Goal: Task Accomplishment & Management: Complete application form

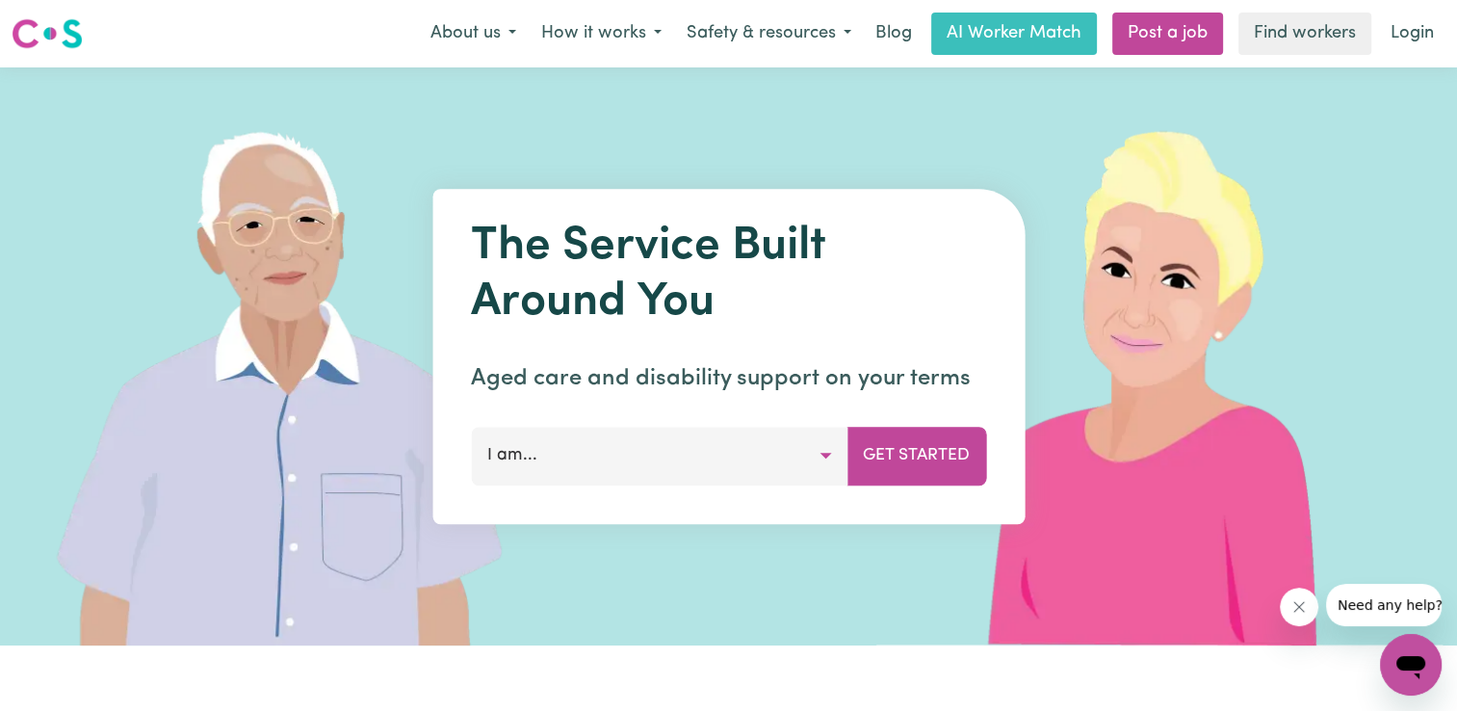
click at [785, 461] on button "I am..." at bounding box center [659, 456] width 377 height 58
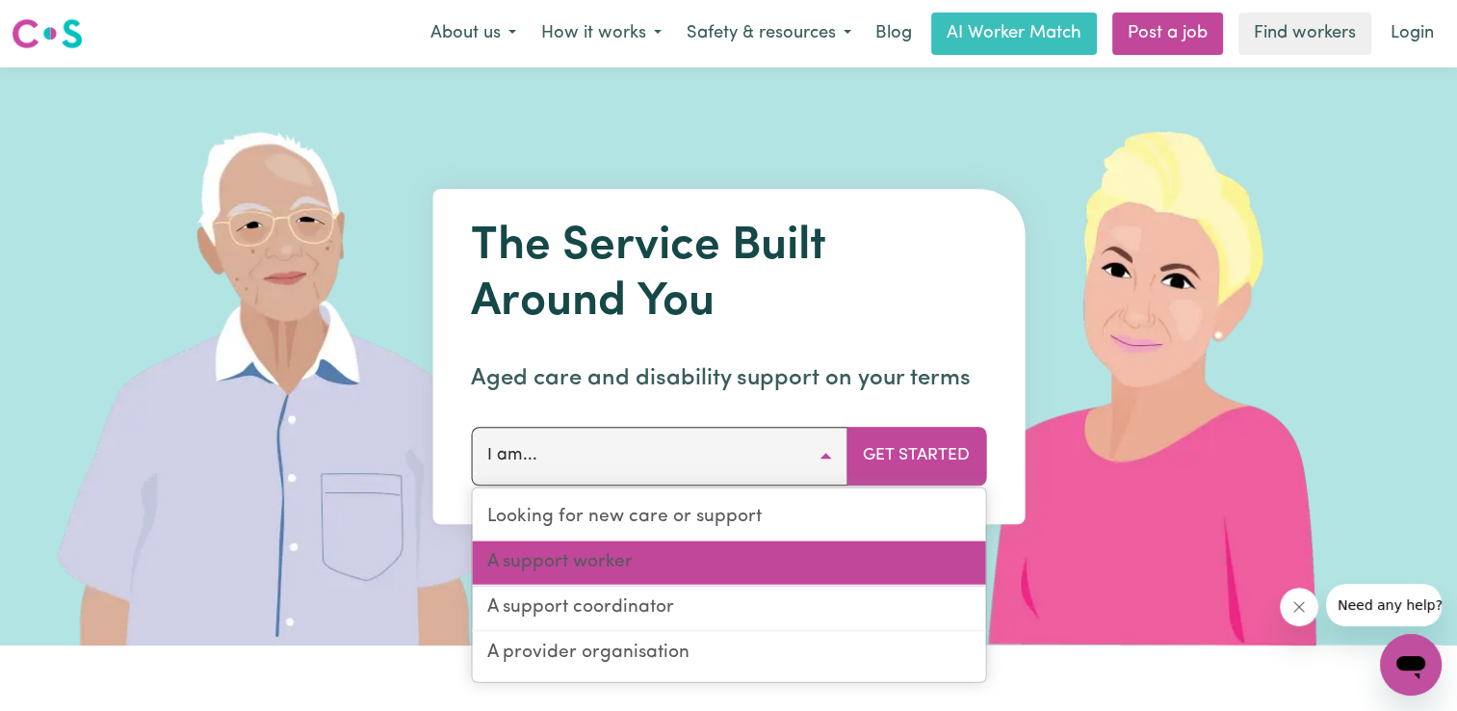
click at [612, 560] on link "A support worker" at bounding box center [728, 563] width 513 height 45
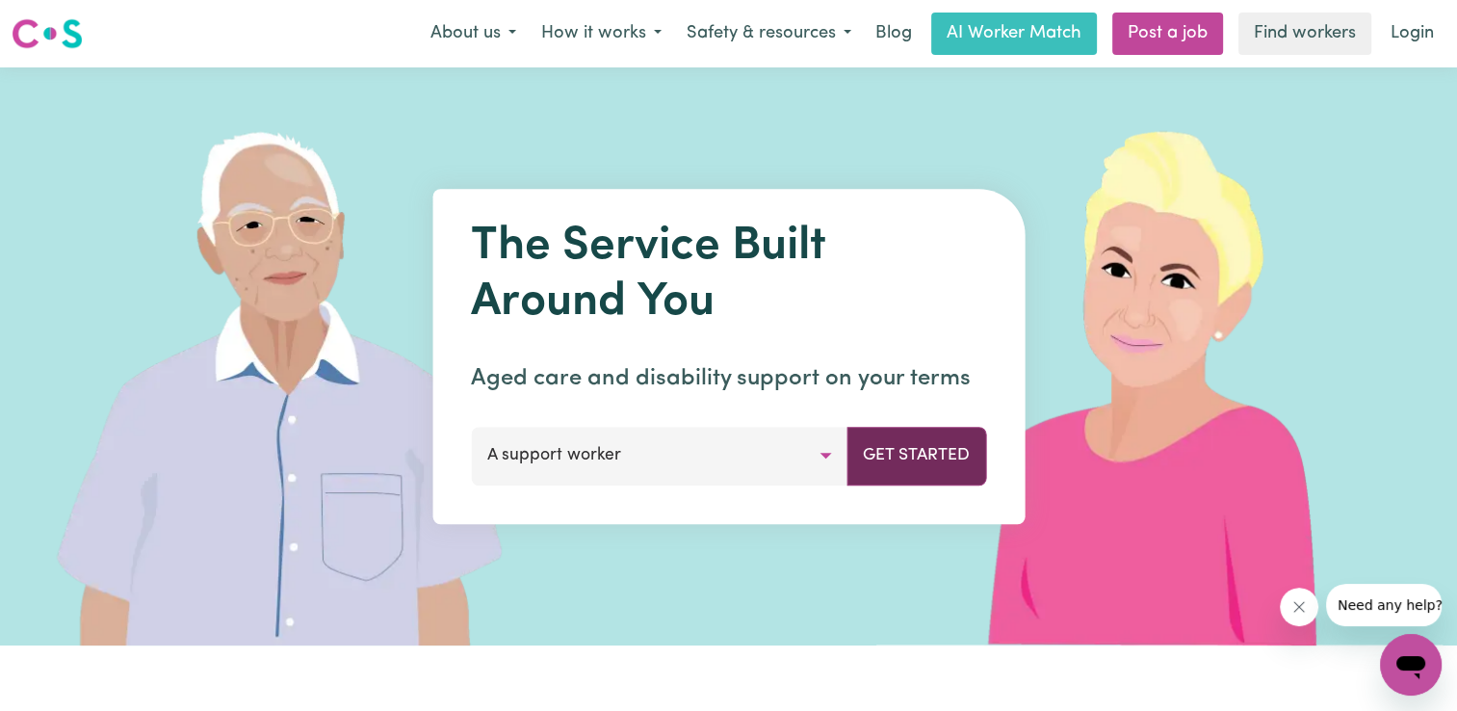
click at [876, 466] on button "Get Started" at bounding box center [916, 456] width 140 height 58
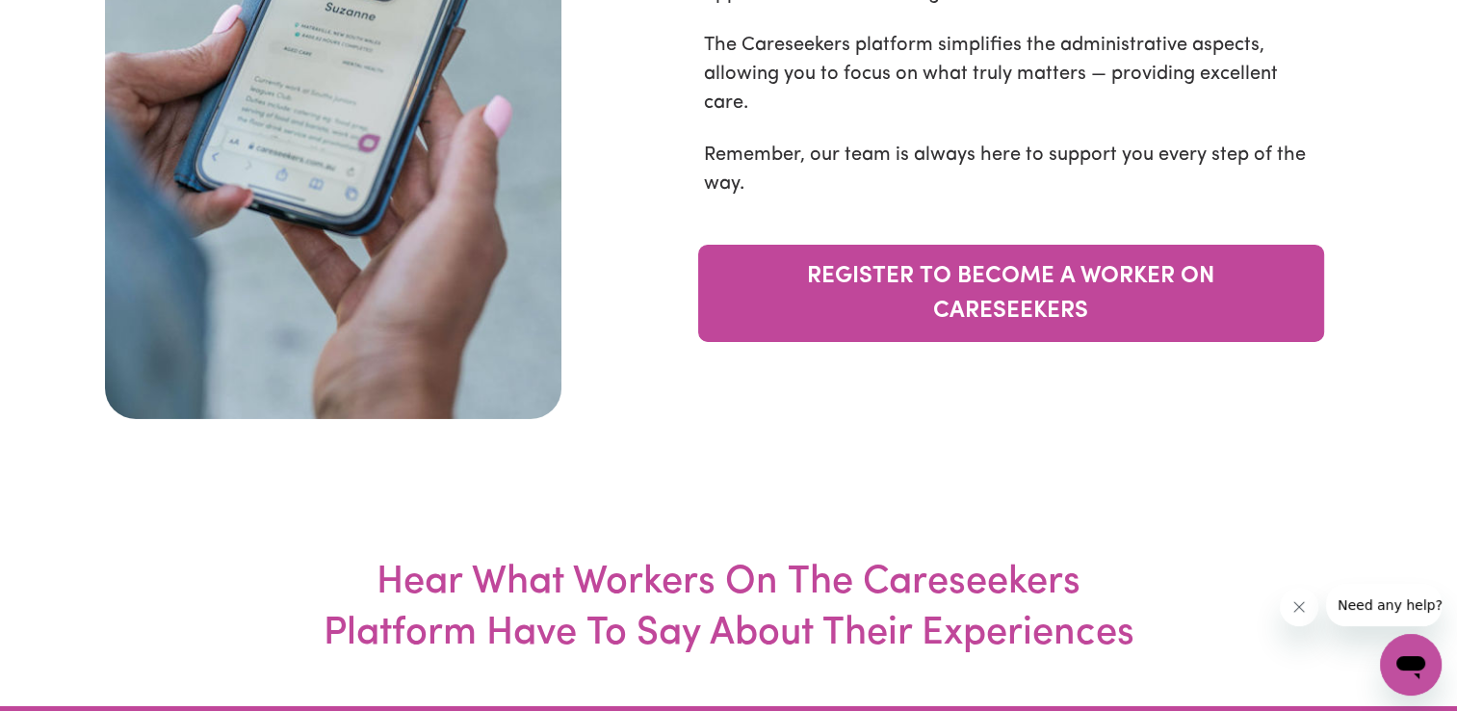
scroll to position [6548, 0]
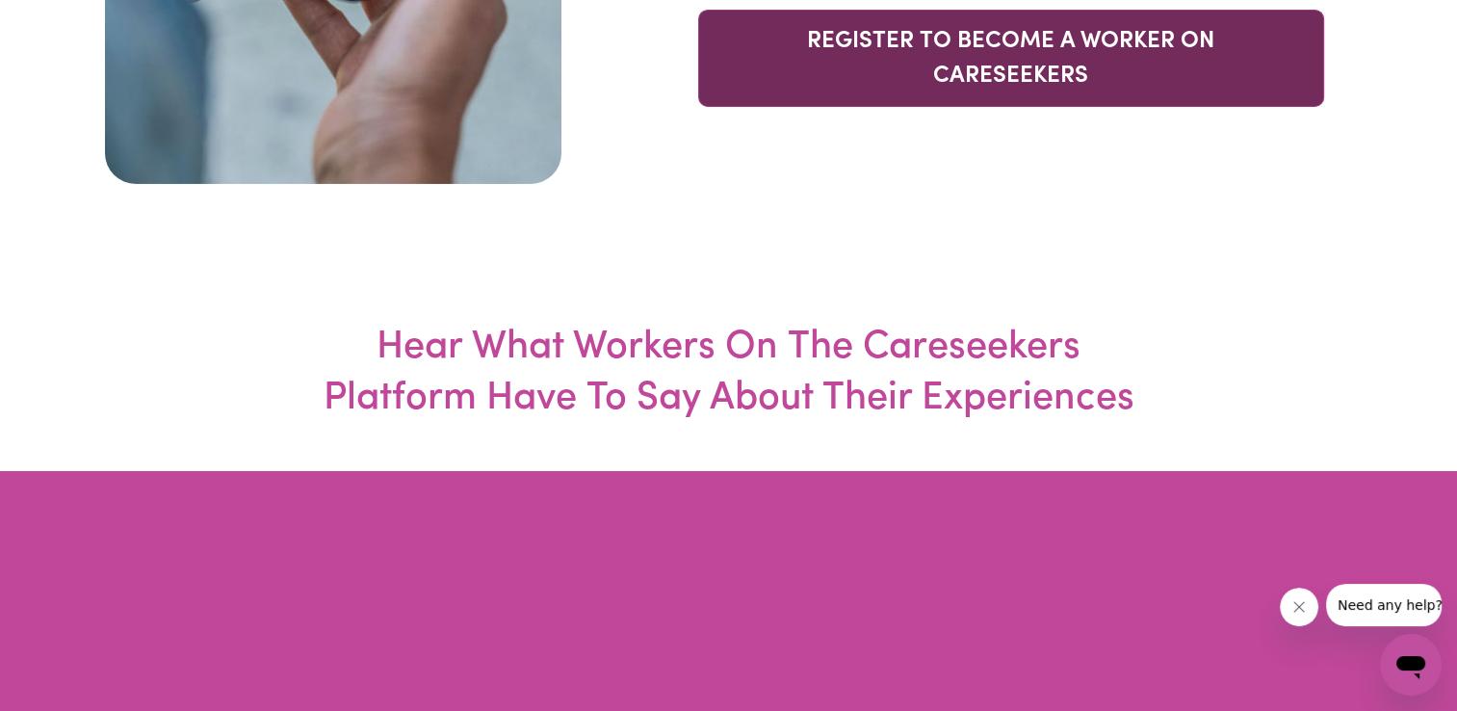
click at [916, 107] on link "REGISTER TO BECOME A WORKER ON CARESEEKERS" at bounding box center [1011, 58] width 626 height 97
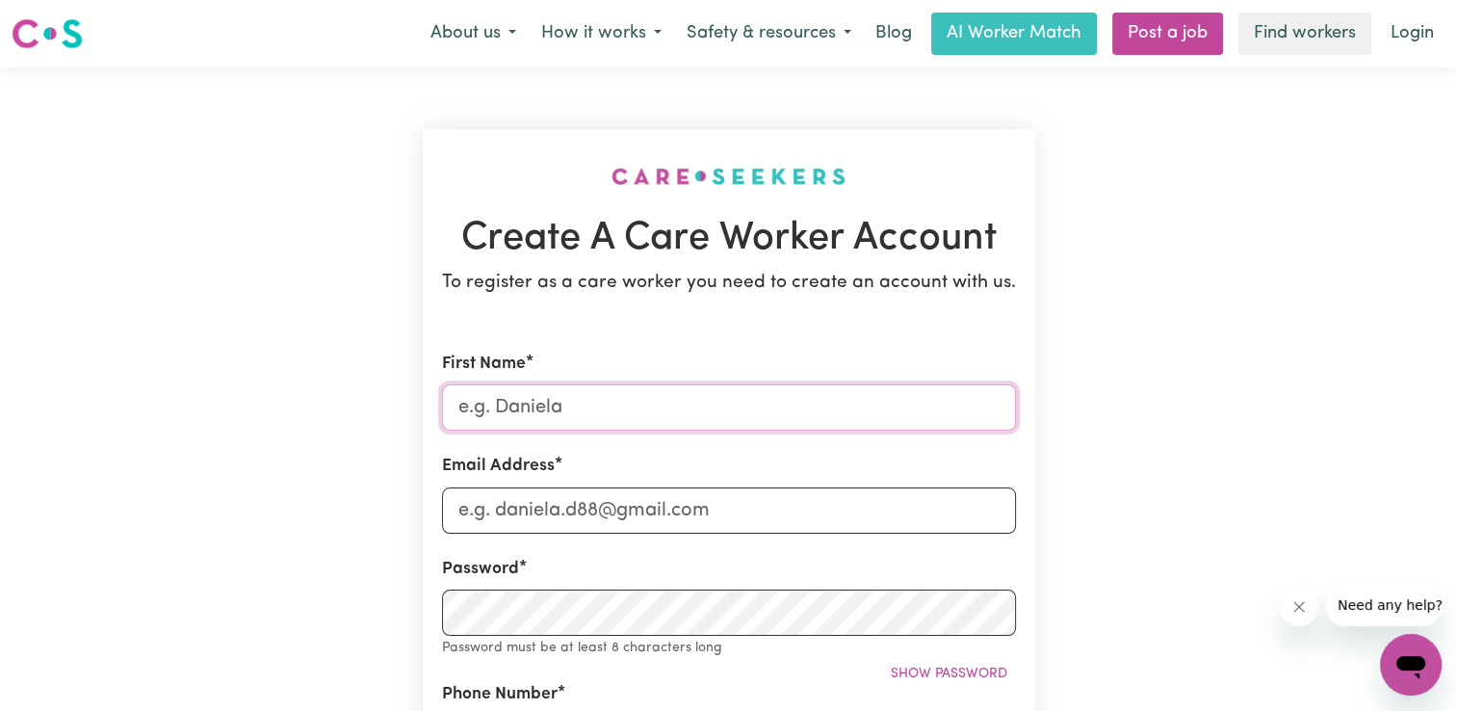
click at [680, 403] on input "First Name" at bounding box center [729, 407] width 574 height 46
type input "[PERSON_NAME]"
click at [600, 516] on input "[EMAIL_ADDRESS][DOMAIN_NAME]" at bounding box center [729, 510] width 574 height 46
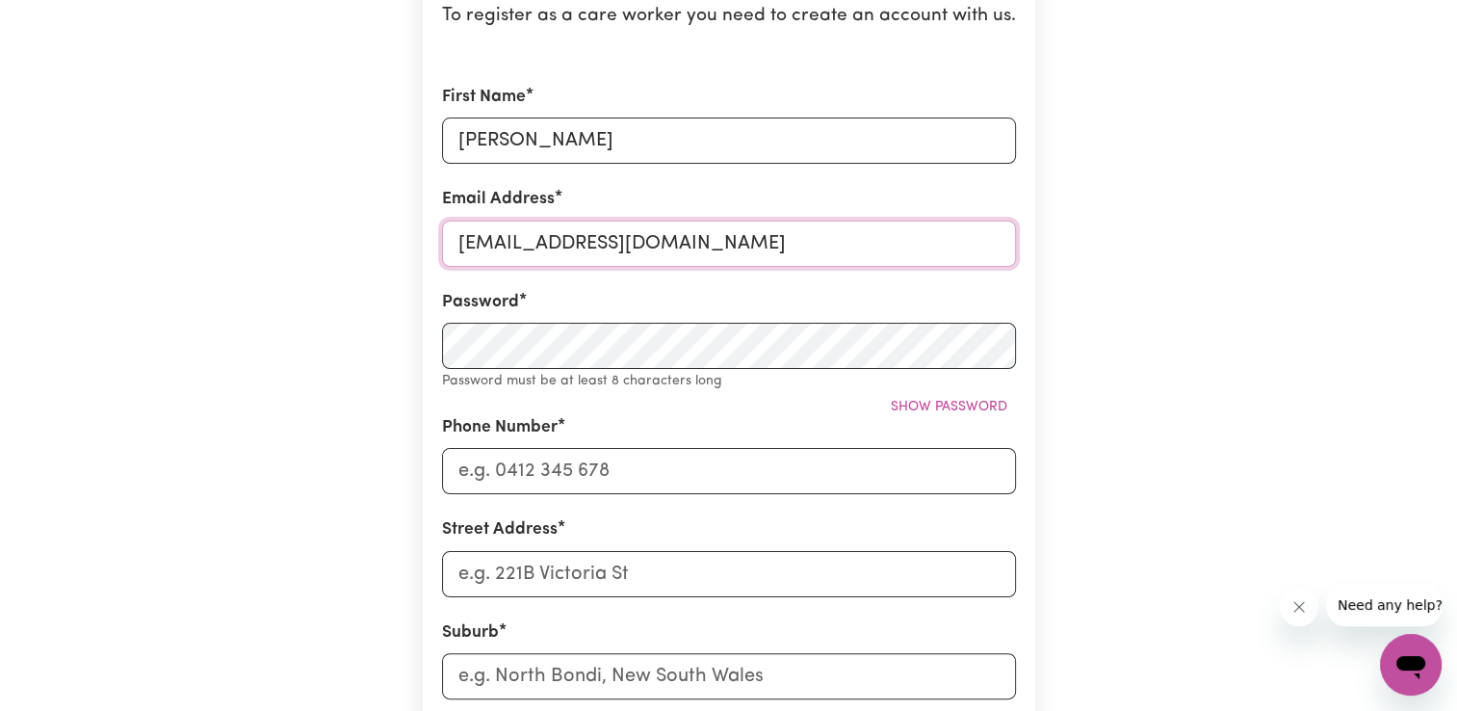
scroll to position [289, 0]
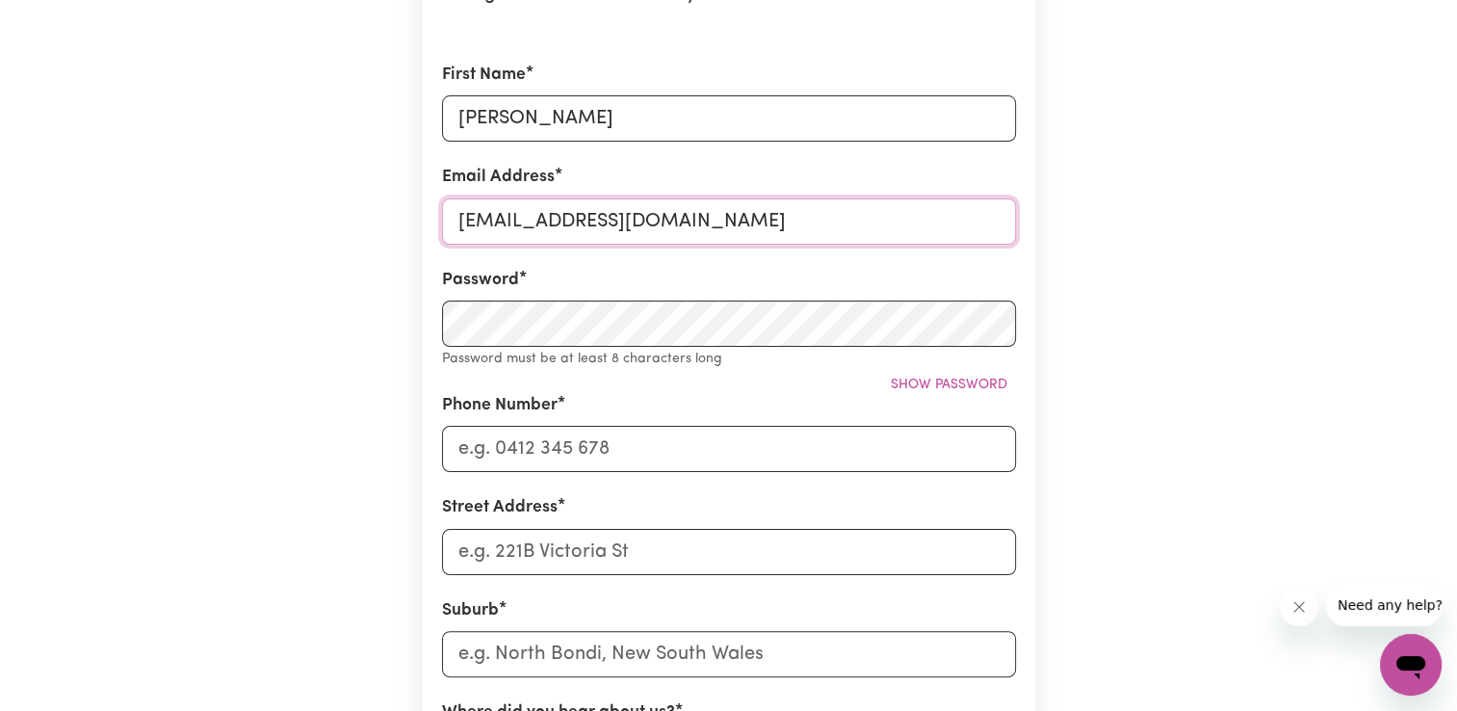
type input "[EMAIL_ADDRESS][DOMAIN_NAME]"
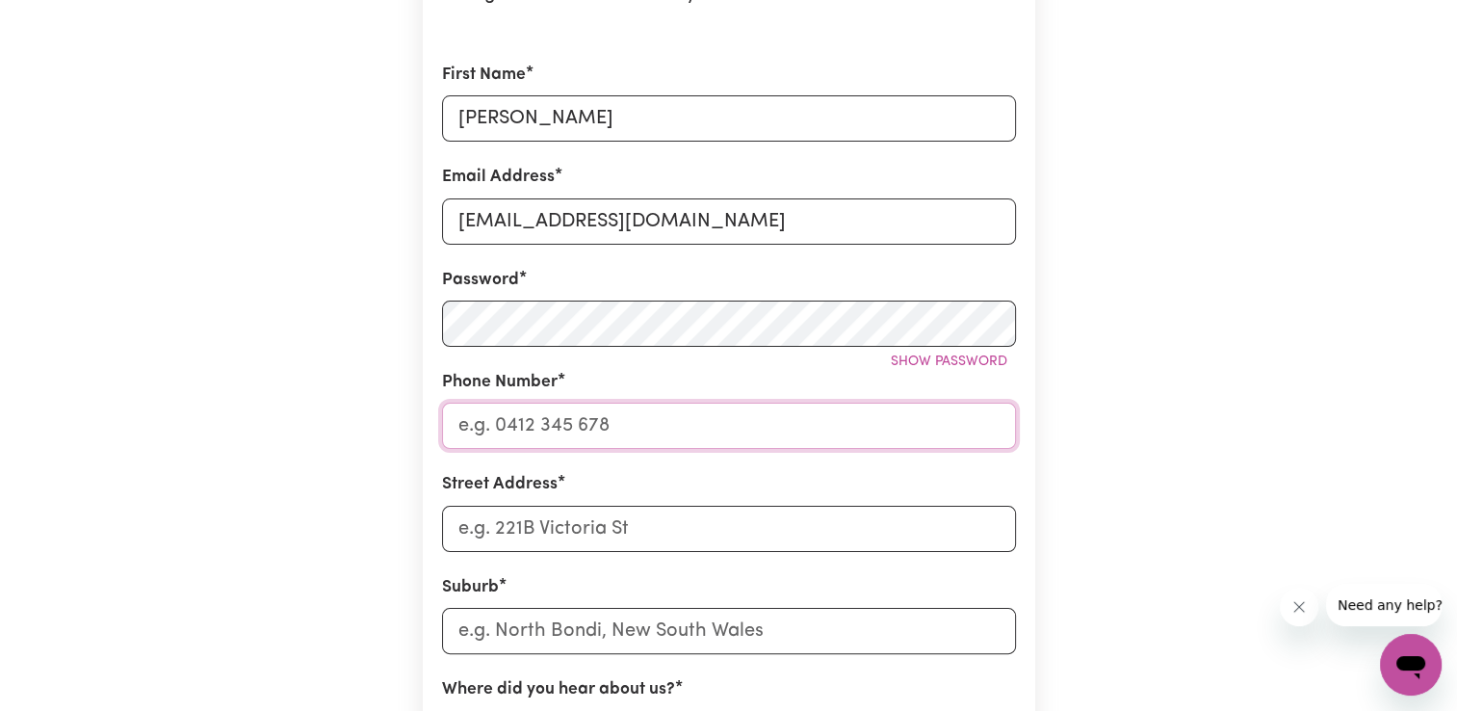
click at [644, 416] on input "Phone Number" at bounding box center [729, 426] width 574 height 46
type input "0468489450"
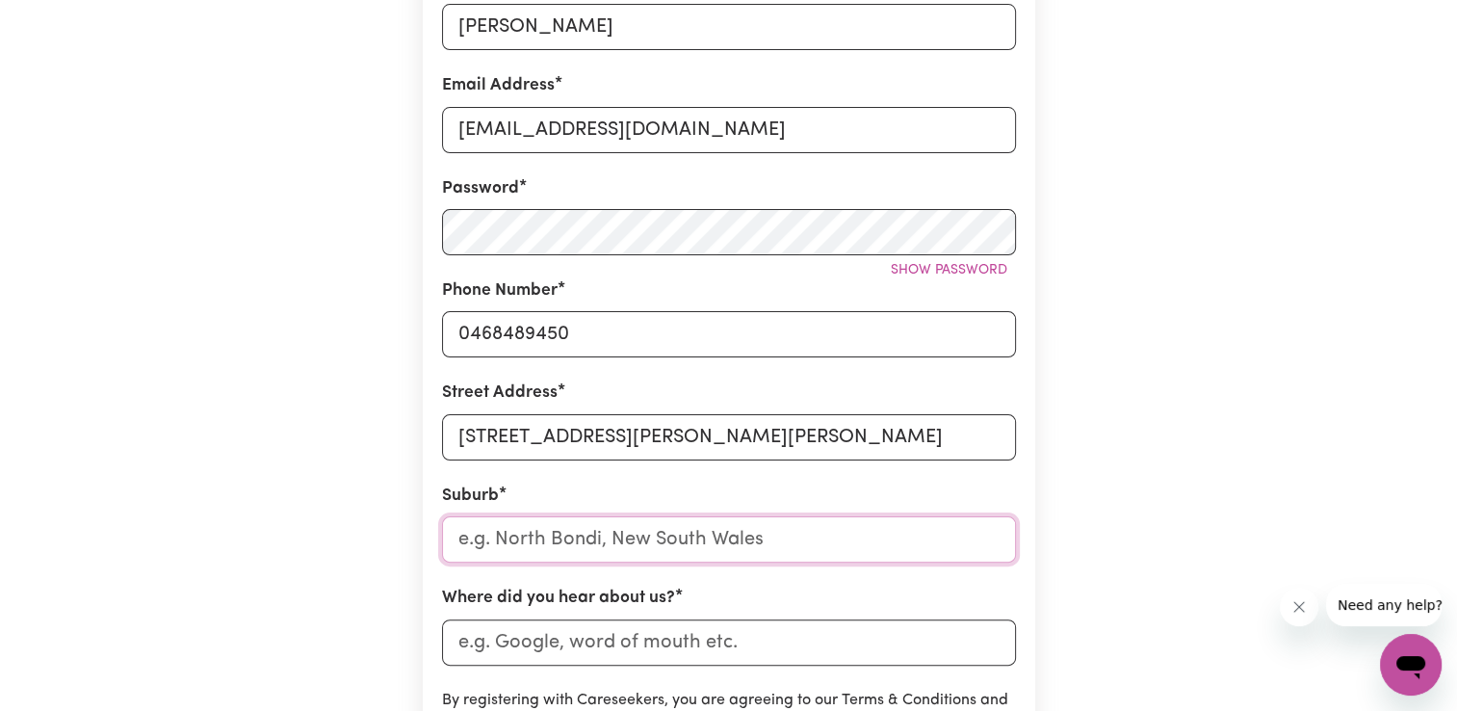
scroll to position [385, 0]
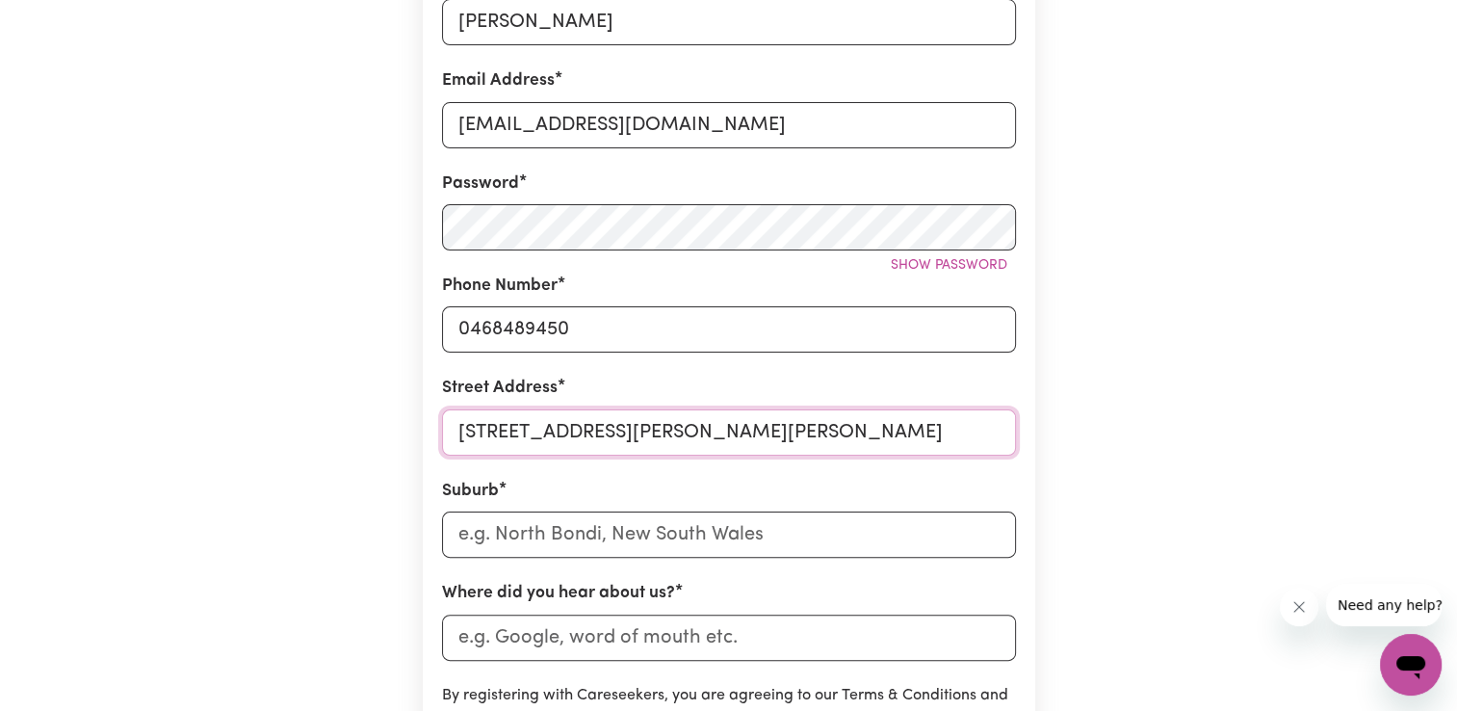
drag, startPoint x: 615, startPoint y: 429, endPoint x: 820, endPoint y: 445, distance: 205.7
click at [820, 445] on input "[STREET_ADDRESS][PERSON_NAME][PERSON_NAME]" at bounding box center [729, 432] width 574 height 46
type input "[STREET_ADDRESS][PERSON_NAME]"
paste input "[PERSON_NAME] Park SA 5113"
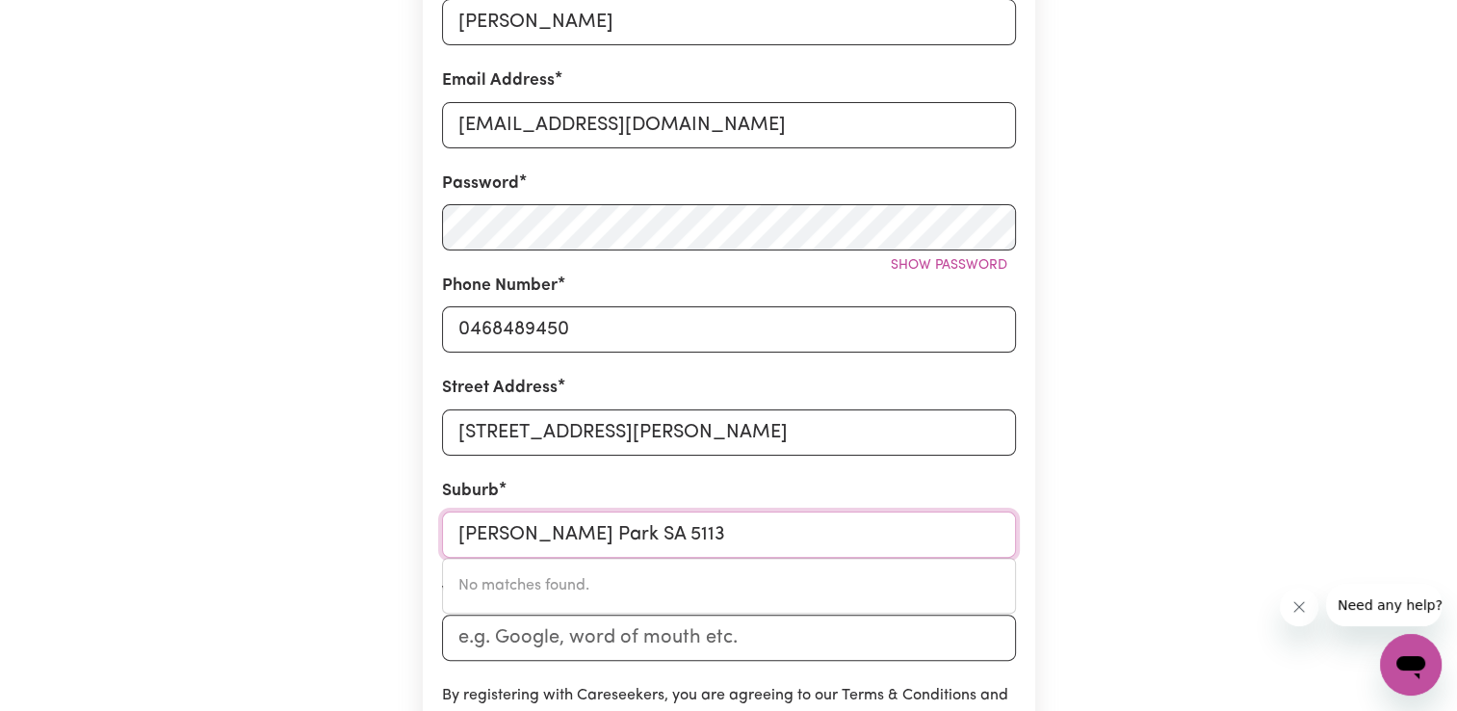
drag, startPoint x: 578, startPoint y: 532, endPoint x: 712, endPoint y: 538, distance: 134.0
click at [712, 538] on input "[PERSON_NAME] Park SA 5113" at bounding box center [729, 534] width 574 height 46
type input "[PERSON_NAME] Park SA 5113"
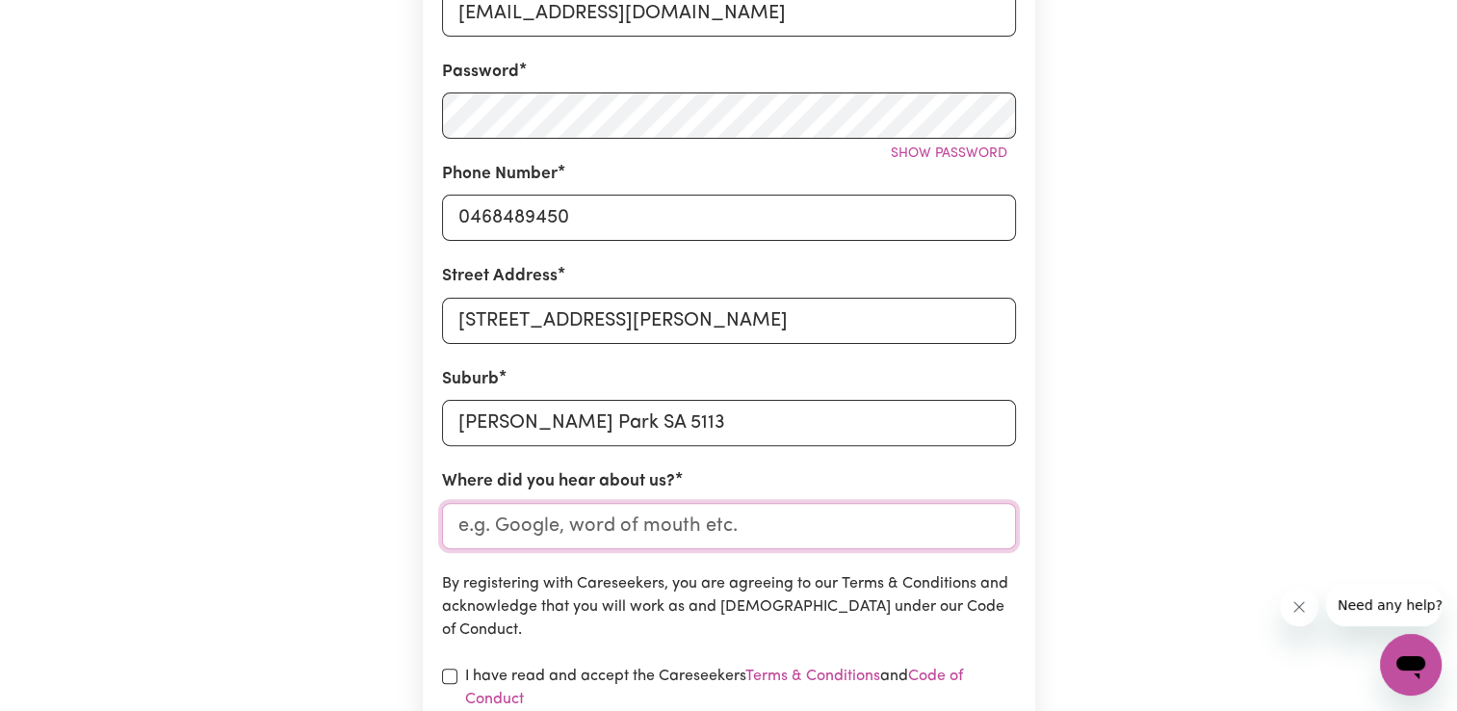
scroll to position [578, 0]
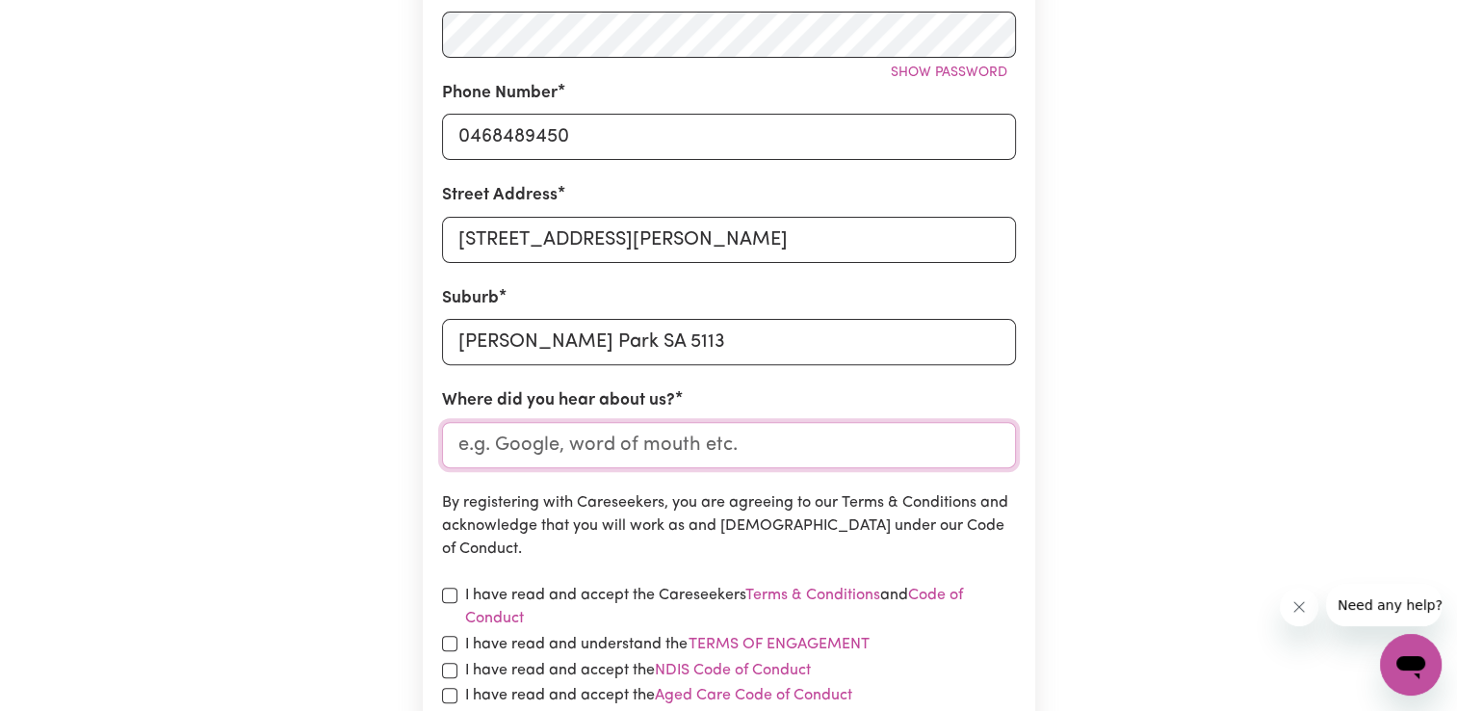
click at [709, 455] on input "Where did you hear about us?" at bounding box center [729, 445] width 574 height 46
type input "Google"
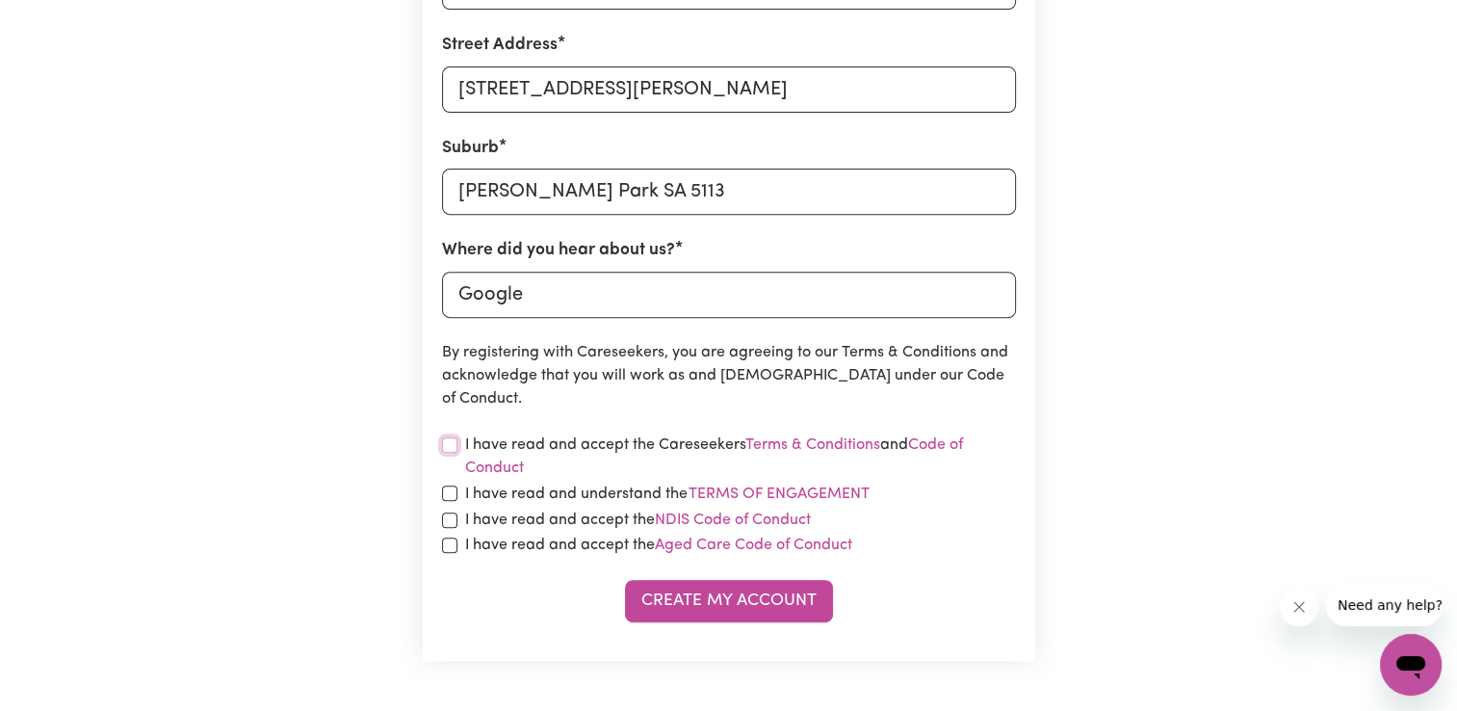
scroll to position [770, 0]
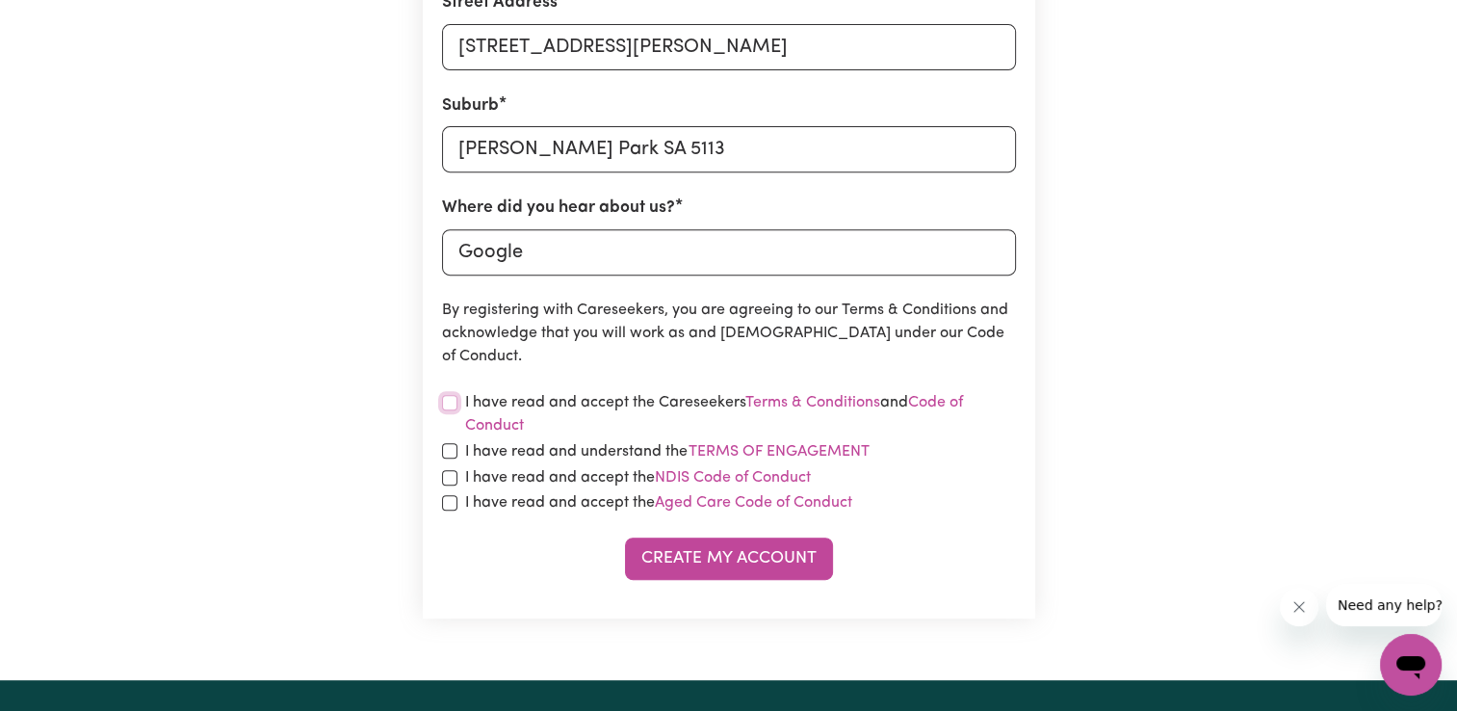
click at [454, 402] on input "checkbox" at bounding box center [449, 402] width 15 height 15
checkbox input "true"
click at [447, 450] on input "checkbox" at bounding box center [449, 450] width 15 height 15
checkbox input "true"
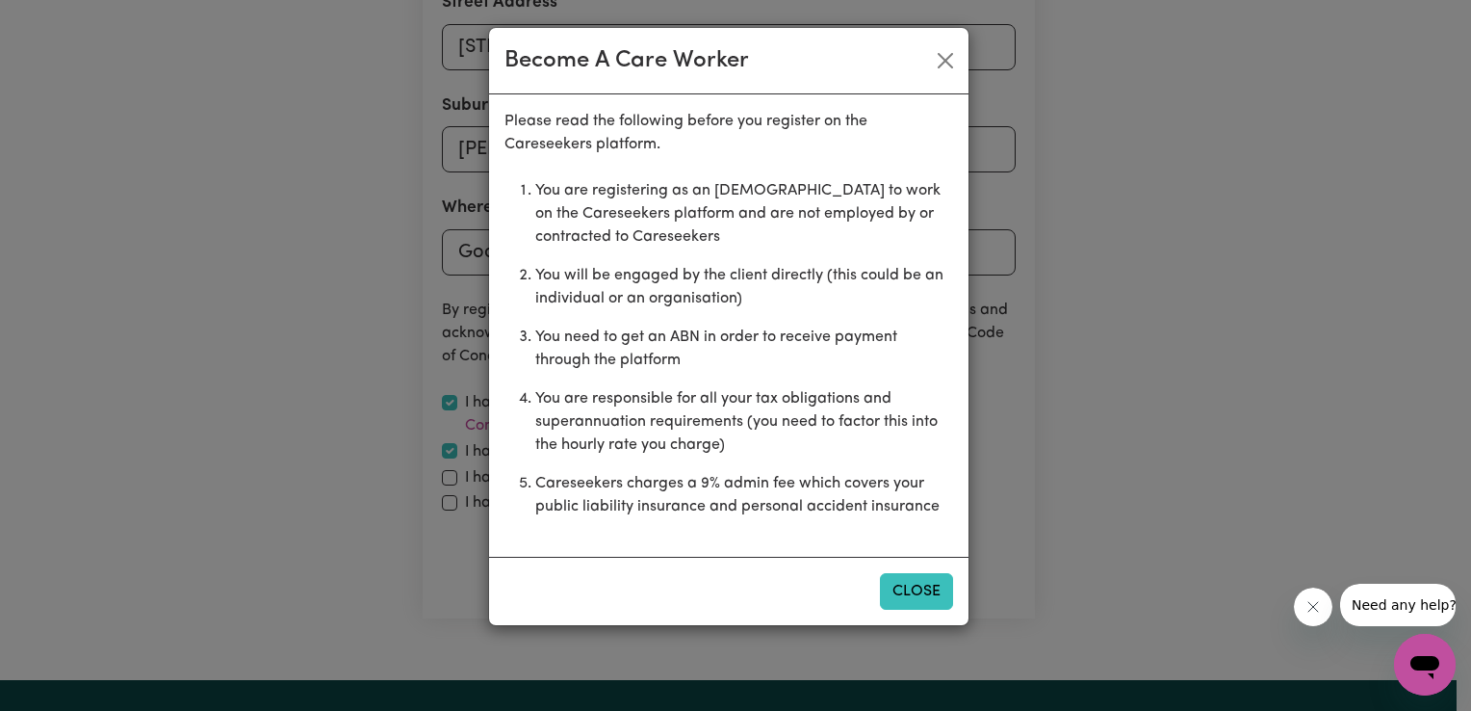
click at [896, 584] on button "Close" at bounding box center [916, 591] width 73 height 37
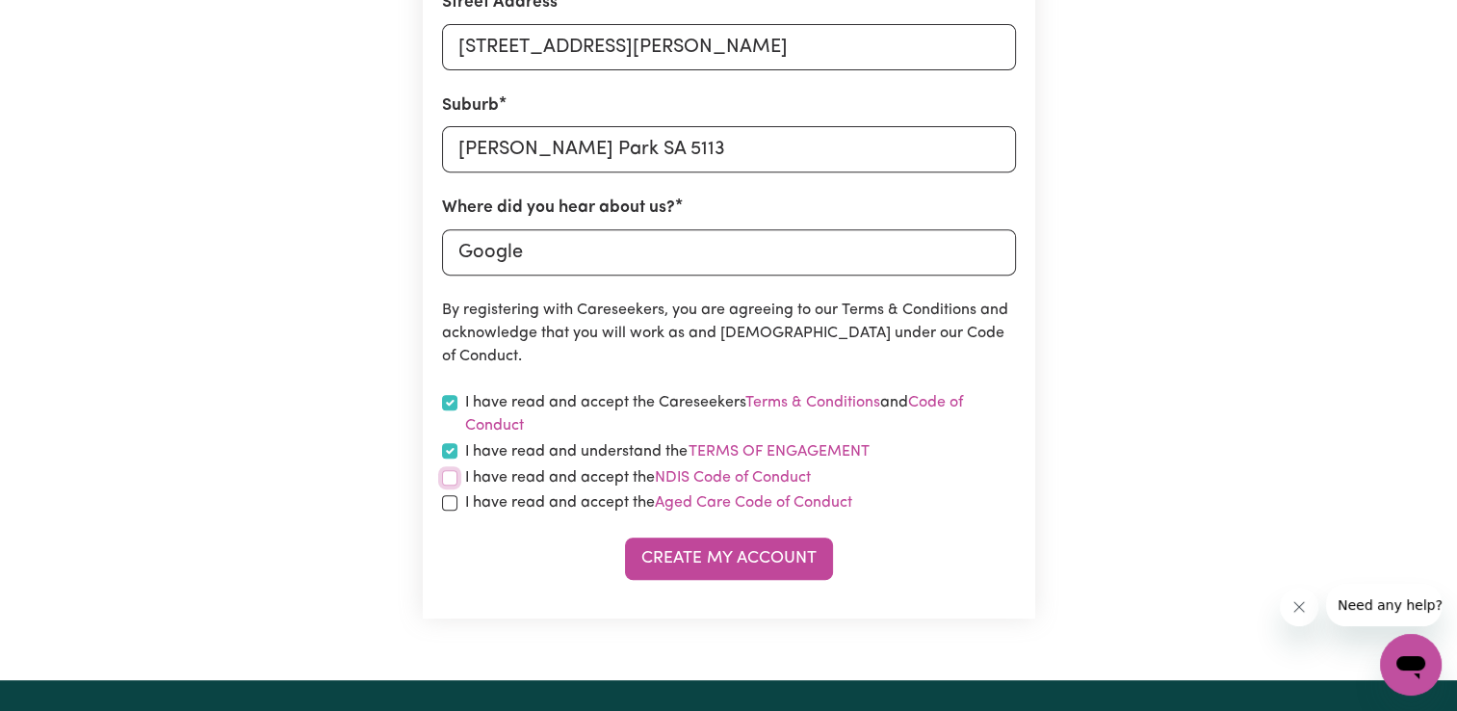
click at [450, 476] on input "checkbox" at bounding box center [449, 477] width 15 height 15
checkbox input "true"
click at [446, 506] on input "checkbox" at bounding box center [449, 502] width 15 height 15
checkbox input "true"
click at [686, 554] on button "Create My Account" at bounding box center [729, 558] width 208 height 42
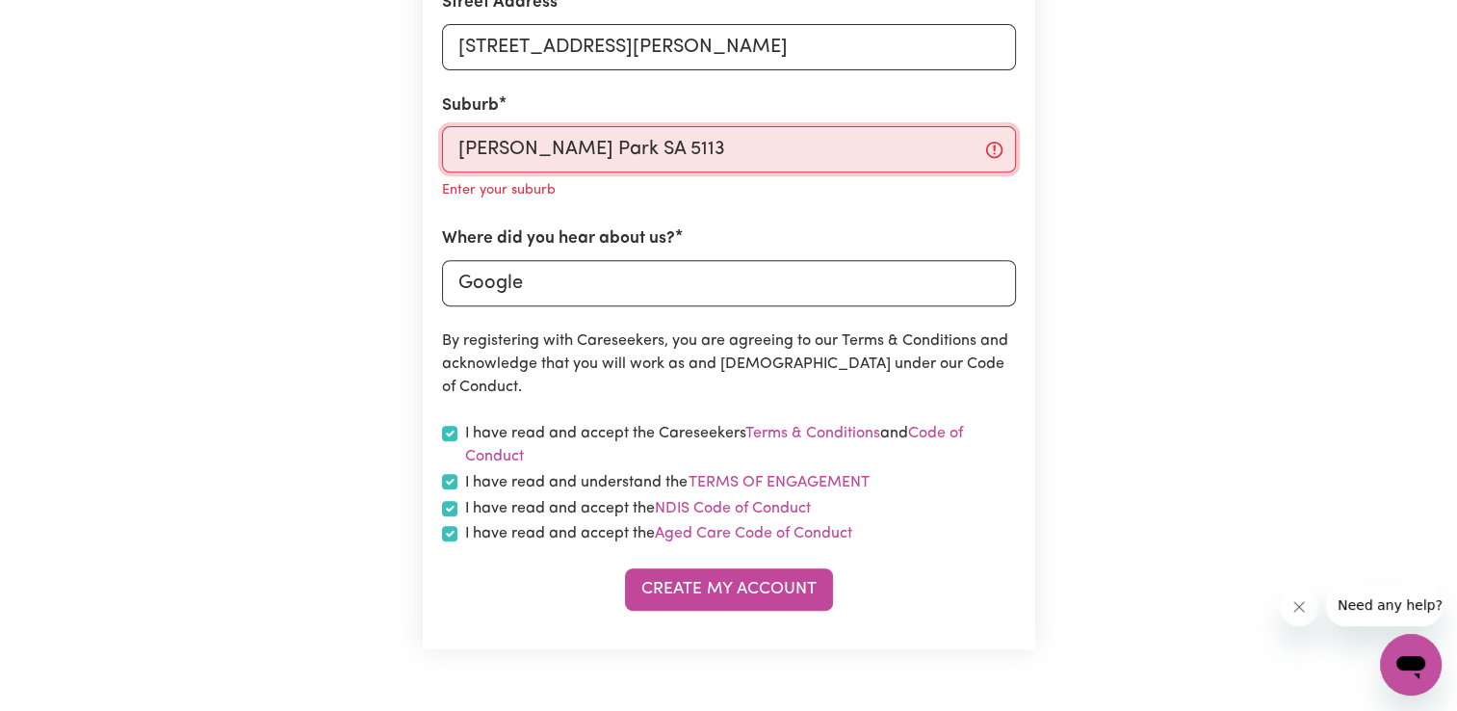
click at [693, 156] on input "[PERSON_NAME] Park SA 5113" at bounding box center [729, 149] width 574 height 46
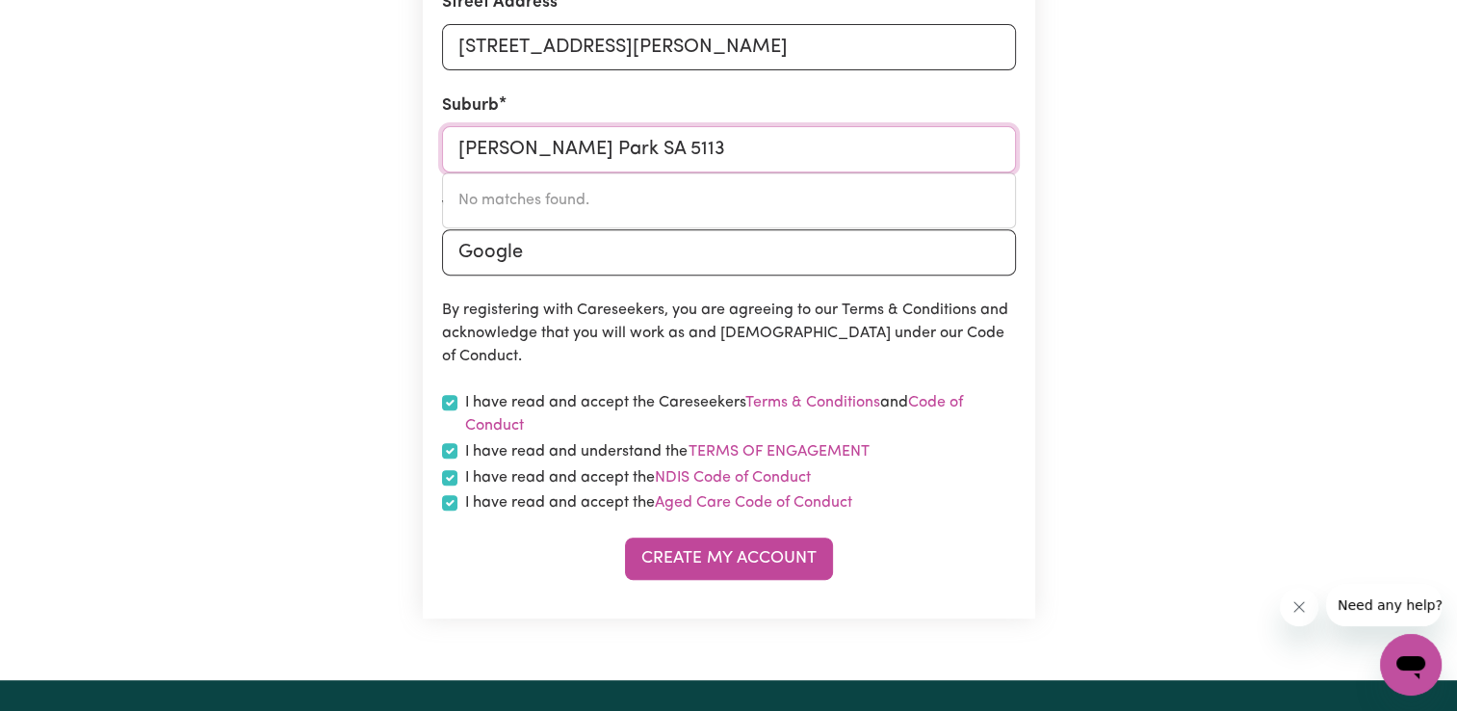
drag, startPoint x: 691, startPoint y: 148, endPoint x: 593, endPoint y: 155, distance: 98.5
click at [593, 155] on input "[PERSON_NAME] Park SA 5113" at bounding box center [729, 149] width 574 height 46
type input "[PERSON_NAME][GEOGRAPHIC_DATA]"
type input "[PERSON_NAME][GEOGRAPHIC_DATA], [GEOGRAPHIC_DATA]"
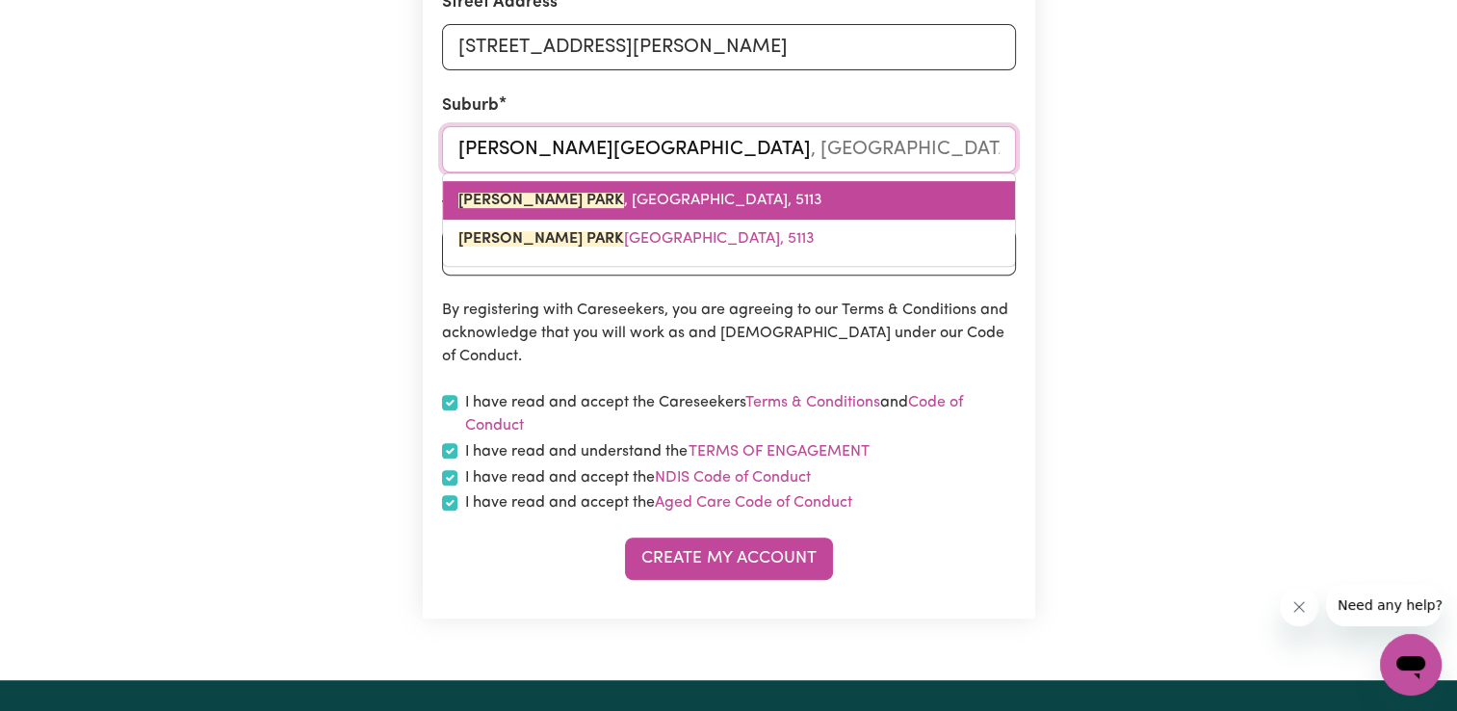
click at [698, 206] on span "[PERSON_NAME][GEOGRAPHIC_DATA] , [GEOGRAPHIC_DATA]" at bounding box center [640, 200] width 364 height 15
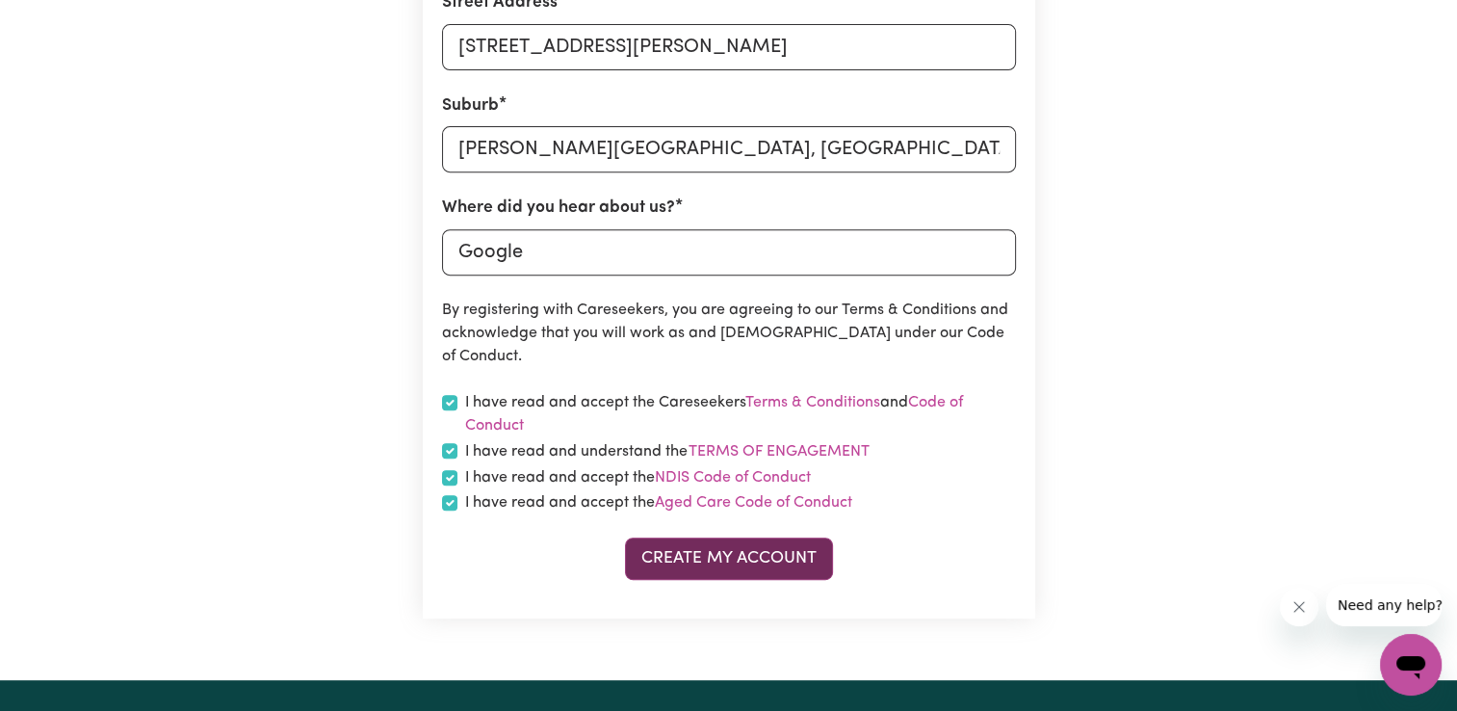
click at [728, 554] on button "Create My Account" at bounding box center [729, 558] width 208 height 42
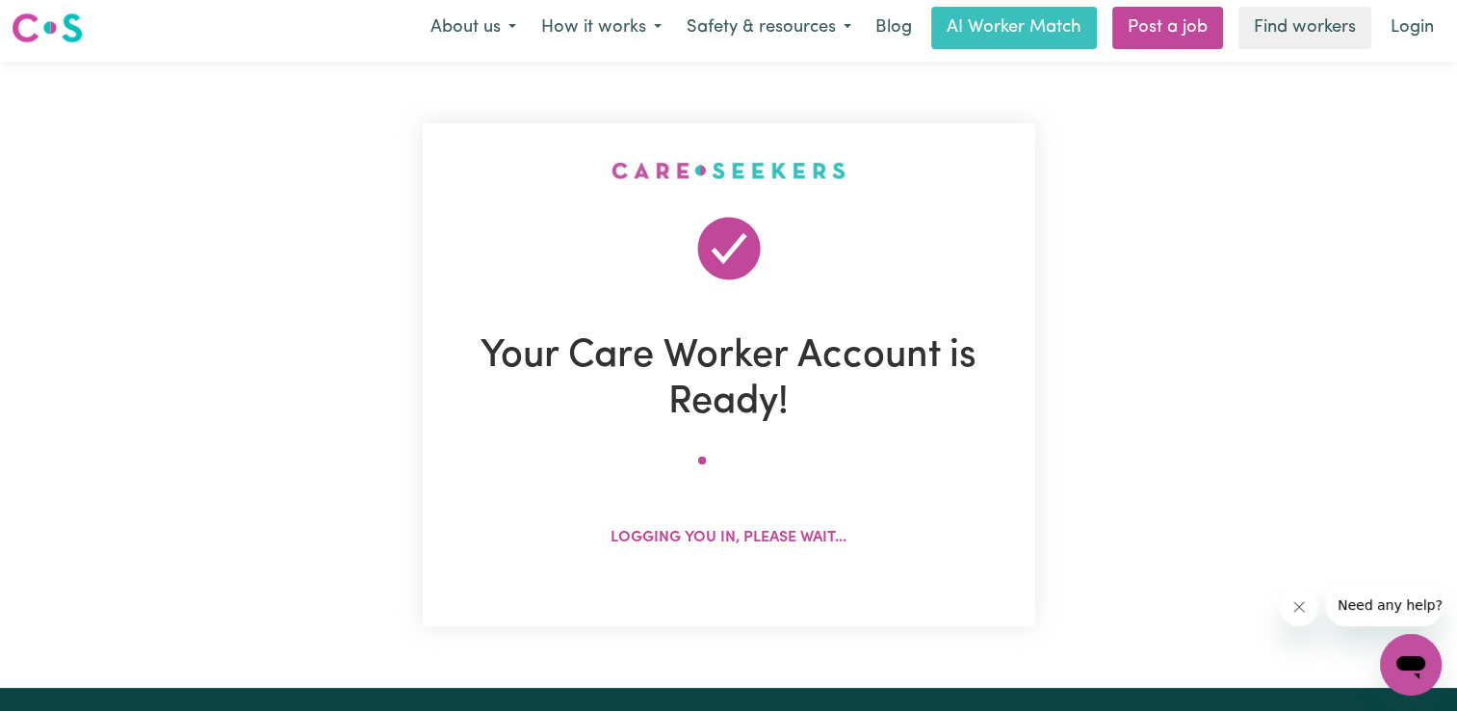
scroll to position [0, 0]
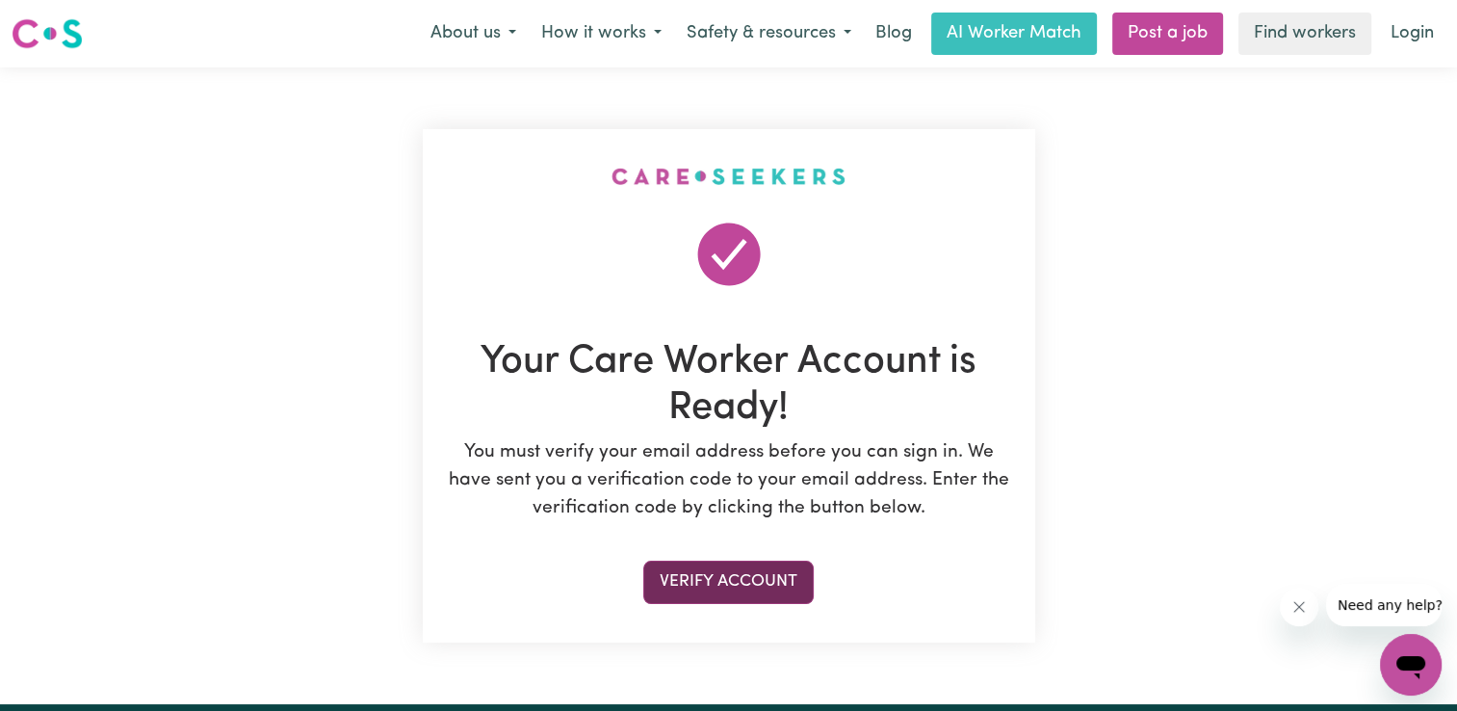
click at [759, 584] on button "Verify Account" at bounding box center [728, 581] width 170 height 42
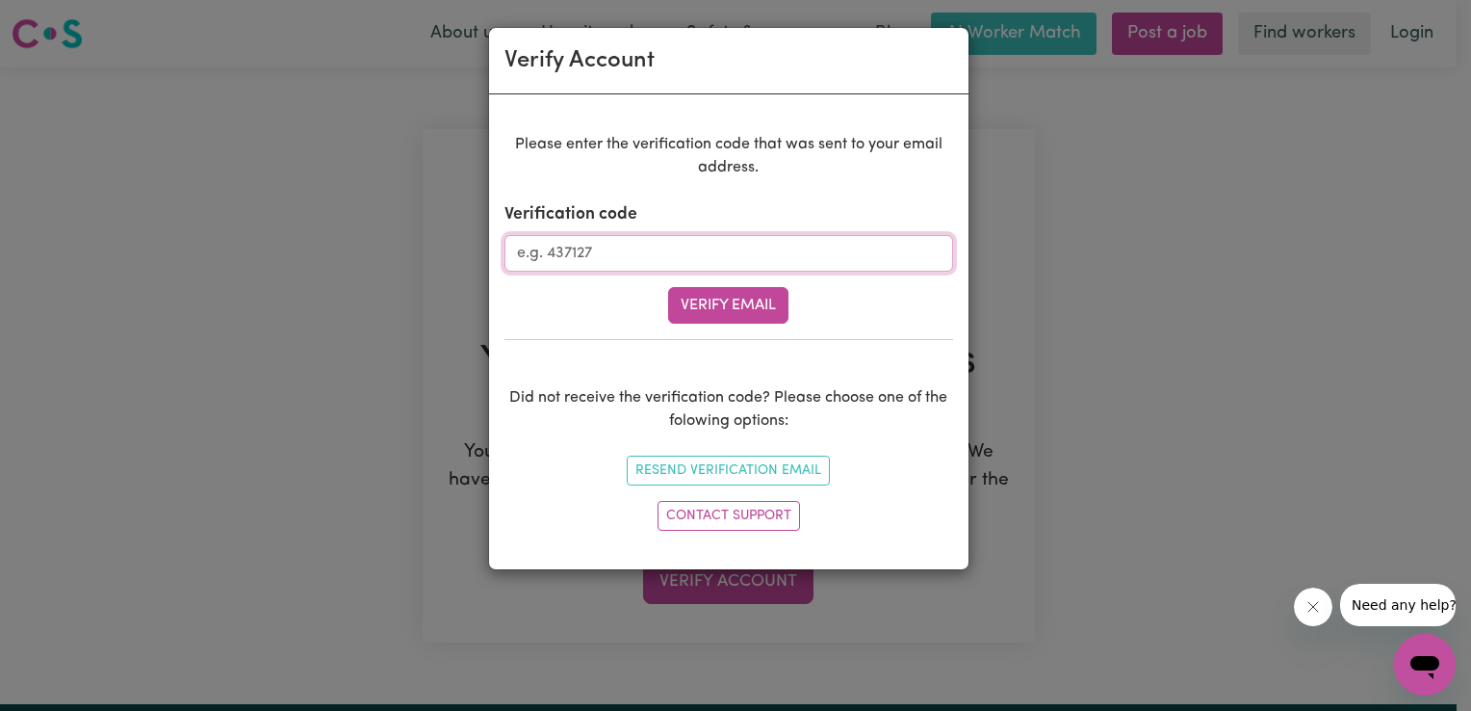
click at [629, 256] on input "Verification code" at bounding box center [729, 253] width 449 height 37
paste input "721511"
type input "721511"
click at [728, 301] on button "Verify Email" at bounding box center [728, 305] width 120 height 37
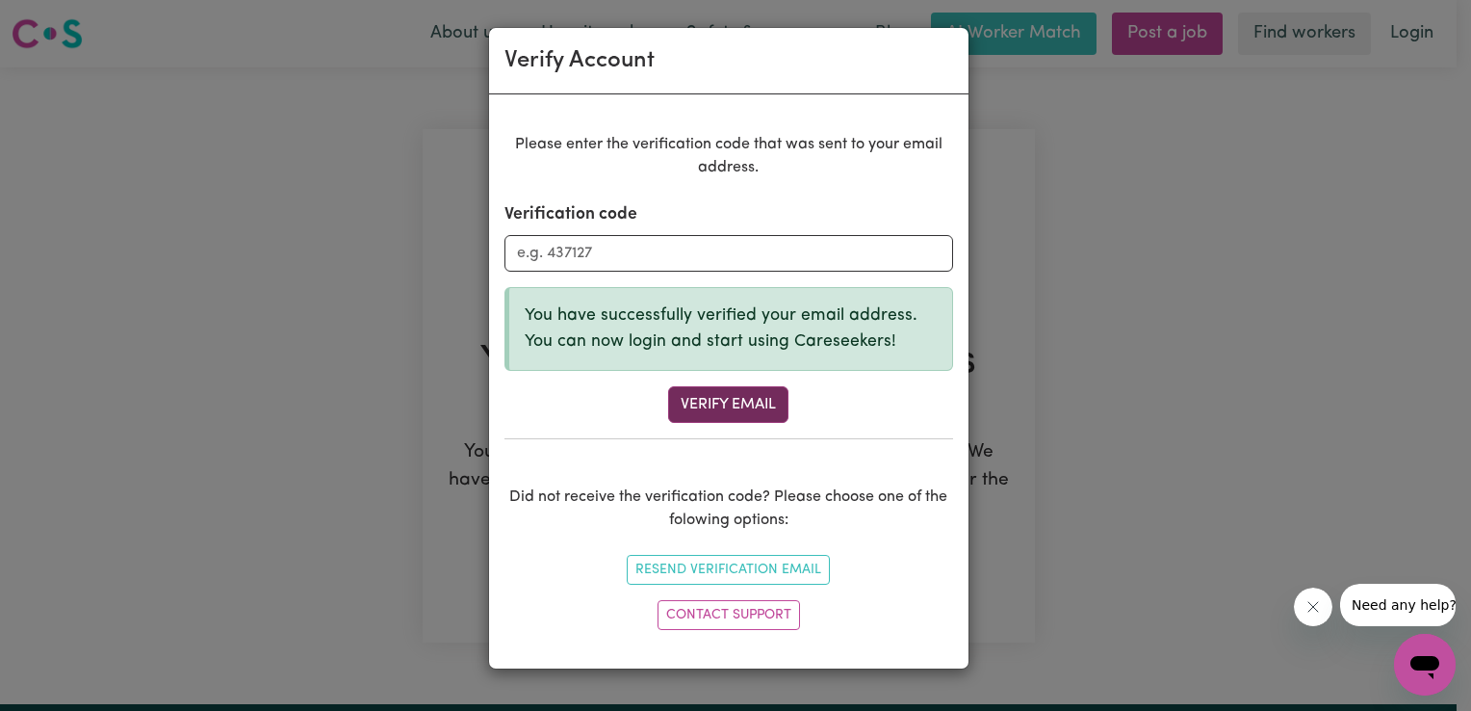
click at [731, 404] on button "Verify Email" at bounding box center [728, 404] width 120 height 37
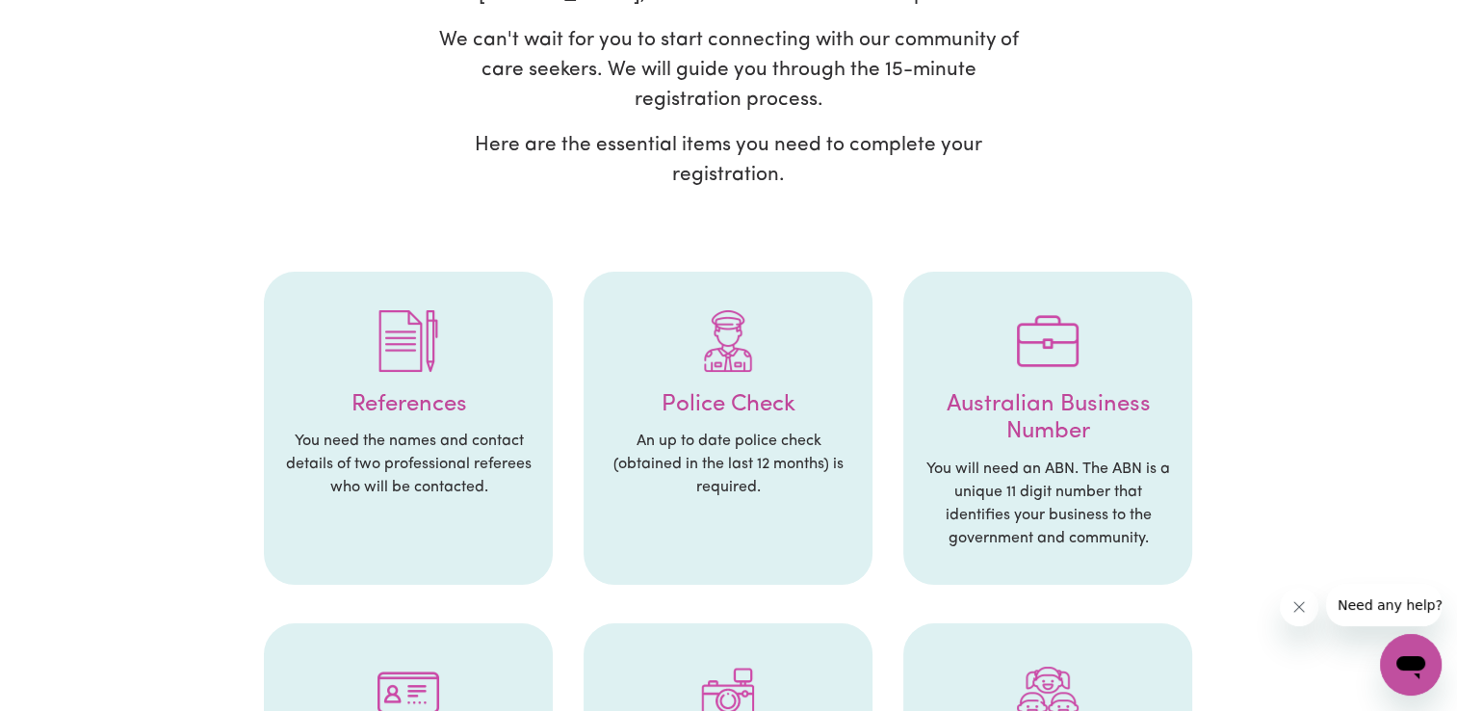
scroll to position [289, 0]
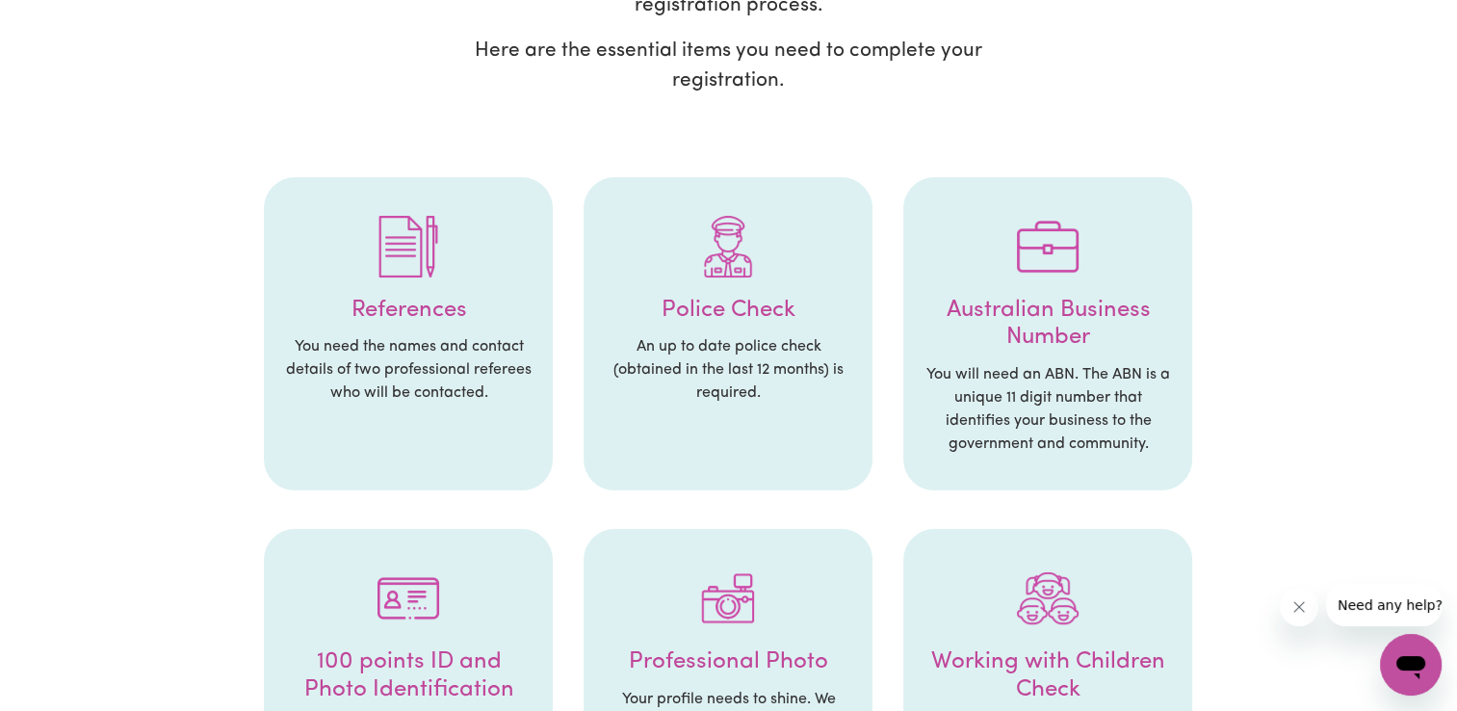
click at [420, 328] on li "References You need the names and contact details of two professional referees …" at bounding box center [408, 334] width 289 height 314
drag, startPoint x: 639, startPoint y: 320, endPoint x: 840, endPoint y: 334, distance: 200.8
click at [641, 320] on h4 "Police Check" at bounding box center [728, 311] width 250 height 28
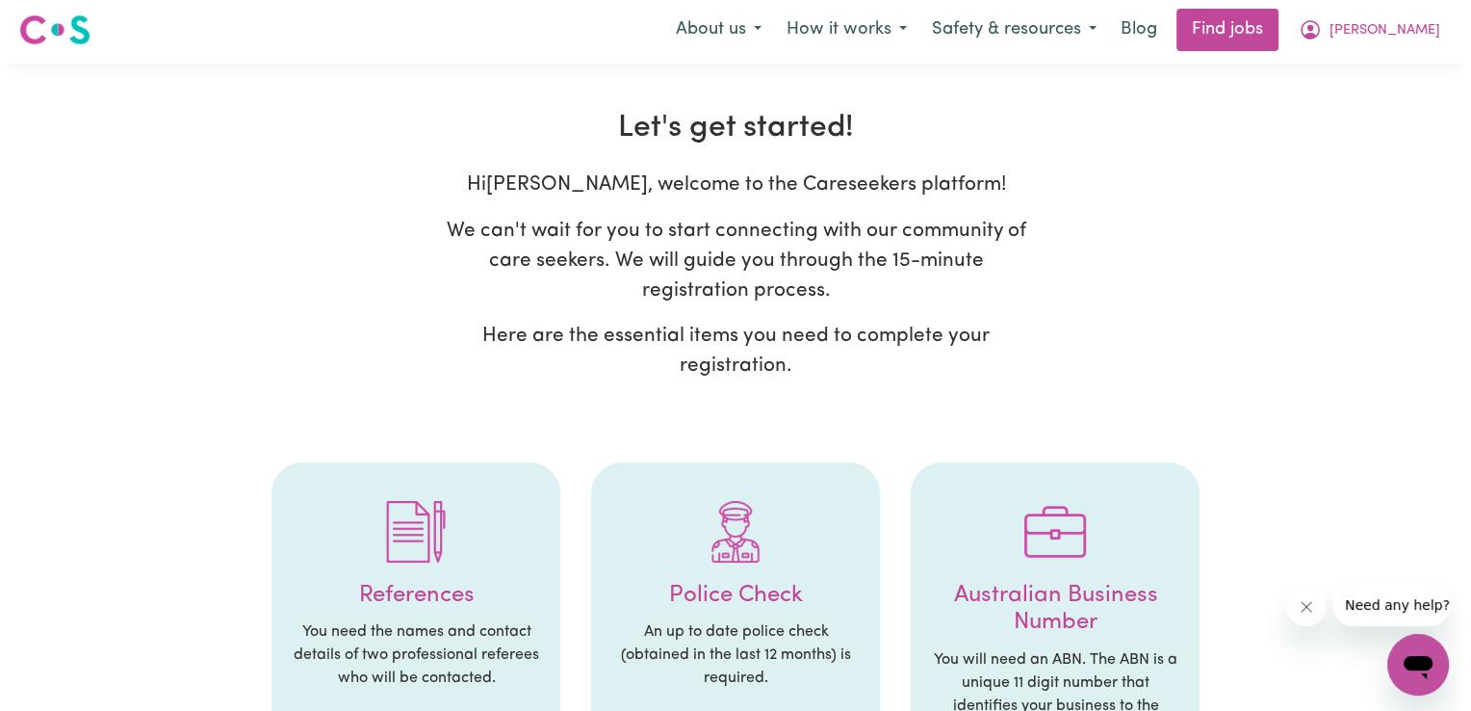
scroll to position [0, 0]
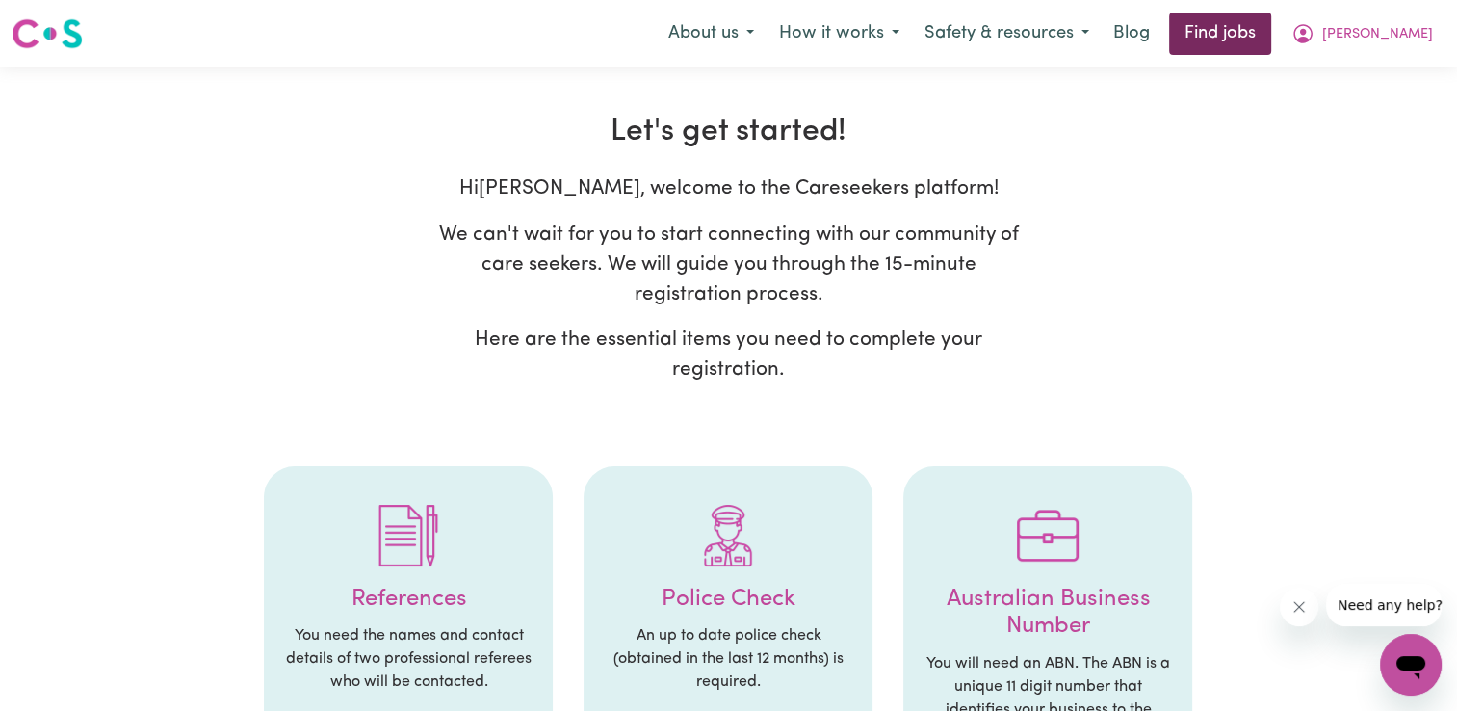
click at [1249, 44] on link "Find jobs" at bounding box center [1220, 34] width 102 height 42
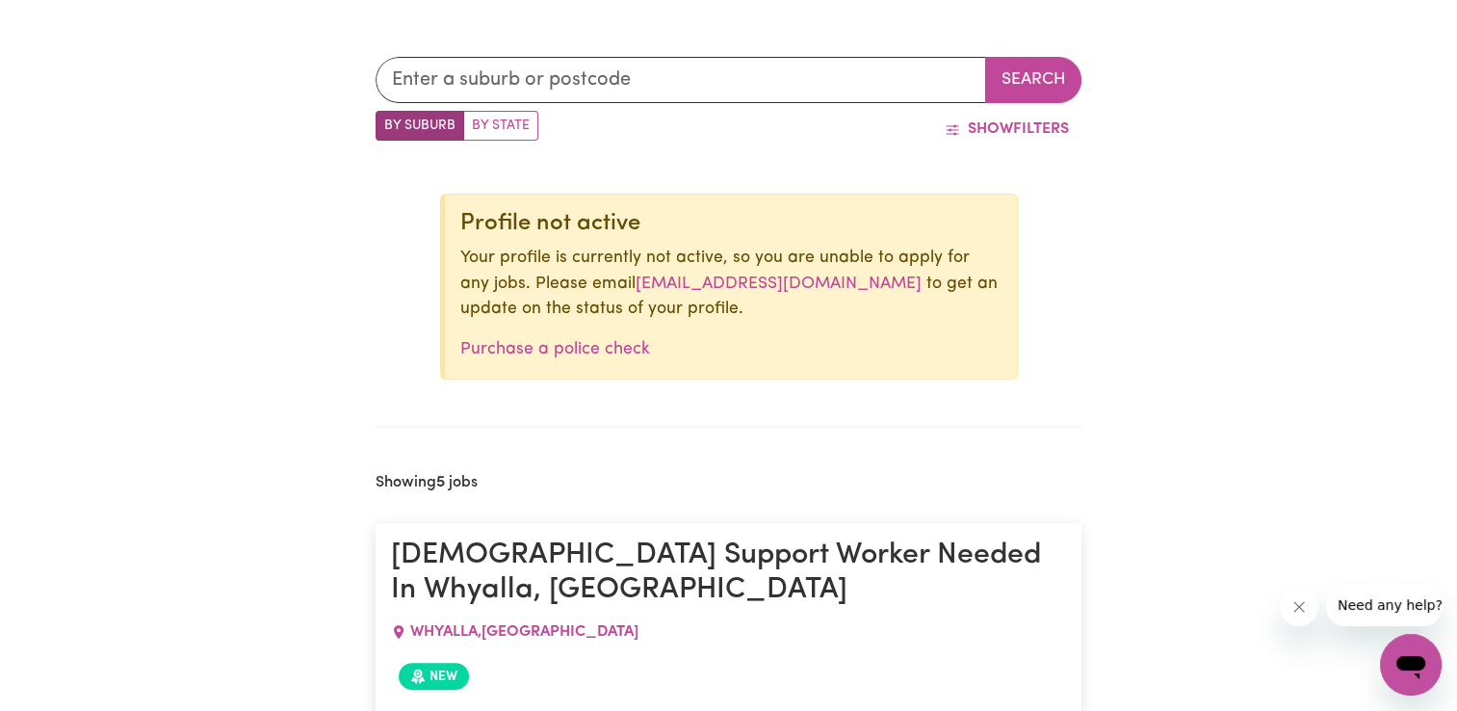
scroll to position [154, 0]
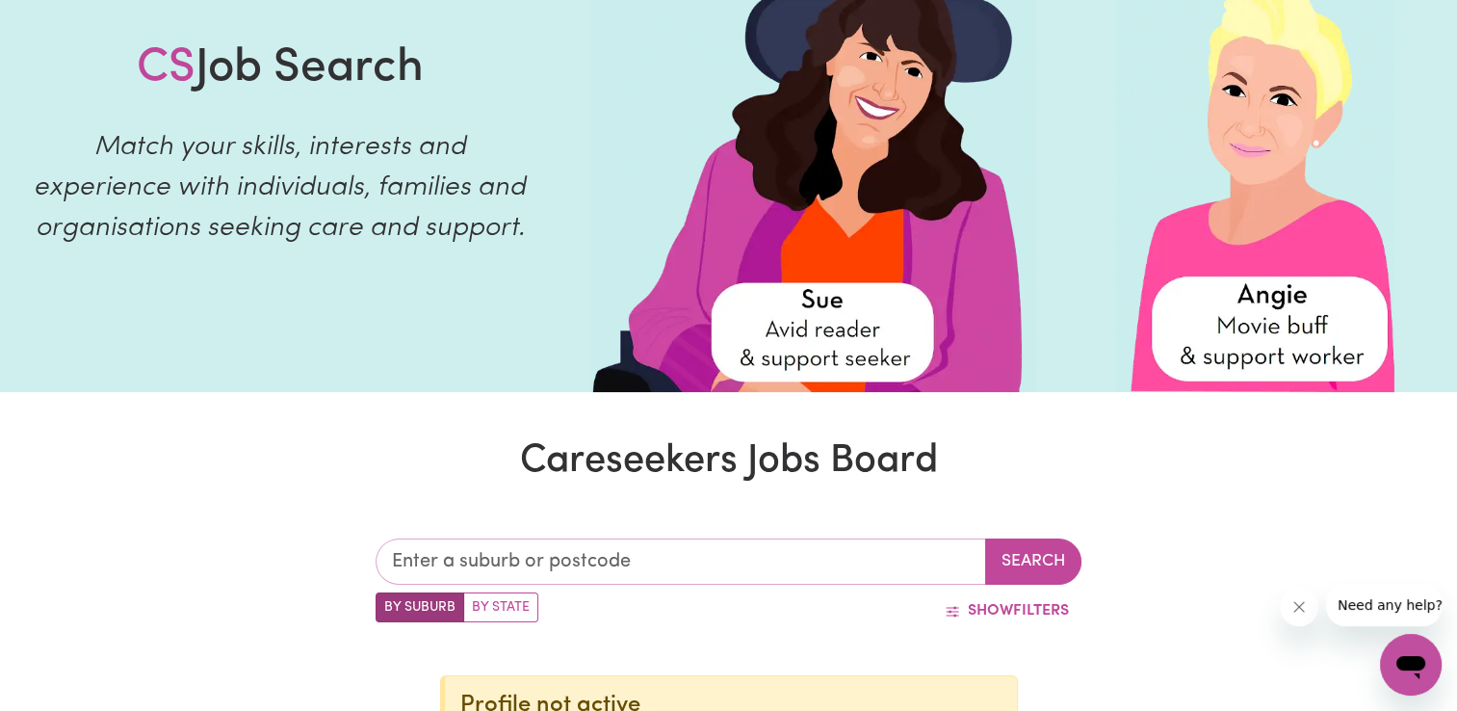
click at [492, 557] on input "text" at bounding box center [681, 561] width 611 height 46
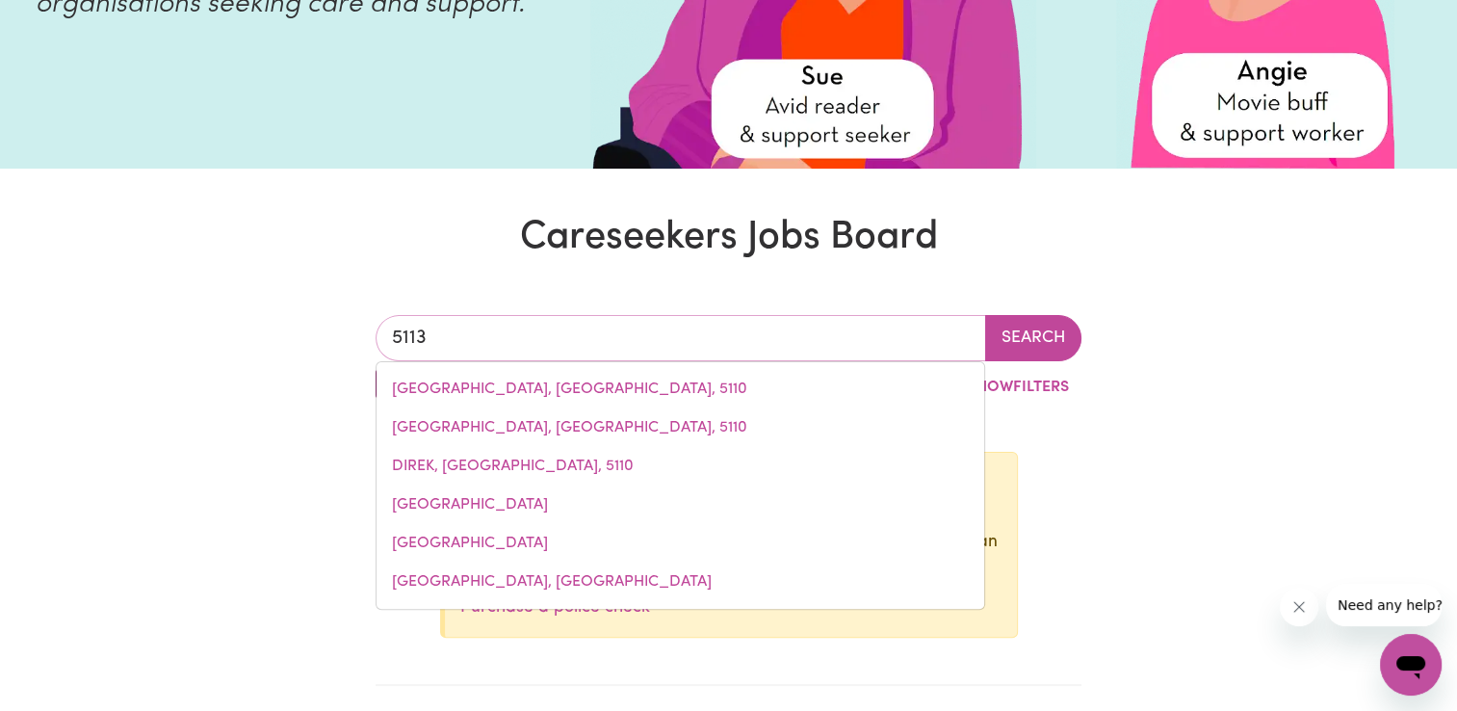
scroll to position [443, 0]
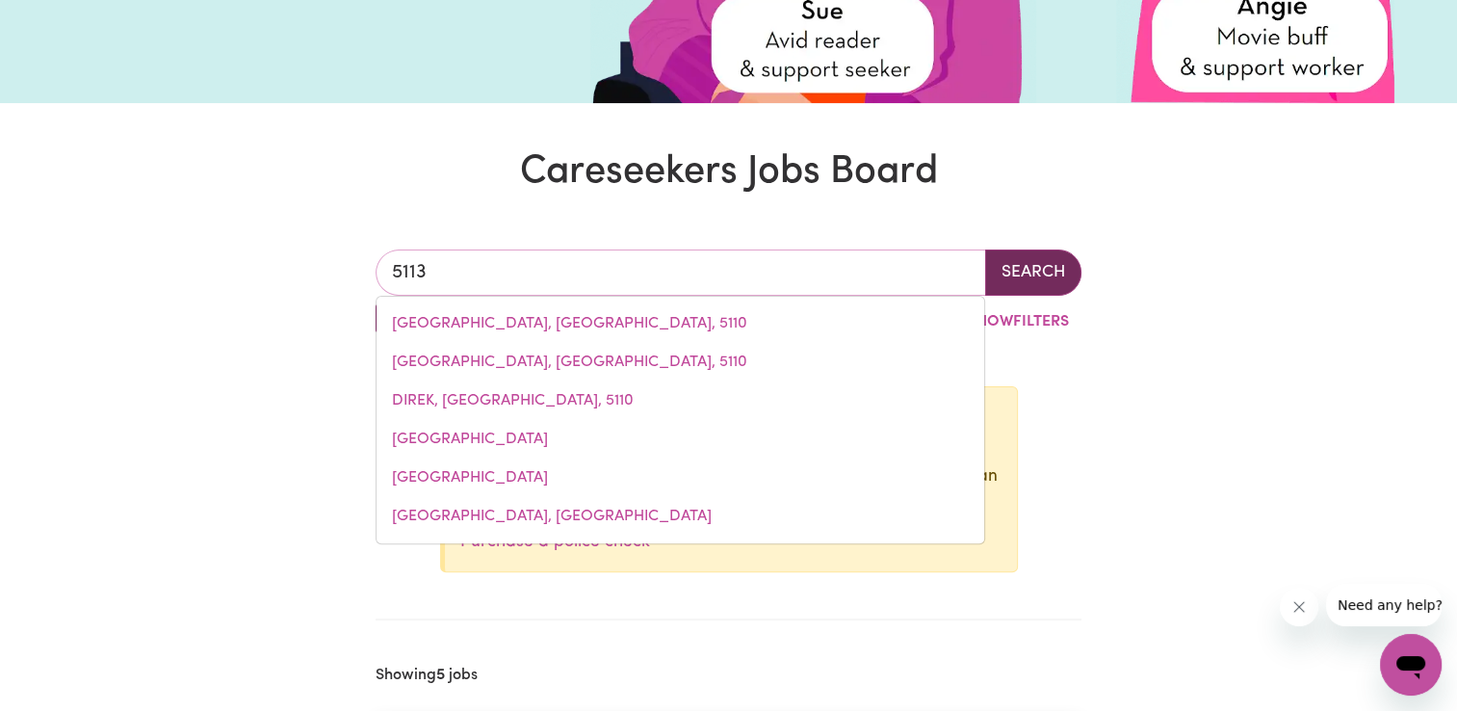
type input "5113"
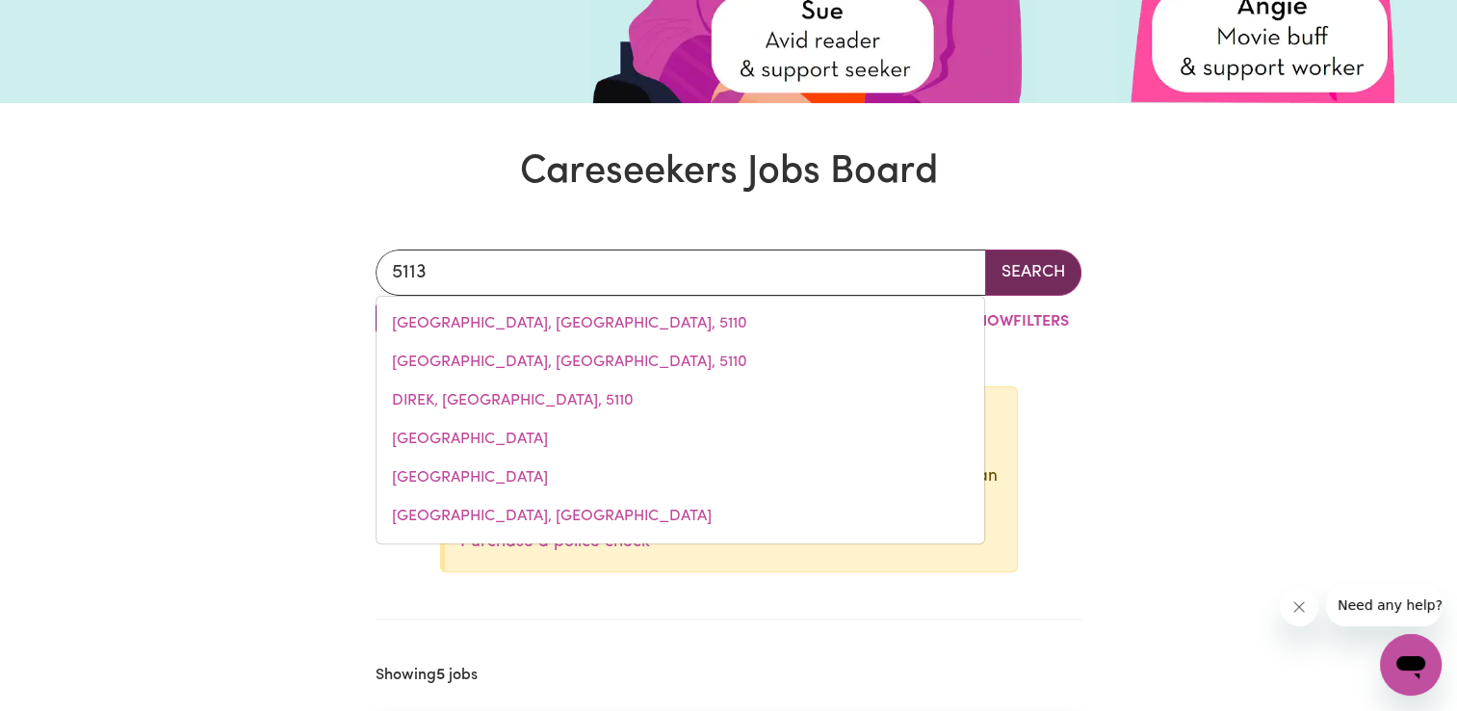
click at [1036, 282] on button "Search" at bounding box center [1033, 272] width 96 height 46
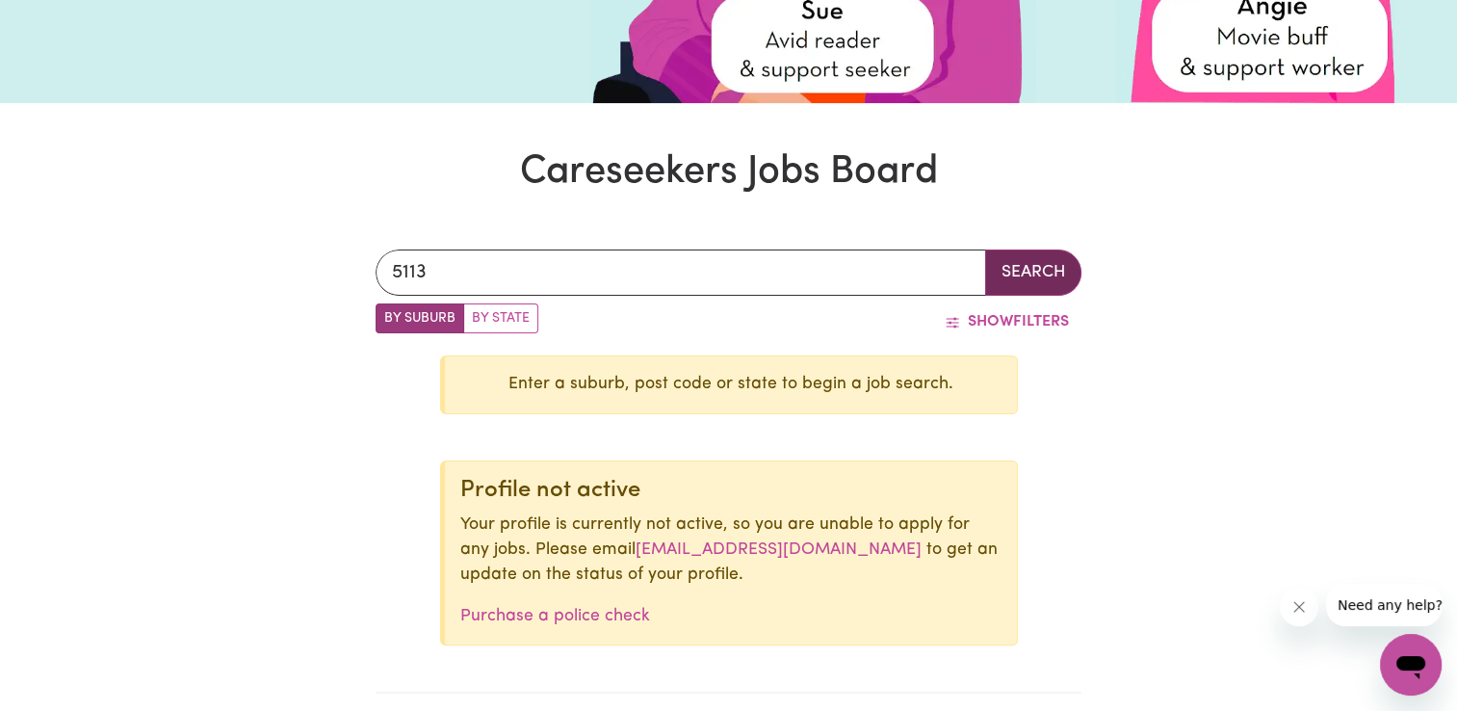
click at [1034, 274] on button "Search" at bounding box center [1033, 272] width 96 height 46
click at [420, 320] on label "By Suburb" at bounding box center [420, 318] width 89 height 30
click at [388, 316] on input "By Suburb" at bounding box center [382, 309] width 13 height 13
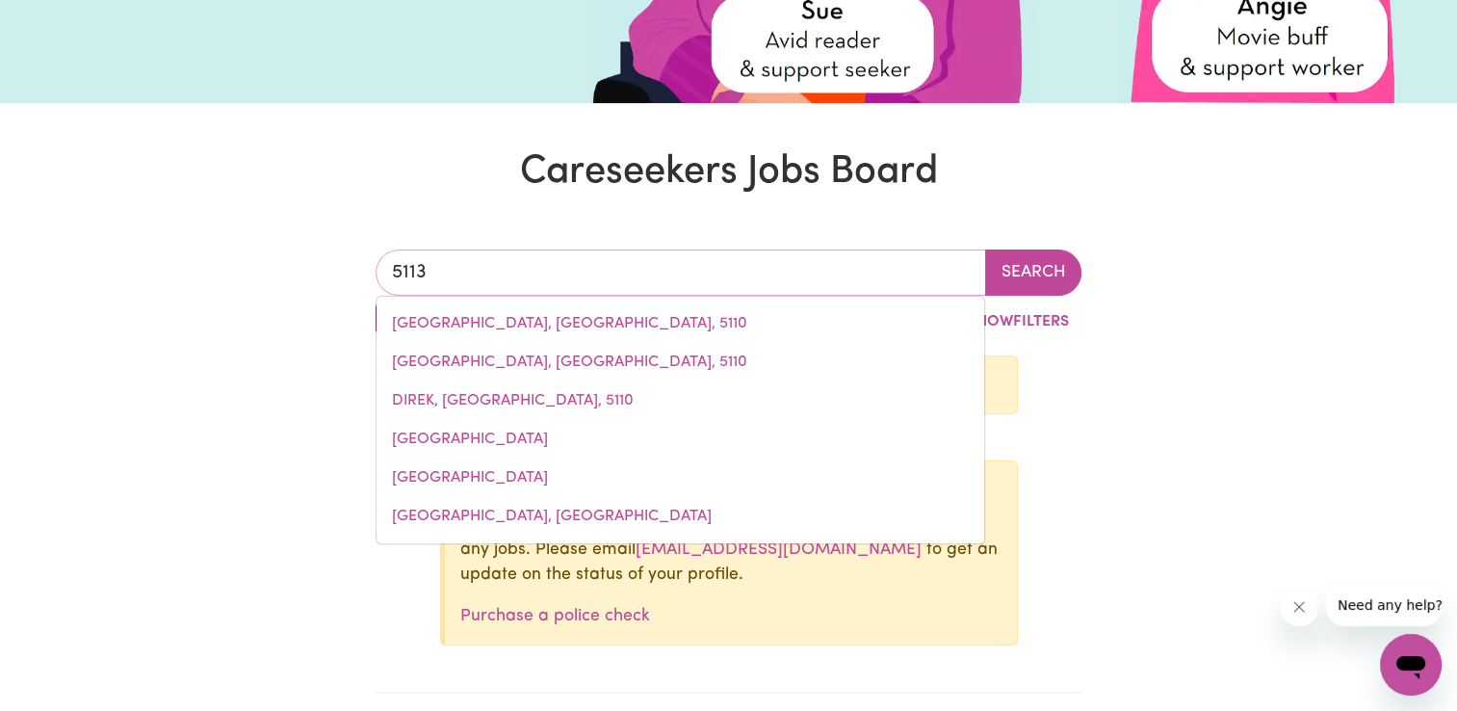
click at [607, 274] on input "5113" at bounding box center [681, 272] width 611 height 46
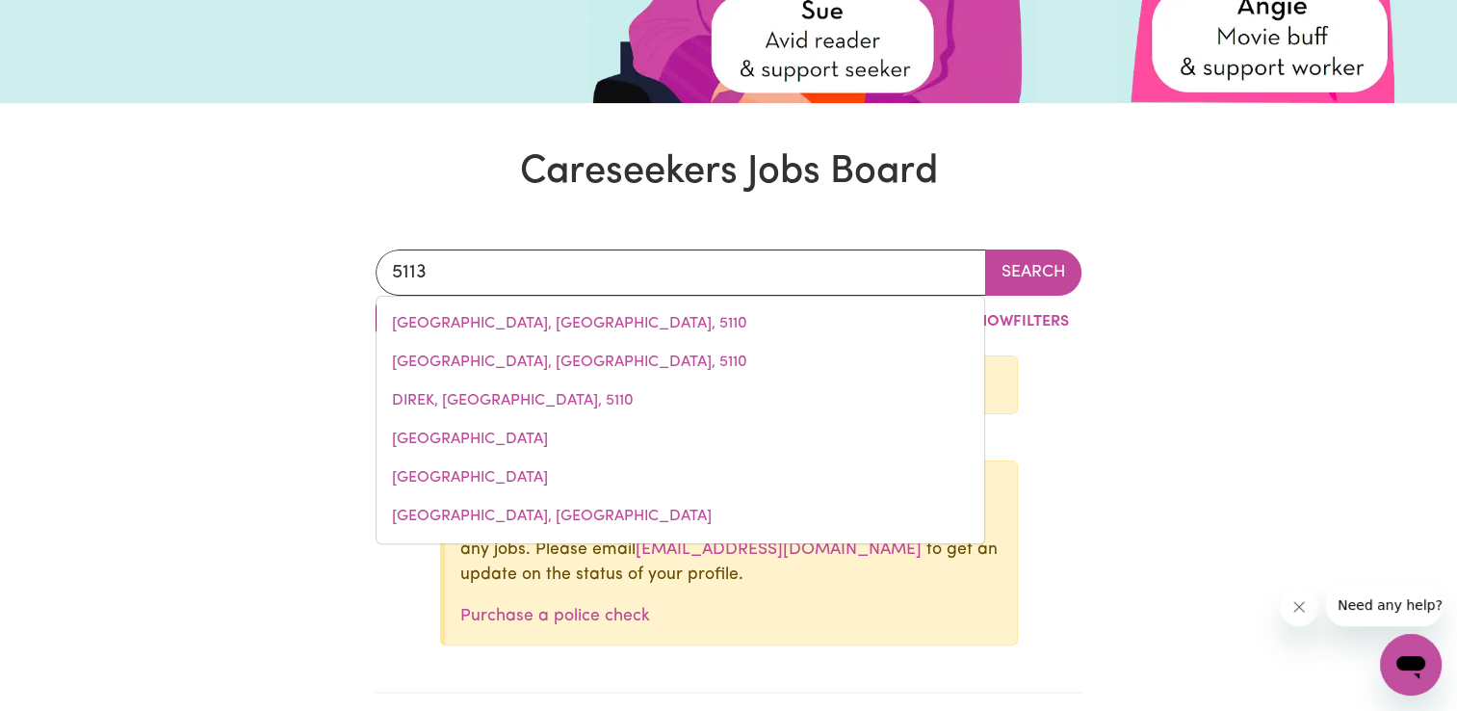
click at [1112, 165] on h1 "Careseekers Jobs Board" at bounding box center [728, 172] width 1457 height 46
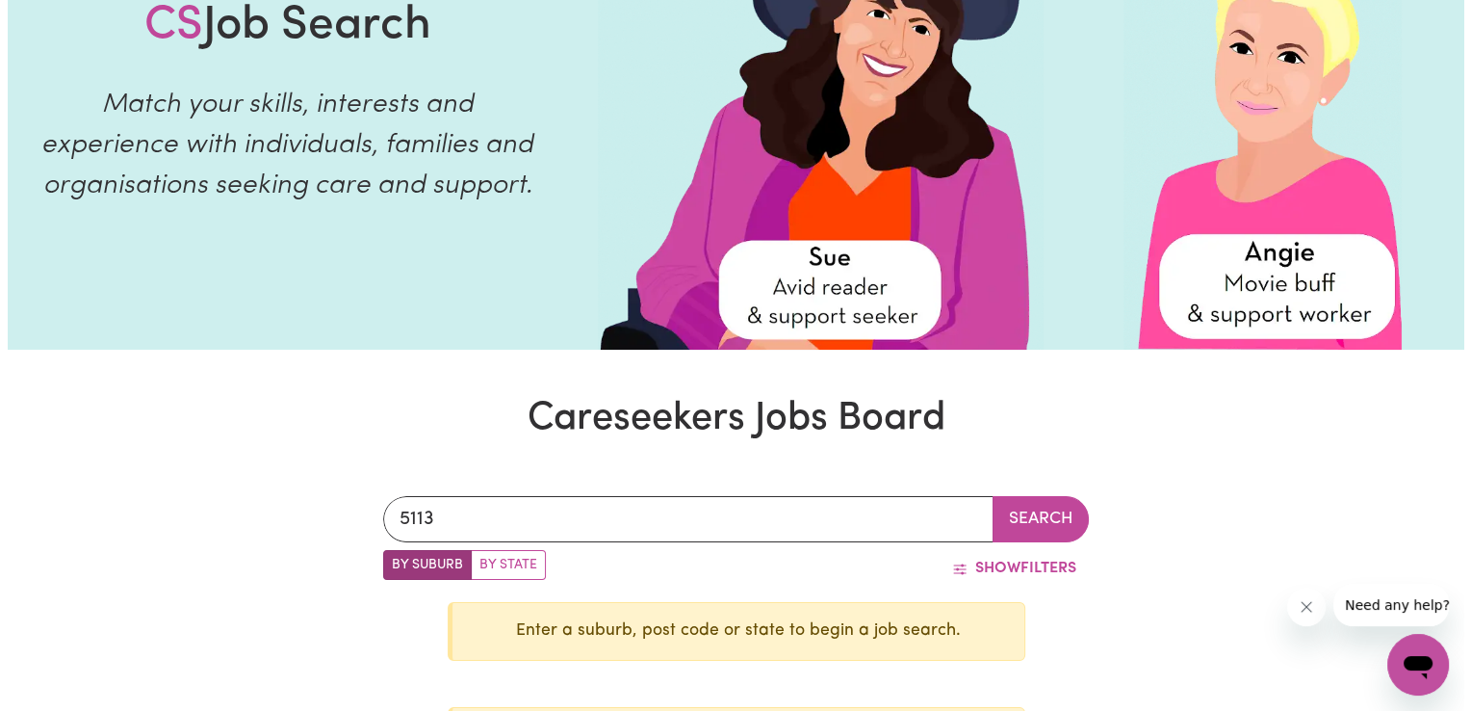
scroll to position [0, 0]
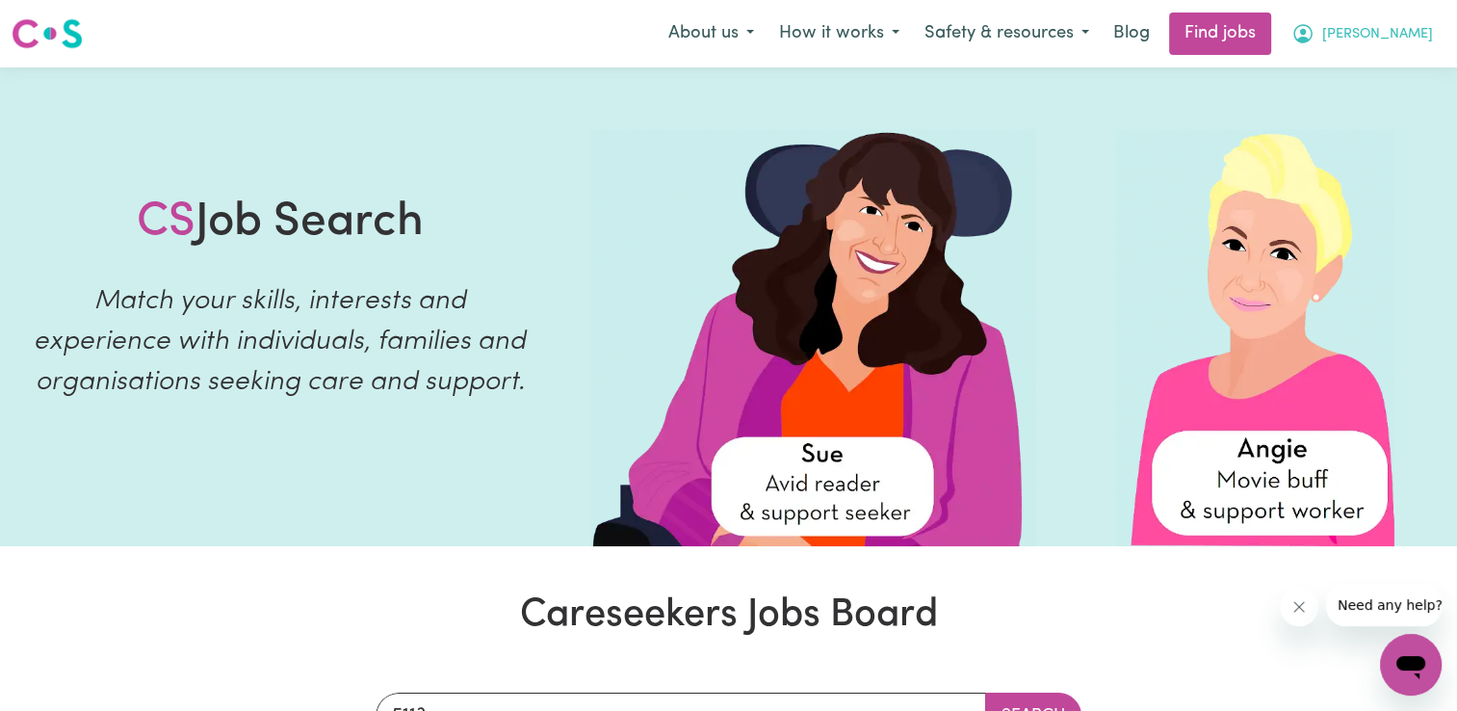
click at [1381, 39] on span "[PERSON_NAME]" at bounding box center [1377, 34] width 111 height 21
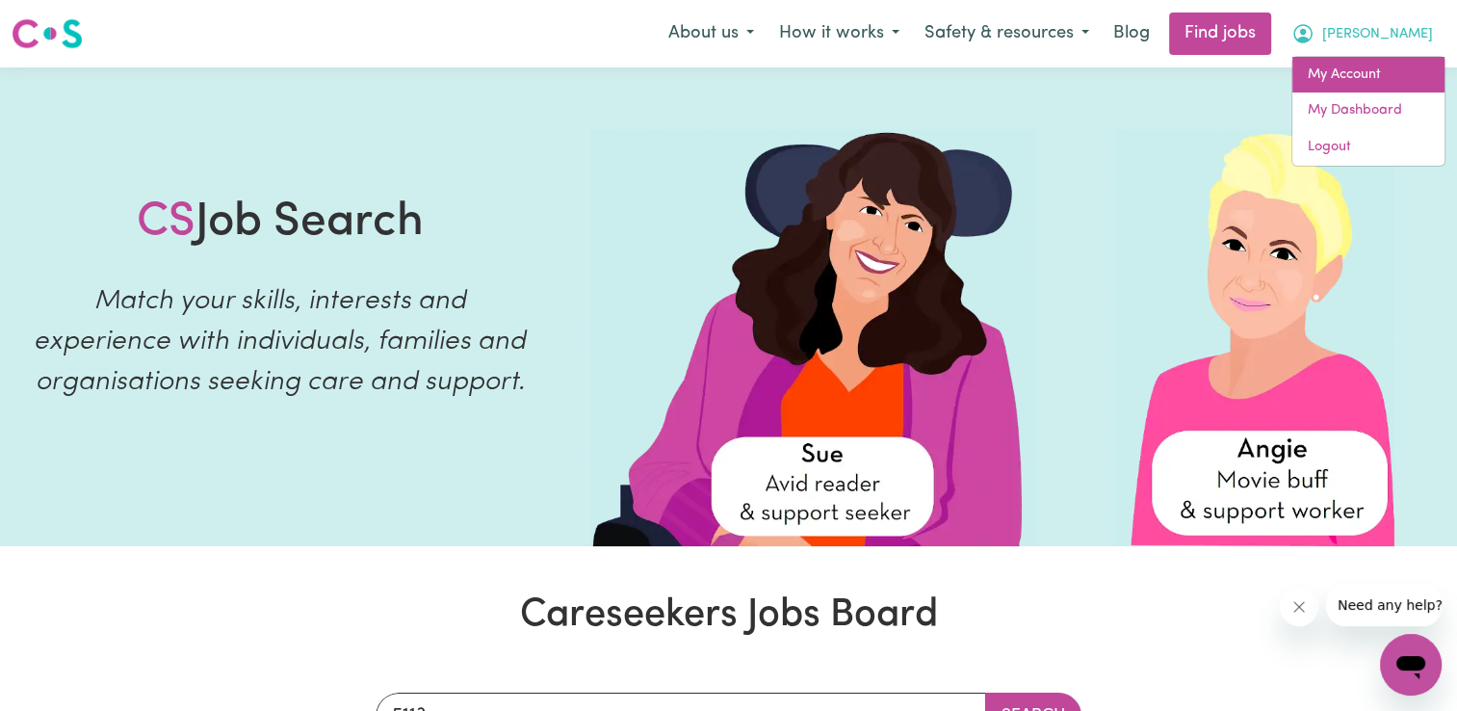
click at [1364, 65] on link "My Account" at bounding box center [1368, 75] width 152 height 37
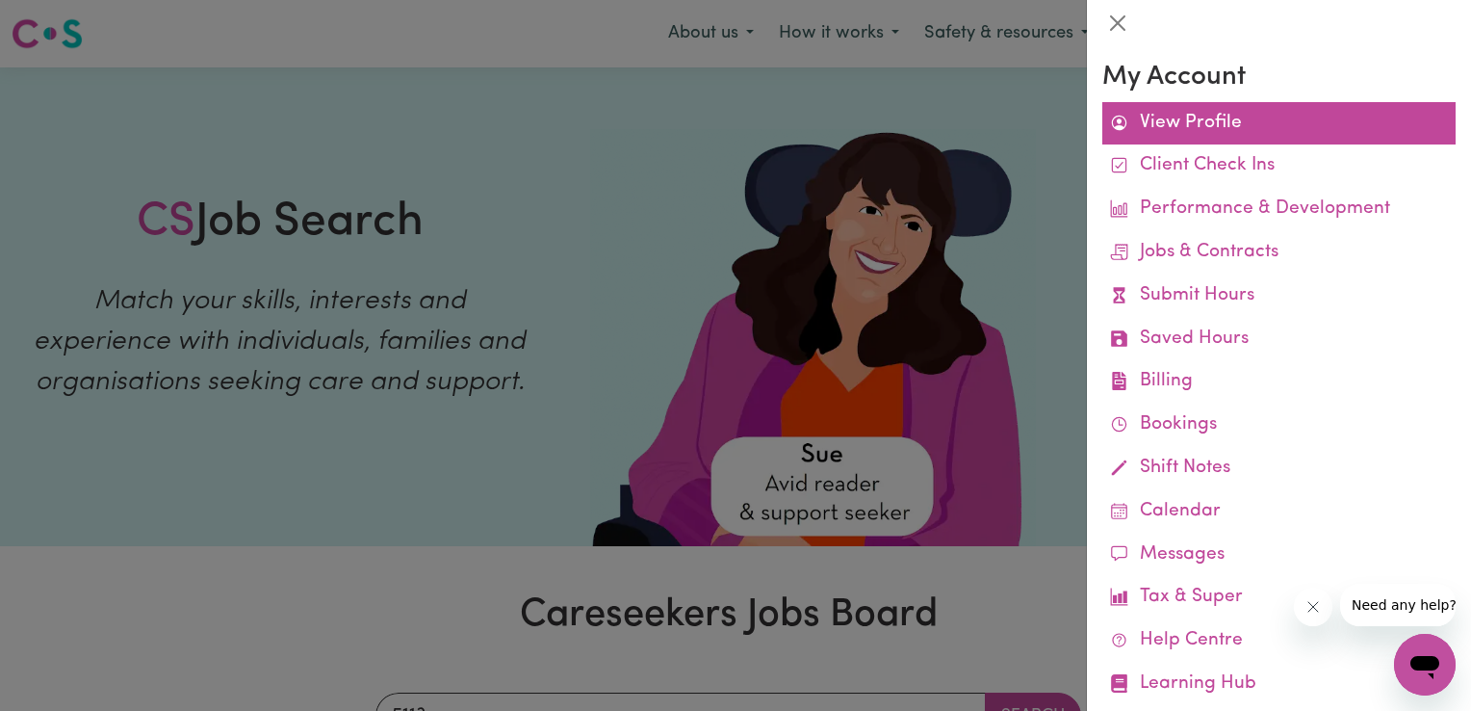
click at [1206, 133] on link "View Profile" at bounding box center [1279, 123] width 353 height 43
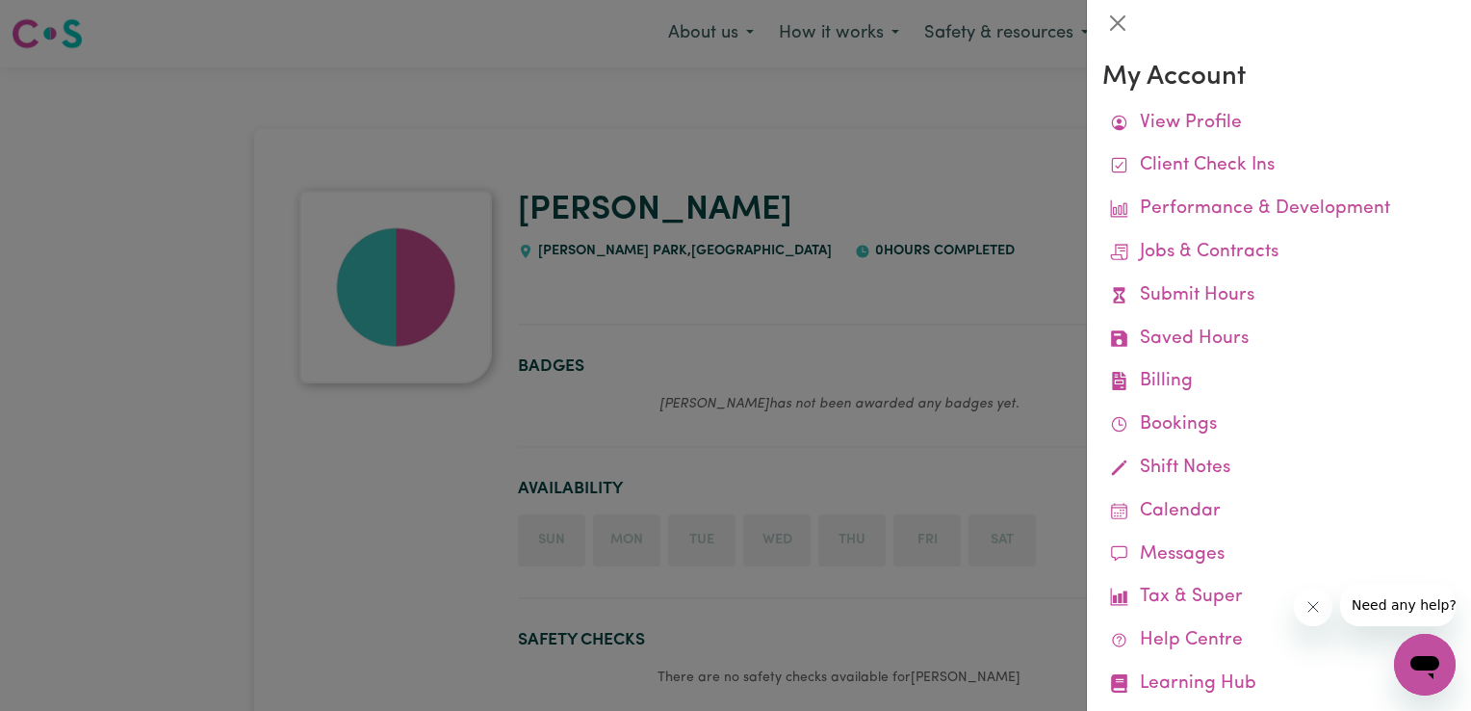
click at [681, 299] on div at bounding box center [735, 355] width 1471 height 711
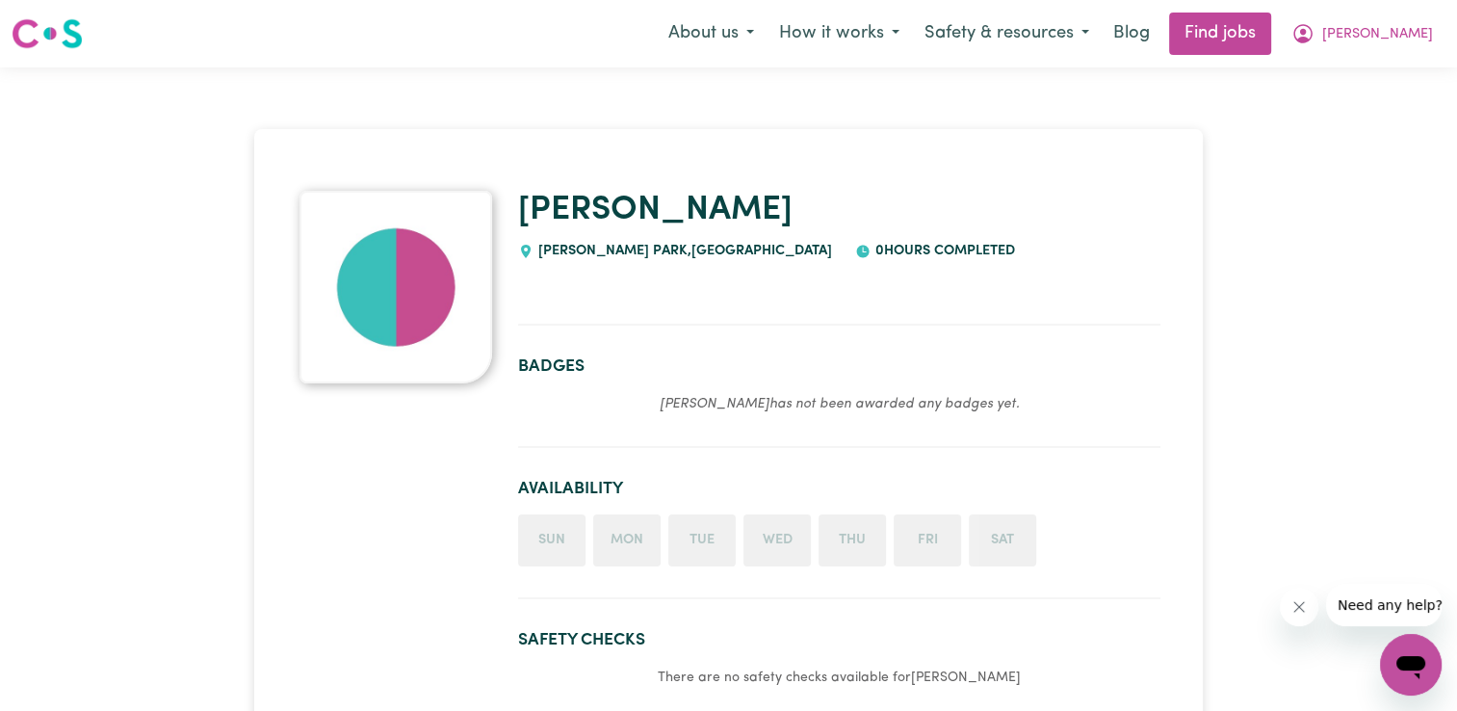
click at [547, 550] on li "Sun" at bounding box center [551, 540] width 67 height 52
click at [1393, 37] on span "[PERSON_NAME]" at bounding box center [1377, 34] width 111 height 21
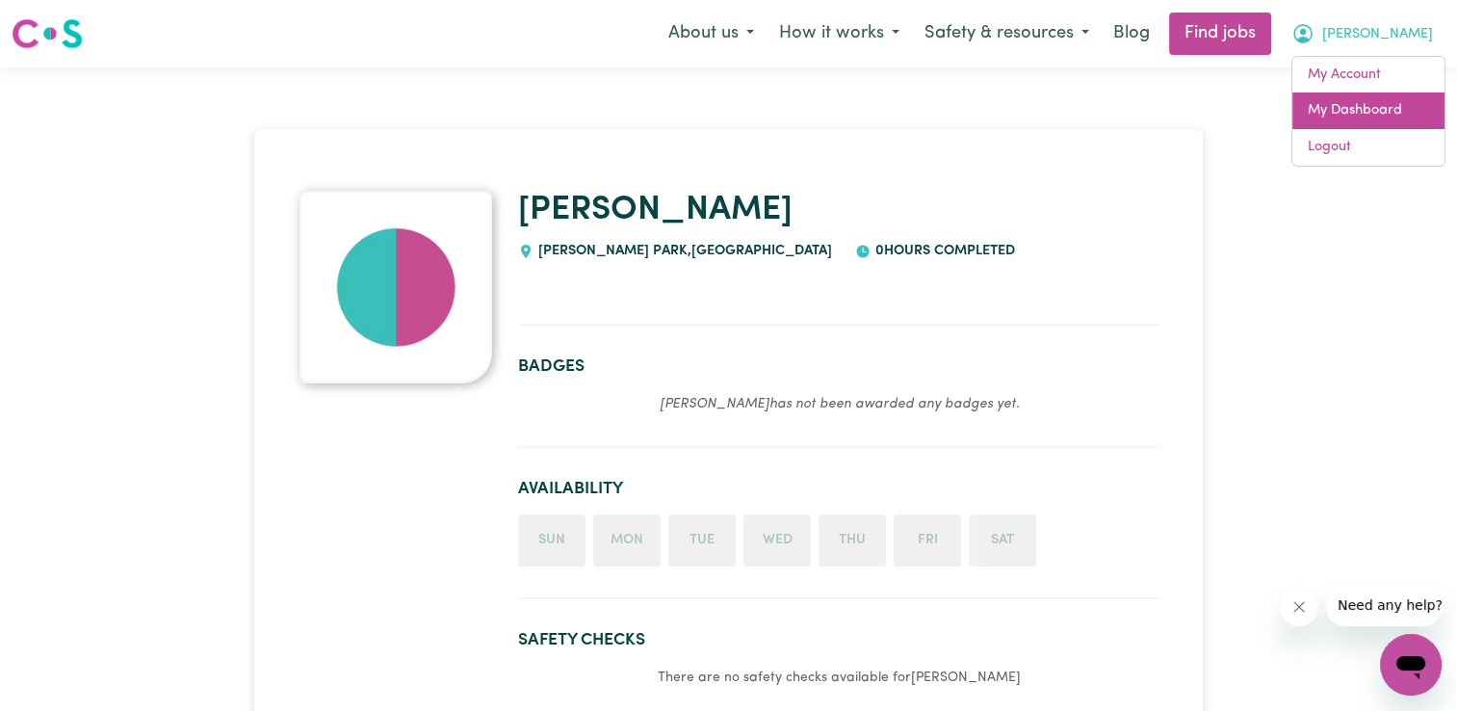
click at [1356, 109] on link "My Dashboard" at bounding box center [1368, 110] width 152 height 37
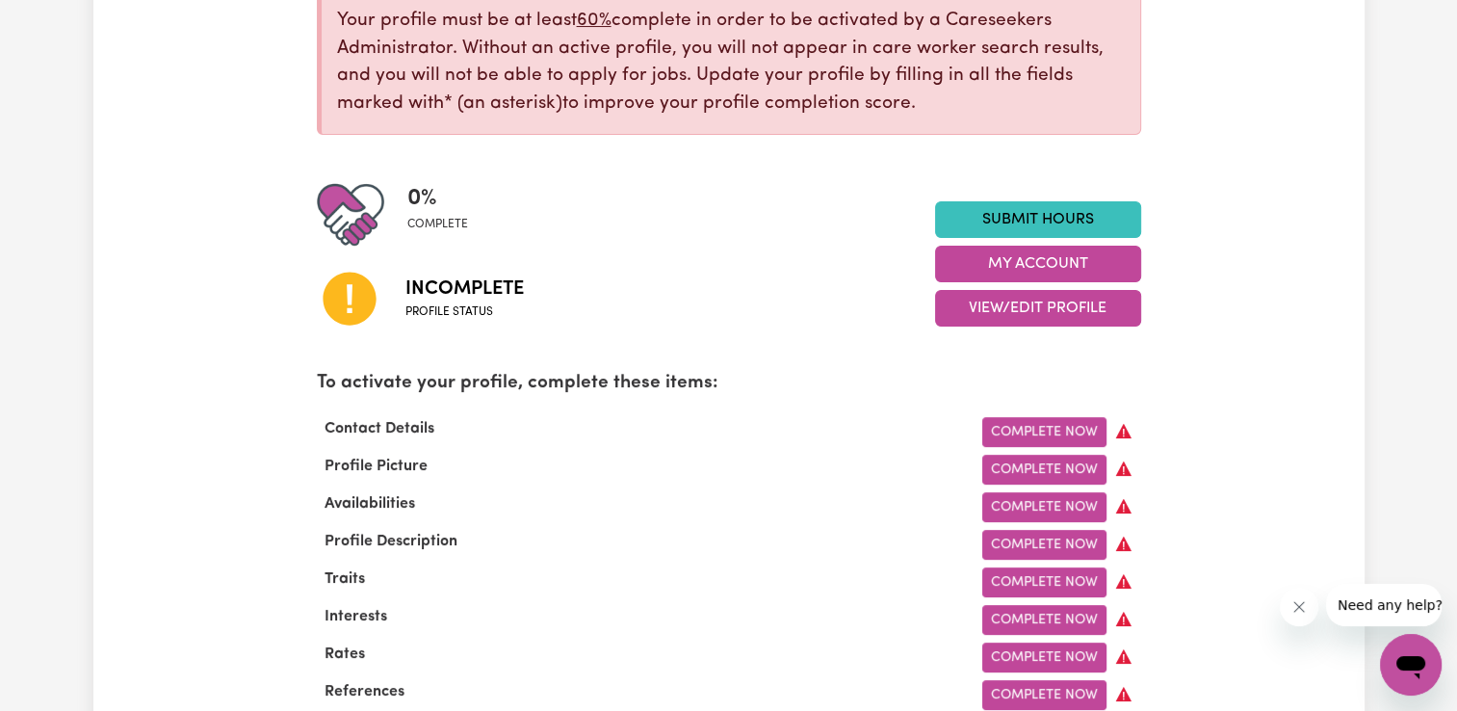
scroll to position [385, 0]
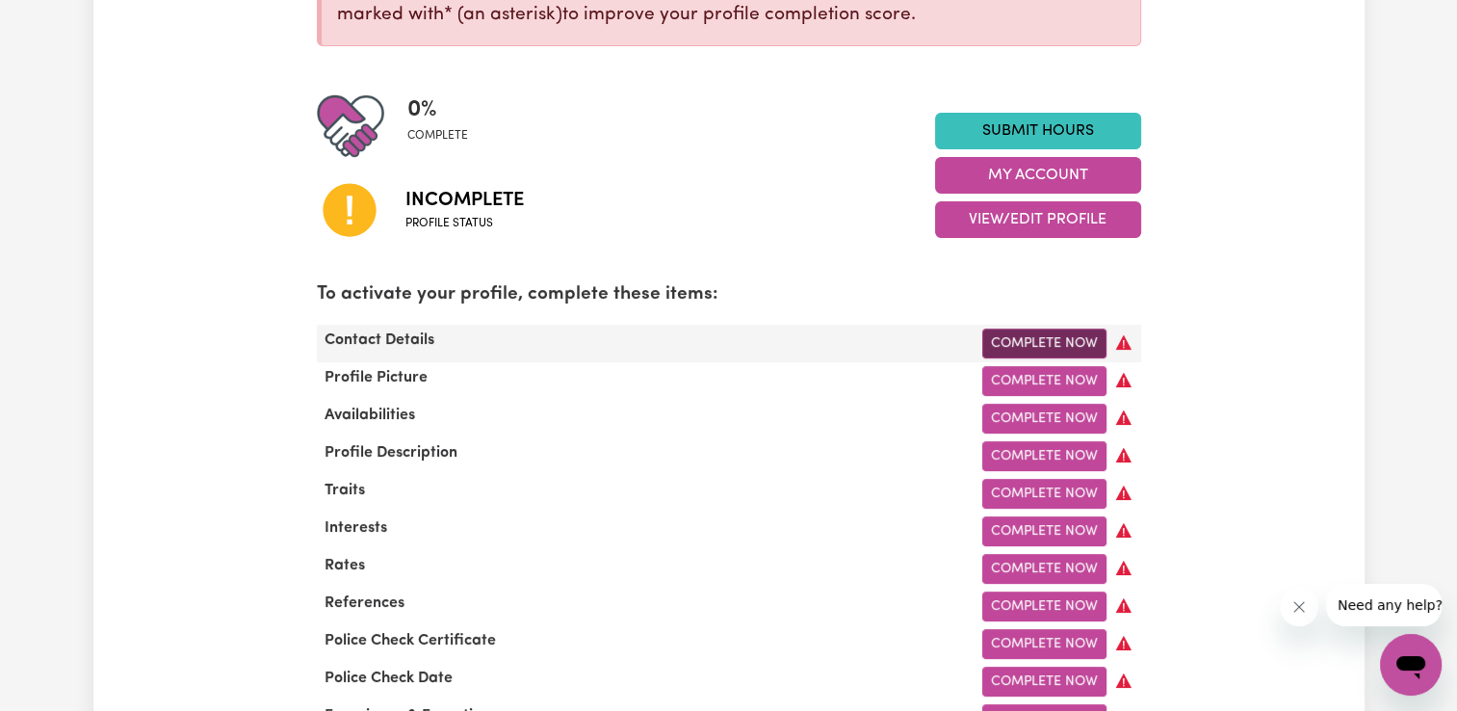
click at [1047, 342] on link "Complete Now" at bounding box center [1044, 343] width 124 height 30
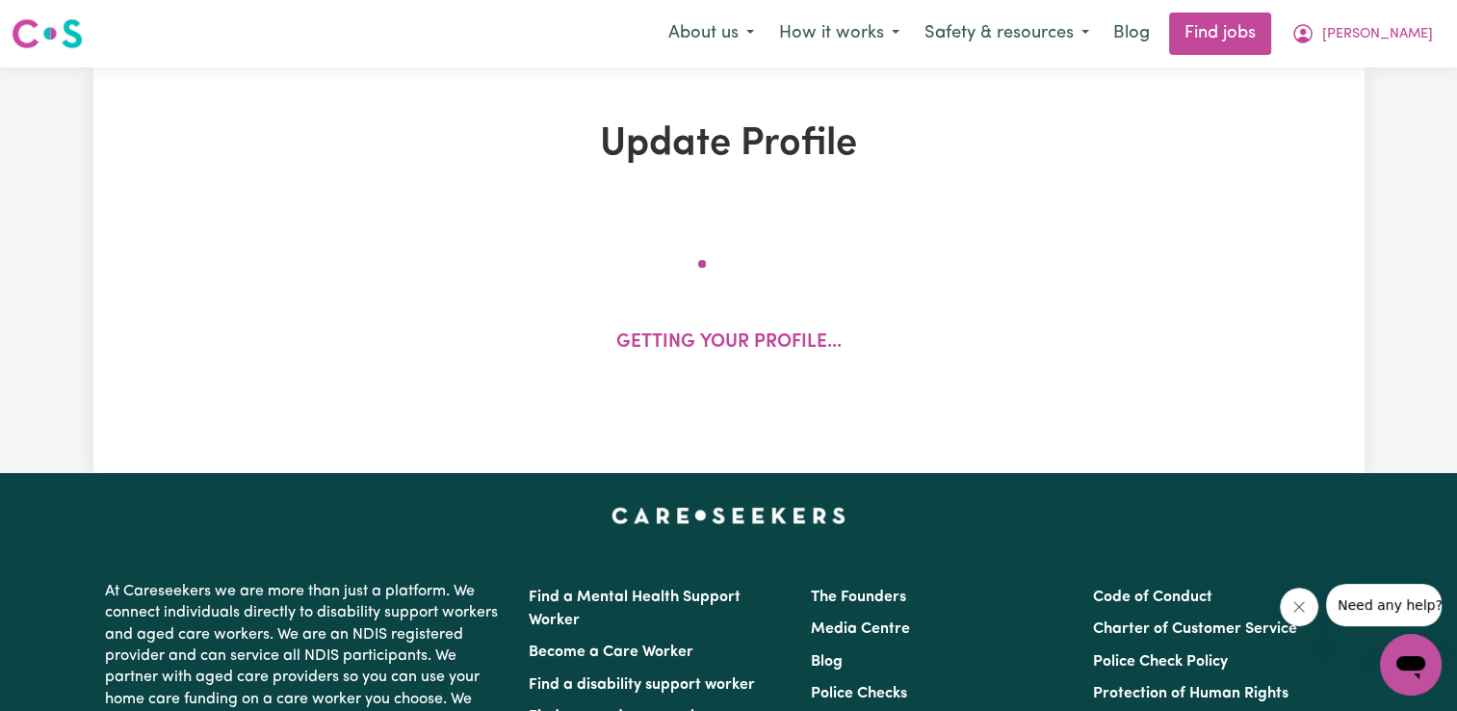
select select "Studying a healthcare related degree or qualification"
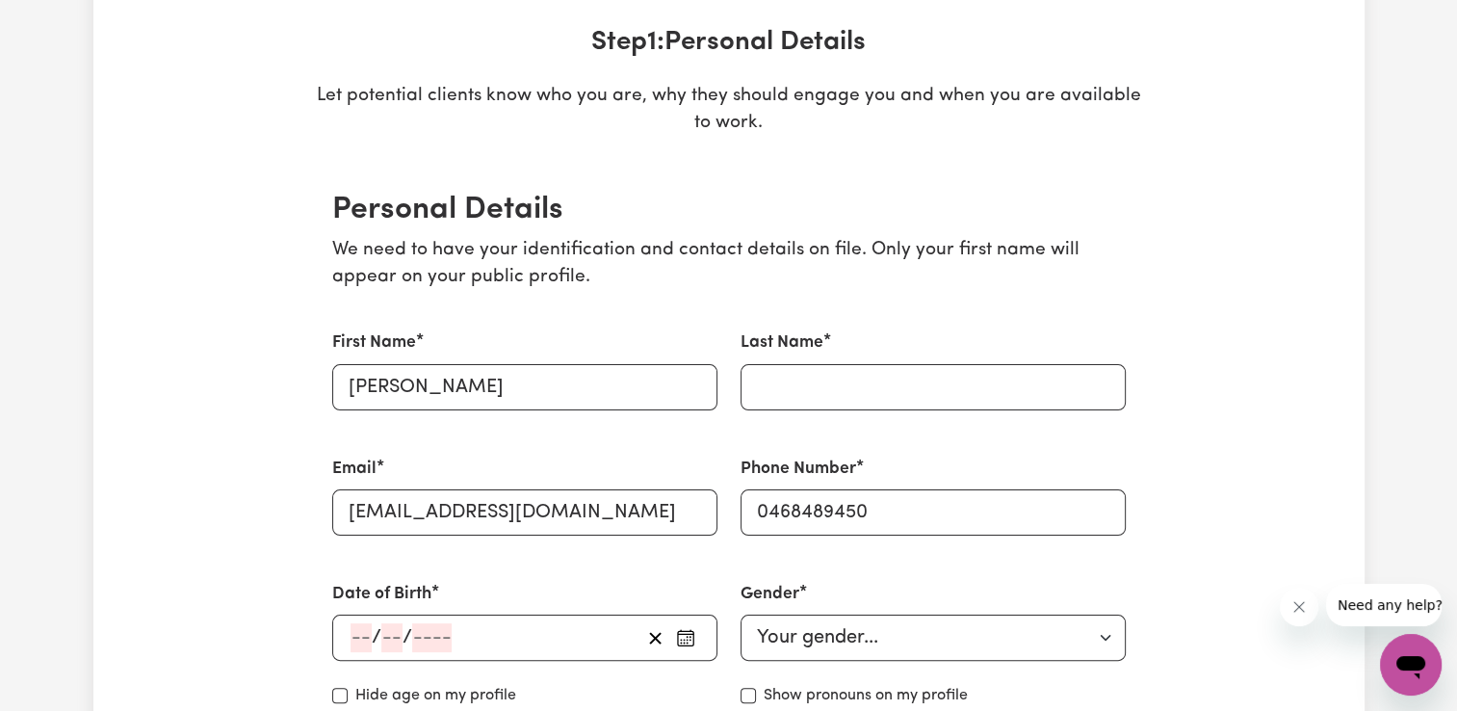
scroll to position [289, 0]
drag, startPoint x: 779, startPoint y: 390, endPoint x: 788, endPoint y: 382, distance: 11.6
click at [787, 383] on input "Last Name" at bounding box center [933, 385] width 385 height 46
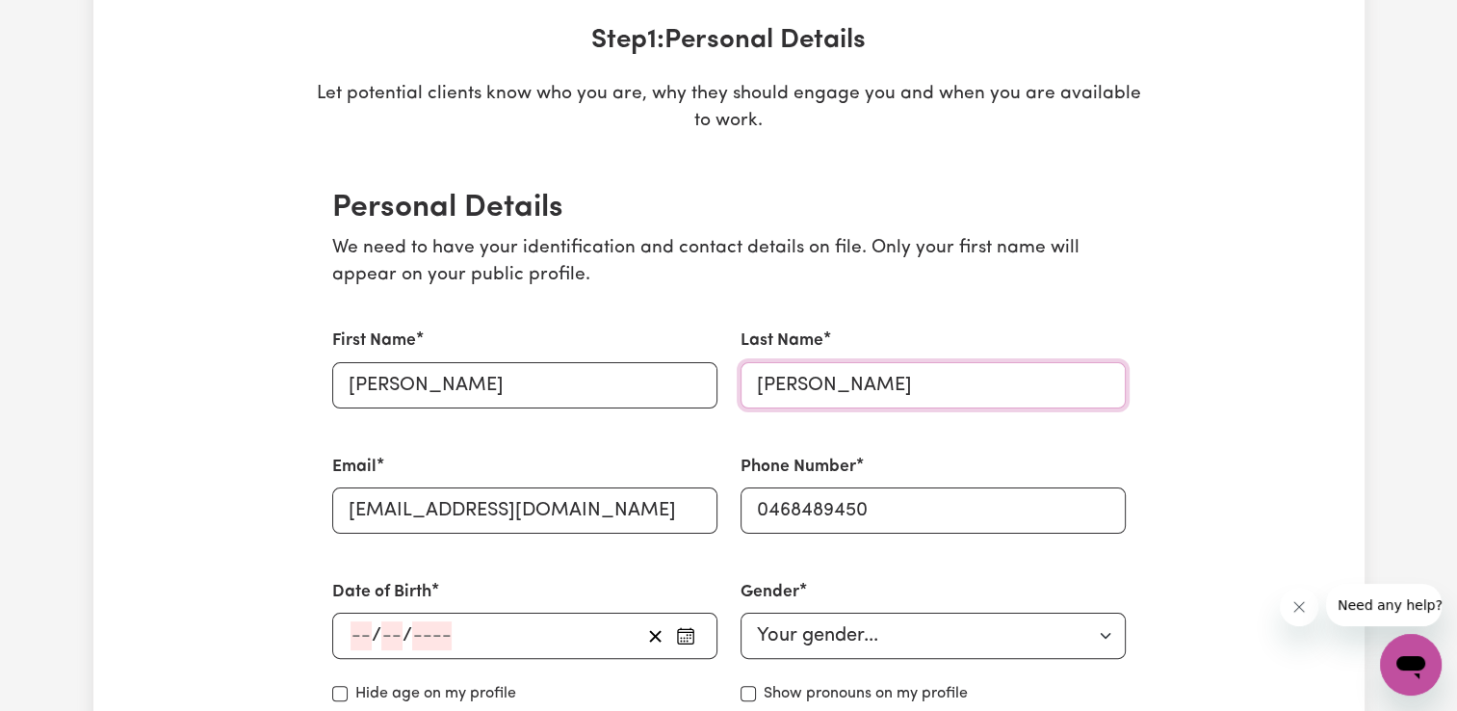
type input "[PERSON_NAME]"
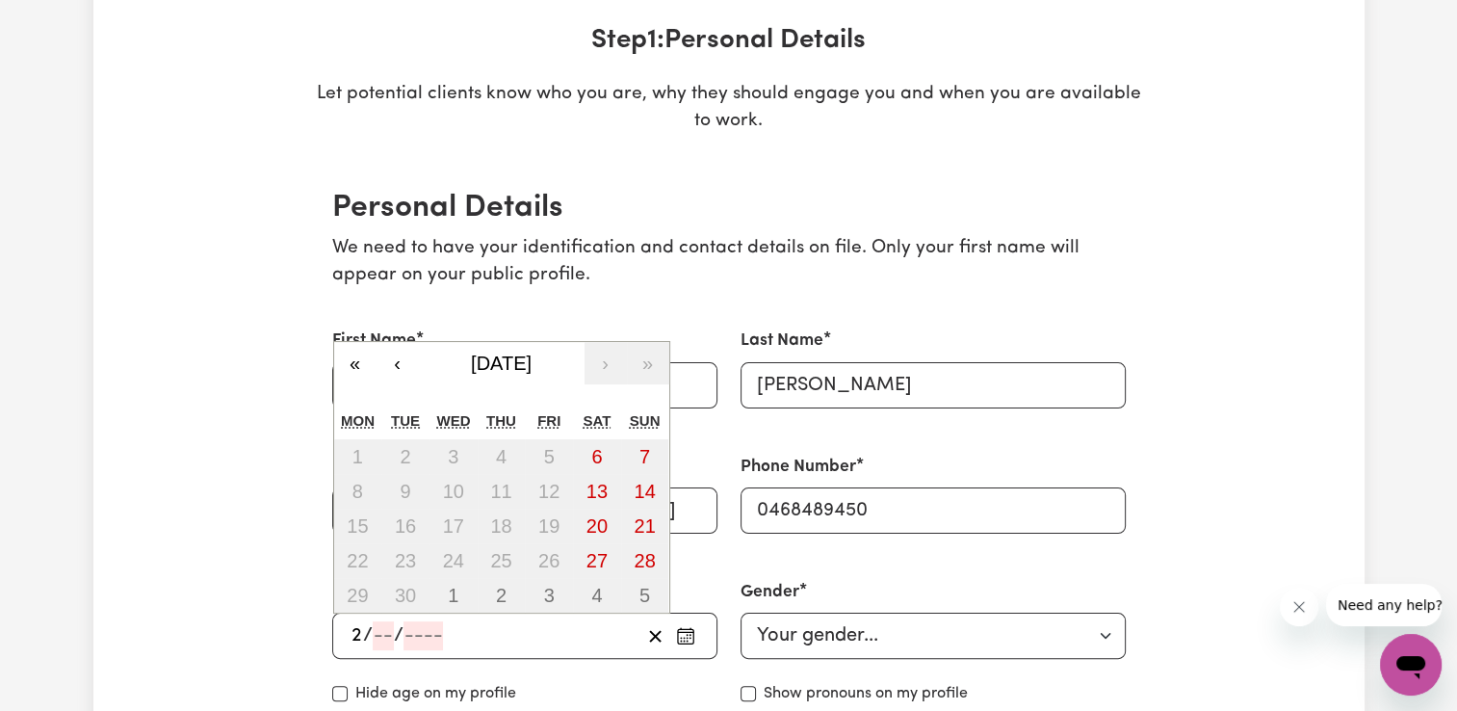
type input "26"
type input "12"
type input "198"
type input "[DATE]"
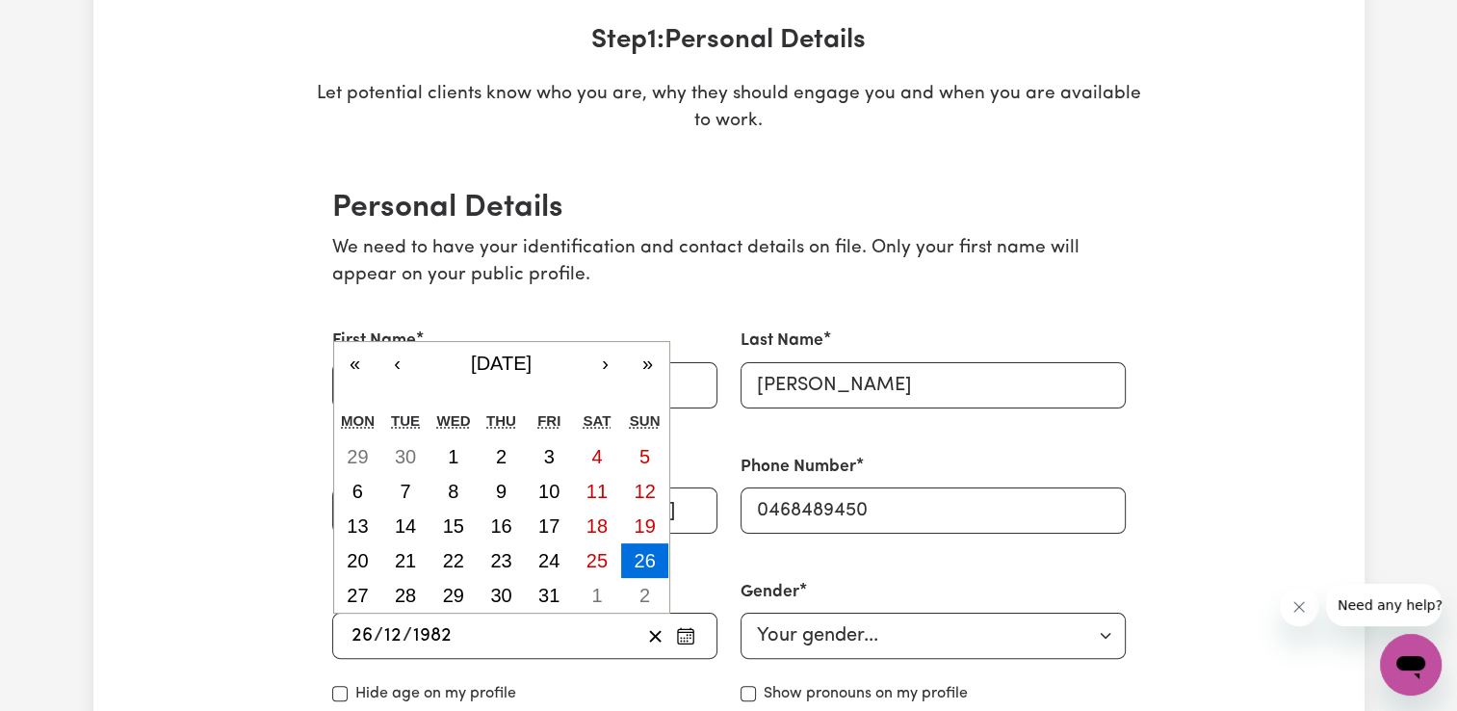
type input "1982"
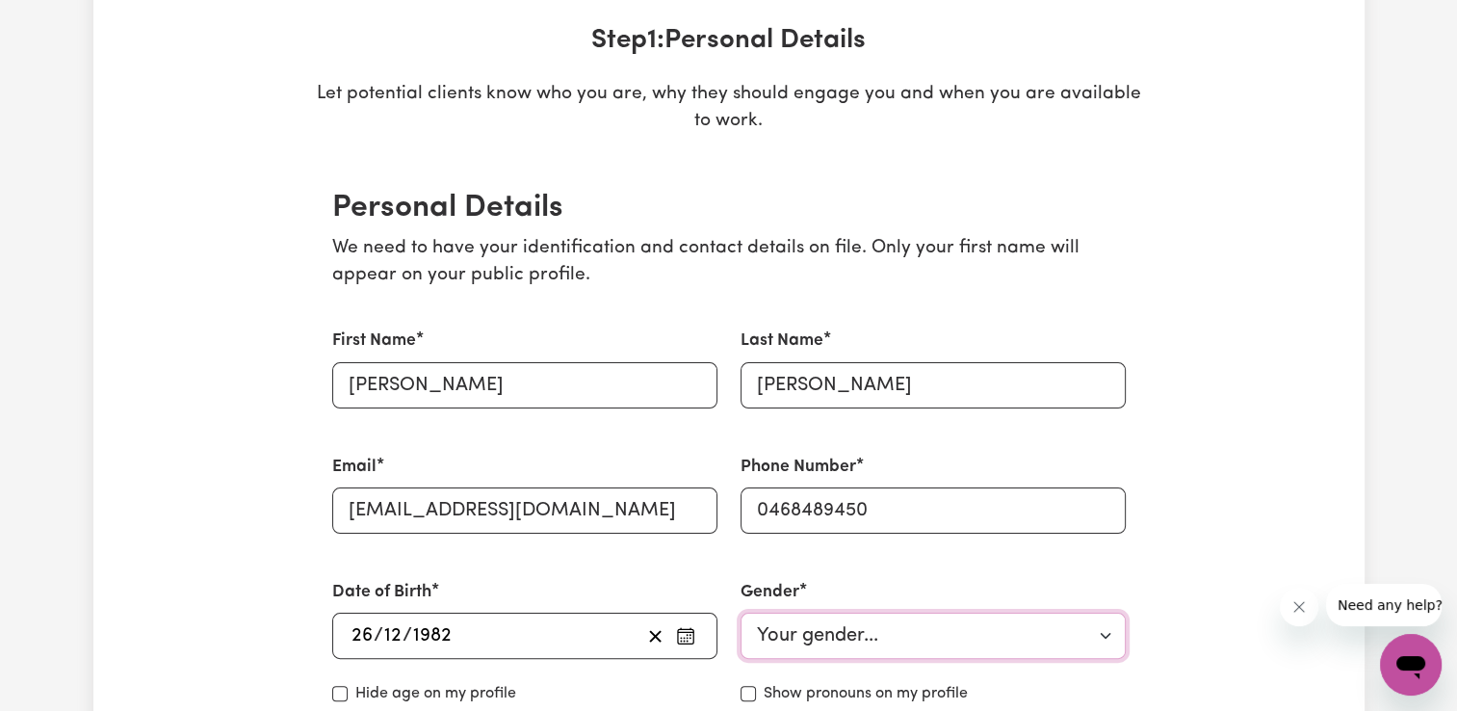
click at [913, 619] on select "Your gender... [DEMOGRAPHIC_DATA] [DEMOGRAPHIC_DATA] [DEMOGRAPHIC_DATA] Other P…" at bounding box center [933, 635] width 385 height 46
select select "[DEMOGRAPHIC_DATA]"
click at [741, 612] on select "Your gender... [DEMOGRAPHIC_DATA] [DEMOGRAPHIC_DATA] [DEMOGRAPHIC_DATA] Other P…" at bounding box center [933, 635] width 385 height 46
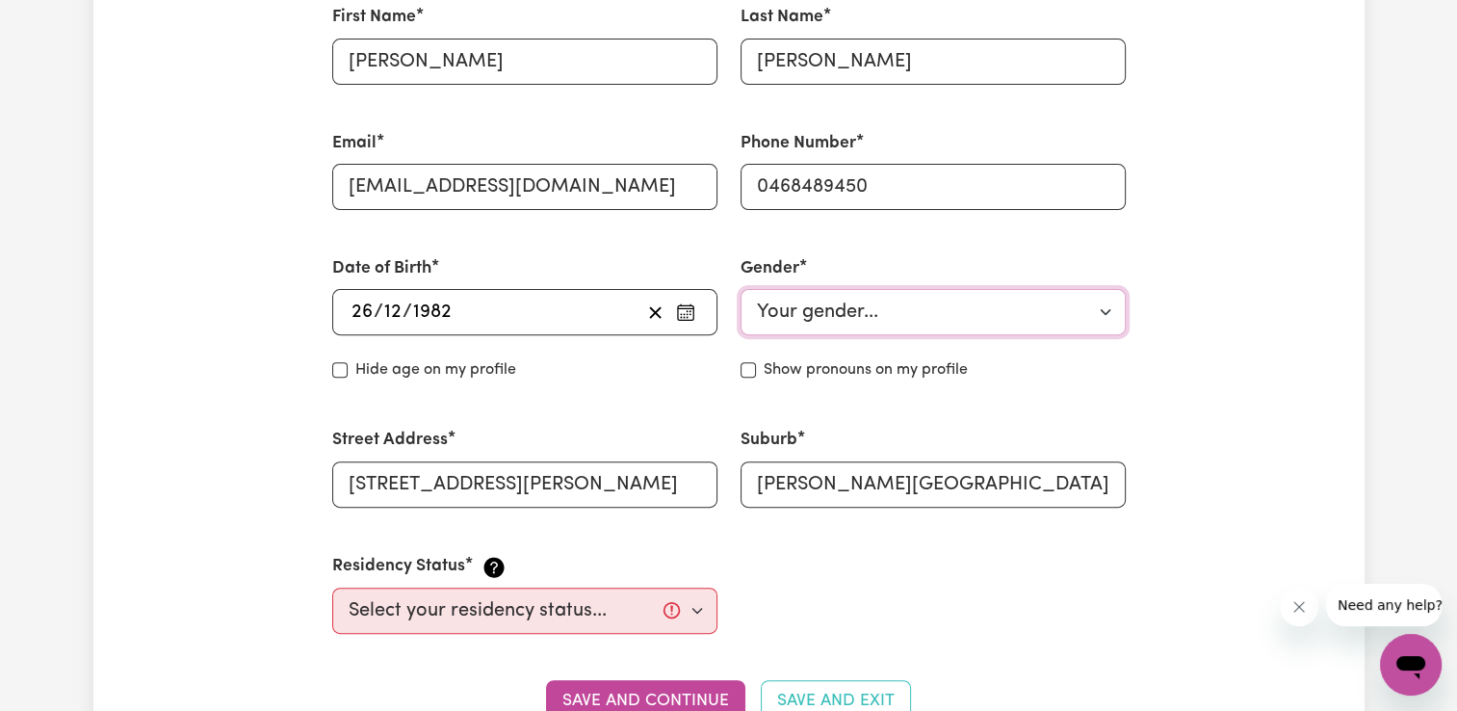
scroll to position [674, 0]
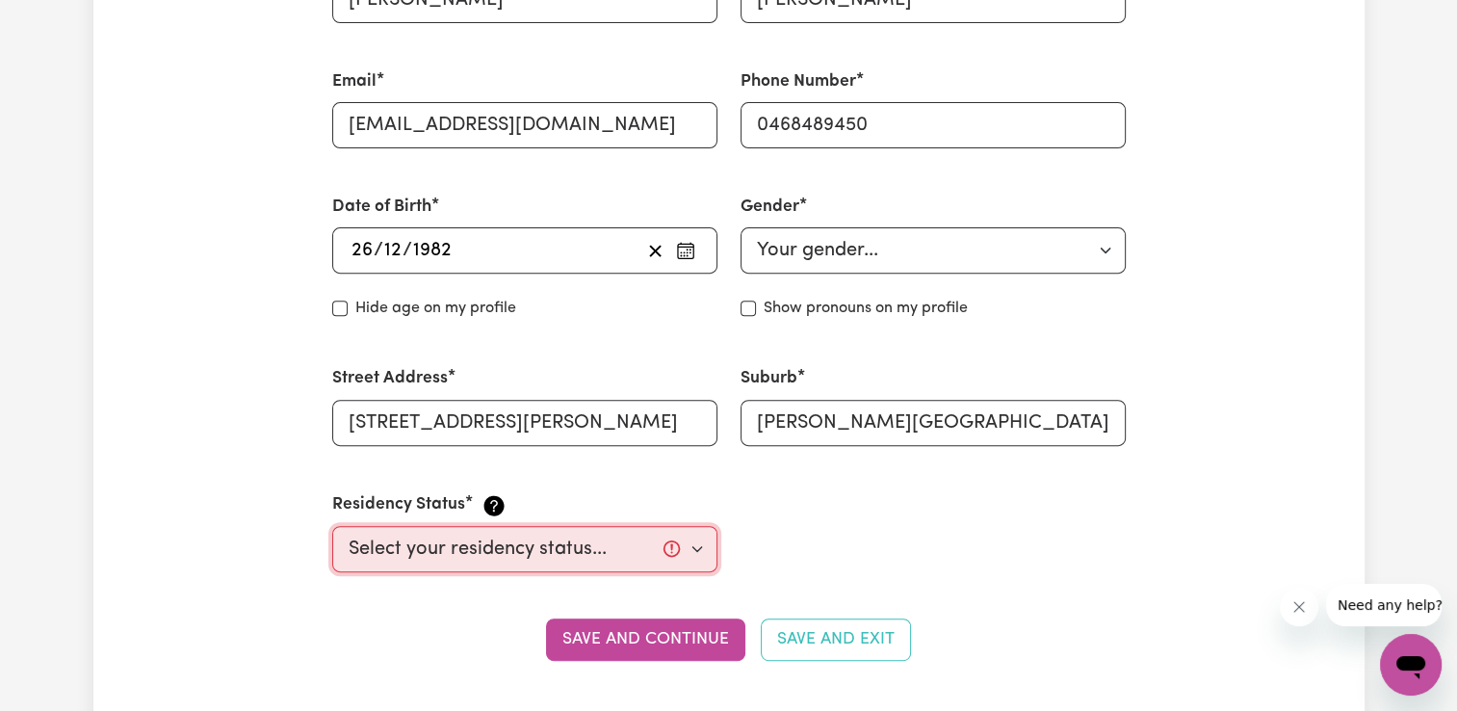
click at [696, 552] on select "Select your residency status... [DEMOGRAPHIC_DATA] citizen Australian PR [DEMOG…" at bounding box center [524, 549] width 385 height 46
select select "[DEMOGRAPHIC_DATA] Citizen"
click at [332, 526] on select "Select your residency status... [DEMOGRAPHIC_DATA] citizen Australian PR [DEMOG…" at bounding box center [524, 549] width 385 height 46
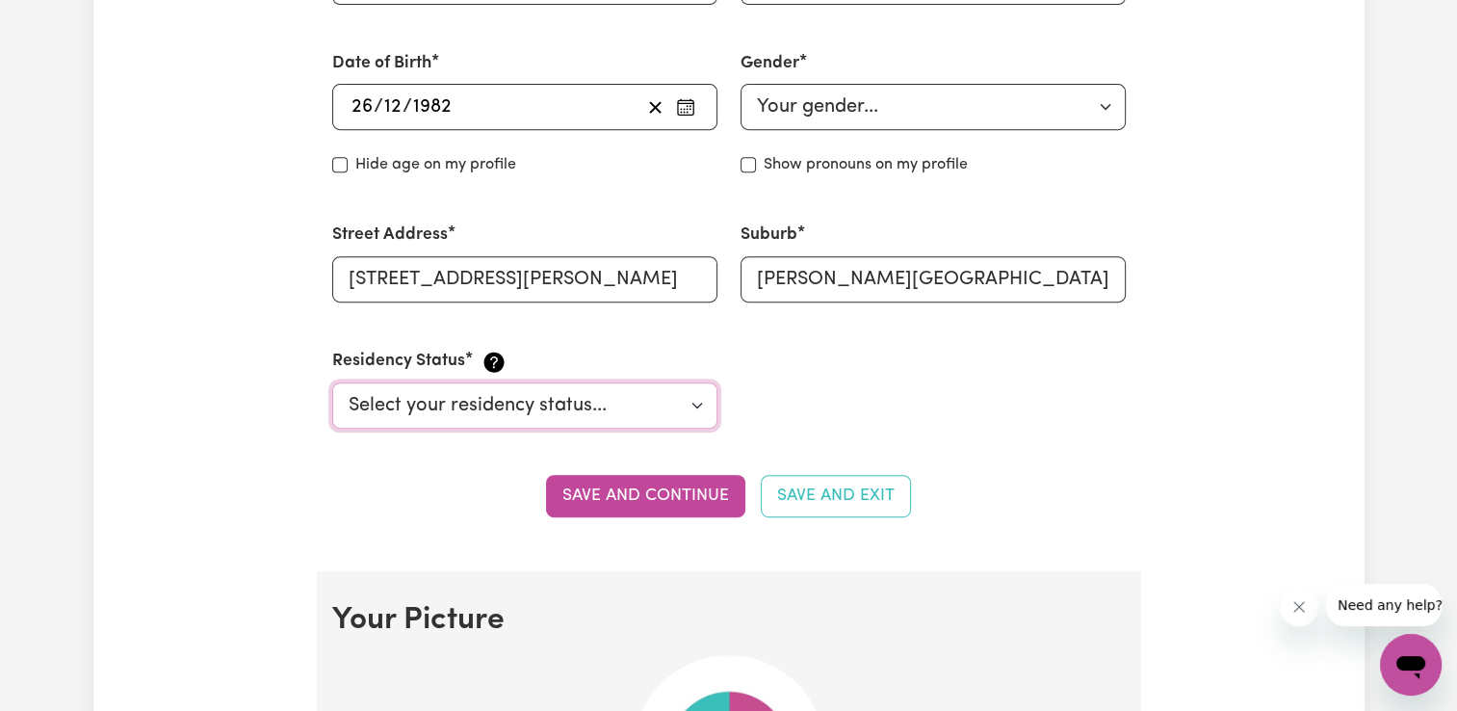
scroll to position [867, 0]
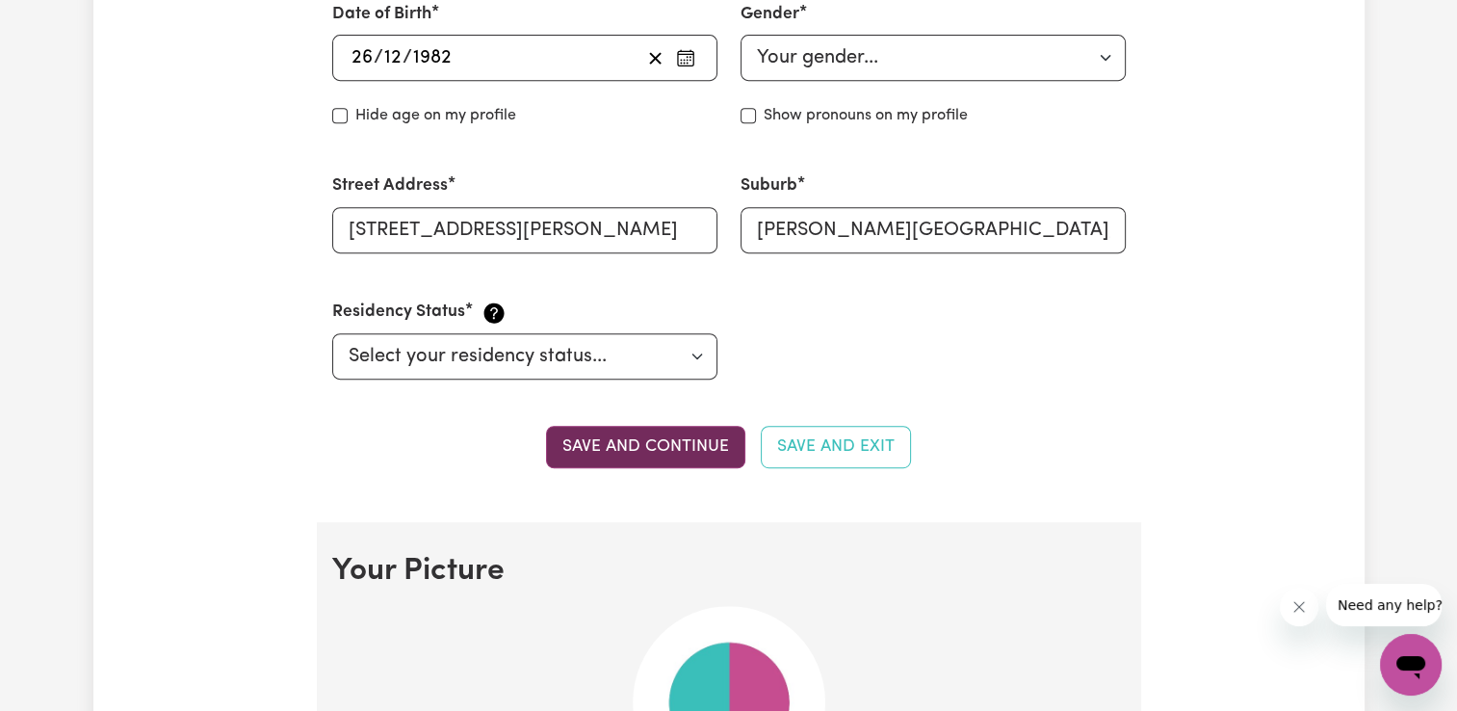
click at [704, 453] on button "Save and continue" at bounding box center [645, 447] width 199 height 42
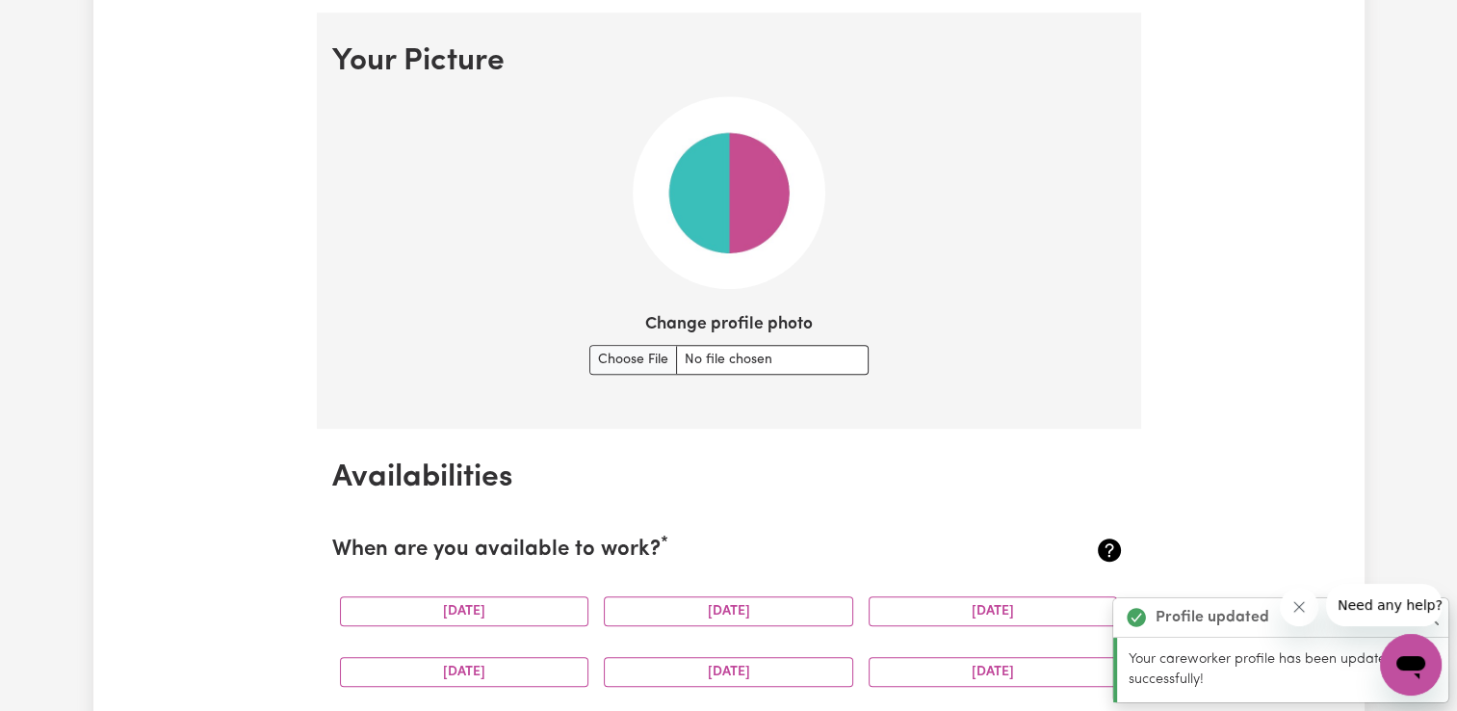
scroll to position [1387, 0]
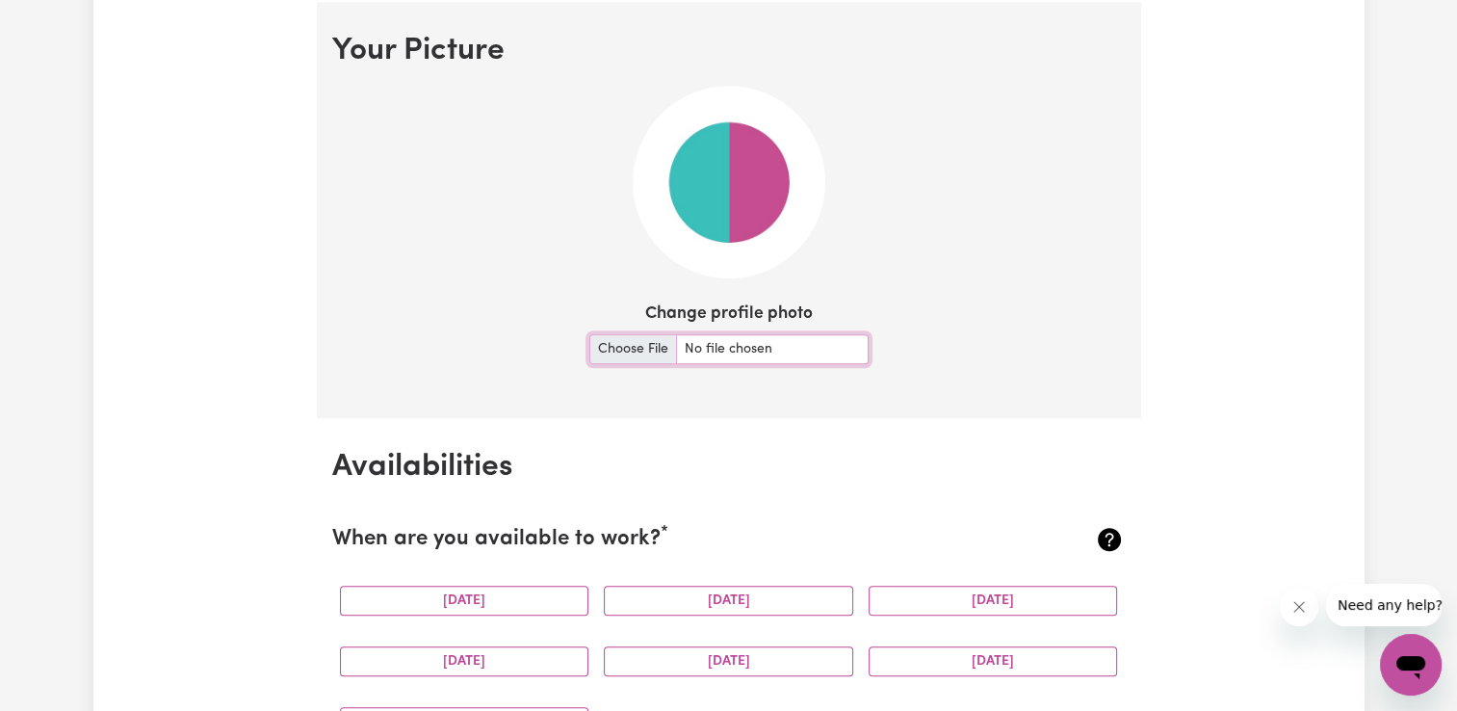
click at [647, 344] on input "Change profile photo" at bounding box center [728, 349] width 279 height 30
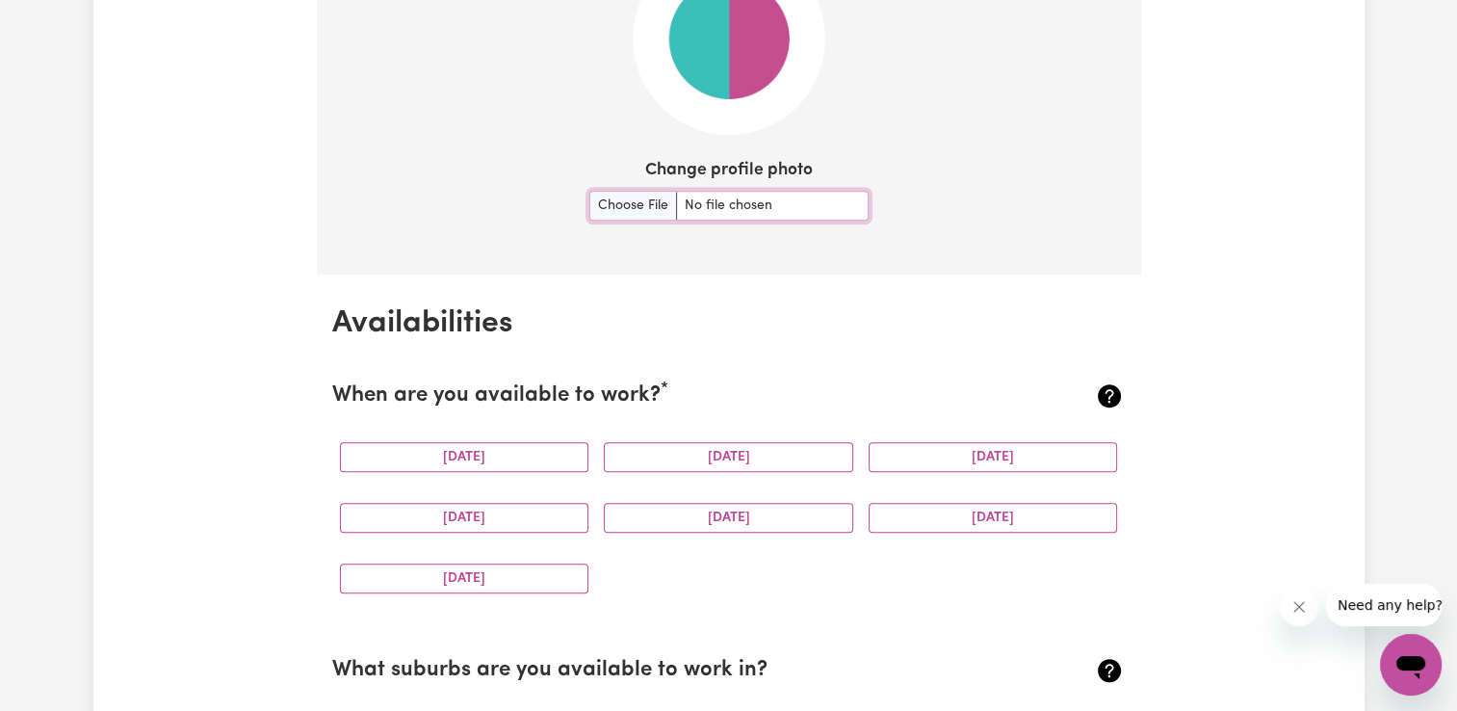
scroll to position [1579, 0]
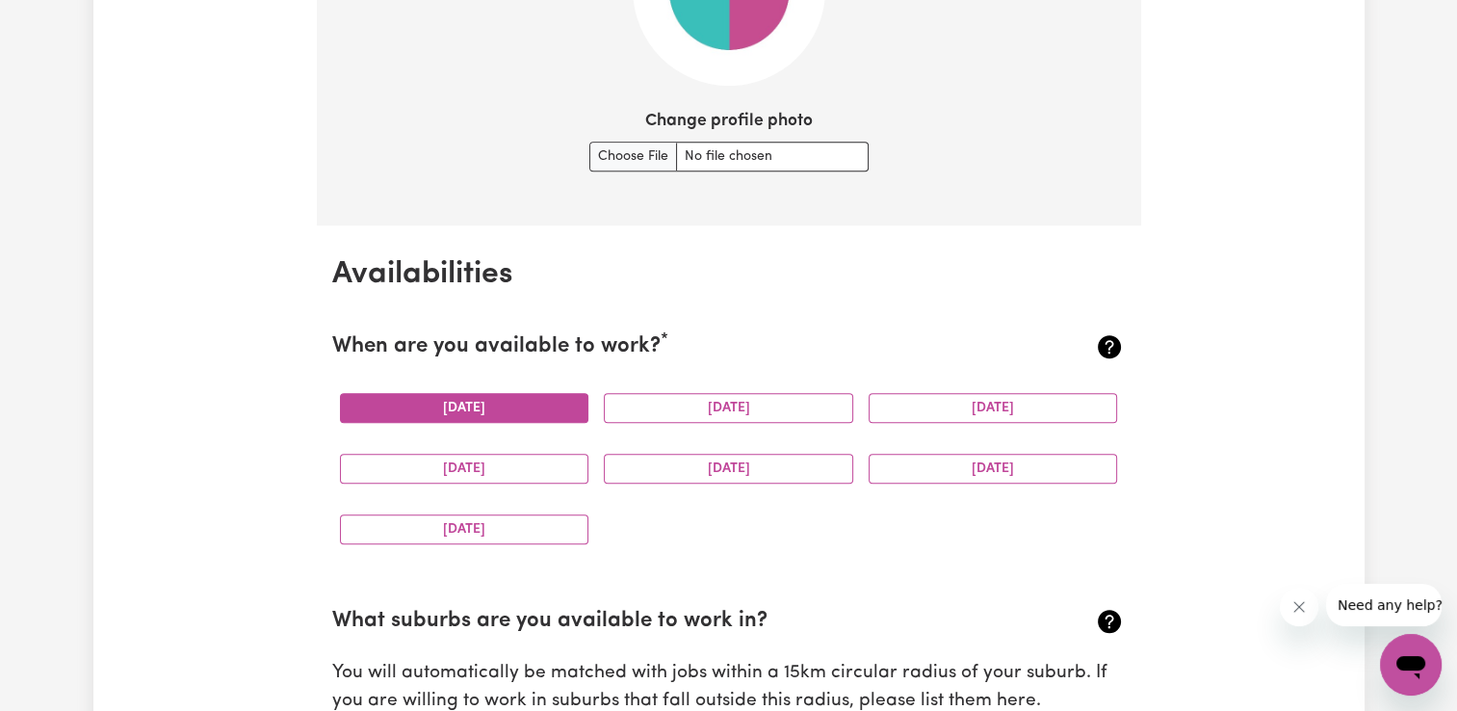
click at [532, 416] on button "[DATE]" at bounding box center [464, 408] width 249 height 30
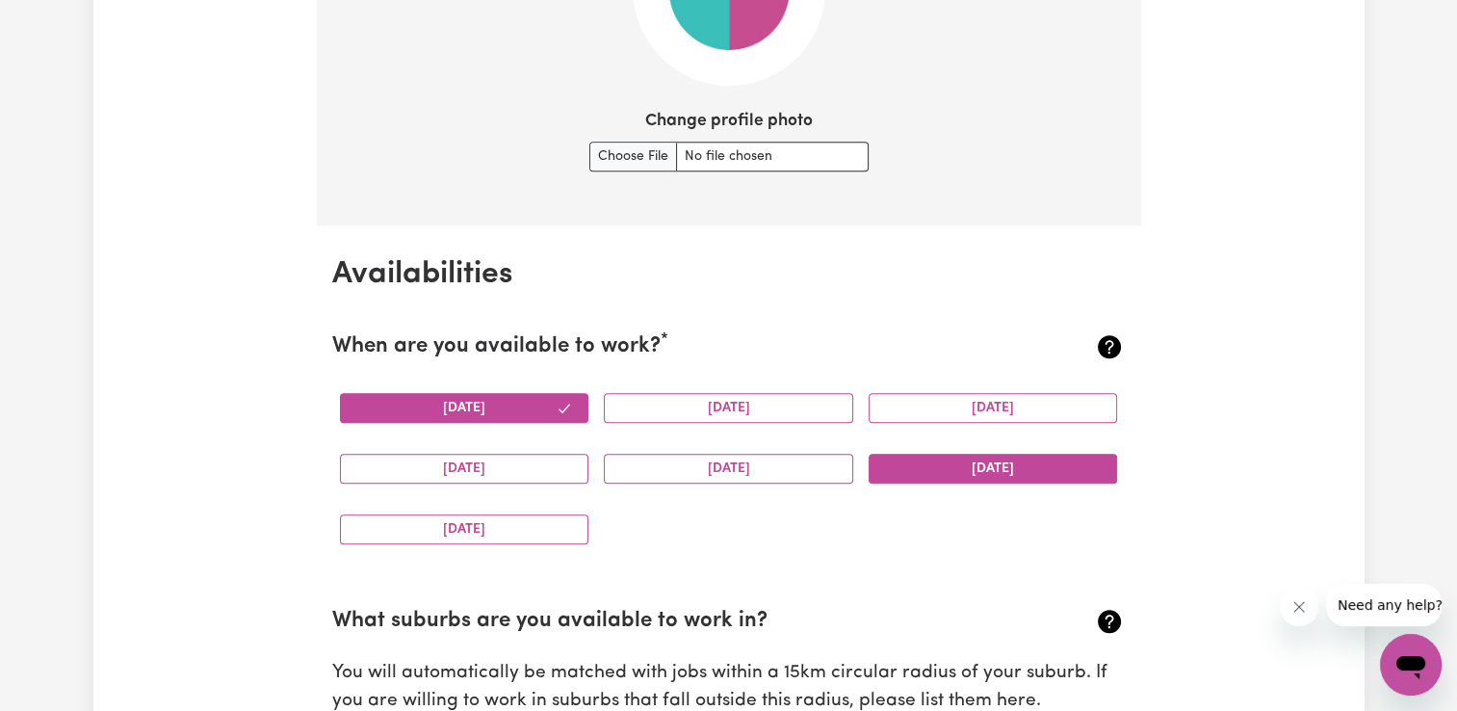
drag, startPoint x: 913, startPoint y: 471, endPoint x: 721, endPoint y: 502, distance: 194.1
click at [911, 470] on button "[DATE]" at bounding box center [993, 469] width 249 height 30
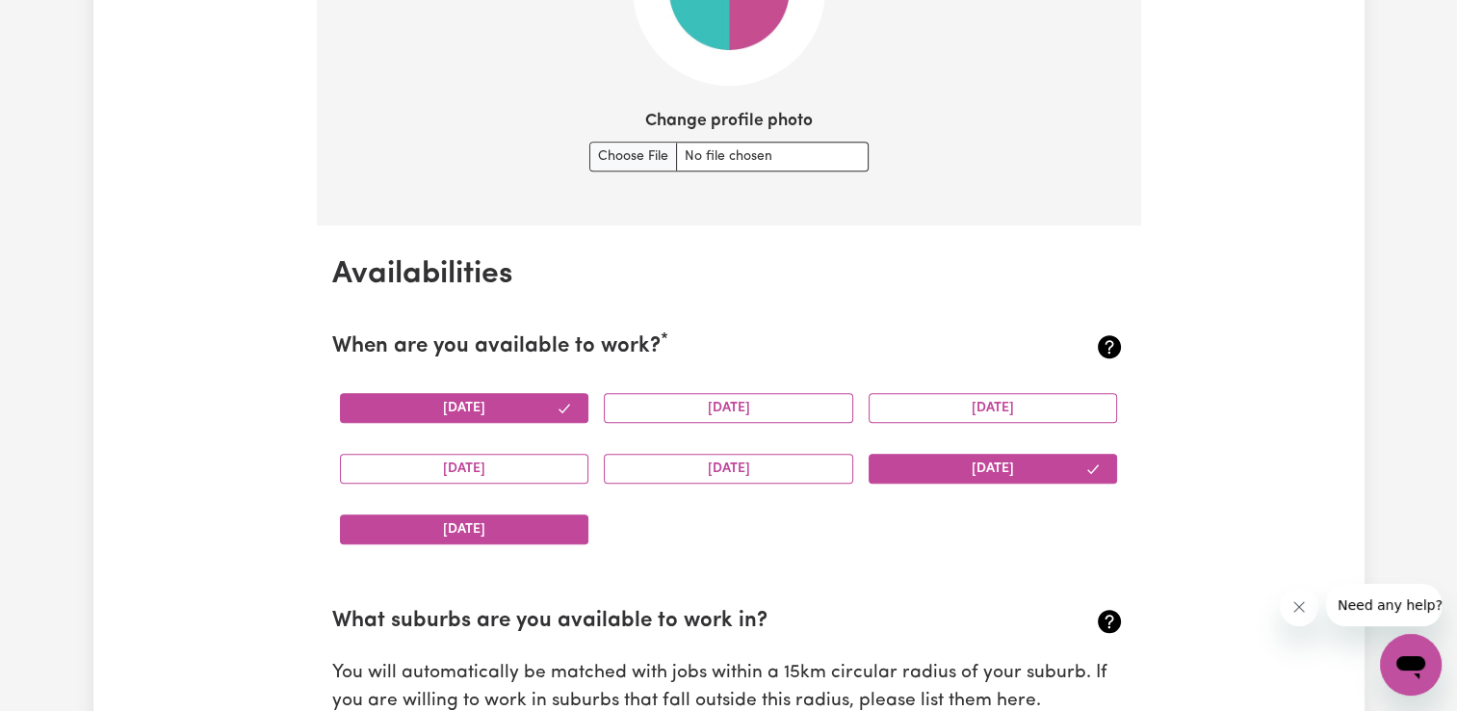
drag, startPoint x: 569, startPoint y: 525, endPoint x: 583, endPoint y: 520, distance: 14.3
click at [573, 523] on button "[DATE]" at bounding box center [464, 529] width 249 height 30
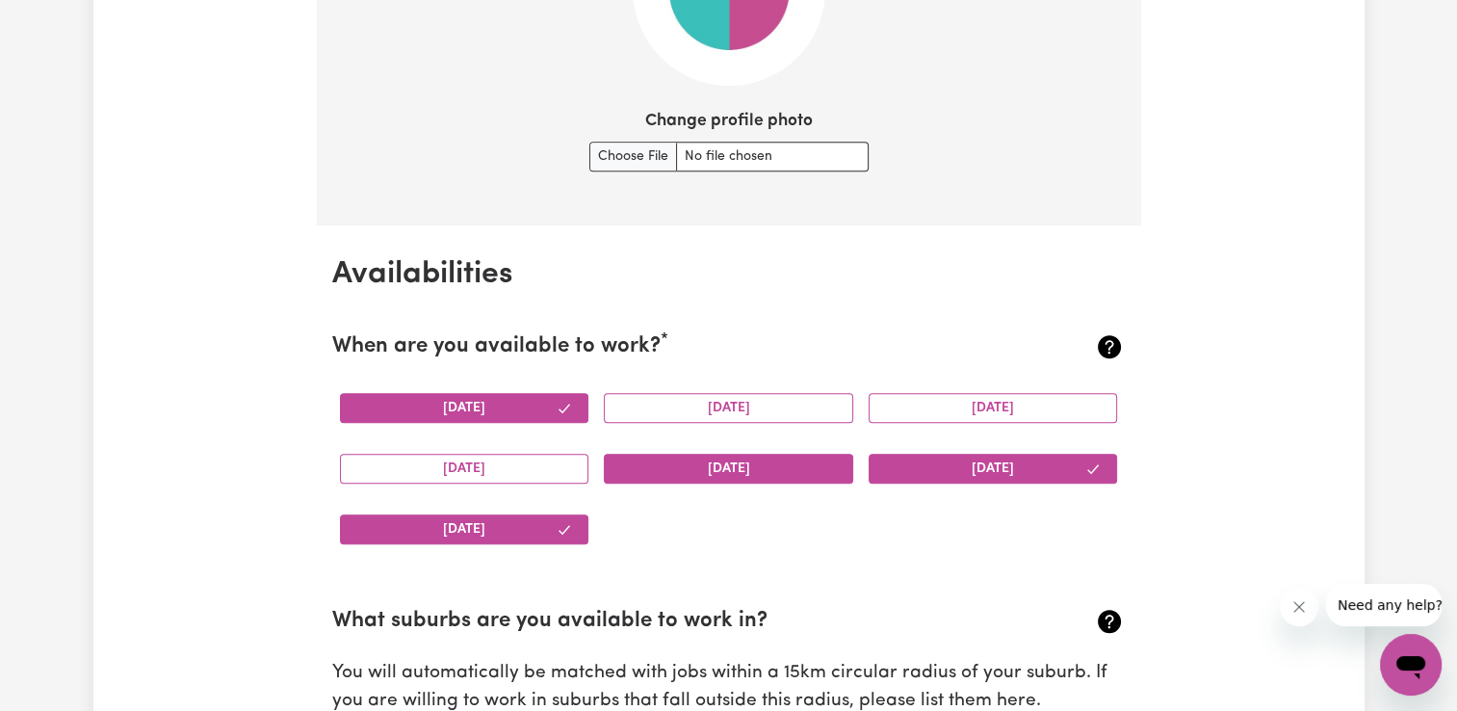
click at [695, 474] on button "[DATE]" at bounding box center [728, 469] width 249 height 30
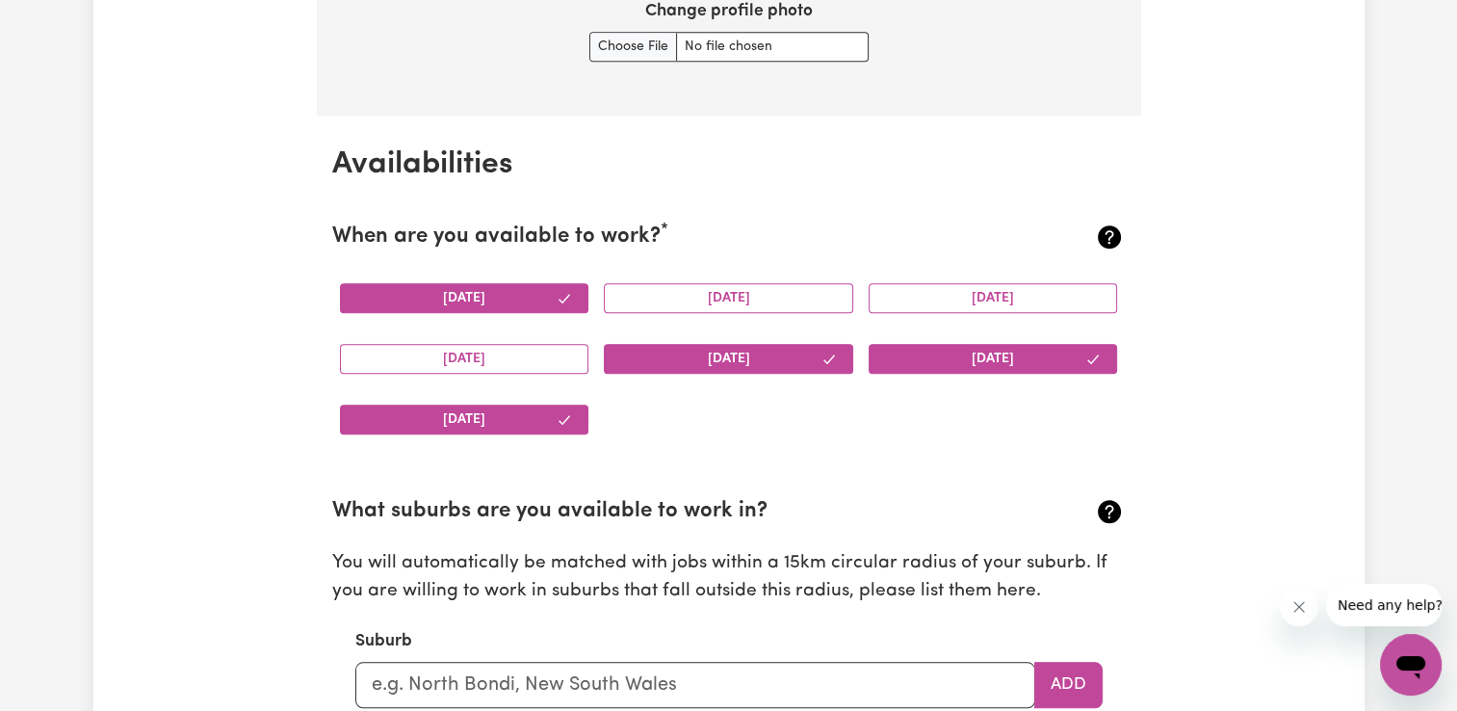
scroll to position [1772, 0]
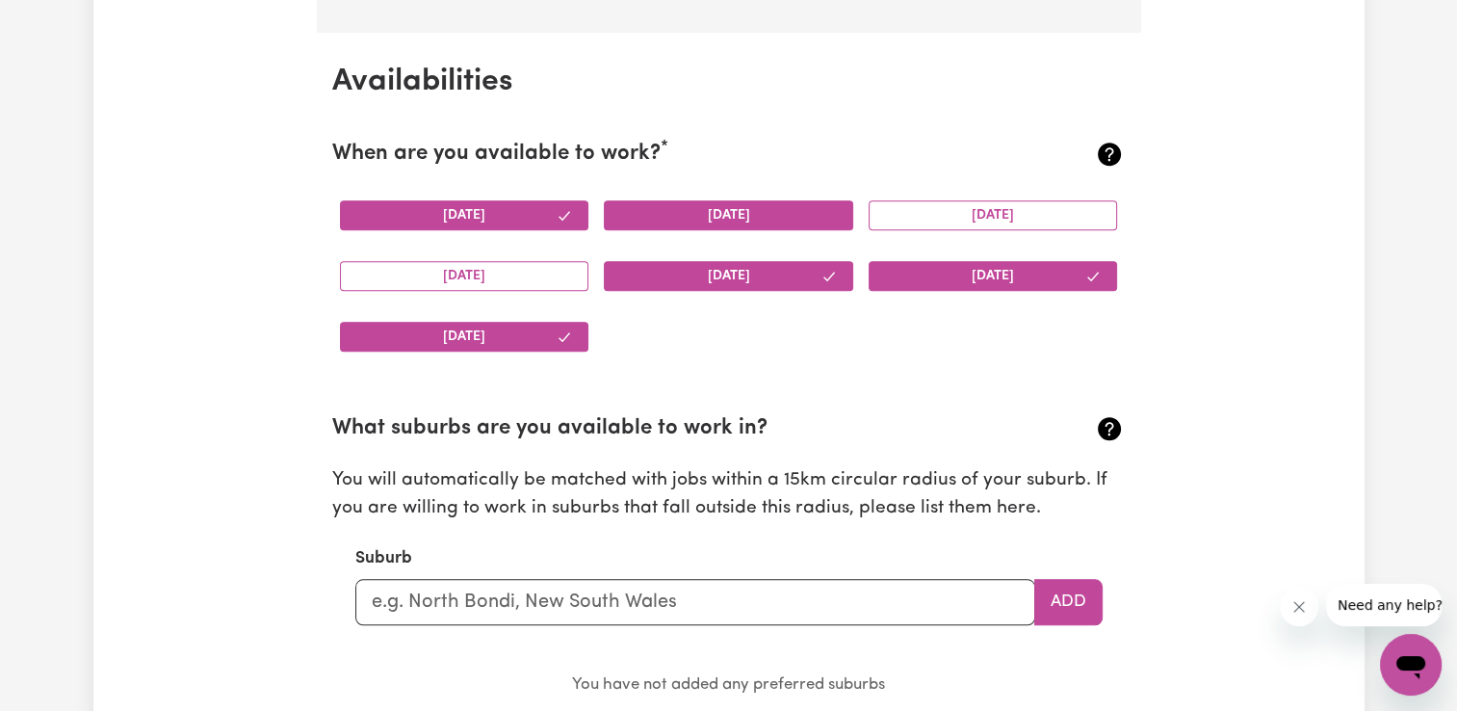
click at [837, 219] on button "[DATE]" at bounding box center [728, 215] width 249 height 30
click at [927, 217] on button "[DATE]" at bounding box center [993, 215] width 249 height 30
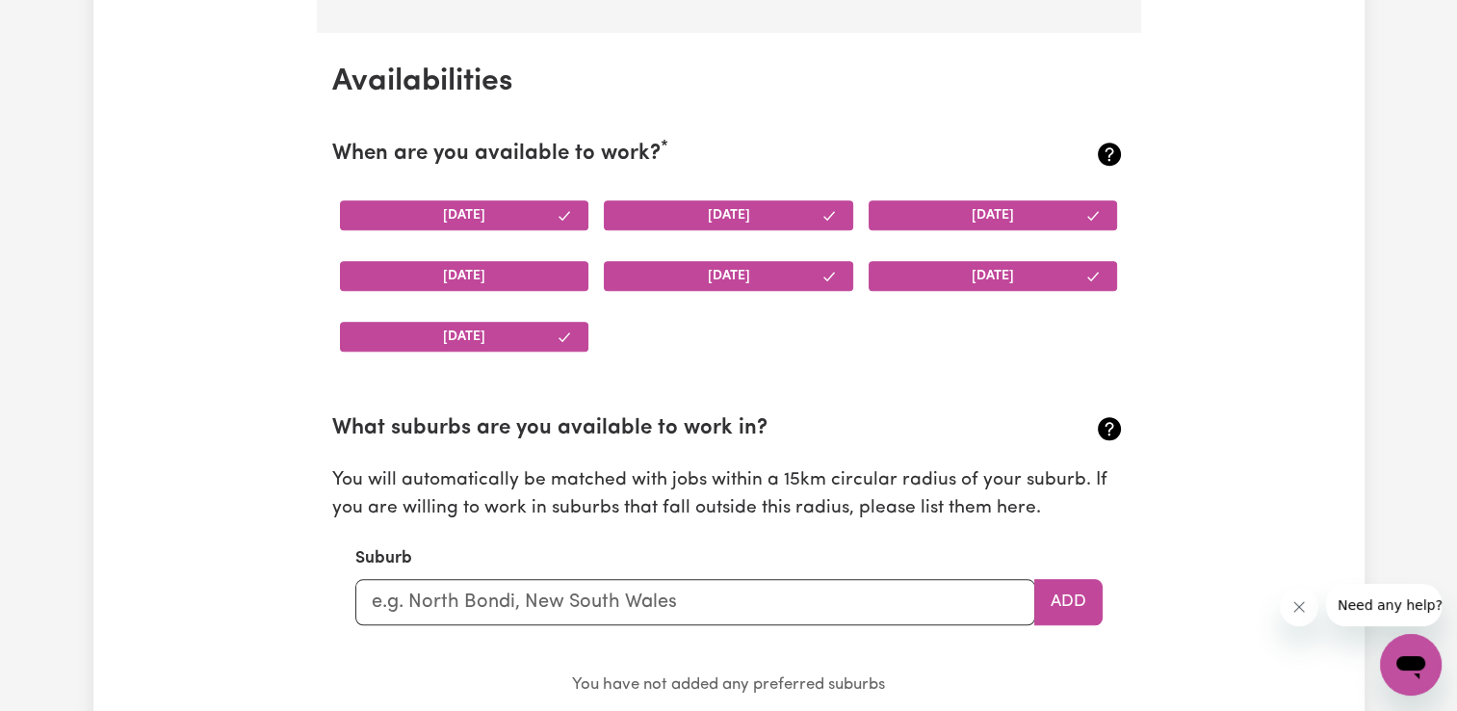
click at [547, 276] on button "[DATE]" at bounding box center [464, 276] width 249 height 30
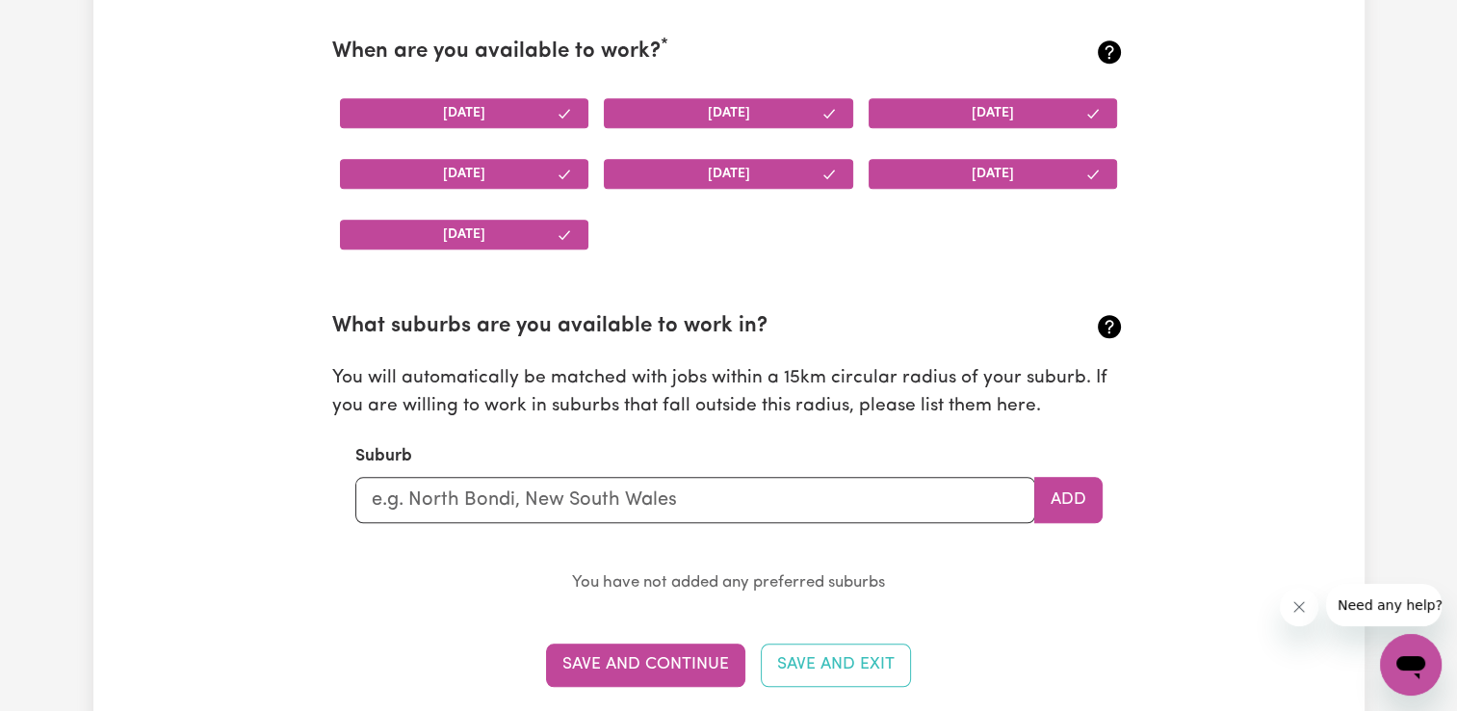
scroll to position [1964, 0]
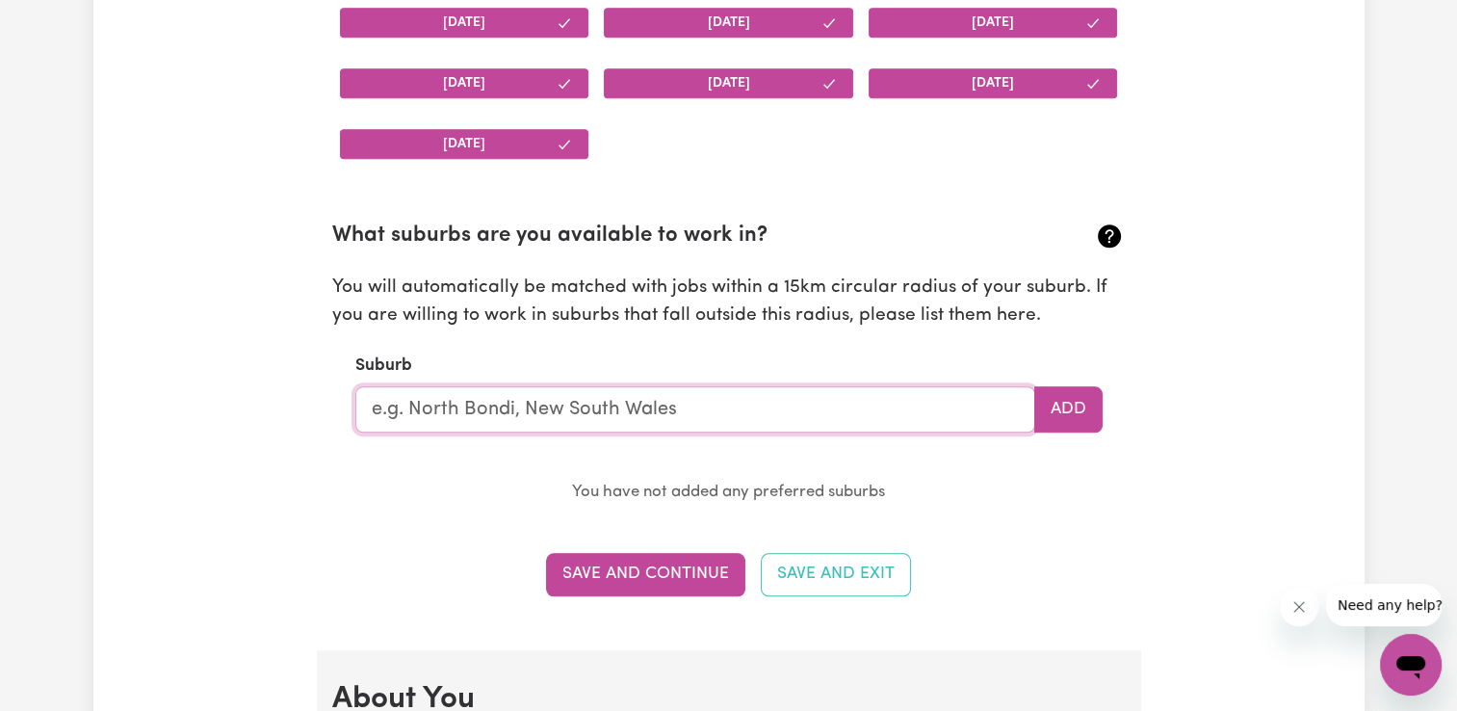
click at [630, 408] on input "text" at bounding box center [695, 409] width 680 height 46
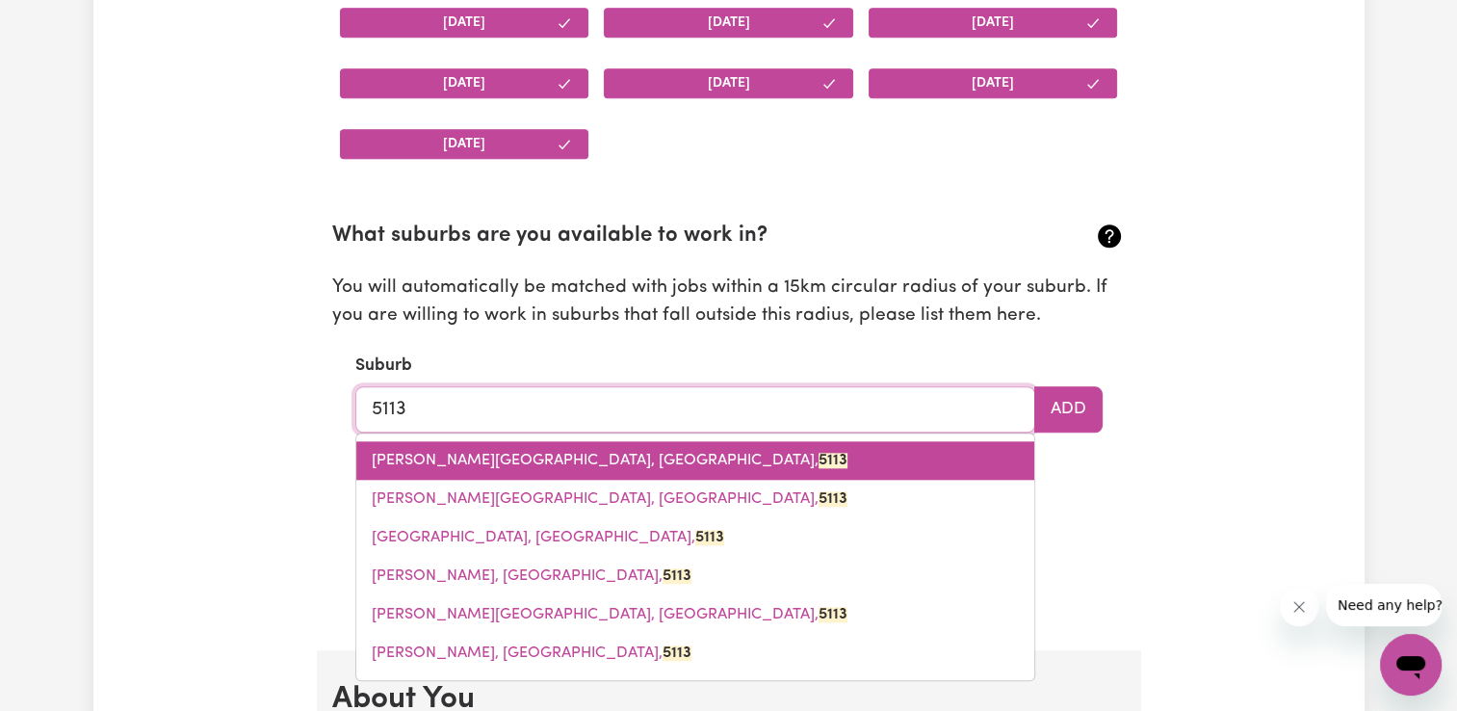
click at [670, 460] on link "[PERSON_NAME][GEOGRAPHIC_DATA], [GEOGRAPHIC_DATA]" at bounding box center [695, 460] width 678 height 39
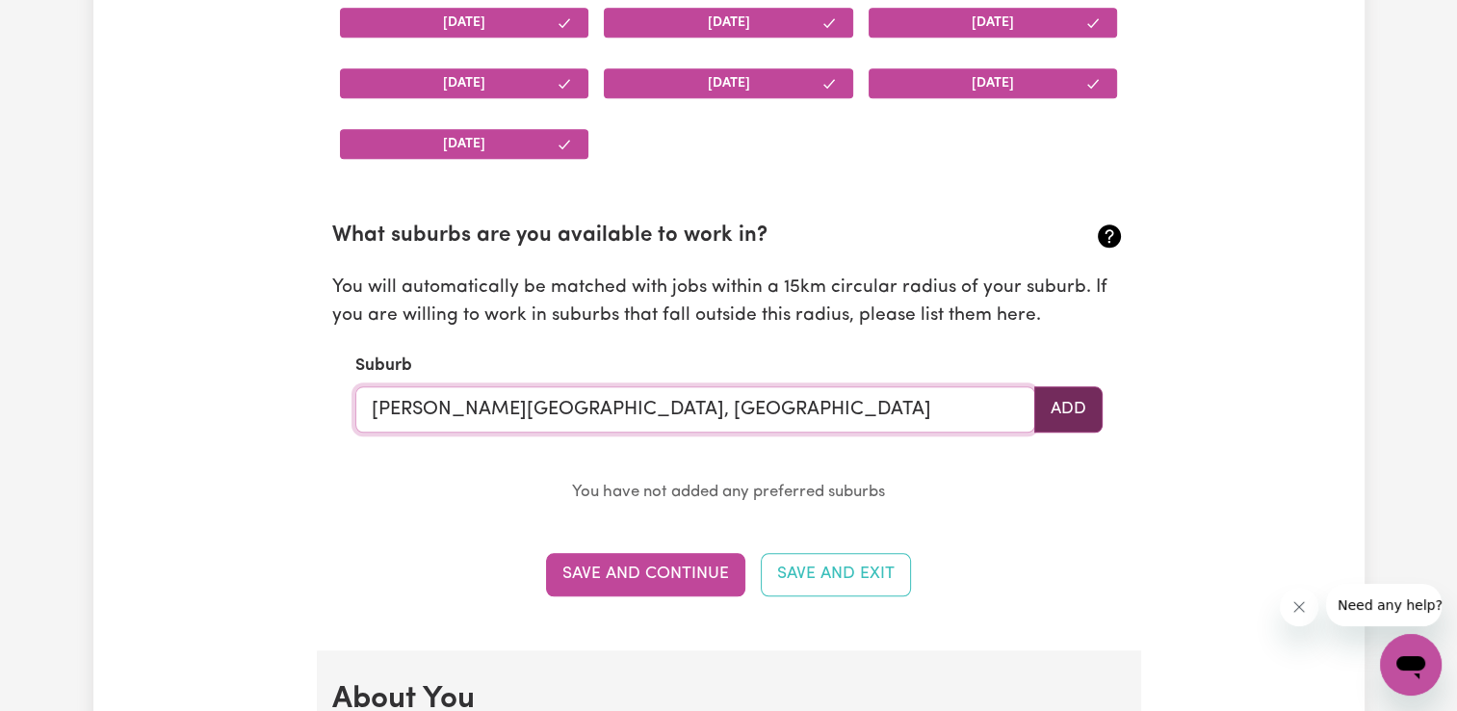
type input "[PERSON_NAME][GEOGRAPHIC_DATA], [GEOGRAPHIC_DATA]"
click at [1064, 413] on button "Add" at bounding box center [1068, 409] width 68 height 46
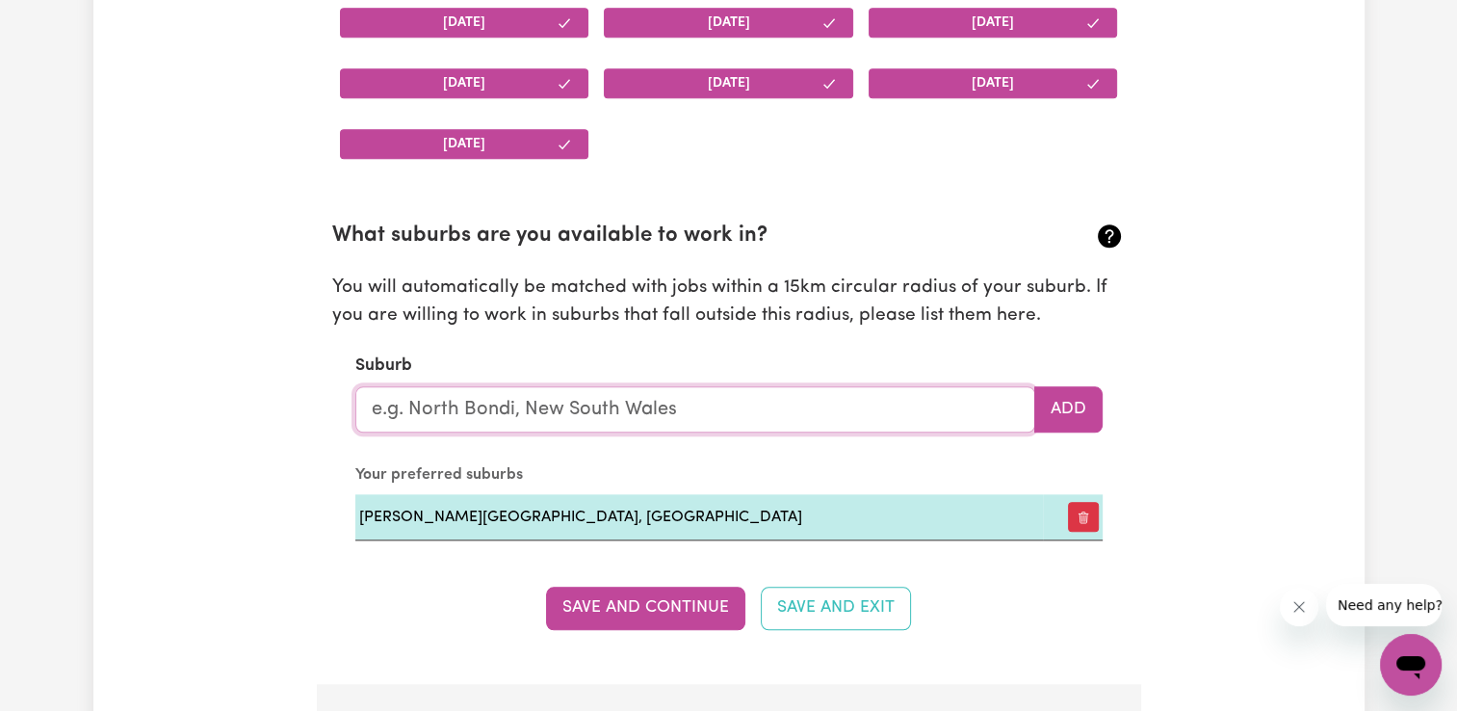
click at [636, 395] on input "text" at bounding box center [695, 409] width 680 height 46
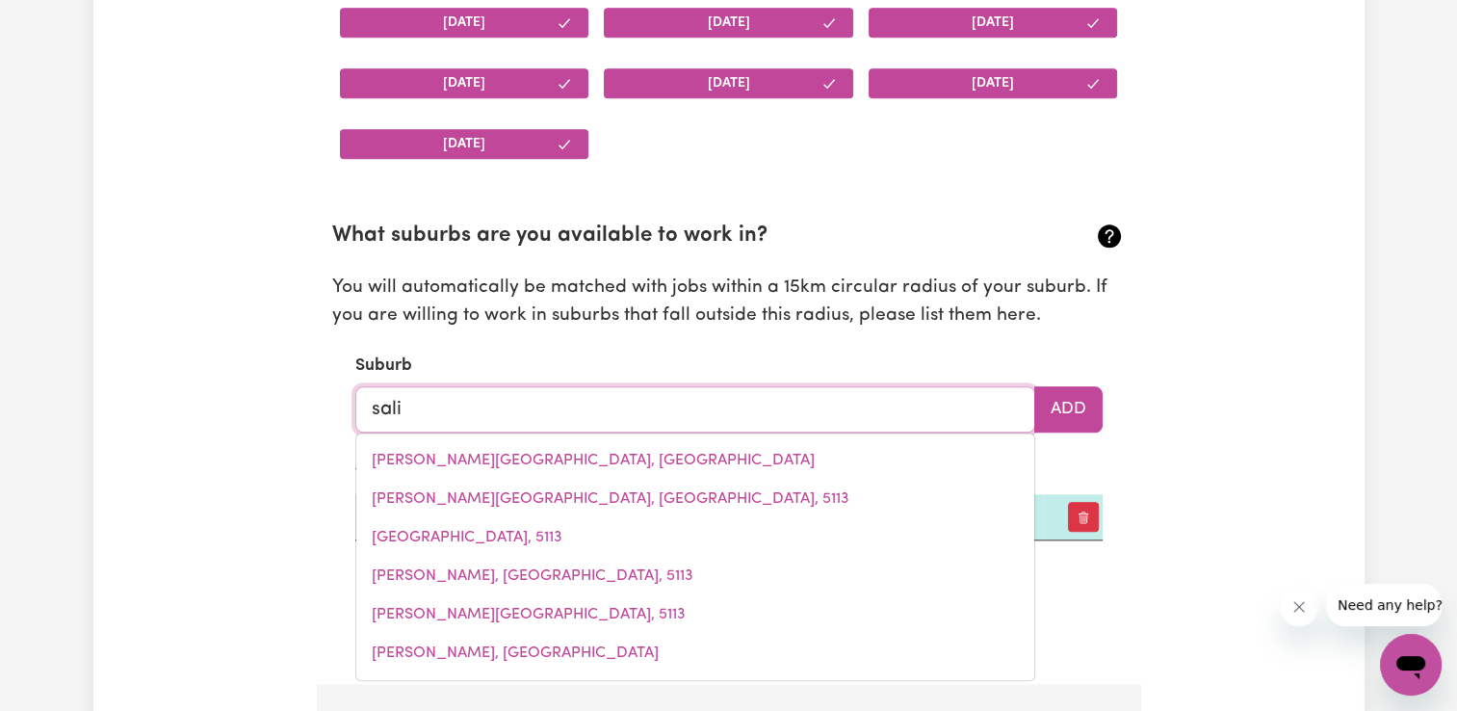
type input "salis"
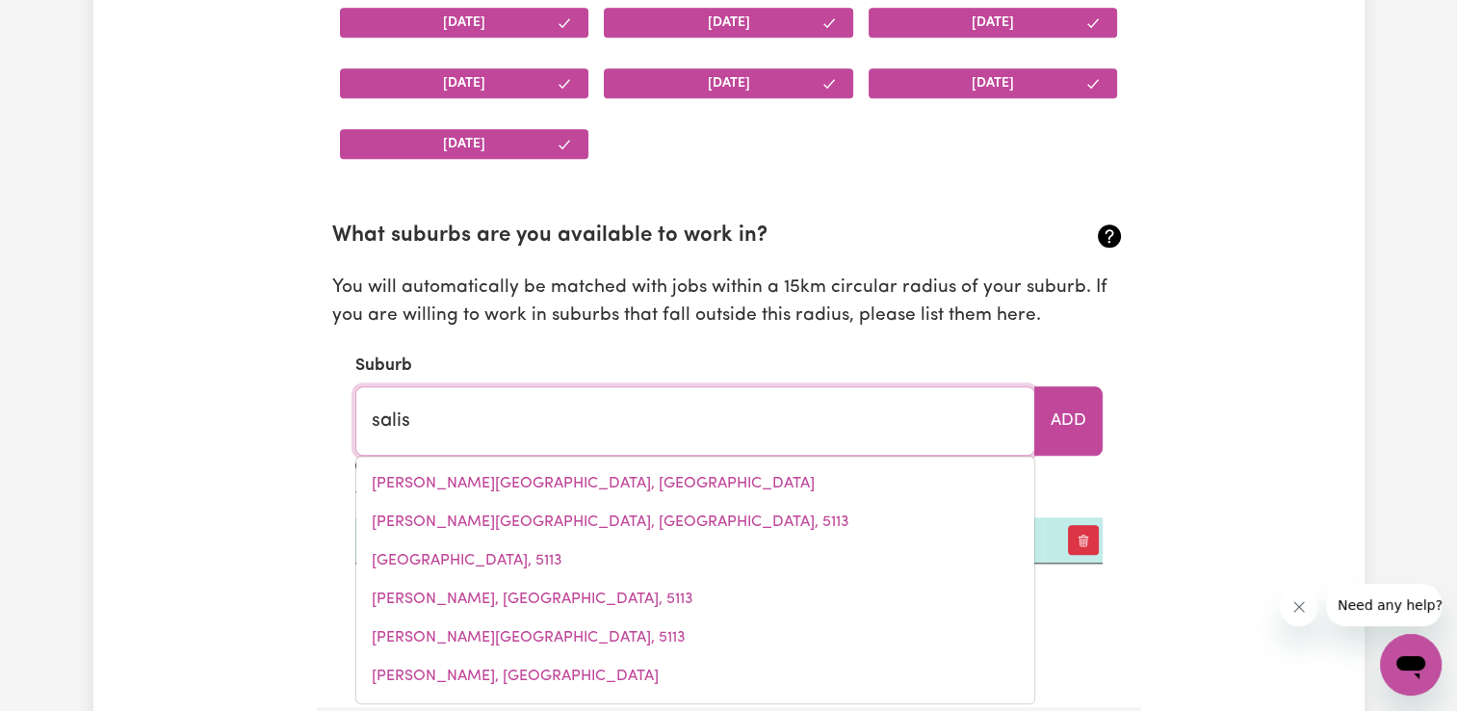
type input "[GEOGRAPHIC_DATA], [GEOGRAPHIC_DATA], 2420"
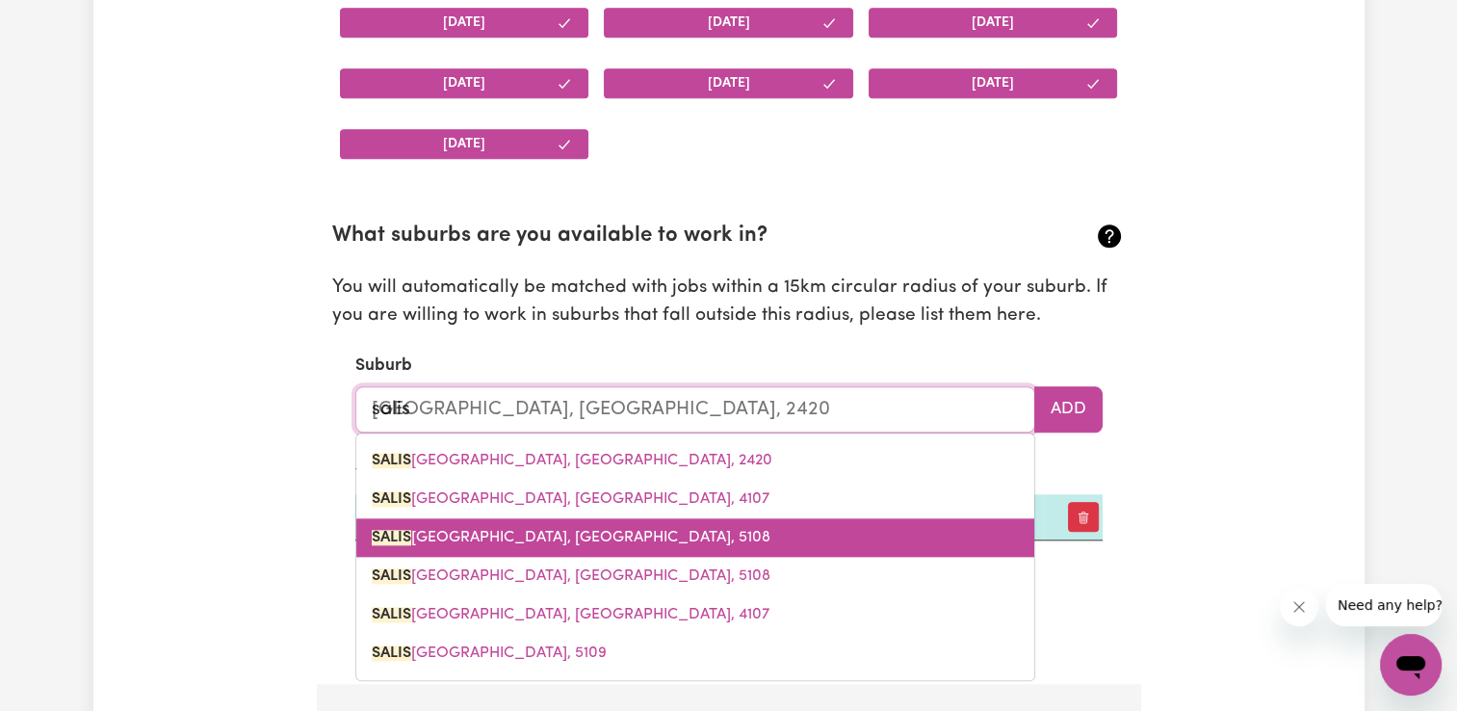
click at [539, 530] on span "[GEOGRAPHIC_DATA], [GEOGRAPHIC_DATA], 5108" at bounding box center [571, 537] width 399 height 15
type input "[GEOGRAPHIC_DATA], [GEOGRAPHIC_DATA], 5108"
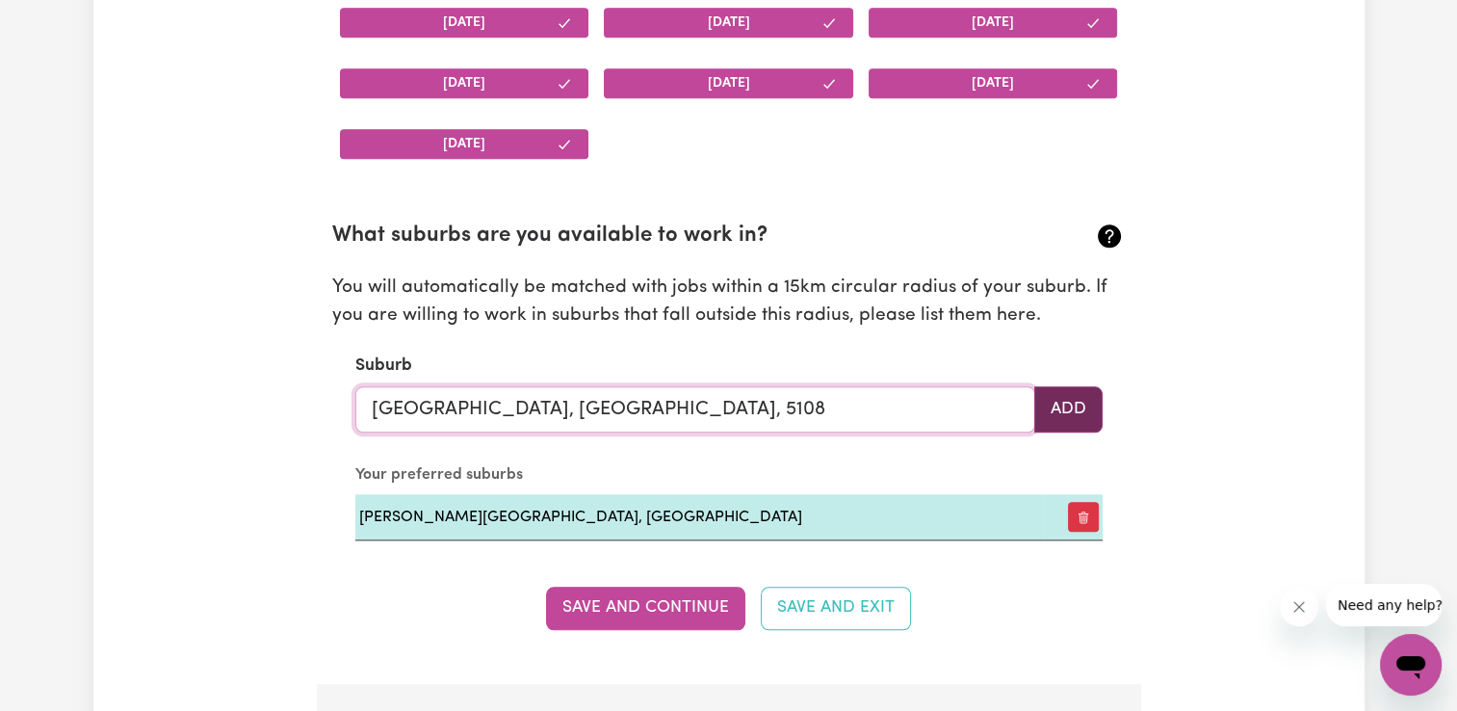
type input "[GEOGRAPHIC_DATA], [GEOGRAPHIC_DATA], 5108"
click at [1074, 410] on button "Add" at bounding box center [1068, 409] width 68 height 46
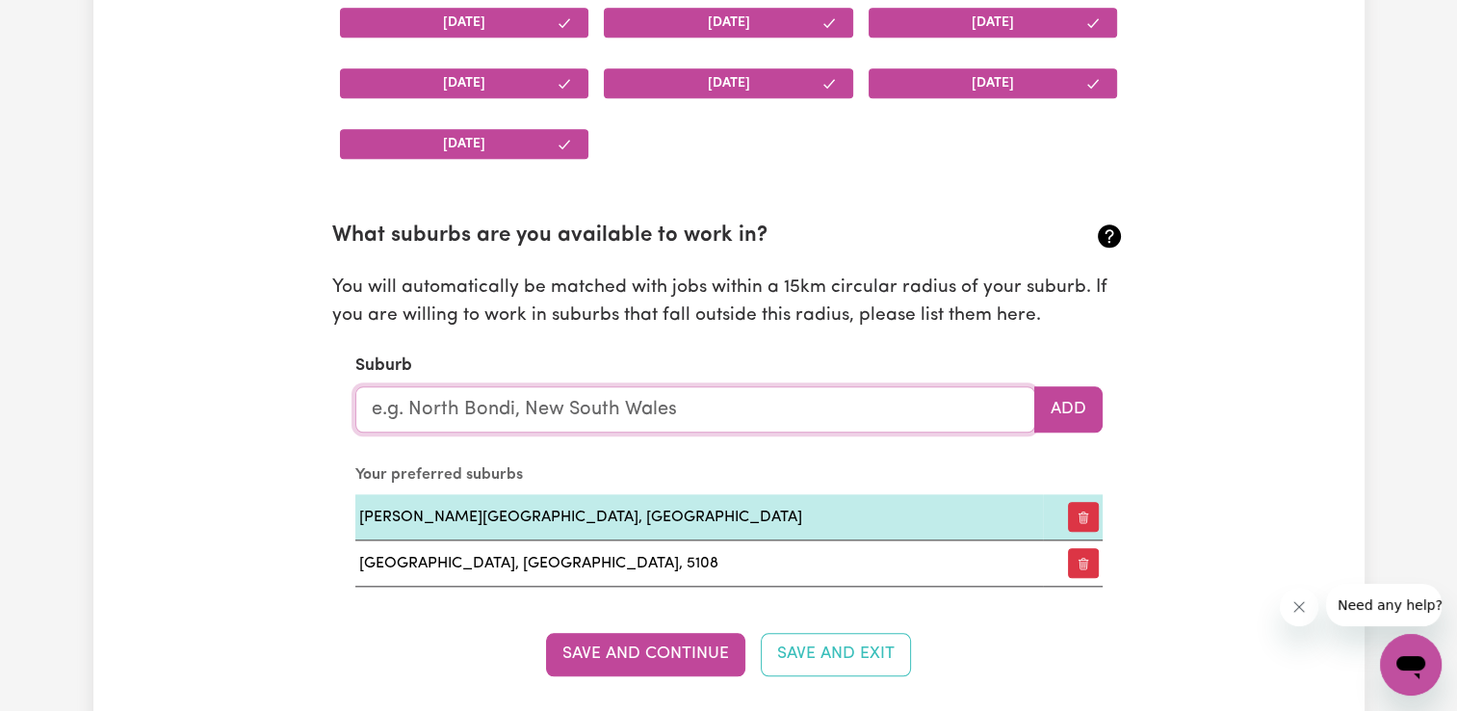
click at [686, 405] on input "text" at bounding box center [695, 409] width 680 height 46
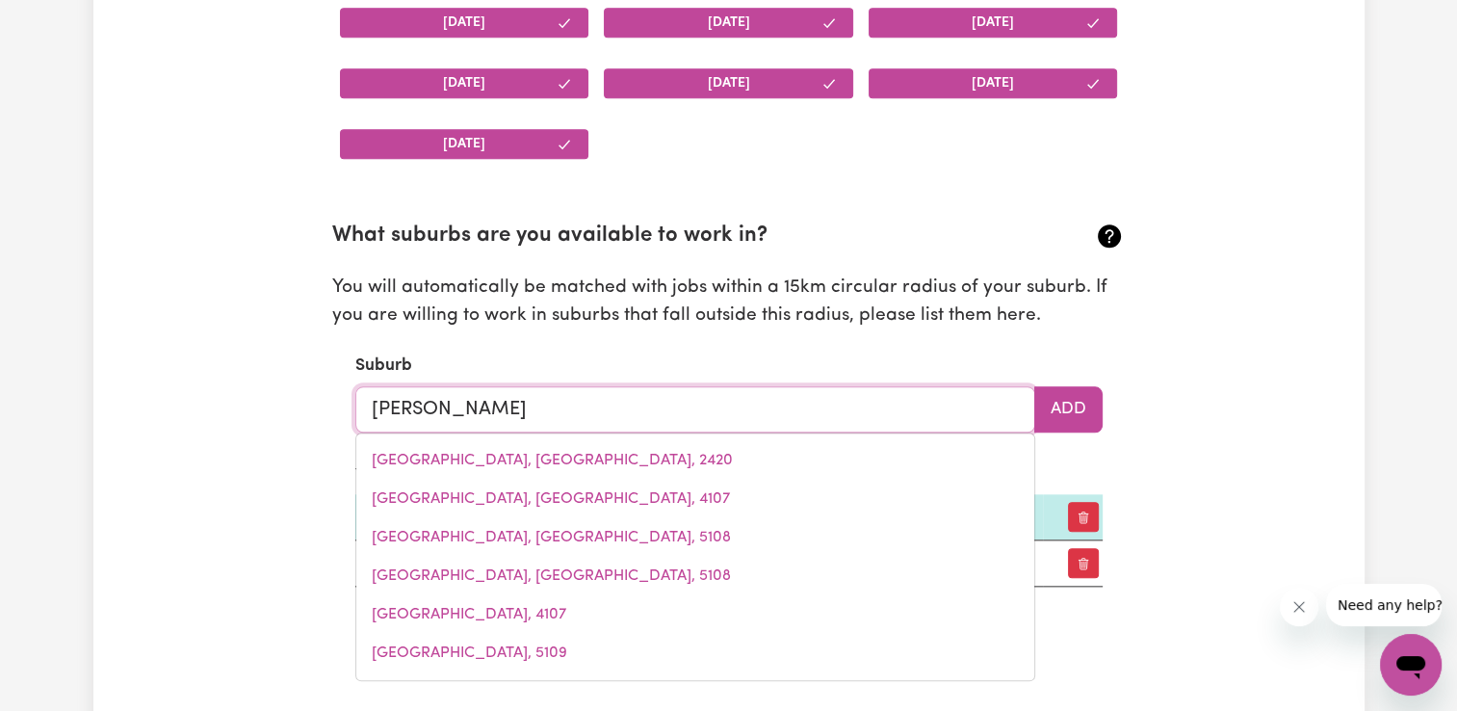
type input "munno"
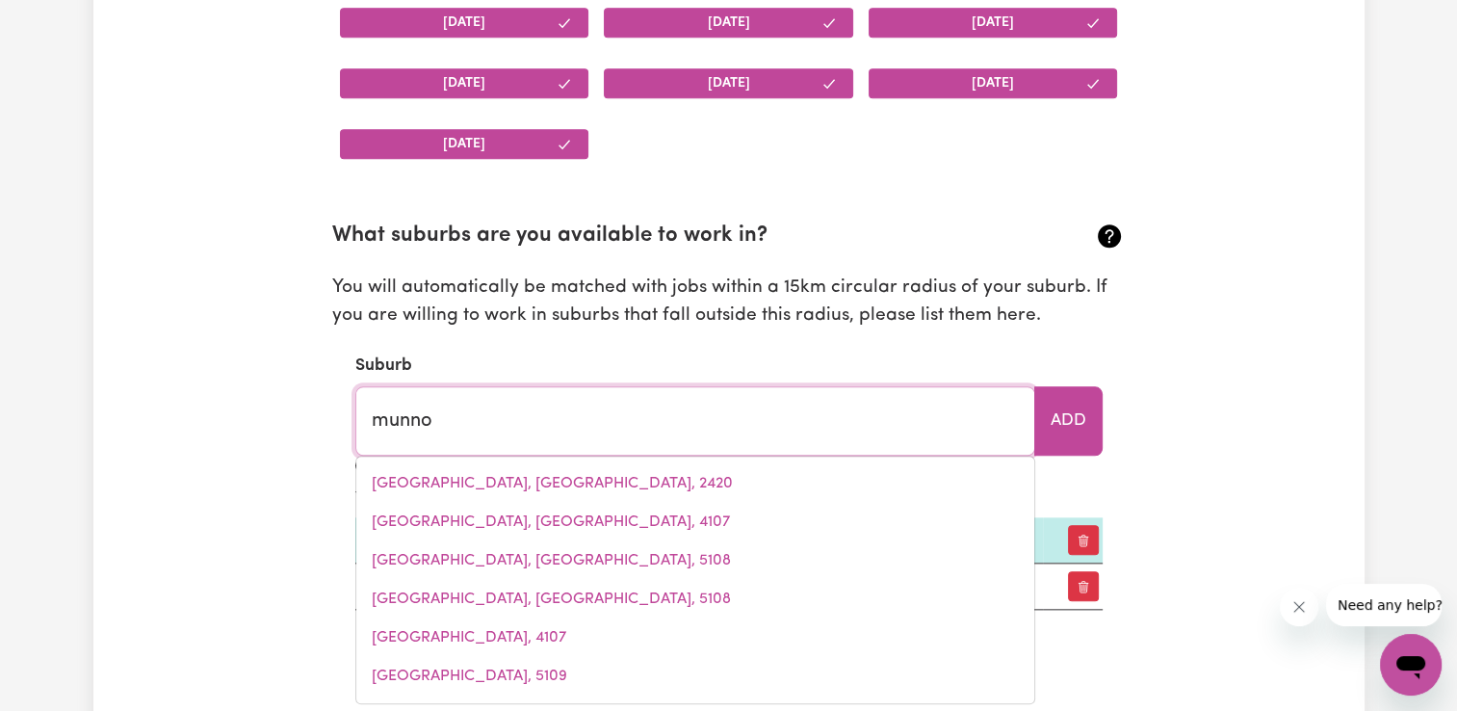
type input "munno PARA, [GEOGRAPHIC_DATA], 5115"
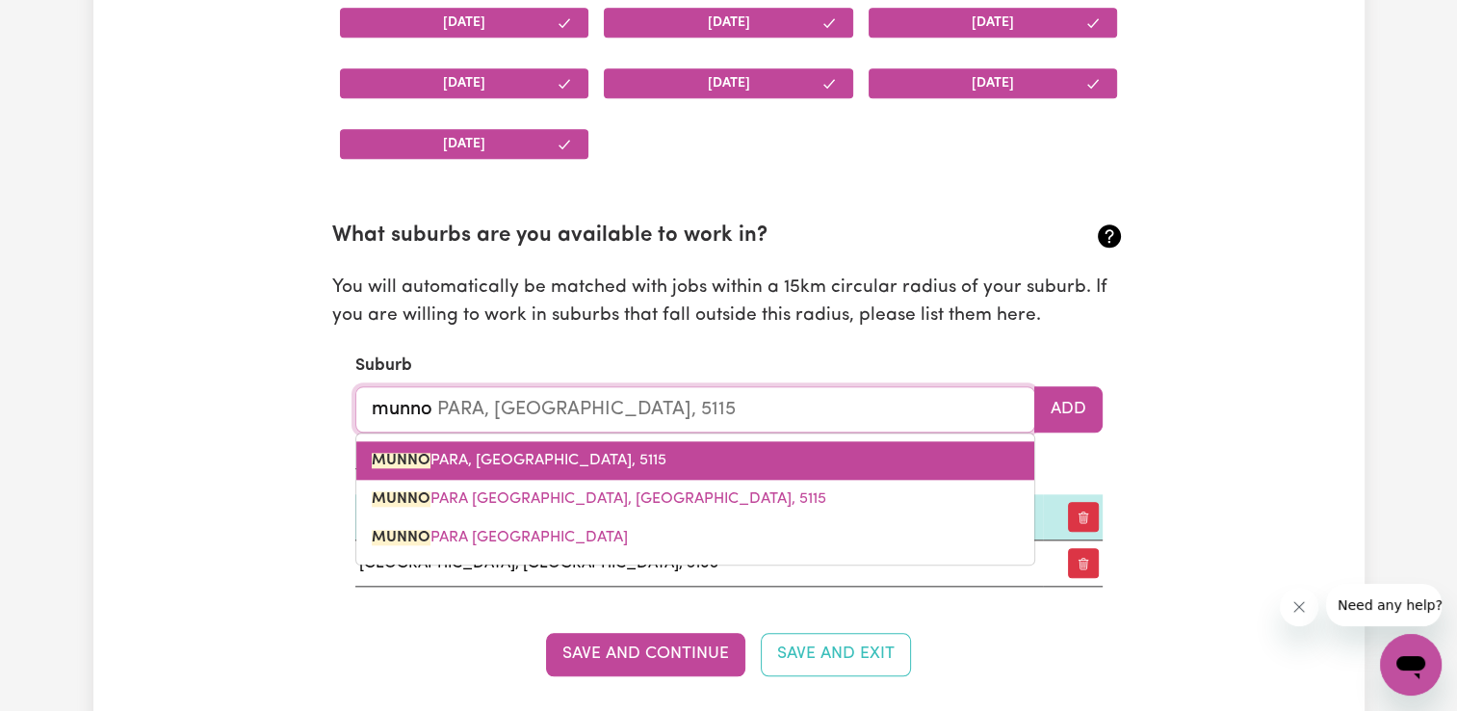
click at [612, 456] on span "MUNNO PARA, [GEOGRAPHIC_DATA], 5115" at bounding box center [519, 460] width 295 height 15
type input "MUNNO PARA, [GEOGRAPHIC_DATA], 5115"
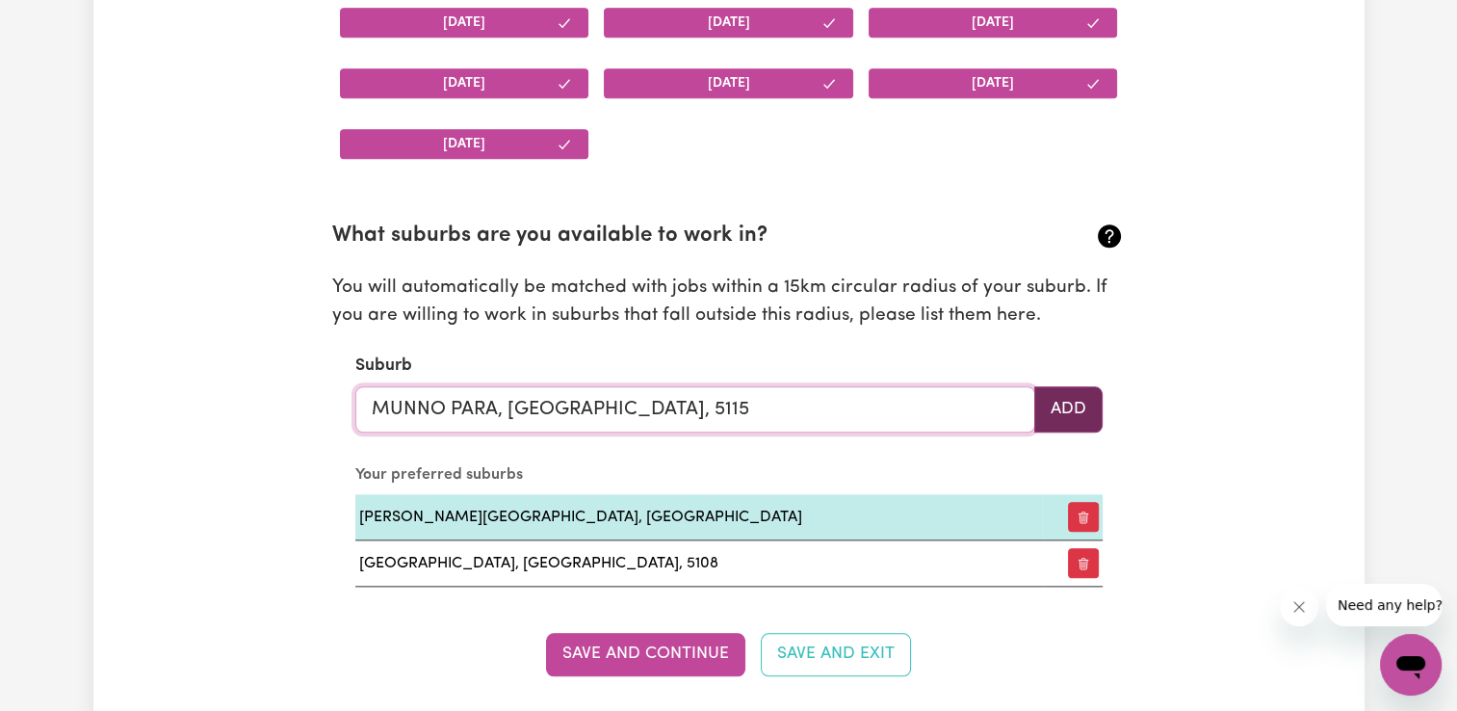
type input "MUNNO PARA, [GEOGRAPHIC_DATA], 5115"
click at [1061, 410] on button "Add" at bounding box center [1068, 409] width 68 height 46
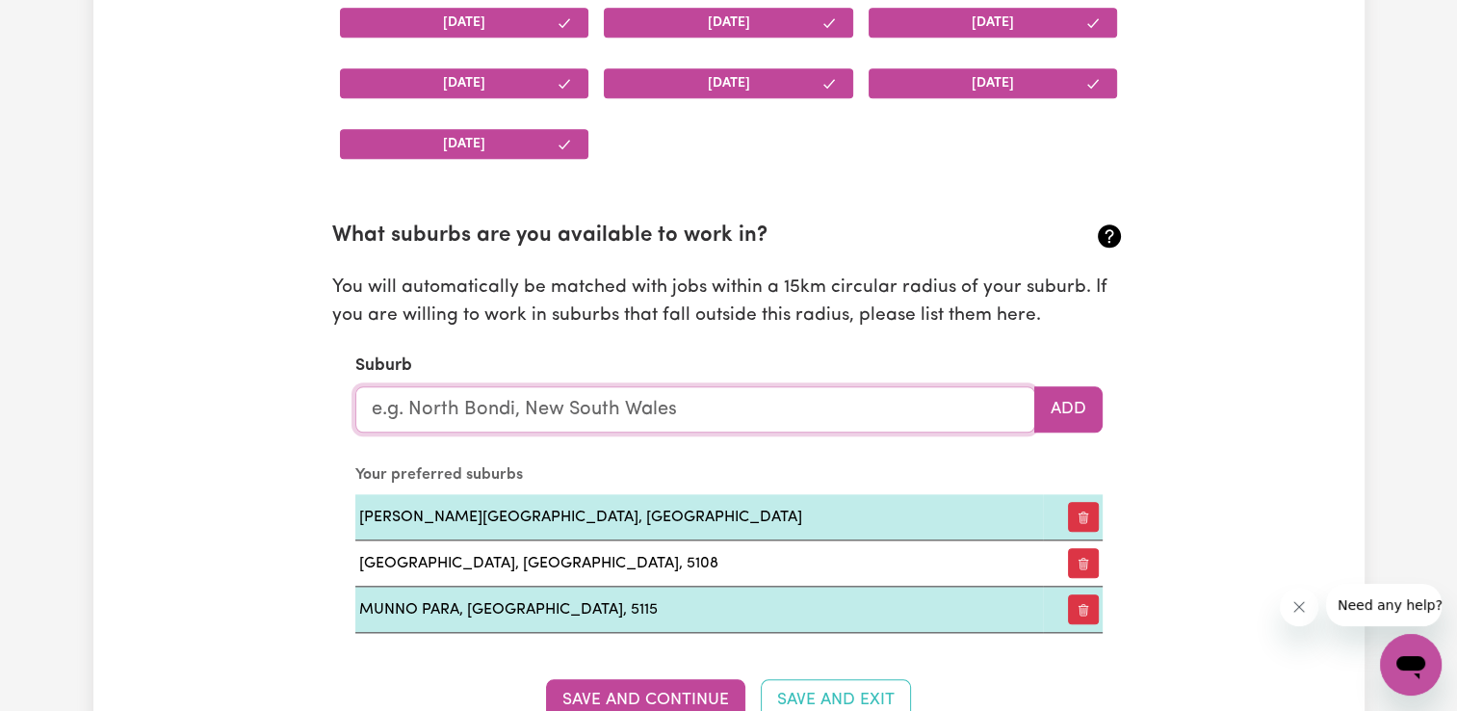
click at [723, 415] on input "text" at bounding box center [695, 409] width 680 height 46
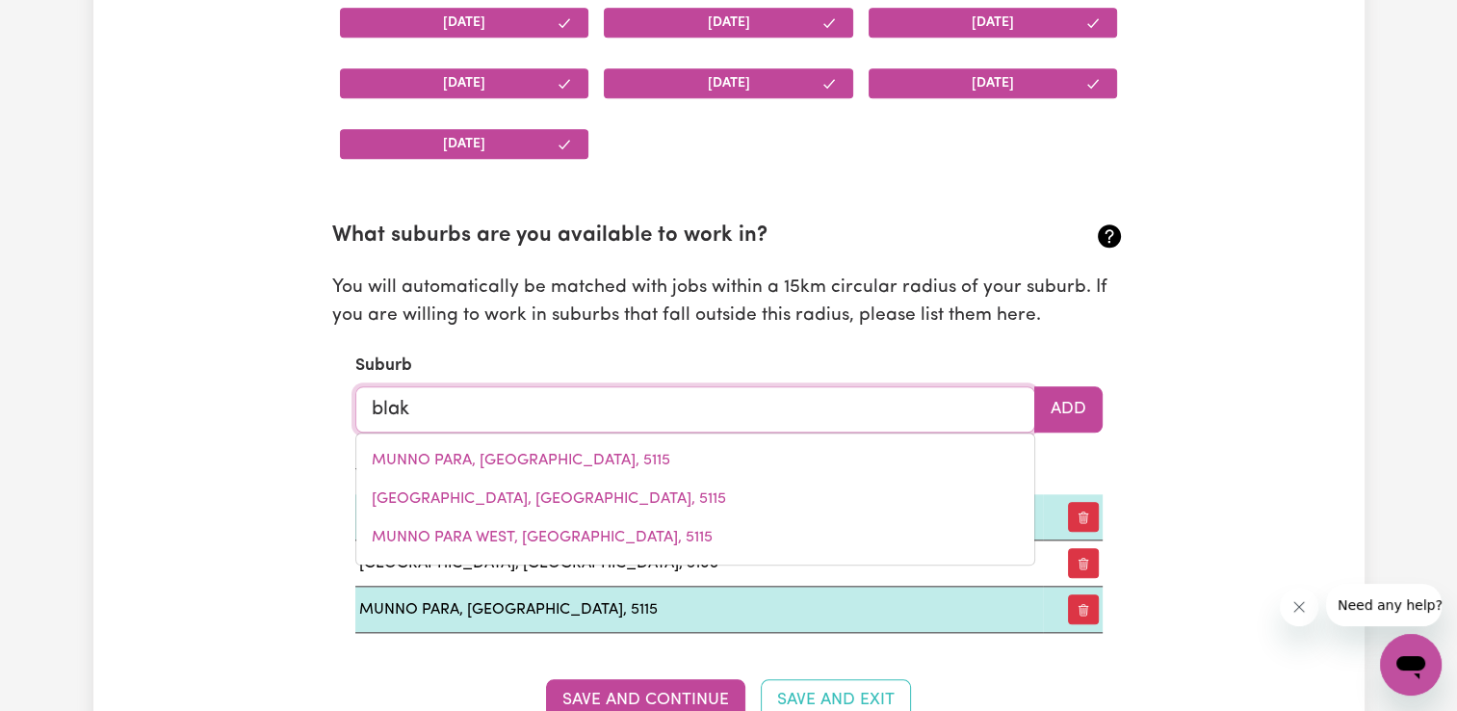
type input "[PERSON_NAME]"
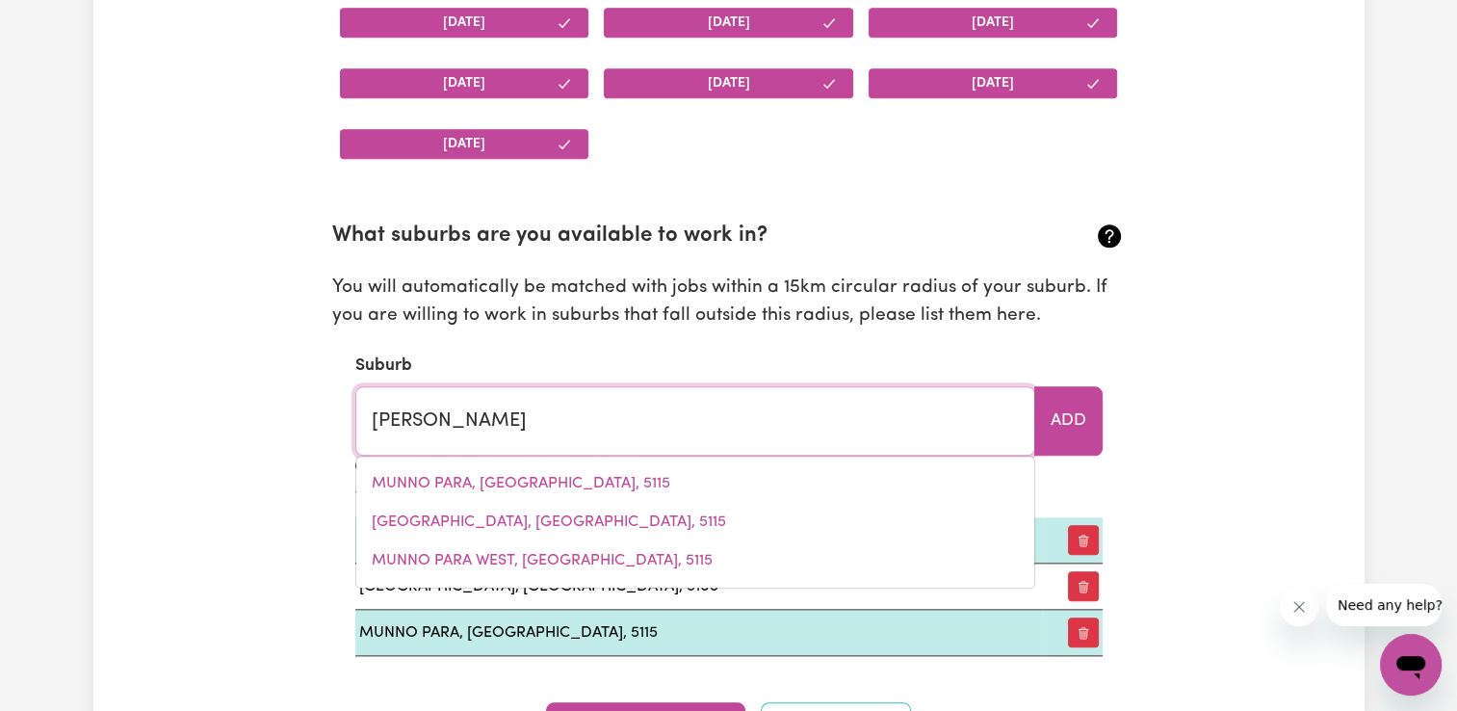
type input "[GEOGRAPHIC_DATA], [GEOGRAPHIC_DATA], 2480"
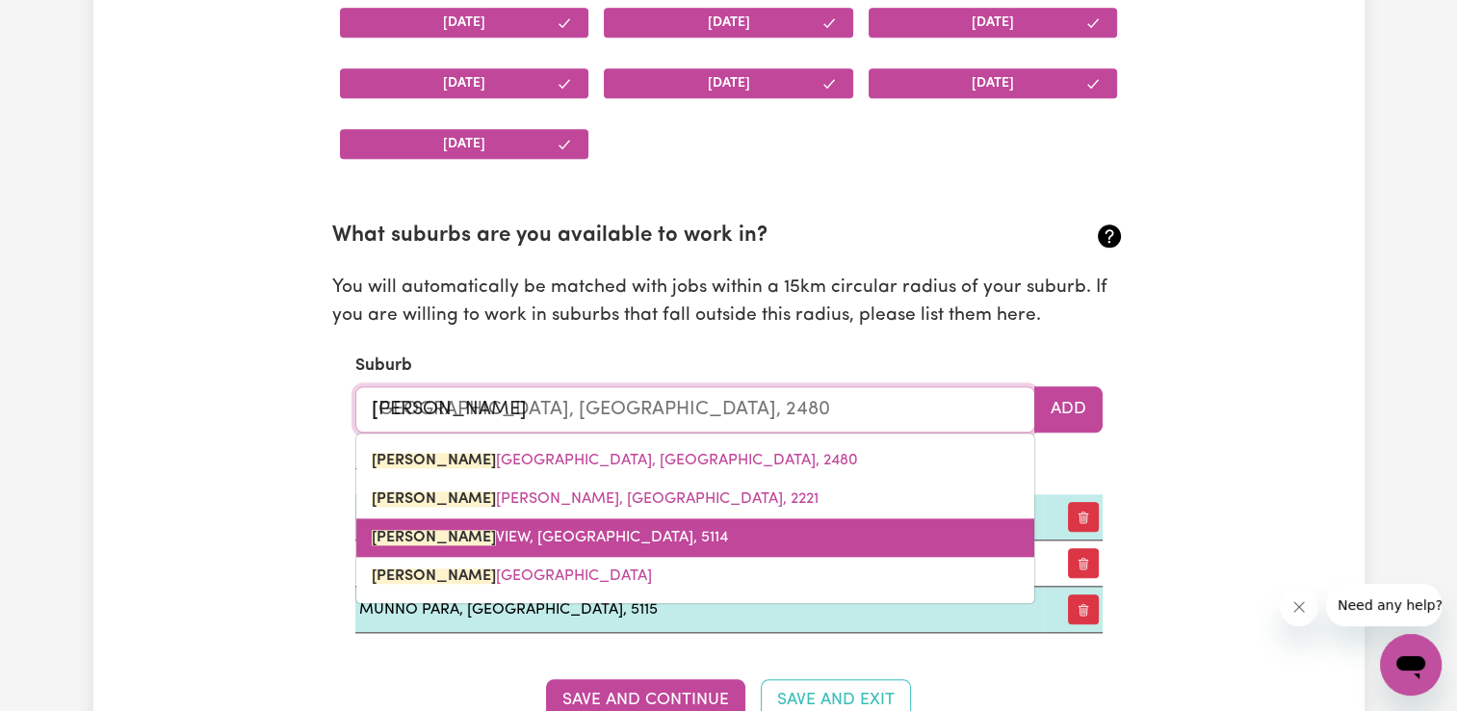
click at [560, 537] on span "BLAKE VIEW, [GEOGRAPHIC_DATA], 5114" at bounding box center [550, 537] width 356 height 15
type input "[GEOGRAPHIC_DATA], [GEOGRAPHIC_DATA], 5114"
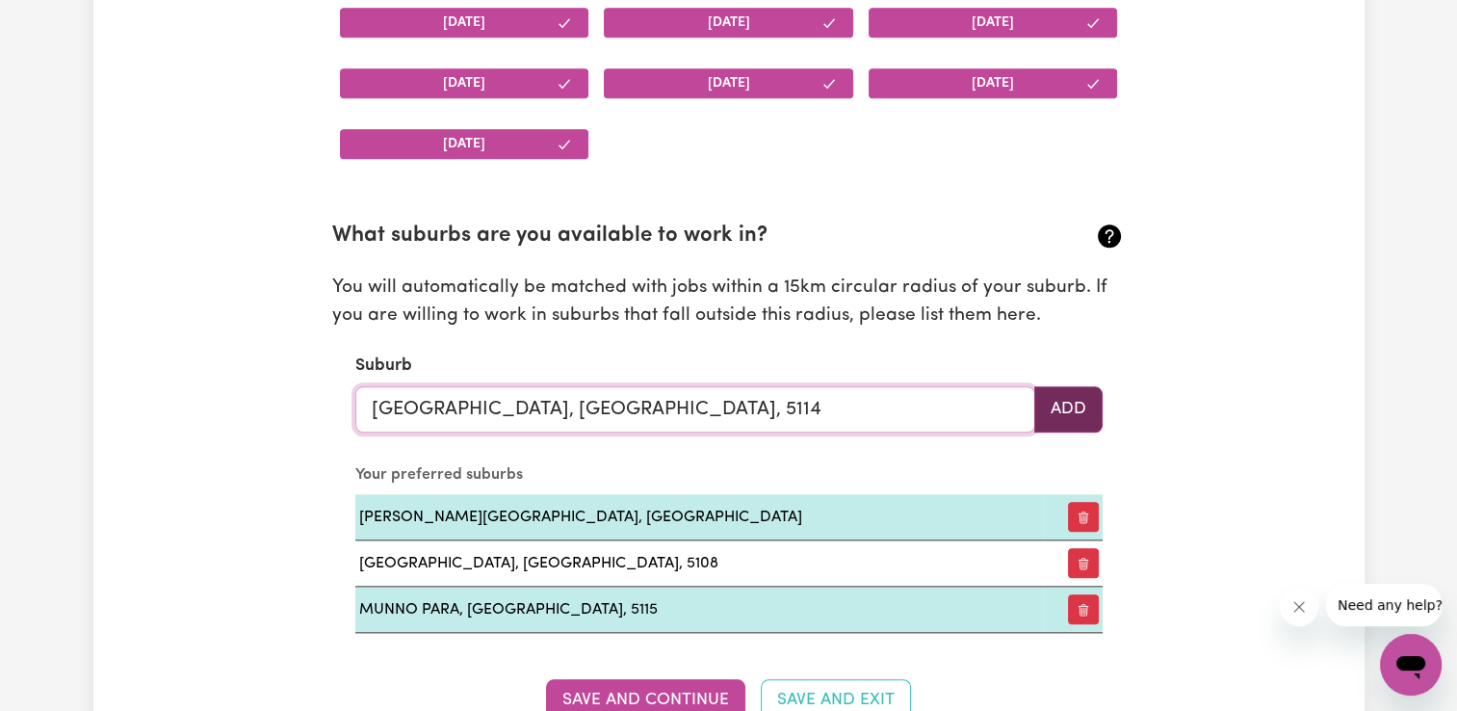
type input "[GEOGRAPHIC_DATA], [GEOGRAPHIC_DATA], 5114"
click at [1061, 399] on button "Add" at bounding box center [1068, 409] width 68 height 46
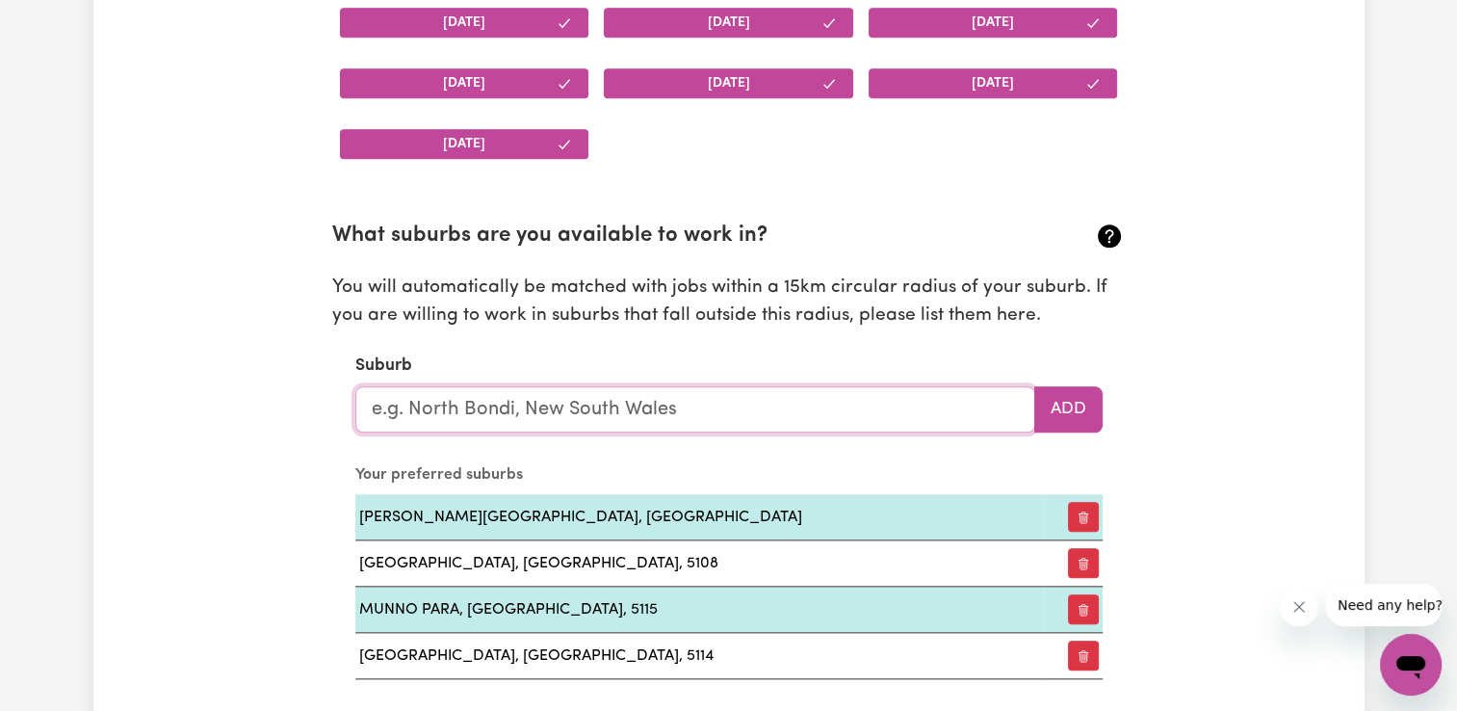
click at [821, 417] on input "text" at bounding box center [695, 409] width 680 height 46
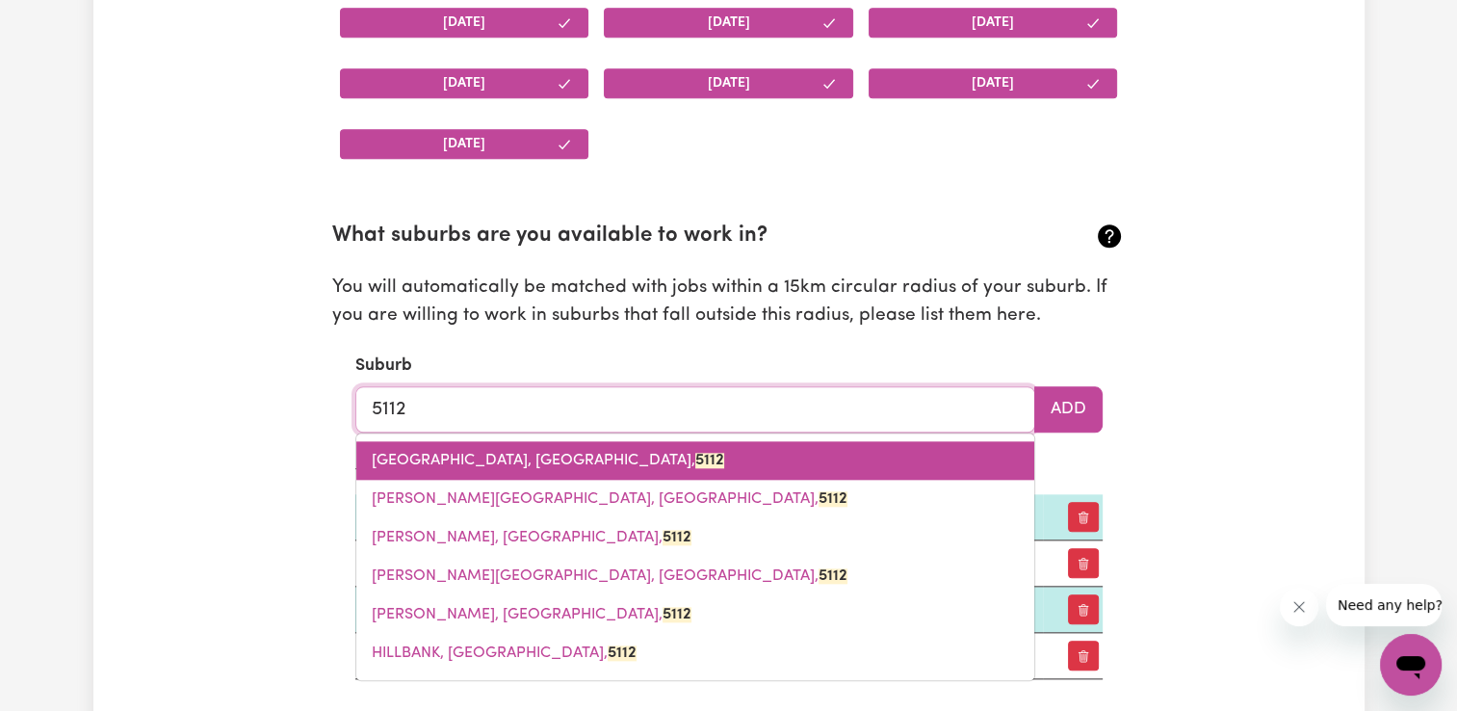
click at [695, 460] on mark "5112" at bounding box center [709, 460] width 29 height 15
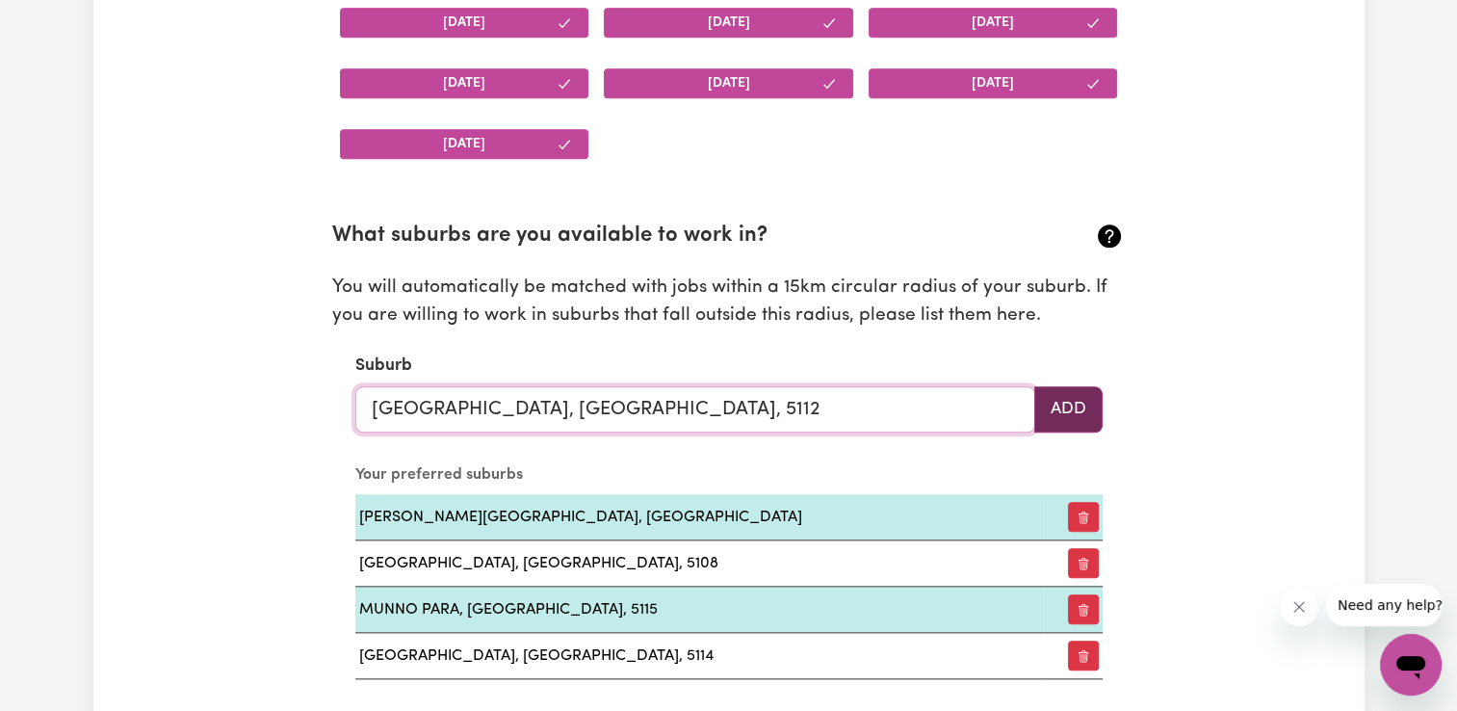
type input "[GEOGRAPHIC_DATA], [GEOGRAPHIC_DATA], 5112"
click at [1066, 411] on button "Add" at bounding box center [1068, 409] width 68 height 46
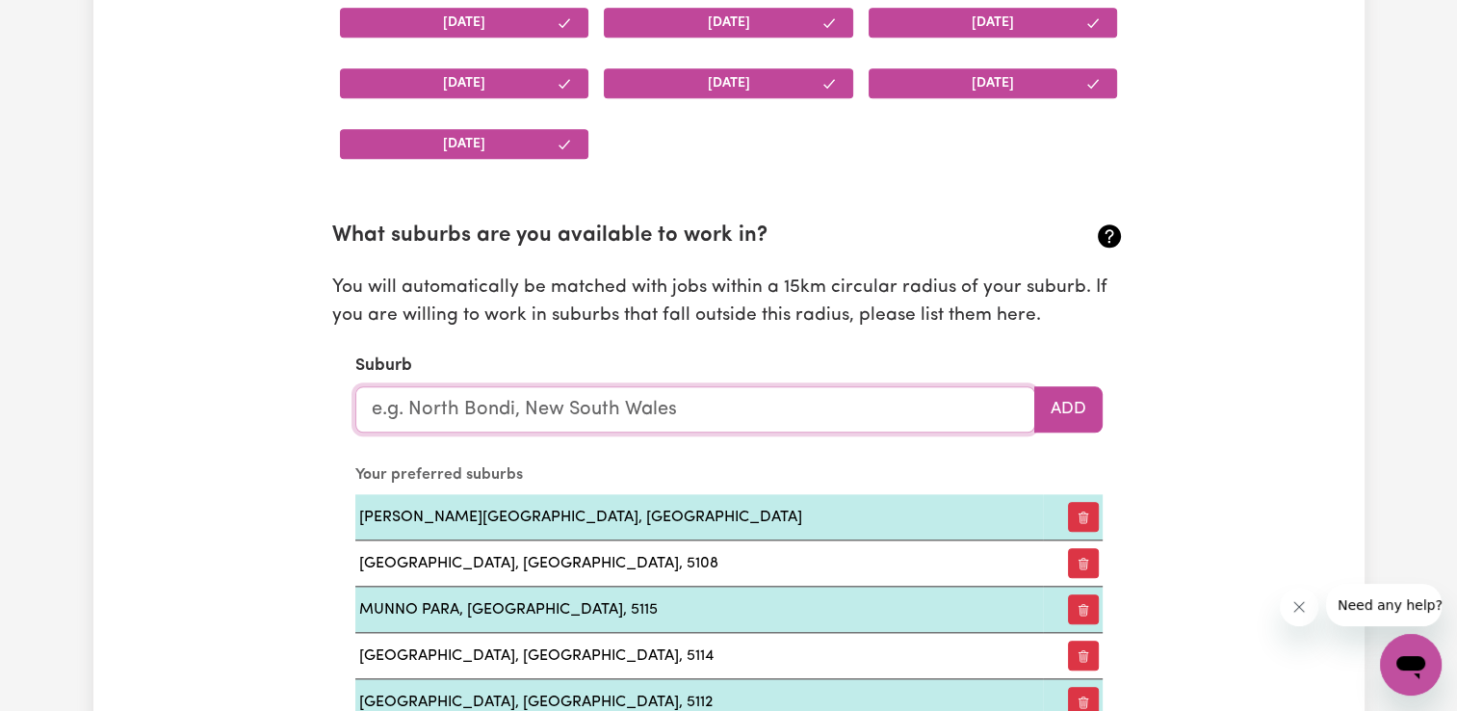
click at [736, 421] on input "text" at bounding box center [695, 409] width 680 height 46
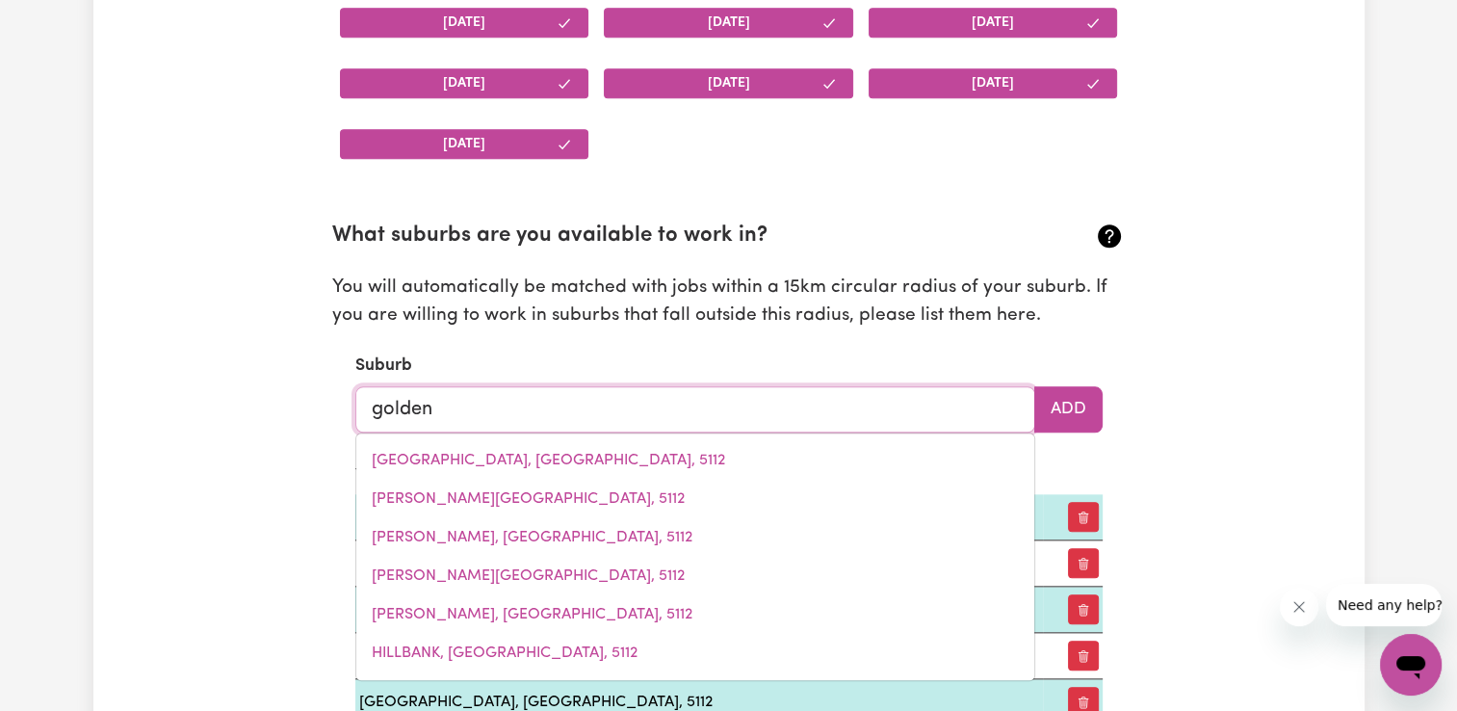
type input "golden"
type input "[GEOGRAPHIC_DATA], [GEOGRAPHIC_DATA], 6174"
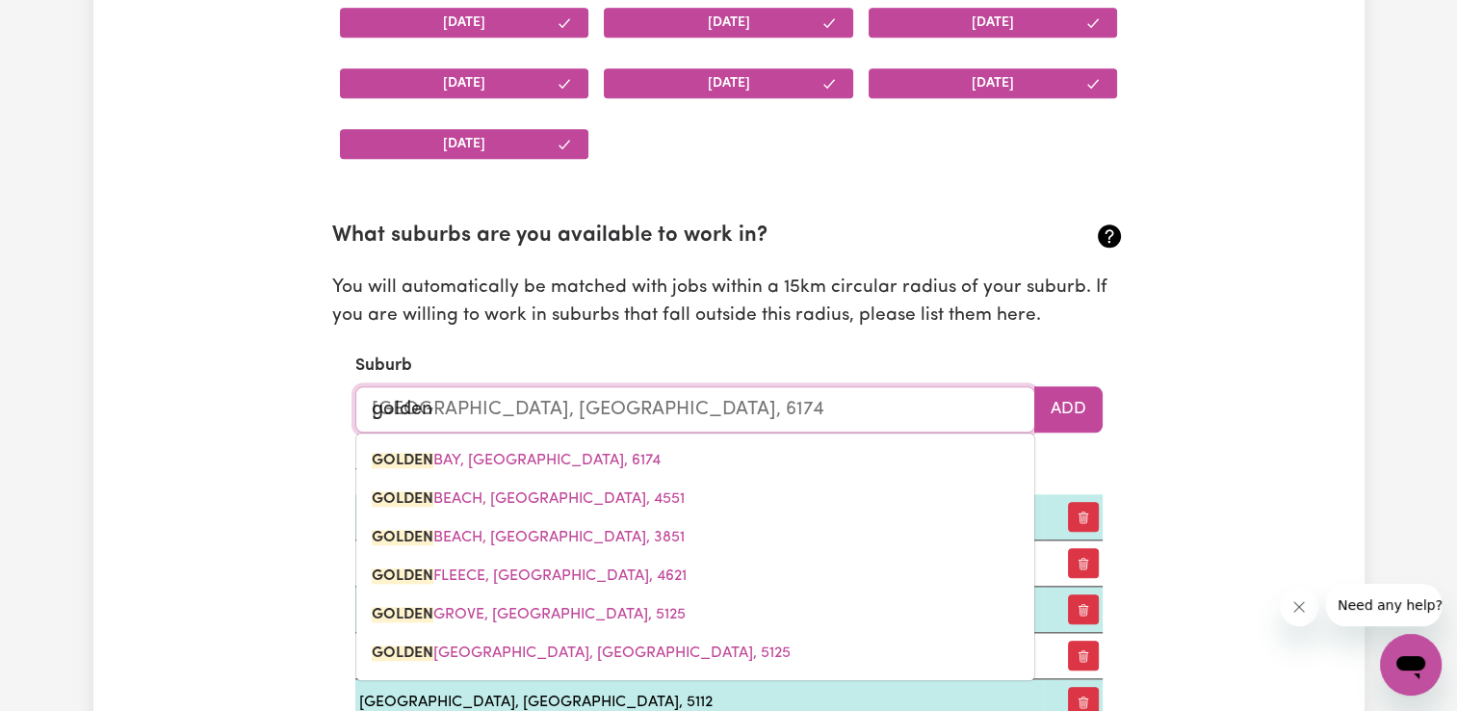
type input "golden g"
type input "golden gr"
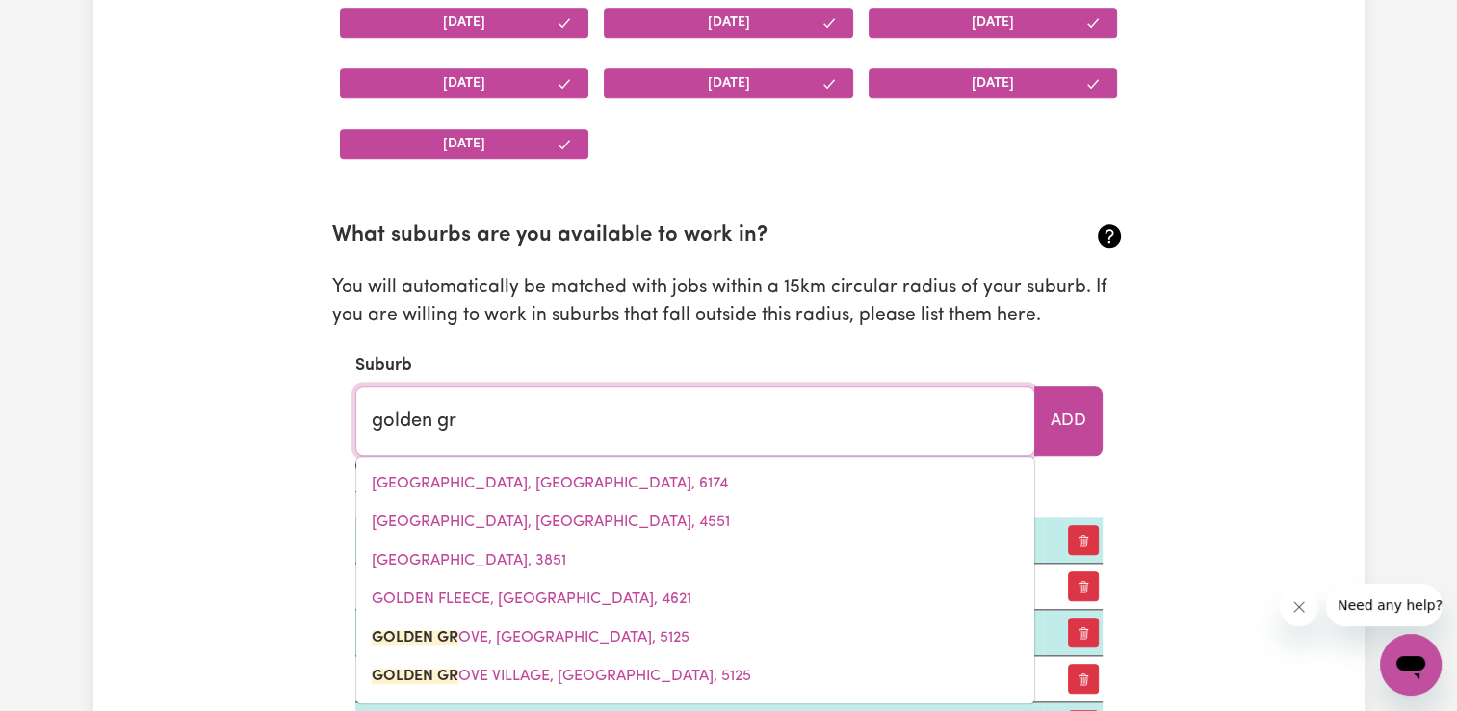
type input "golden grOVE, [GEOGRAPHIC_DATA], 5125"
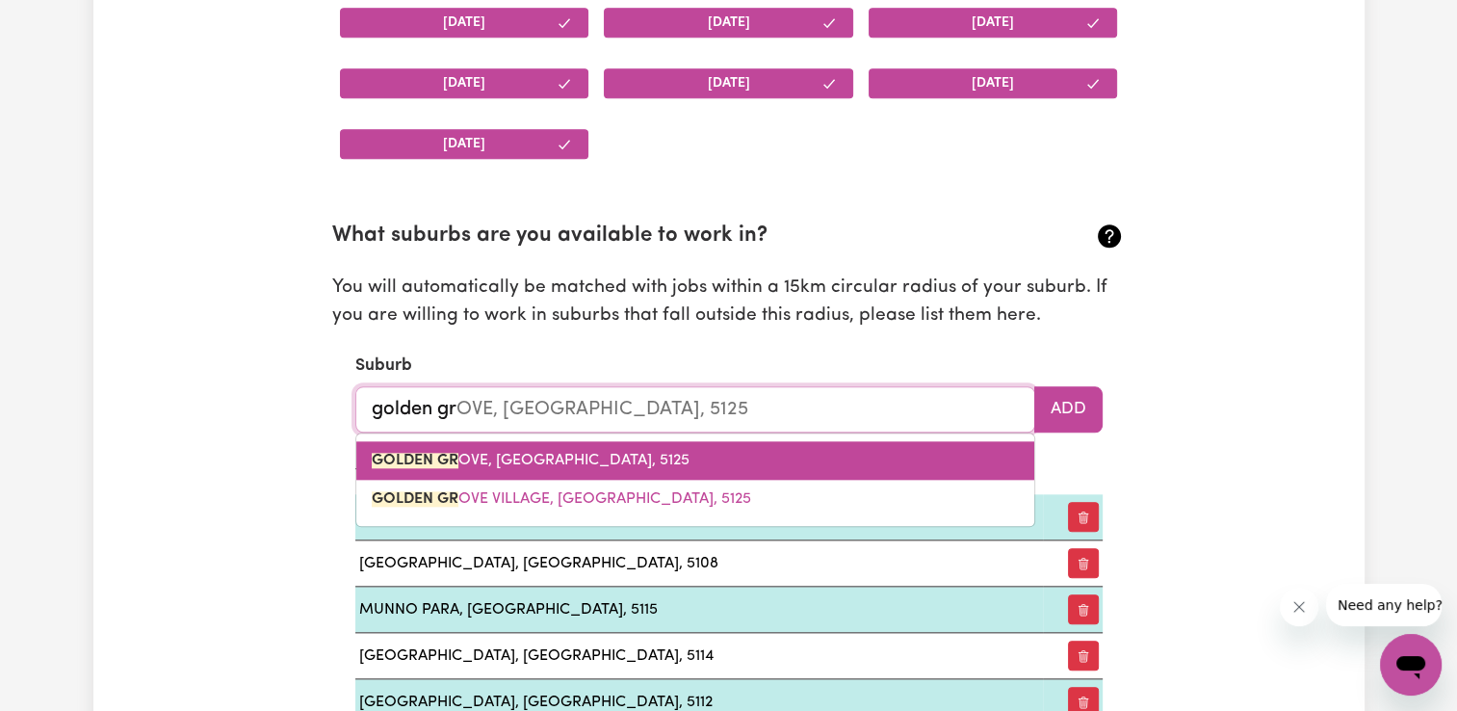
click at [576, 454] on span "GOLDEN GR OVE, [GEOGRAPHIC_DATA], 5125" at bounding box center [531, 460] width 318 height 15
type input "[GEOGRAPHIC_DATA], [GEOGRAPHIC_DATA], 5125"
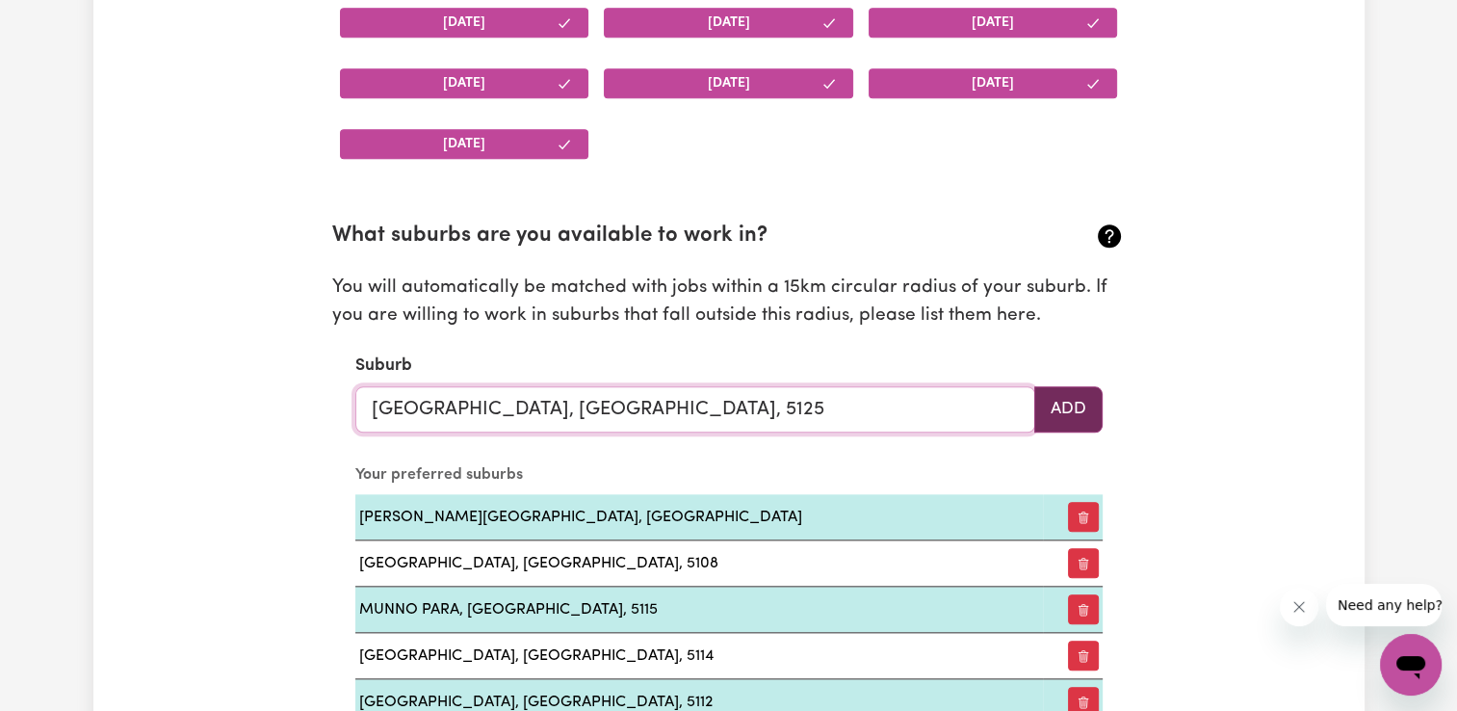
type input "[GEOGRAPHIC_DATA], [GEOGRAPHIC_DATA], 5125"
click at [1075, 399] on button "Add" at bounding box center [1068, 409] width 68 height 46
click at [689, 403] on input "text" at bounding box center [695, 409] width 680 height 46
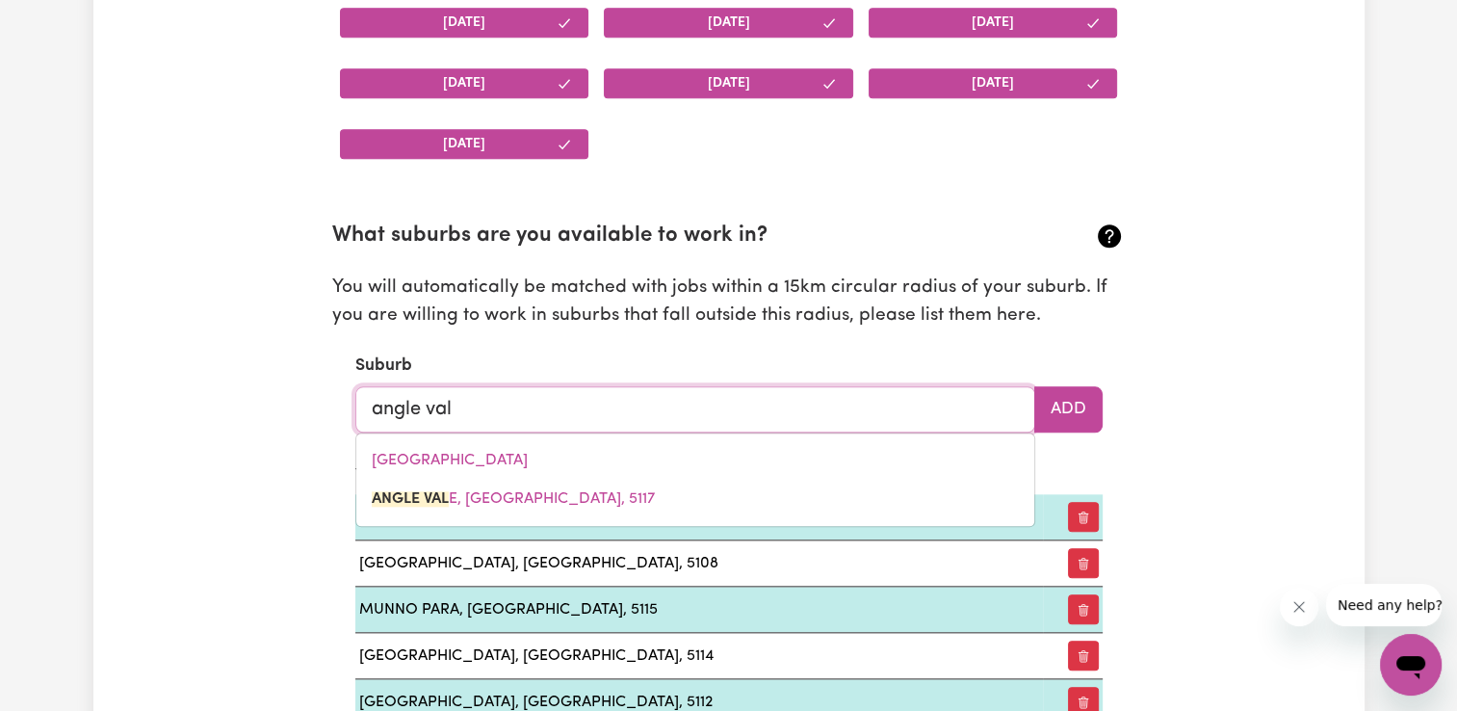
type input "angle vale"
type input "angle vale, [GEOGRAPHIC_DATA], 5117"
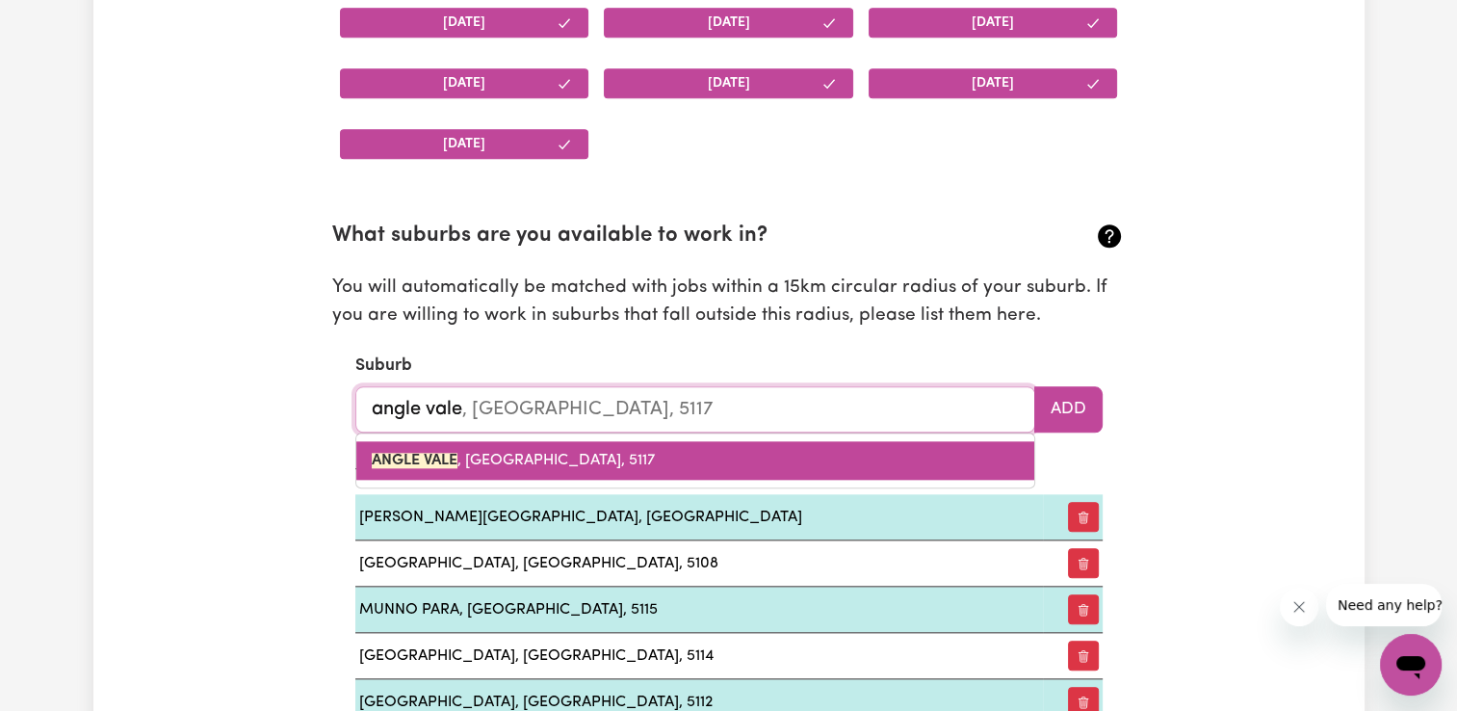
click at [559, 442] on link "ANGLE VALE , [GEOGRAPHIC_DATA]" at bounding box center [695, 460] width 678 height 39
type input "ANGLE VALE, [GEOGRAPHIC_DATA]"
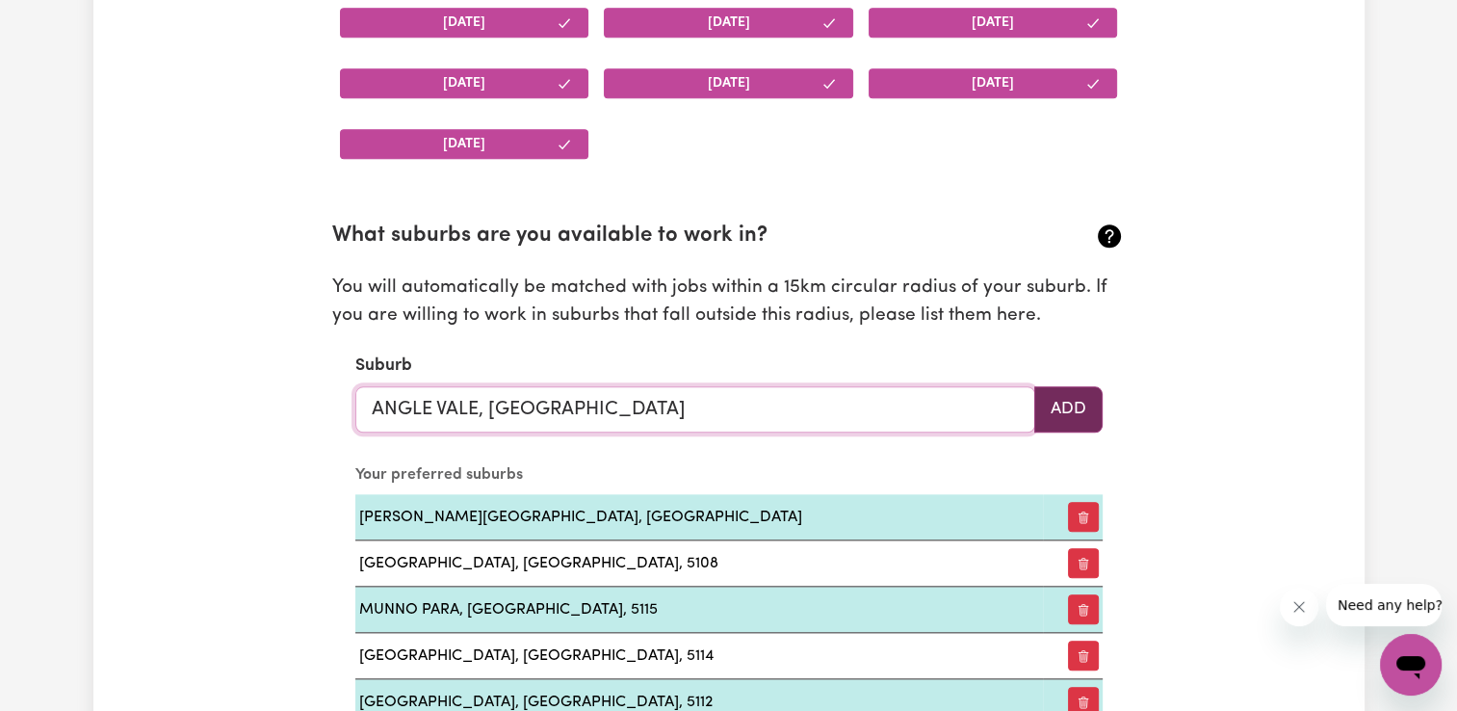
type input "ANGLE VALE, [GEOGRAPHIC_DATA]"
click at [1075, 406] on button "Add" at bounding box center [1068, 409] width 68 height 46
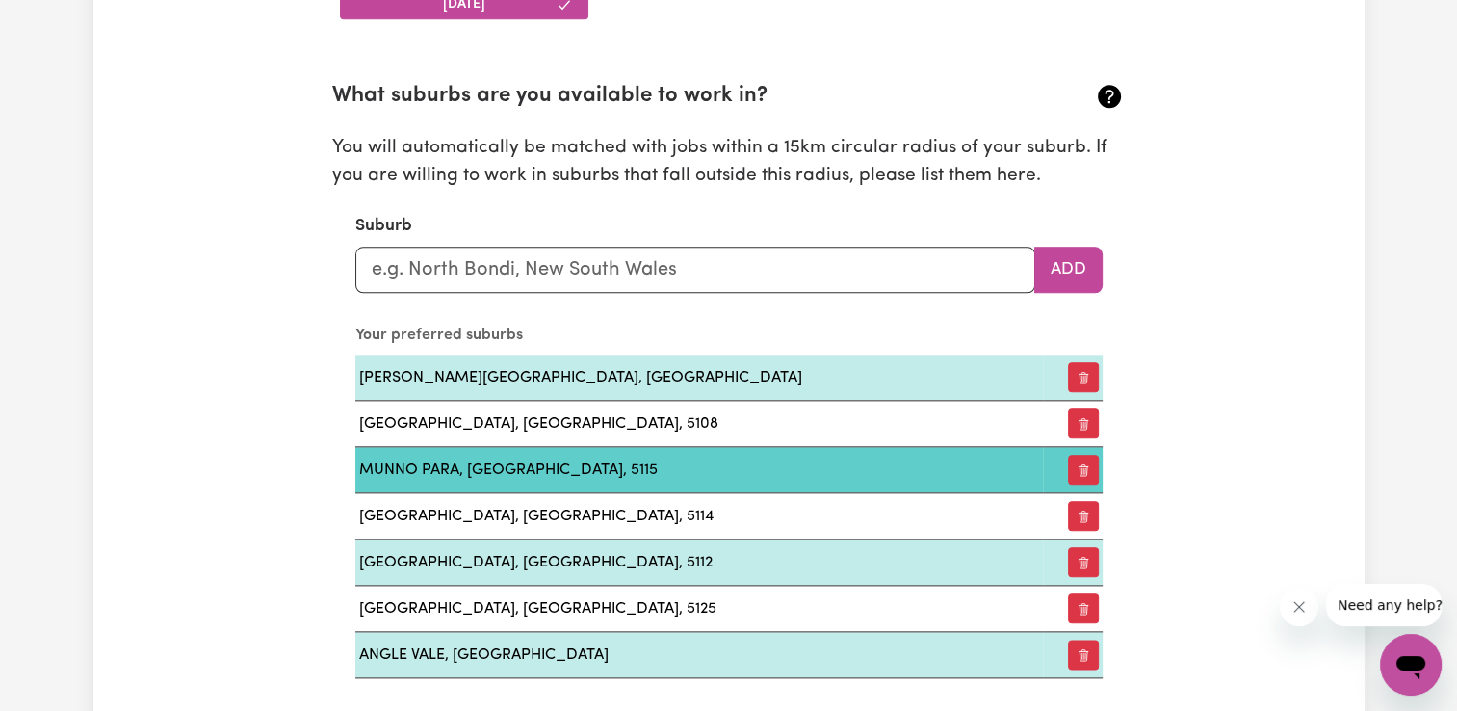
scroll to position [2061, 0]
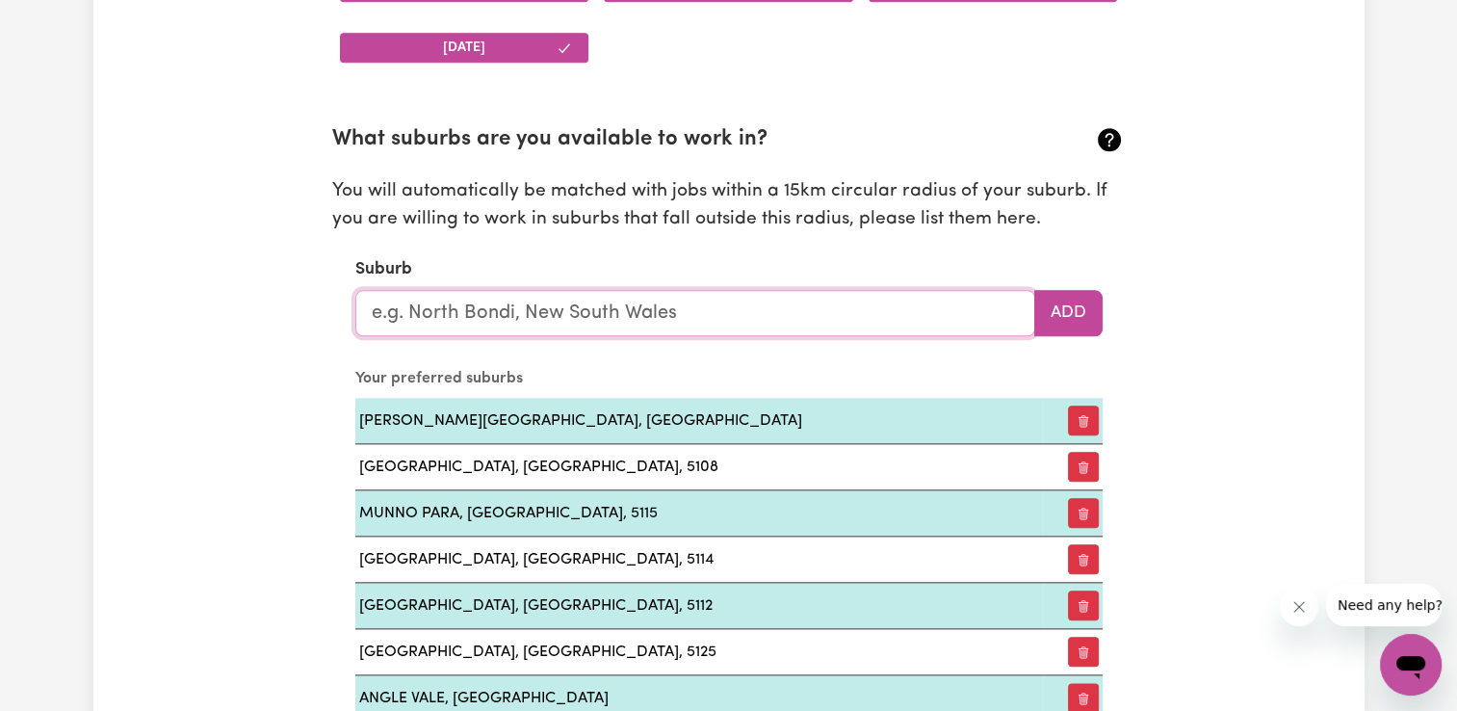
click at [717, 309] on input "text" at bounding box center [695, 313] width 680 height 46
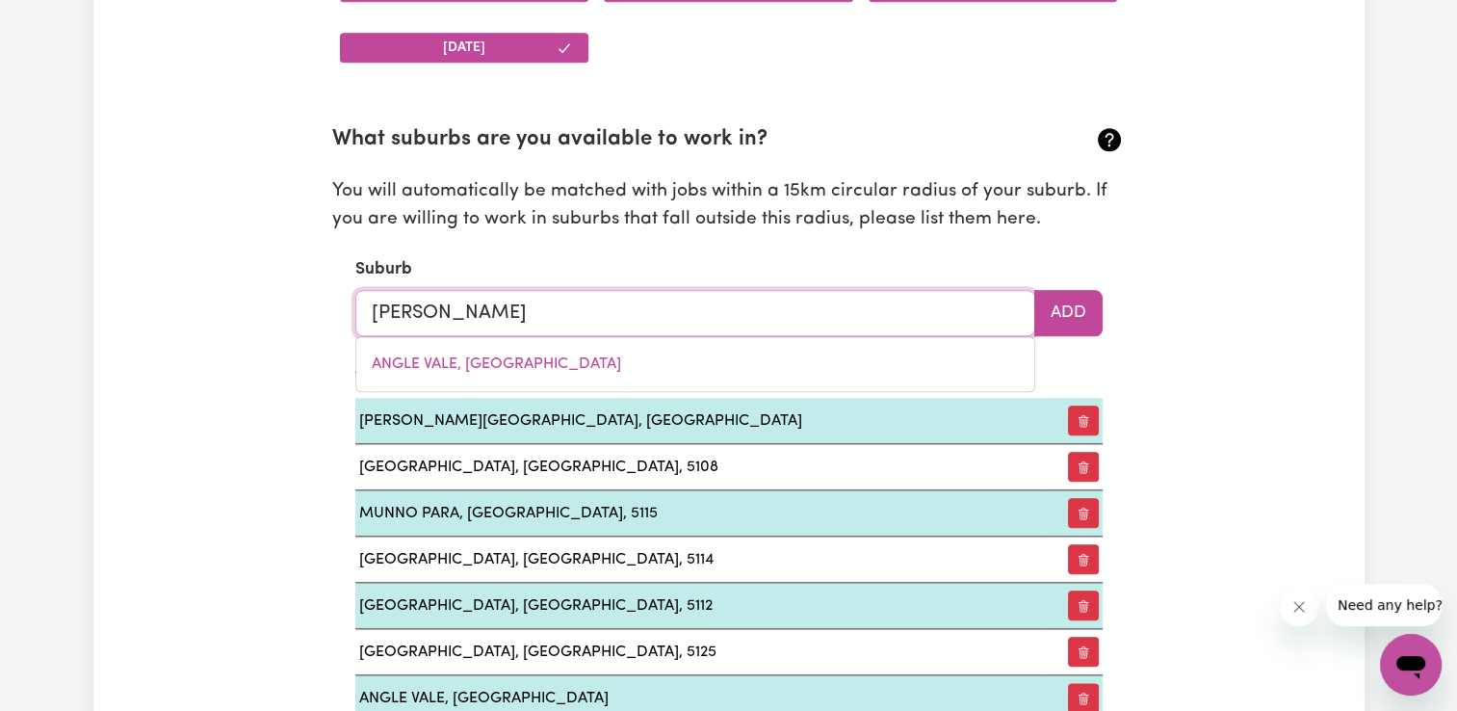
type input "gawl"
type input "gawlER, [GEOGRAPHIC_DATA], 5118"
type input "[PERSON_NAME]"
type input "gawleR, [GEOGRAPHIC_DATA], 5118"
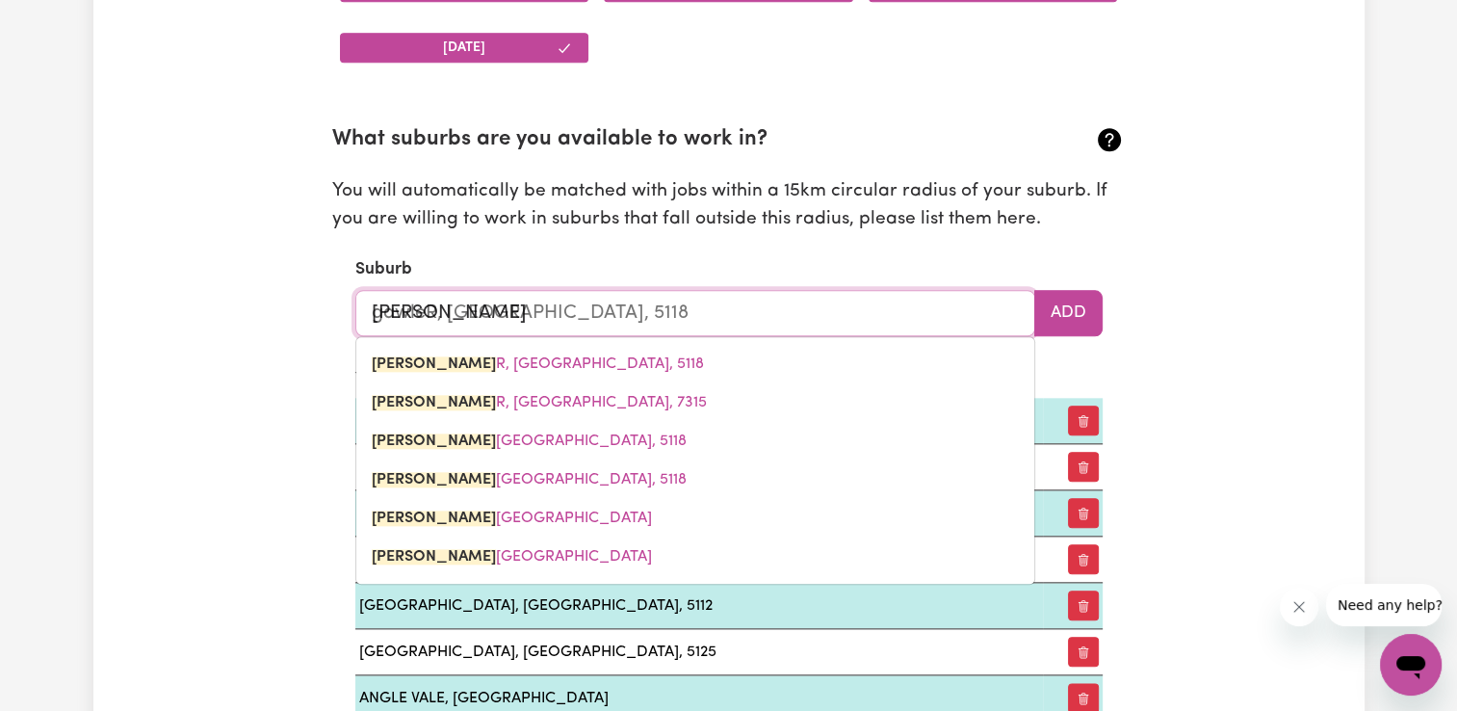
type input "gawler"
type input "gawler, [GEOGRAPHIC_DATA], 5118"
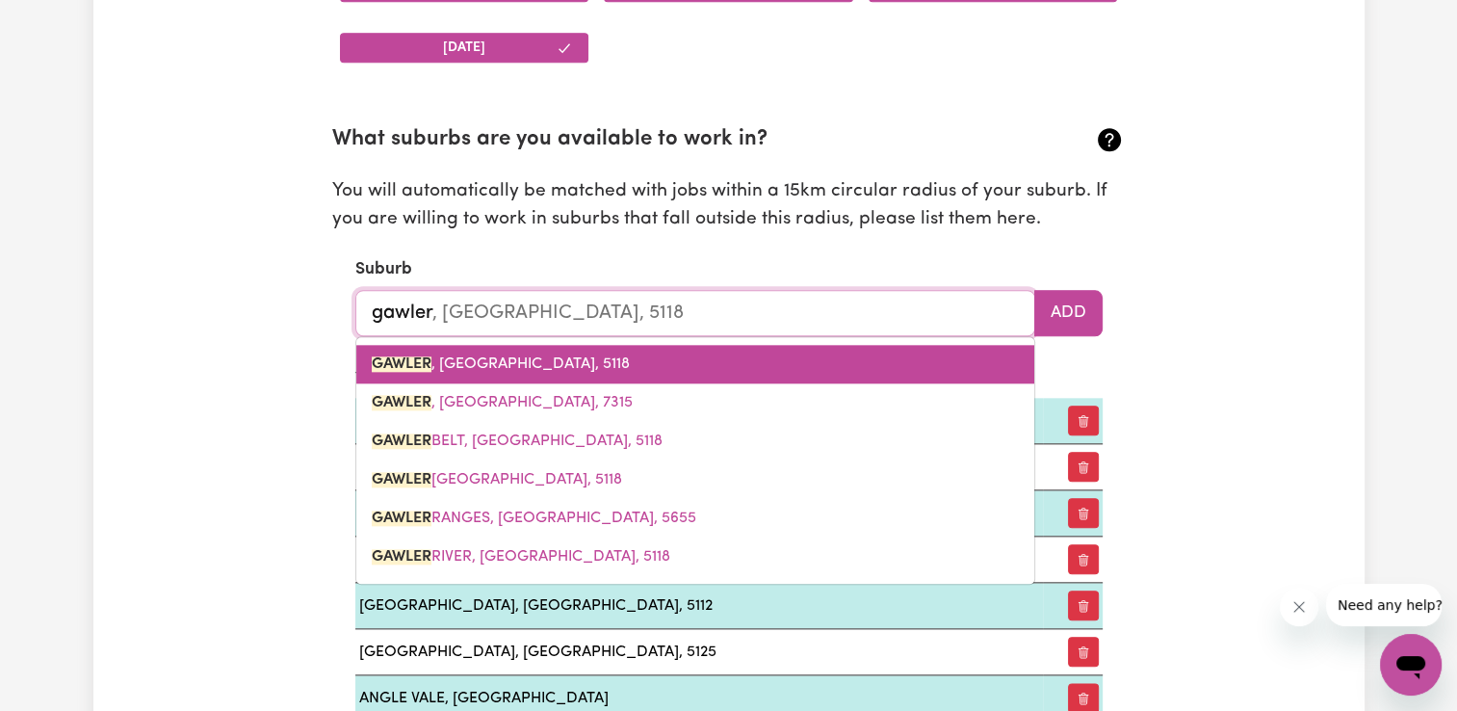
click at [619, 352] on link "GAWLER , [GEOGRAPHIC_DATA], 5118" at bounding box center [695, 364] width 678 height 39
type input "GAWLER, [GEOGRAPHIC_DATA], 5118"
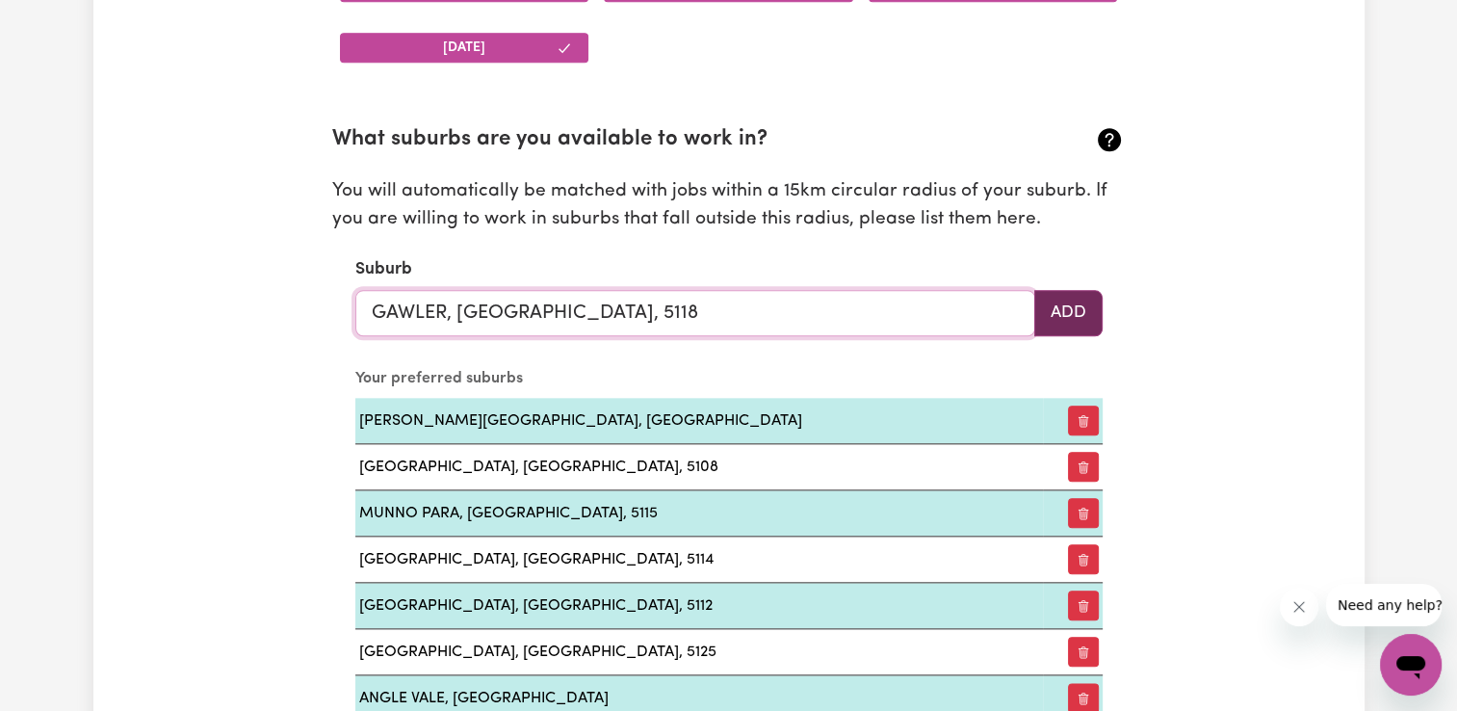
type input "GAWLER, [GEOGRAPHIC_DATA], 5118"
click at [1076, 306] on button "Add" at bounding box center [1068, 313] width 68 height 46
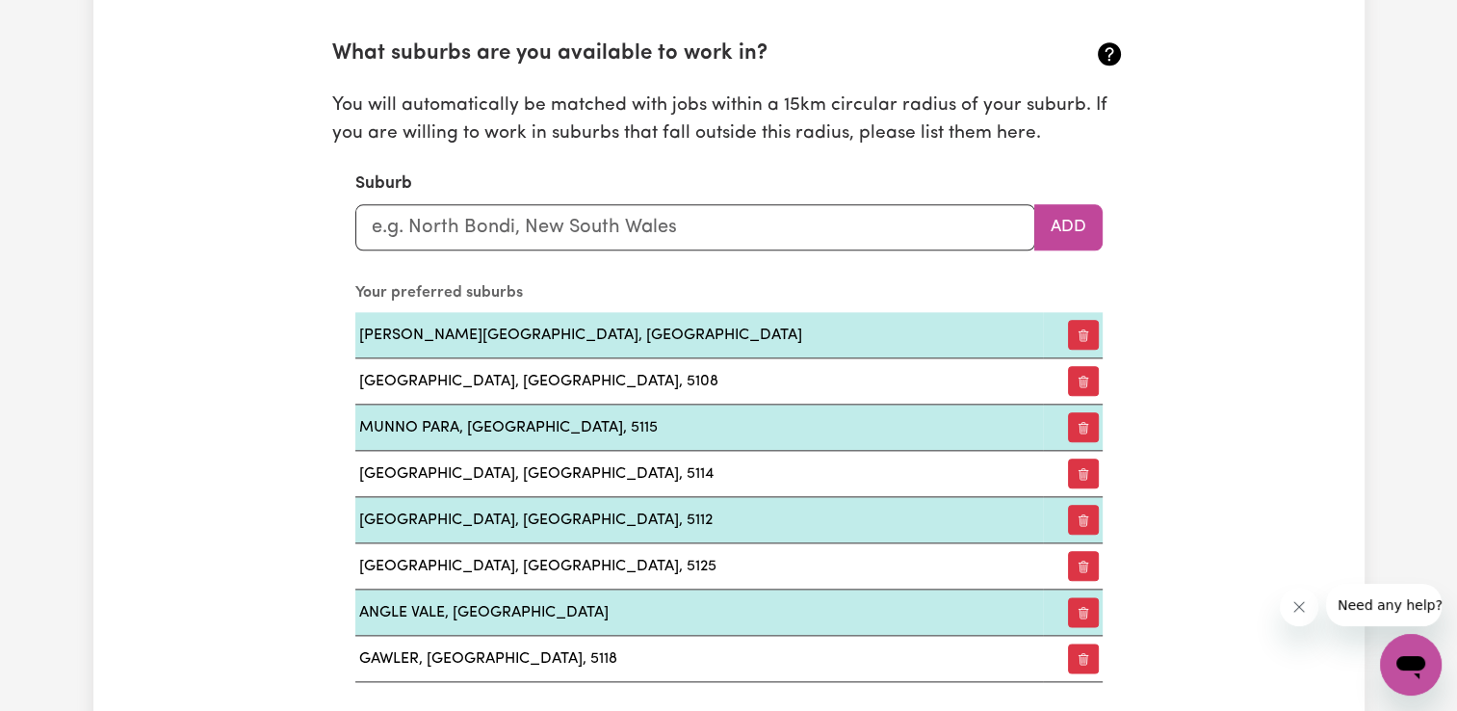
scroll to position [2157, 0]
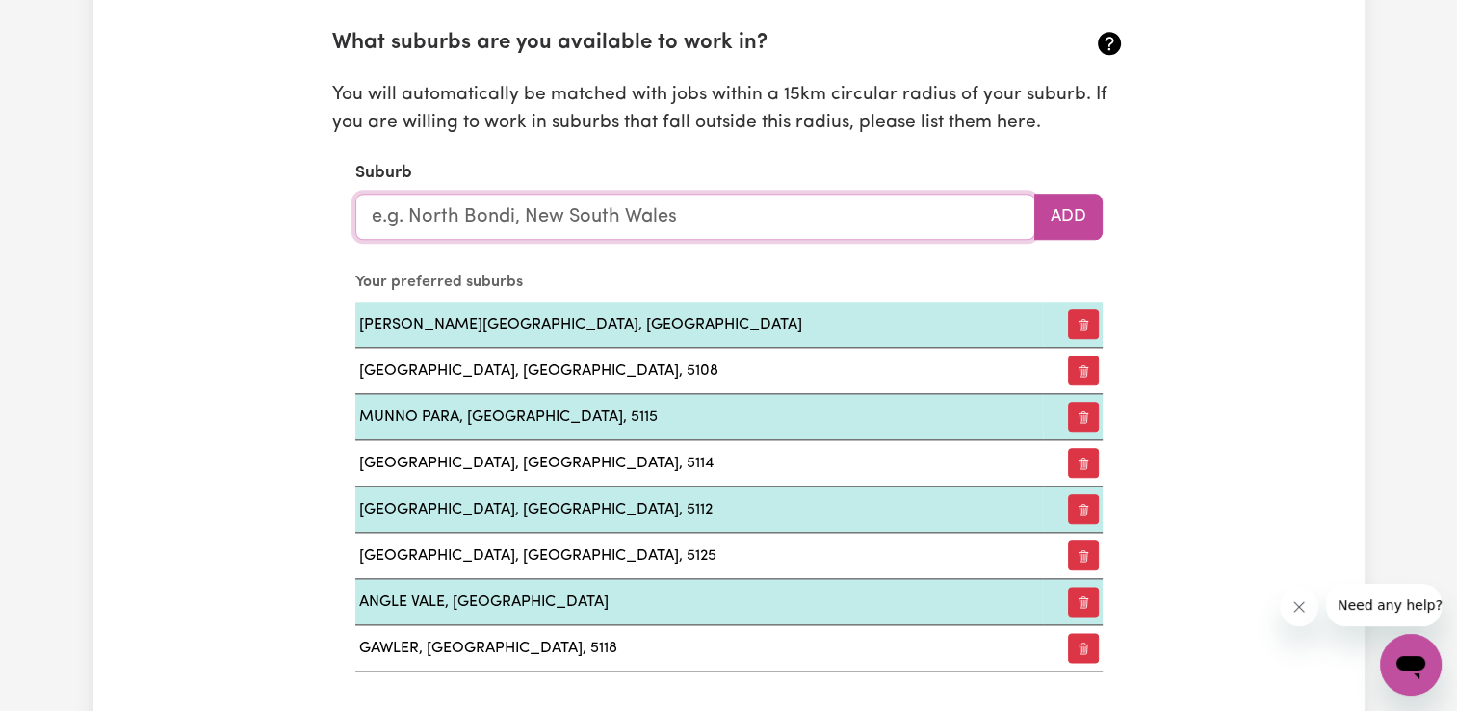
click at [606, 212] on input "text" at bounding box center [695, 217] width 680 height 46
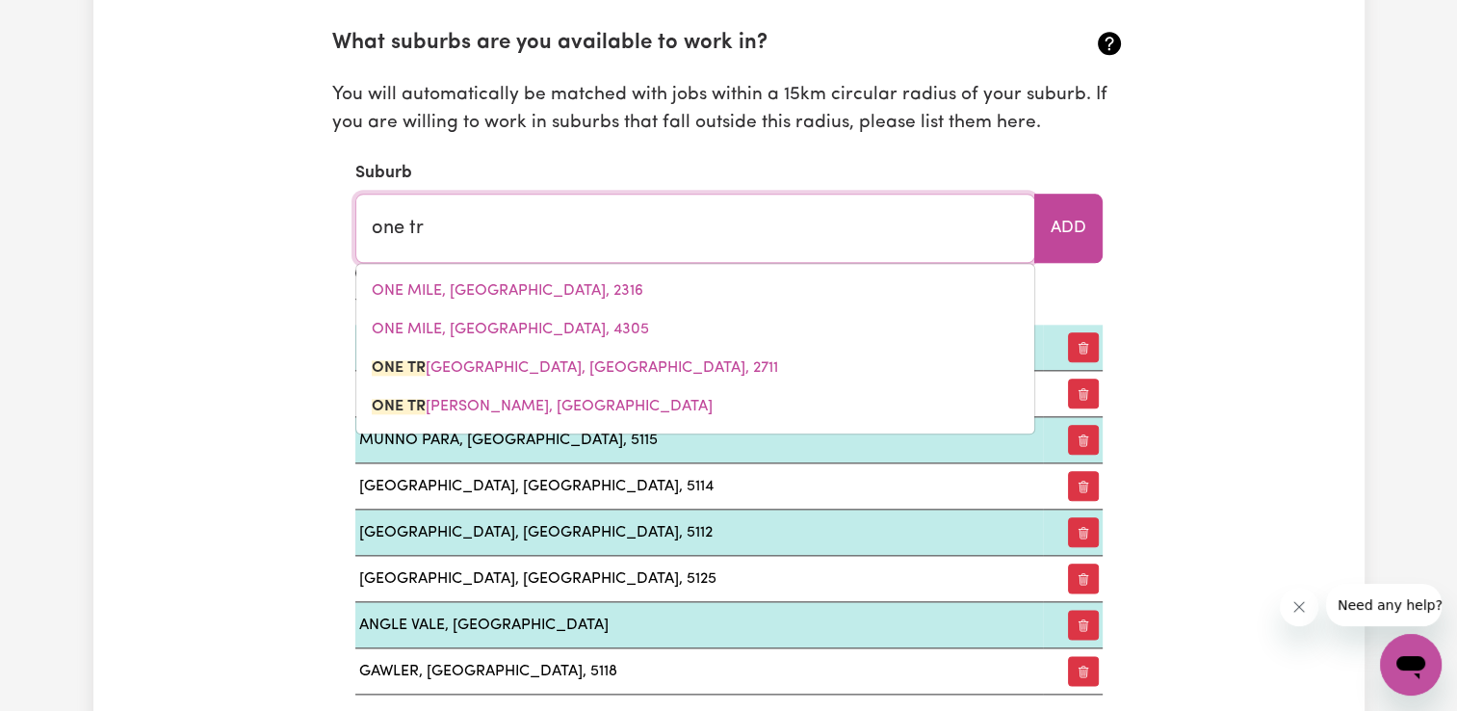
type input "one tre"
type input "one treE, [GEOGRAPHIC_DATA], 2711"
type input "one tree"
type input "one tree, [GEOGRAPHIC_DATA], 2711"
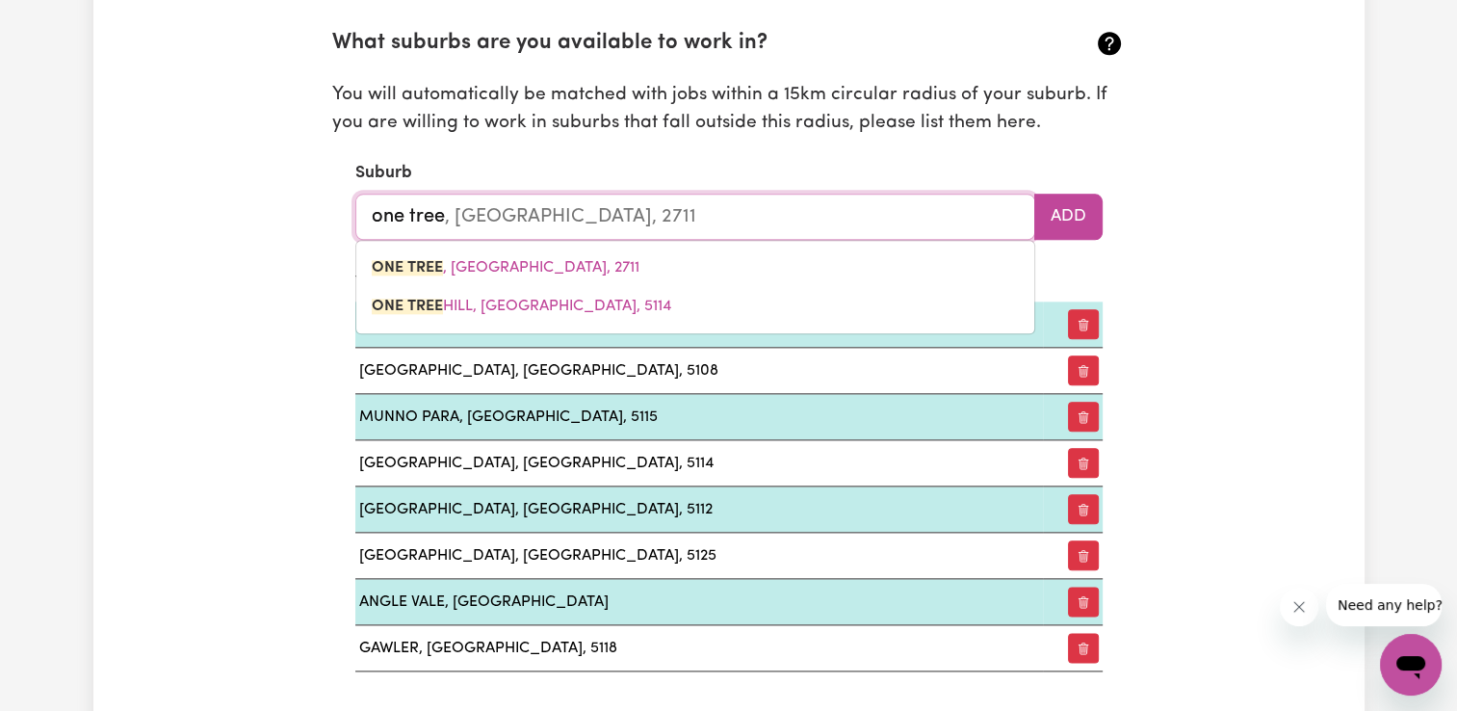
type input "one tree"
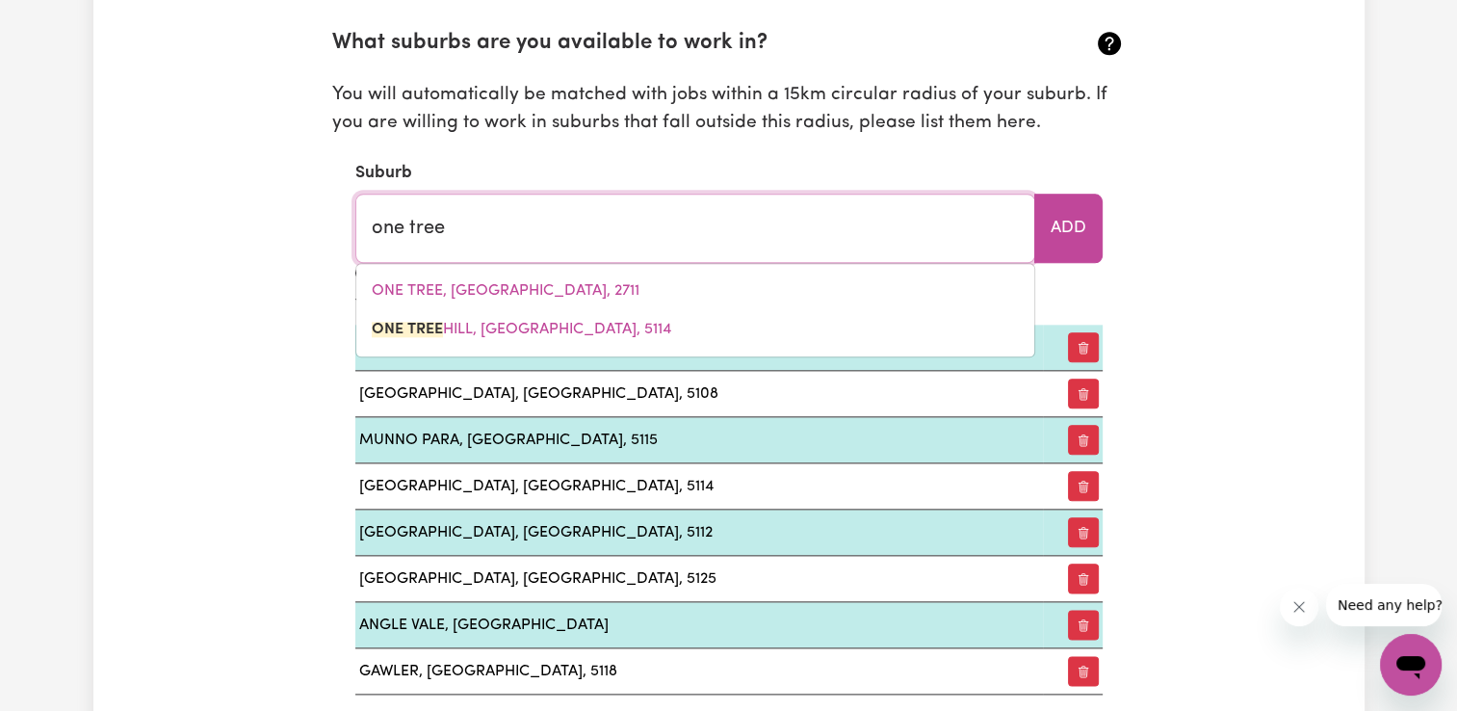
type input "one tree h"
type input "one tree hILL, [GEOGRAPHIC_DATA], 5114"
type input "one tree hi"
type input "one tree hiLL, [GEOGRAPHIC_DATA], 5114"
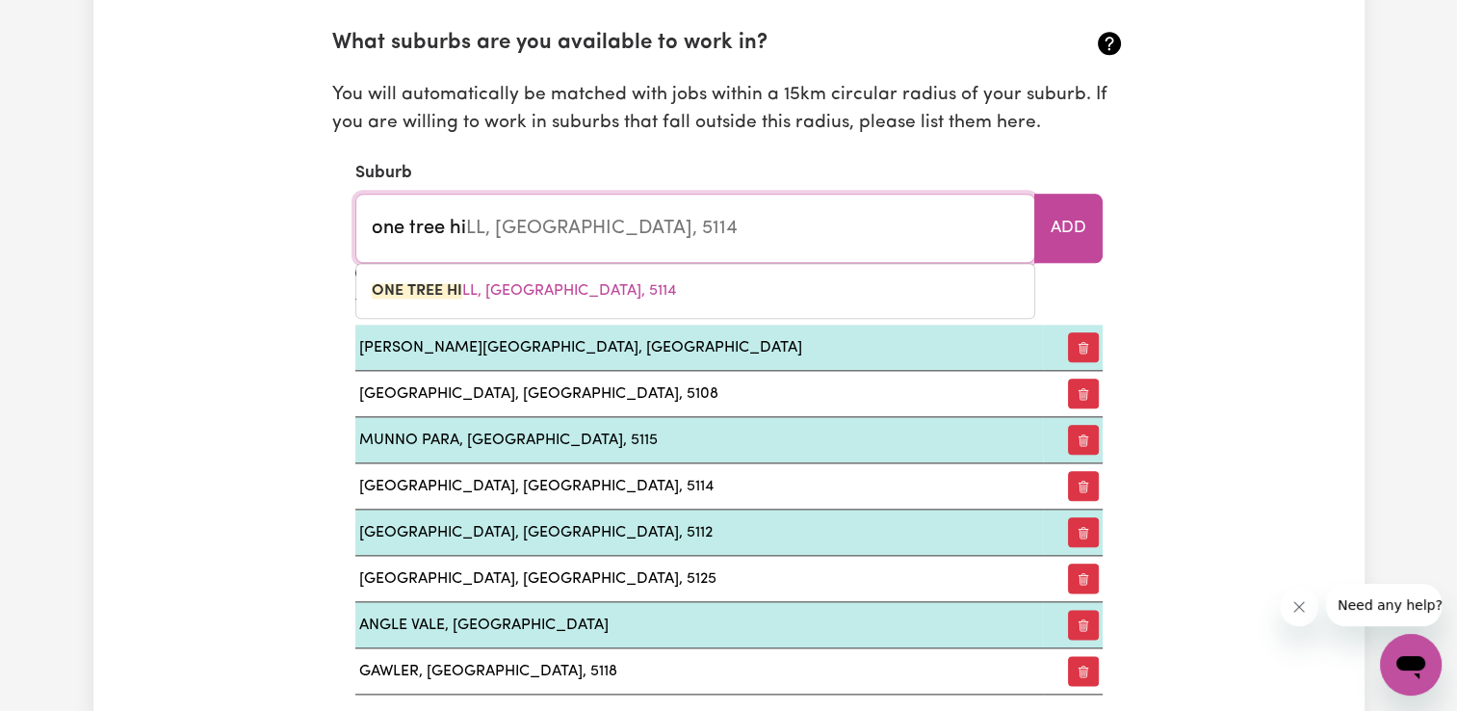
type input "one tree hil"
type input "one tree hilL, [GEOGRAPHIC_DATA], 5114"
type input "one tree hill"
type input "[GEOGRAPHIC_DATA], [GEOGRAPHIC_DATA], 5114"
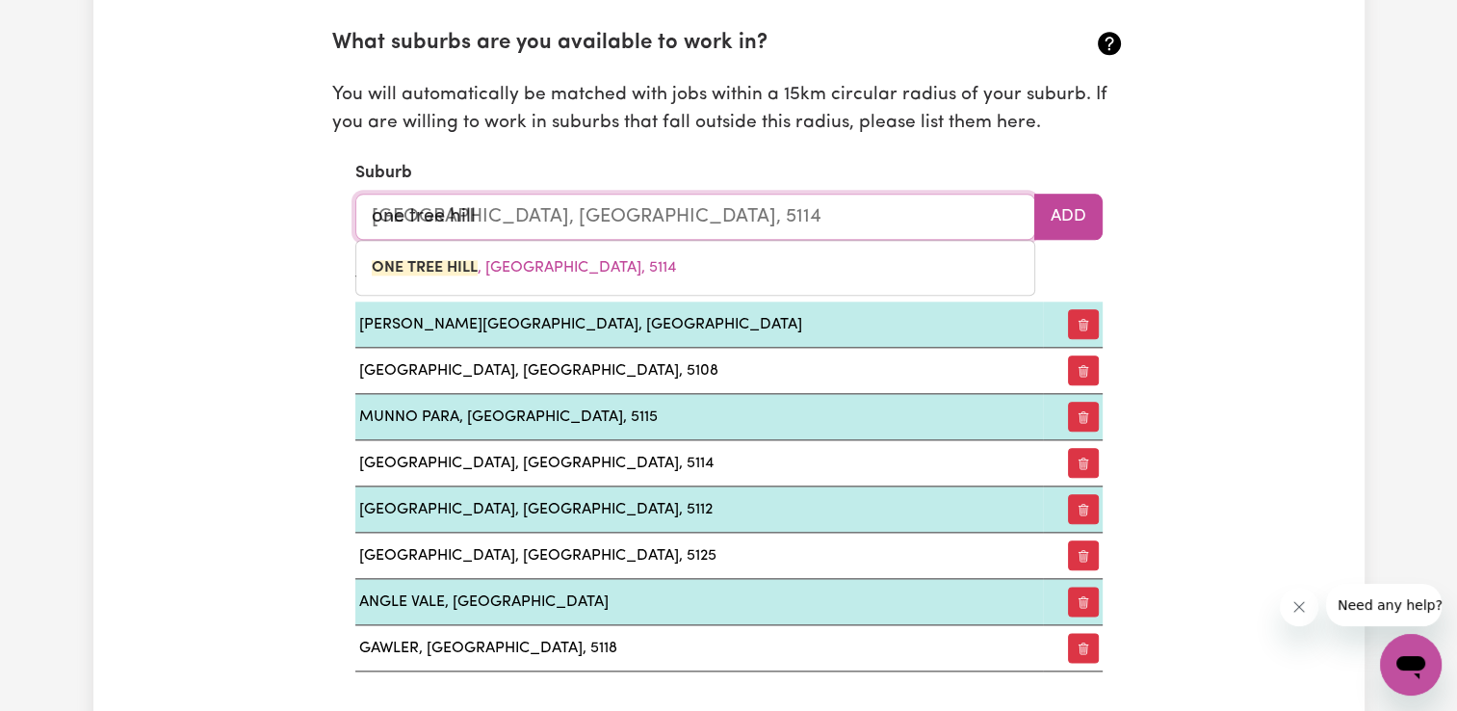
click at [590, 264] on span "[GEOGRAPHIC_DATA], 5114" at bounding box center [524, 267] width 304 height 15
type input "[GEOGRAPHIC_DATA], 5114"
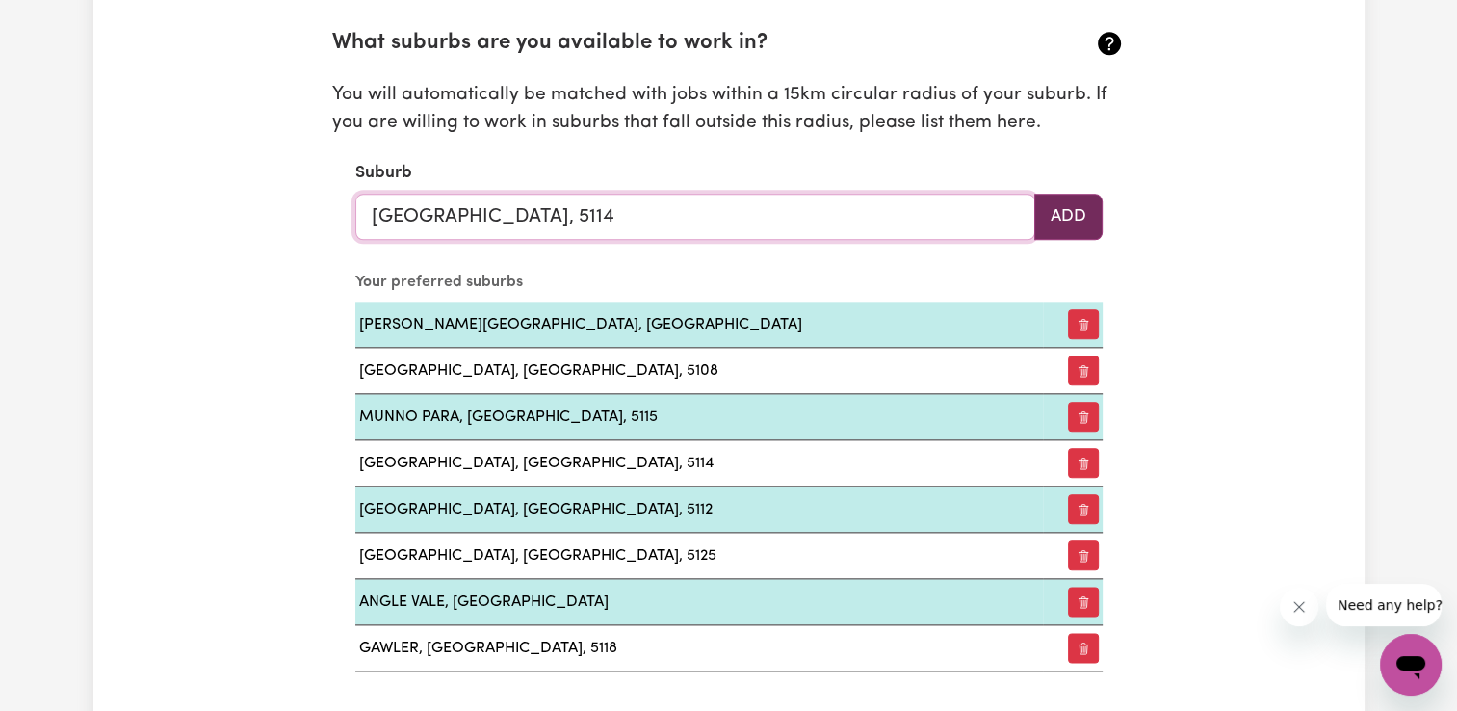
type input "[GEOGRAPHIC_DATA], 5114"
click at [1080, 208] on button "Add" at bounding box center [1068, 217] width 68 height 46
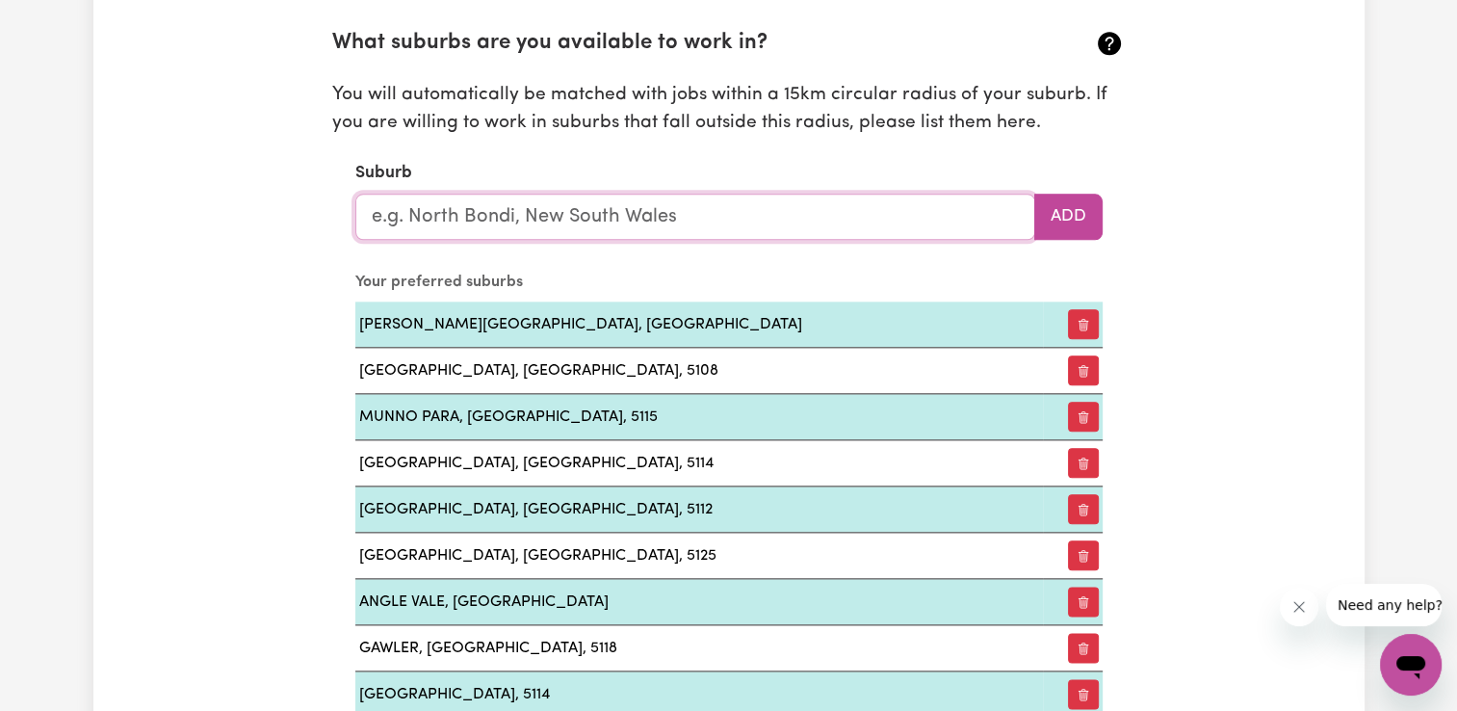
click at [881, 214] on input "text" at bounding box center [695, 217] width 680 height 46
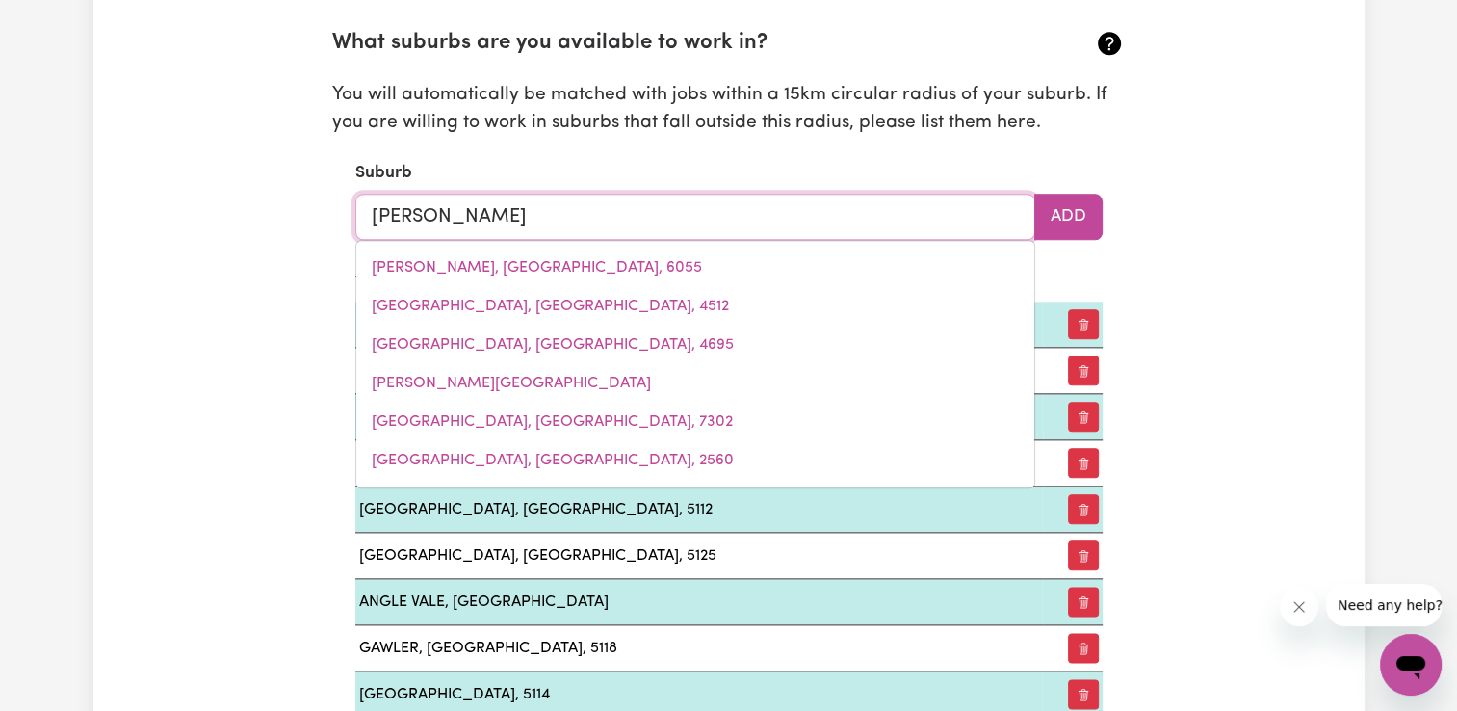
type input "[DEMOGRAPHIC_DATA]"
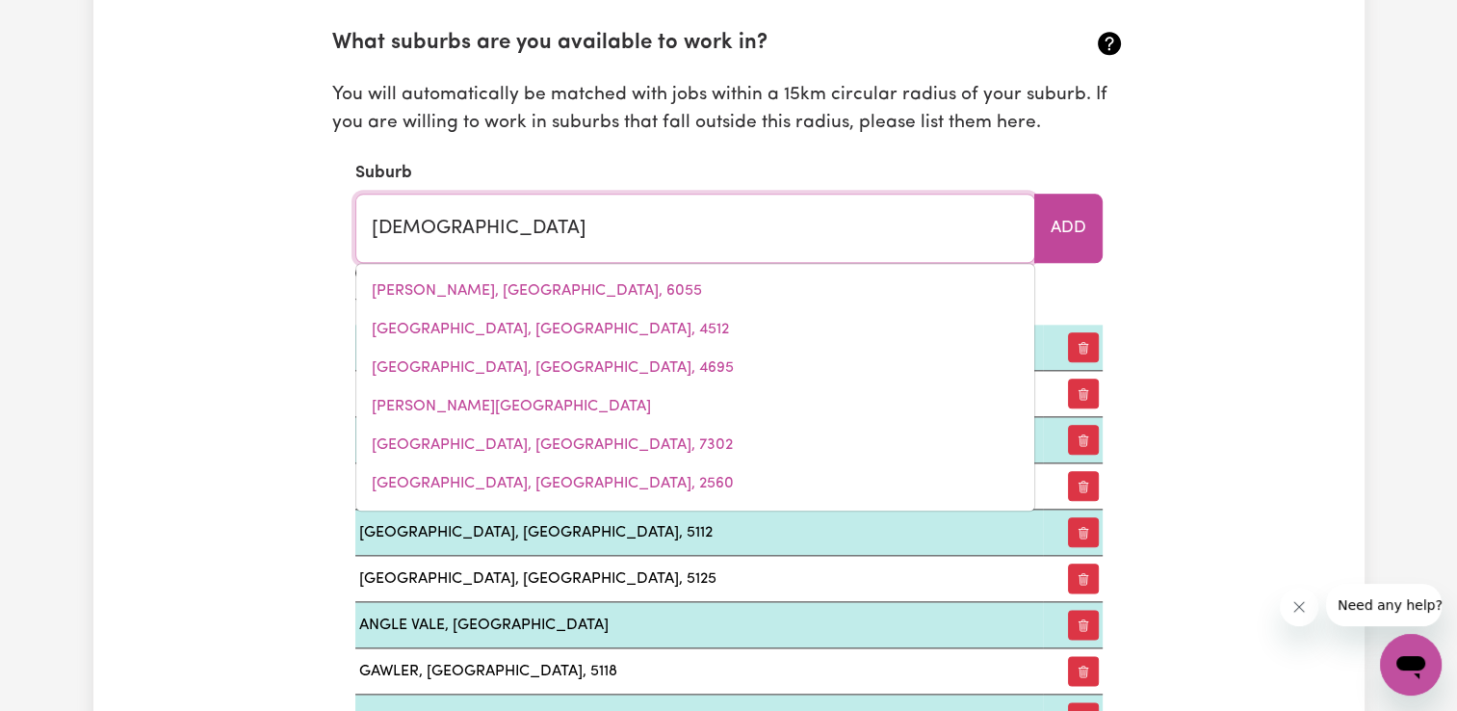
type input "[GEOGRAPHIC_DATA], [GEOGRAPHIC_DATA], 5109"
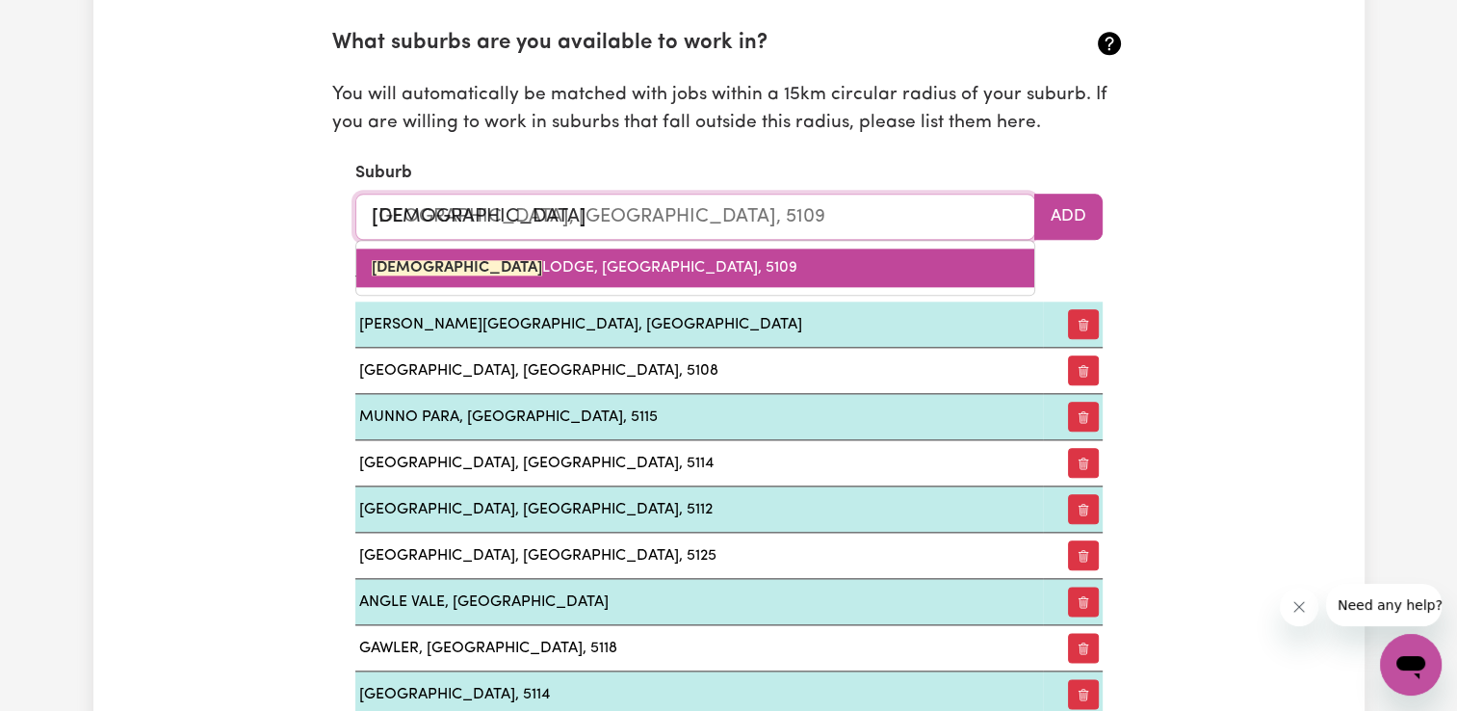
click at [778, 272] on link "[GEOGRAPHIC_DATA], [GEOGRAPHIC_DATA], 5109" at bounding box center [695, 267] width 678 height 39
type input "[GEOGRAPHIC_DATA], [GEOGRAPHIC_DATA], 5109"
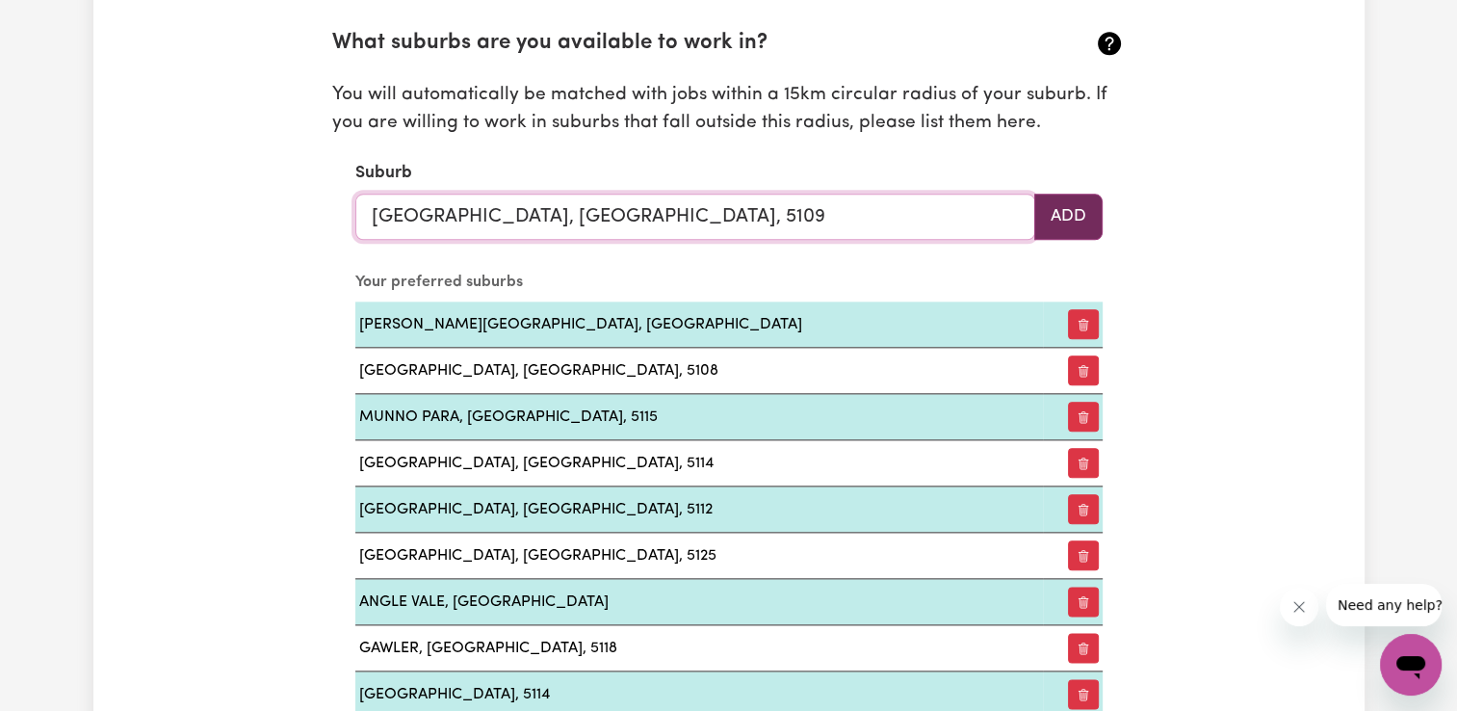
type input "[GEOGRAPHIC_DATA], [GEOGRAPHIC_DATA], 5109"
click at [1077, 219] on button "Add" at bounding box center [1068, 217] width 68 height 46
click at [820, 217] on input "text" at bounding box center [695, 217] width 680 height 46
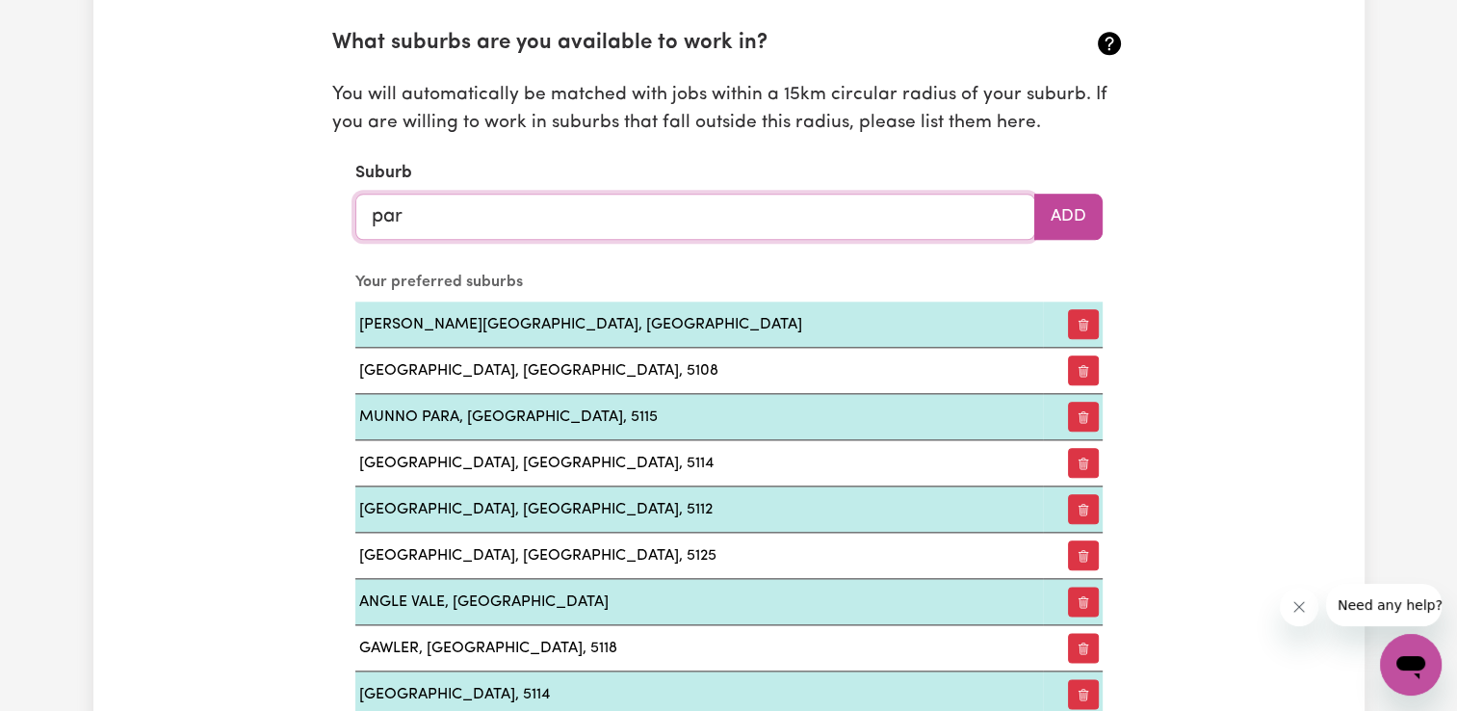
type input "para"
type input "para, [GEOGRAPHIC_DATA], 2648"
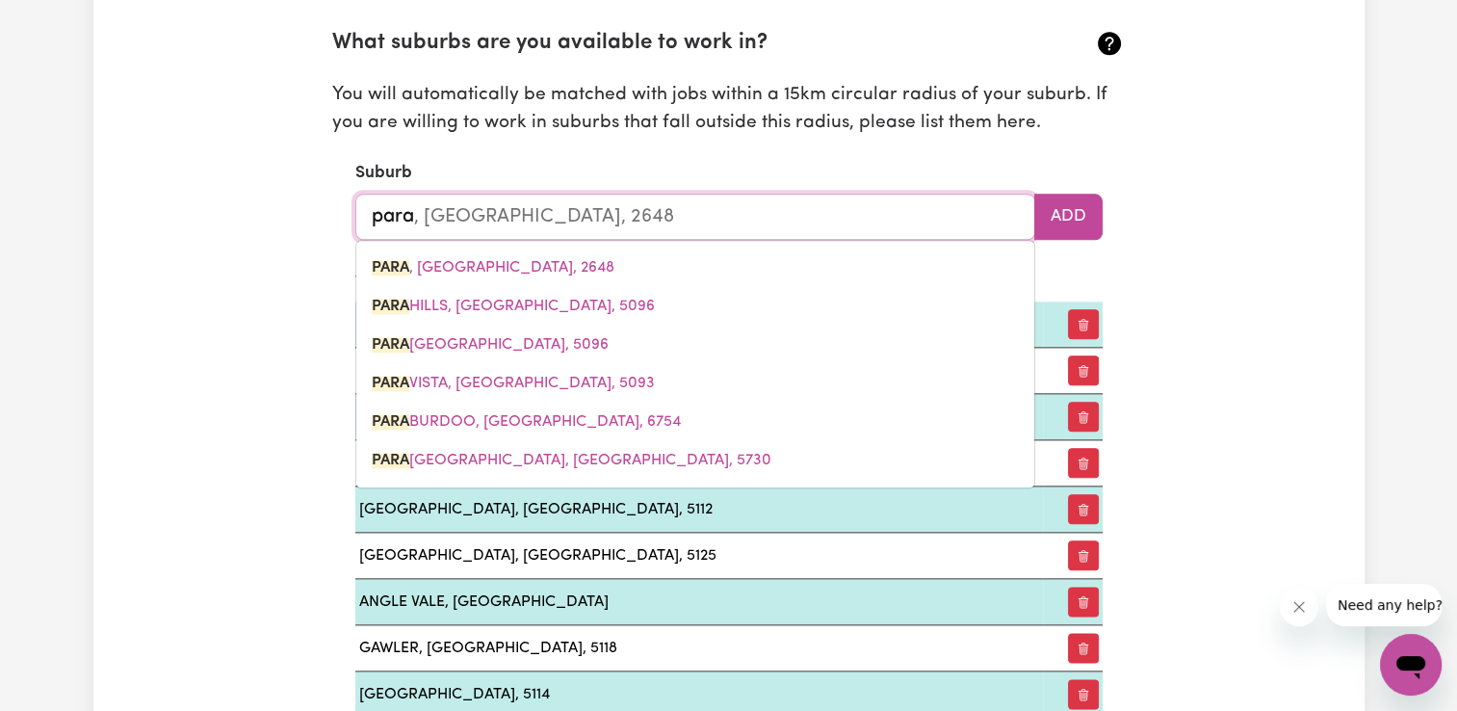
type input "para"
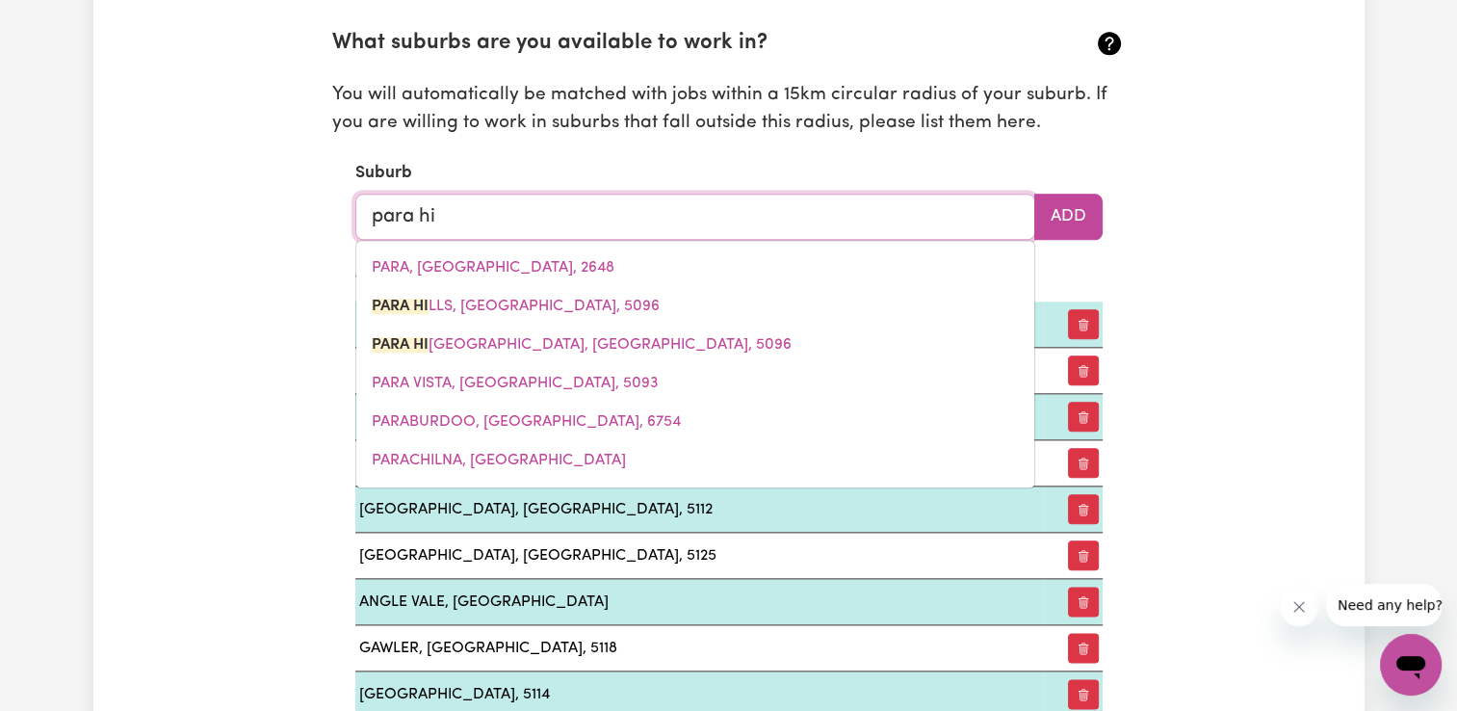
type input "para hil"
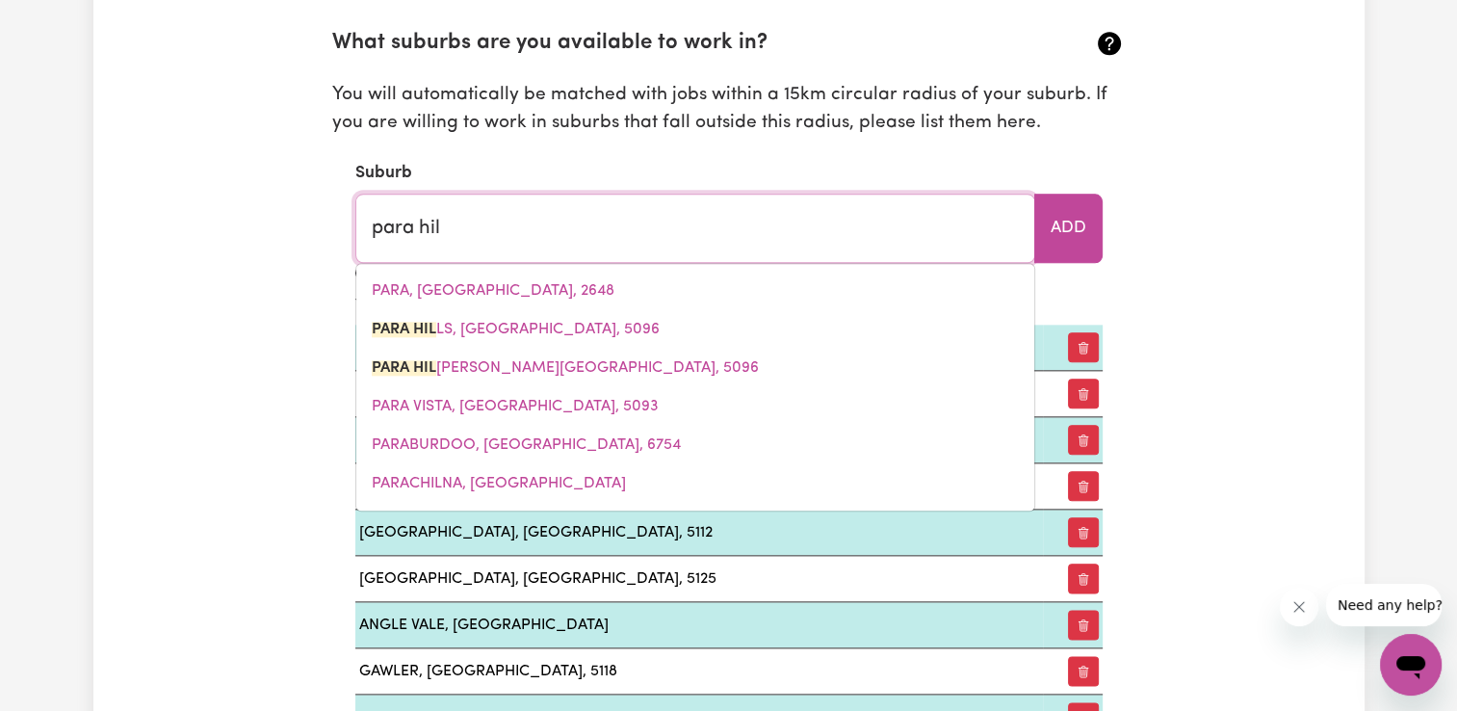
type input "para hilLS, [GEOGRAPHIC_DATA], 5096"
type input "para hill"
type input "para hillS, [GEOGRAPHIC_DATA], 5096"
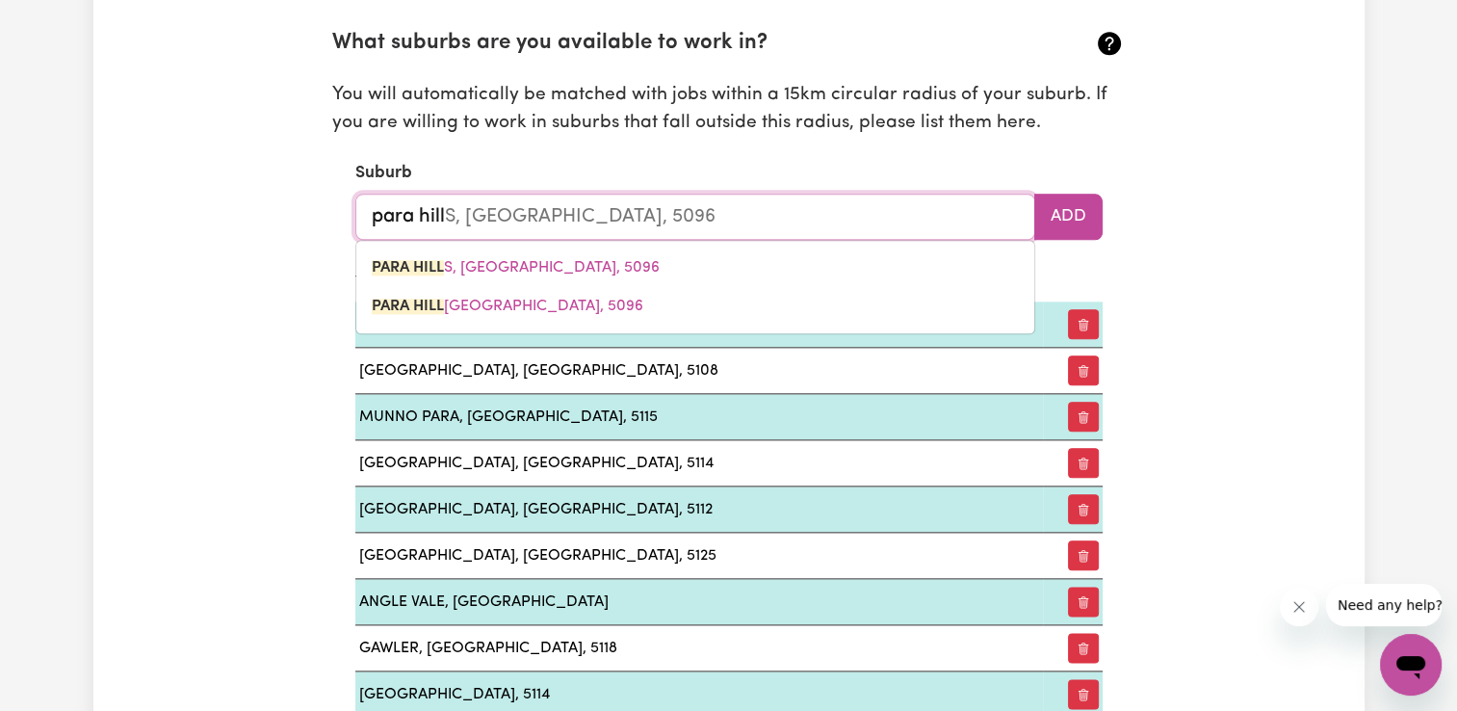
type input "para hills"
type input "para hills, [GEOGRAPHIC_DATA], 5096"
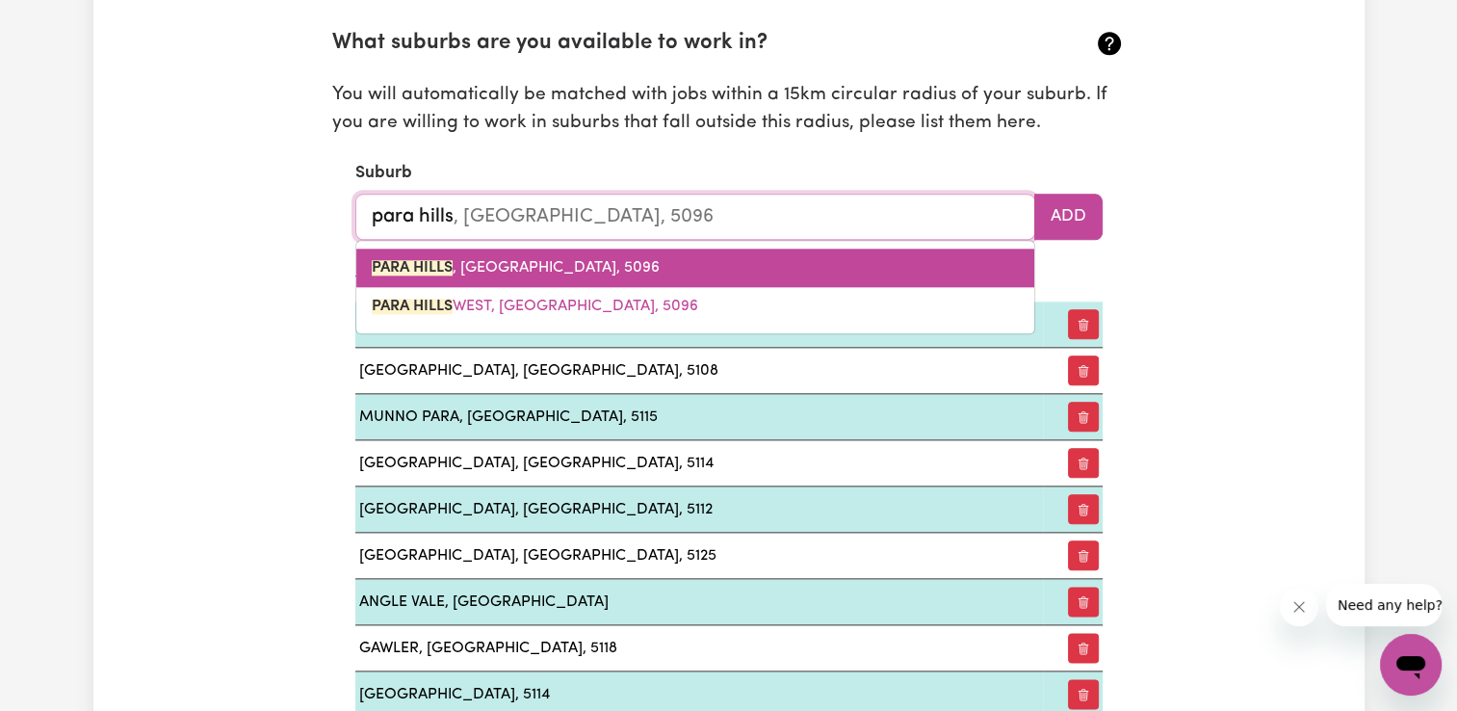
click at [772, 261] on link "[GEOGRAPHIC_DATA] , [GEOGRAPHIC_DATA], 5096" at bounding box center [695, 267] width 678 height 39
type input "[GEOGRAPHIC_DATA], [GEOGRAPHIC_DATA], 5096"
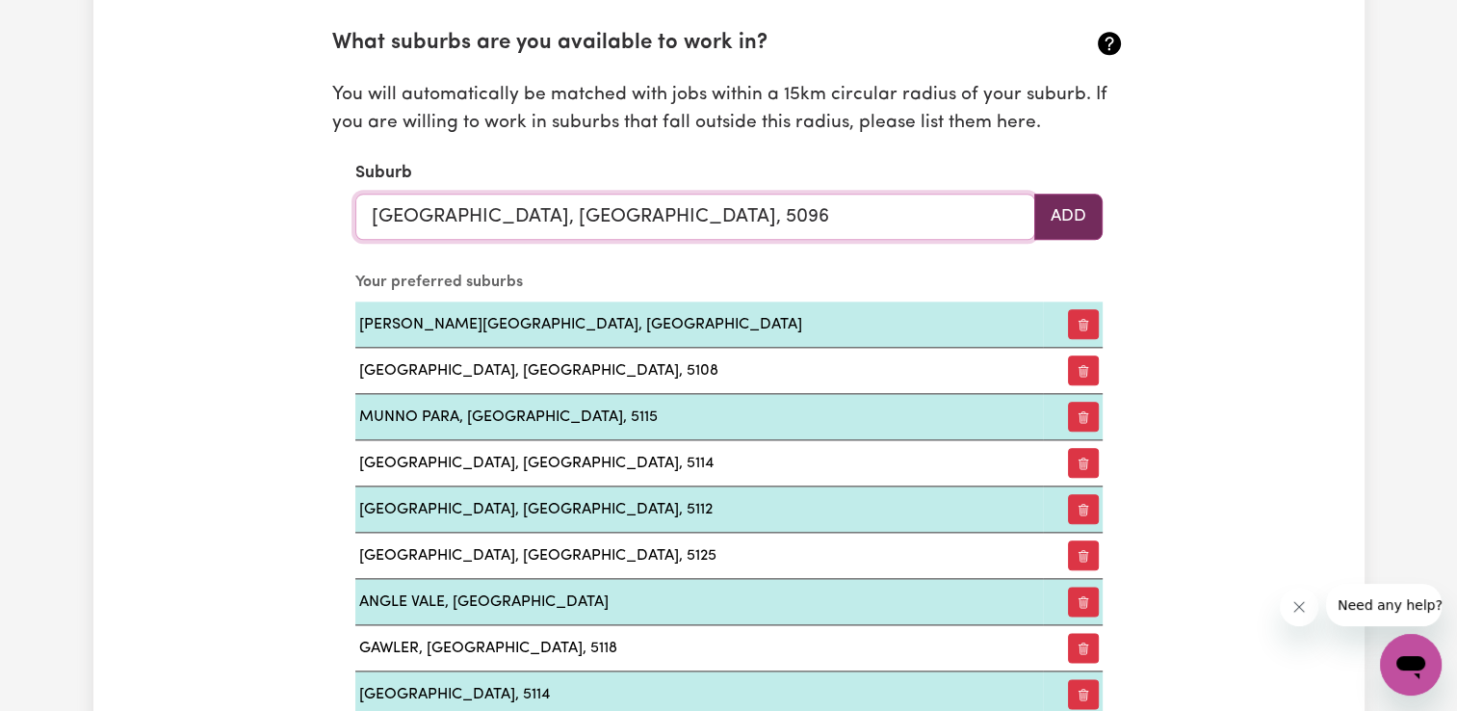
type input "[GEOGRAPHIC_DATA], [GEOGRAPHIC_DATA], 5096"
click at [1071, 217] on button "Add" at bounding box center [1068, 217] width 68 height 46
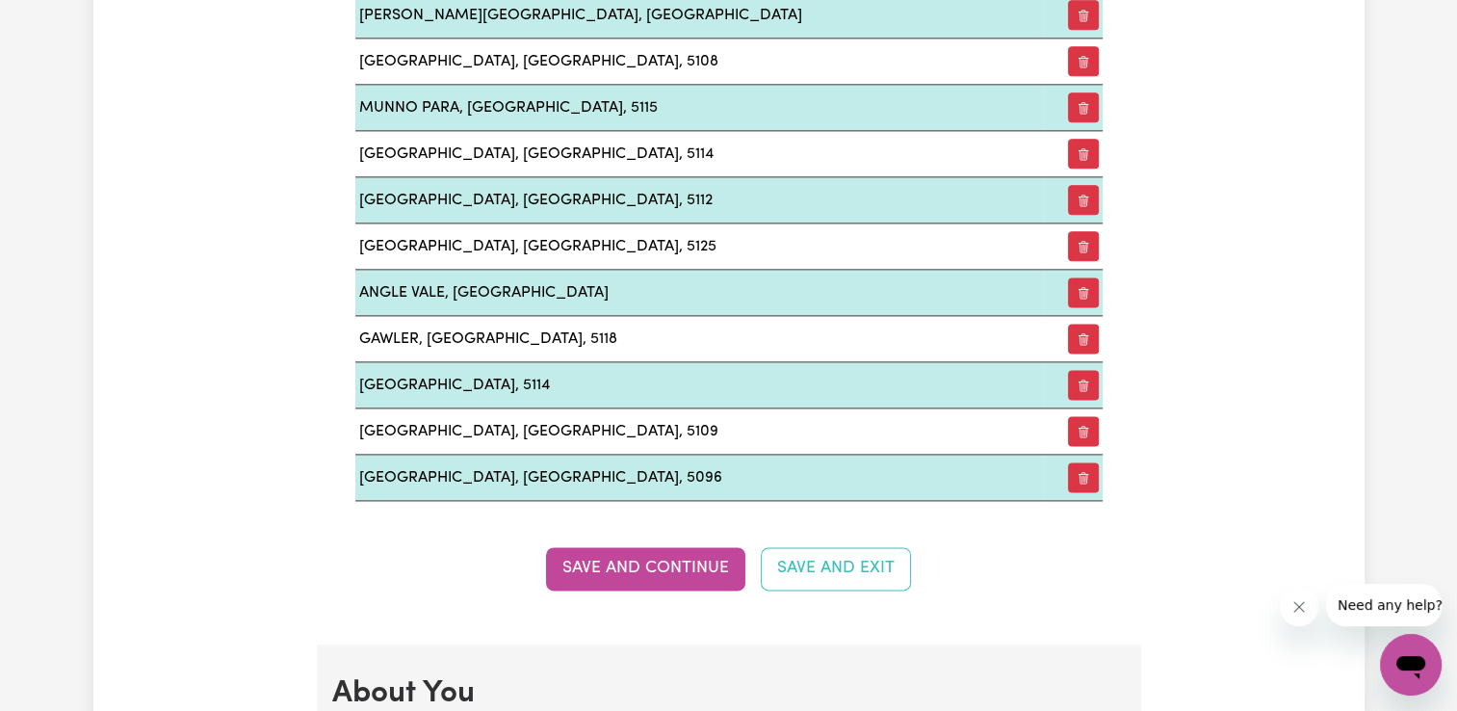
scroll to position [2446, 0]
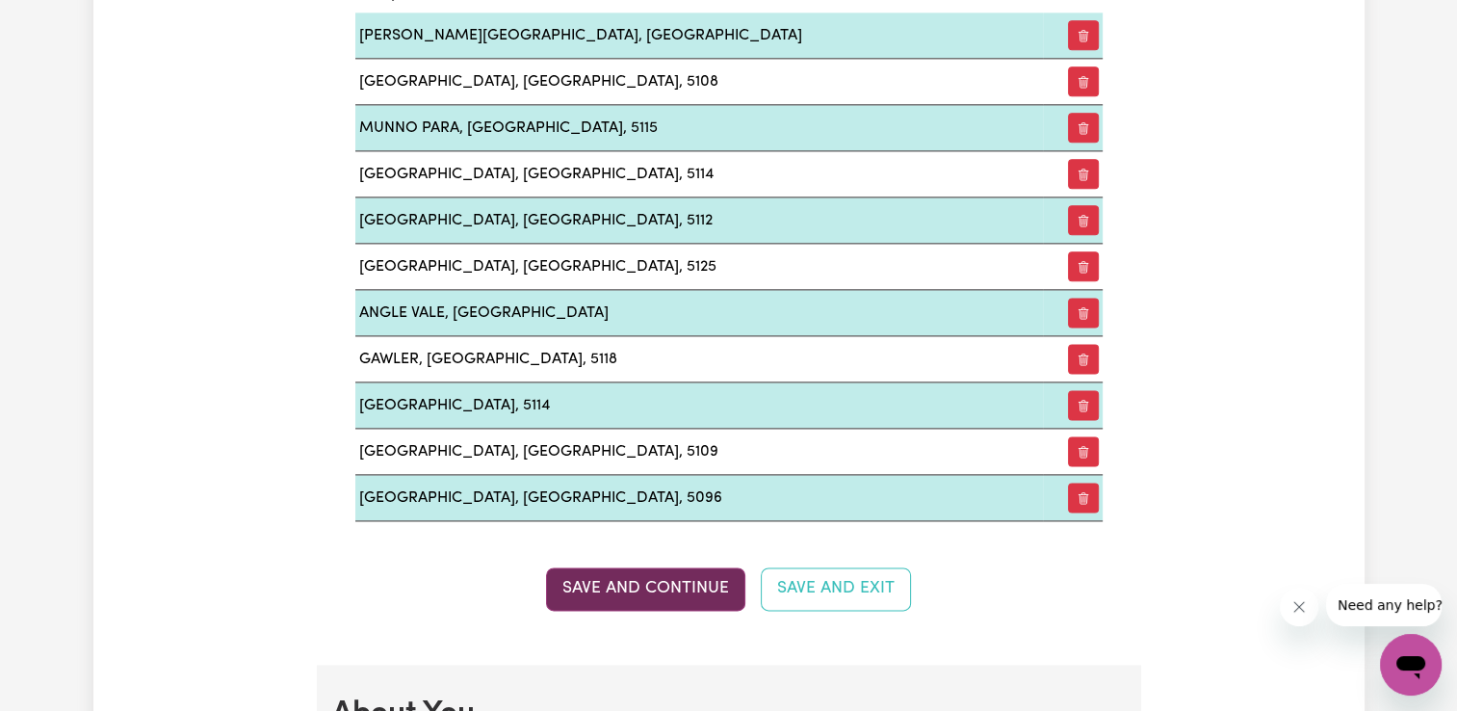
click at [684, 580] on button "Save and Continue" at bounding box center [645, 588] width 199 height 42
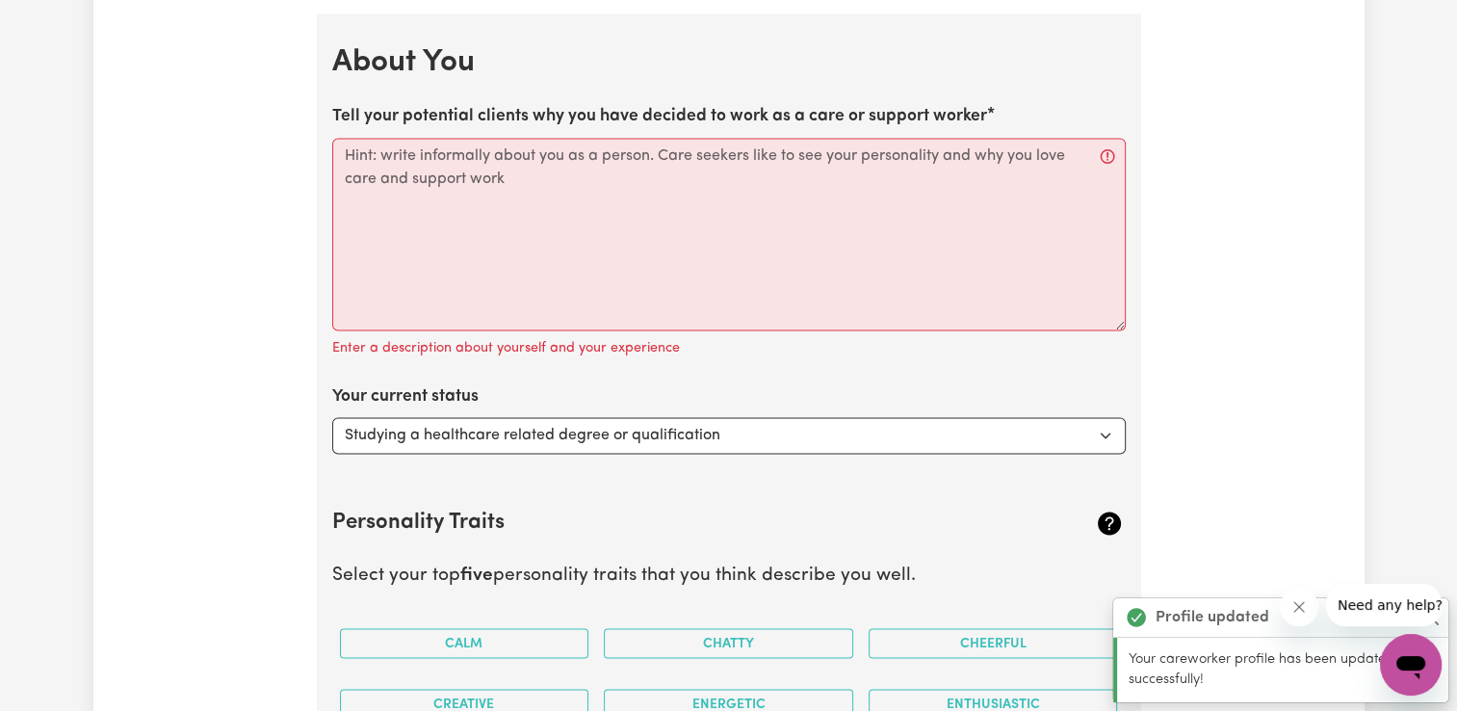
scroll to position [3101, 0]
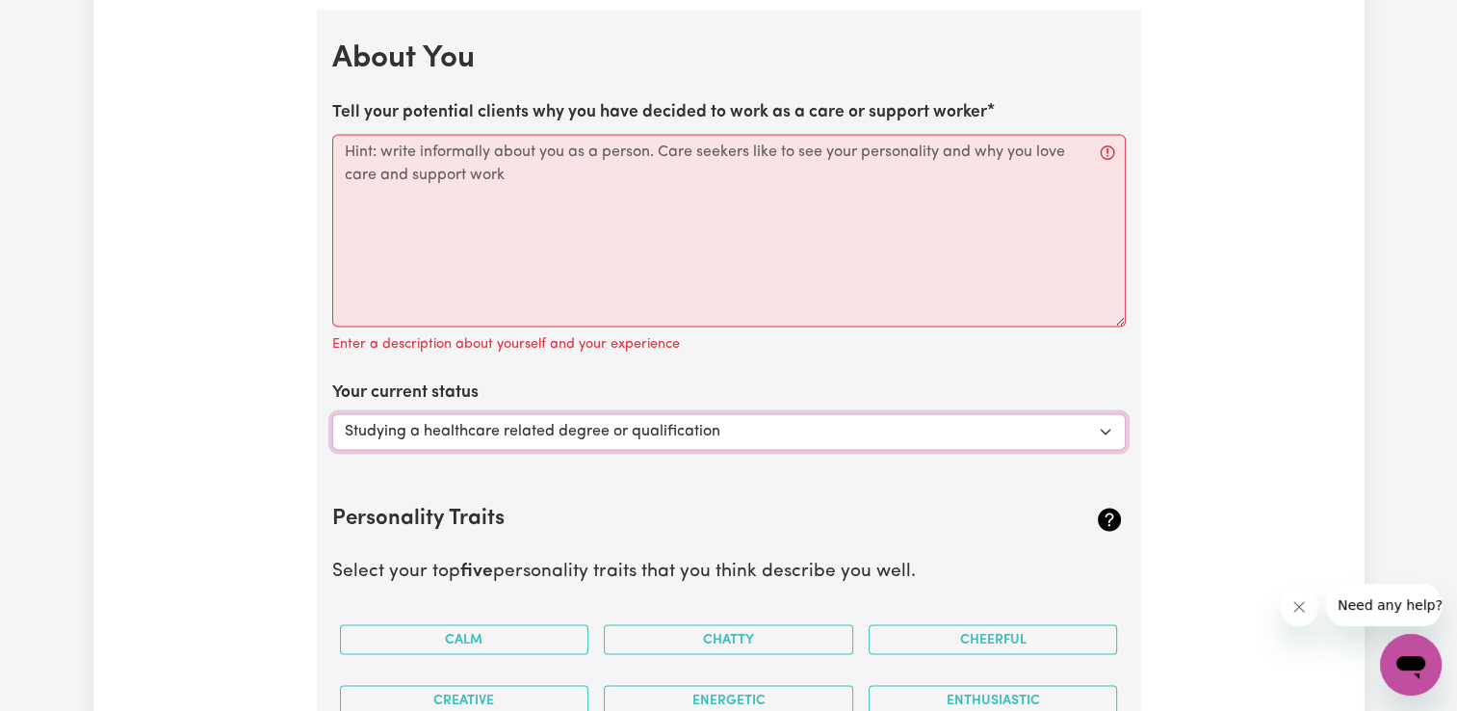
click at [709, 423] on select "Select... Studying a healthcare related degree or qualification Studying a non-…" at bounding box center [728, 431] width 793 height 37
click at [332, 413] on select "Select... Studying a healthcare related degree or qualification Studying a non-…" at bounding box center [728, 431] width 793 height 37
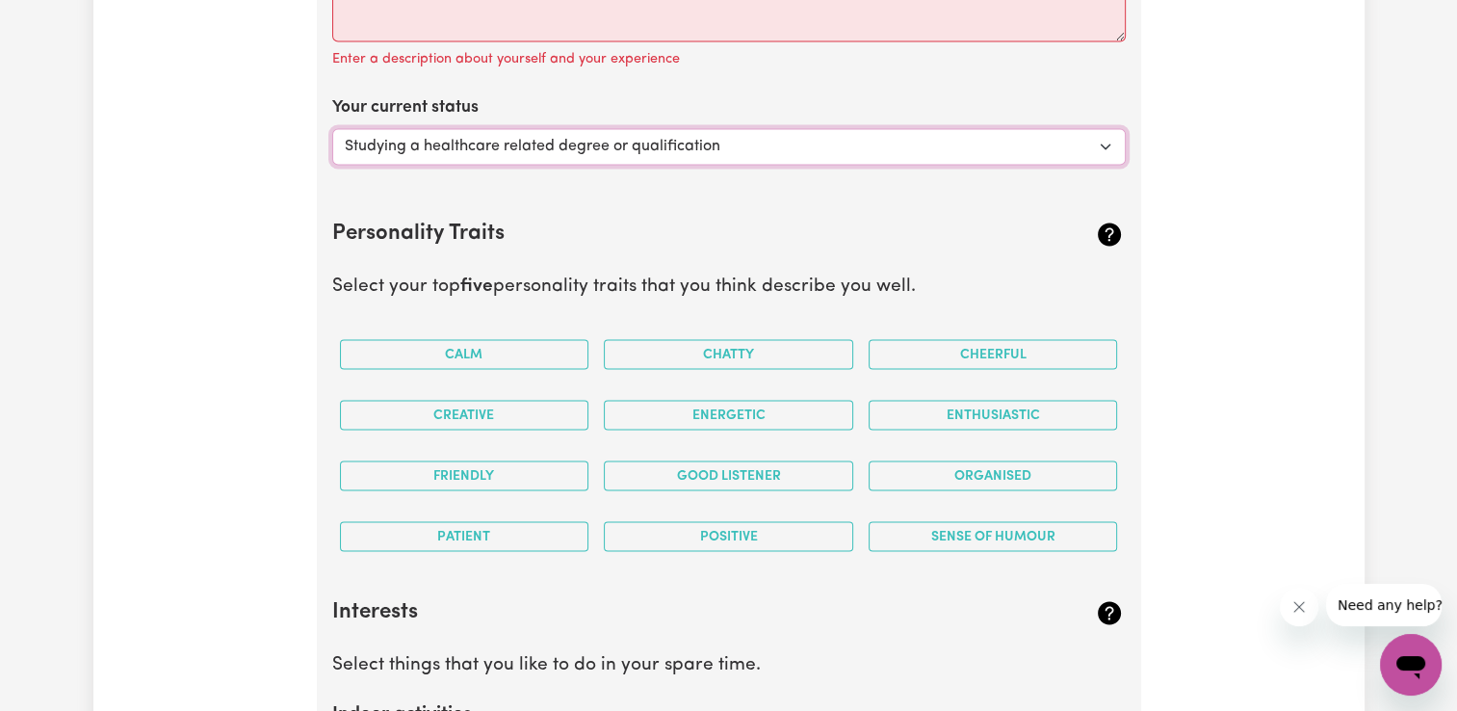
scroll to position [3390, 0]
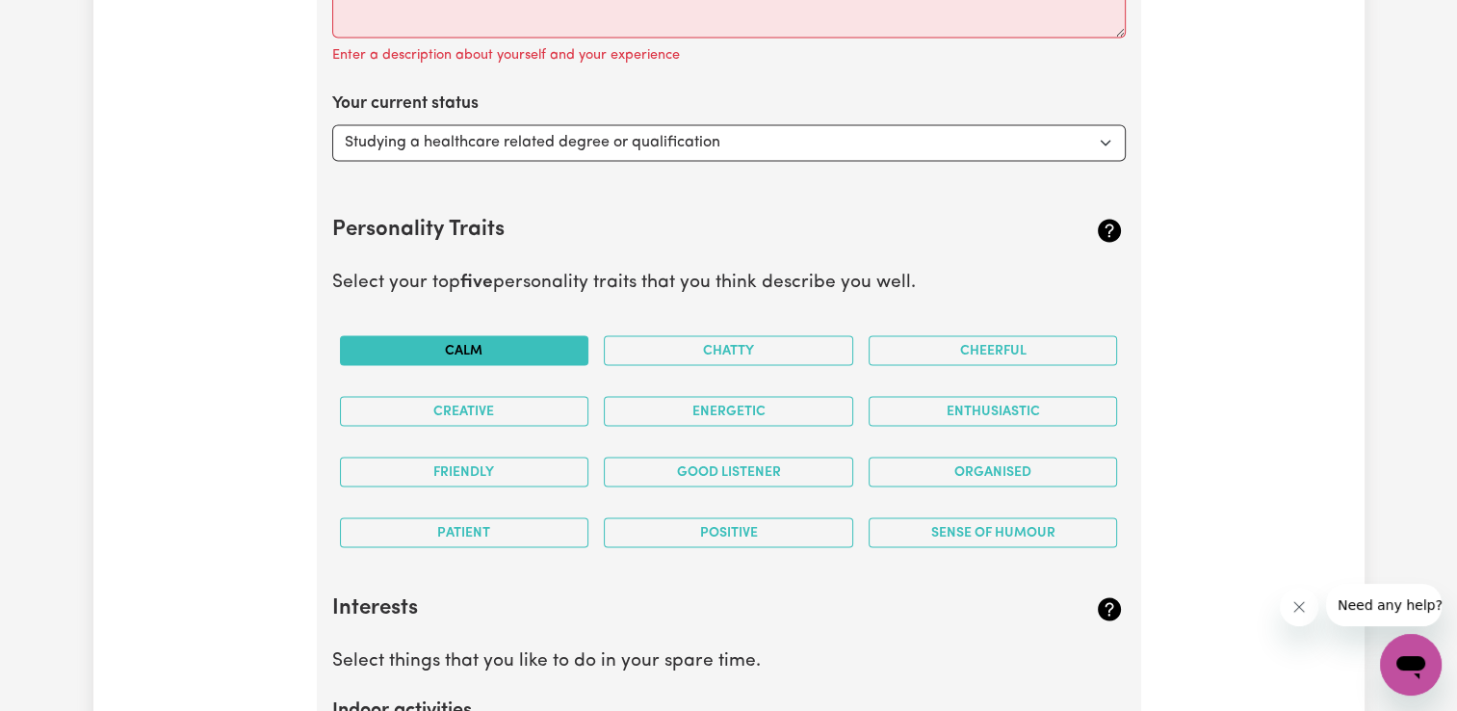
click at [518, 343] on button "Calm" at bounding box center [464, 350] width 249 height 30
click at [688, 341] on button "Chatty" at bounding box center [728, 350] width 249 height 30
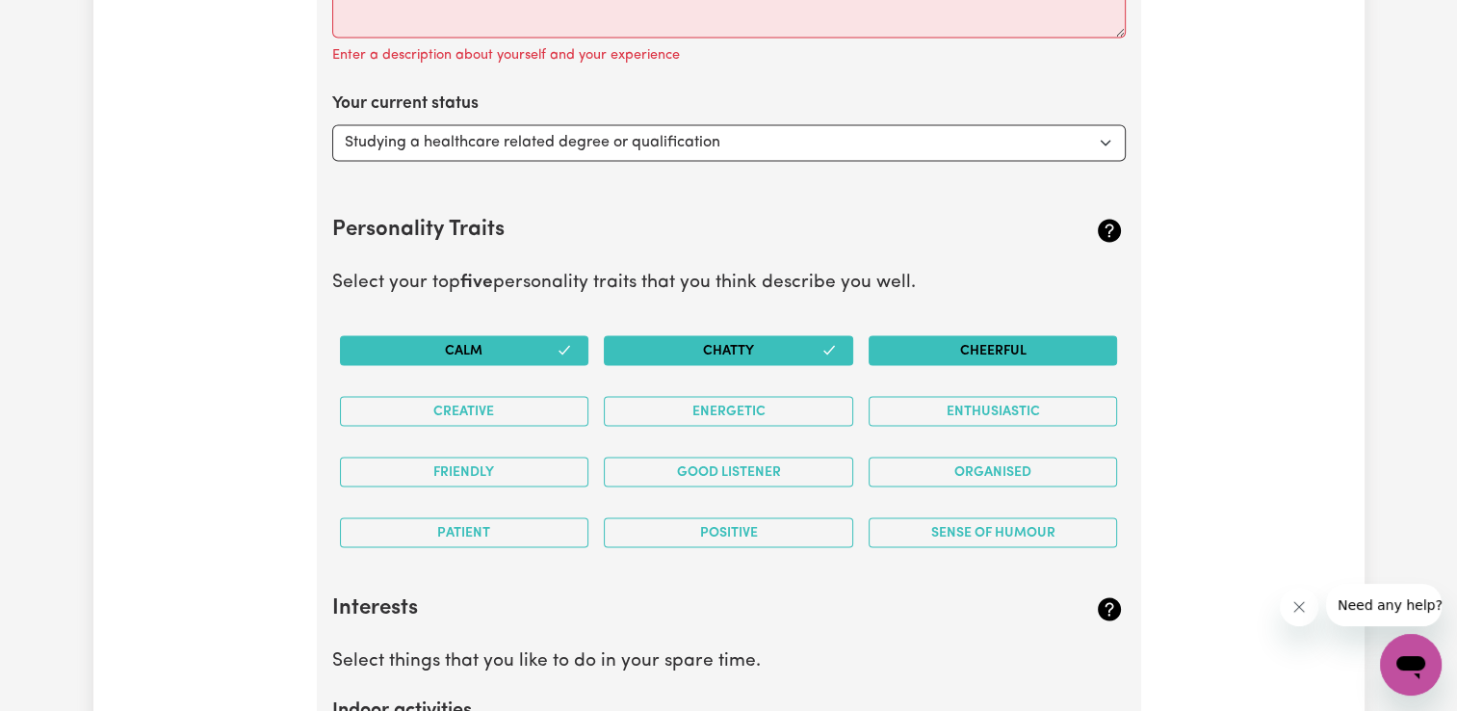
click at [928, 335] on button "Cheerful" at bounding box center [993, 350] width 249 height 30
click at [550, 403] on button "Creative" at bounding box center [464, 411] width 249 height 30
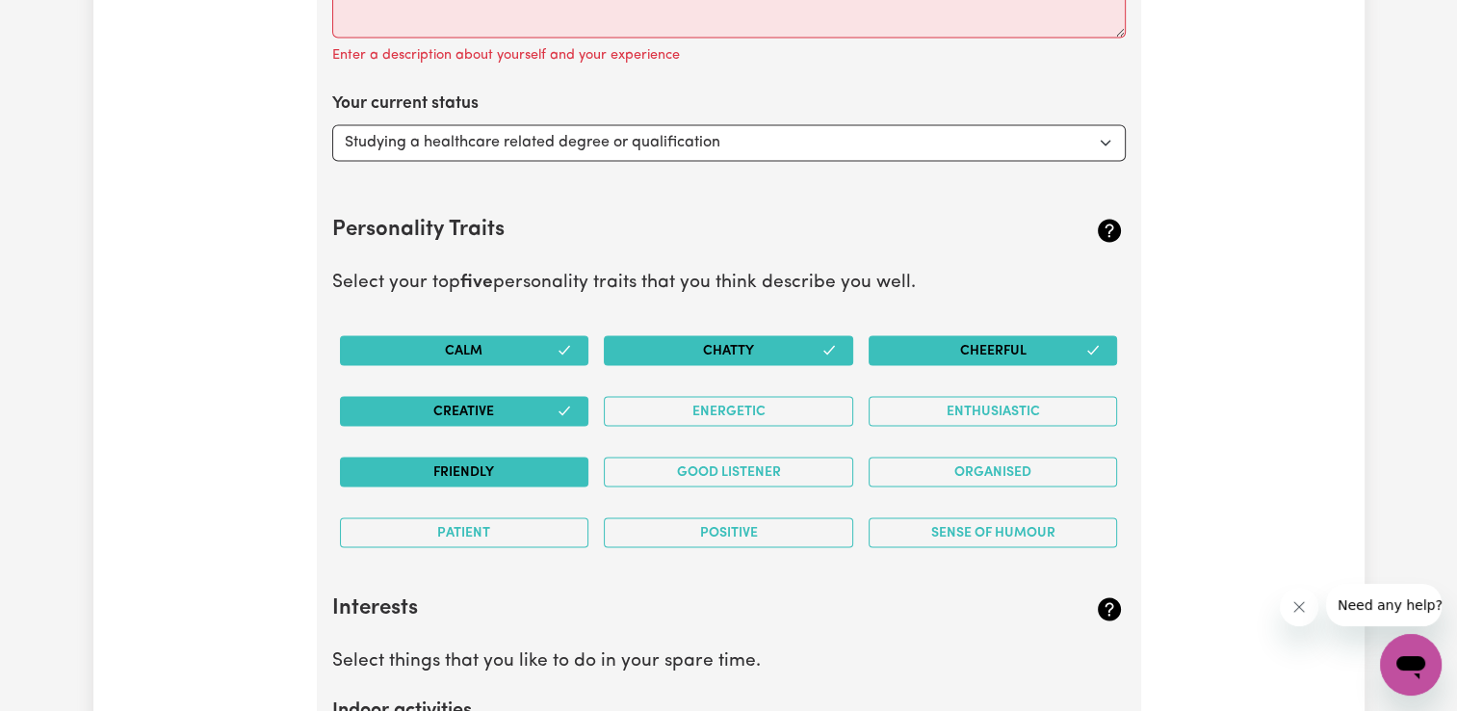
click at [551, 458] on button "Friendly" at bounding box center [464, 471] width 249 height 30
click at [715, 457] on button "Good Listener" at bounding box center [728, 471] width 249 height 30
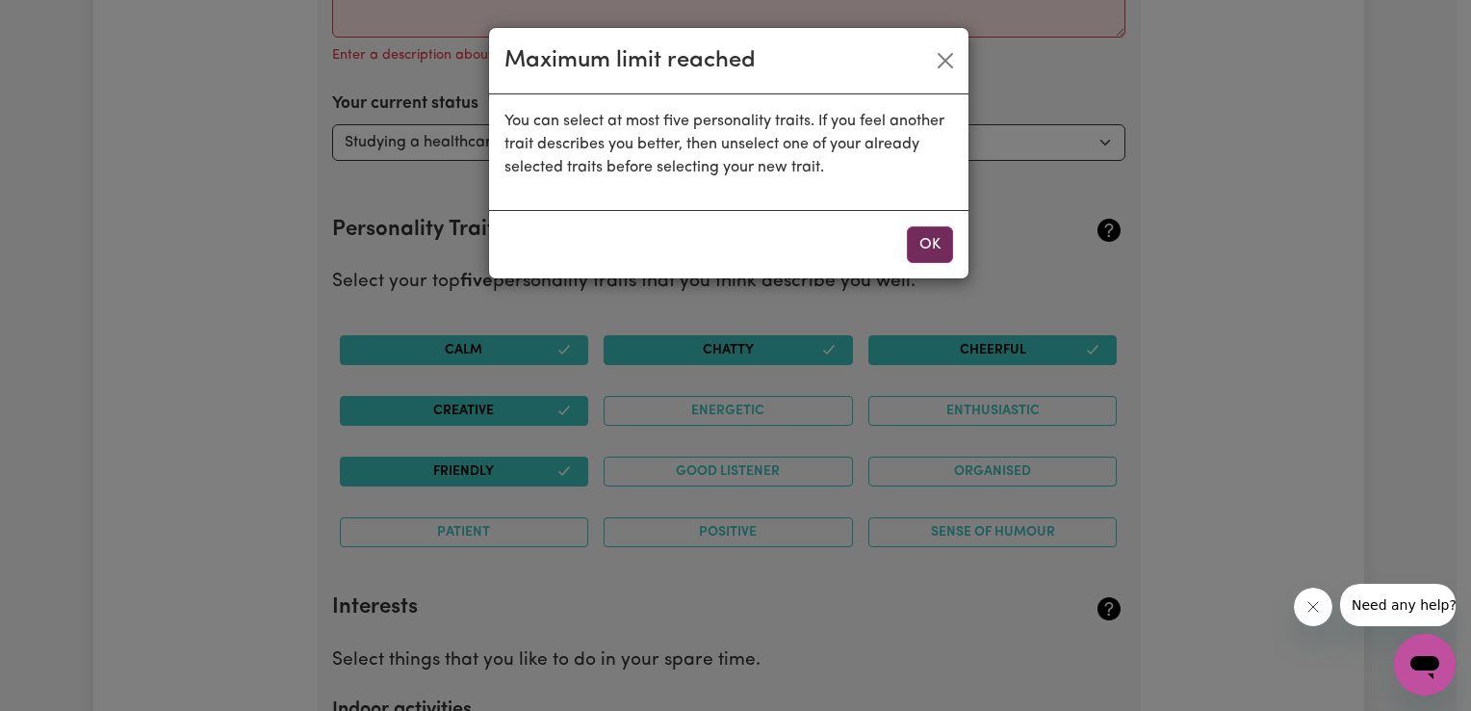
click at [932, 244] on button "OK" at bounding box center [930, 244] width 46 height 37
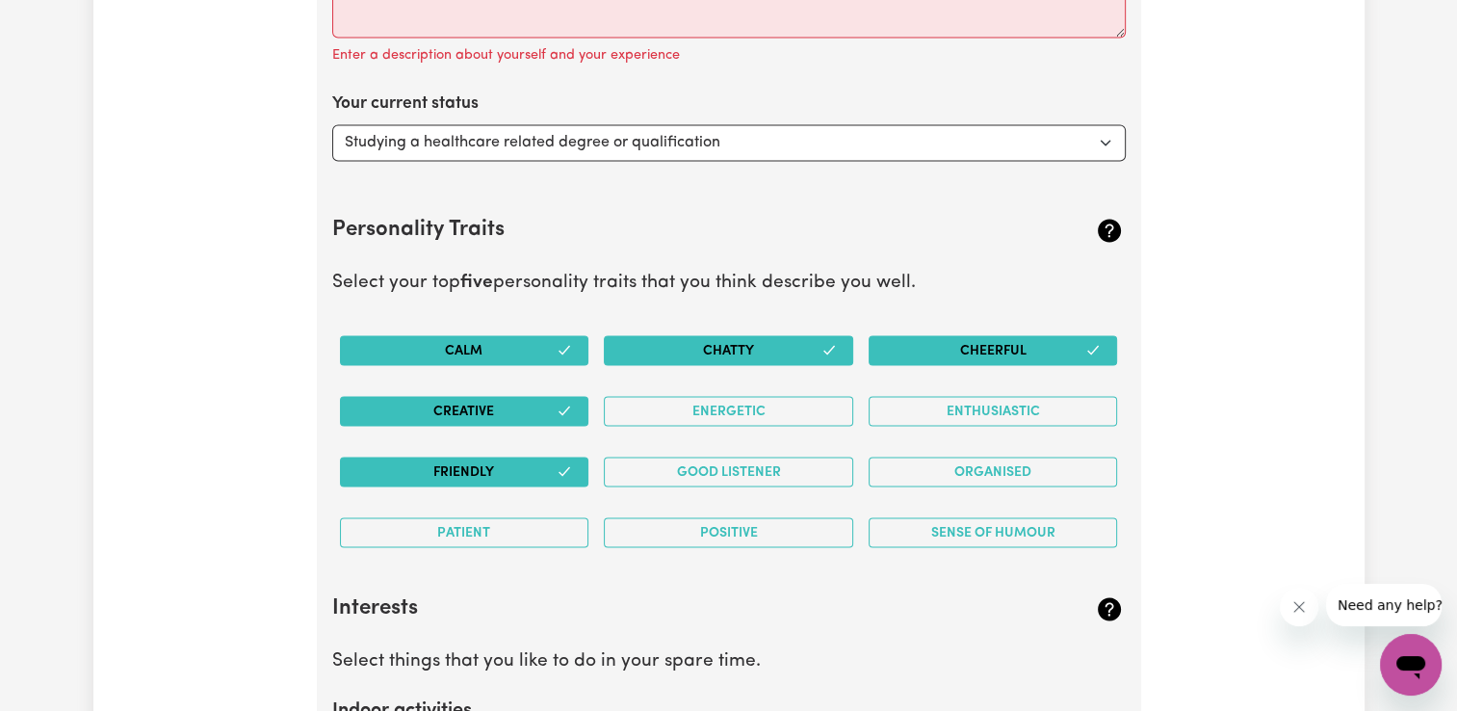
click at [946, 344] on button "Cheerful" at bounding box center [993, 350] width 249 height 30
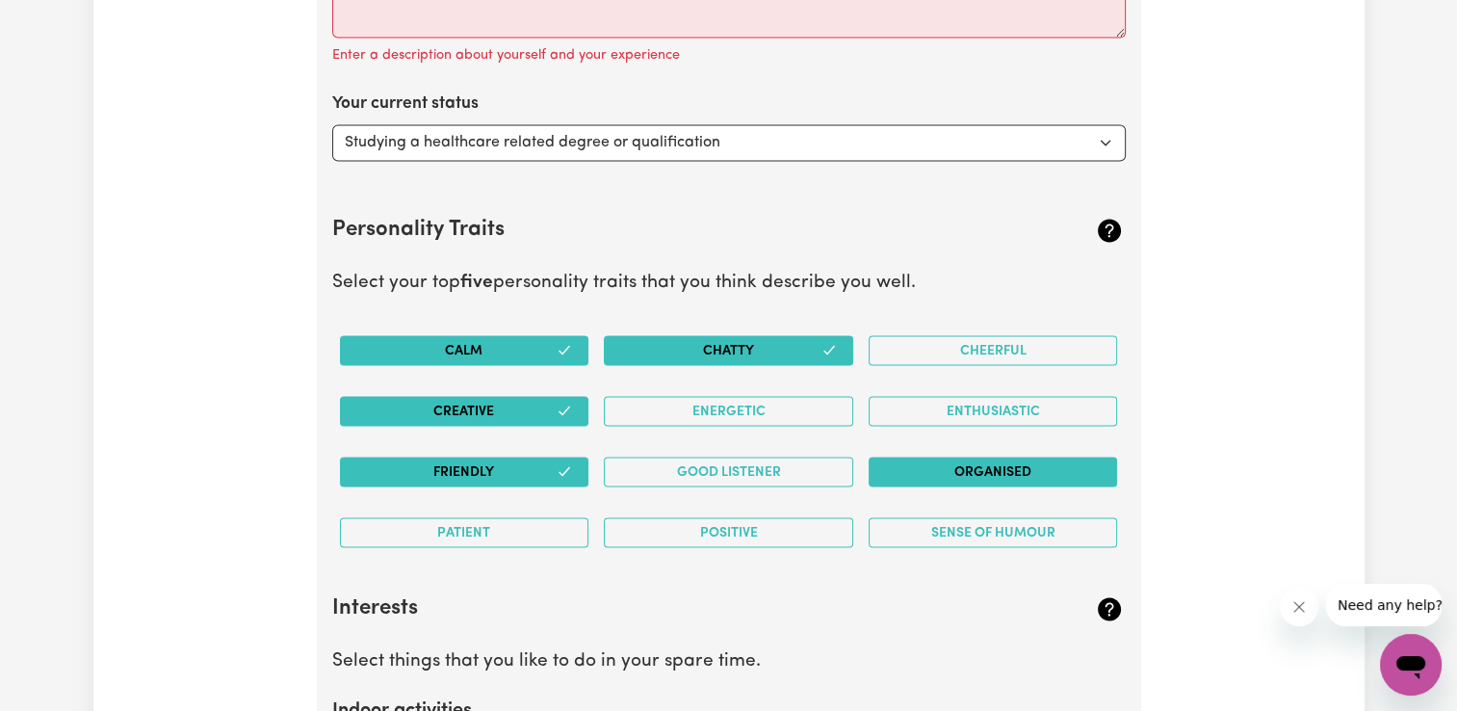
click at [948, 460] on button "Organised" at bounding box center [993, 471] width 249 height 30
click at [572, 458] on button "Friendly" at bounding box center [464, 471] width 249 height 30
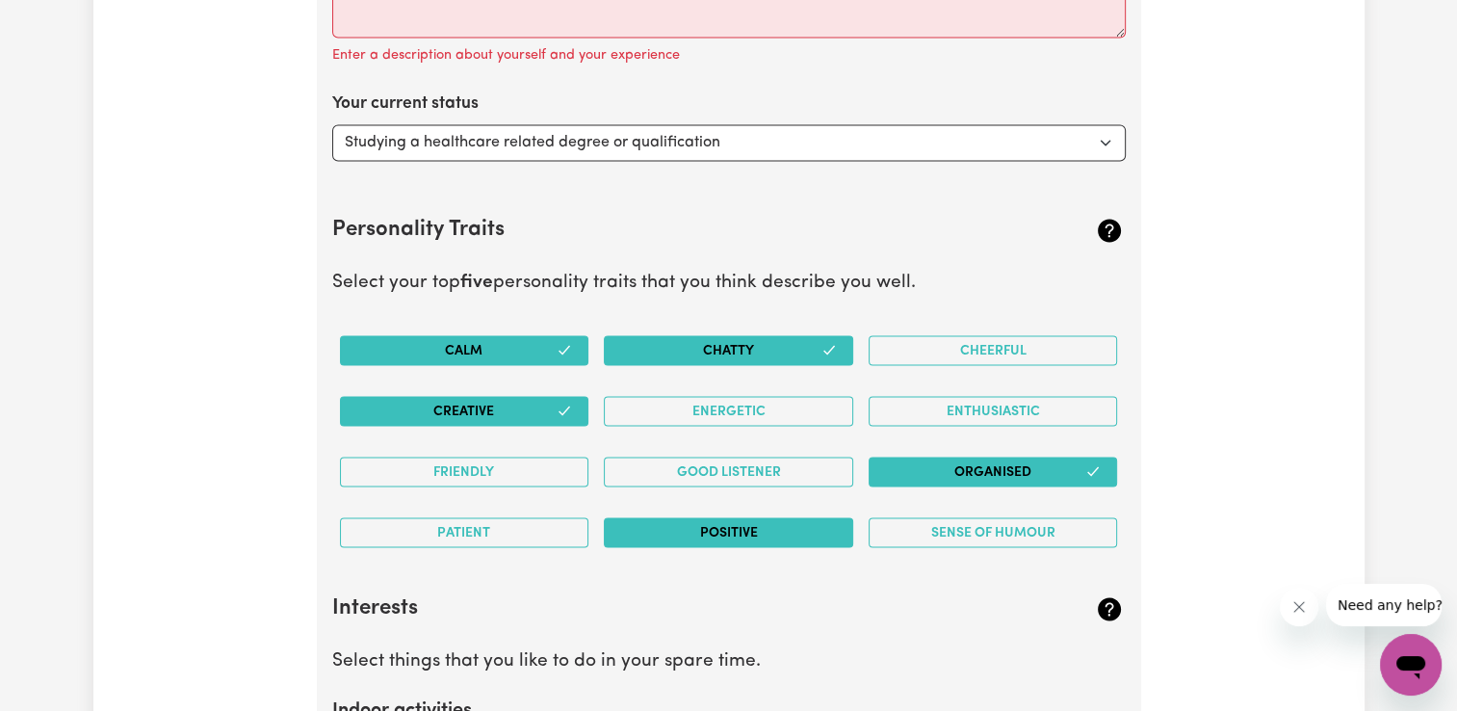
click at [733, 524] on button "Positive" at bounding box center [728, 532] width 249 height 30
click at [715, 445] on div "Good Listener" at bounding box center [728, 471] width 265 height 61
click at [714, 456] on button "Good Listener" at bounding box center [728, 471] width 249 height 30
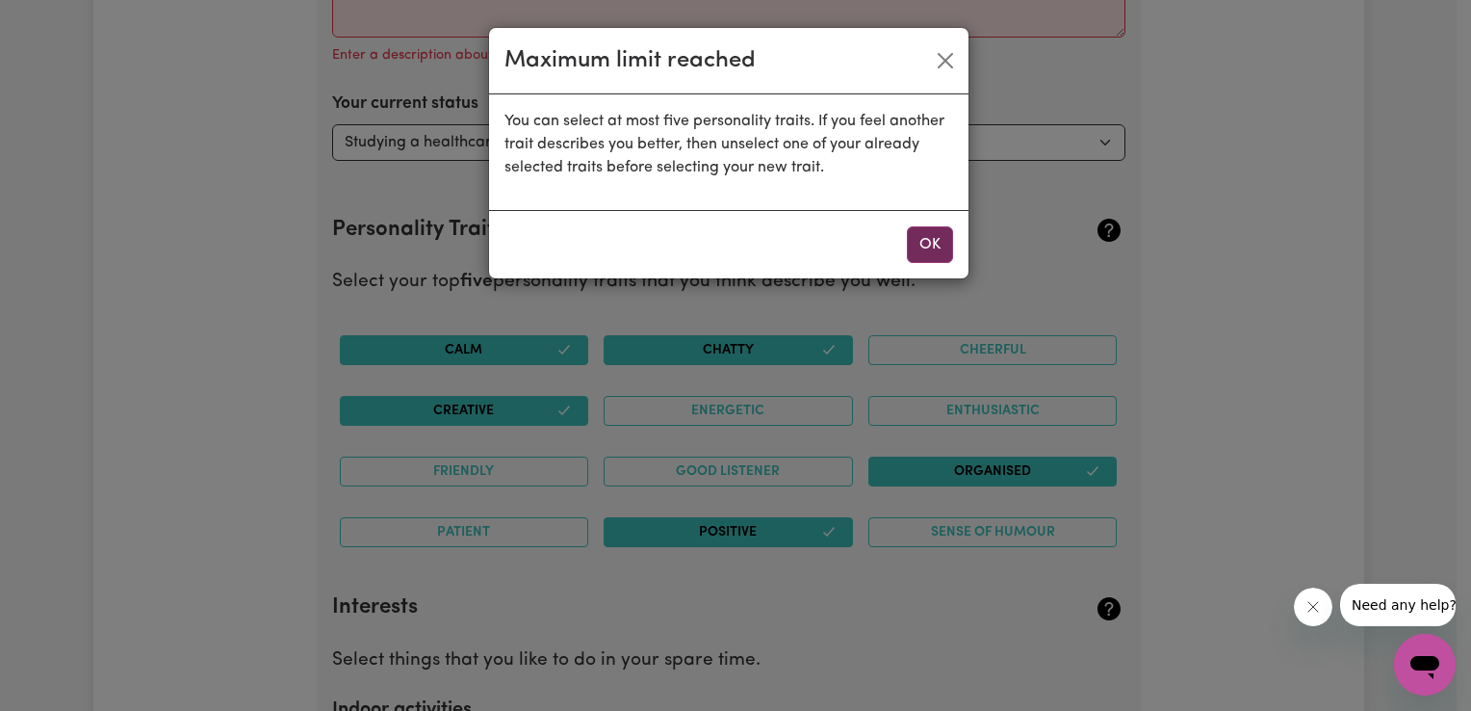
click at [926, 245] on button "OK" at bounding box center [930, 244] width 46 height 37
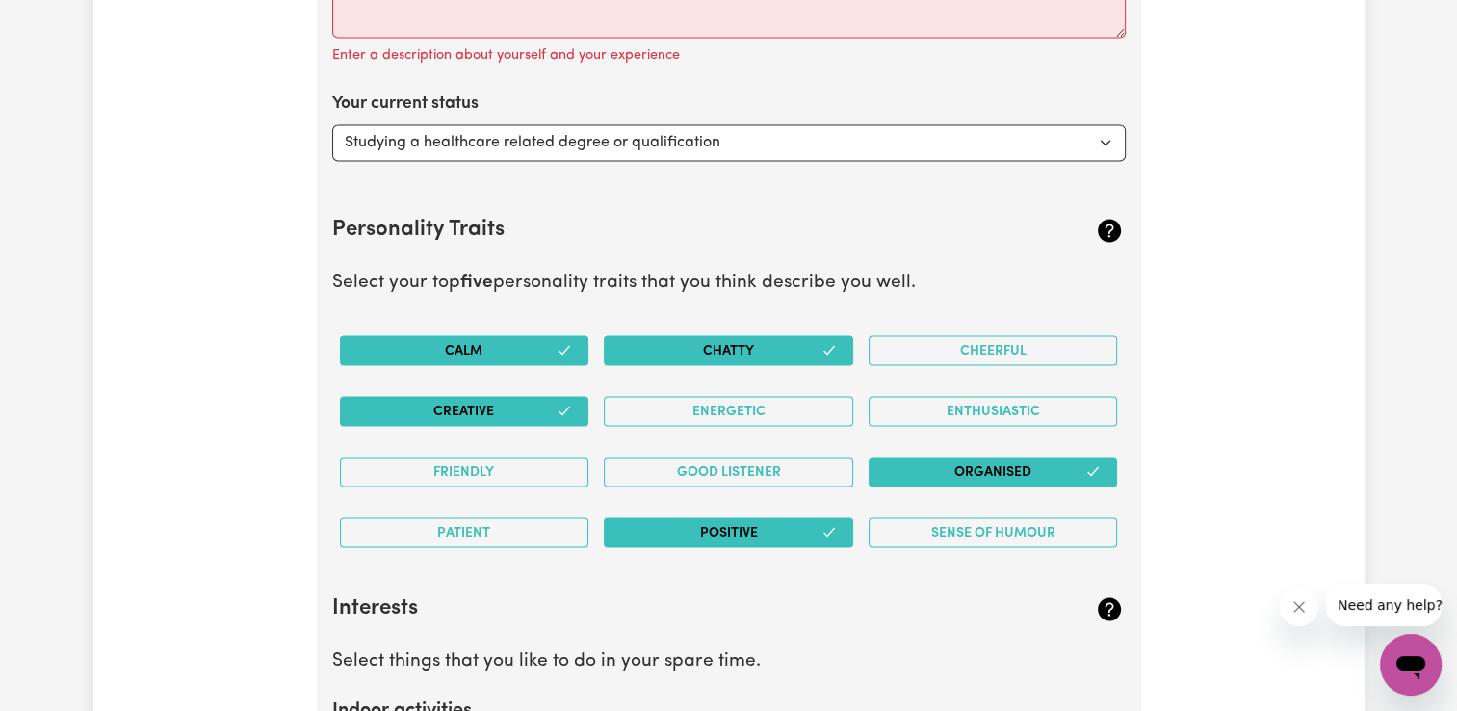
click at [767, 335] on button "Chatty" at bounding box center [728, 350] width 249 height 30
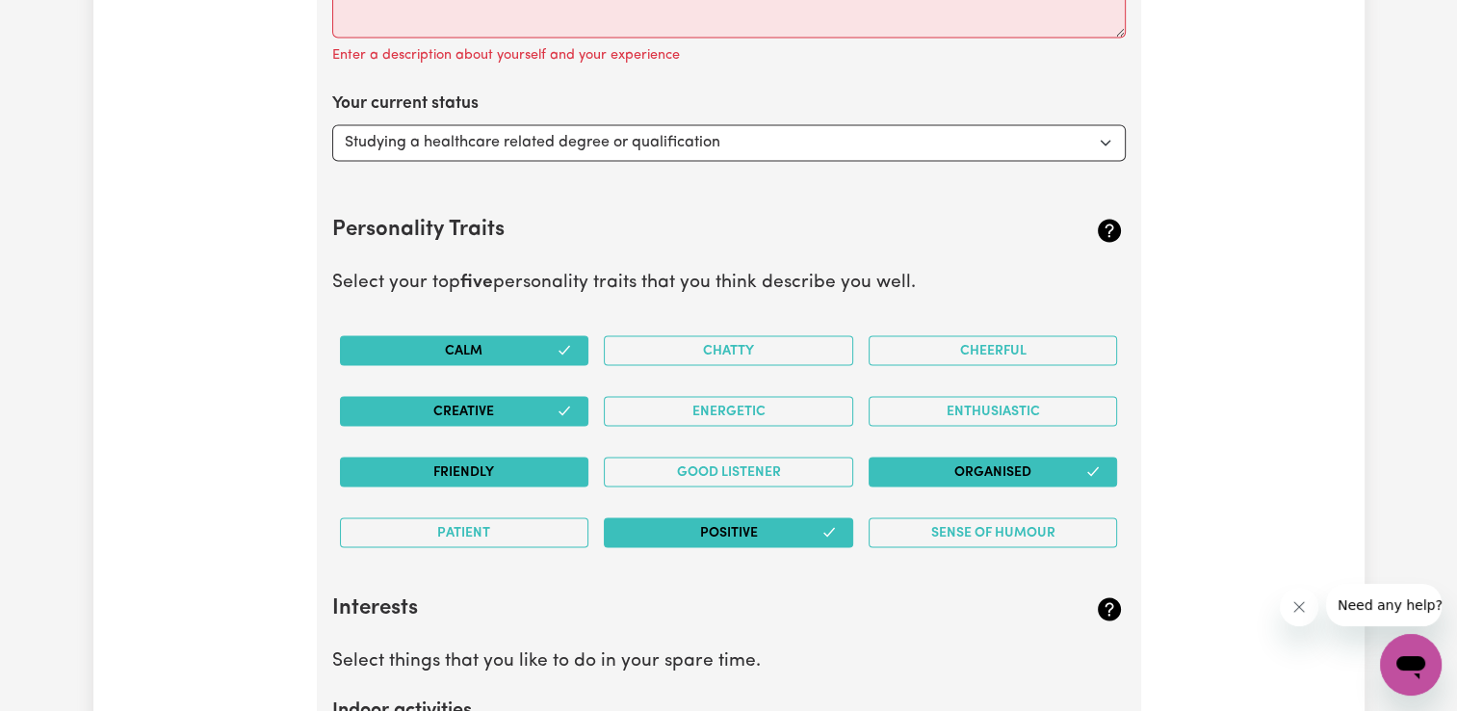
click at [519, 466] on button "Friendly" at bounding box center [464, 471] width 249 height 30
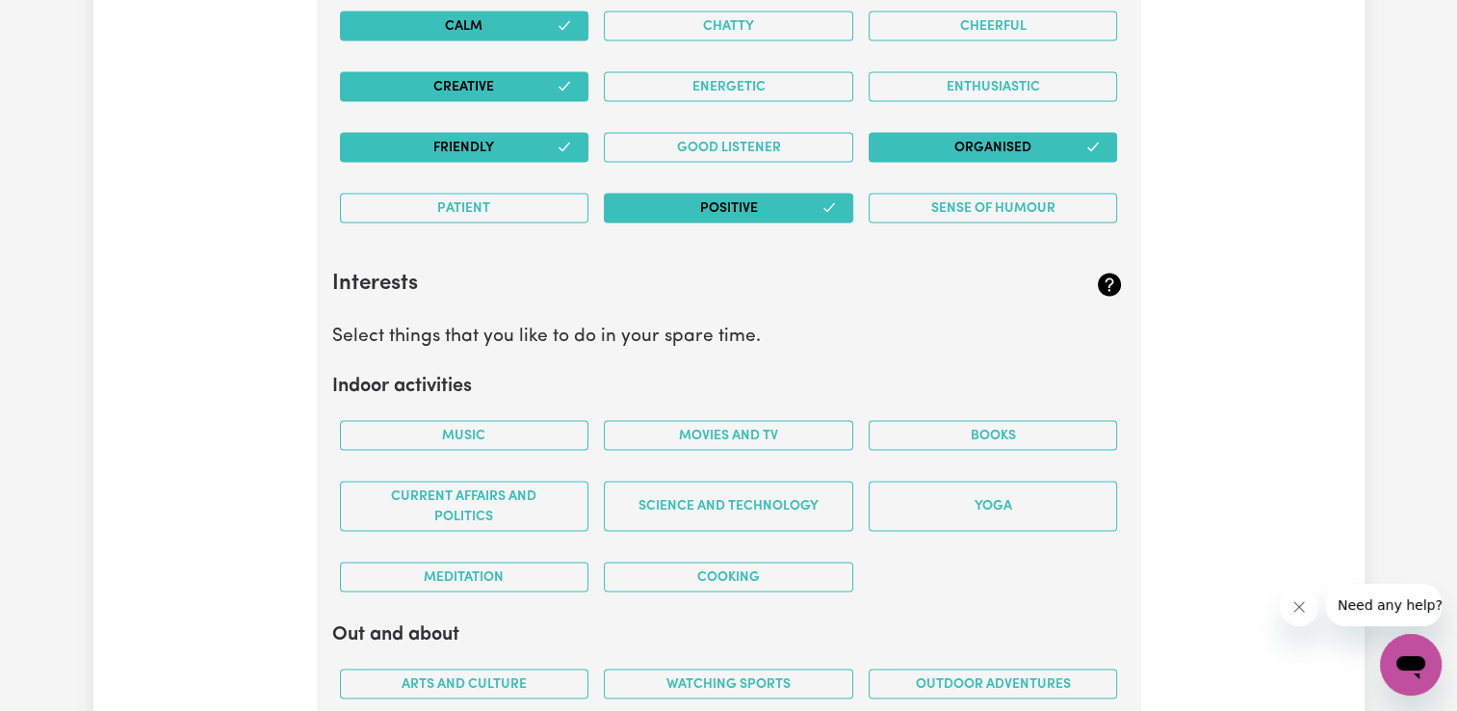
scroll to position [3775, 0]
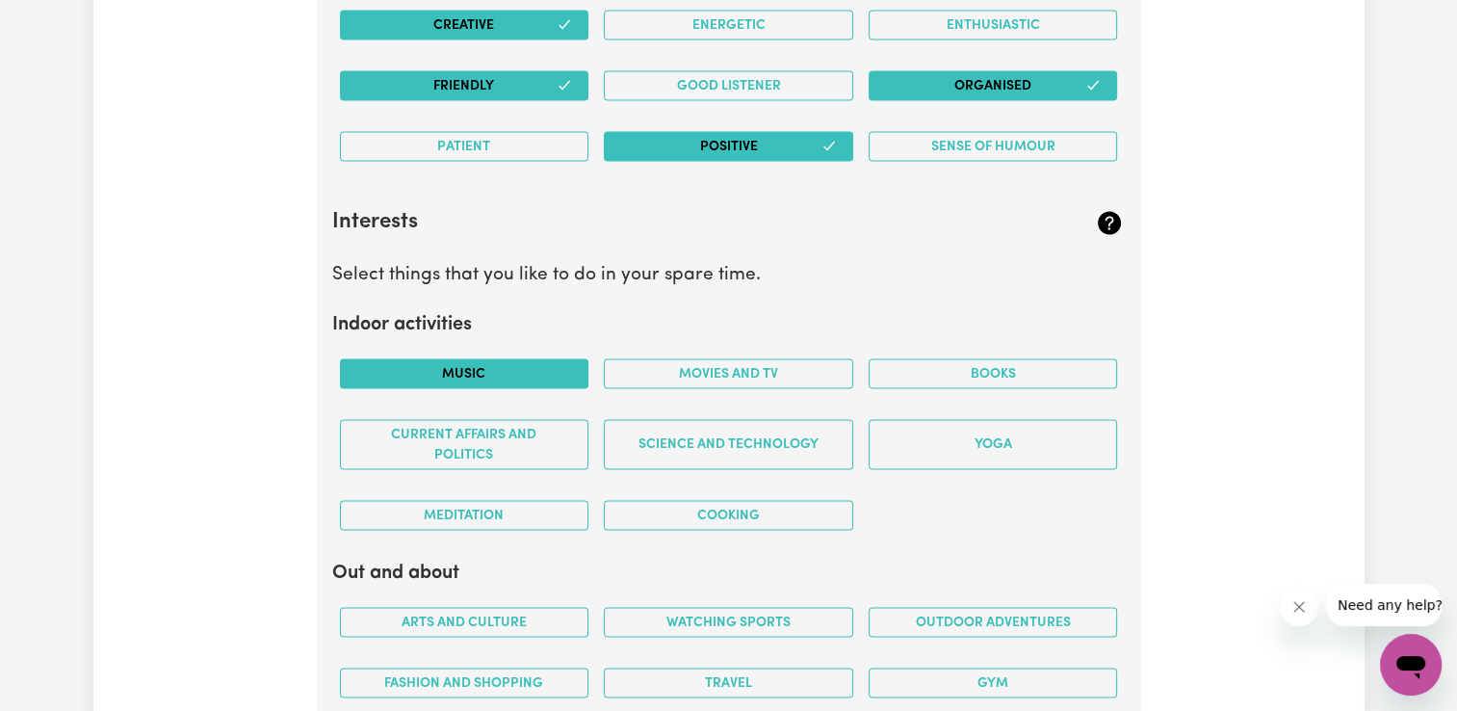
click at [569, 364] on button "Music" at bounding box center [464, 374] width 249 height 30
click at [722, 361] on button "Movies and TV" at bounding box center [728, 374] width 249 height 30
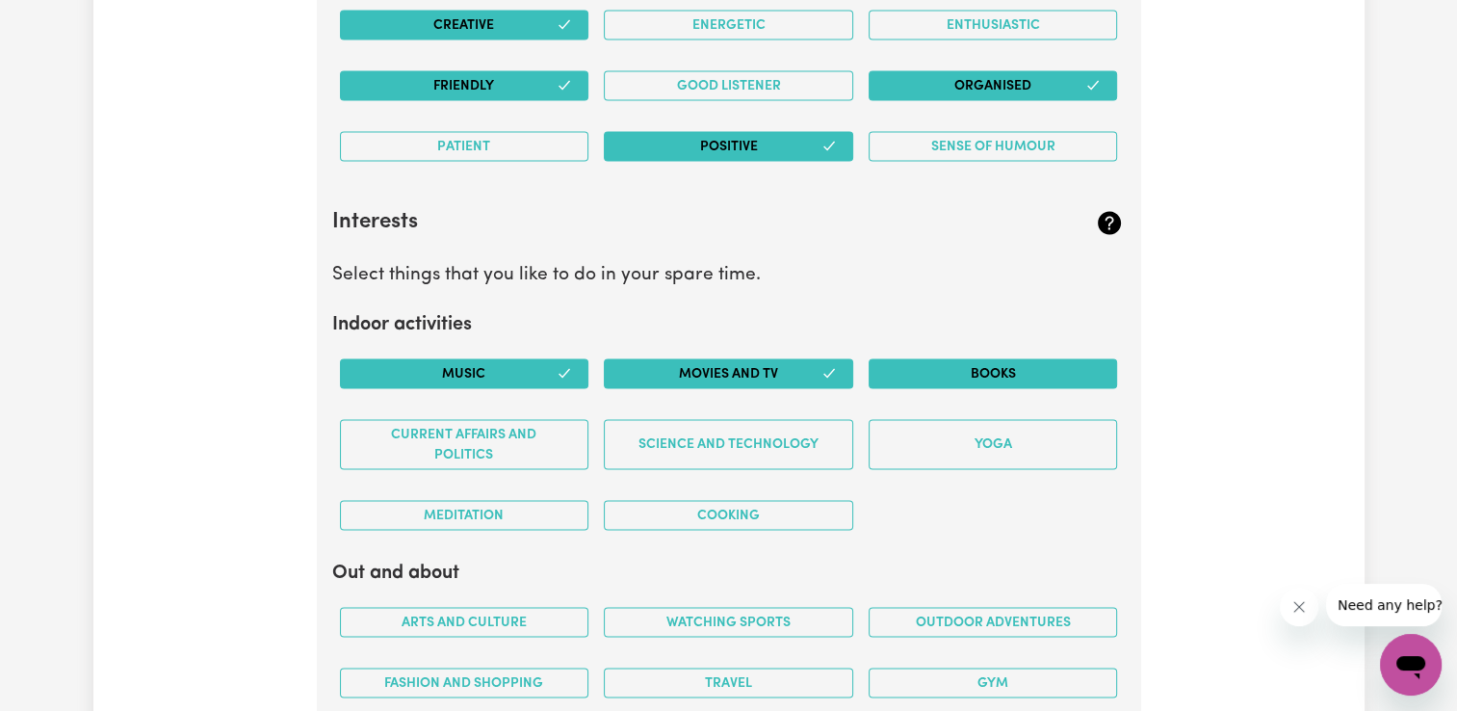
click at [942, 360] on button "Books" at bounding box center [993, 374] width 249 height 30
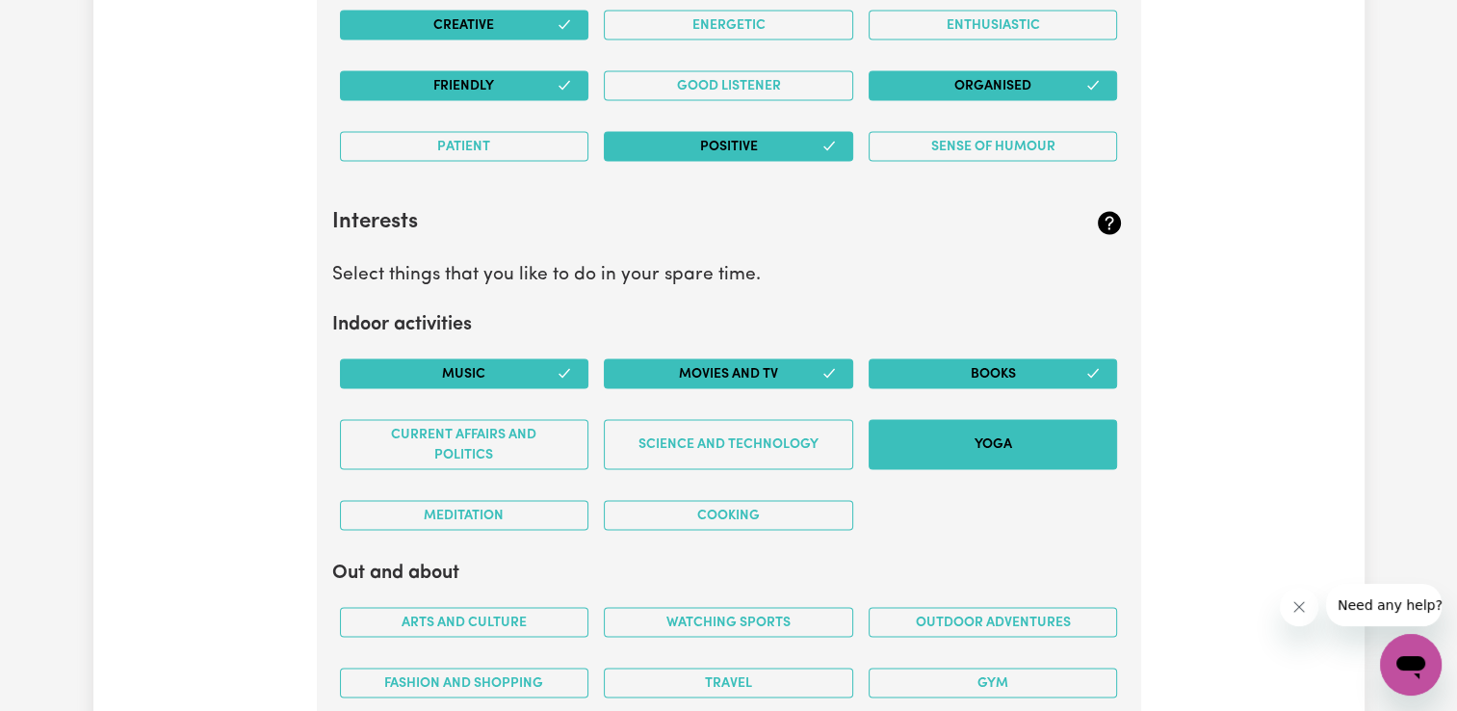
click at [936, 434] on button "Yoga" at bounding box center [993, 445] width 249 height 50
click at [562, 504] on button "Meditation" at bounding box center [464, 516] width 249 height 30
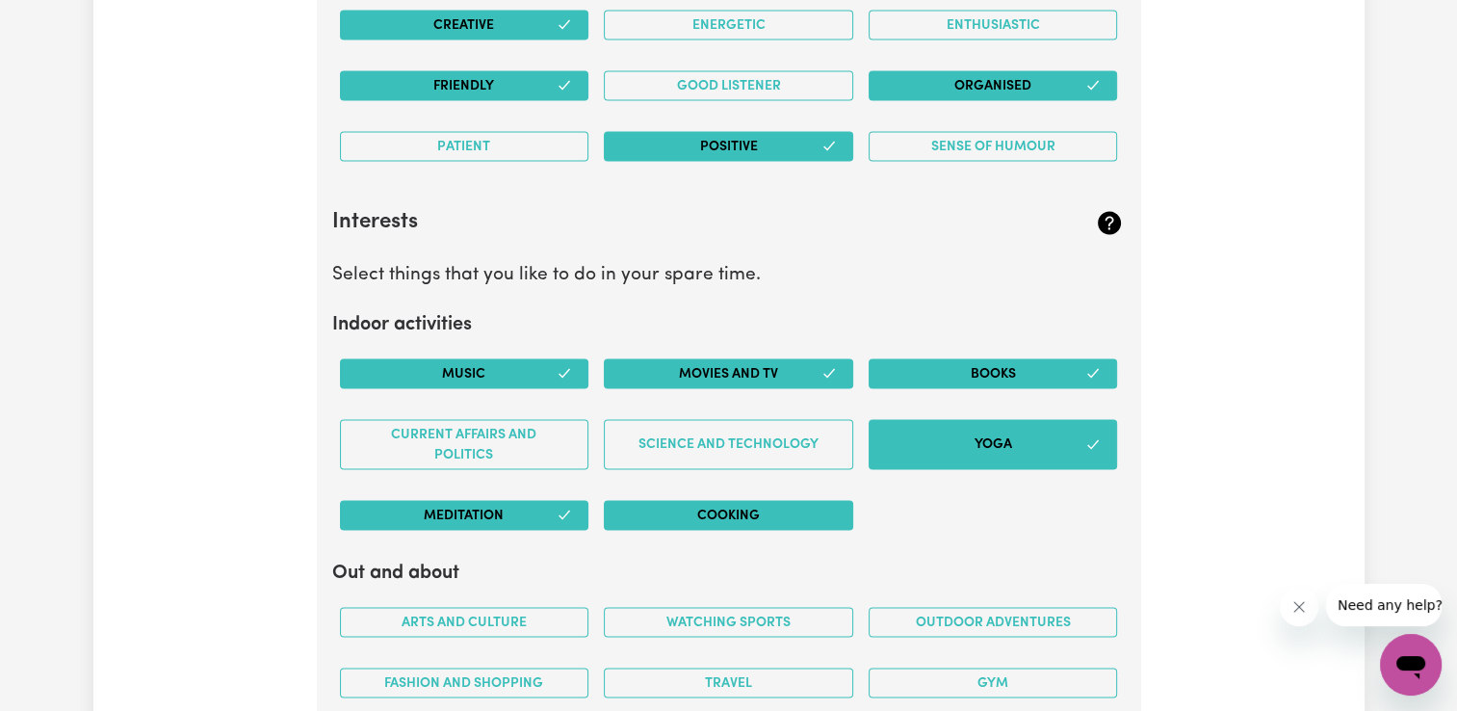
click at [672, 503] on button "Cooking" at bounding box center [728, 516] width 249 height 30
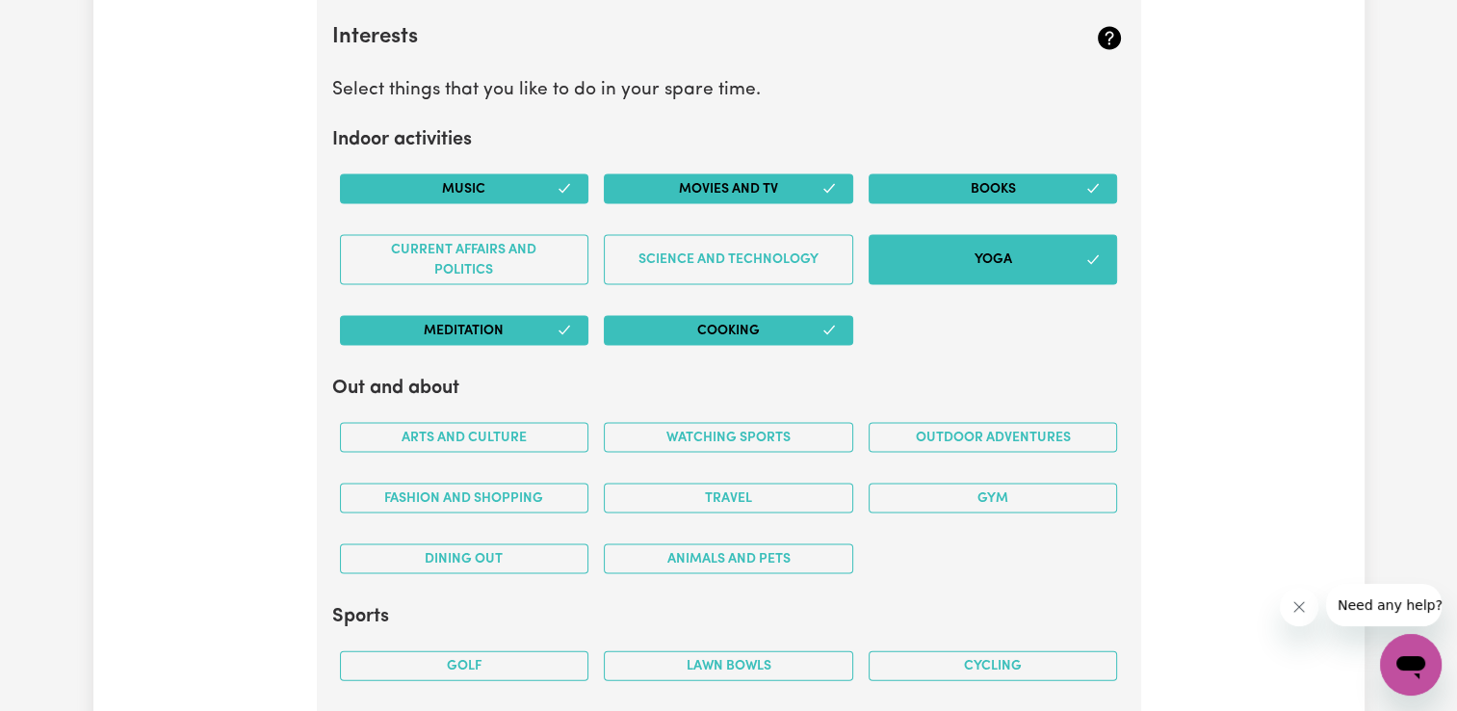
scroll to position [3967, 0]
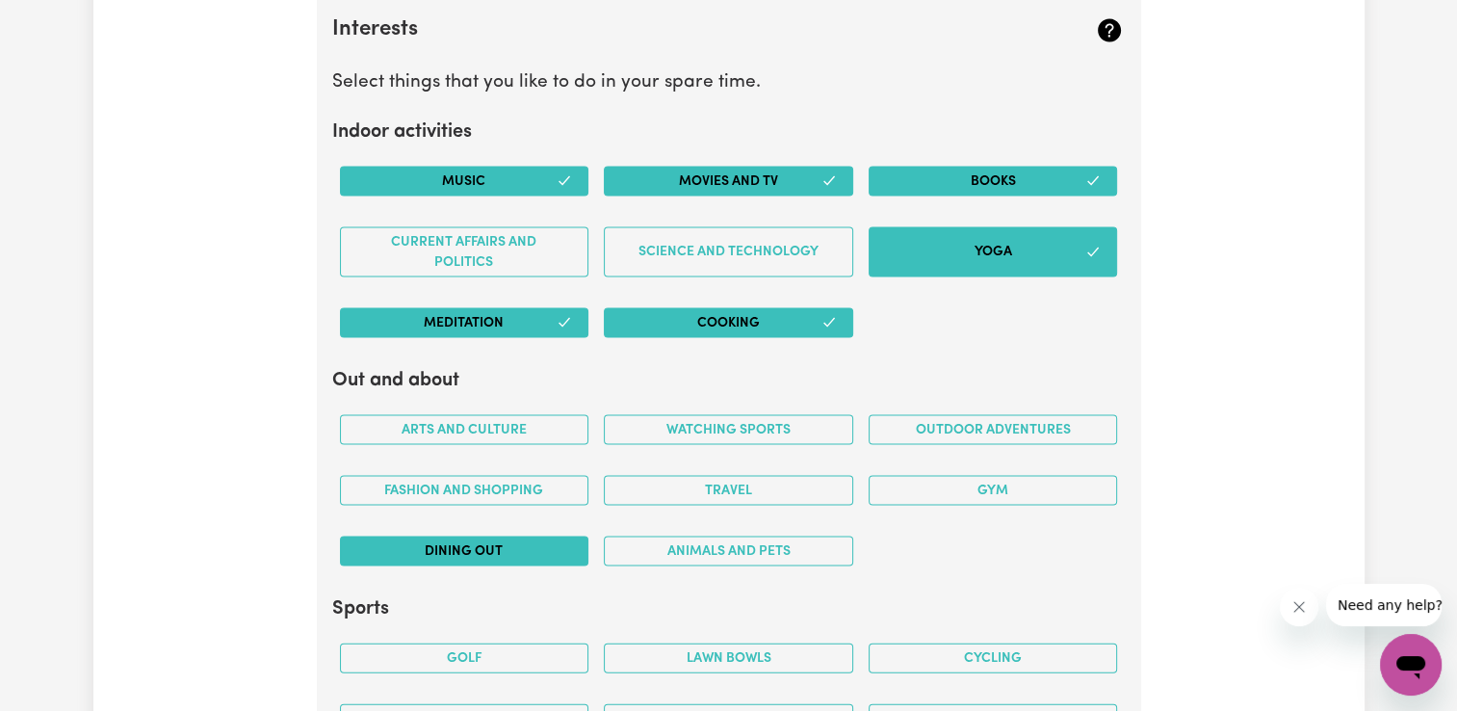
click at [560, 536] on button "Dining out" at bounding box center [464, 551] width 249 height 30
click at [736, 539] on button "Animals and pets" at bounding box center [728, 551] width 249 height 30
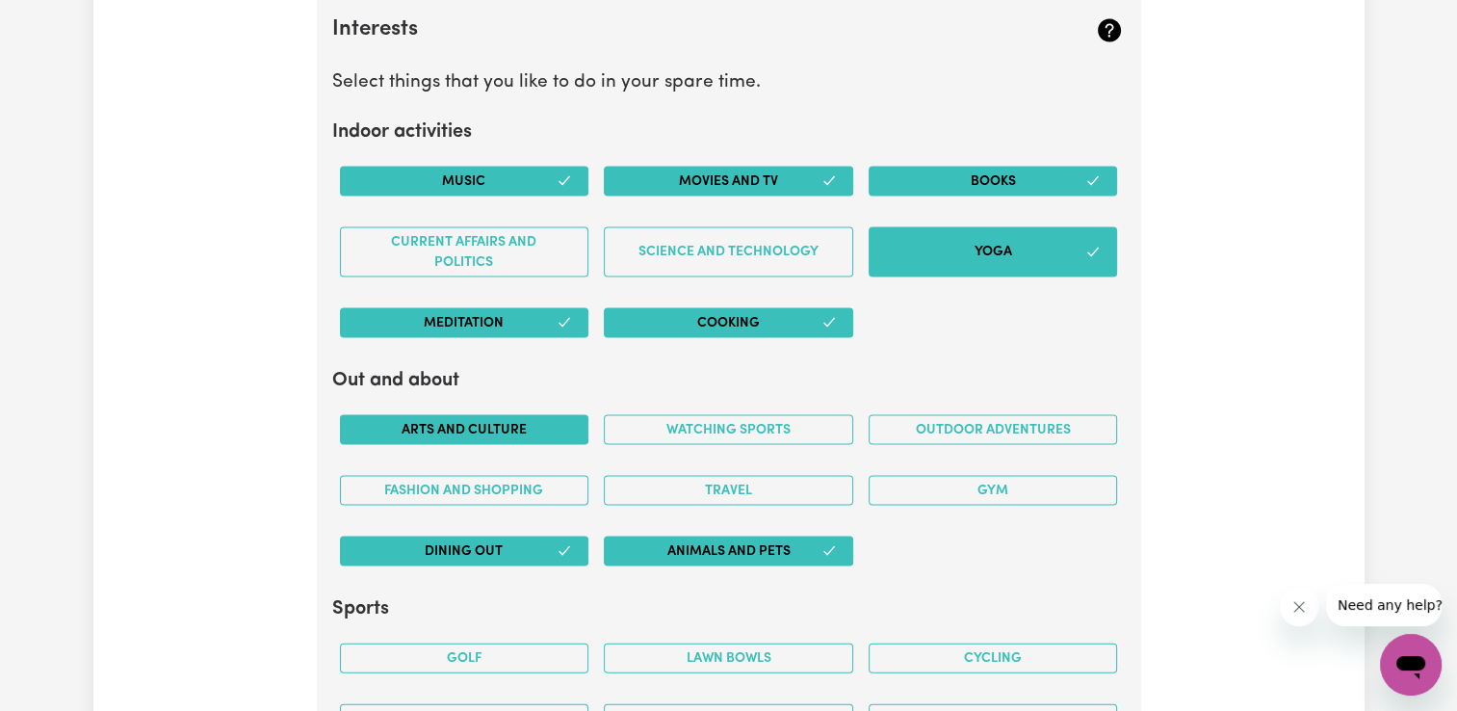
click at [544, 416] on button "Arts and Culture" at bounding box center [464, 430] width 249 height 30
click at [940, 416] on button "Outdoor adventures" at bounding box center [993, 430] width 249 height 30
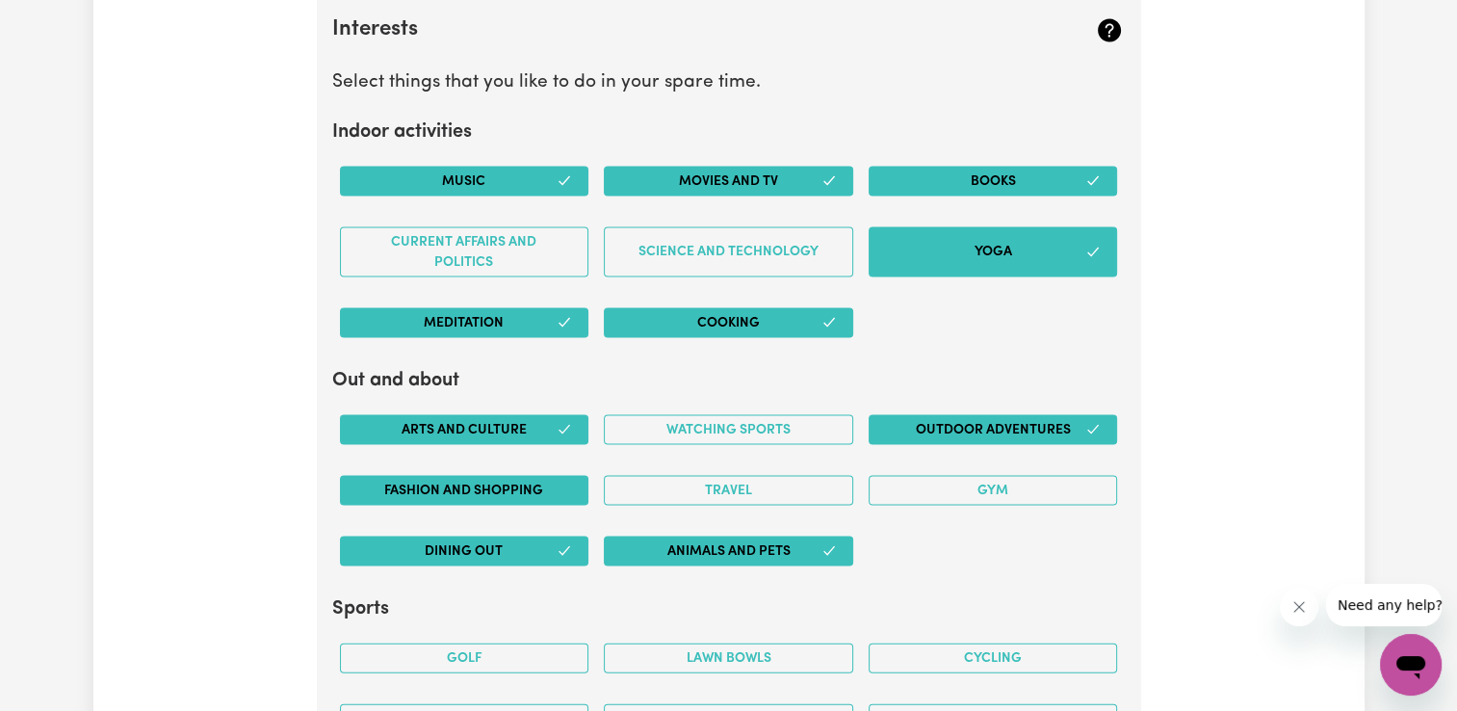
click at [572, 487] on button "Fashion and shopping" at bounding box center [464, 491] width 249 height 30
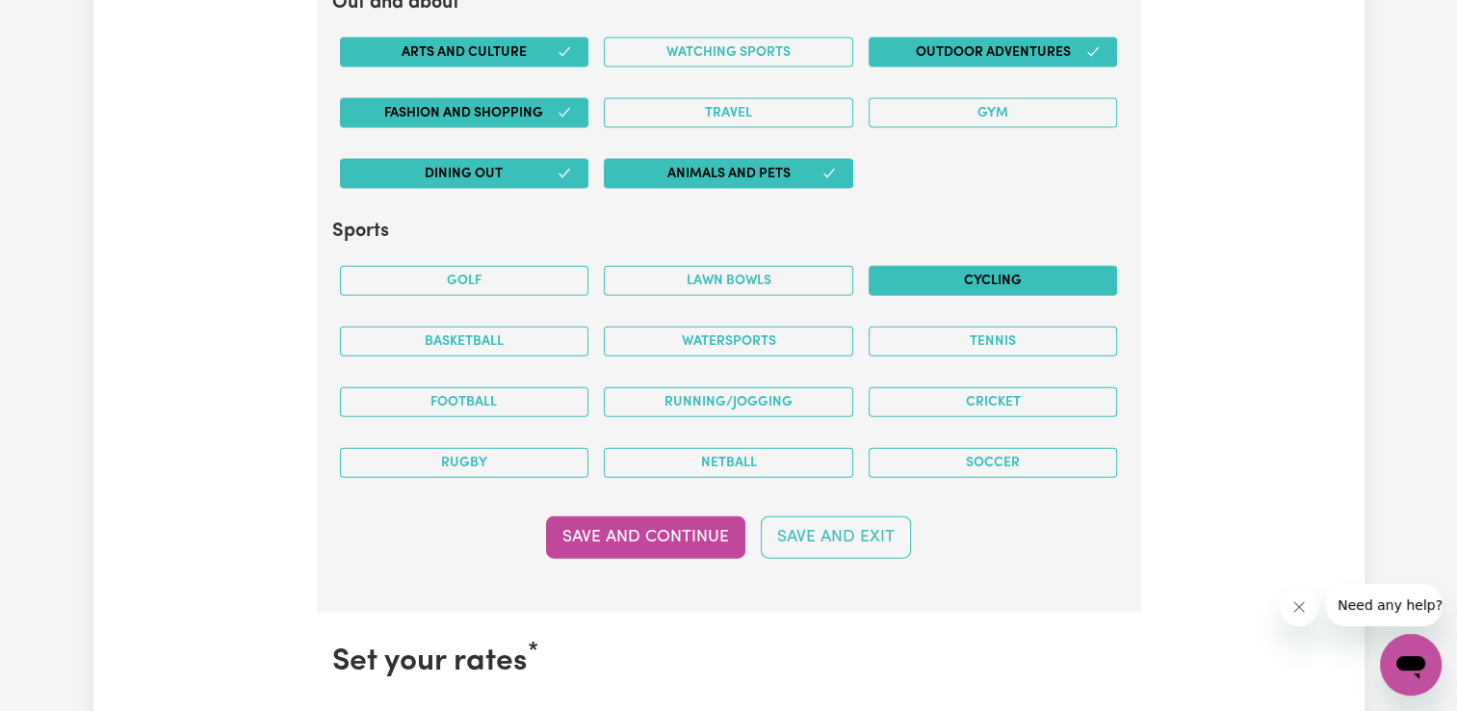
scroll to position [4353, 0]
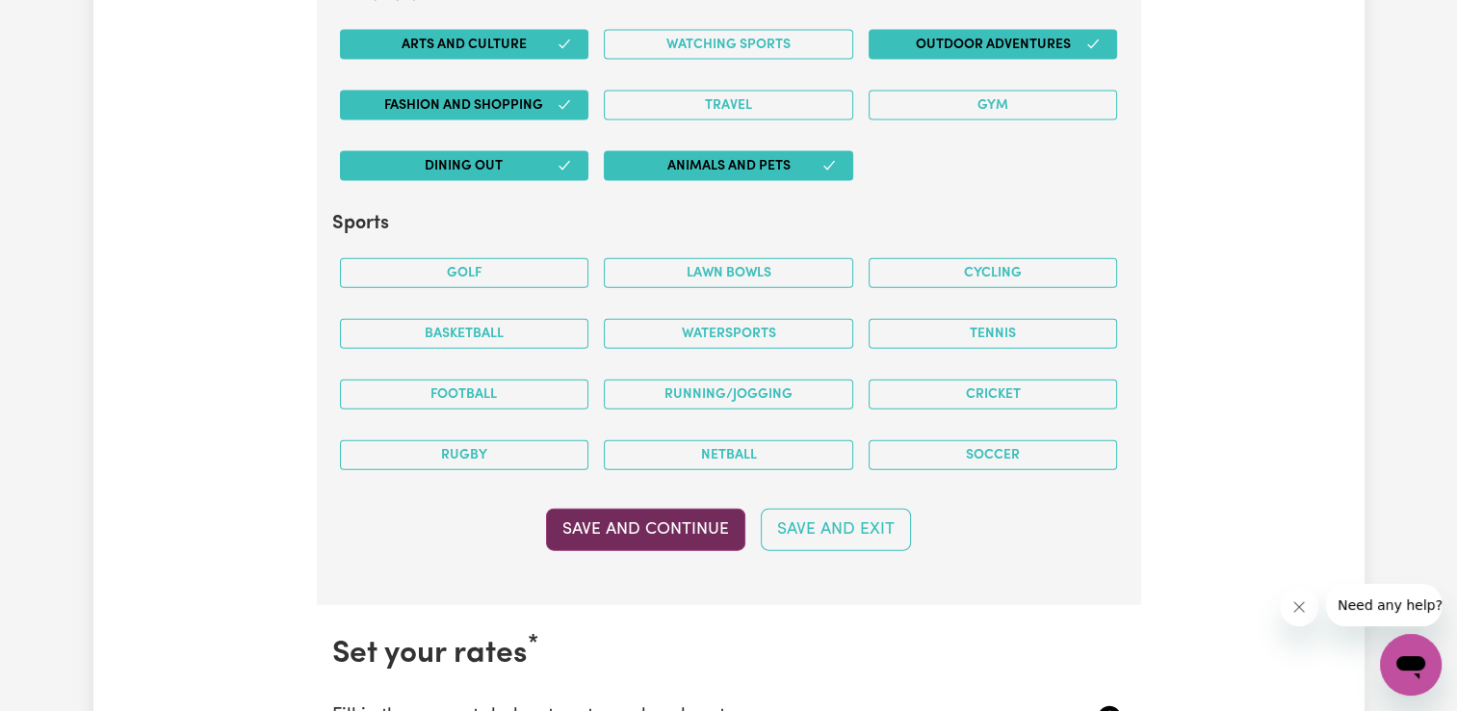
click at [689, 510] on button "Save and Continue" at bounding box center [645, 529] width 199 height 42
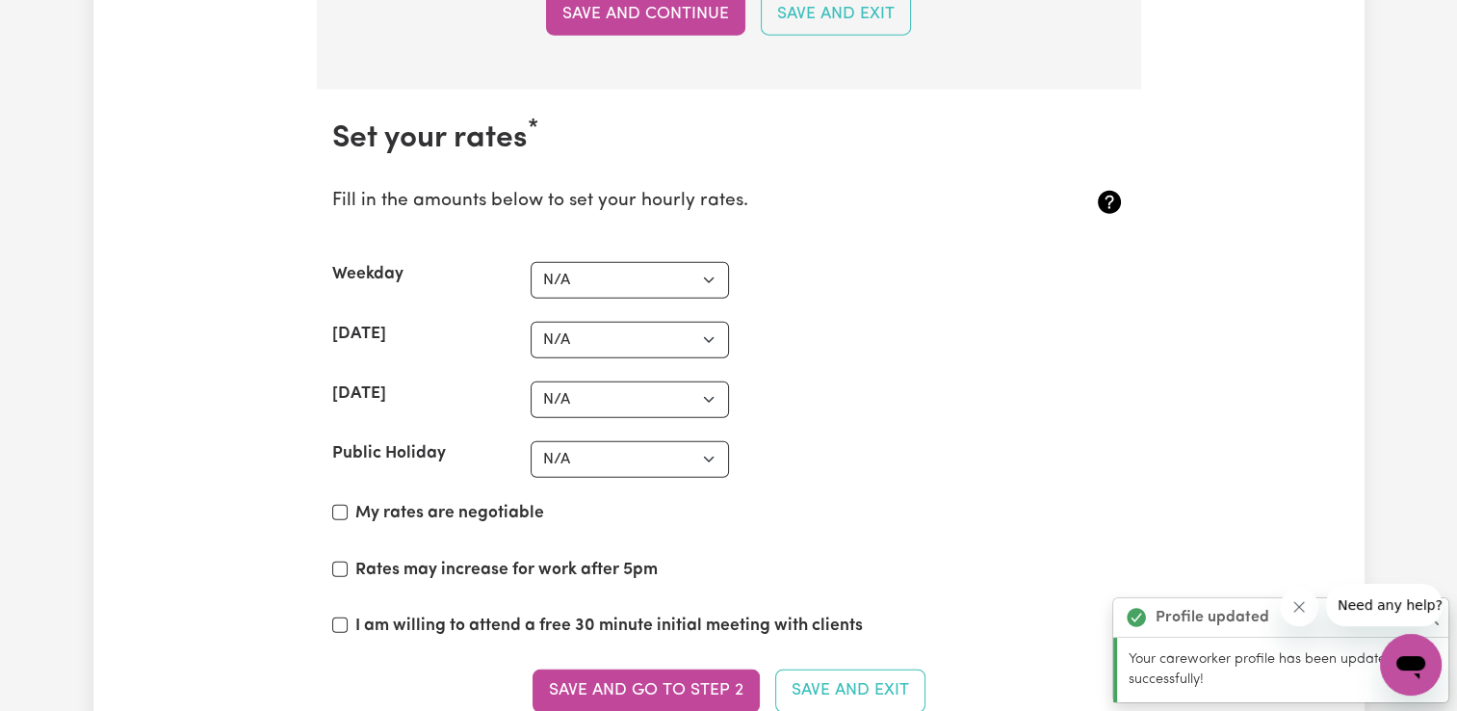
scroll to position [4942, 0]
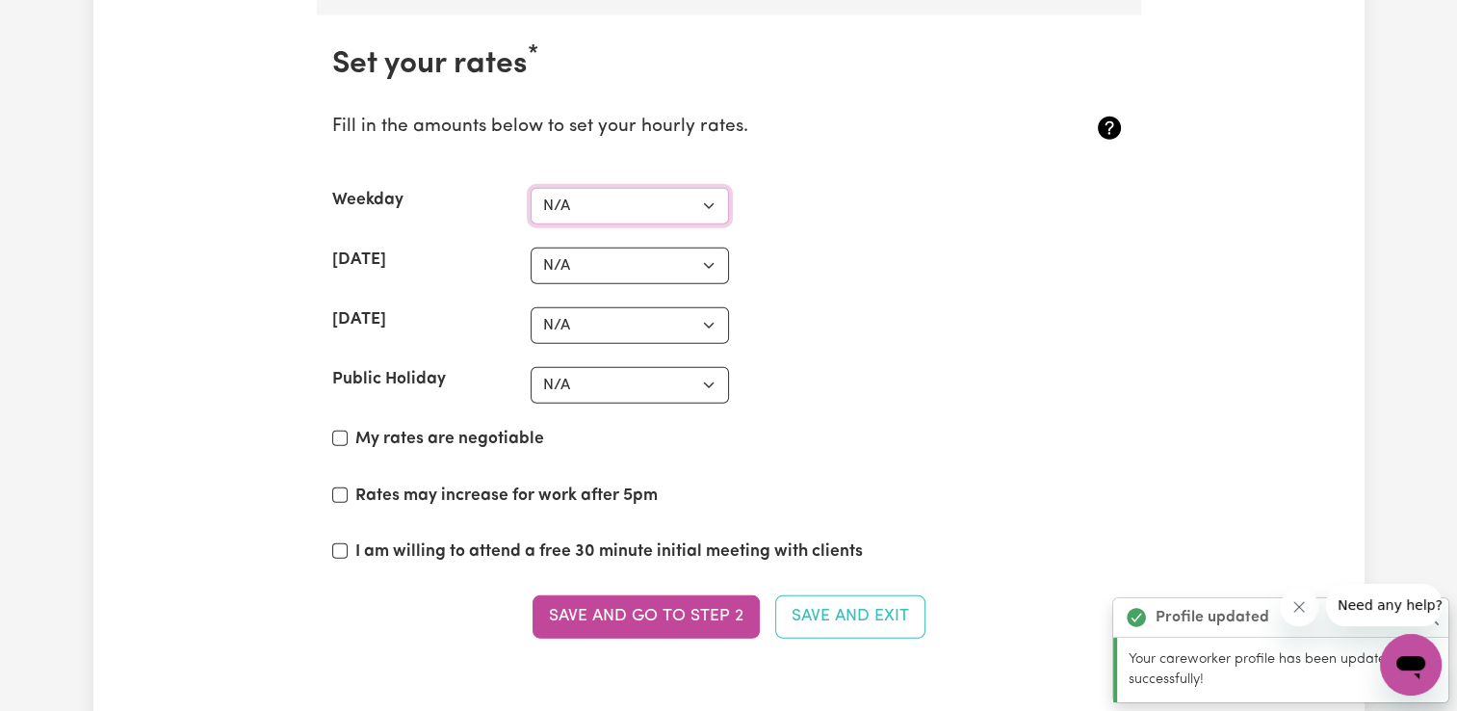
click at [705, 189] on select "N/A $37 $38 $39 $40 $41 $42 $43 $44 $45 $46 $47 $48 $49 $50 $51 $52 $53 $54 $55…" at bounding box center [630, 206] width 198 height 37
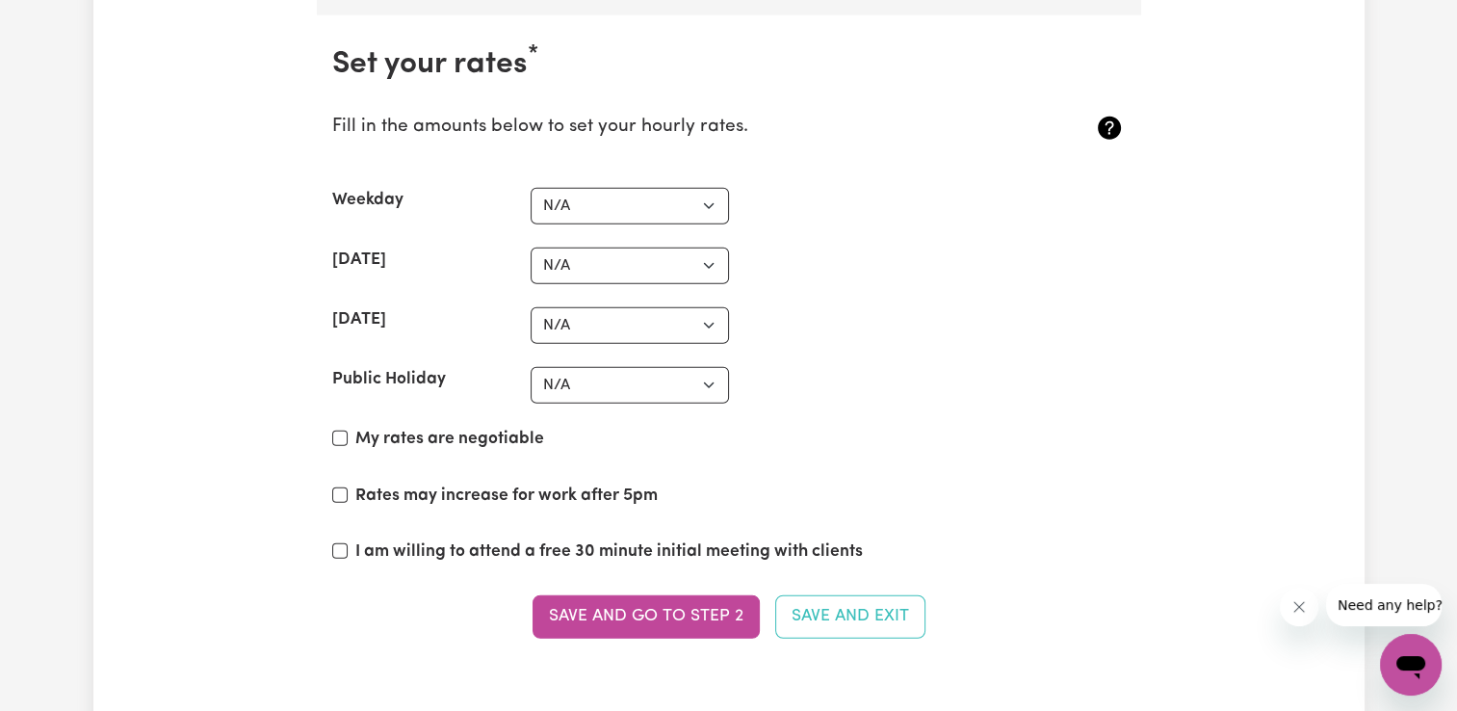
click at [827, 320] on div "[DATE] N/A $37 $38 $39 $40 $41 $42 $43 $44 $45 $46 $47 $48 $49 $50 $51 $52 $53 …" at bounding box center [728, 325] width 793 height 37
click at [338, 487] on input "Rates may increase for work after 5pm" at bounding box center [339, 494] width 15 height 15
checkbox input "true"
click at [402, 539] on label "I am willing to attend a free 30 minute initial meeting with clients" at bounding box center [608, 551] width 507 height 25
click at [348, 543] on input "I am willing to attend a free 30 minute initial meeting with clients" at bounding box center [339, 550] width 15 height 15
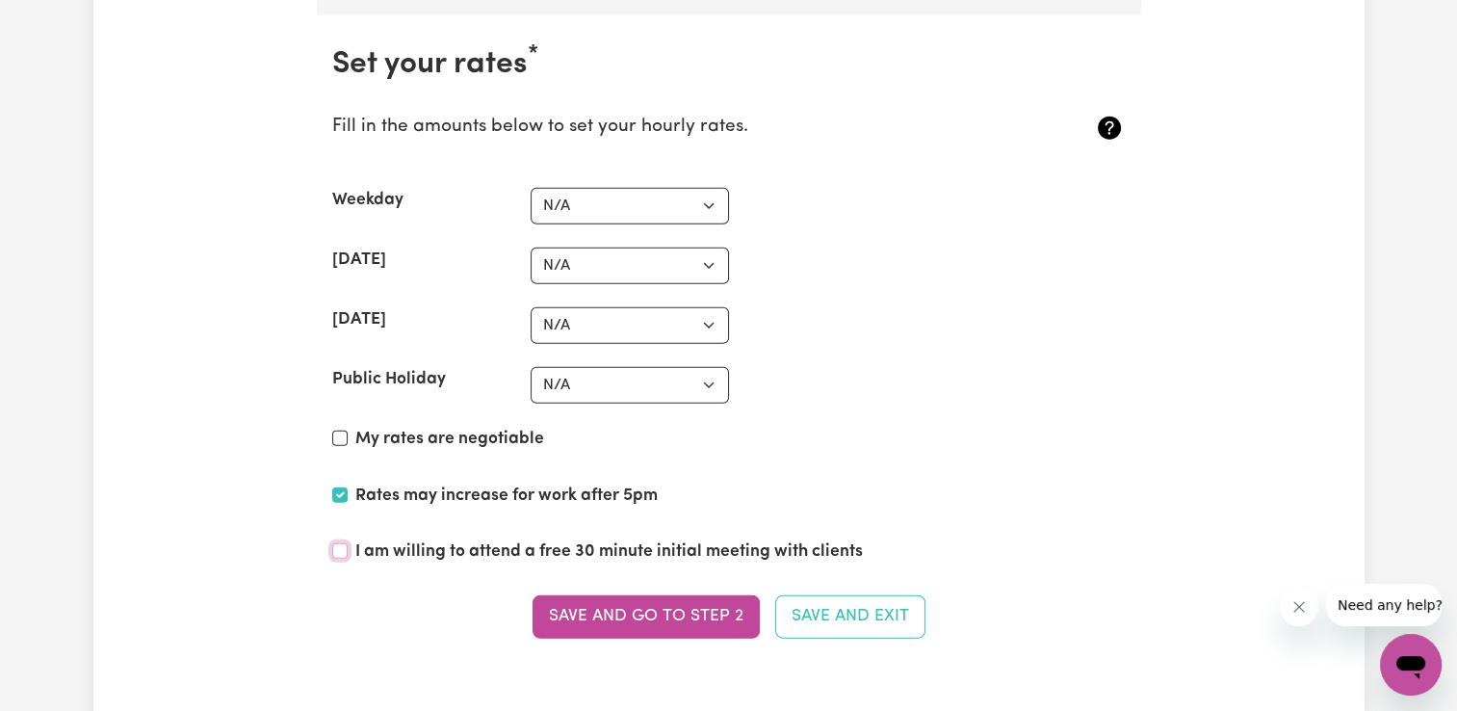
checkbox input "true"
click at [434, 430] on label "My rates are negotiable" at bounding box center [449, 439] width 189 height 25
click at [348, 430] on input "My rates are negotiable" at bounding box center [339, 437] width 15 height 15
click at [443, 427] on label "My rates are negotiable" at bounding box center [449, 439] width 189 height 25
click at [348, 430] on input "My rates are negotiable" at bounding box center [339, 437] width 15 height 15
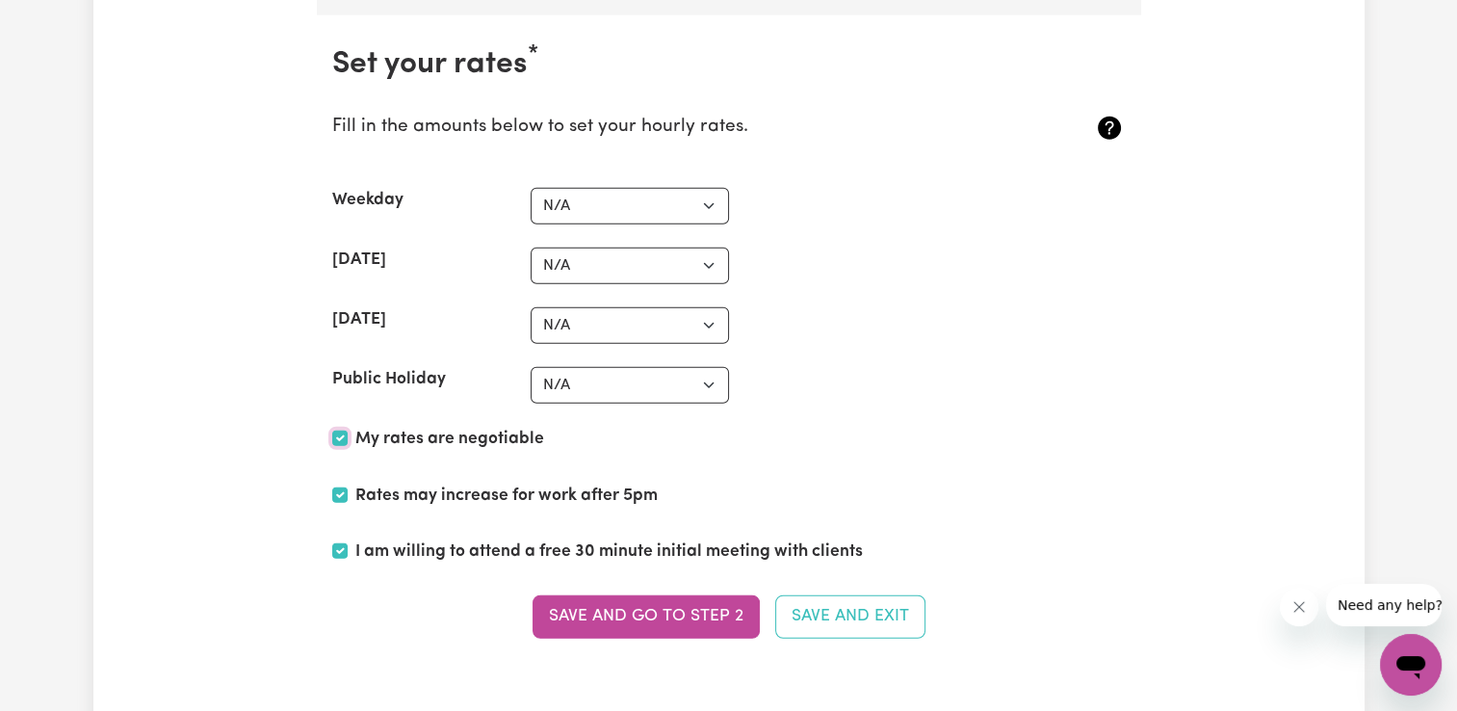
checkbox input "false"
click at [701, 373] on select "N/A $37 $38 $39 $40 $41 $42 $43 $44 $45 $46 $47 $48 $49 $50 $51 $52 $53 $54 $55…" at bounding box center [630, 385] width 198 height 37
select select "95"
click at [531, 367] on select "N/A $37 $38 $39 $40 $41 $42 $43 $44 $45 $46 $47 $48 $49 $50 $51 $52 $53 $54 $55…" at bounding box center [630, 385] width 198 height 37
click at [638, 307] on select "N/A $37 $38 $39 $40 $41 $42 $43 $44 $45 $46 $47 $48 $49 $50 $51 $52 $53 $54 $55…" at bounding box center [630, 325] width 198 height 37
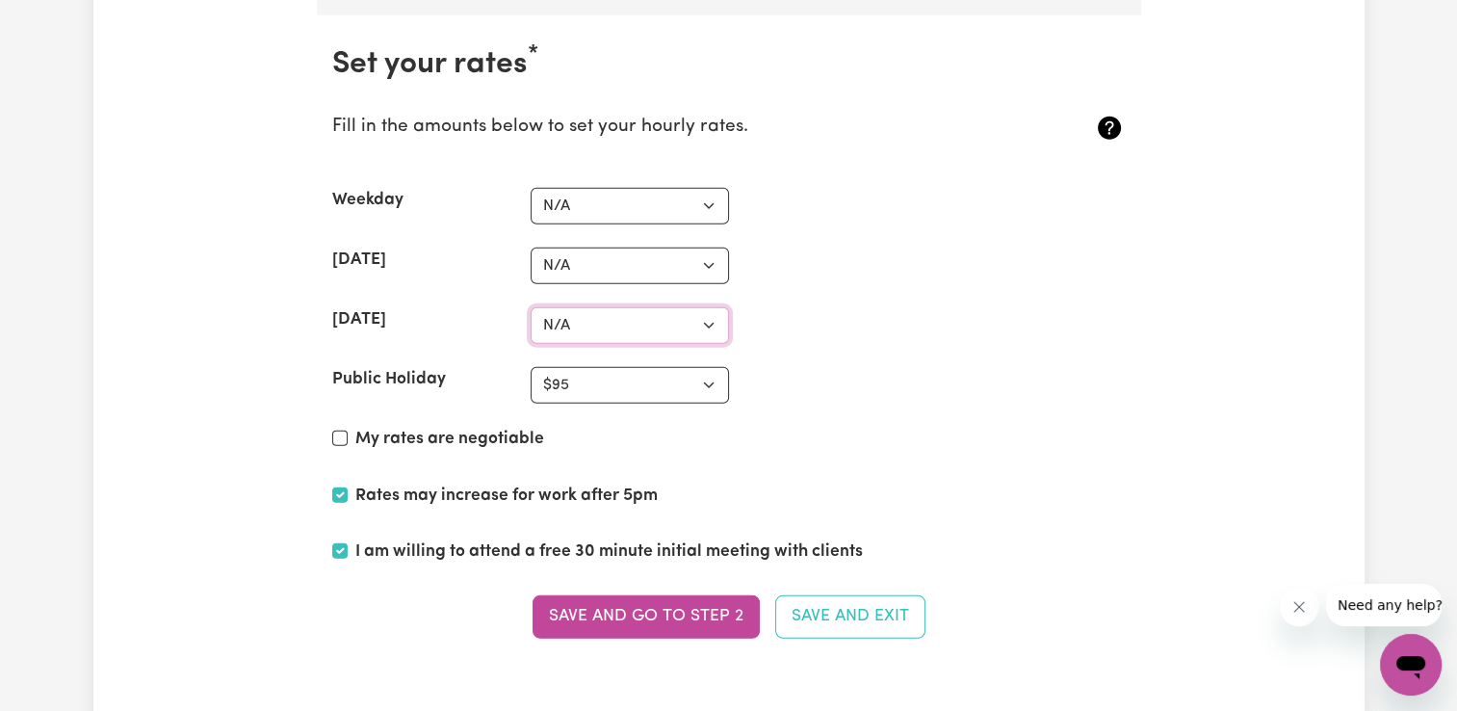
select select "85"
click at [531, 307] on select "N/A $37 $38 $39 $40 $41 $42 $43 $44 $45 $46 $47 $48 $49 $50 $51 $52 $53 $54 $55…" at bounding box center [630, 325] width 198 height 37
click at [602, 256] on select "N/A $37 $38 $39 $40 $41 $42 $43 $44 $45 $46 $47 $48 $49 $50 $51 $52 $53 $54 $55…" at bounding box center [630, 265] width 198 height 37
select select "75"
click at [531, 247] on select "N/A $37 $38 $39 $40 $41 $42 $43 $44 $45 $46 $47 $48 $49 $50 $51 $52 $53 $54 $55…" at bounding box center [630, 265] width 198 height 37
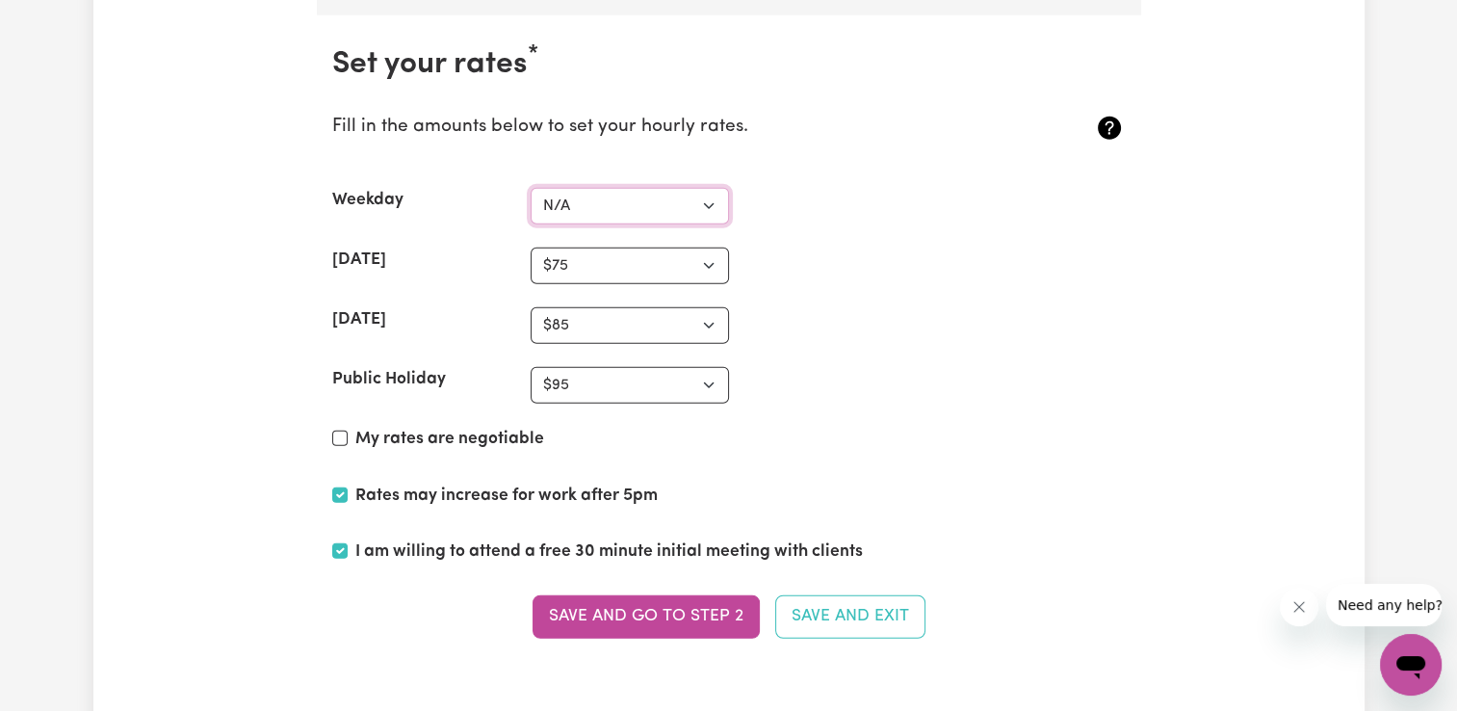
click at [609, 193] on select "N/A $37 $38 $39 $40 $41 $42 $43 $44 $45 $46 $47 $48 $49 $50 $51 $52 $53 $54 $55…" at bounding box center [630, 206] width 198 height 37
click at [531, 188] on select "N/A $37 $38 $39 $40 $41 $42 $43 $44 $45 $46 $47 $48 $49 $50 $51 $52 $53 $54 $55…" at bounding box center [630, 206] width 198 height 37
click at [709, 189] on select "N/A $37 $38 $39 $40 $41 $42 $43 $44 $45 $46 $47 $48 $49 $50 $51 $52 $53 $54 $55…" at bounding box center [630, 206] width 198 height 37
select select "69"
click at [531, 188] on select "N/A $37 $38 $39 $40 $41 $42 $43 $44 $45 $46 $47 $48 $49 $50 $51 $52 $53 $54 $55…" at bounding box center [630, 206] width 198 height 37
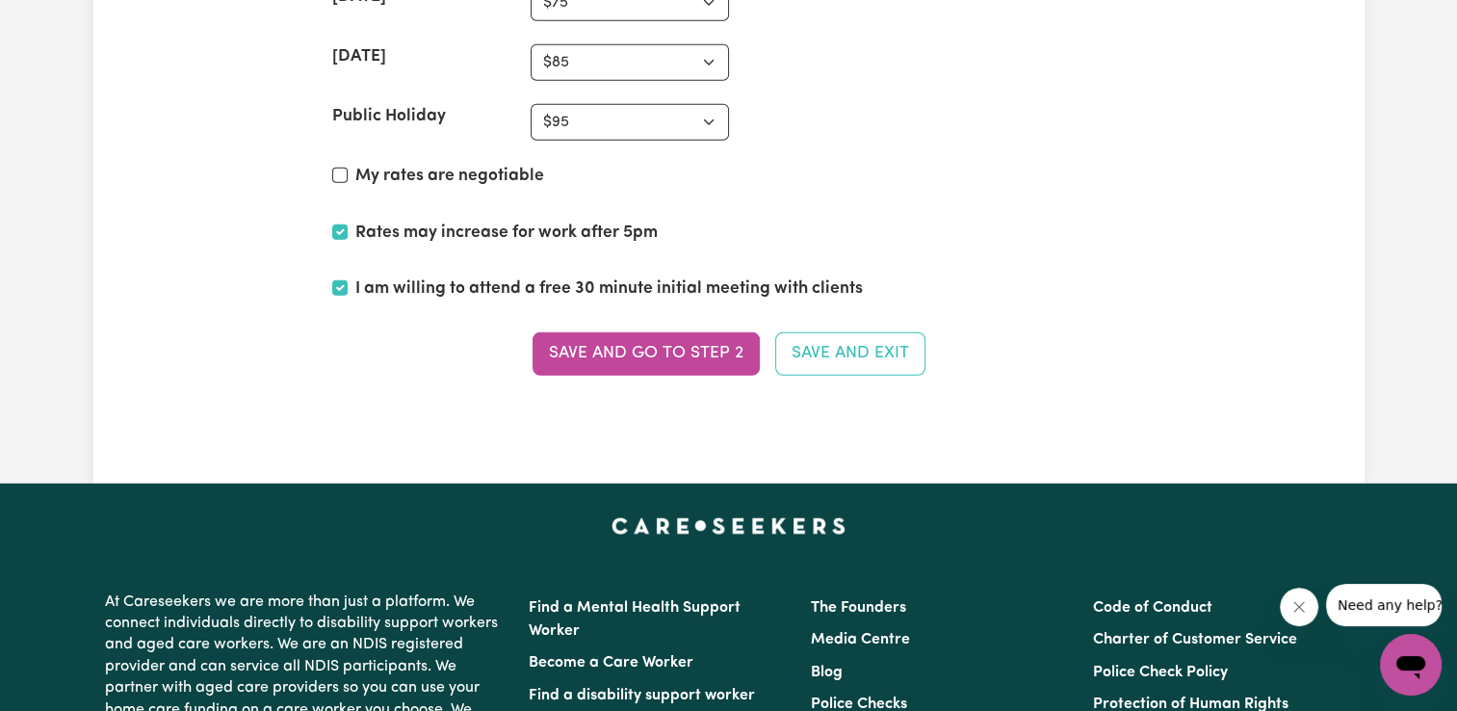
scroll to position [5231, 0]
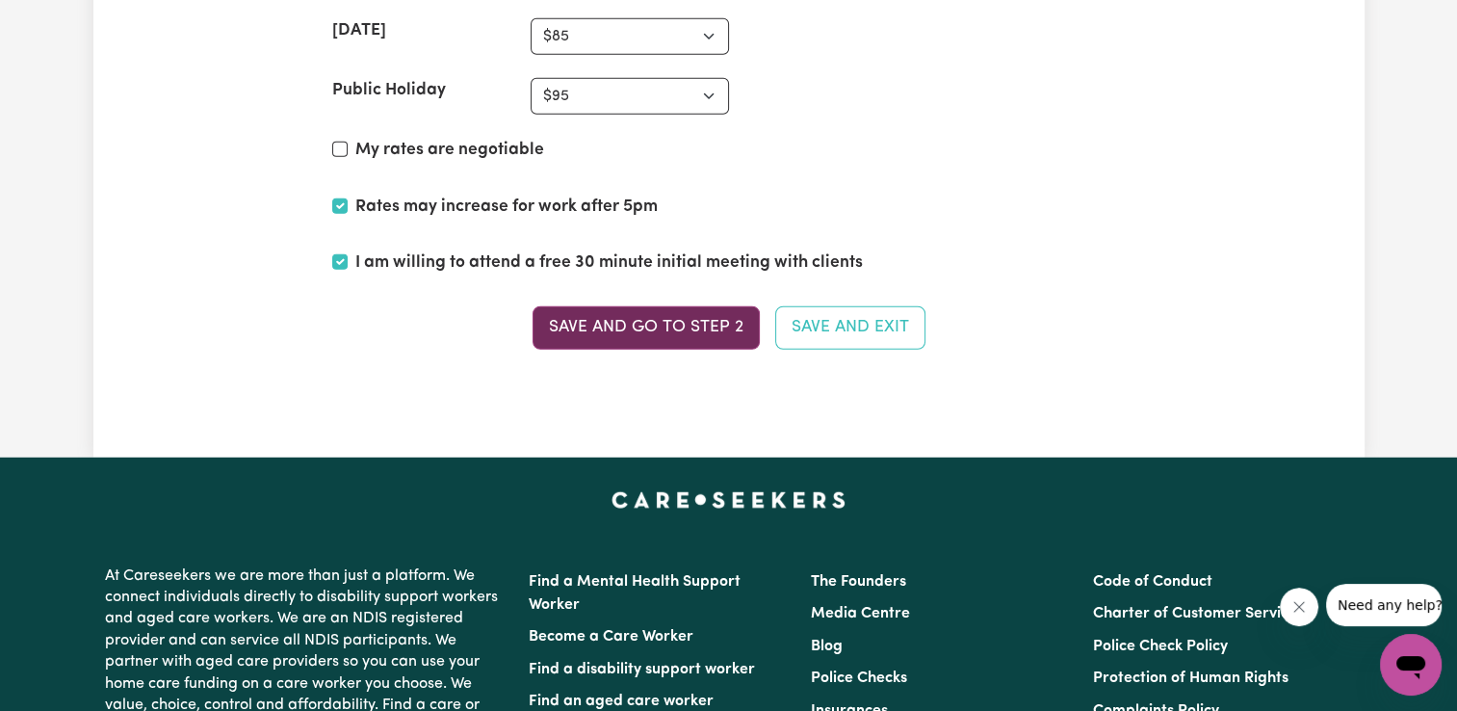
click at [736, 321] on button "Save and go to Step 2" at bounding box center [646, 327] width 227 height 42
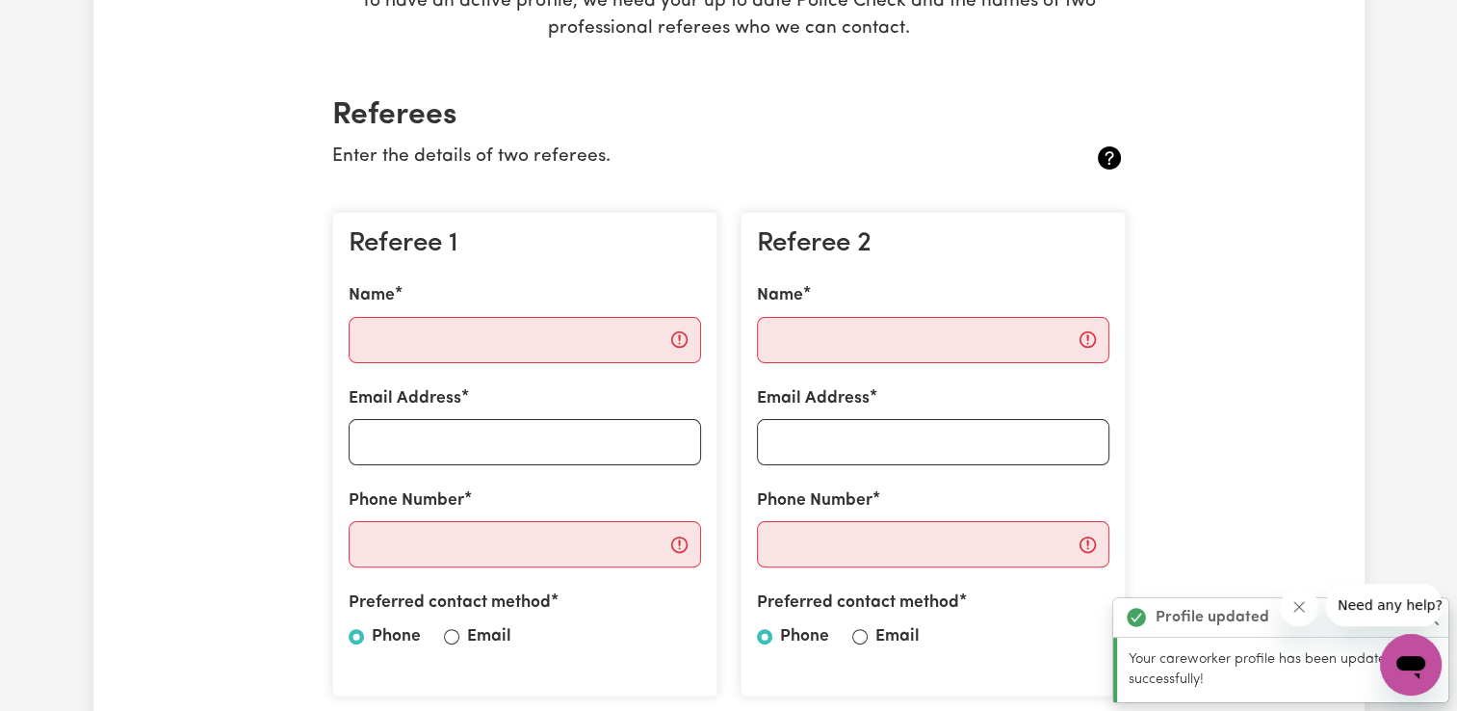
scroll to position [385, 0]
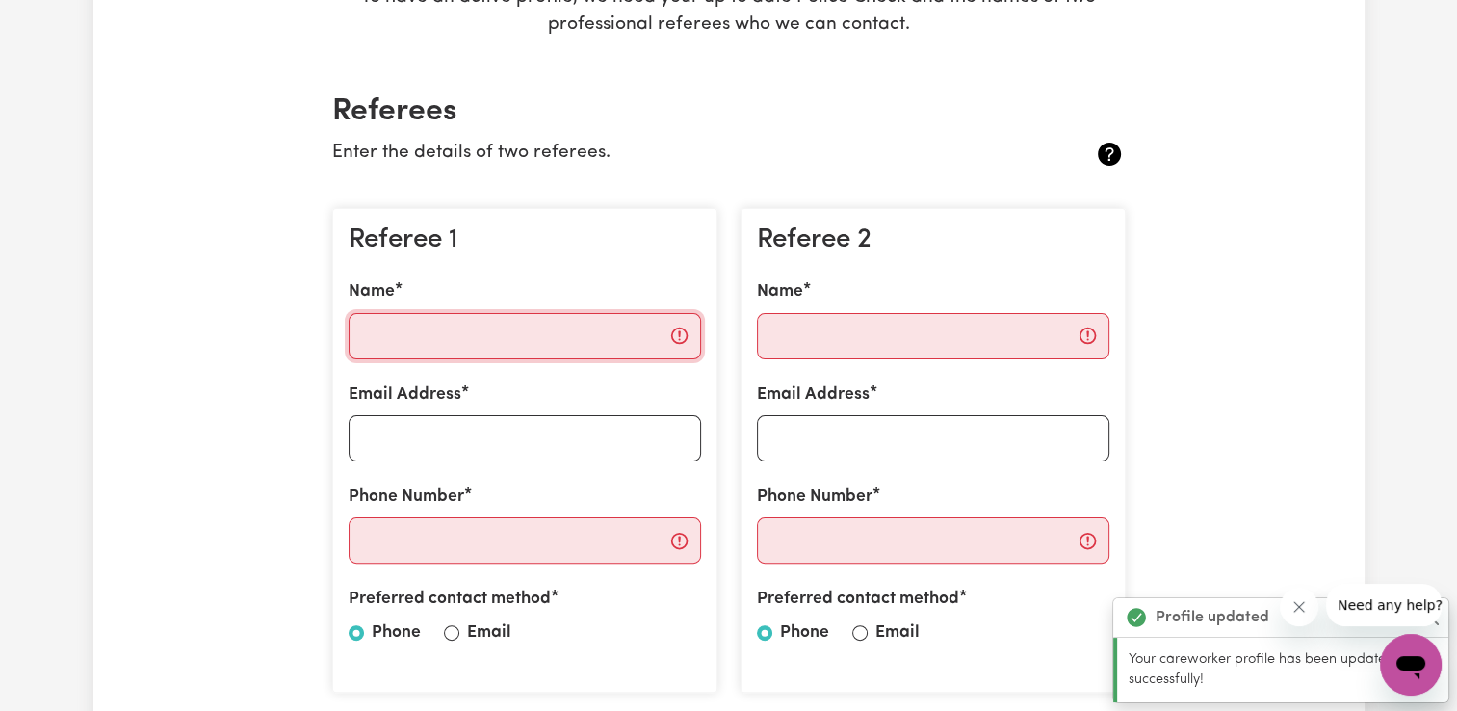
click at [573, 328] on input "Name" at bounding box center [525, 336] width 352 height 46
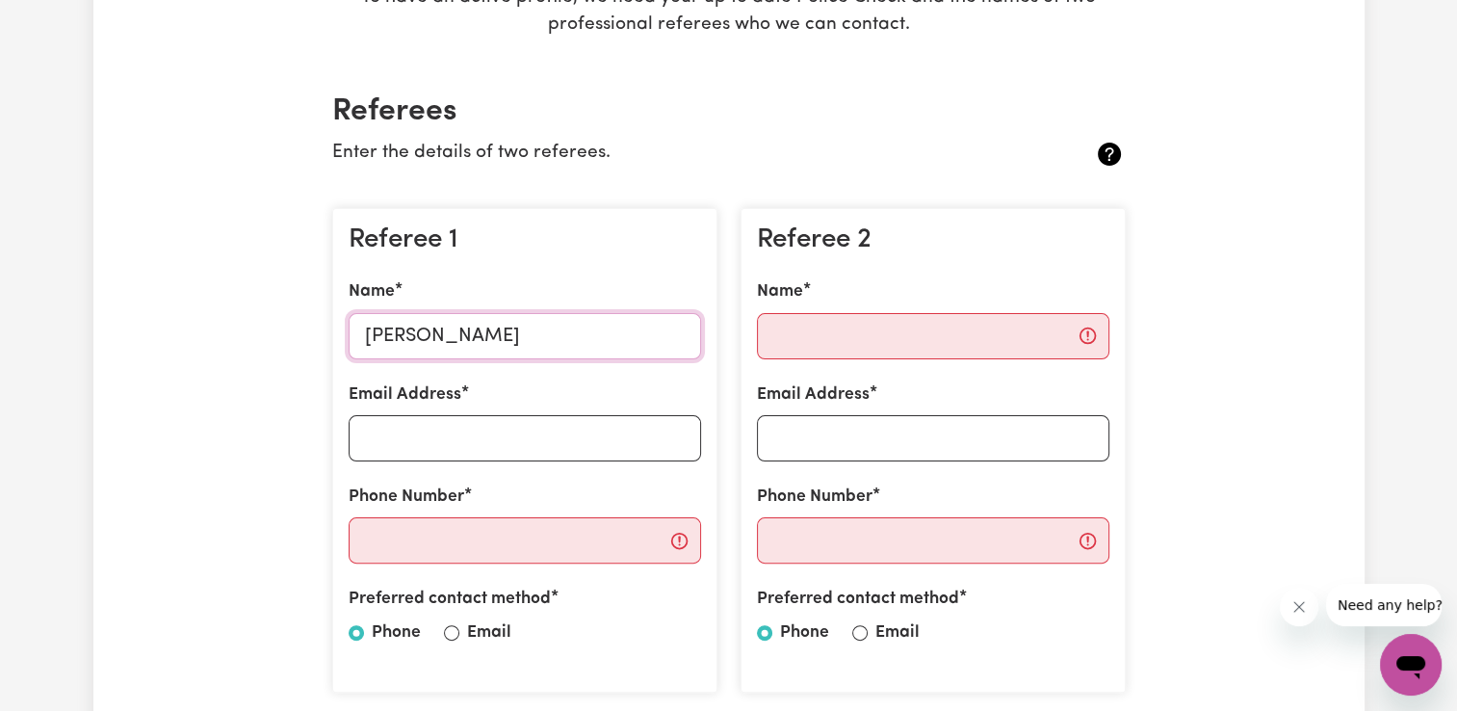
type input "[PERSON_NAME]"
type input "[EMAIL_ADDRESS][DOMAIN_NAME]"
click at [467, 635] on label "Email" at bounding box center [489, 632] width 44 height 25
click at [459, 635] on input "Email" at bounding box center [451, 632] width 15 height 15
radio input "true"
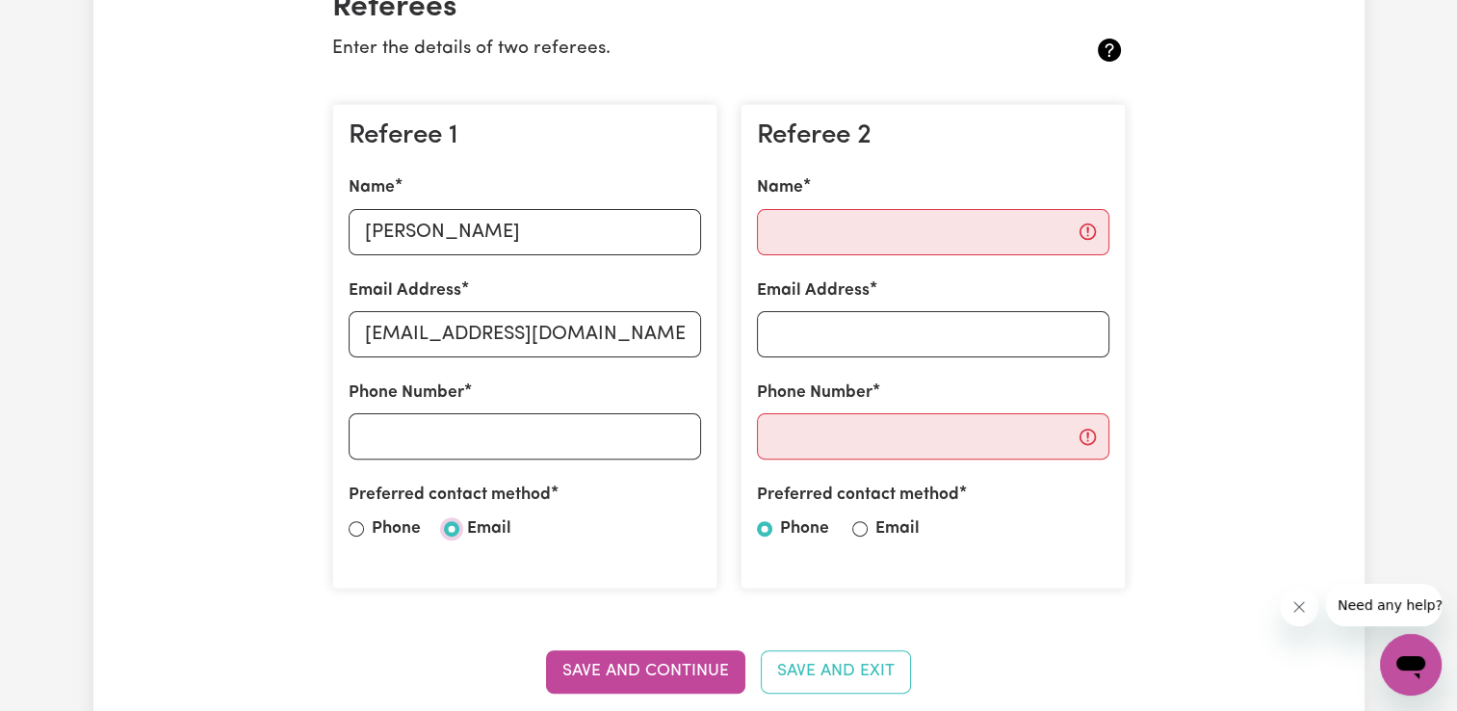
scroll to position [481, 0]
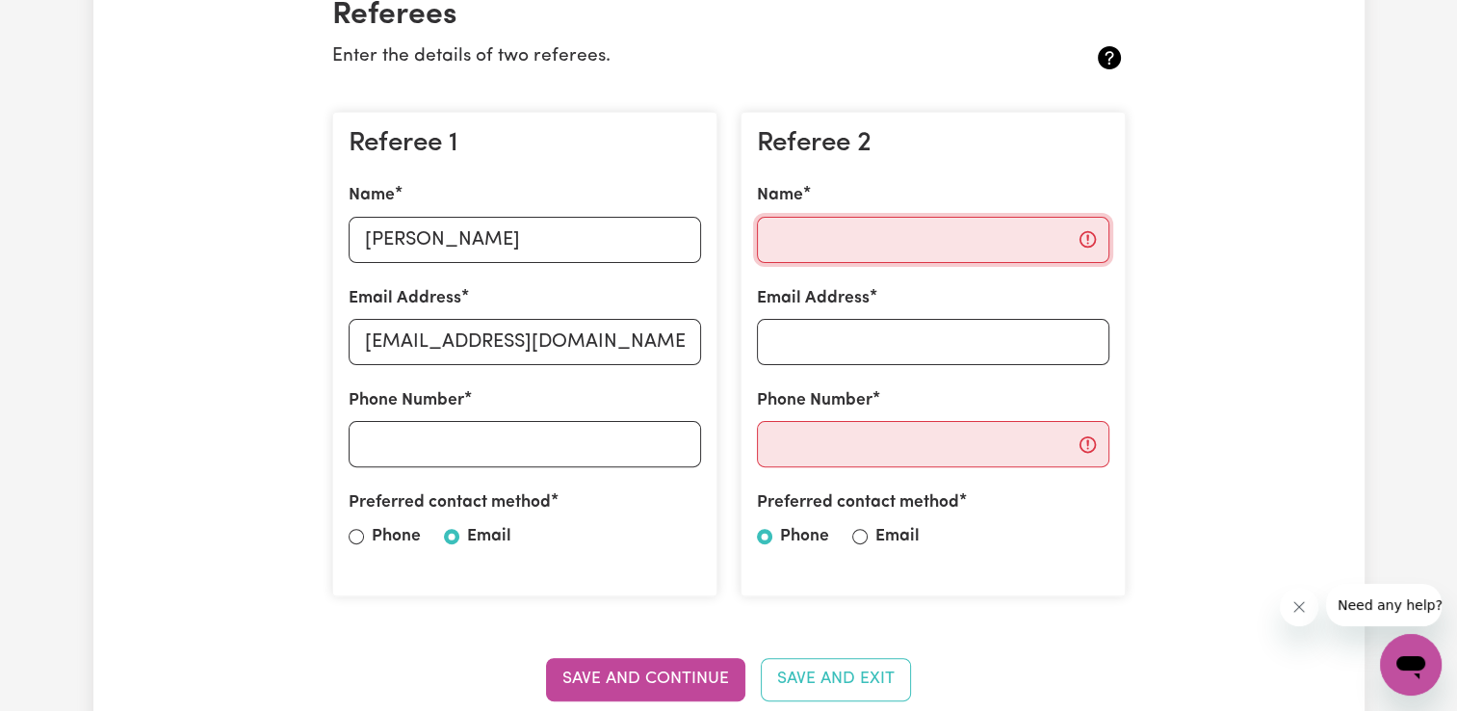
click at [804, 248] on input "Name" at bounding box center [933, 240] width 352 height 46
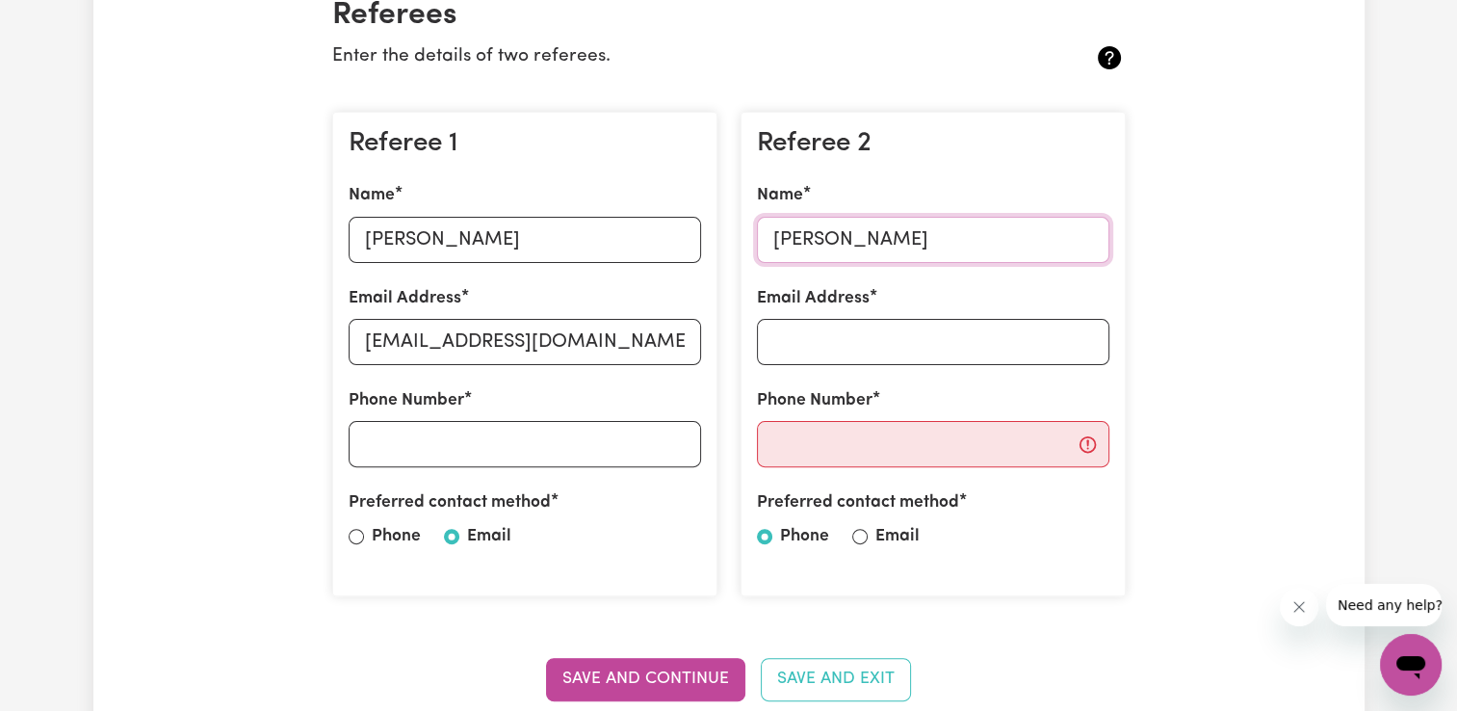
type input "[PERSON_NAME]"
type input "s"
type input "[EMAIL_ADDRESS][DOMAIN_NAME]"
type input "0412821211"
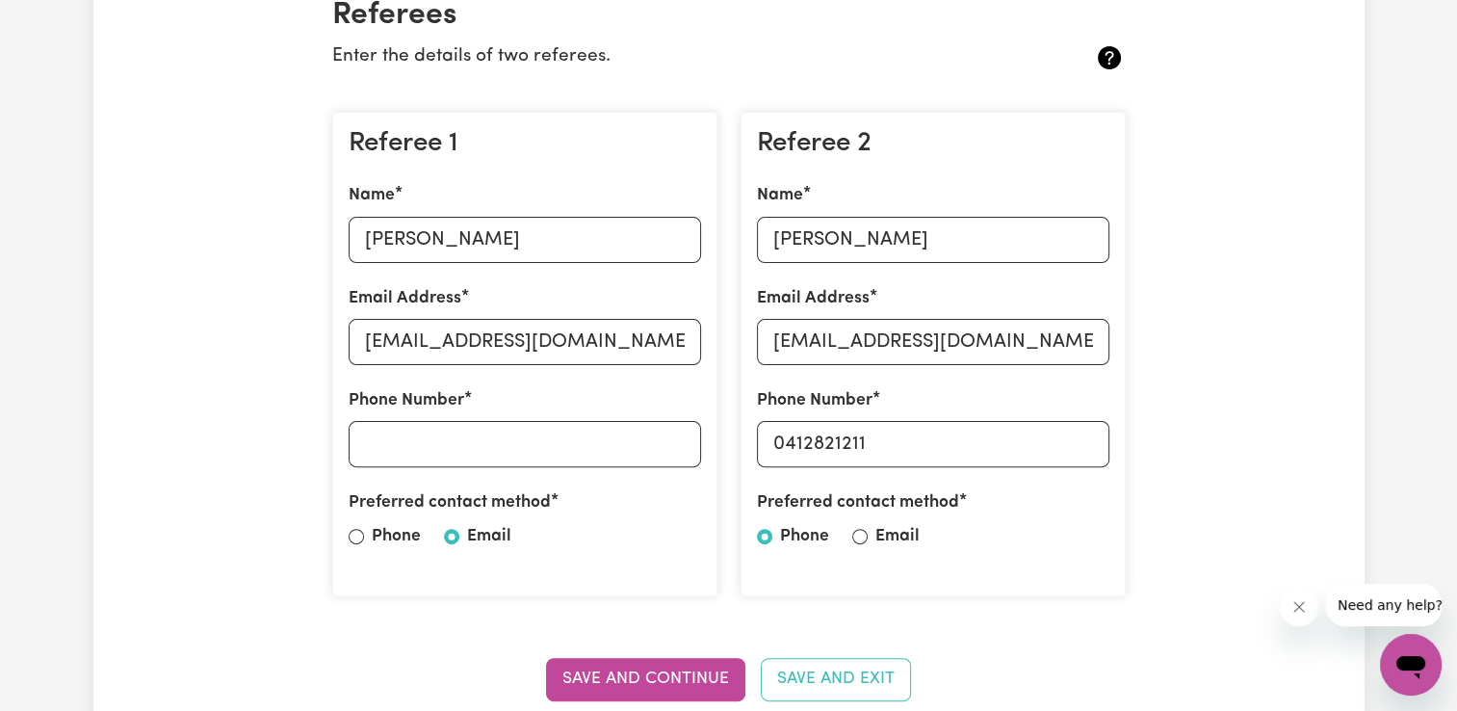
click at [401, 536] on label "Phone" at bounding box center [396, 536] width 49 height 25
click at [364, 536] on input "Phone" at bounding box center [356, 536] width 15 height 15
radio input "true"
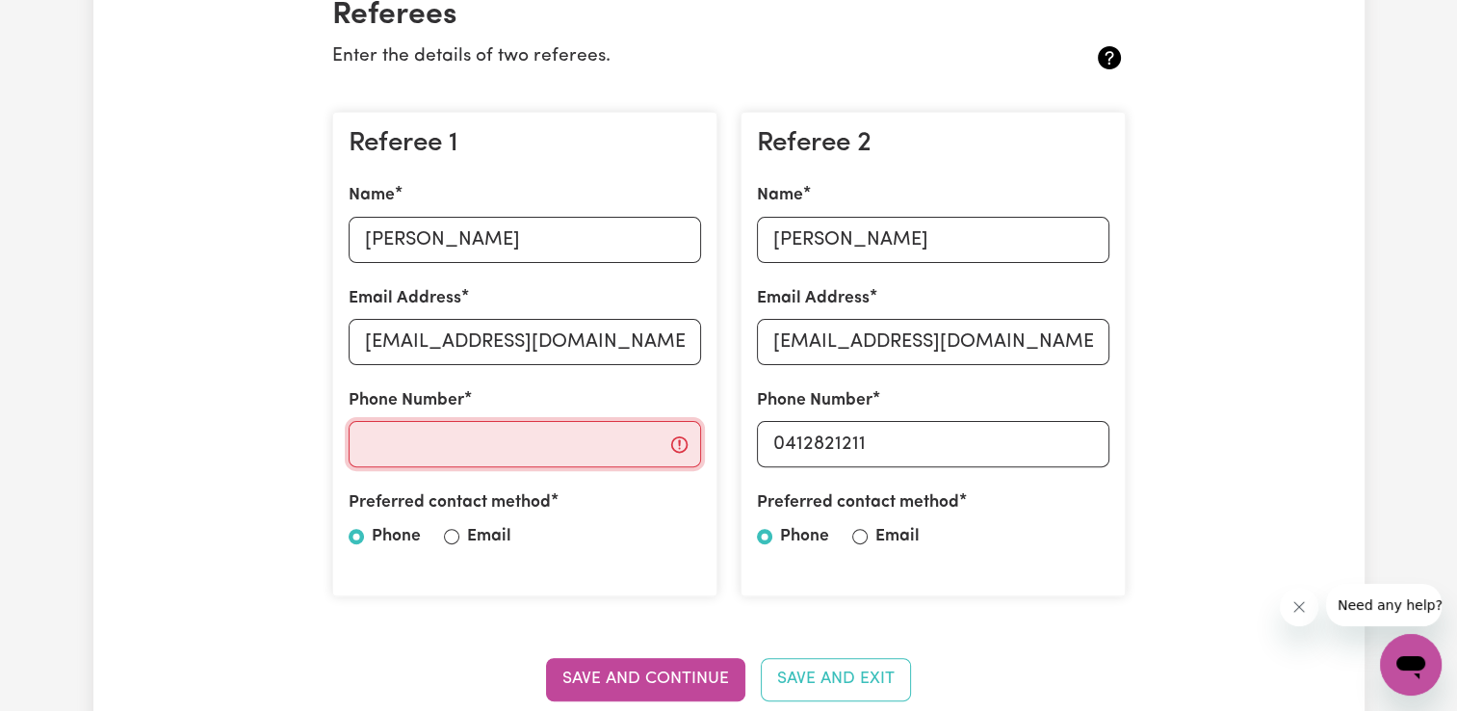
click at [649, 443] on input "Phone Number" at bounding box center [525, 444] width 352 height 46
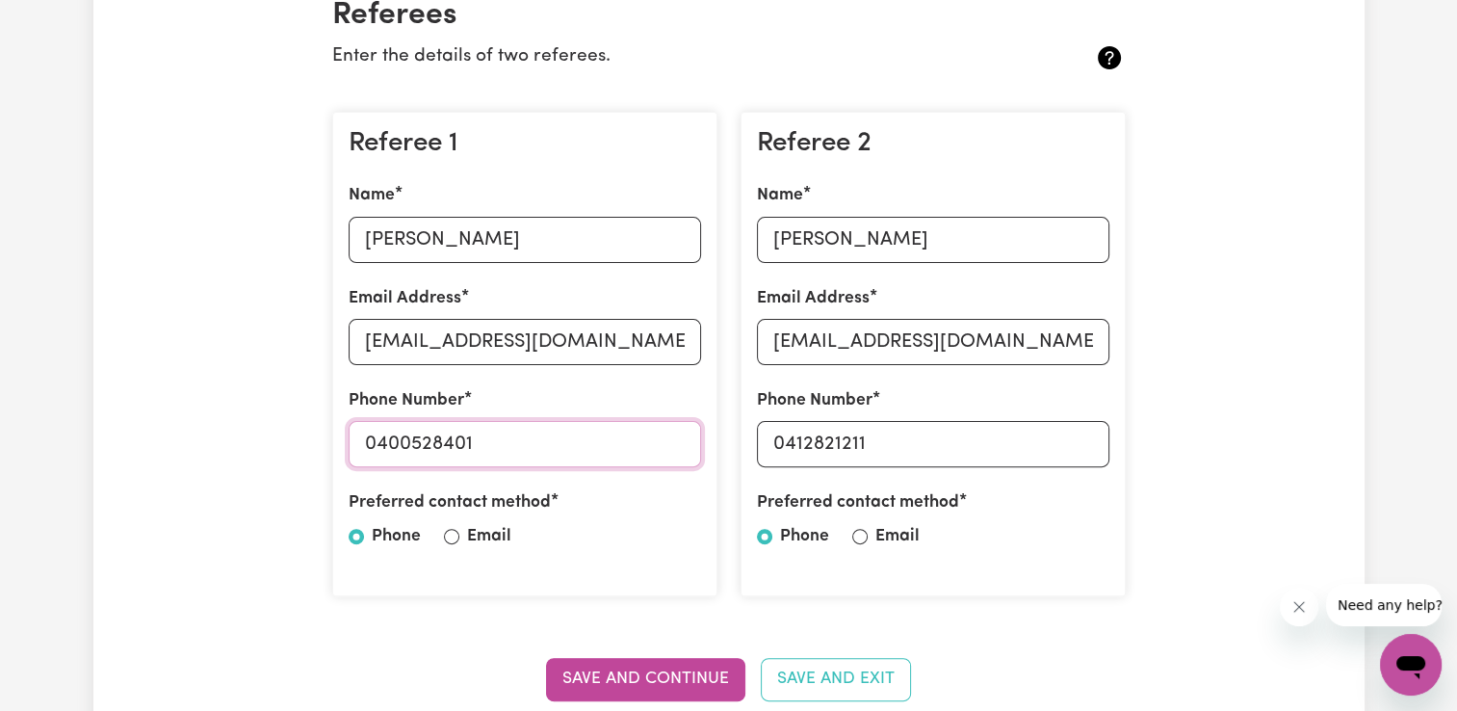
type input "0400528401"
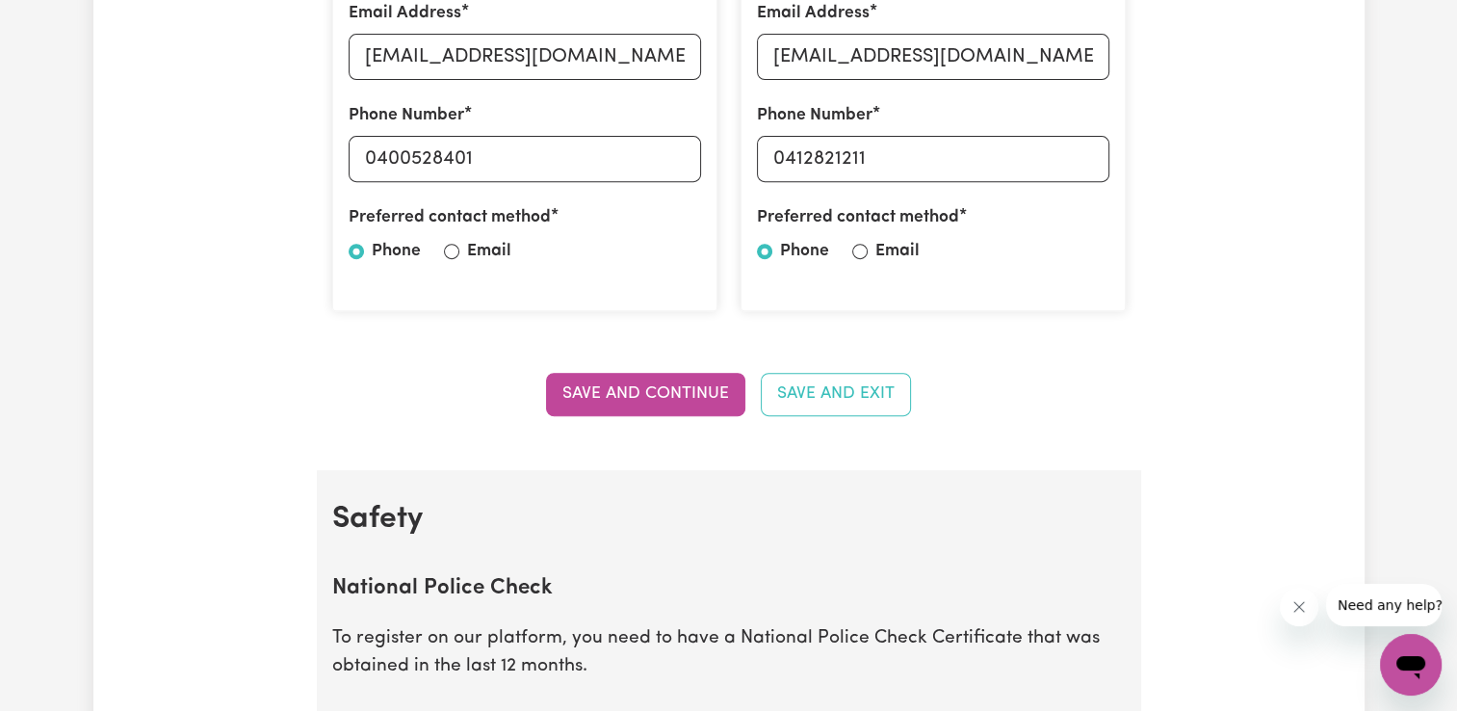
scroll to position [770, 0]
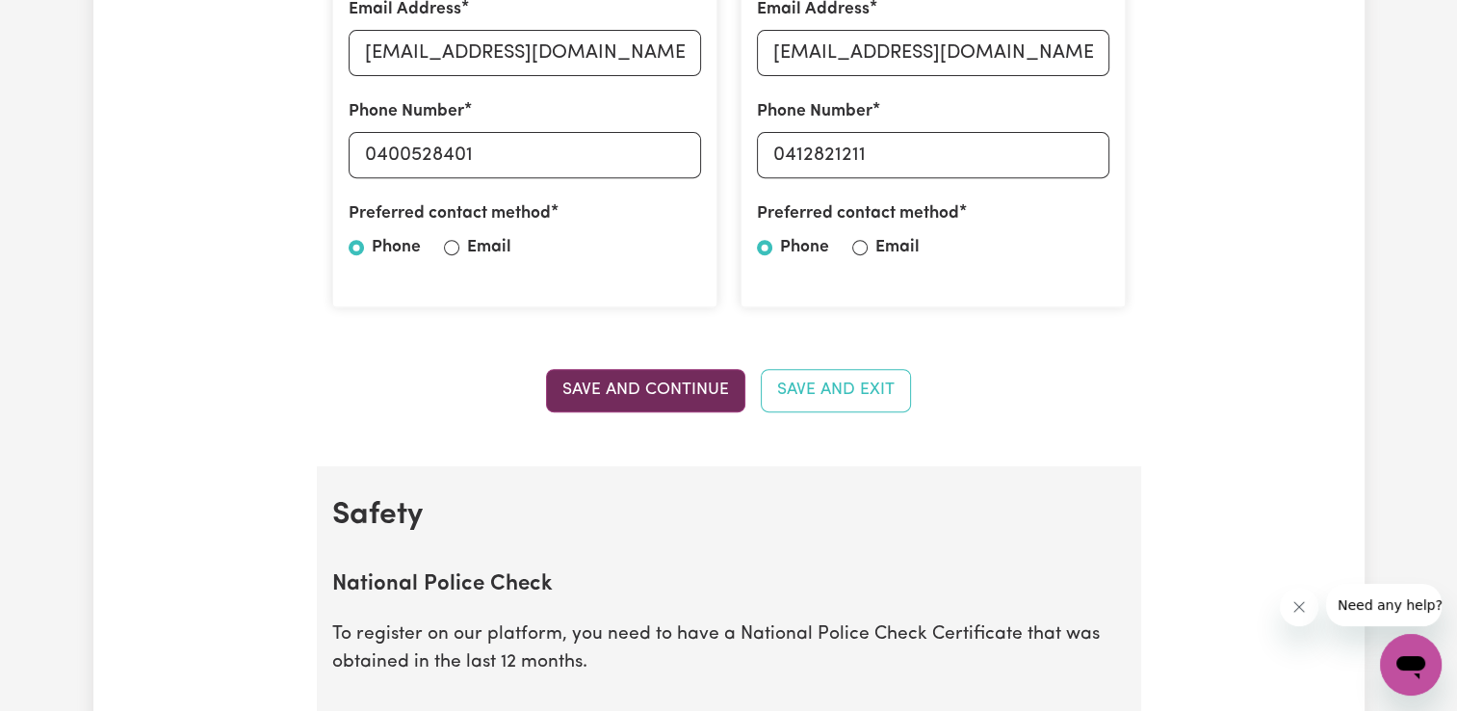
click at [676, 395] on button "Save and Continue" at bounding box center [645, 390] width 199 height 42
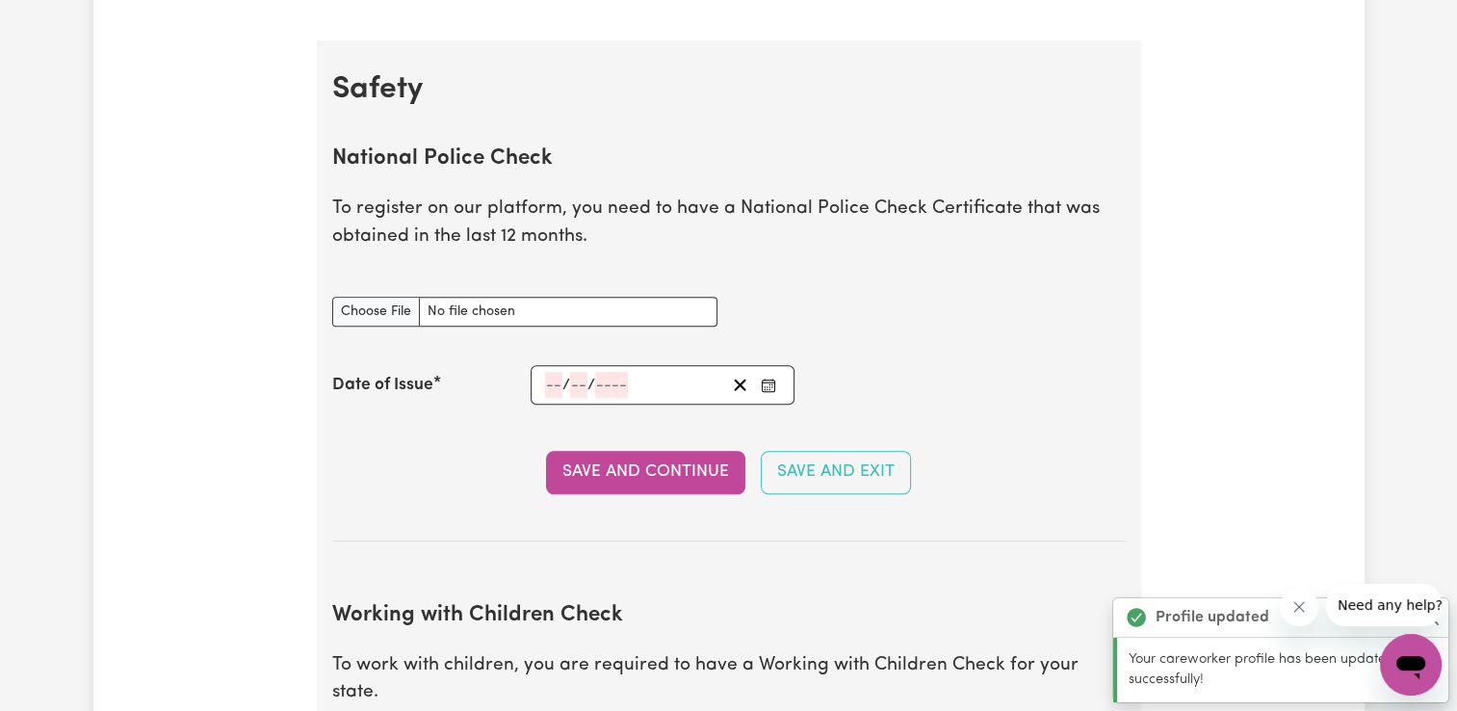
scroll to position [1235, 0]
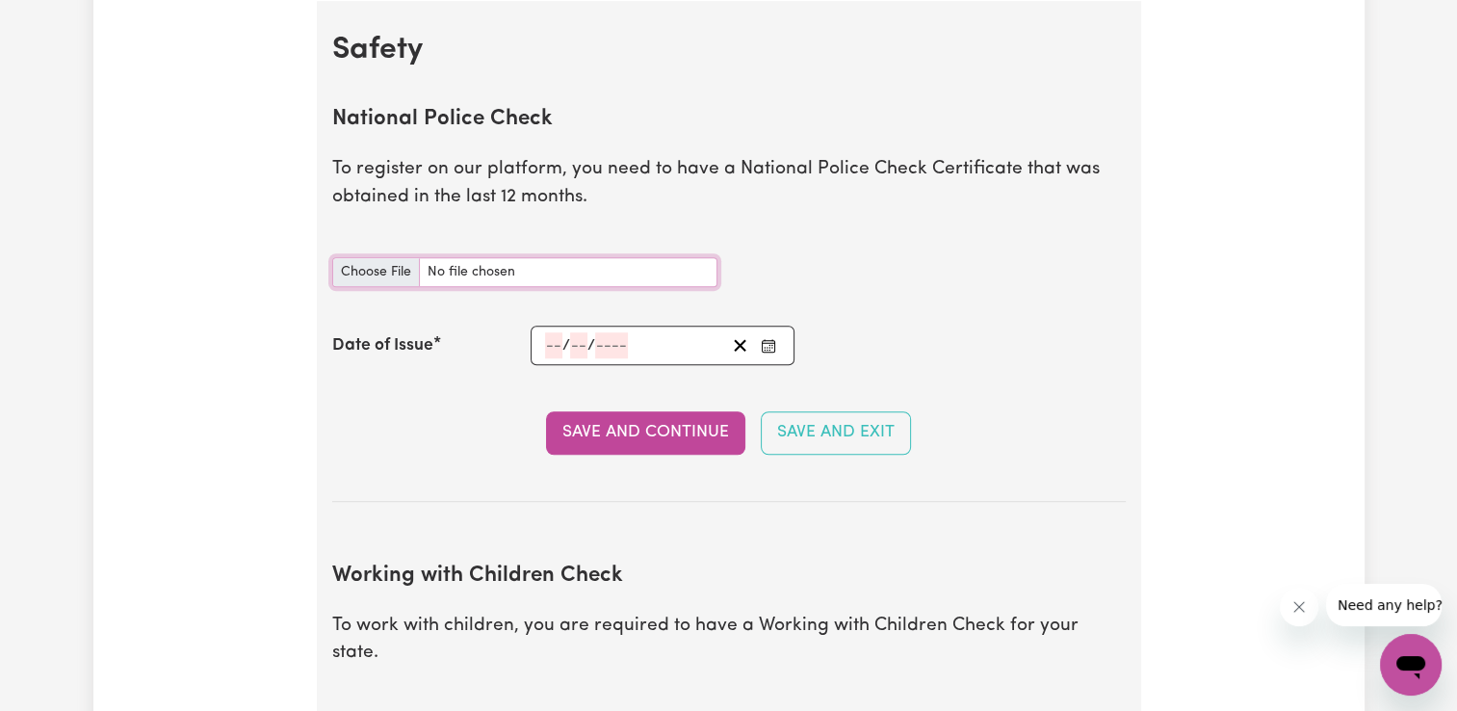
click at [381, 270] on input "National Police Check document" at bounding box center [524, 272] width 385 height 30
click at [375, 268] on input "National Police Check document" at bounding box center [524, 272] width 385 height 30
type input "C:\fakepath\National_Police_Check-10380630-1754285764-Criminal_History_Certific…"
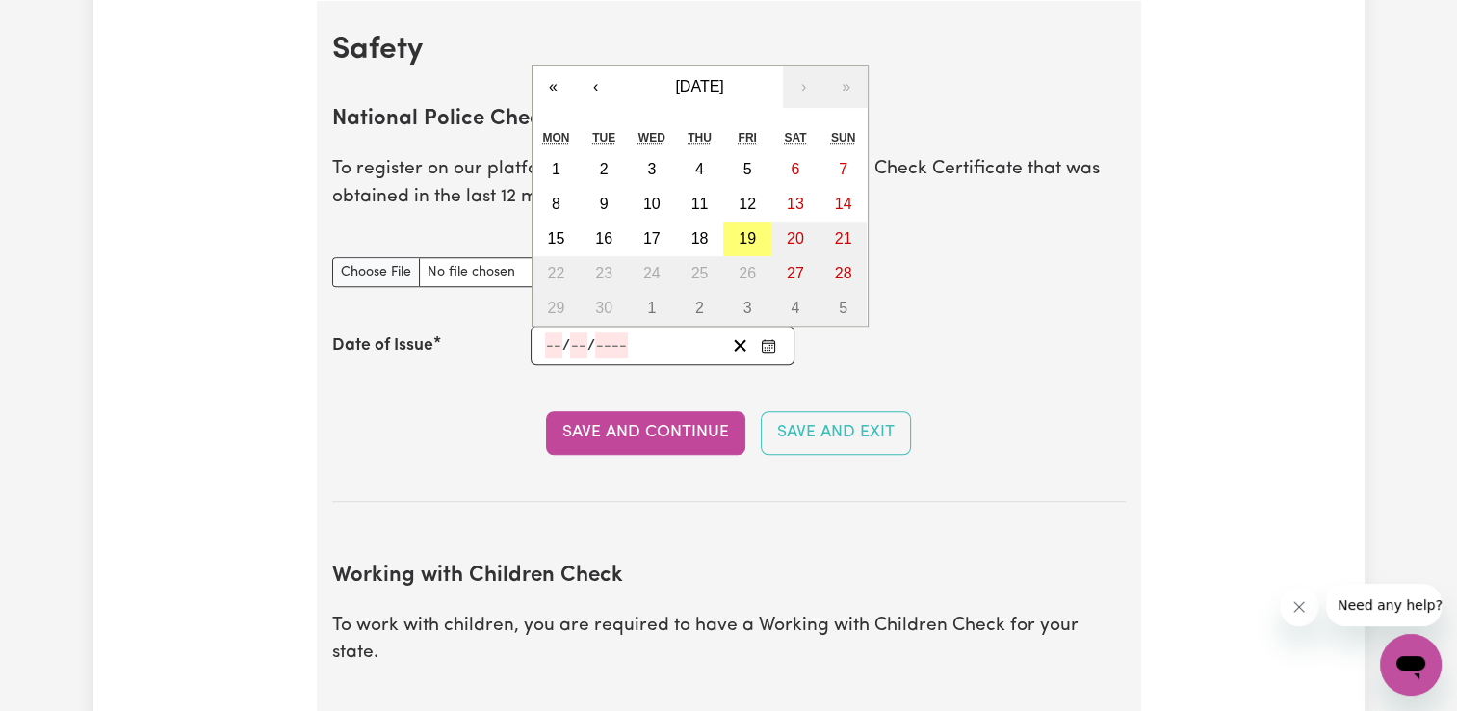
click at [556, 342] on input "number" at bounding box center [553, 345] width 17 height 26
type input "04"
type input "0820"
click at [576, 338] on input "number" at bounding box center [582, 345] width 17 height 26
type input "0"
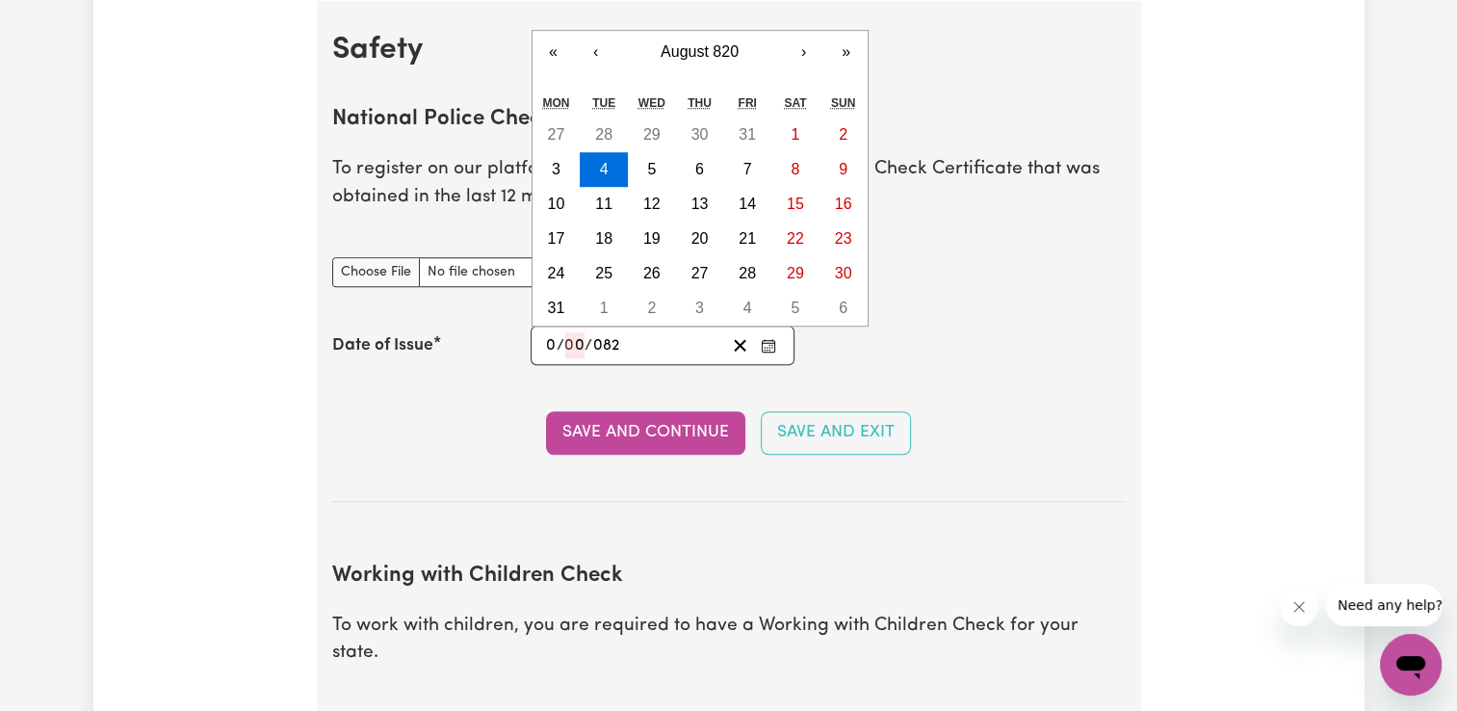
type input "0820-08-04"
type input "4"
type input "8"
type input "820"
type input "8"
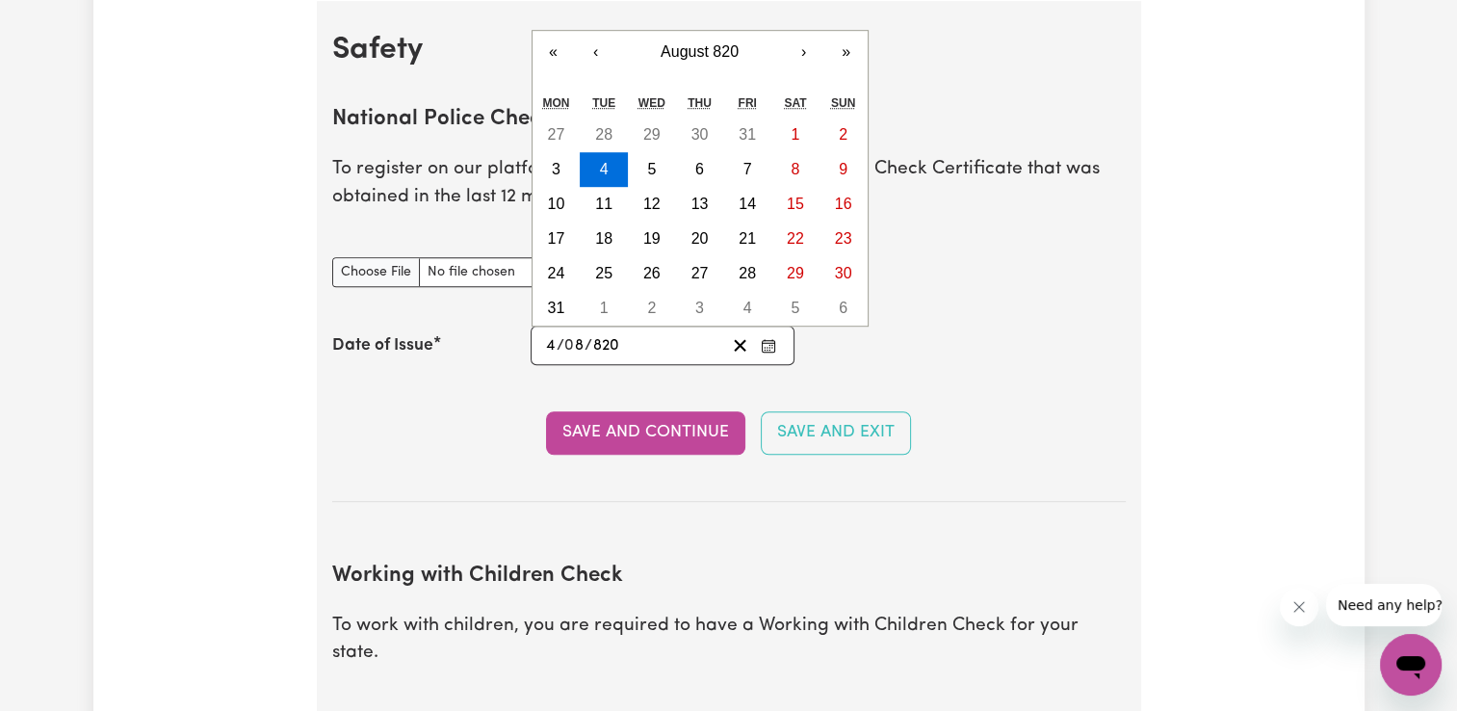
type input "0002-08-04"
type input "2"
type input "0020-08-04"
type input "20"
type input "0202-08-04"
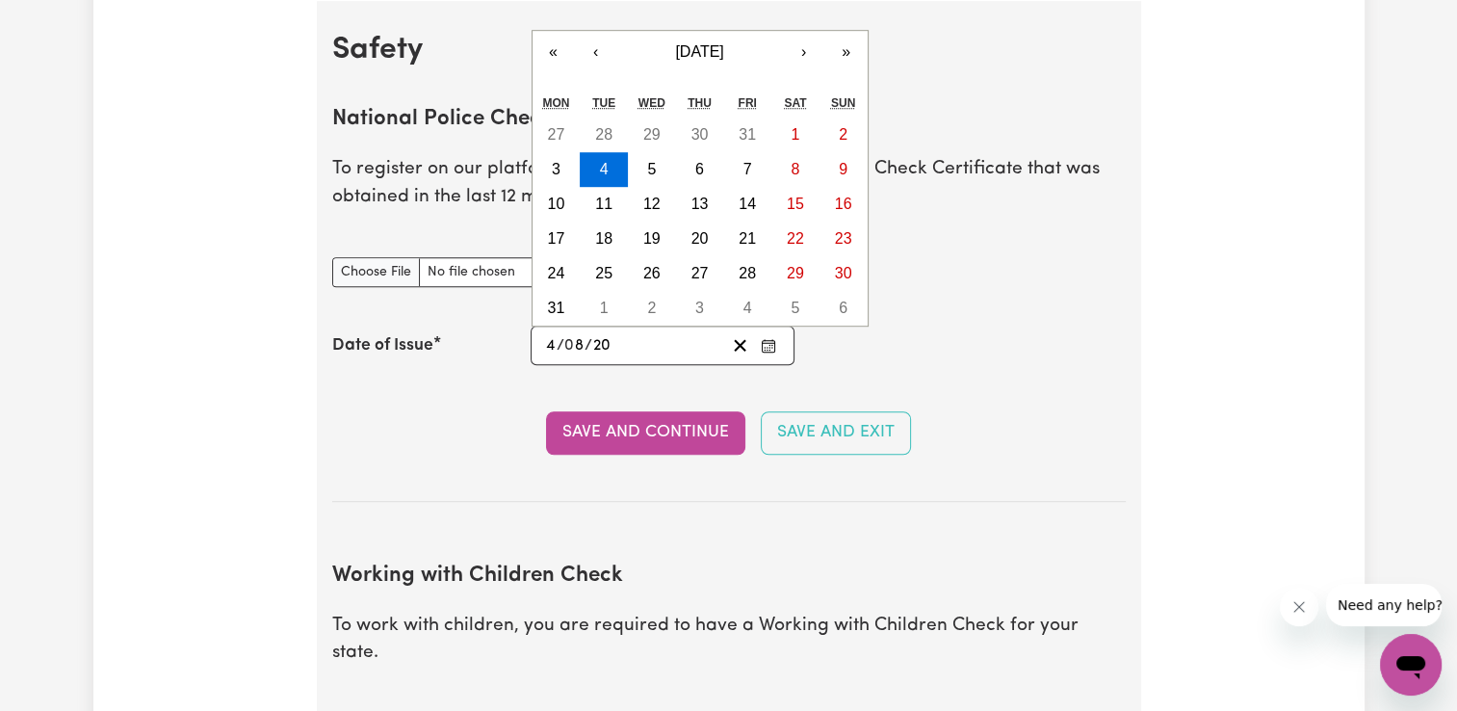
type input "202"
type input "[DATE]"
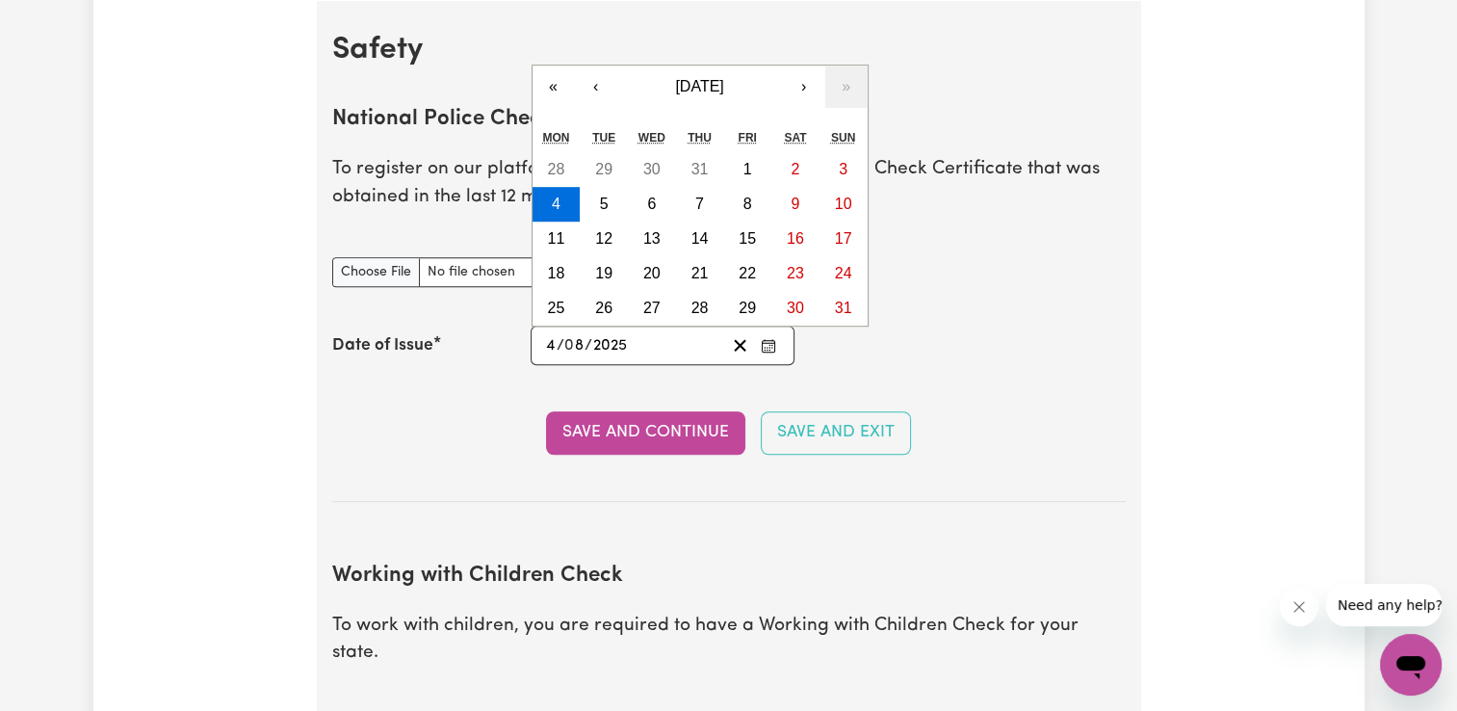
type input "2025"
click at [570, 204] on button "4" at bounding box center [557, 204] width 48 height 35
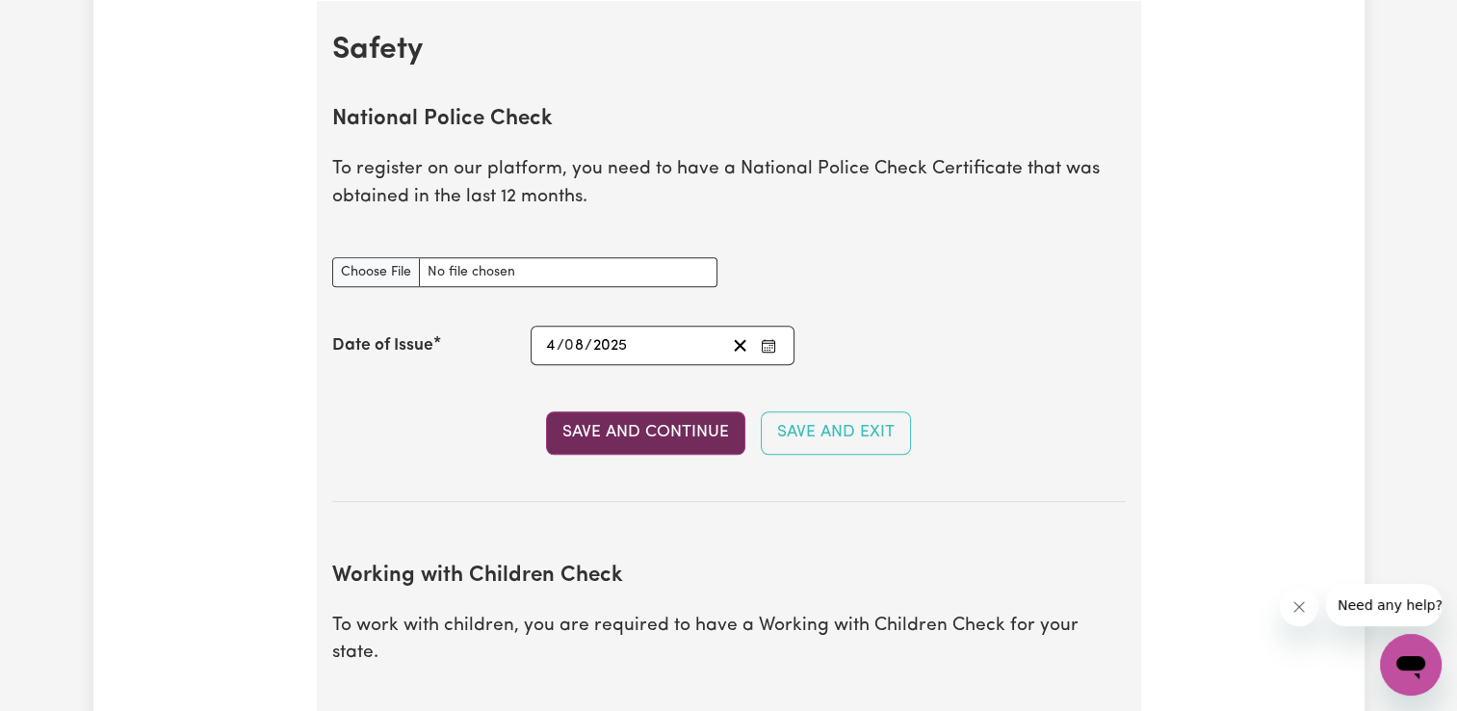
click at [644, 433] on button "Save and Continue" at bounding box center [645, 432] width 199 height 42
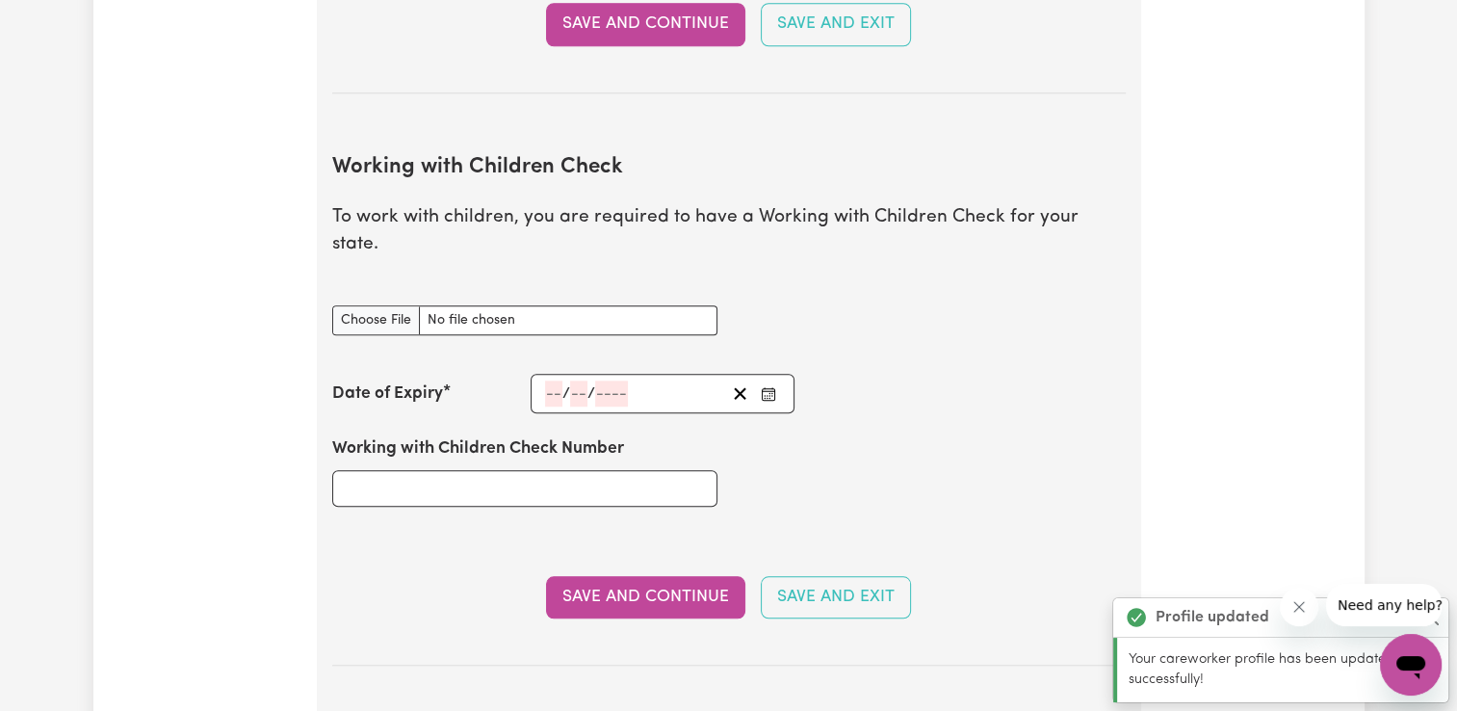
scroll to position [1766, 0]
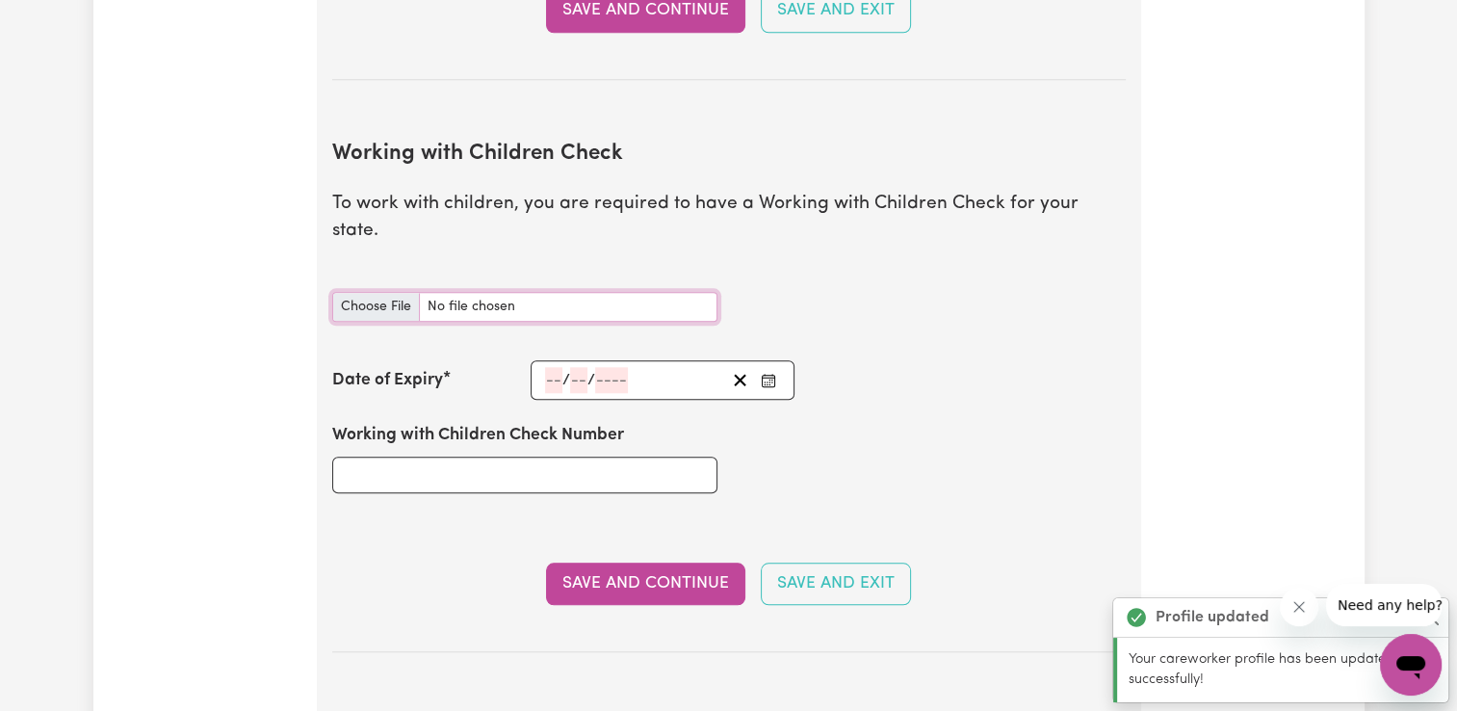
click at [362, 292] on input "Working with Children Check document" at bounding box center [524, 307] width 385 height 30
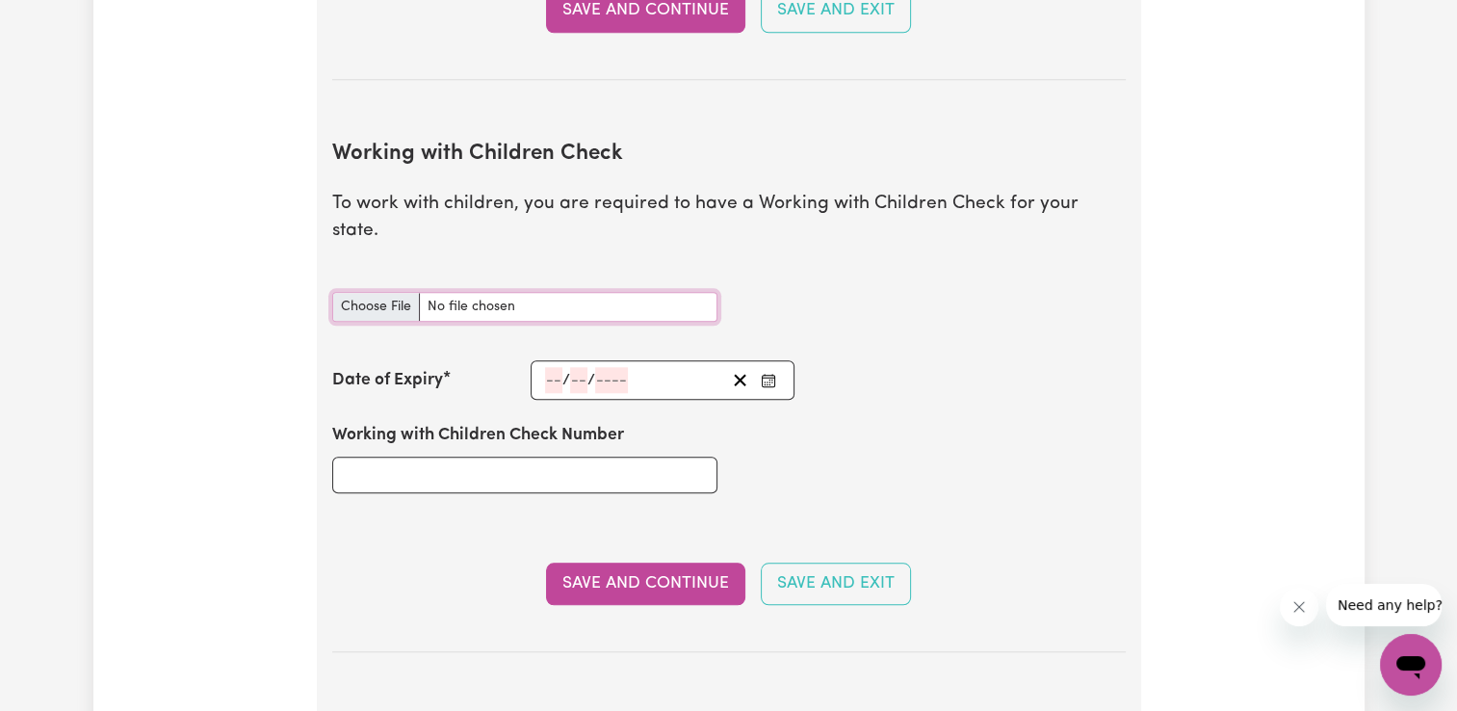
type input "C:\fakepath\DHS Working with Children Check ([PERSON_NAME]) DLMOFFICIALSensitiv…"
click at [492, 456] on input "Working with Children Check Number" at bounding box center [524, 474] width 385 height 37
paste input "SRN 0121-7044"
type input "SRN 0121-7044"
click at [715, 367] on div "/ /" at bounding box center [634, 380] width 183 height 26
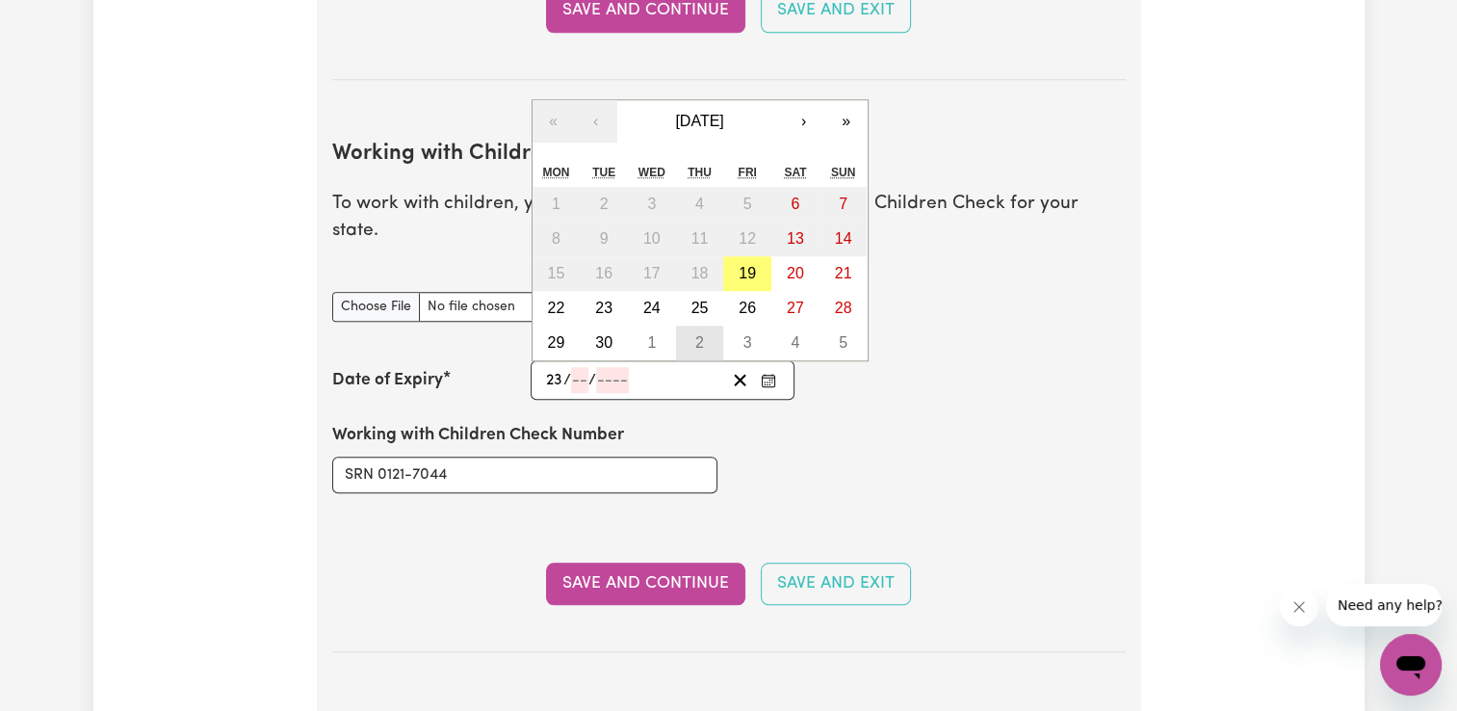
type input "23"
type input "06"
type input "203"
type input "[DATE]"
type input "6"
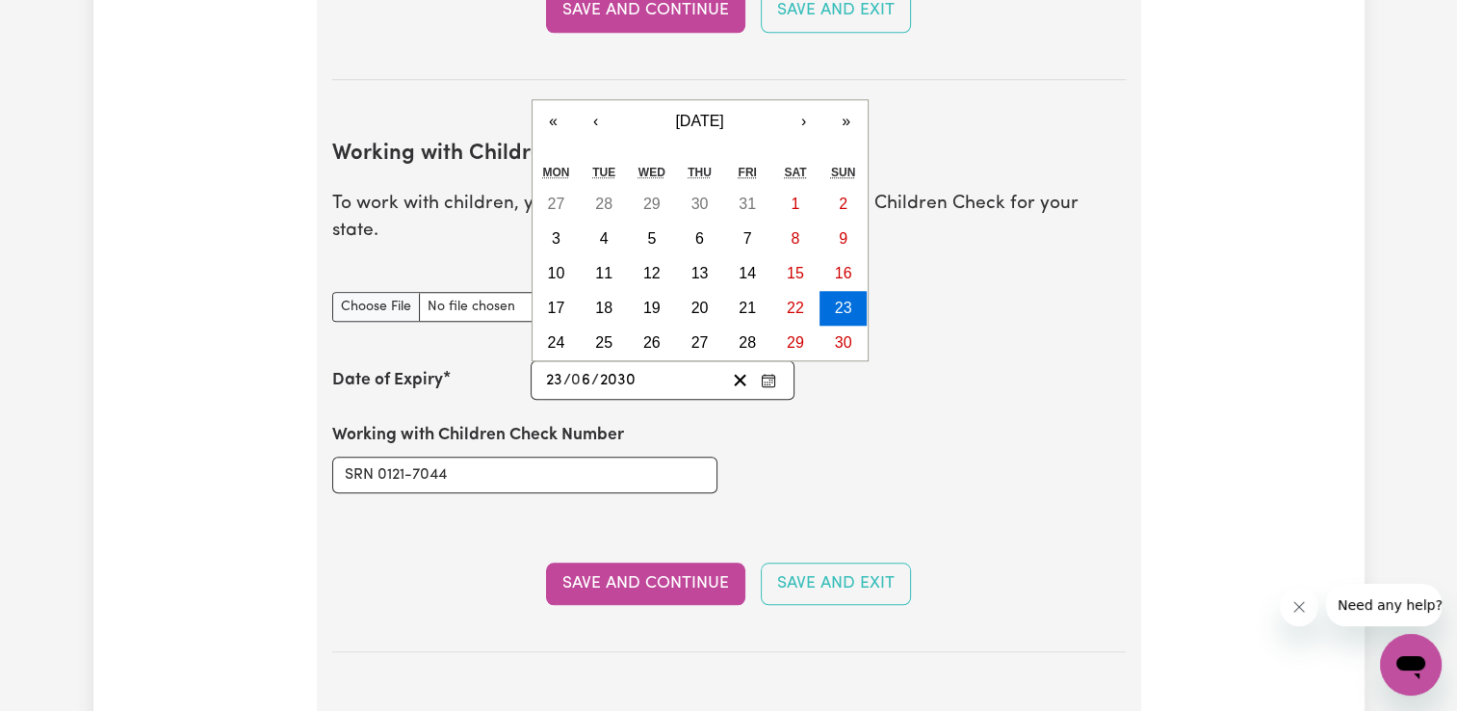
type input "2030"
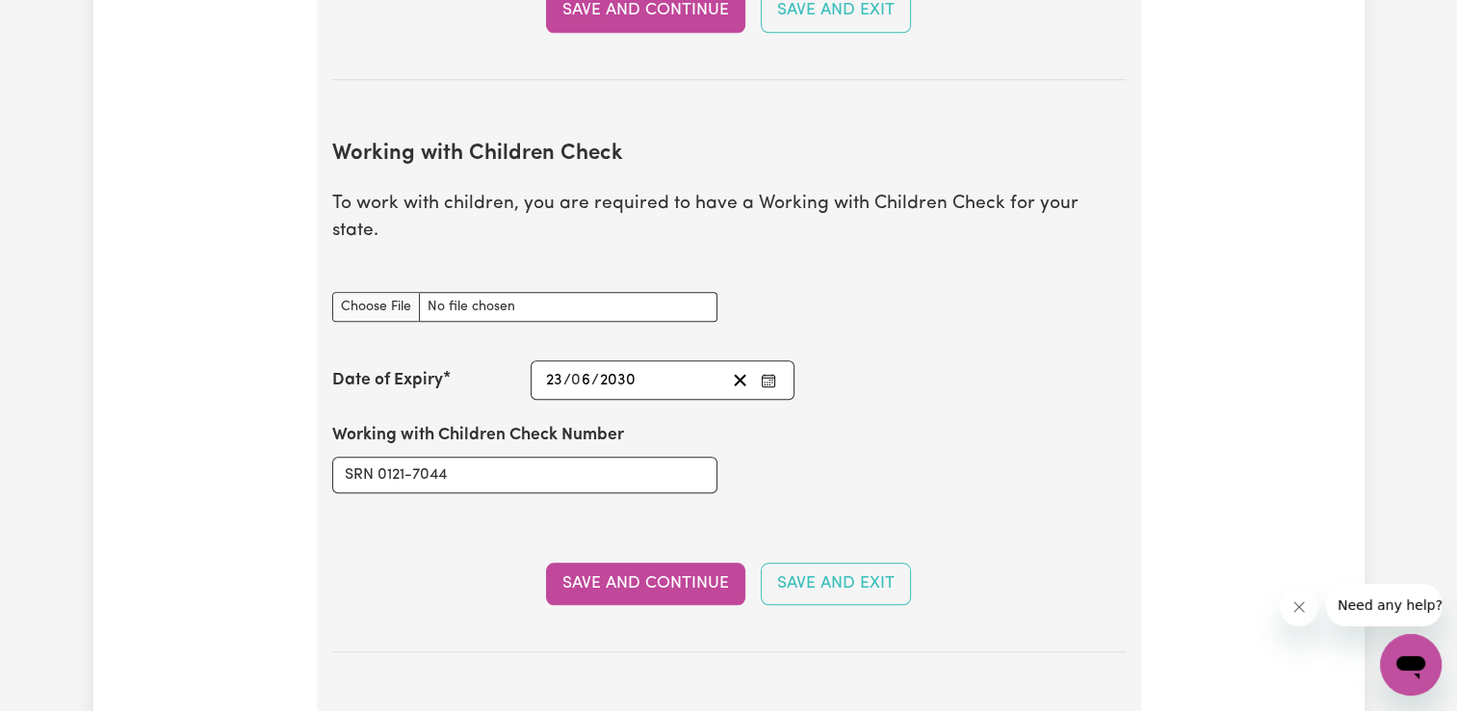
click at [870, 414] on div "Working with Children Check Number SRN 0121-7044" at bounding box center [729, 458] width 817 height 116
click at [678, 562] on button "Save and Continue" at bounding box center [645, 583] width 199 height 42
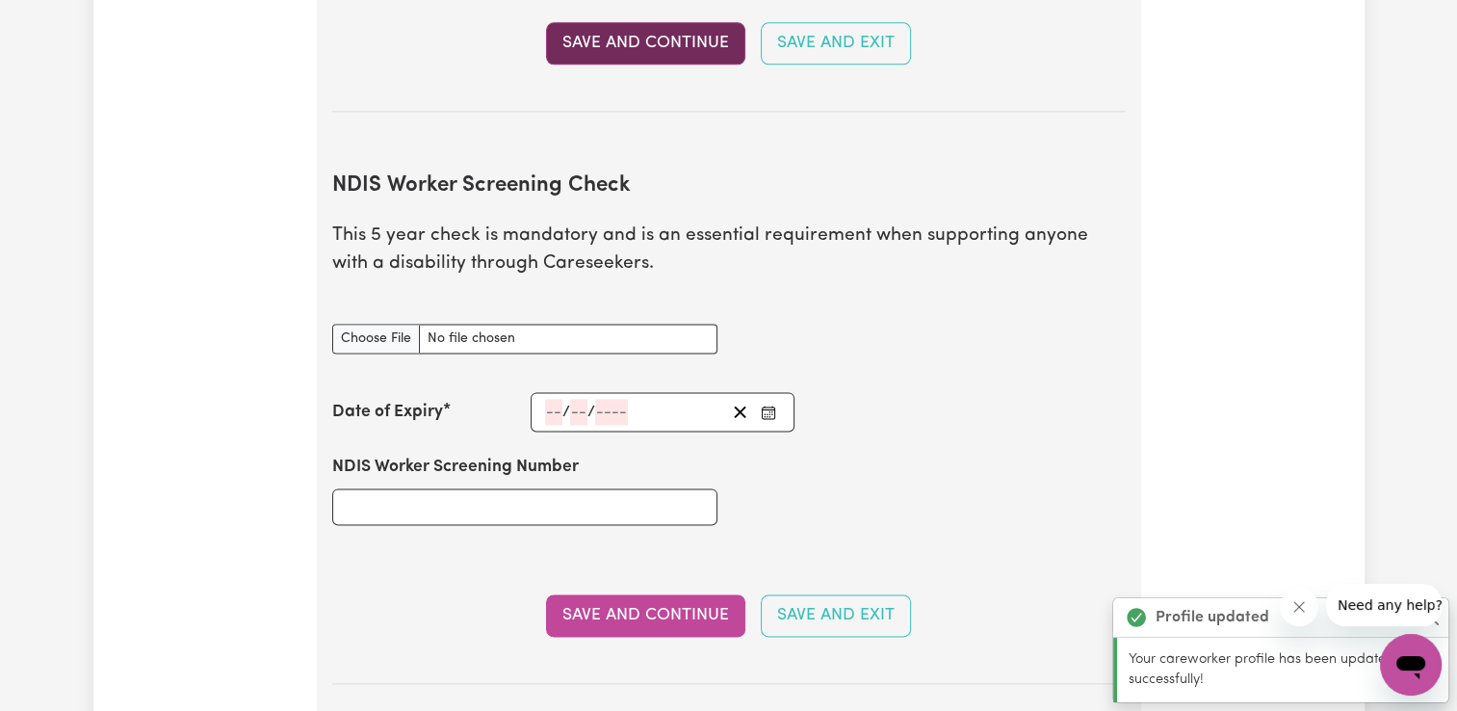
scroll to position [2418, 0]
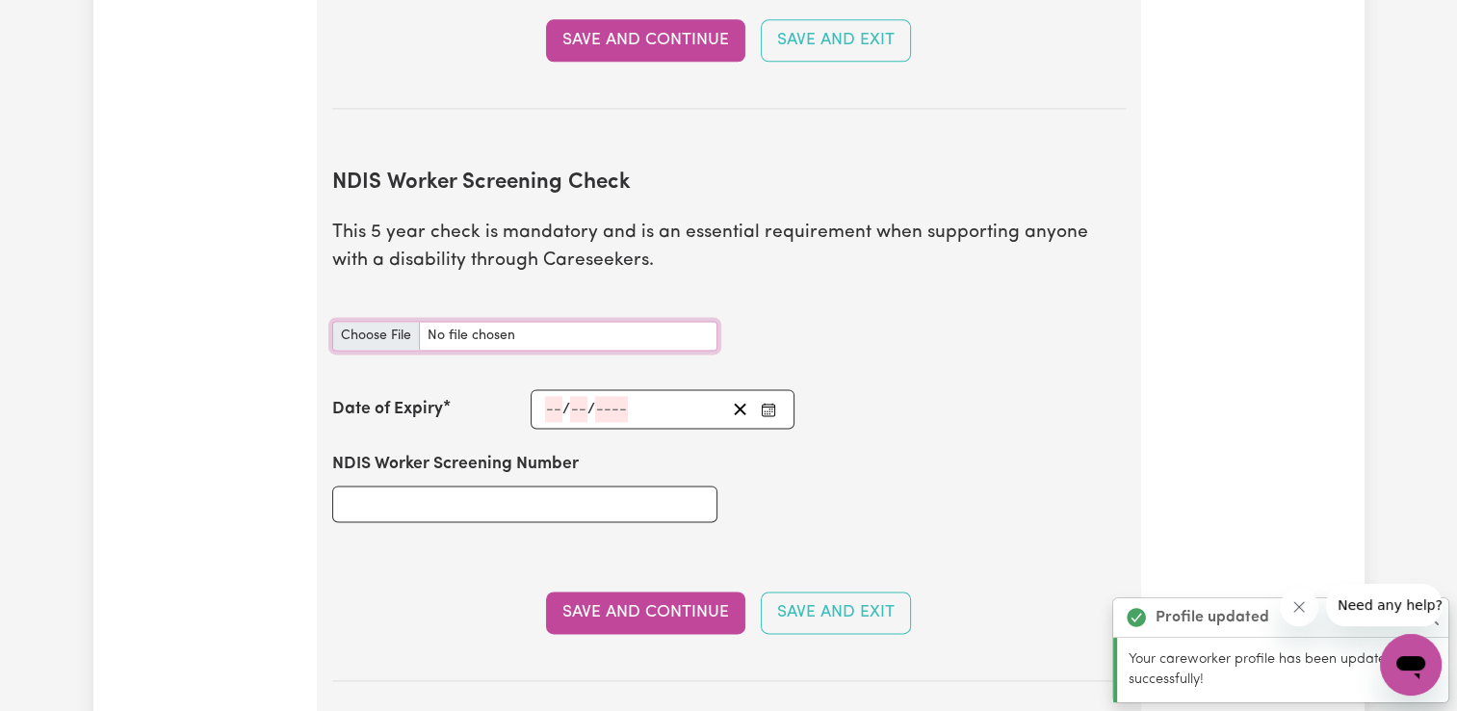
click at [397, 321] on input "NDIS Worker Screening Check document" at bounding box center [524, 336] width 385 height 30
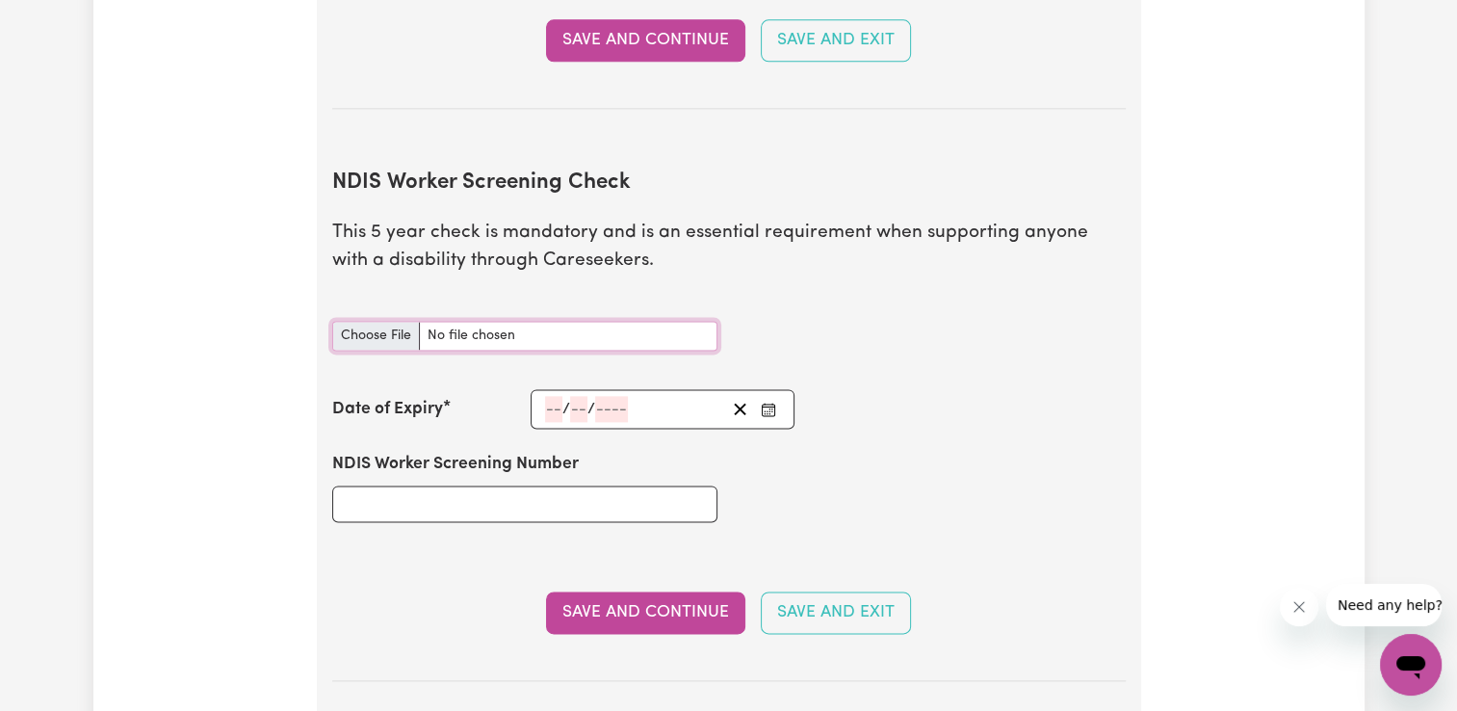
type input "C:\fakepath\DHS NDIS worker check ([PERSON_NAME]) Notice of Clearance DLMOFFICI…"
click at [483, 485] on input "NDIS Worker Screening Number" at bounding box center [524, 503] width 385 height 37
paste input "43325343"
type input "43325343"
click at [548, 396] on input "number" at bounding box center [553, 409] width 17 height 26
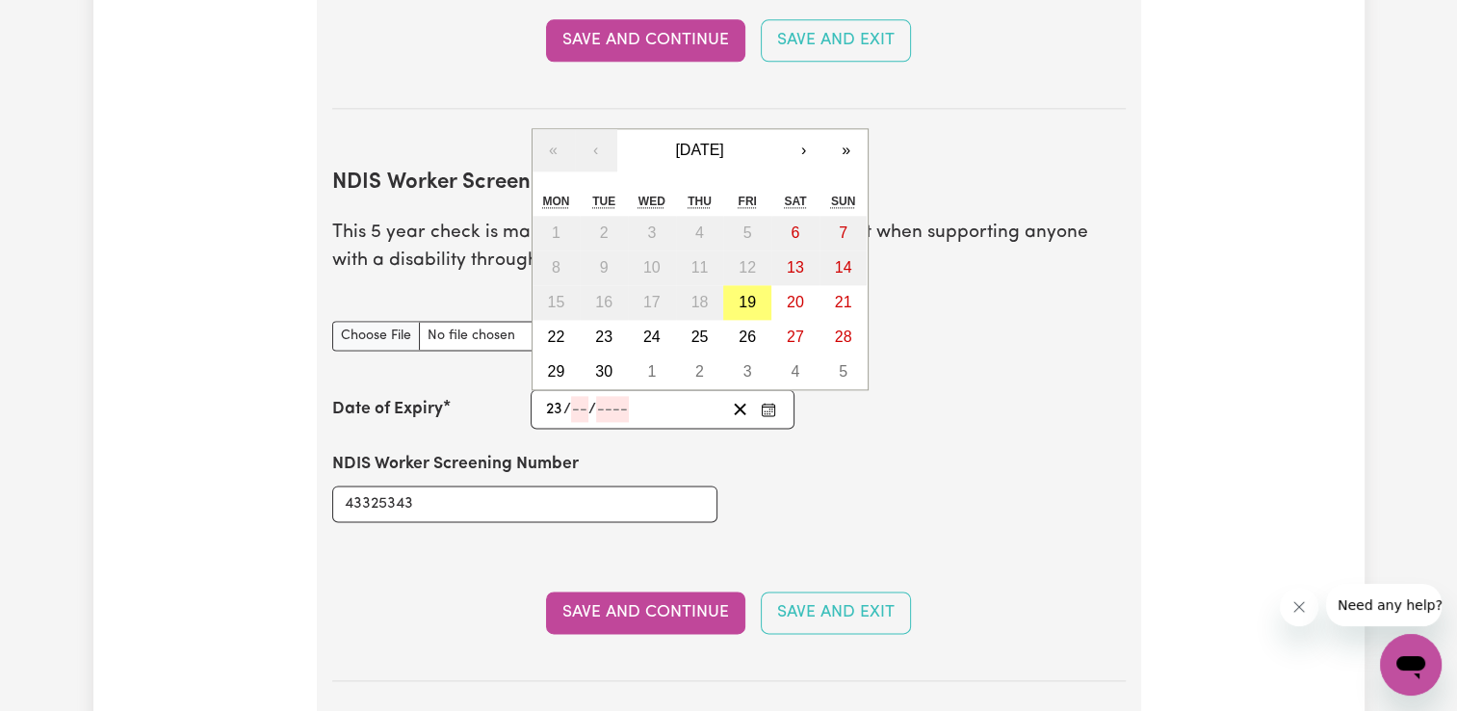
type input "23"
type input "06"
type input "203"
type input "[DATE]"
type input "6"
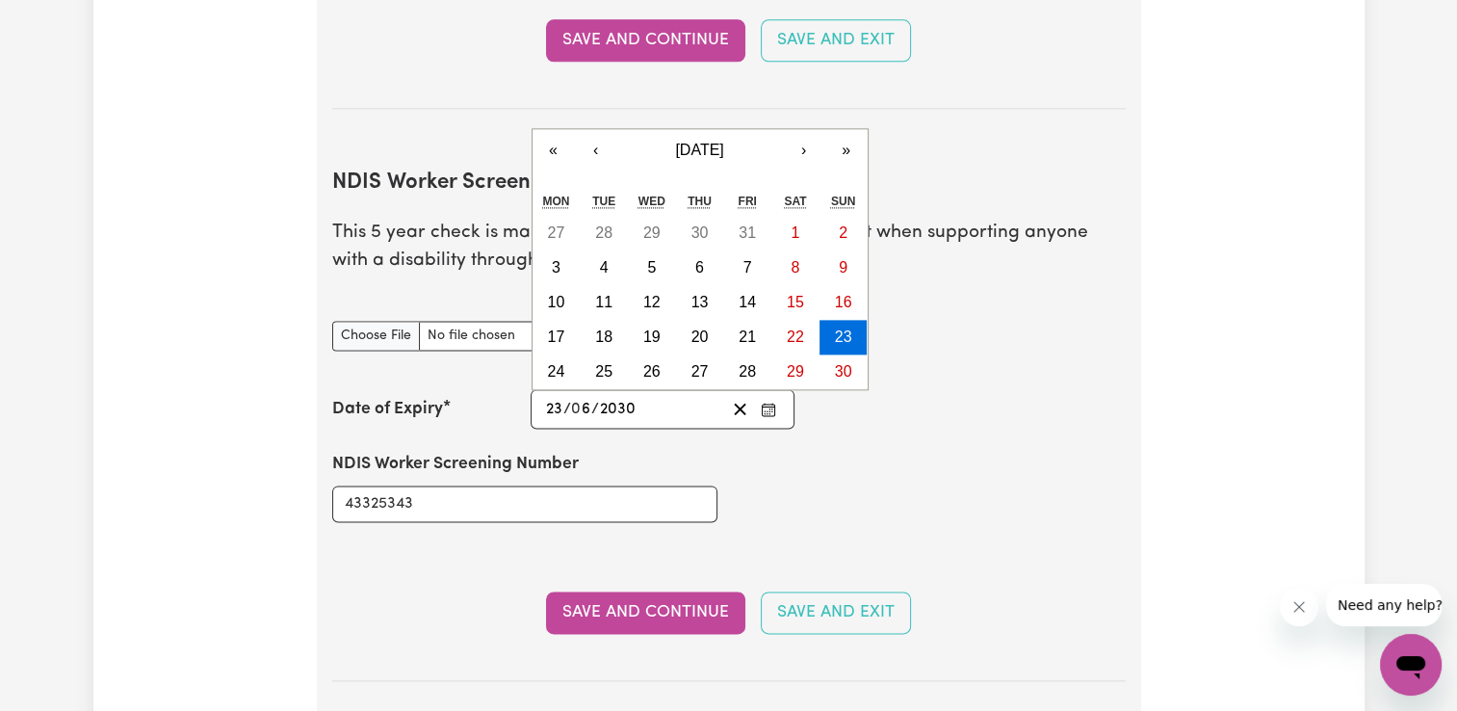
type input "2030"
click at [661, 591] on button "Save and Continue" at bounding box center [645, 612] width 199 height 42
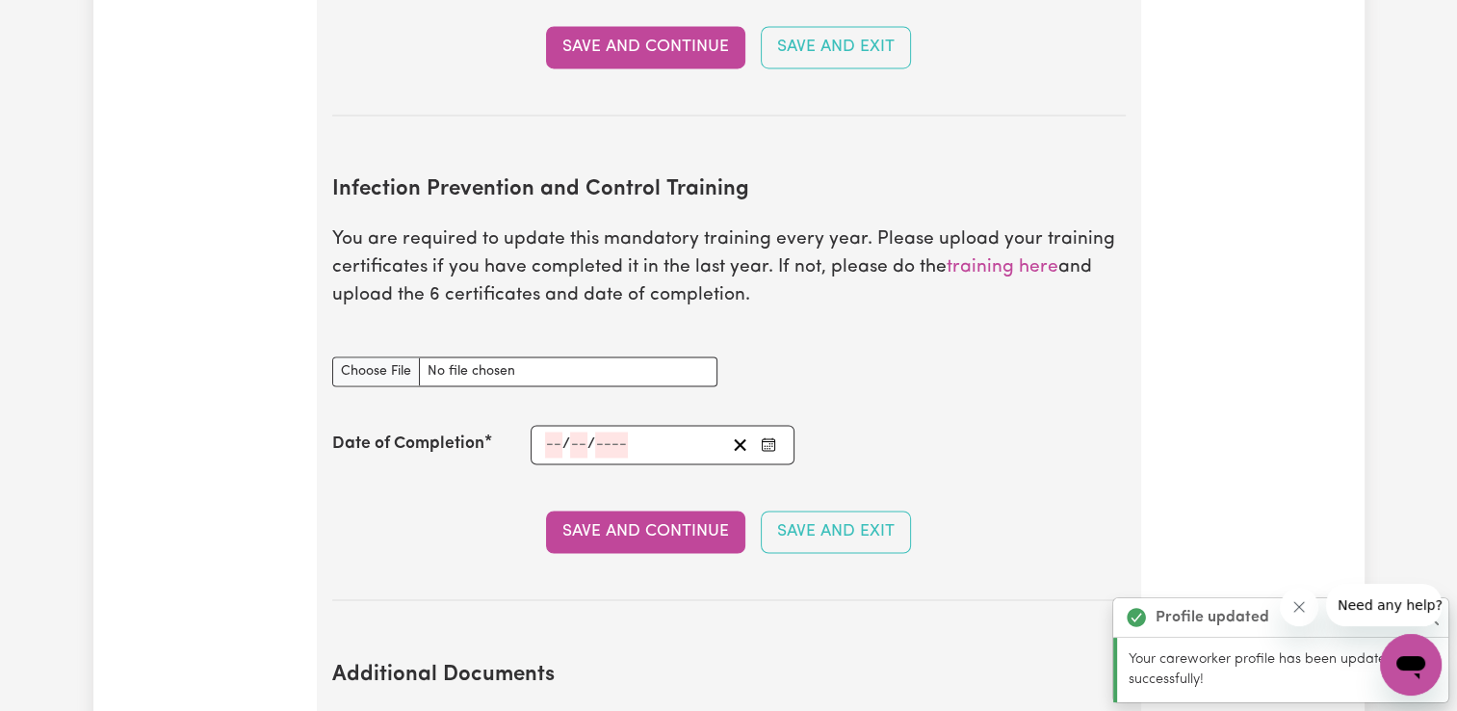
scroll to position [3097, 0]
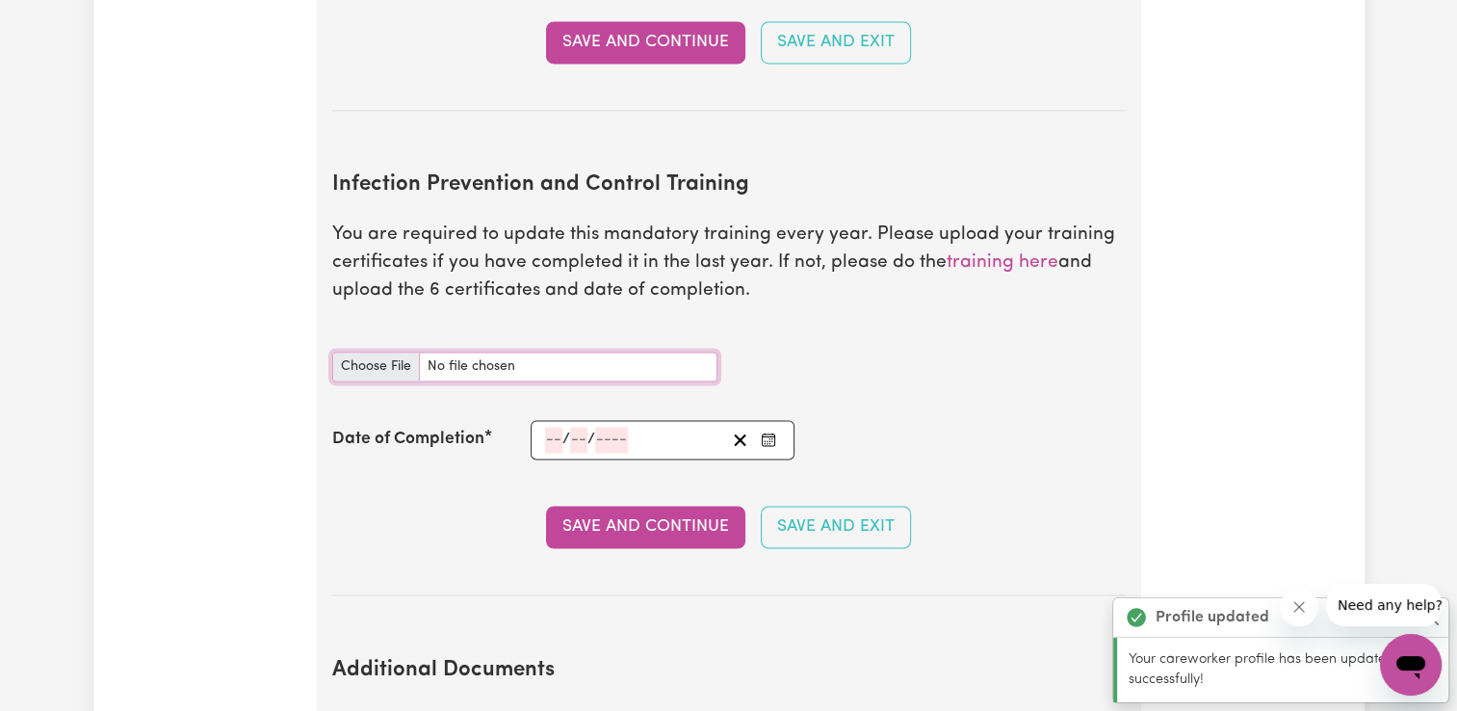
click at [385, 351] on input "Infection Prevention and Control Training document" at bounding box center [524, 366] width 385 height 30
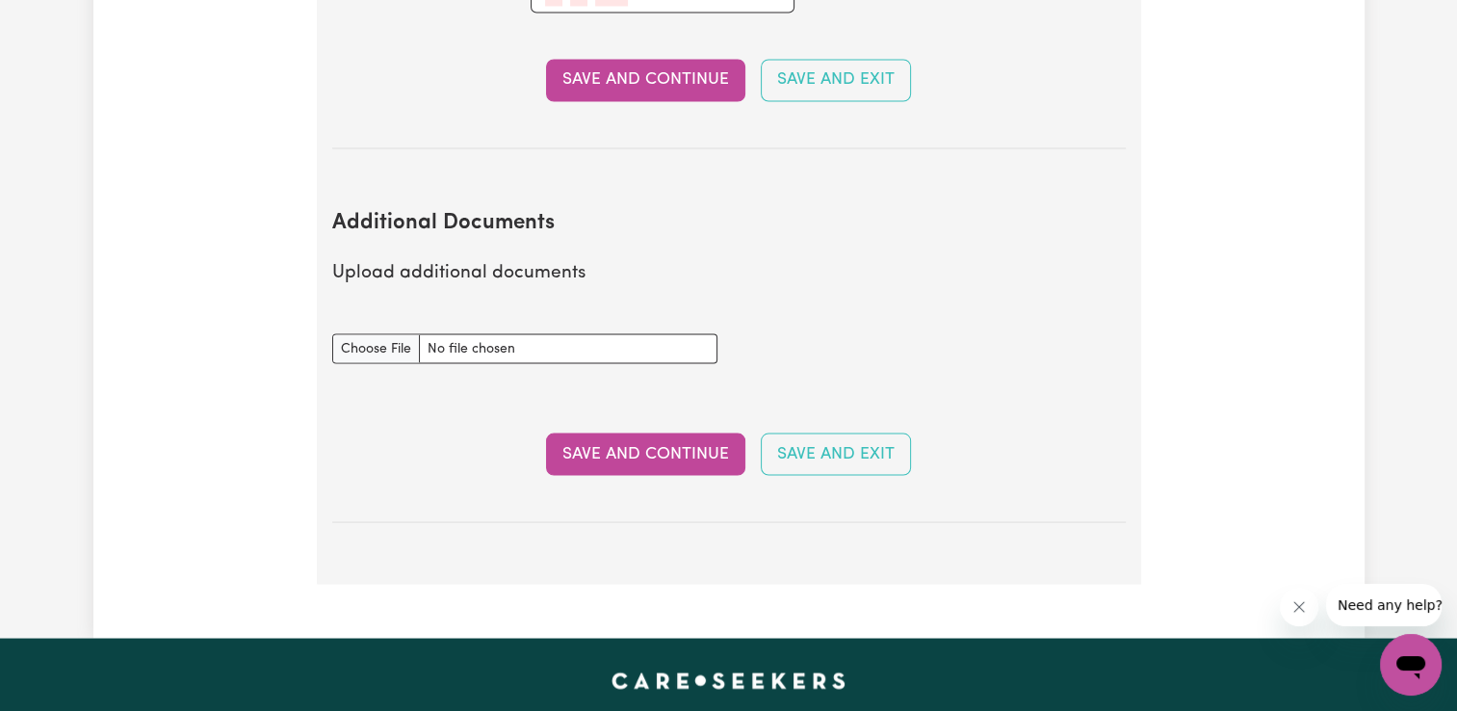
scroll to position [3578, 0]
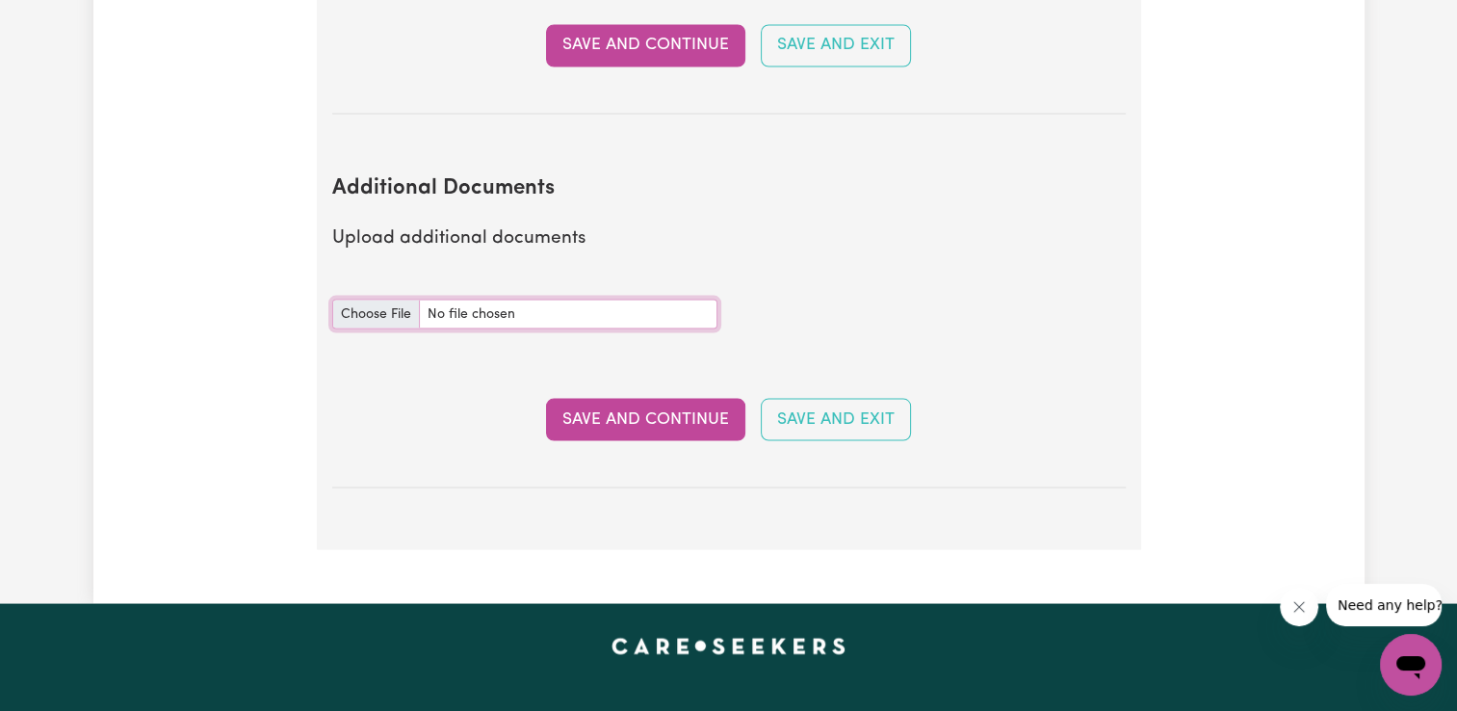
click at [372, 299] on input "Additional Documents document" at bounding box center [524, 314] width 385 height 30
type input "C:\fakepath\NDIS_Worker_Orientation_Completion_Certificate.pdf"
click at [642, 398] on button "Save and Continue" at bounding box center [645, 419] width 199 height 42
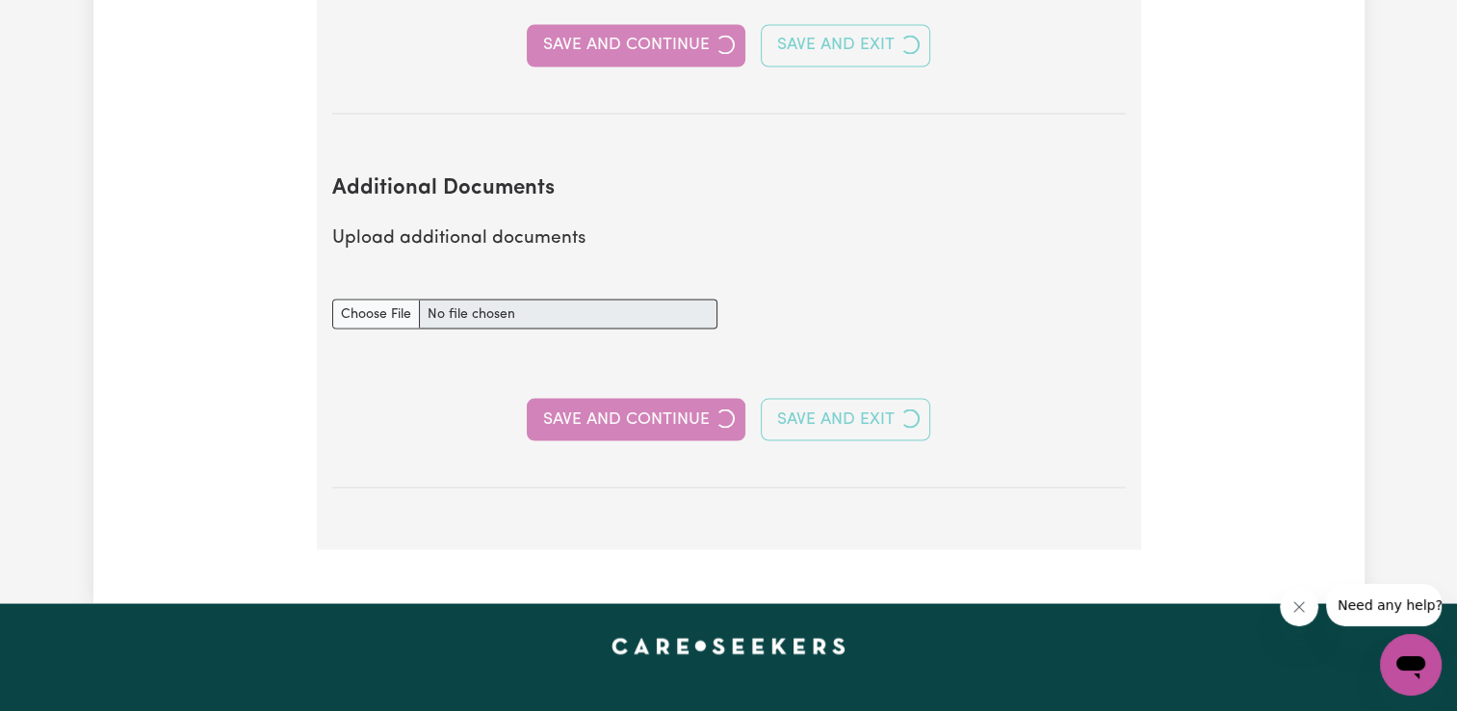
select select "Certificate III (Individual Support)"
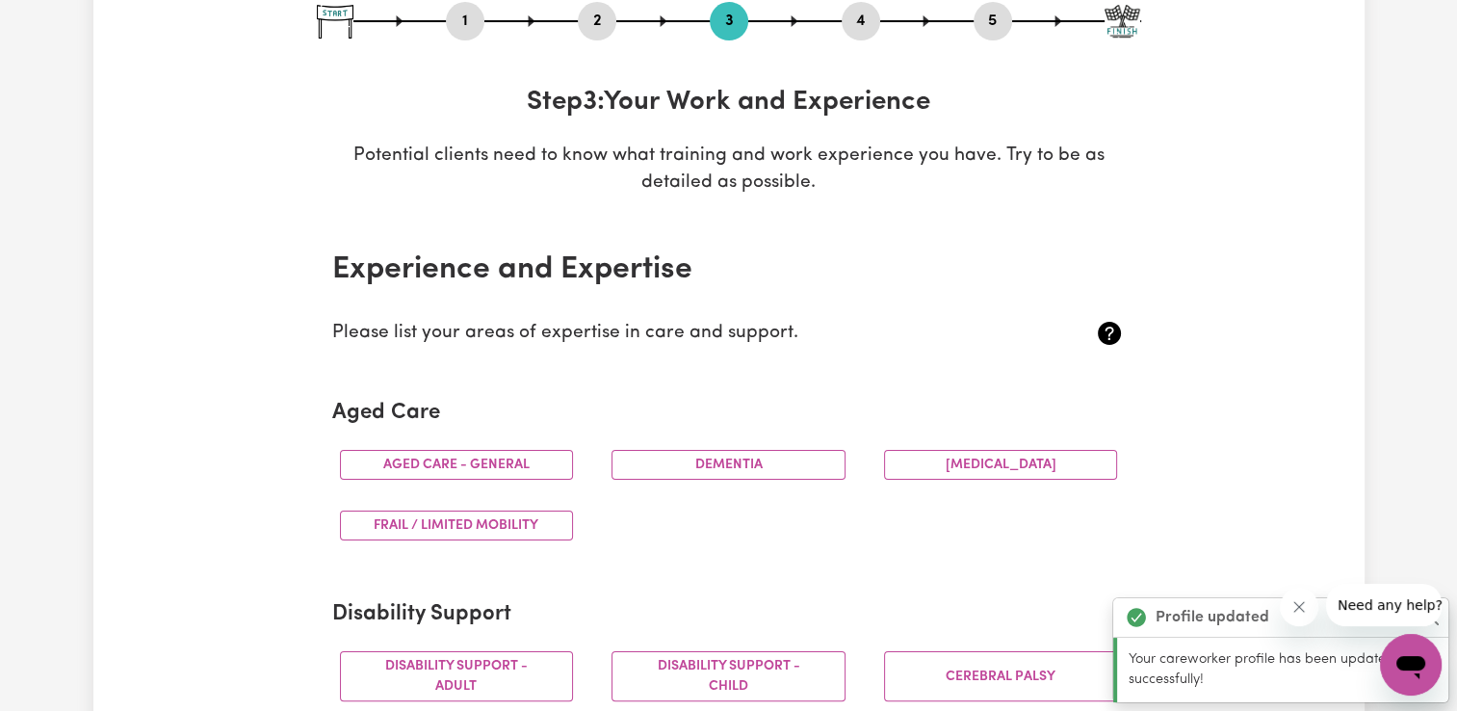
scroll to position [289, 0]
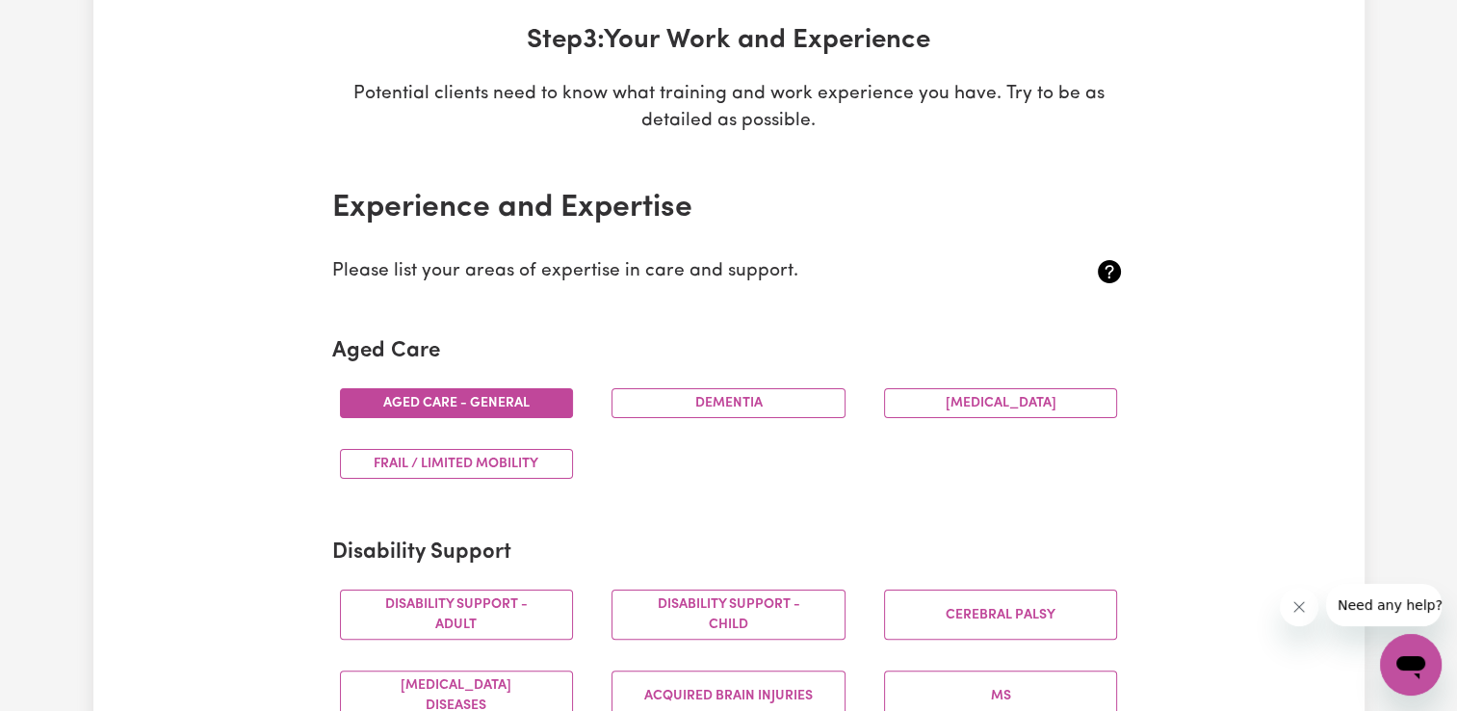
click at [472, 406] on button "Aged care - General" at bounding box center [457, 403] width 234 height 30
click at [662, 410] on button "Dementia" at bounding box center [728, 403] width 234 height 30
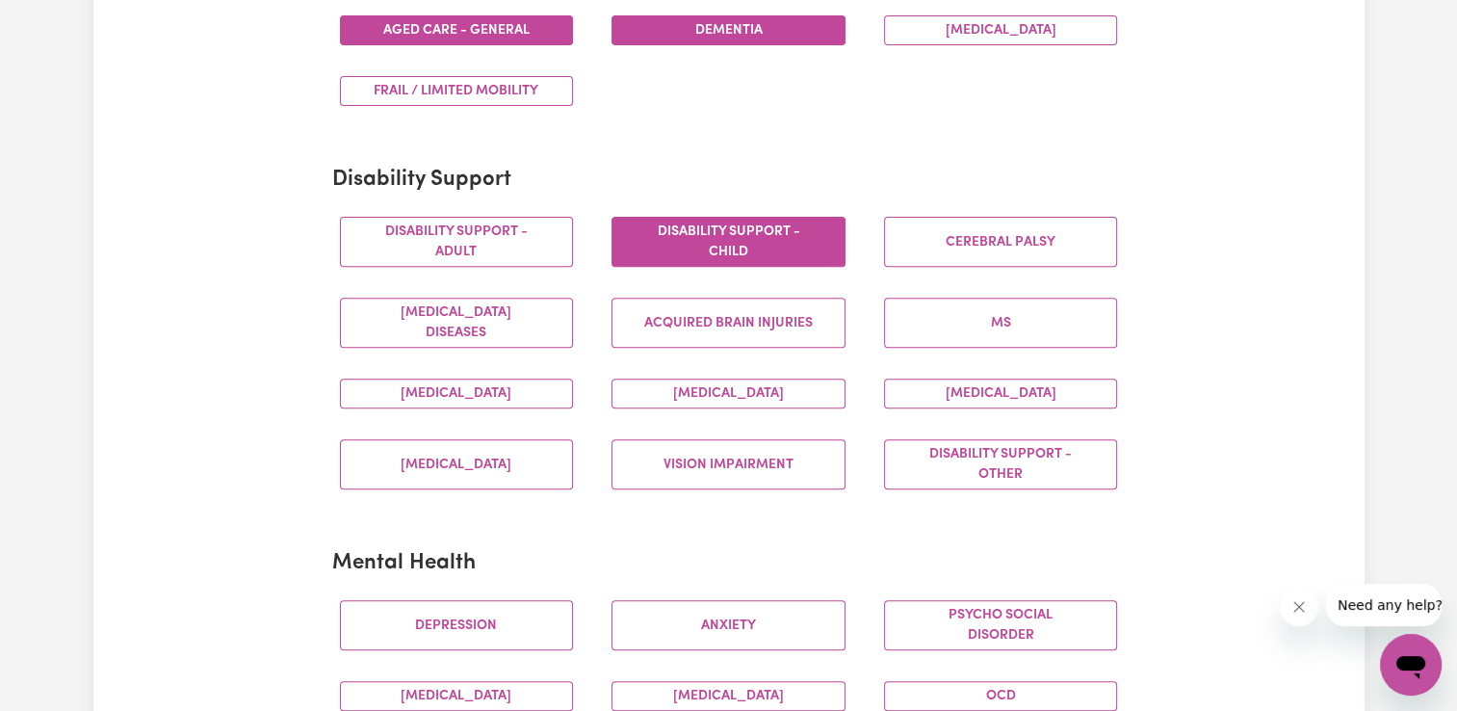
scroll to position [674, 0]
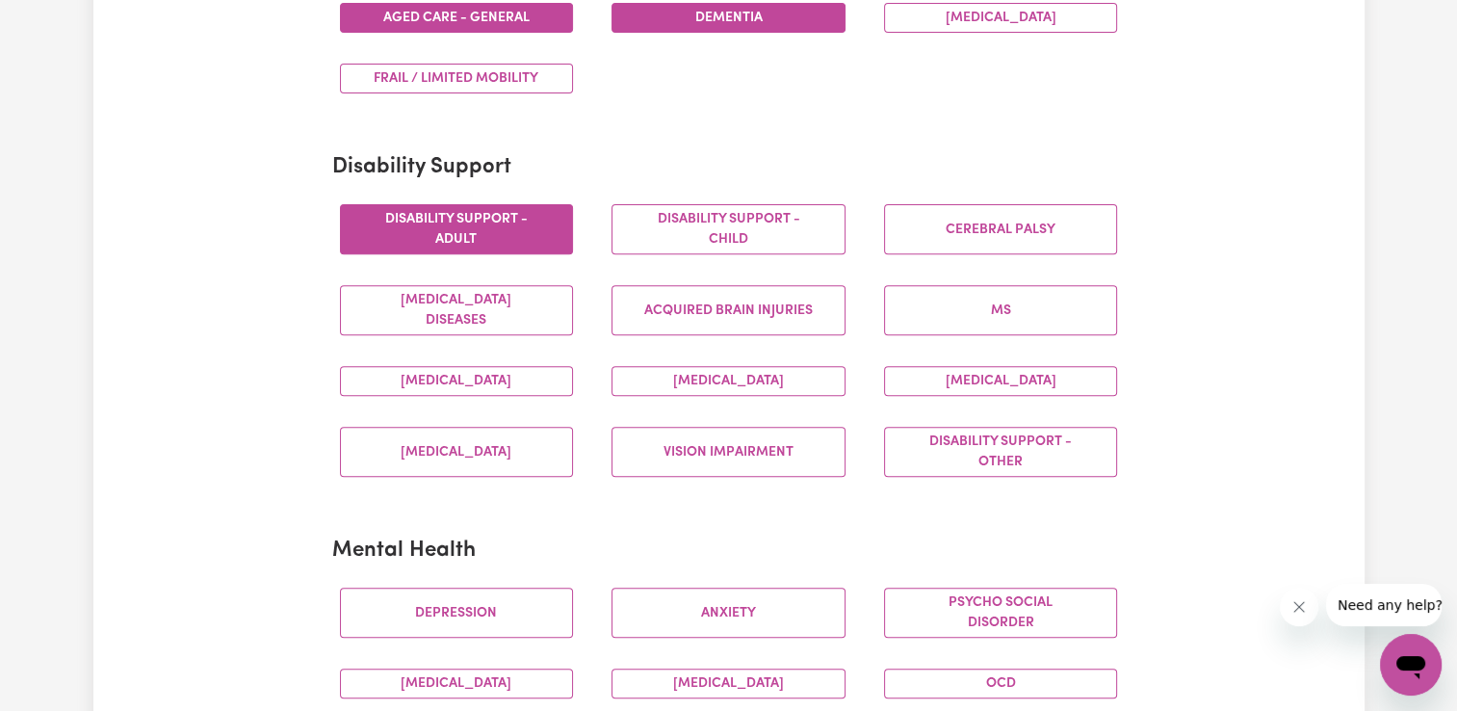
click at [512, 234] on button "Disability support - Adult" at bounding box center [457, 229] width 234 height 50
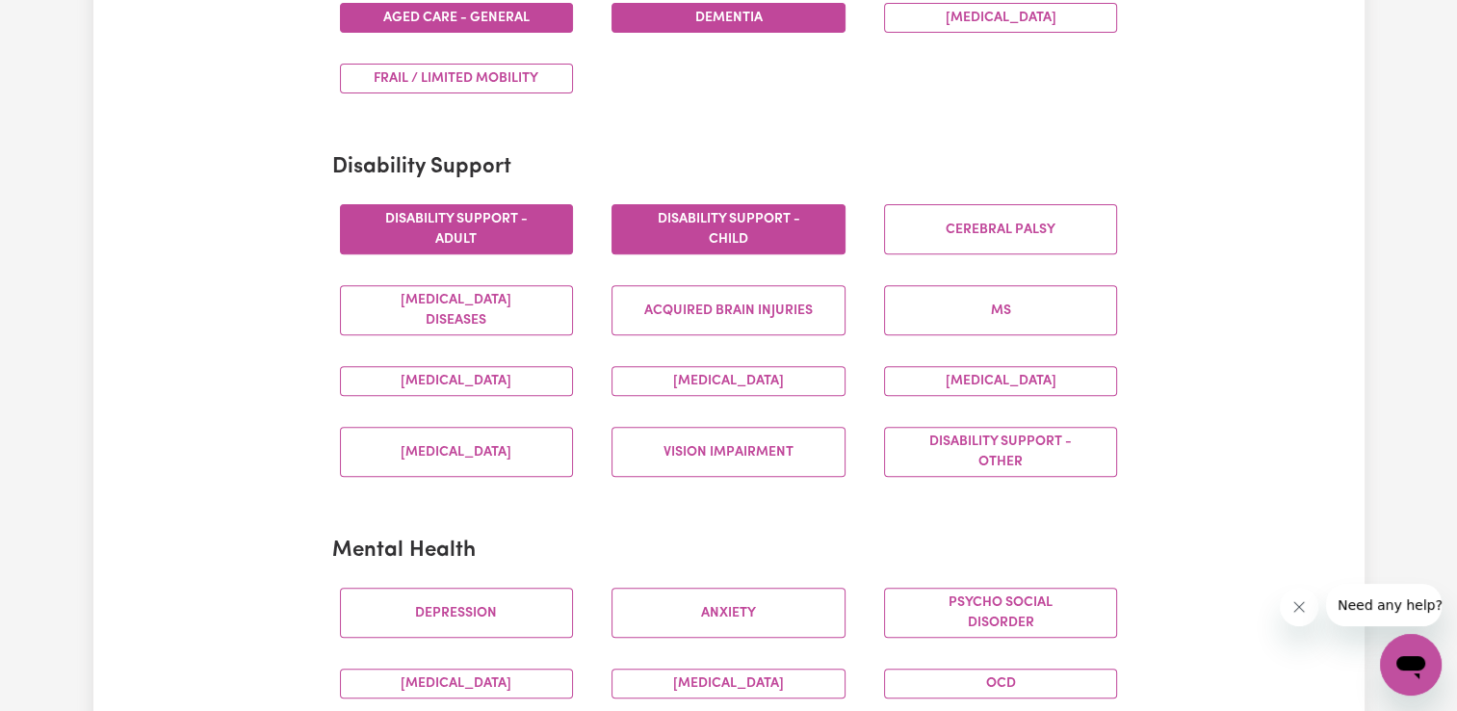
click at [741, 236] on button "Disability support - Child" at bounding box center [728, 229] width 234 height 50
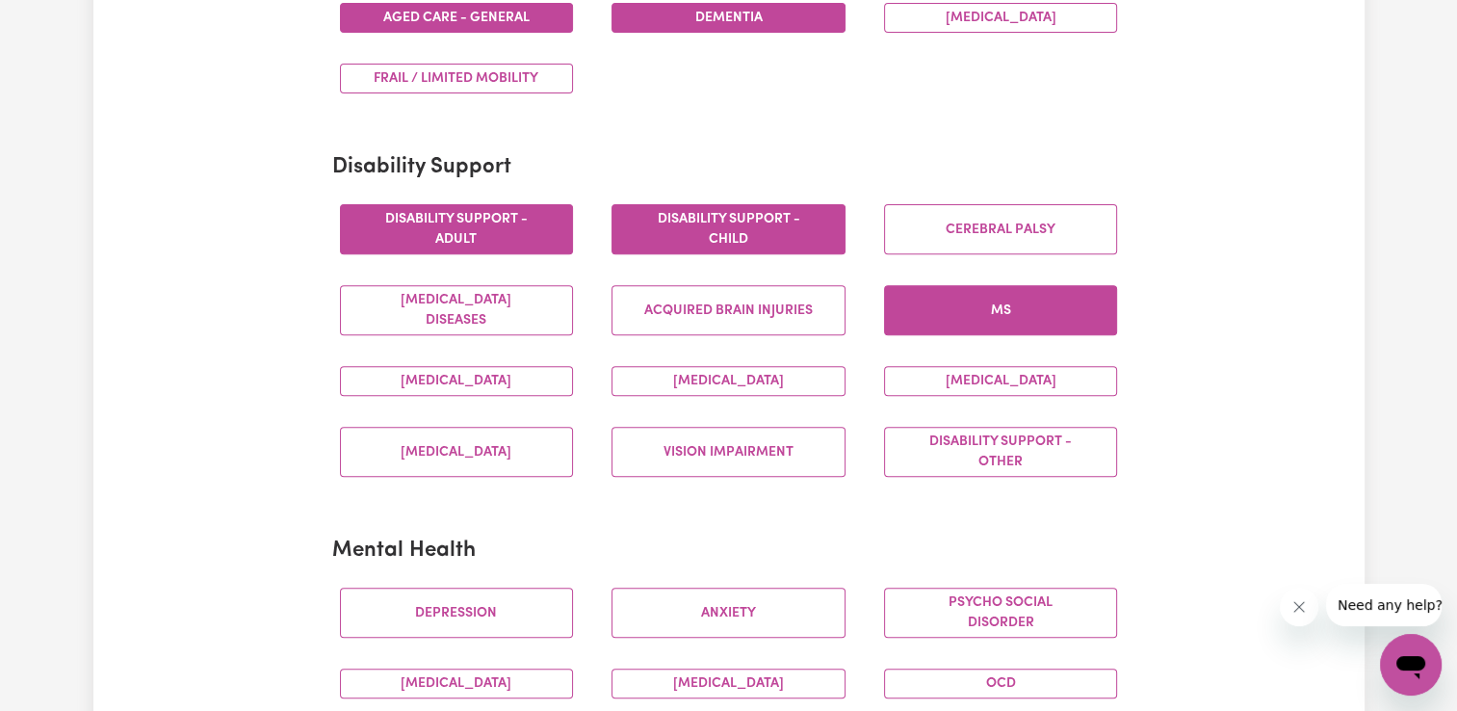
click at [955, 308] on button "MS" at bounding box center [1001, 310] width 234 height 50
click at [521, 384] on button "[MEDICAL_DATA]" at bounding box center [457, 381] width 234 height 30
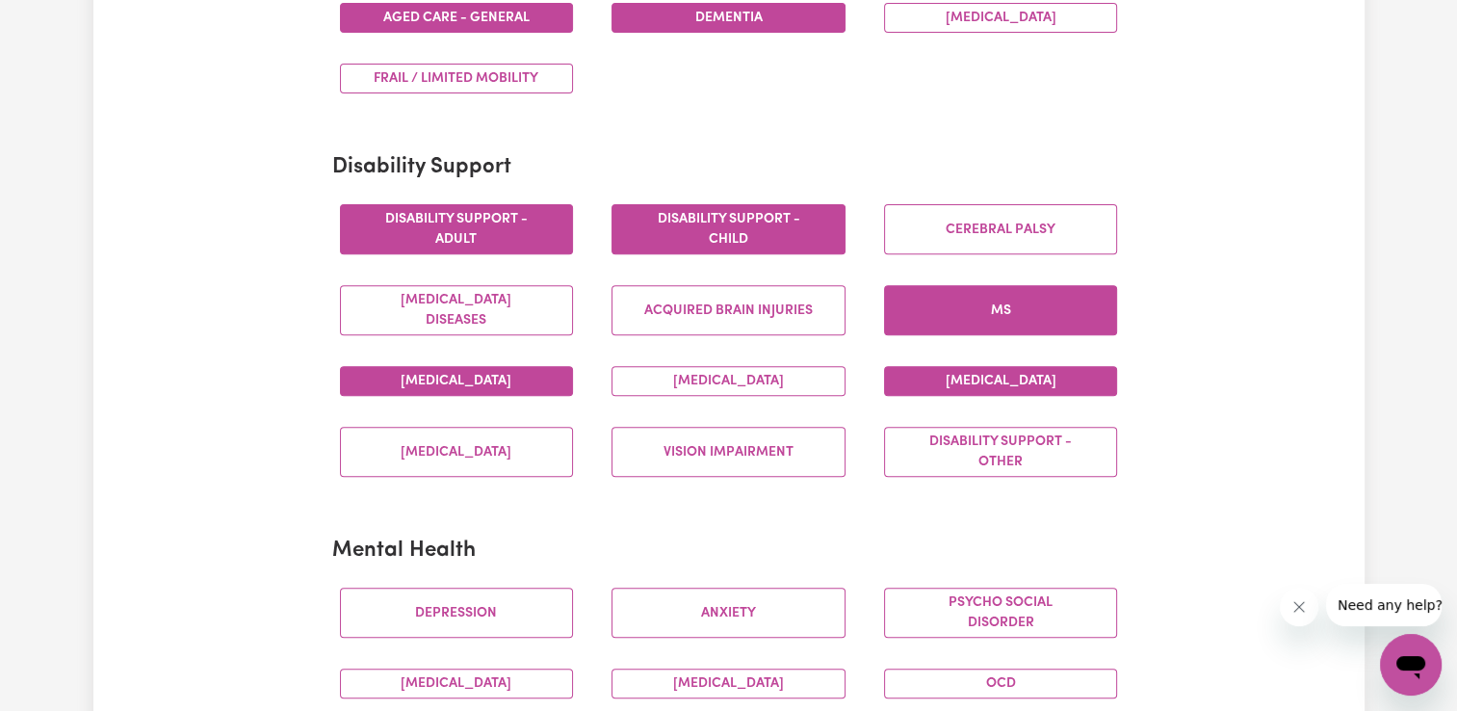
click at [962, 380] on button "[MEDICAL_DATA]" at bounding box center [1001, 381] width 234 height 30
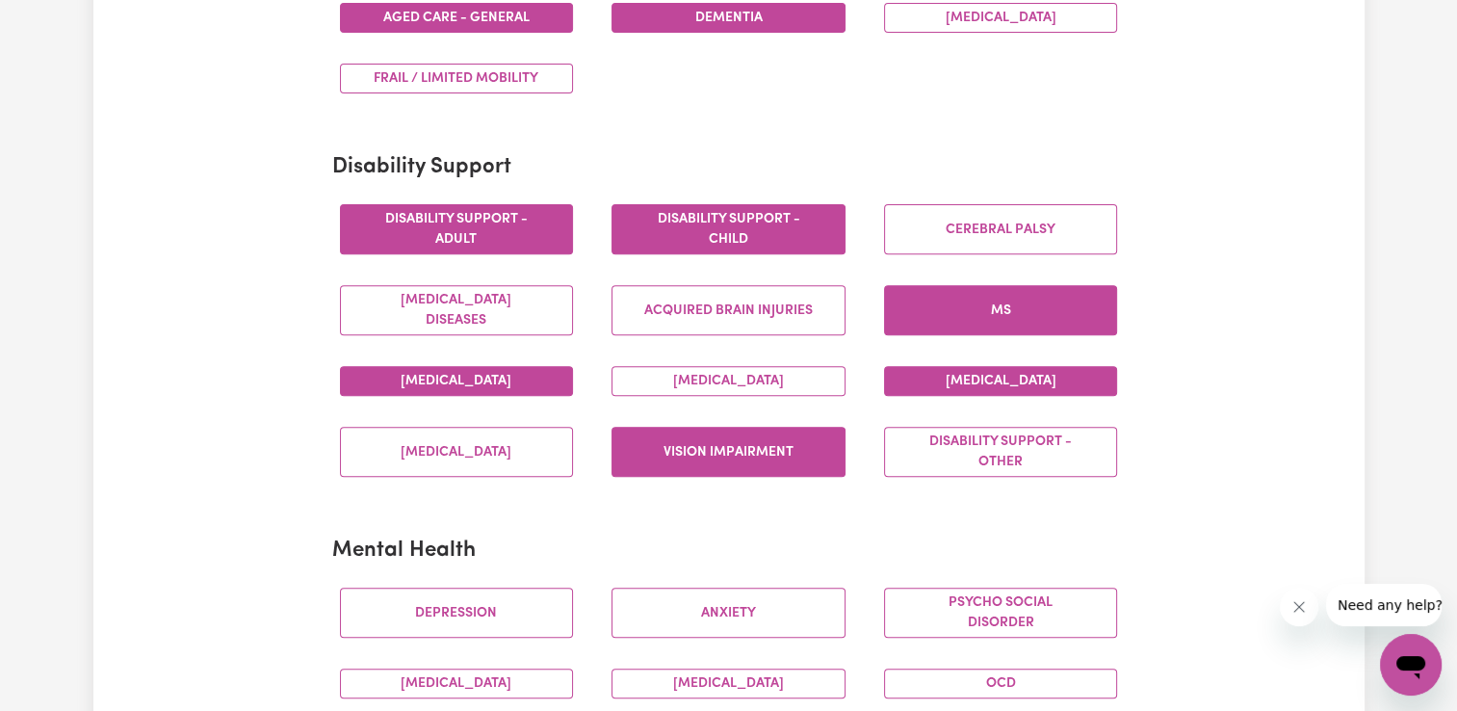
click at [774, 447] on button "Vision impairment" at bounding box center [728, 452] width 234 height 50
click at [810, 448] on button "Vision impairment" at bounding box center [728, 452] width 234 height 50
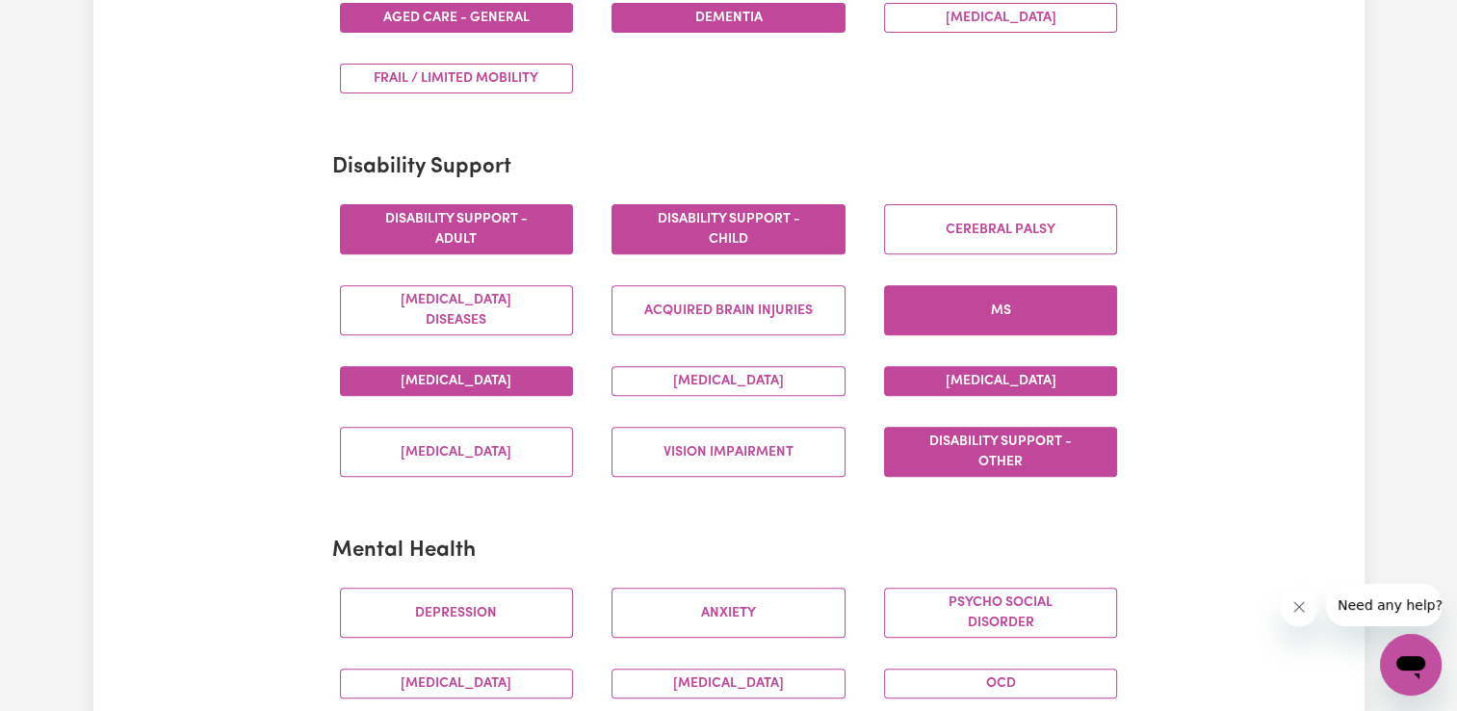
click at [963, 470] on button "Disability support - Other" at bounding box center [1001, 452] width 234 height 50
click at [963, 447] on button "Disability support - Other" at bounding box center [1001, 452] width 234 height 50
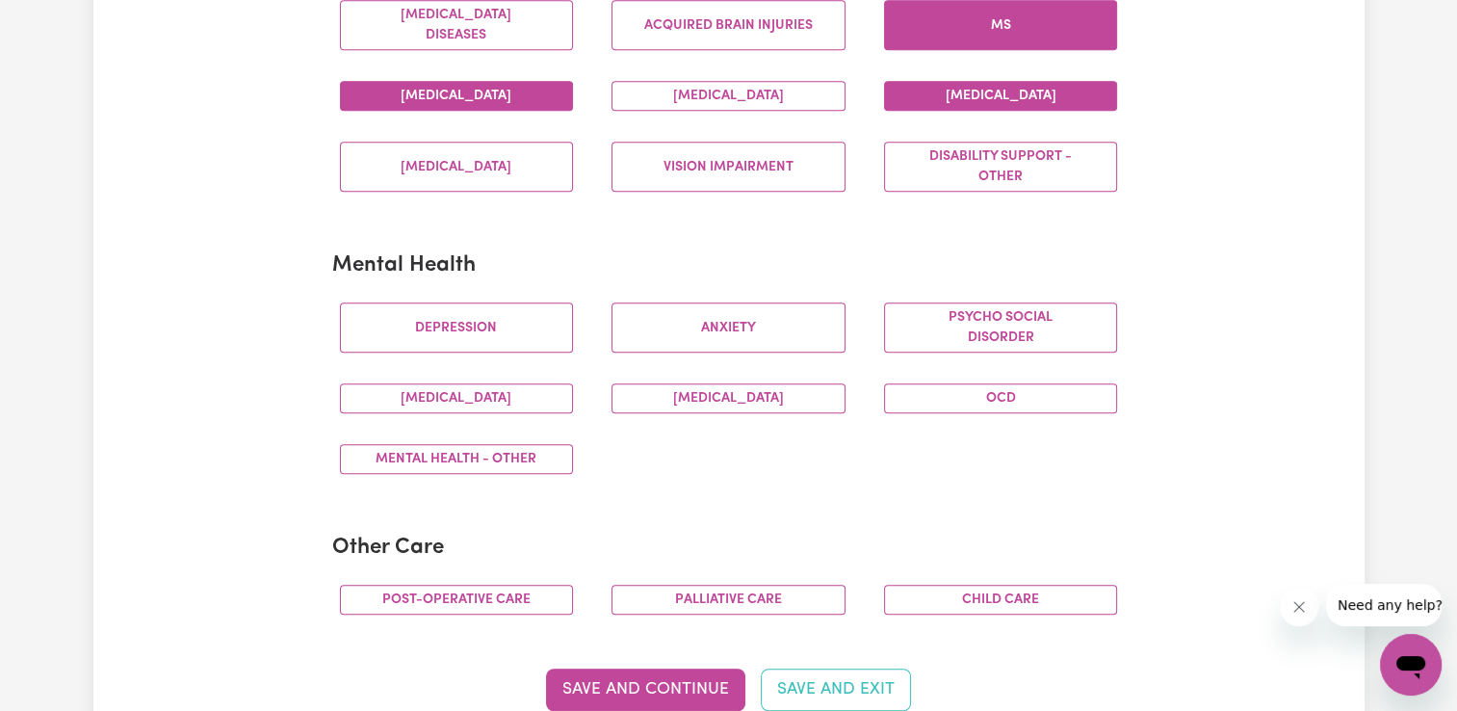
scroll to position [963, 0]
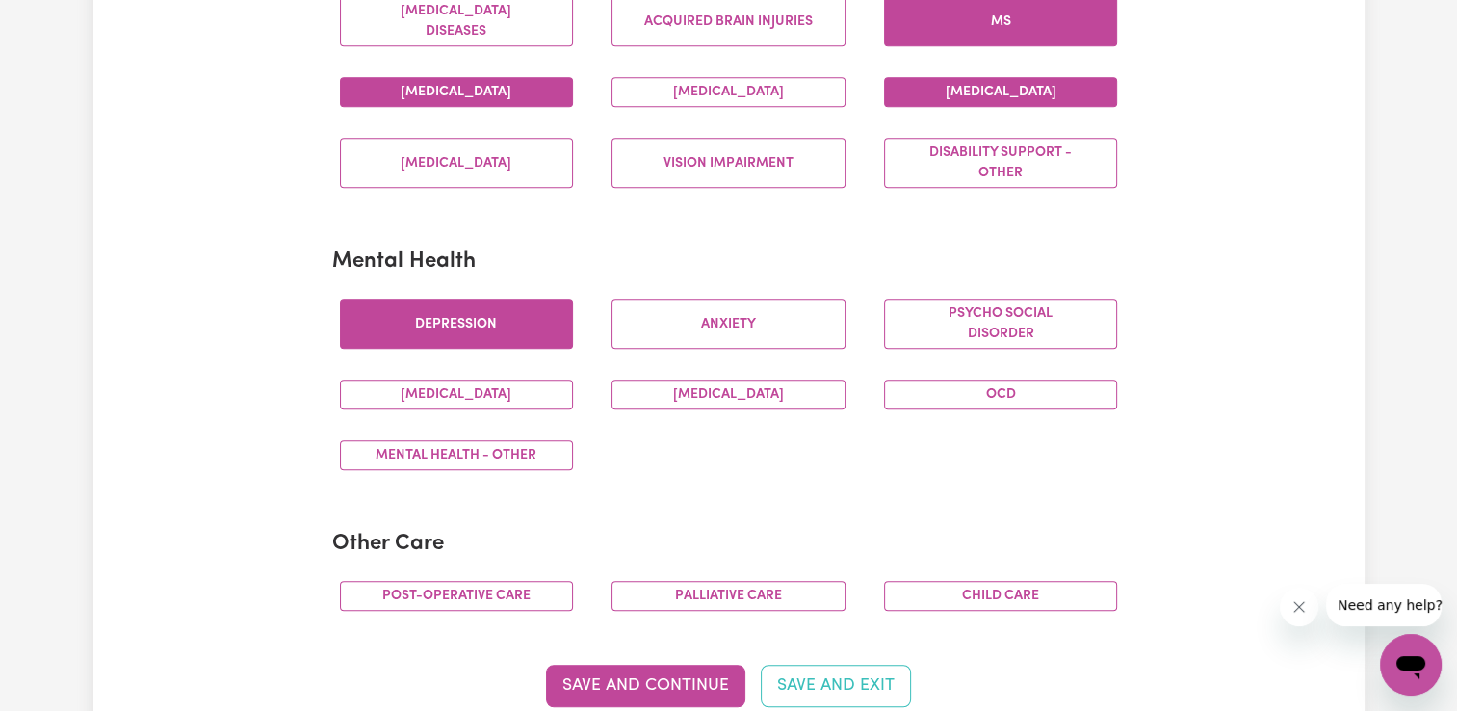
drag, startPoint x: 528, startPoint y: 314, endPoint x: 542, endPoint y: 312, distance: 14.6
click at [529, 314] on button "Depression" at bounding box center [457, 324] width 234 height 50
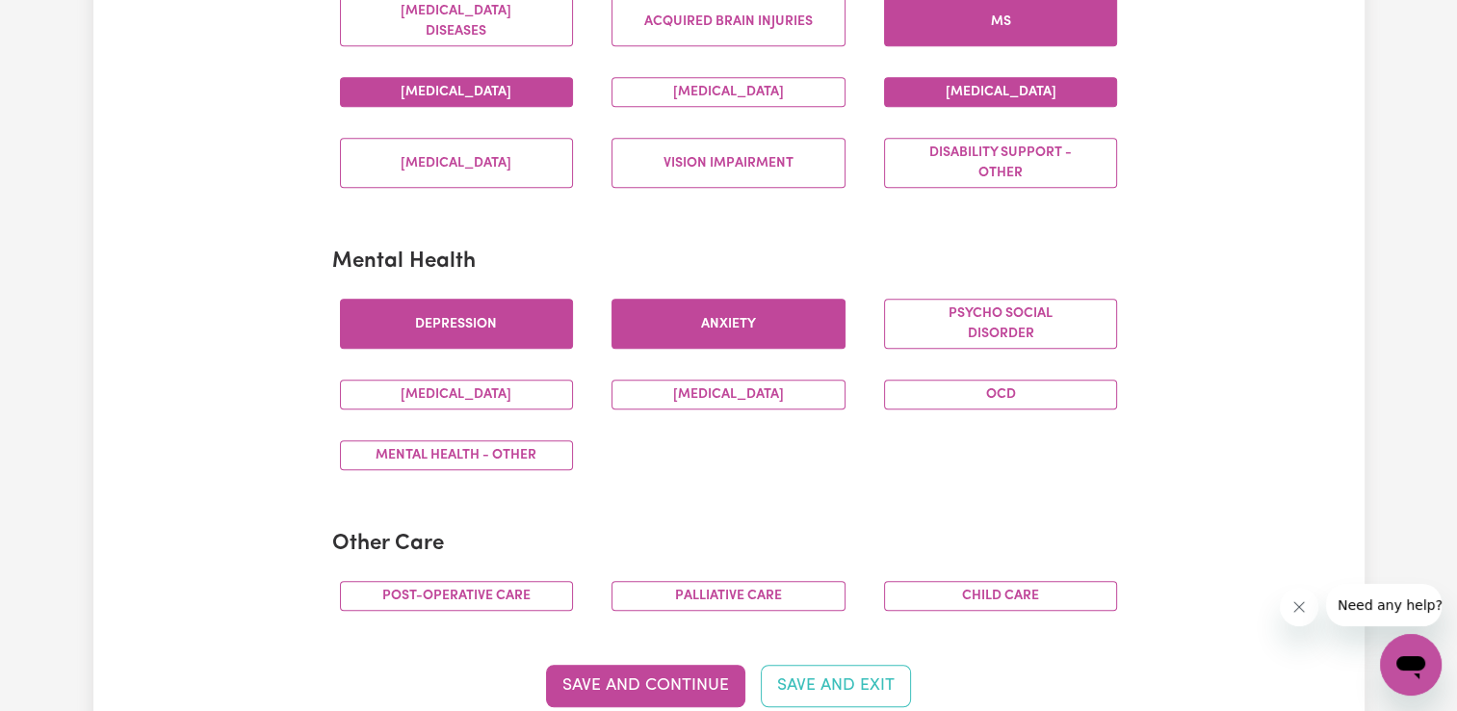
click at [713, 322] on button "Anxiety" at bounding box center [728, 324] width 234 height 50
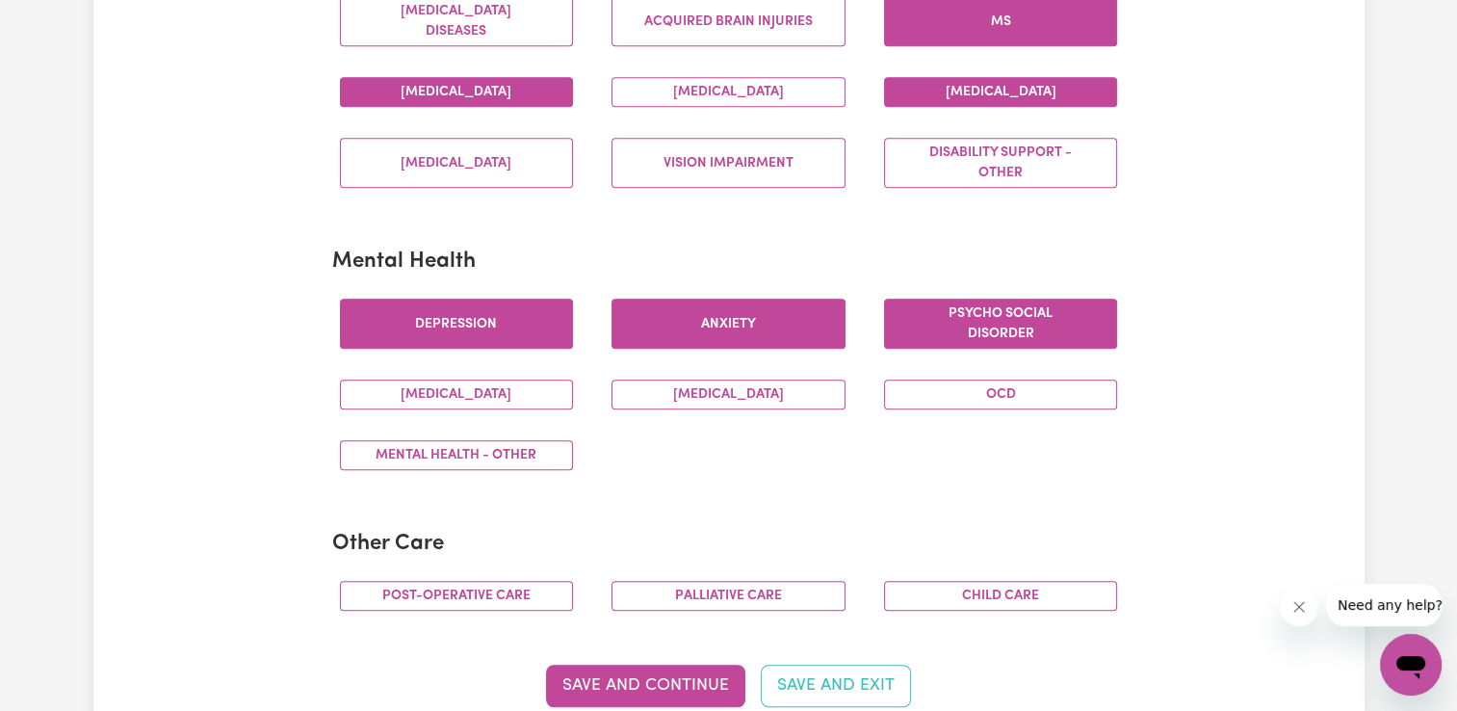
click at [913, 324] on button "Psycho social disorder" at bounding box center [1001, 324] width 234 height 50
drag, startPoint x: 507, startPoint y: 393, endPoint x: 570, endPoint y: 403, distance: 64.3
click at [508, 393] on button "[MEDICAL_DATA]" at bounding box center [457, 394] width 234 height 30
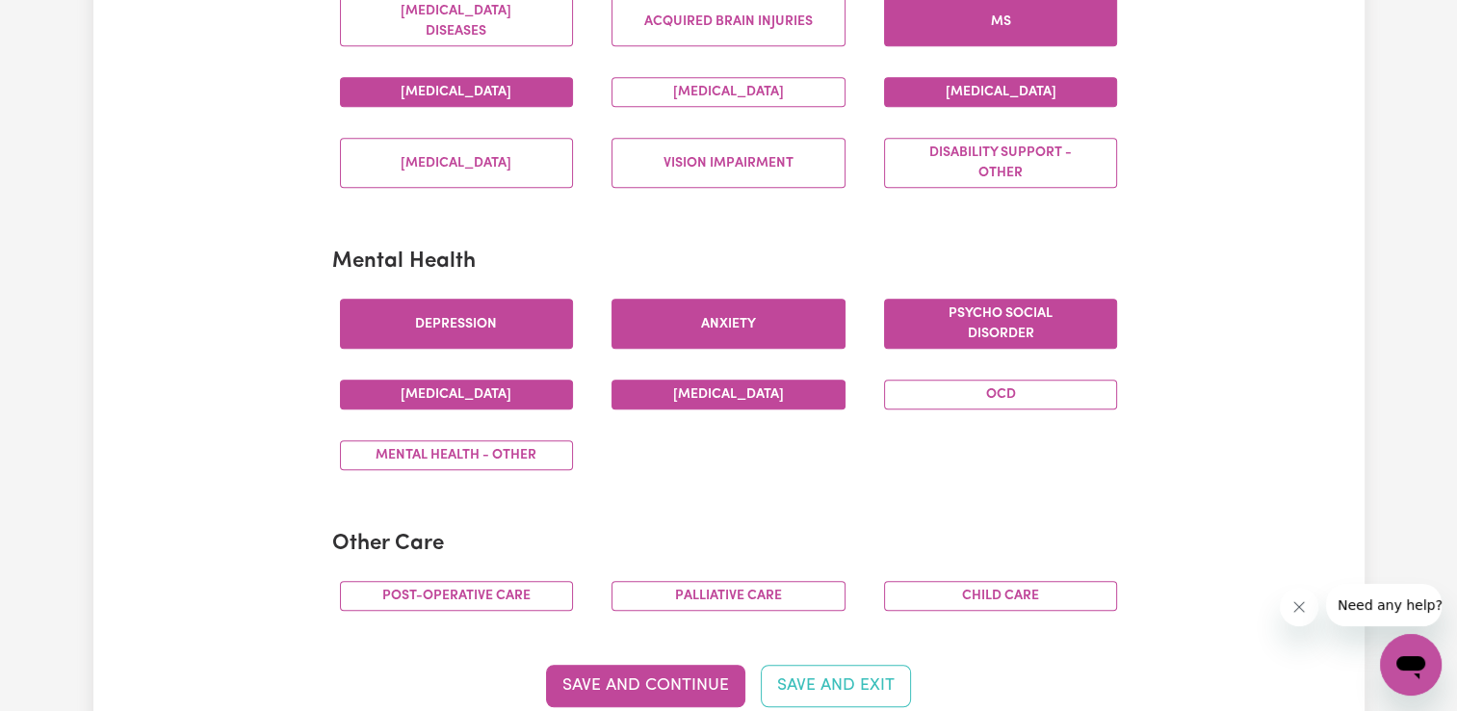
drag, startPoint x: 675, startPoint y: 403, endPoint x: 701, endPoint y: 405, distance: 26.2
click at [676, 403] on button "[MEDICAL_DATA]" at bounding box center [728, 394] width 234 height 30
click at [921, 395] on button "OCD" at bounding box center [1001, 394] width 234 height 30
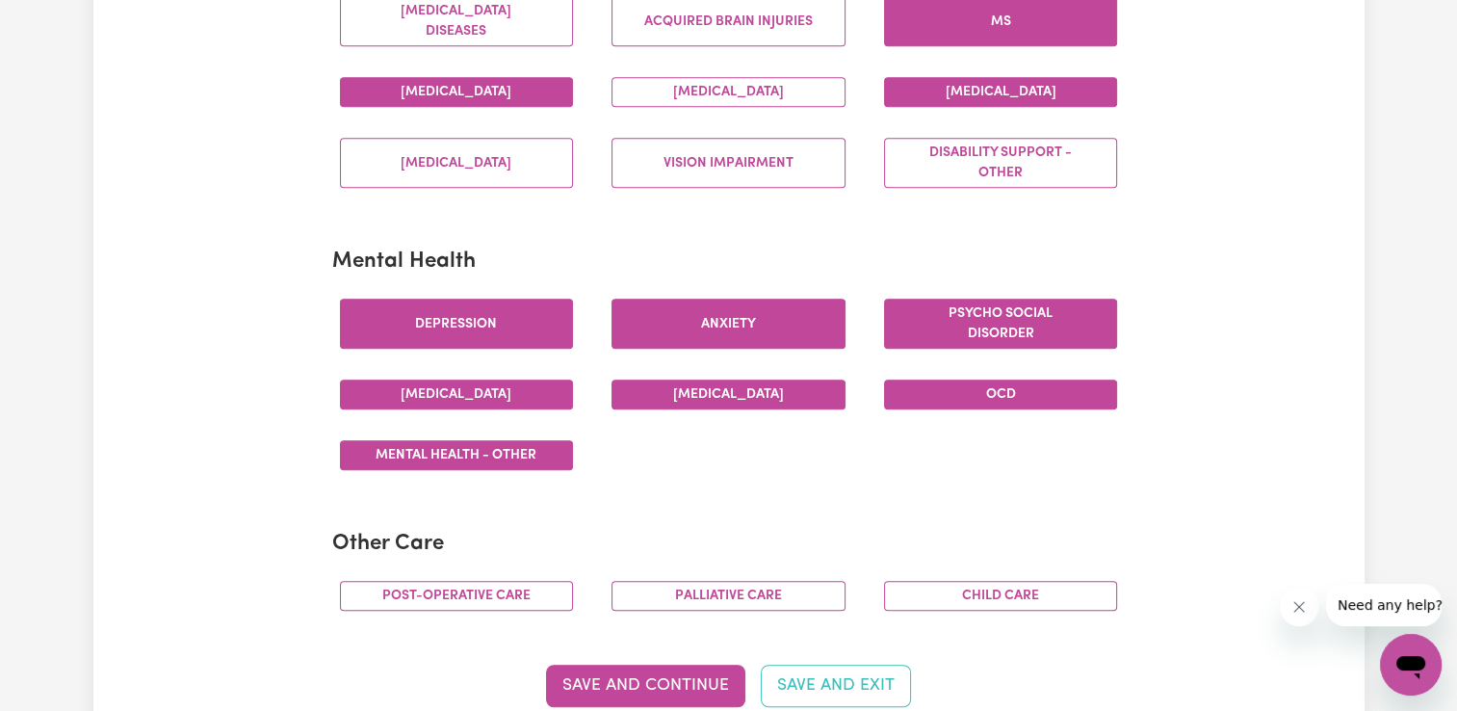
drag, startPoint x: 495, startPoint y: 457, endPoint x: 509, endPoint y: 455, distance: 14.6
click at [496, 457] on button "Mental Health - Other" at bounding box center [457, 455] width 234 height 30
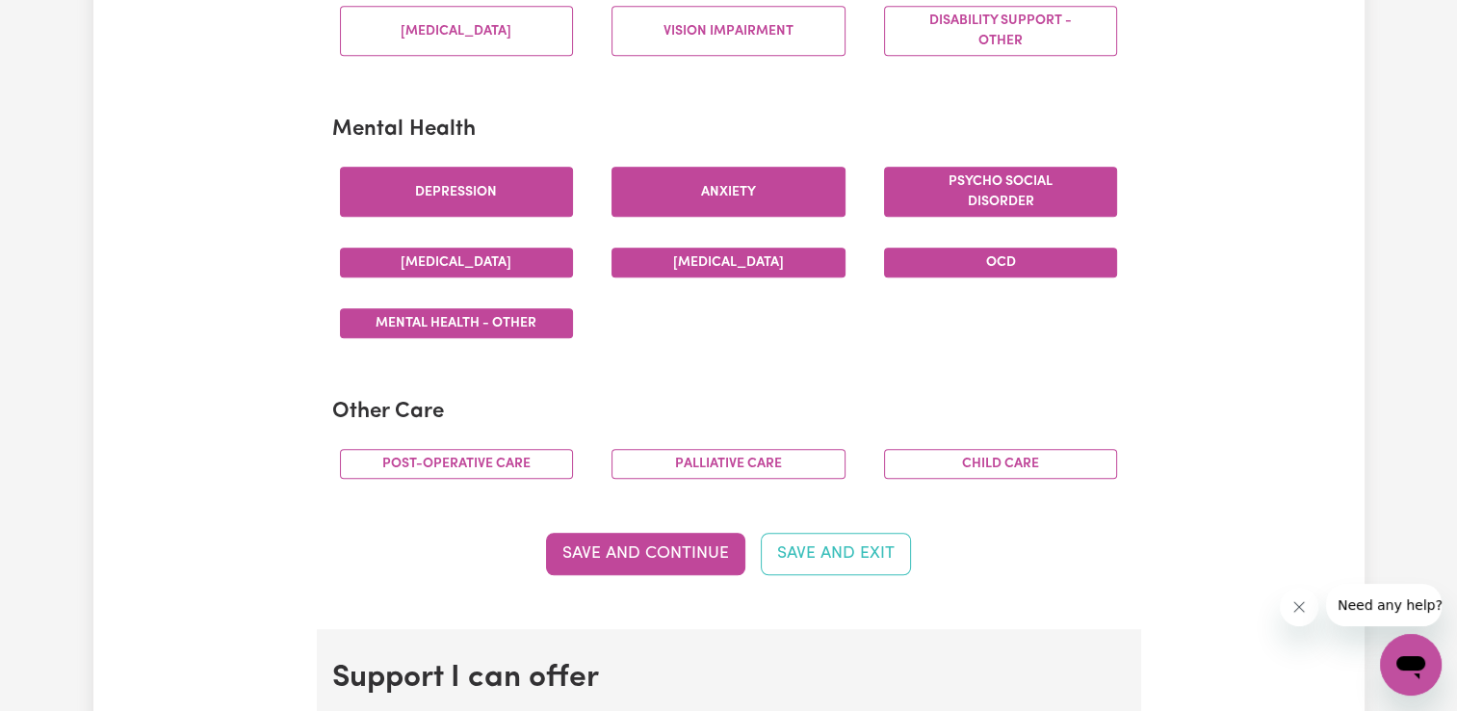
scroll to position [1156, 0]
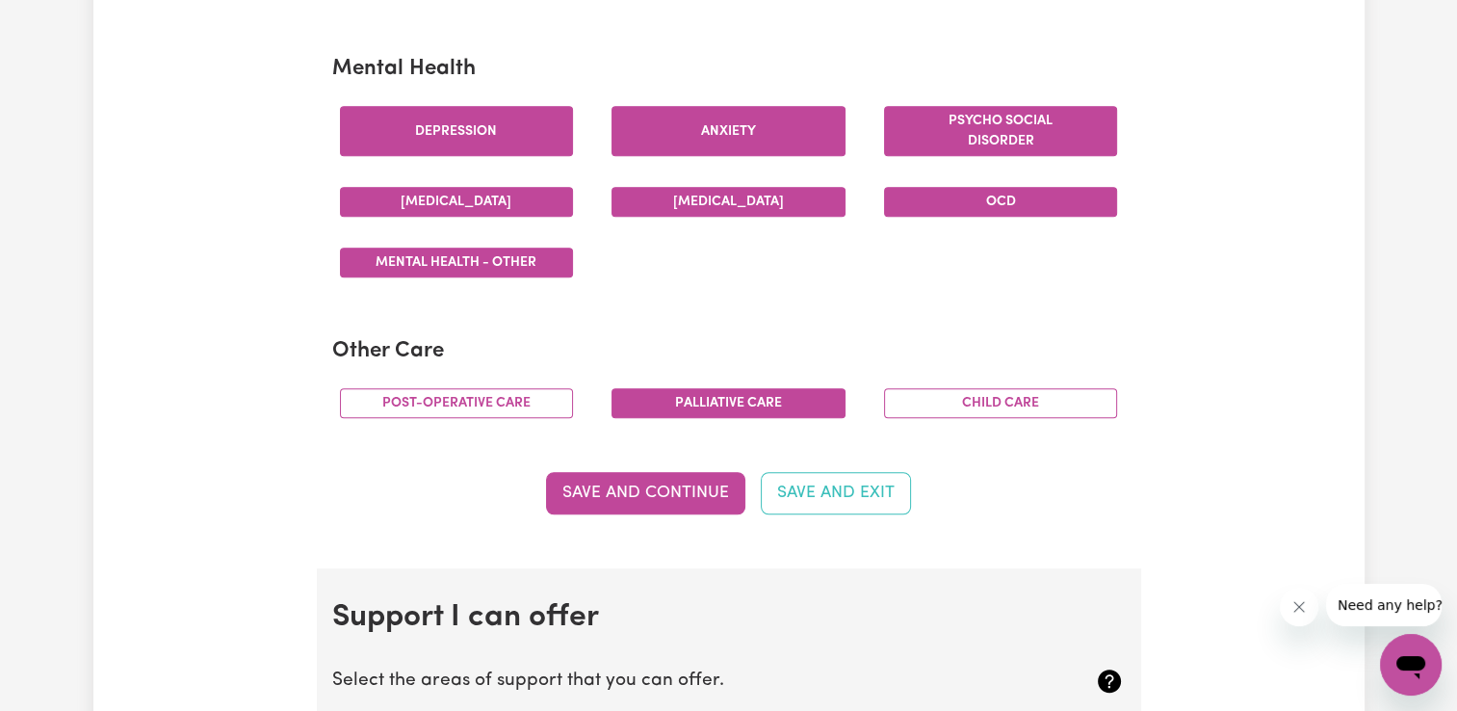
click at [741, 400] on button "Palliative care" at bounding box center [728, 403] width 234 height 30
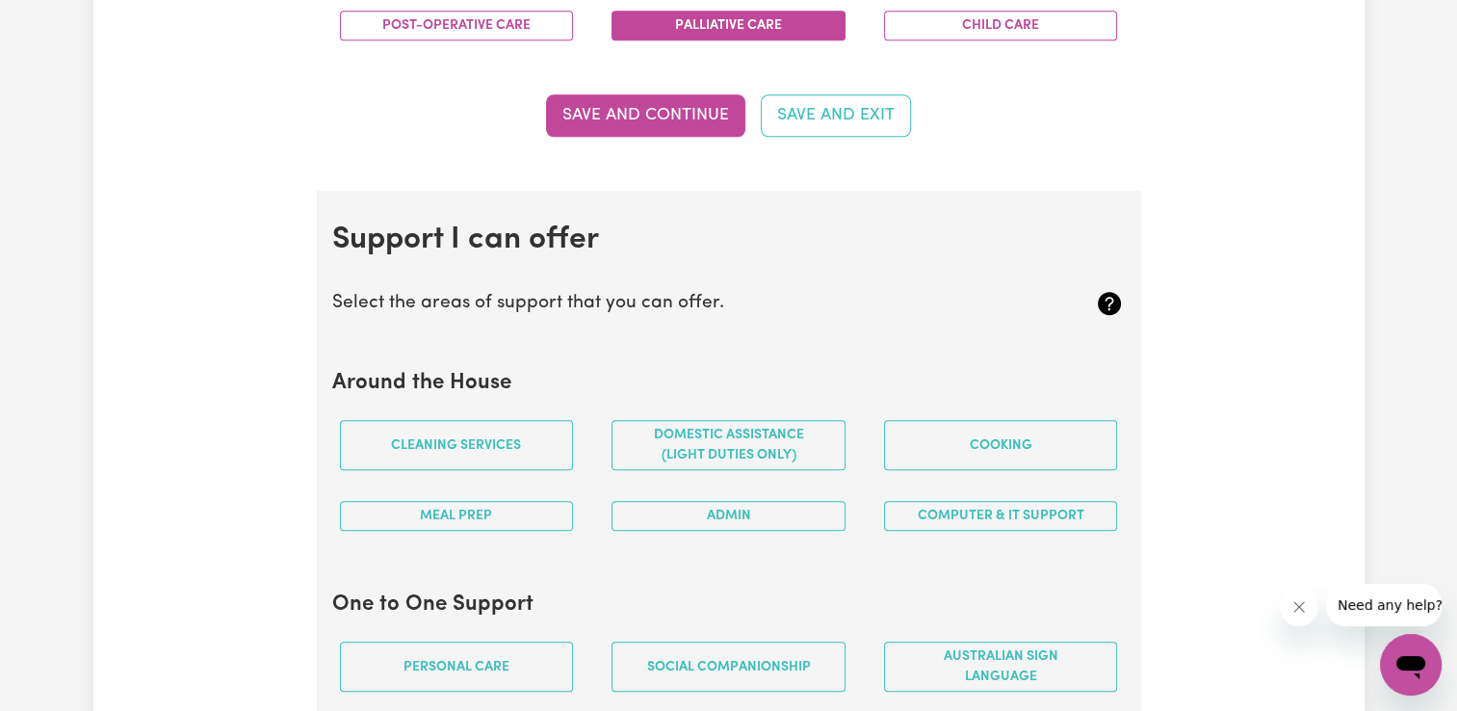
scroll to position [1541, 0]
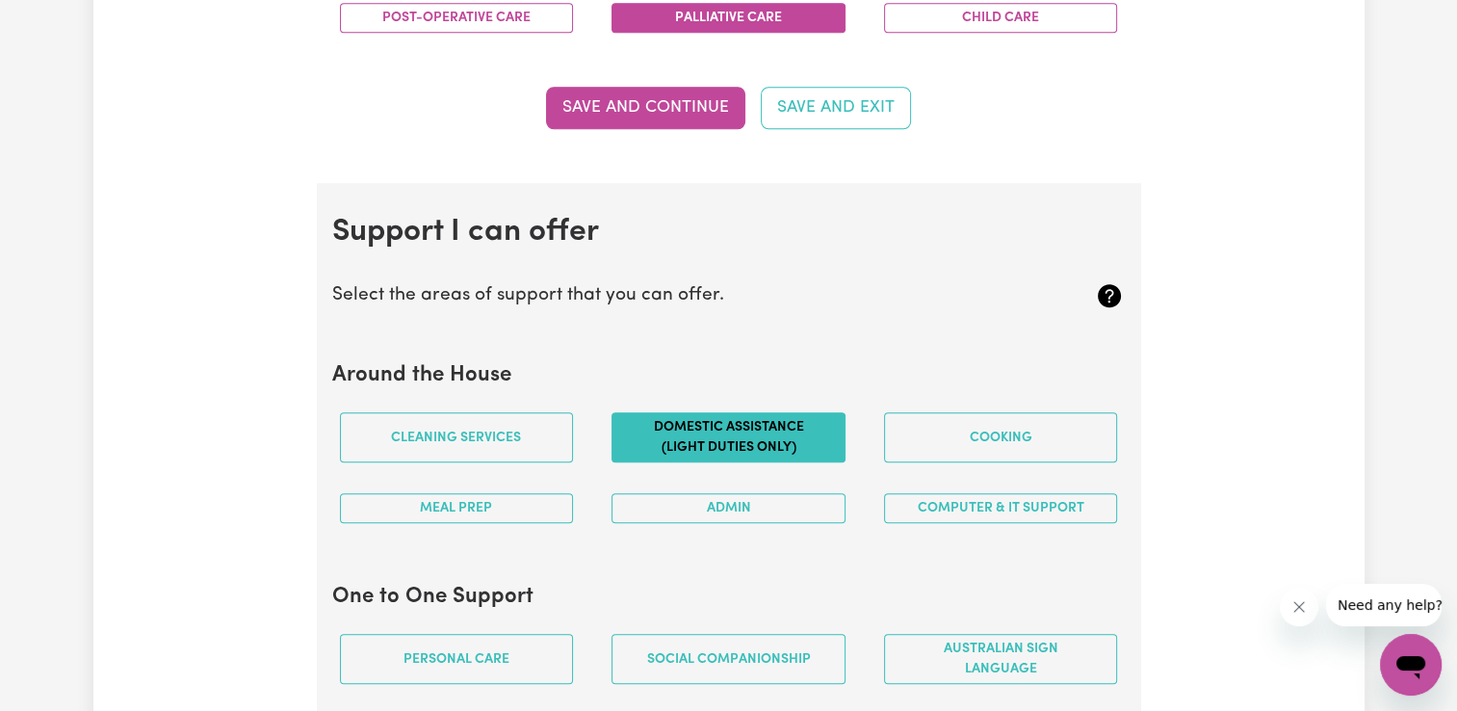
click at [661, 438] on button "Domestic assistance (light duties only)" at bounding box center [728, 437] width 234 height 50
click at [928, 440] on button "Cooking" at bounding box center [1001, 437] width 234 height 50
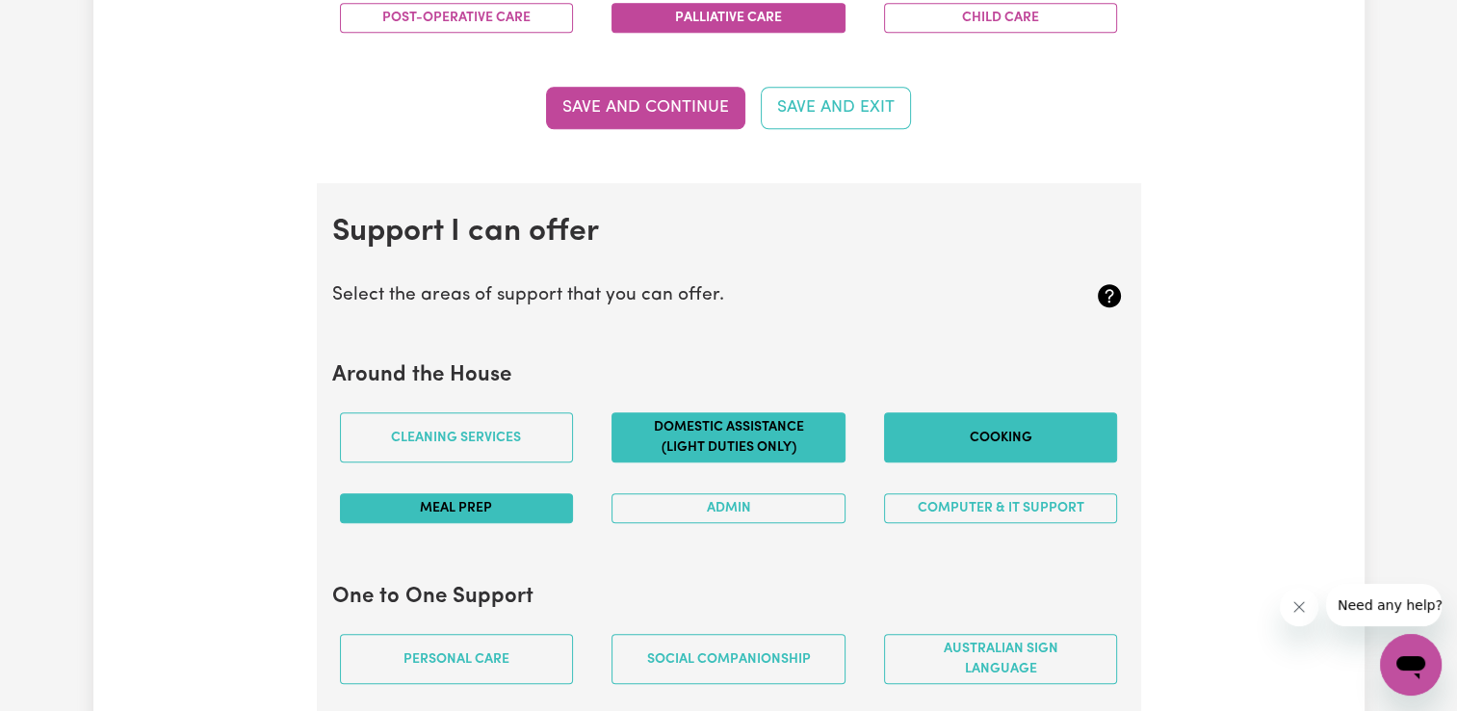
click at [524, 512] on button "Meal prep" at bounding box center [457, 508] width 234 height 30
click at [759, 506] on button "Admin" at bounding box center [728, 508] width 234 height 30
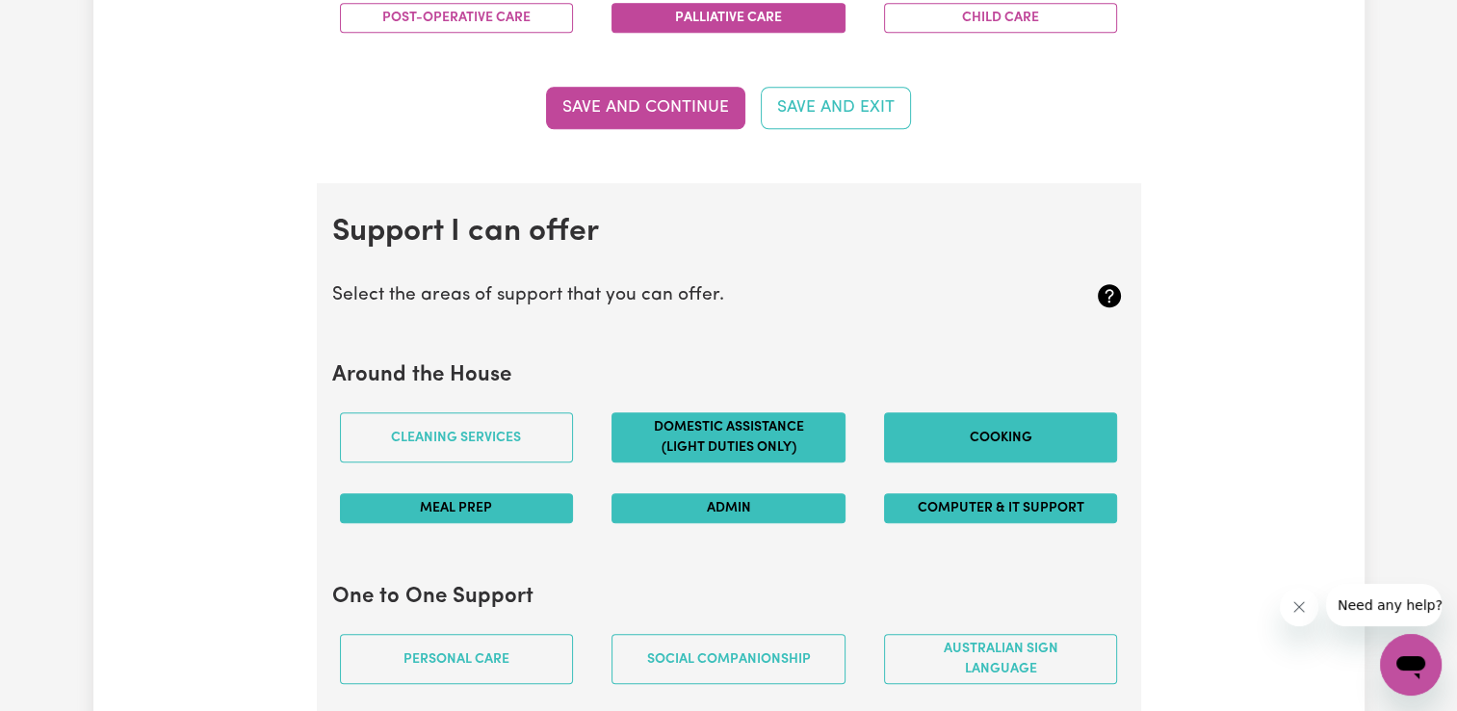
click at [932, 505] on button "Computer & IT Support" at bounding box center [1001, 508] width 234 height 30
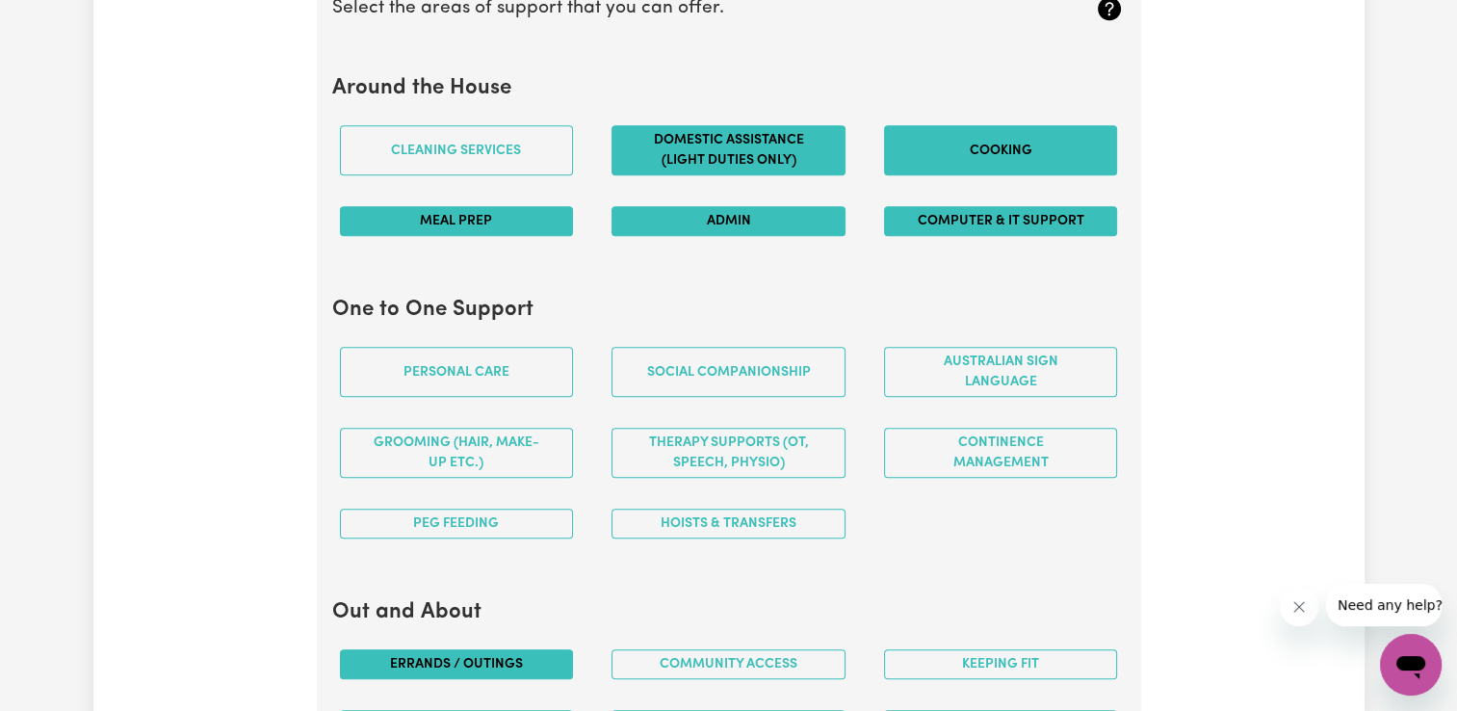
scroll to position [1830, 0]
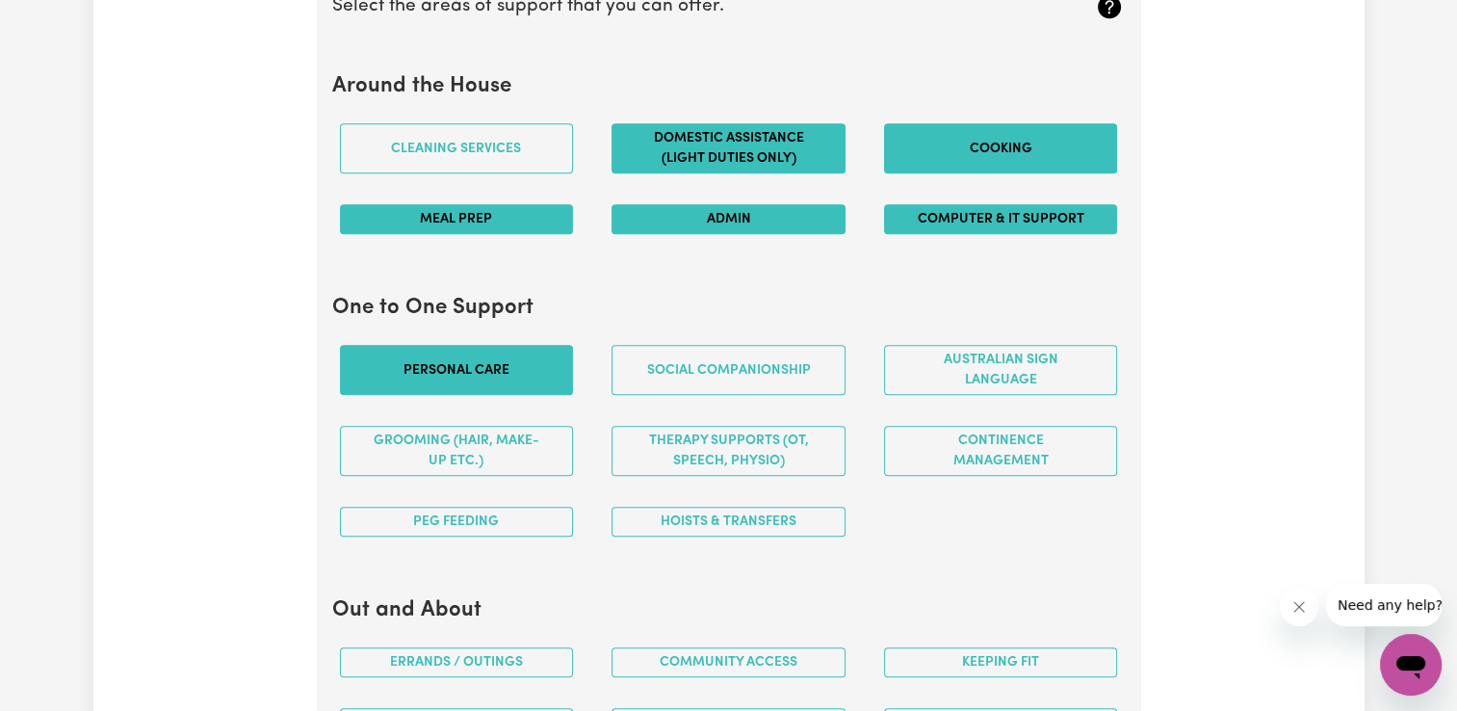
click at [497, 377] on button "Personal care" at bounding box center [457, 370] width 234 height 50
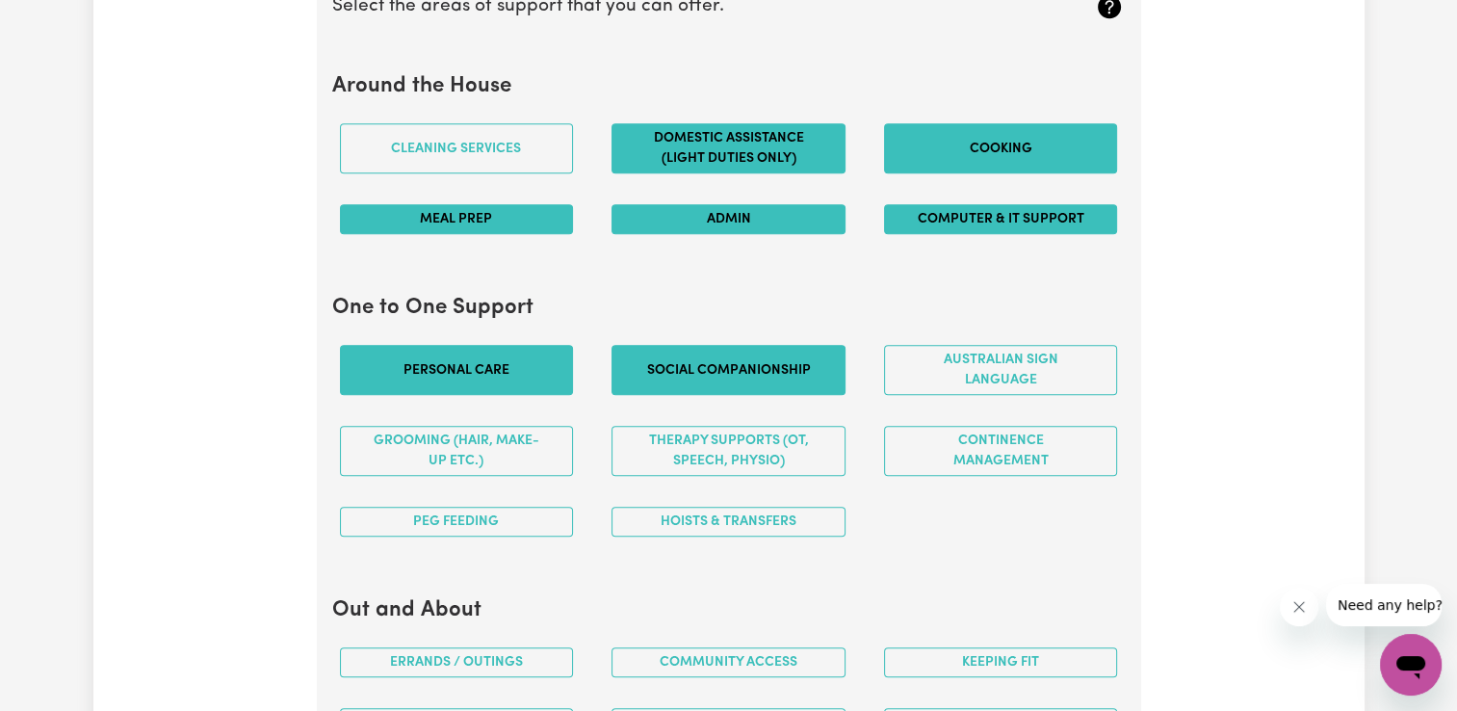
click at [695, 382] on button "Social companionship" at bounding box center [728, 370] width 234 height 50
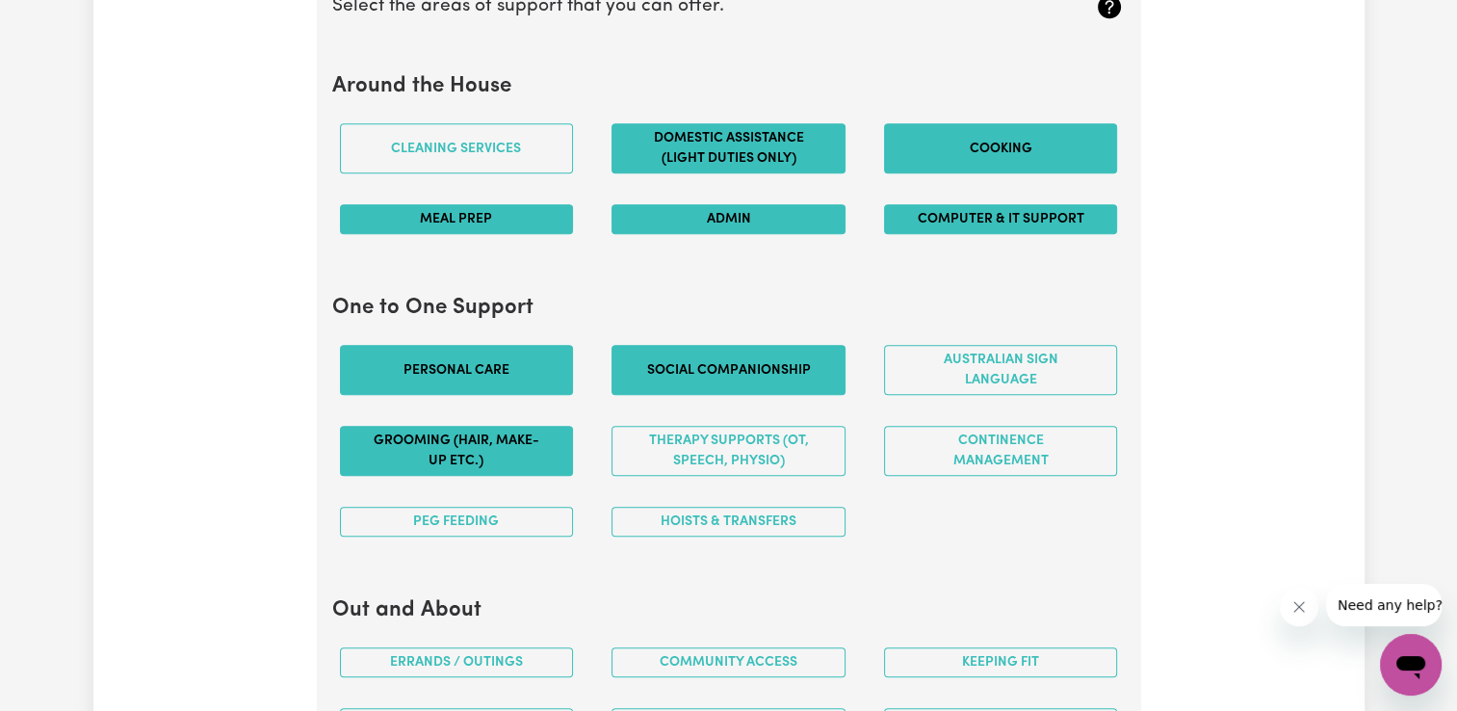
click at [535, 449] on button "Grooming (hair, make-up etc.)" at bounding box center [457, 451] width 234 height 50
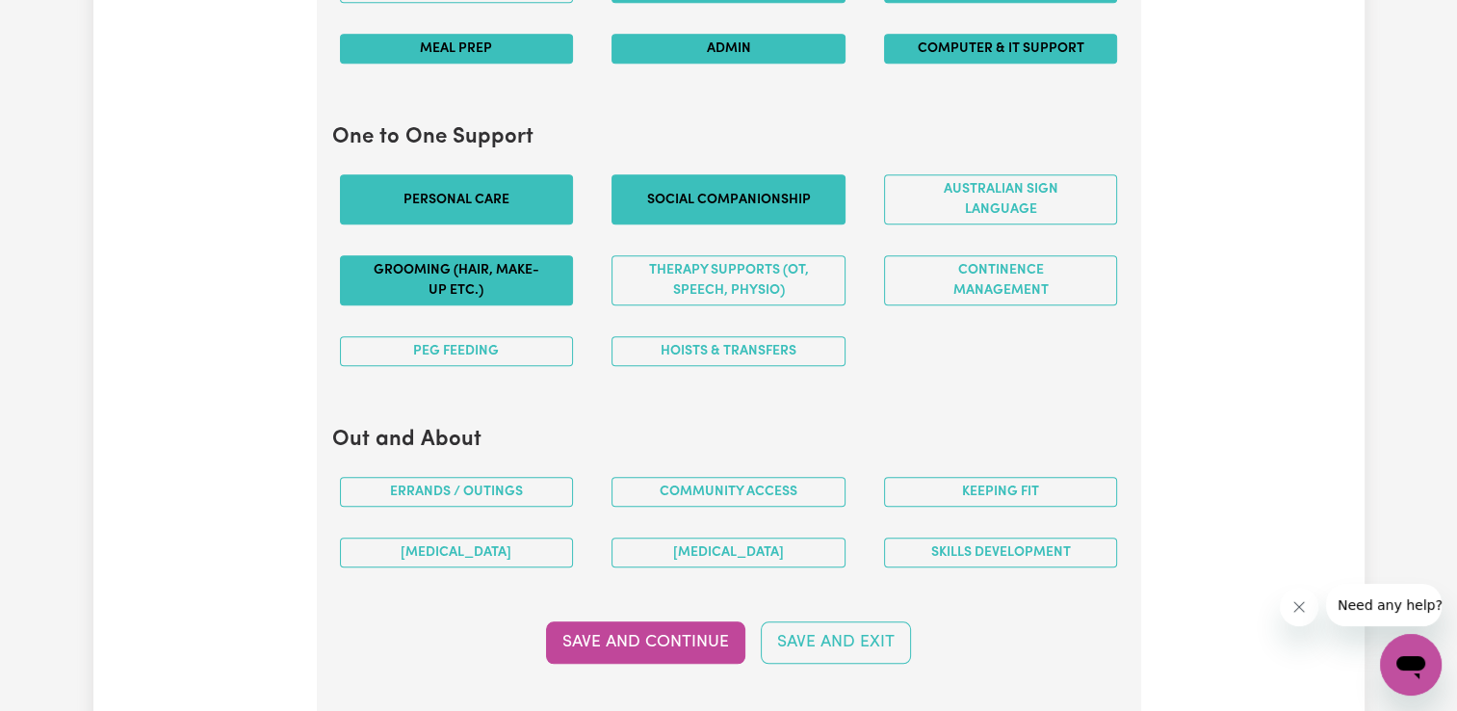
scroll to position [2022, 0]
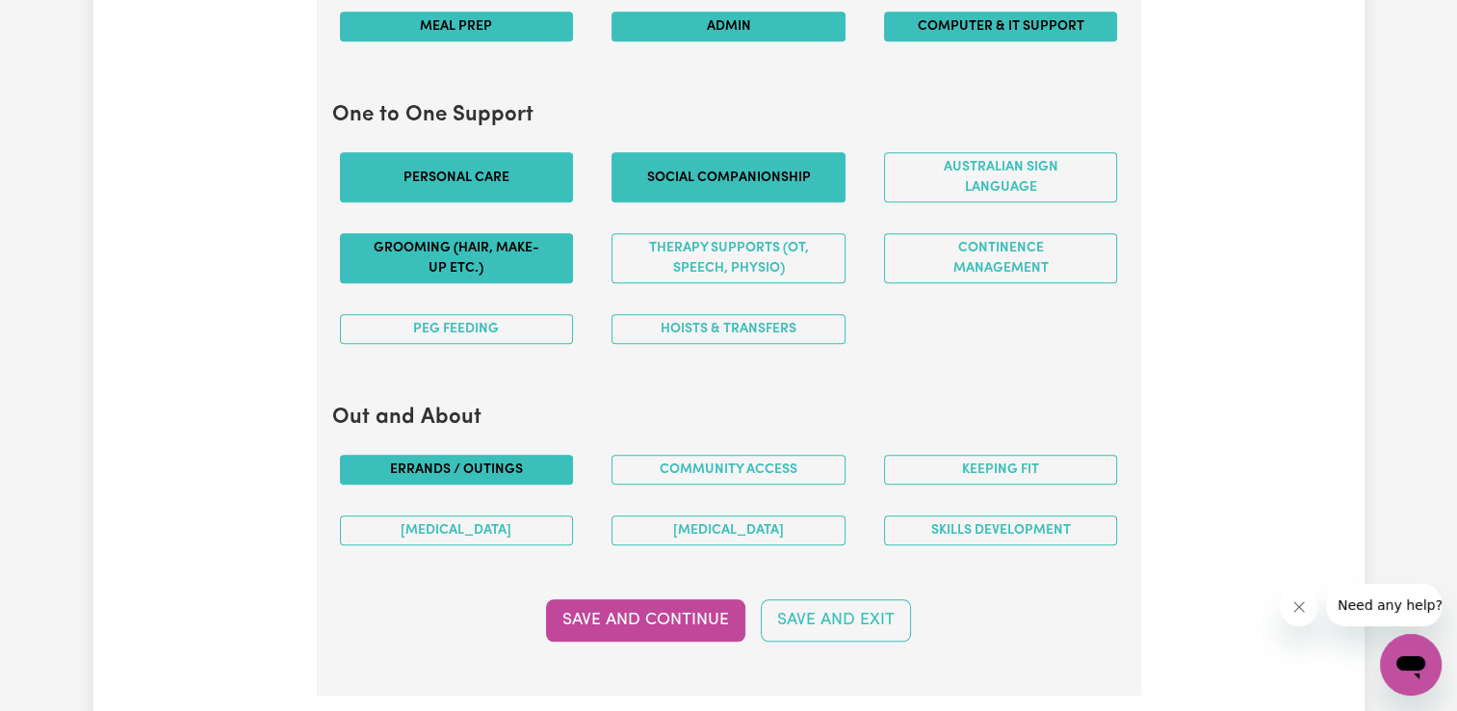
click at [503, 468] on button "Errands / Outings" at bounding box center [457, 470] width 234 height 30
click at [692, 468] on button "Community access" at bounding box center [728, 470] width 234 height 30
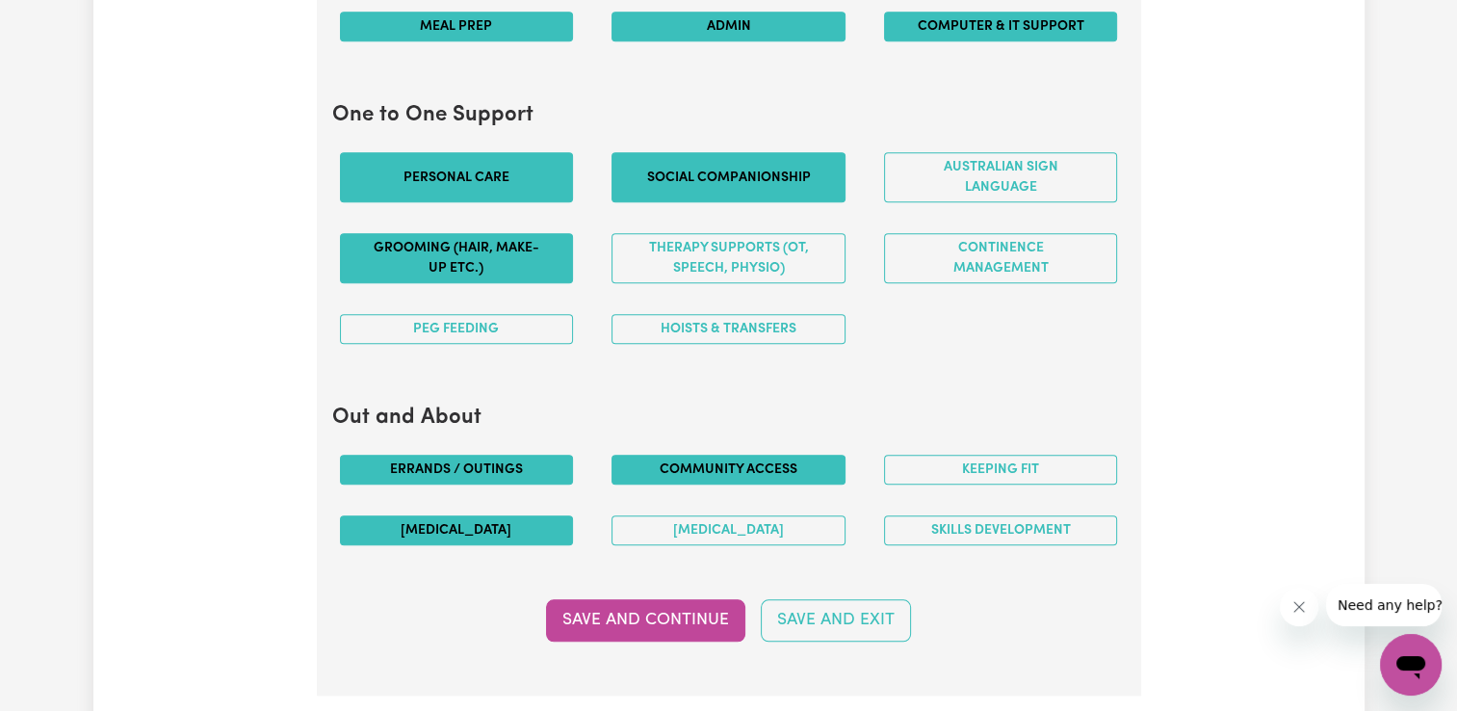
click at [528, 529] on button "[MEDICAL_DATA]" at bounding box center [457, 530] width 234 height 30
click at [707, 534] on button "[MEDICAL_DATA]" at bounding box center [728, 530] width 234 height 30
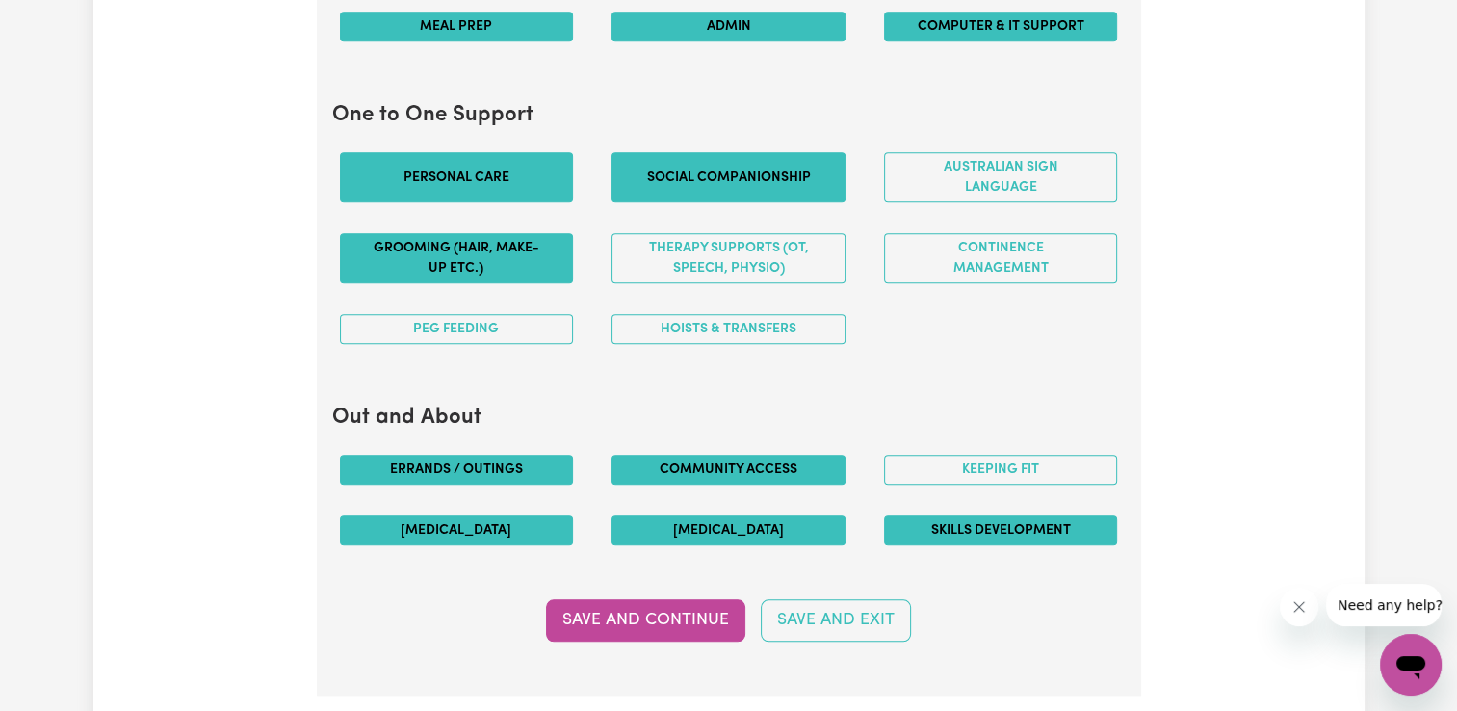
click at [982, 517] on button "Skills Development" at bounding box center [1001, 530] width 234 height 30
click at [678, 626] on button "Save and Continue" at bounding box center [645, 620] width 199 height 42
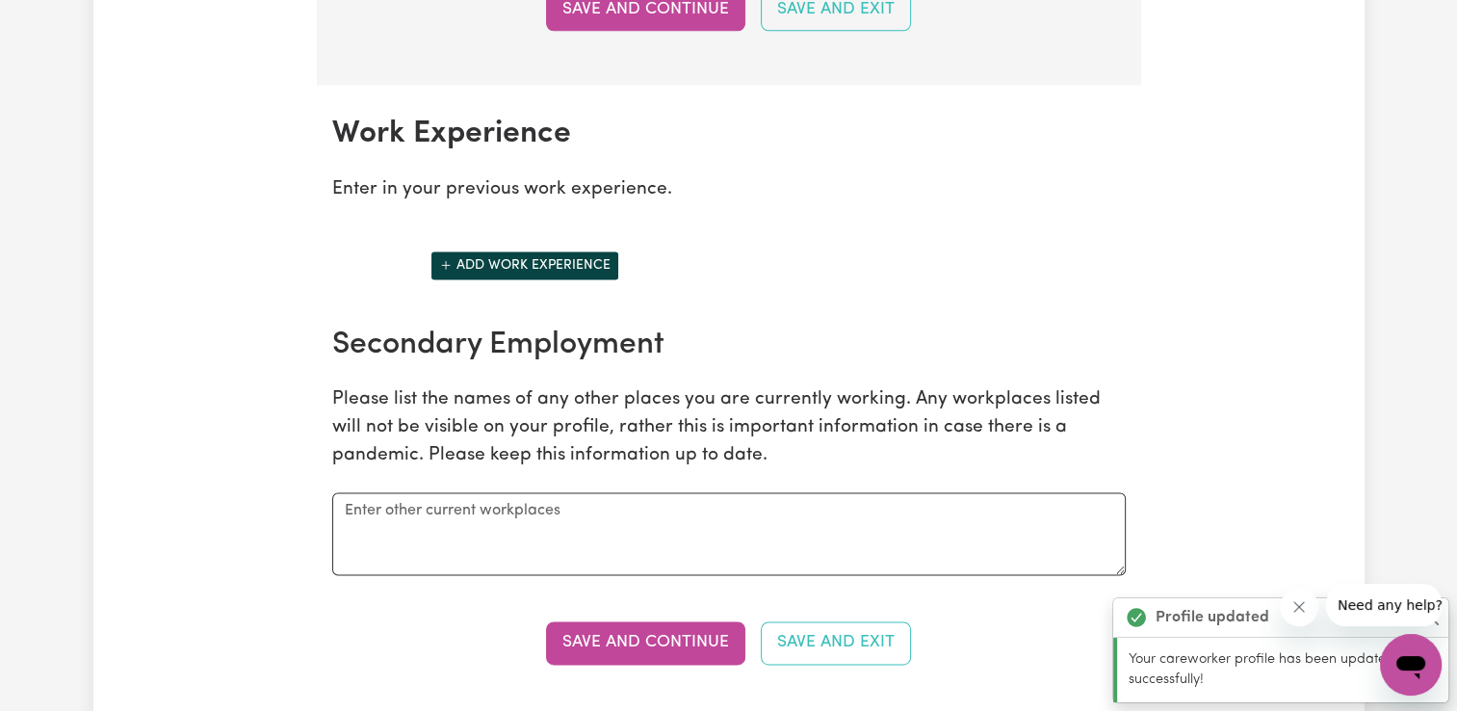
scroll to position [2711, 0]
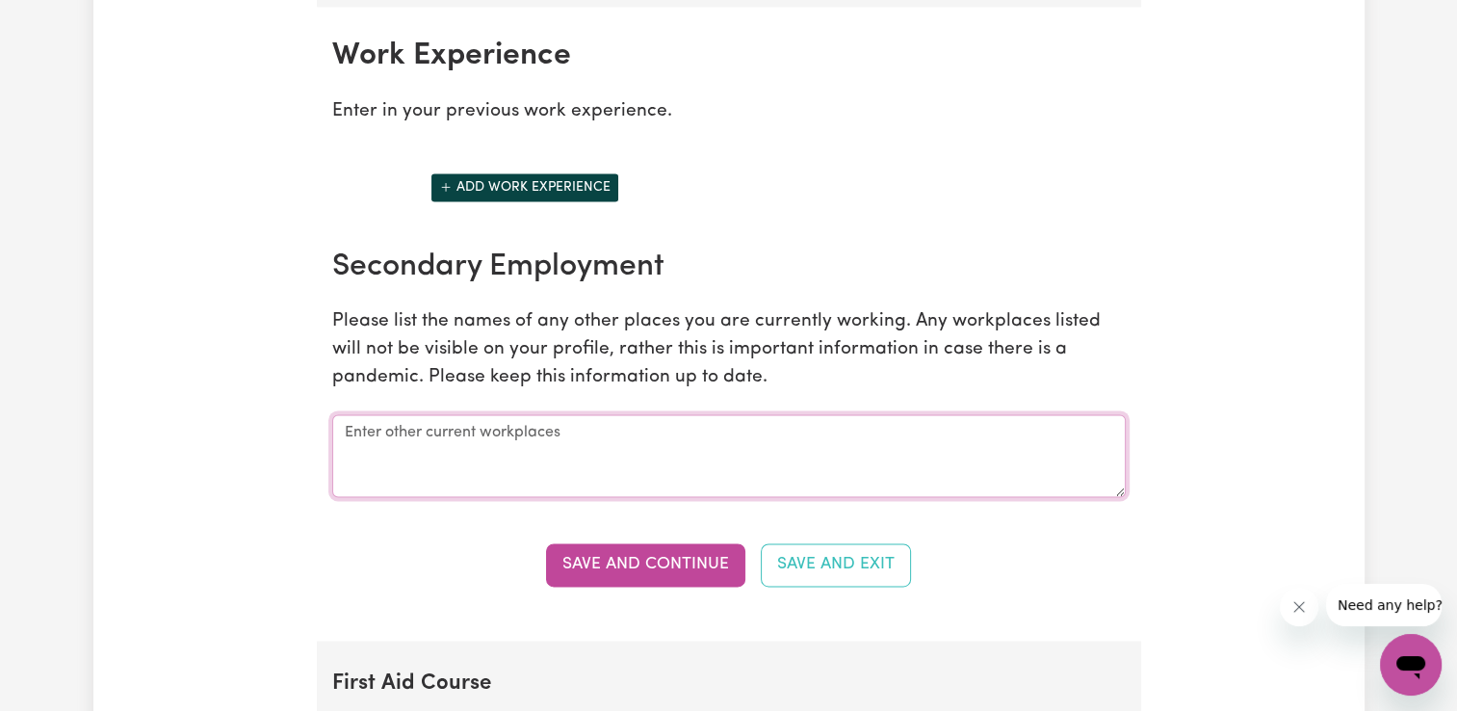
click at [735, 429] on textarea at bounding box center [728, 455] width 793 height 83
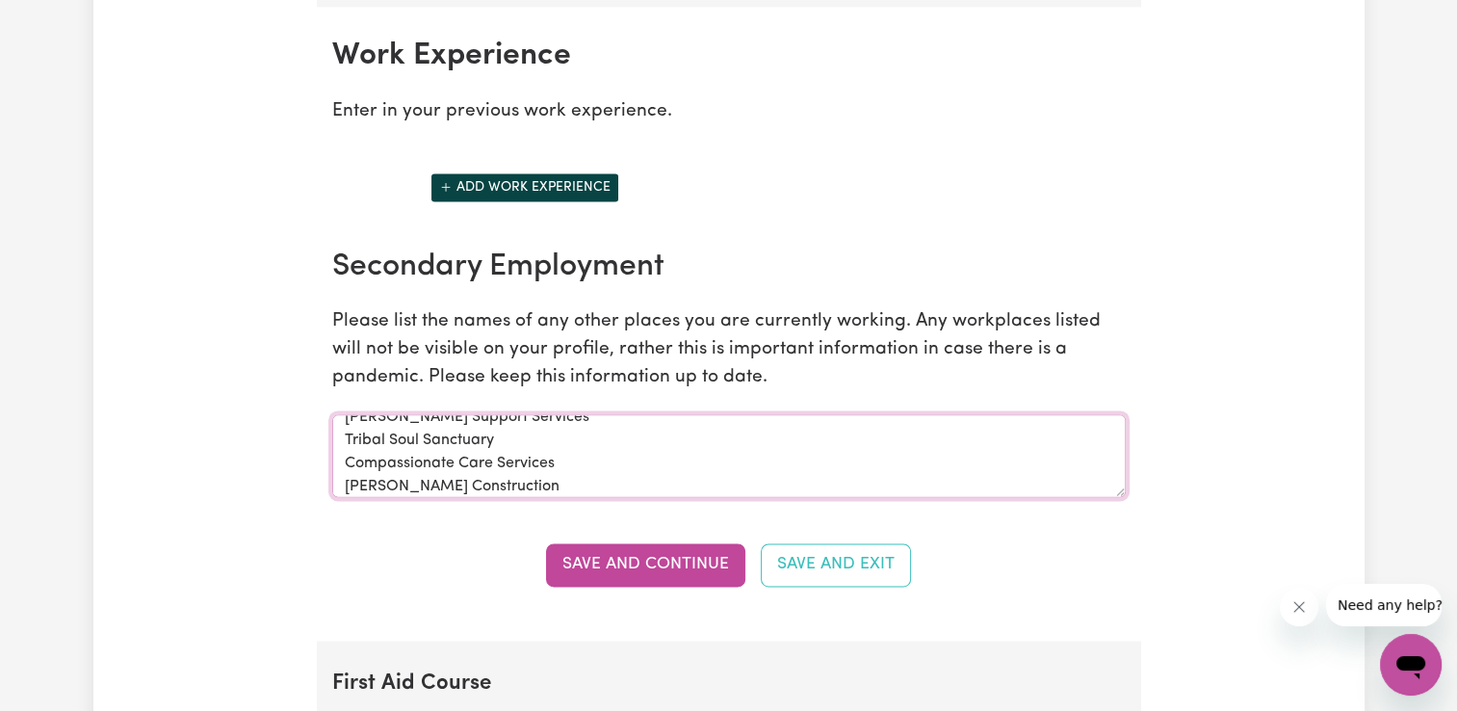
type textarea "[PERSON_NAME] Support Services Tribal Soul Sanctuary Compassionate Care Service…"
click at [481, 174] on button "Add work experience" at bounding box center [524, 187] width 189 height 30
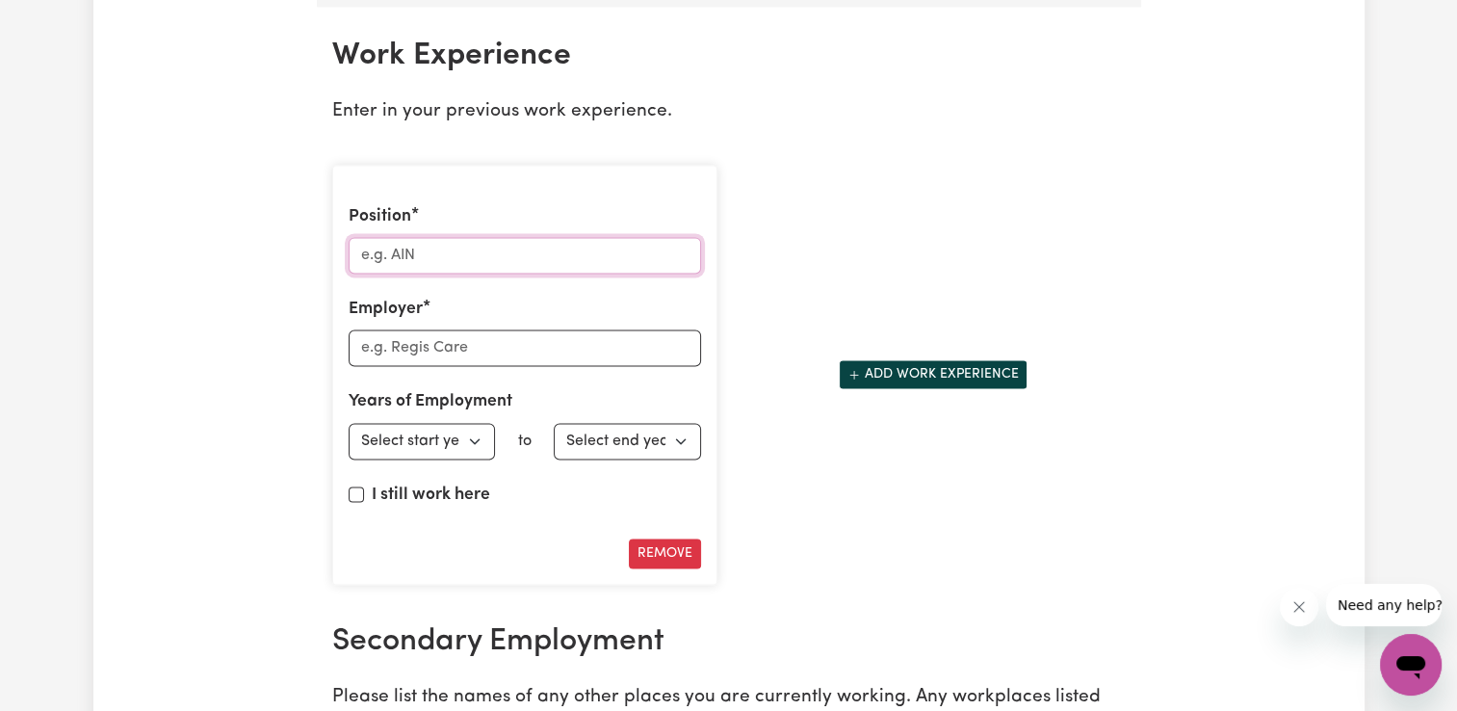
click at [440, 242] on input "Position" at bounding box center [525, 255] width 352 height 37
click at [469, 430] on select "Select start year [DATE] 1952 1953 1954 1955 1956 1957 1958 1959 1960 1961 1962…" at bounding box center [422, 441] width 147 height 37
click at [437, 433] on select "Select start year [DATE] 1952 1953 1954 1955 1956 1957 1958 1959 1960 1961 1962…" at bounding box center [422, 441] width 147 height 37
select select "2025"
click at [629, 440] on select "Select end year [DATE] 1952 1953 1954 1955 1956 1957 1958 1959 1960 1961 1962 1…" at bounding box center [627, 441] width 147 height 37
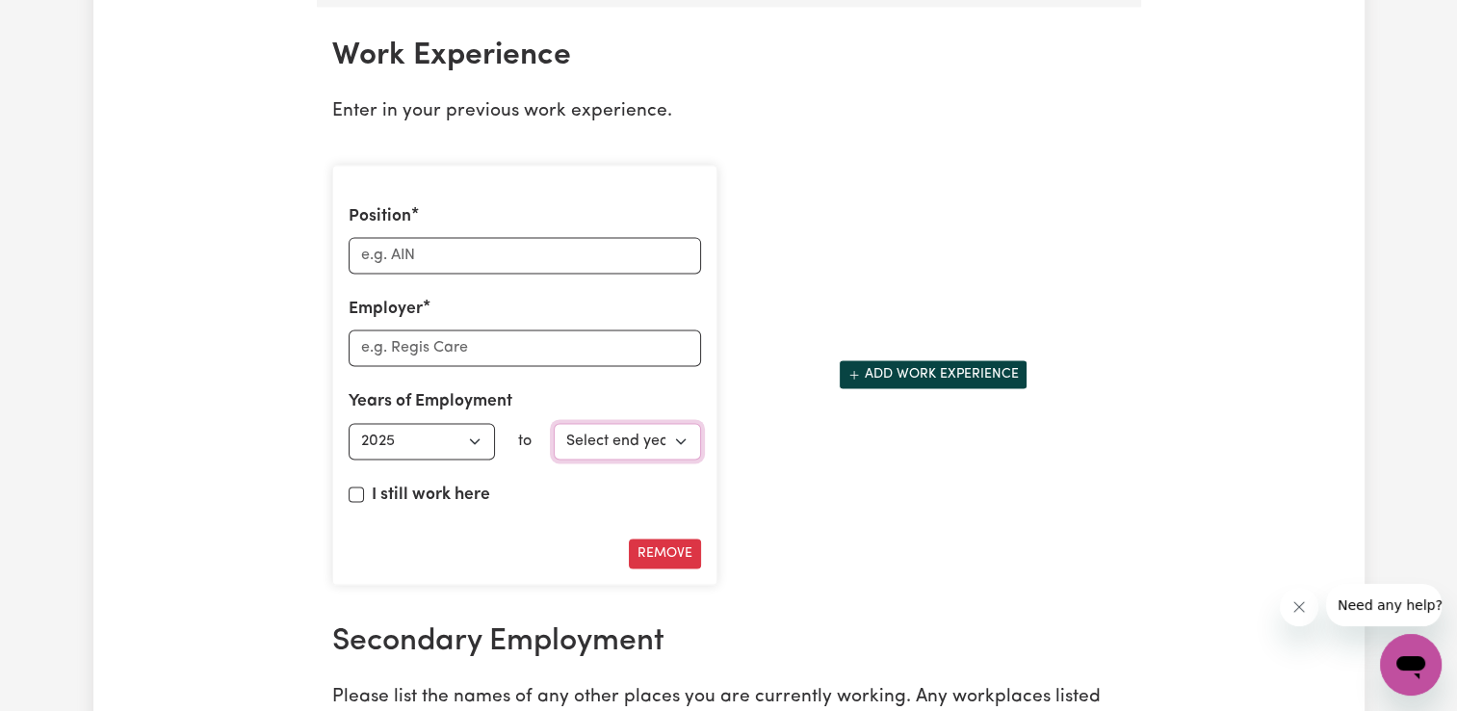
select select "2025"
click at [634, 438] on select "Select end year [DATE] 1952 1953 1954 1955 1956 1957 1958 1959 1960 1961 1962 1…" at bounding box center [627, 441] width 147 height 37
click at [470, 483] on label "I still work here" at bounding box center [431, 494] width 118 height 25
click at [364, 486] on input "I still work here" at bounding box center [356, 493] width 15 height 15
checkbox input "true"
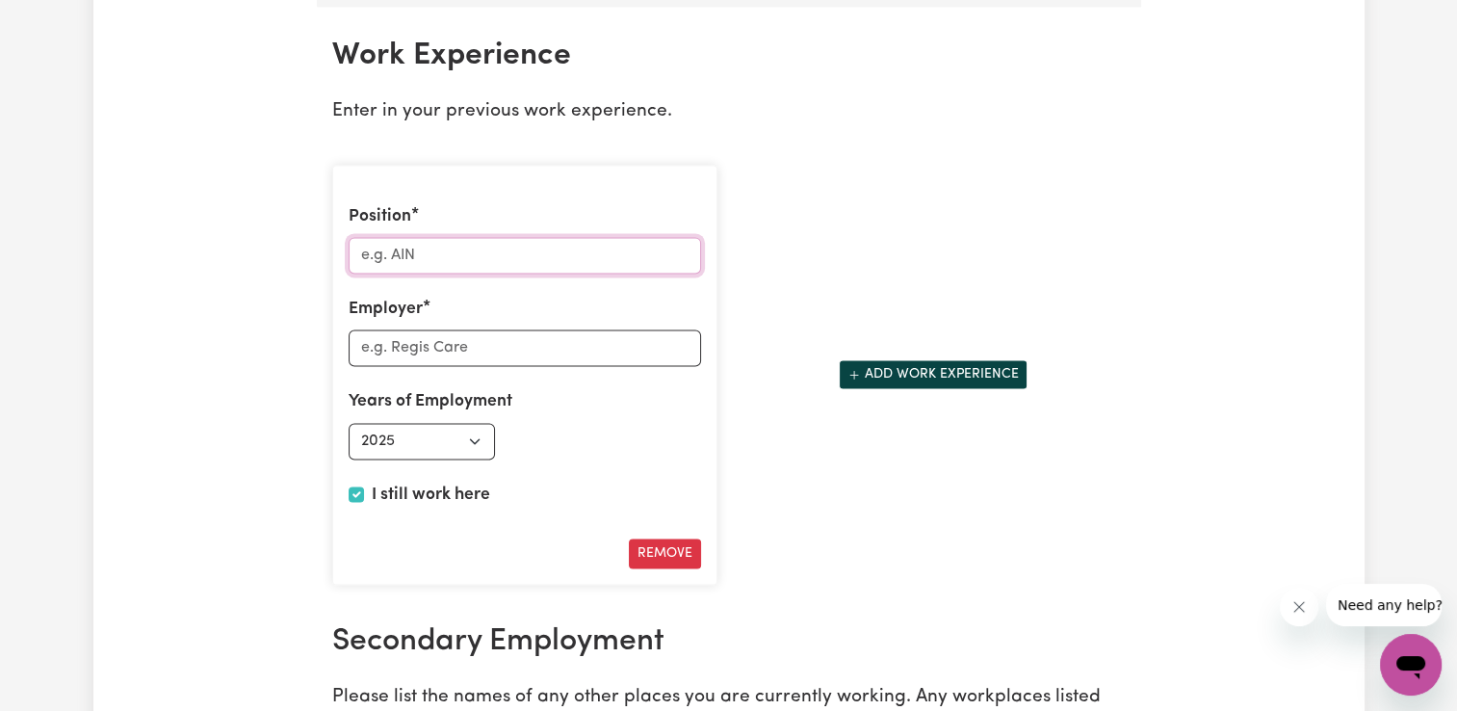
click at [443, 248] on input "Position" at bounding box center [525, 255] width 352 height 37
type input "Support Worker"
type input "[PERSON_NAME] Support Services"
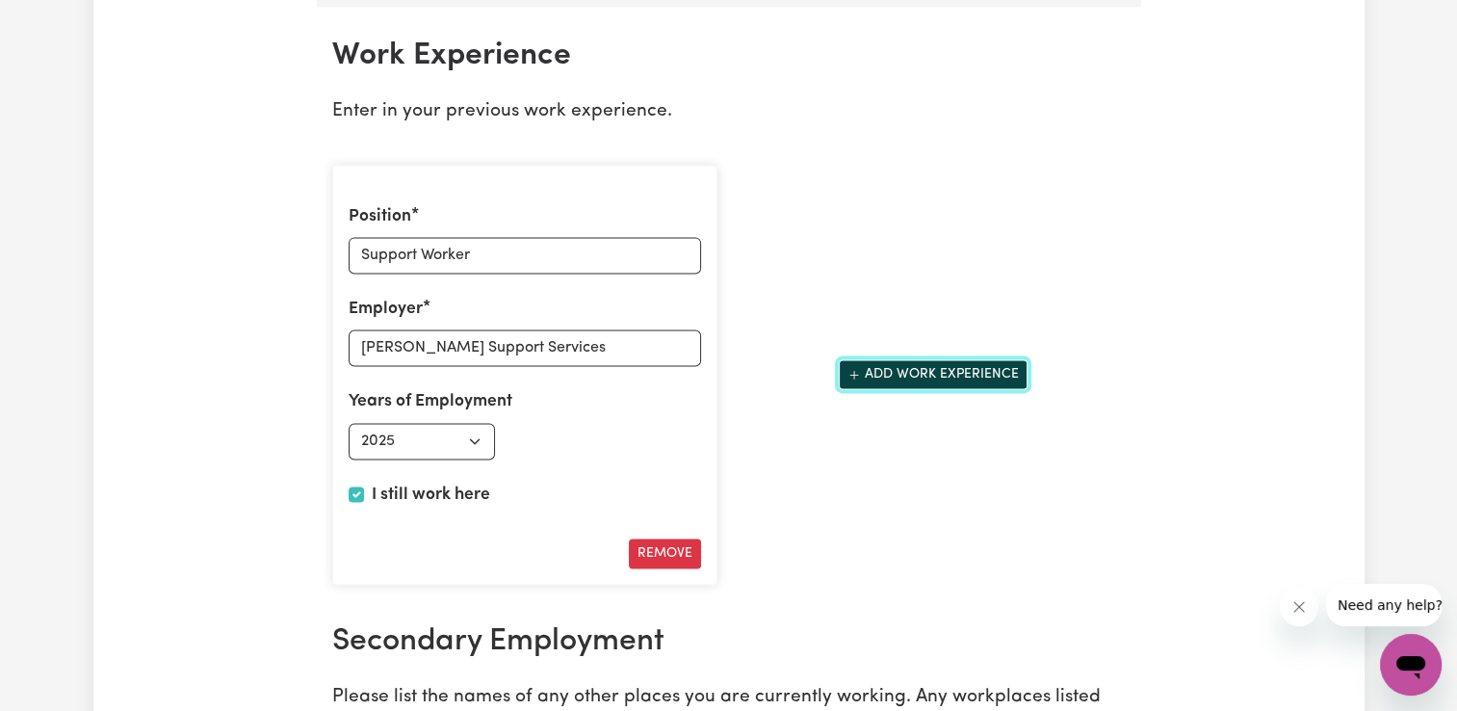
click at [897, 364] on button "Add work experience" at bounding box center [933, 374] width 189 height 30
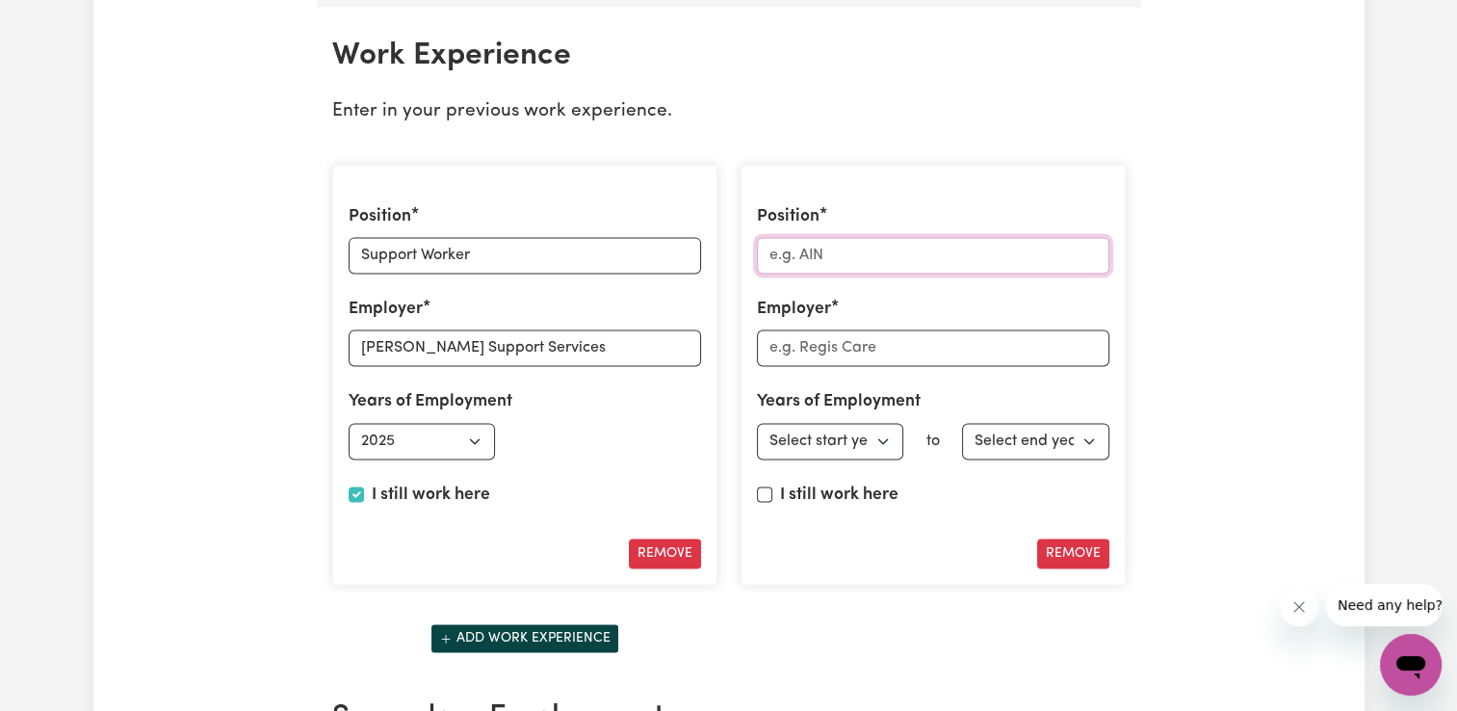
click at [857, 251] on input "Position" at bounding box center [933, 255] width 352 height 37
type input "Support Worker"
type input "Compassionate Care"
select select "2025"
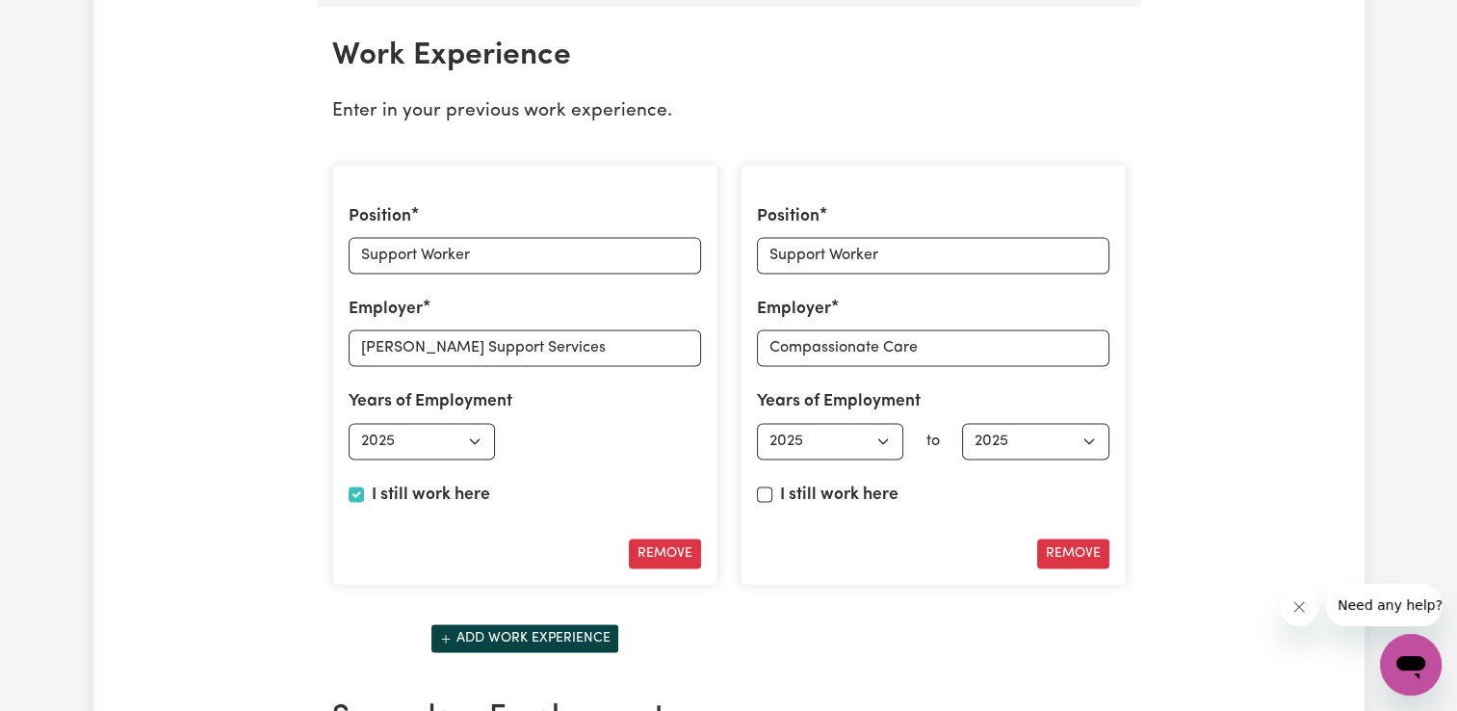
click at [772, 488] on div "I still work here" at bounding box center [933, 498] width 352 height 33
click at [770, 486] on input "I still work here" at bounding box center [764, 493] width 15 height 15
checkbox input "true"
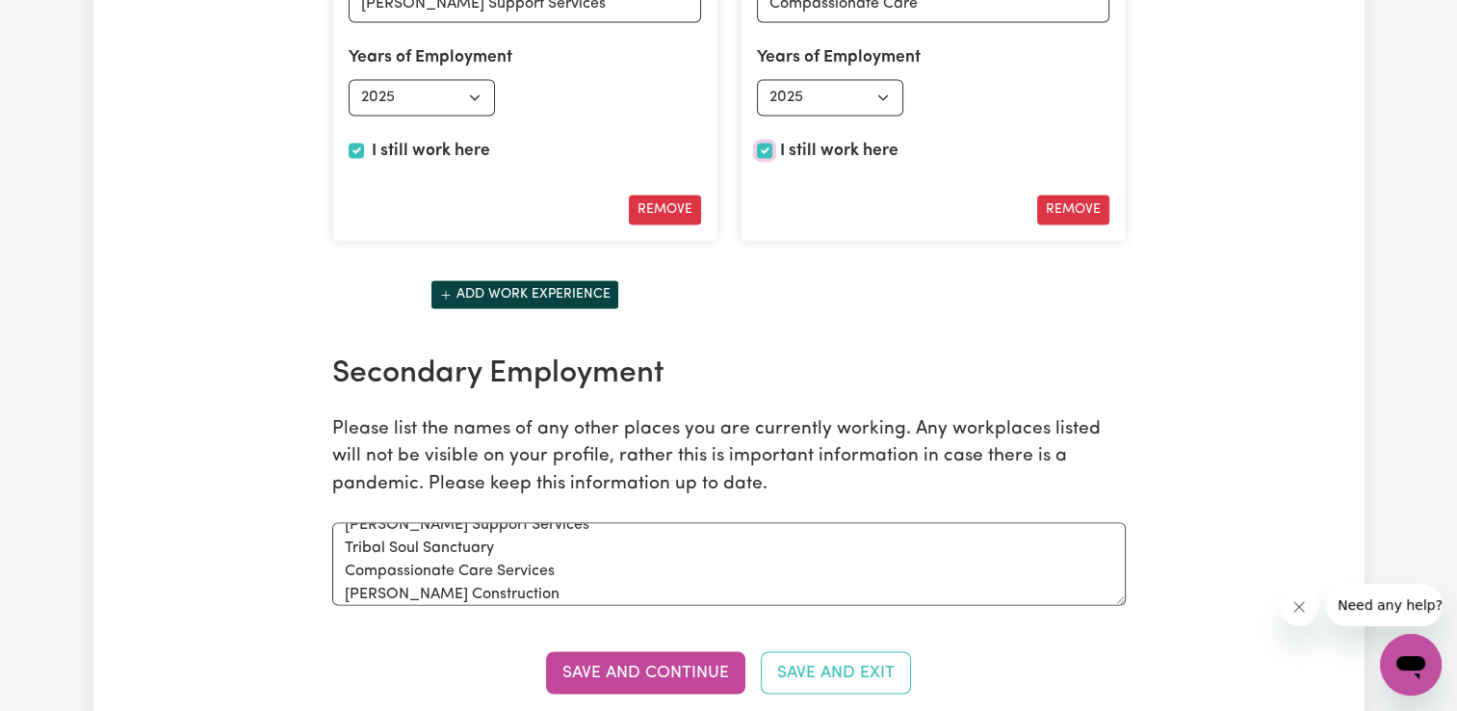
scroll to position [3096, 0]
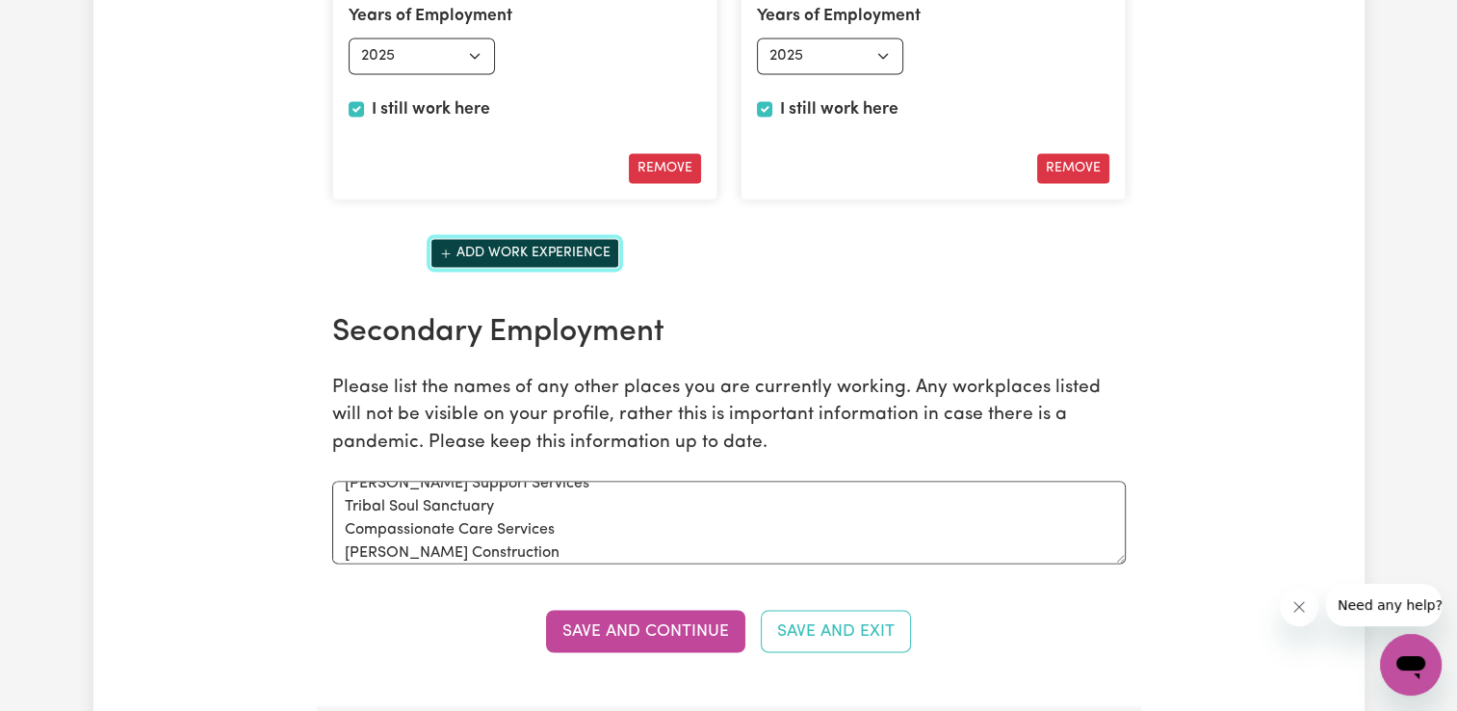
click at [562, 238] on button "Add work experience" at bounding box center [524, 253] width 189 height 30
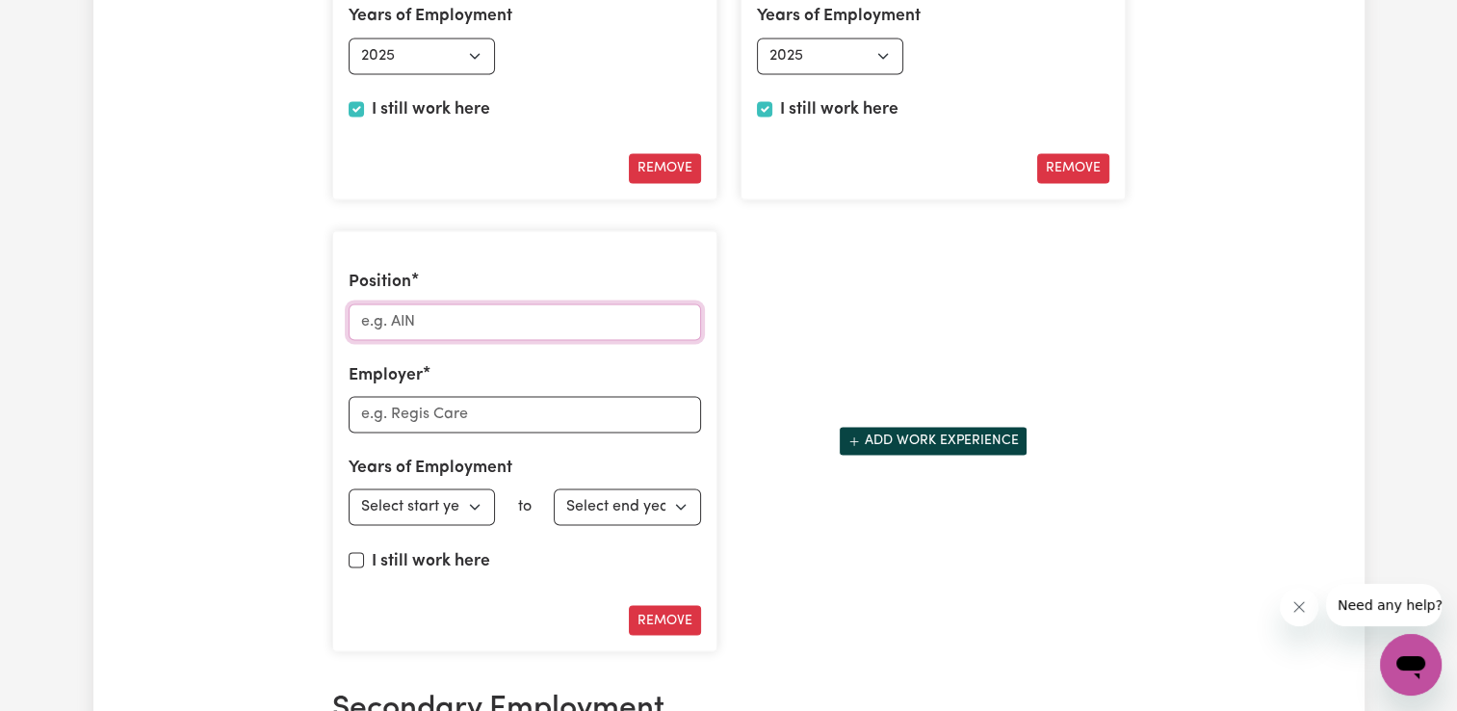
click at [487, 307] on input "Position" at bounding box center [525, 321] width 352 height 37
type input "T"
type input "Meditation Teacher / Soundbath Facilitator"
type input "Tribal Soul Sanctuary"
select select "2021"
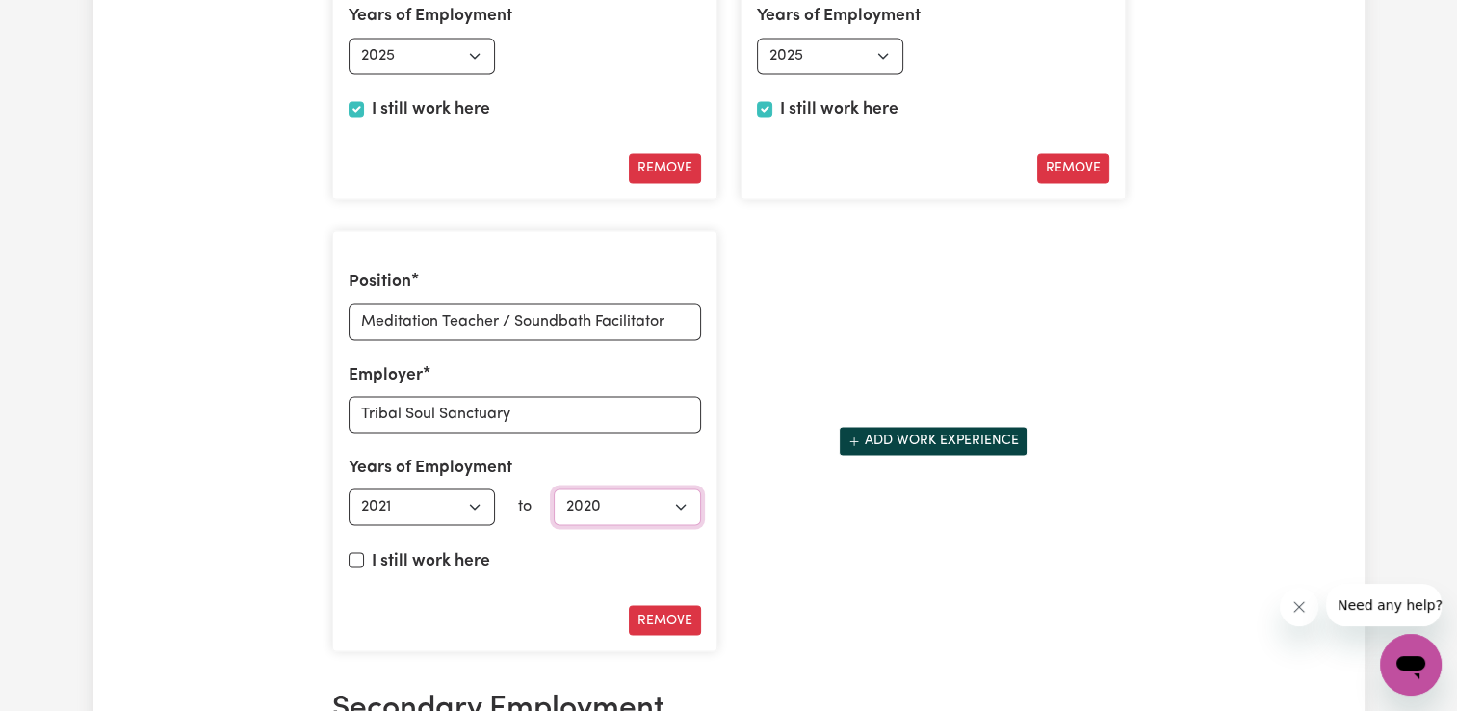
select select "2025"
click at [392, 548] on label "I still work here" at bounding box center [431, 560] width 118 height 25
click at [364, 552] on input "I still work here" at bounding box center [356, 559] width 15 height 15
checkbox input "true"
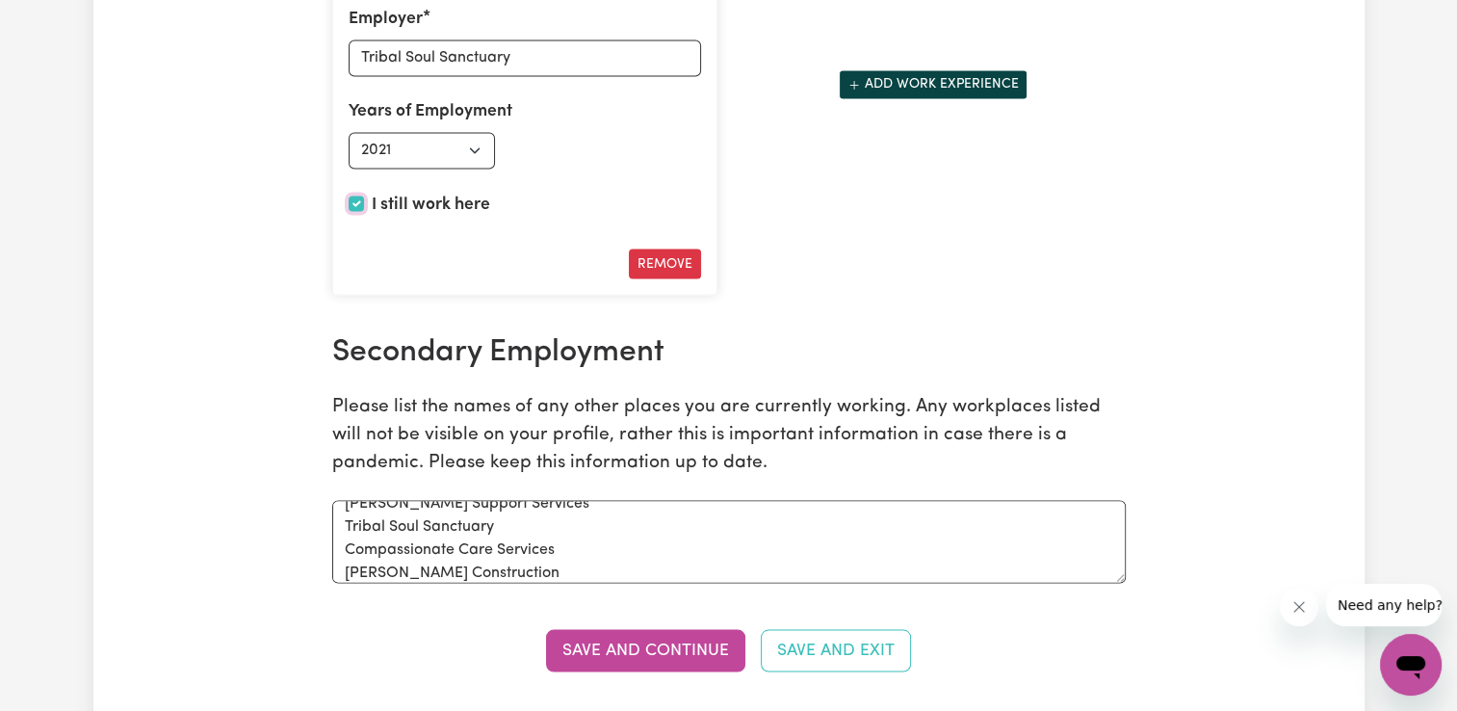
scroll to position [3577, 0]
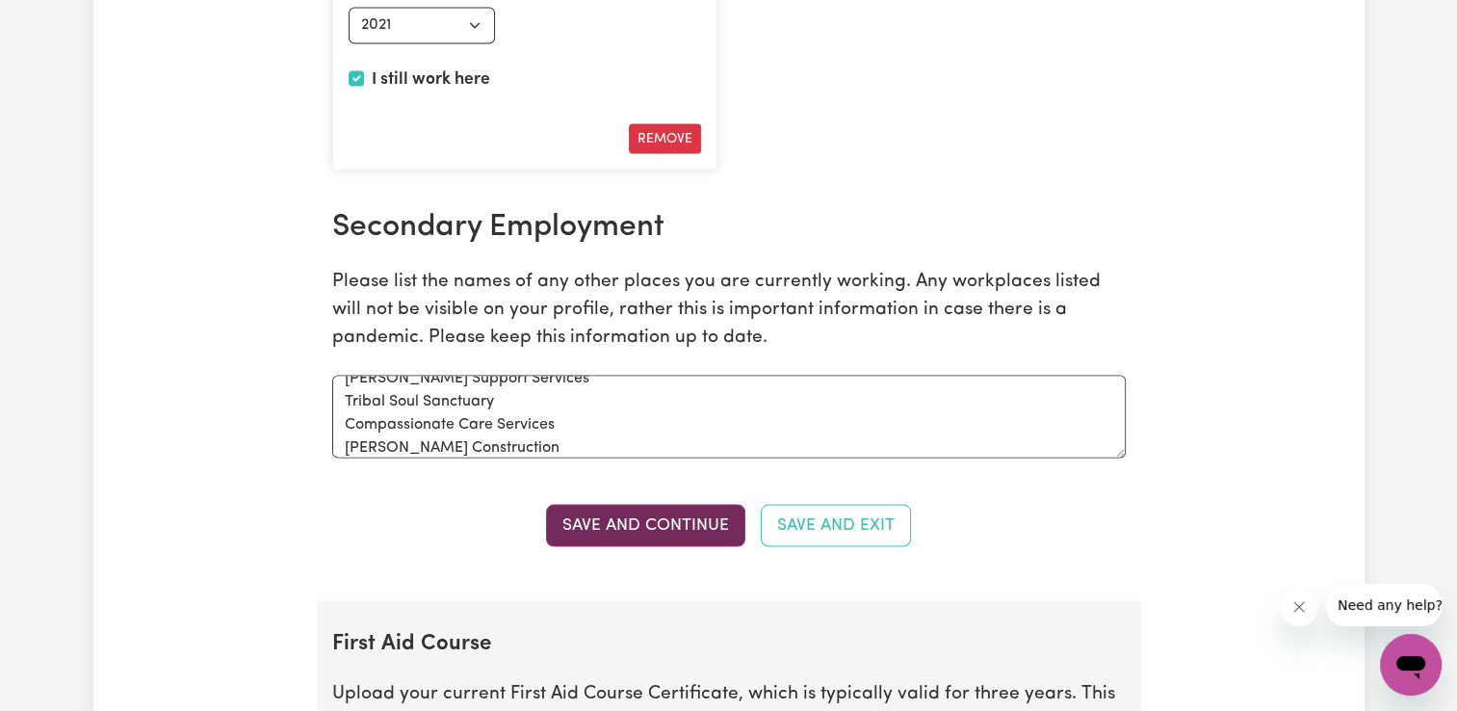
click at [609, 511] on button "Save and Continue" at bounding box center [645, 525] width 199 height 42
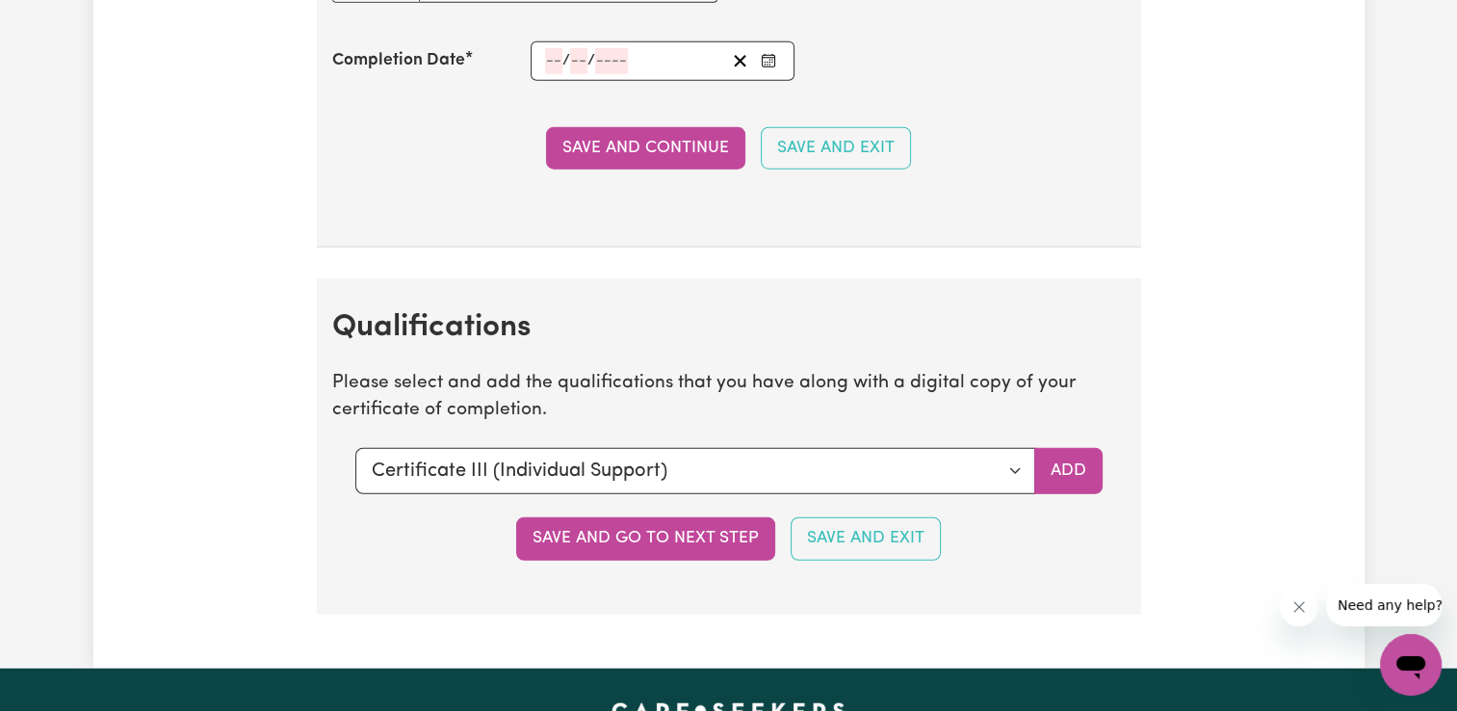
scroll to position [4936, 0]
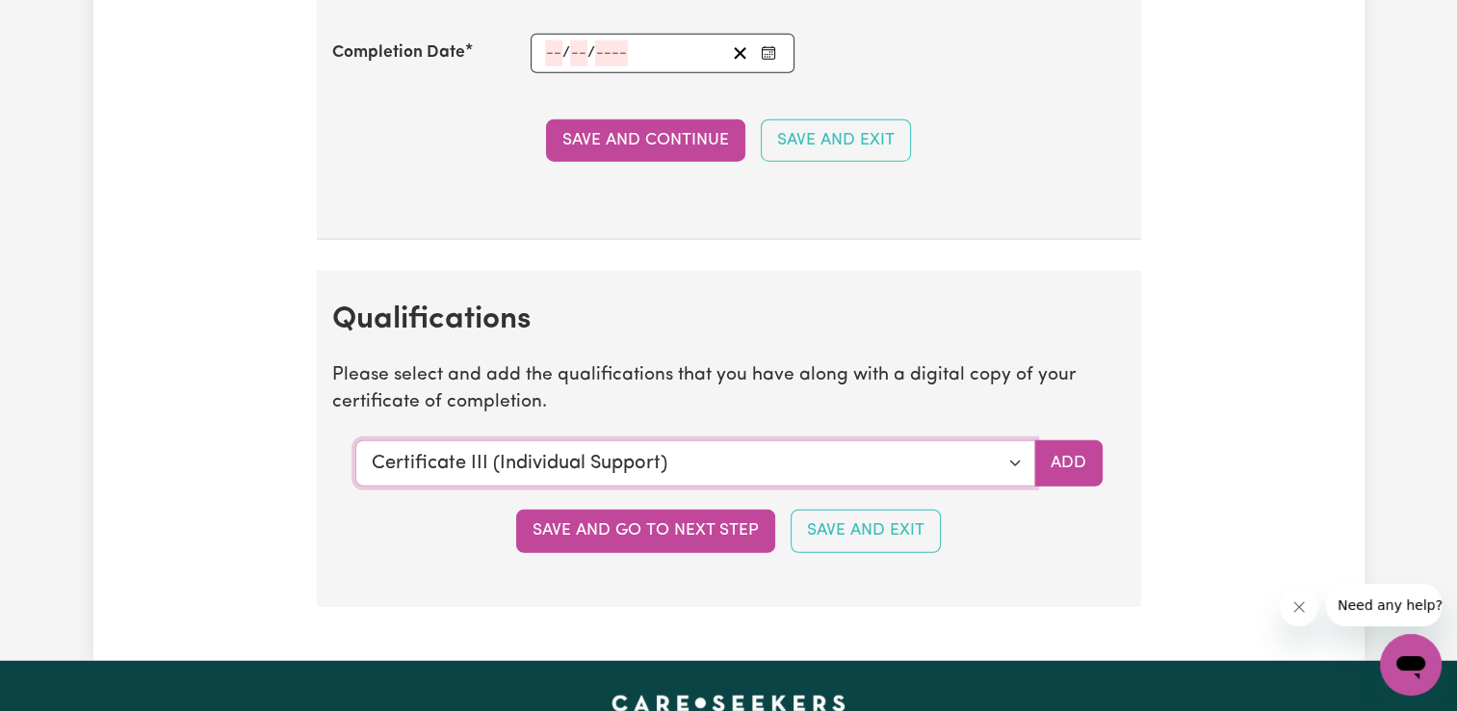
click at [979, 445] on select "Select a qualification to add... Certificate III (Individual Support) Certifica…" at bounding box center [695, 463] width 680 height 46
click at [355, 440] on select "Select a qualification to add... Certificate III (Individual Support) Certifica…" at bounding box center [695, 463] width 680 height 46
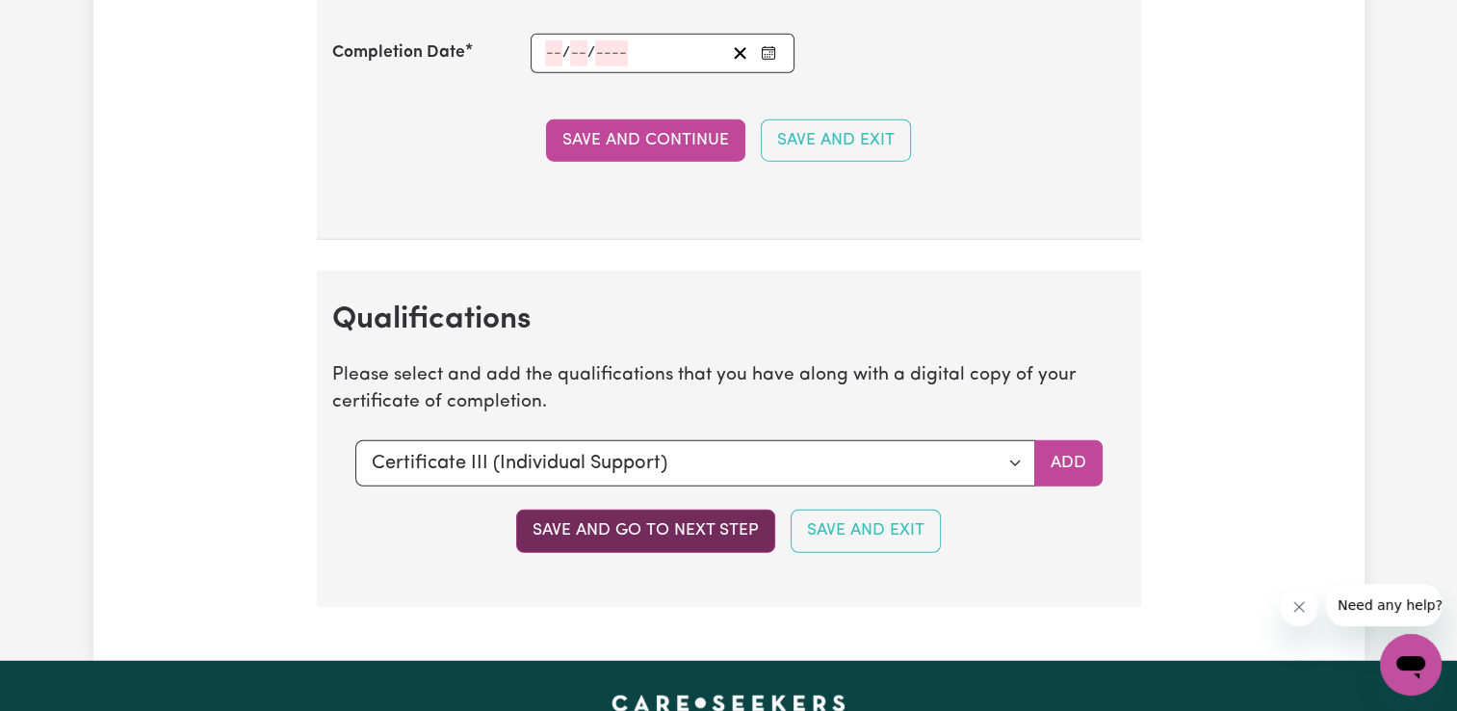
click at [620, 515] on button "Save and go to next step" at bounding box center [645, 530] width 259 height 42
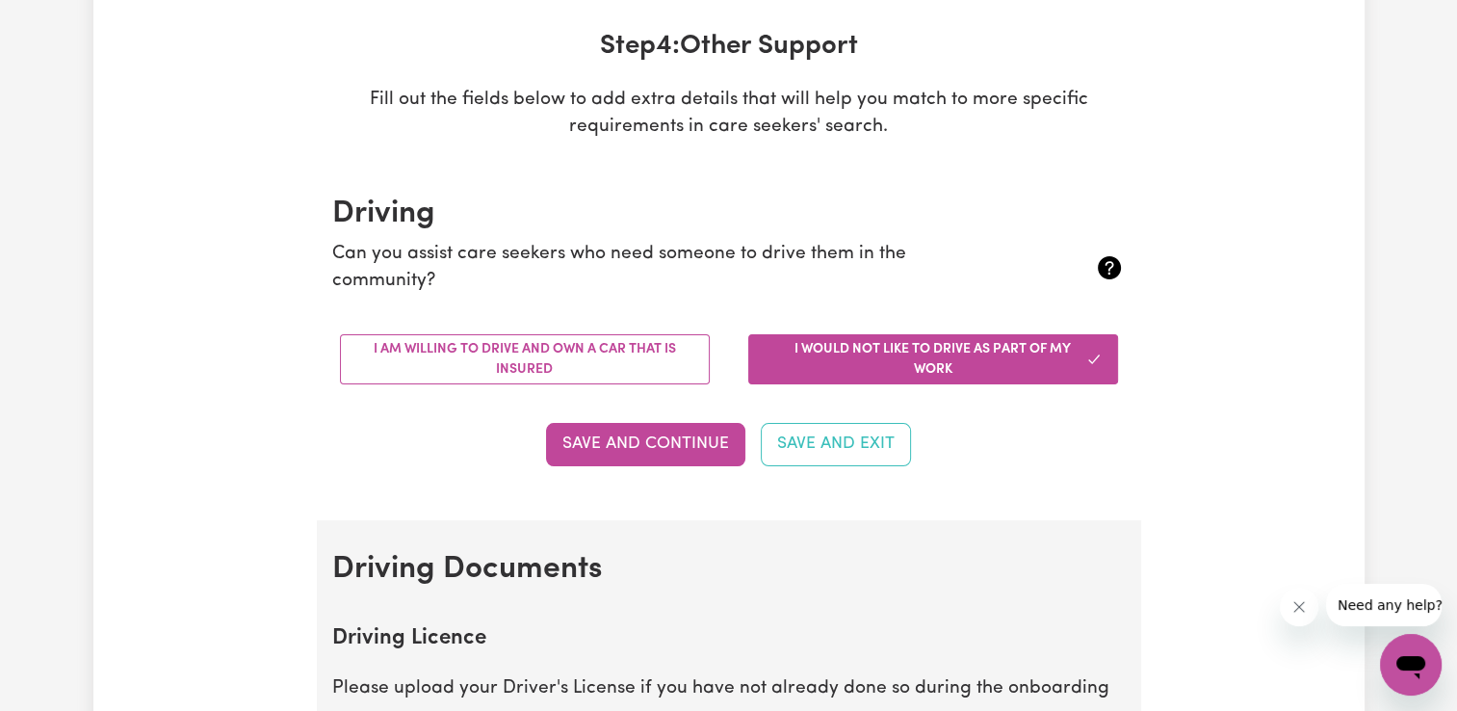
scroll to position [289, 0]
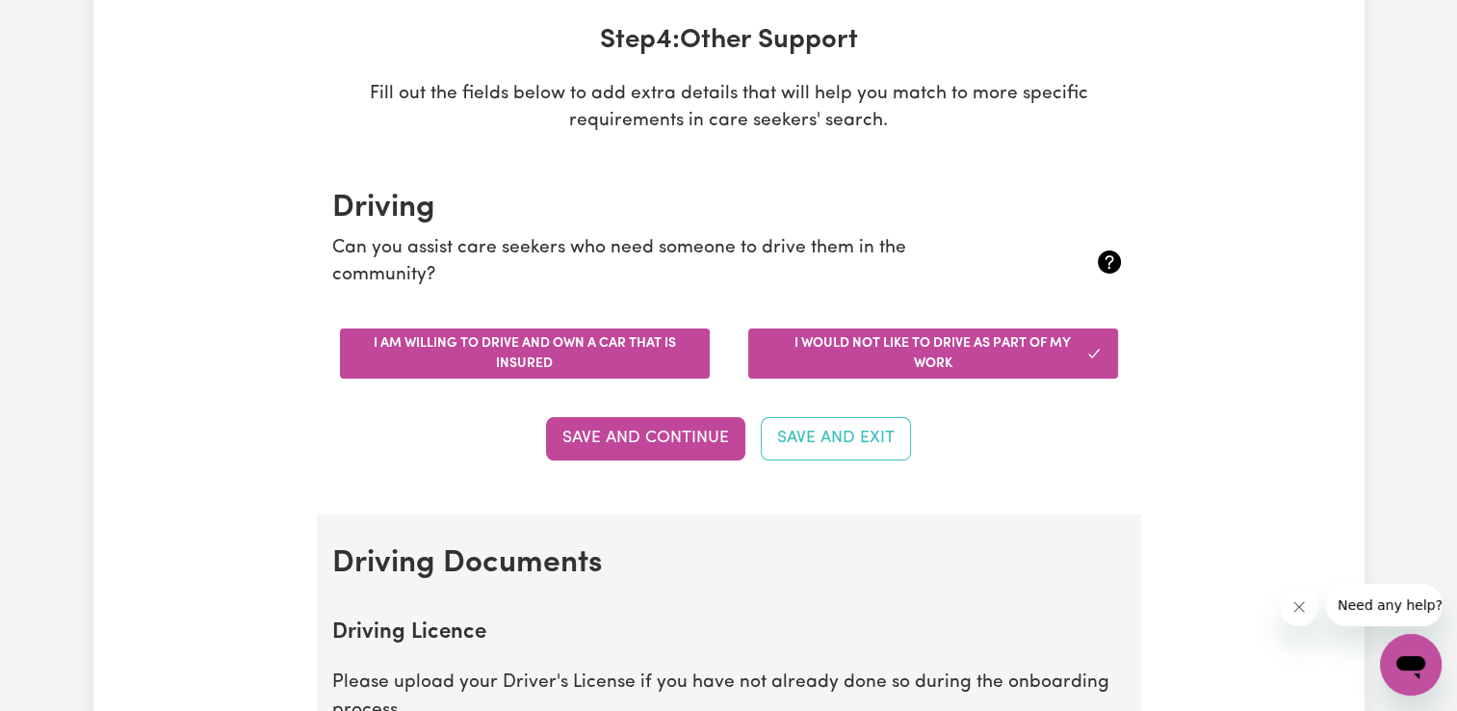
click at [548, 364] on button "I am willing to drive and own a car that is insured" at bounding box center [525, 353] width 370 height 50
click at [896, 360] on button "I would not like to drive as part of my work" at bounding box center [933, 353] width 370 height 50
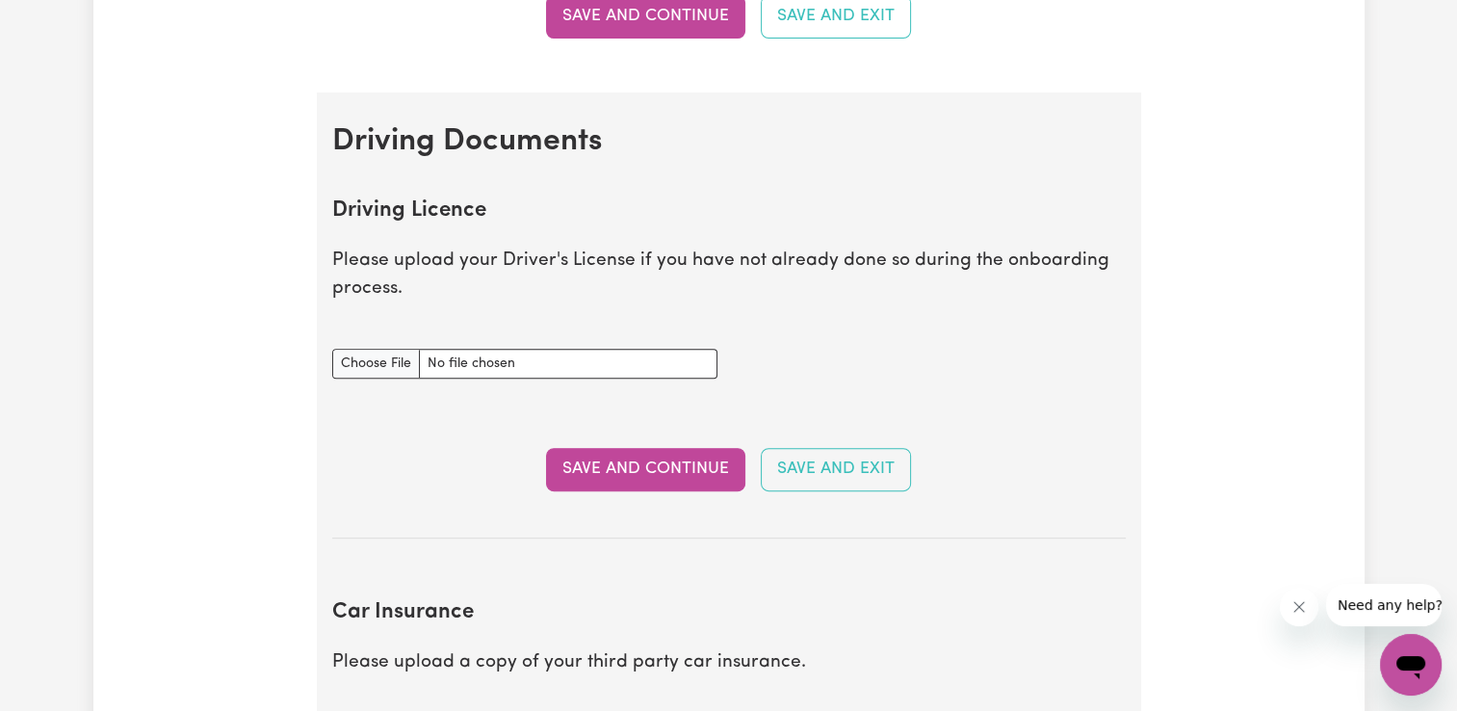
scroll to position [770, 0]
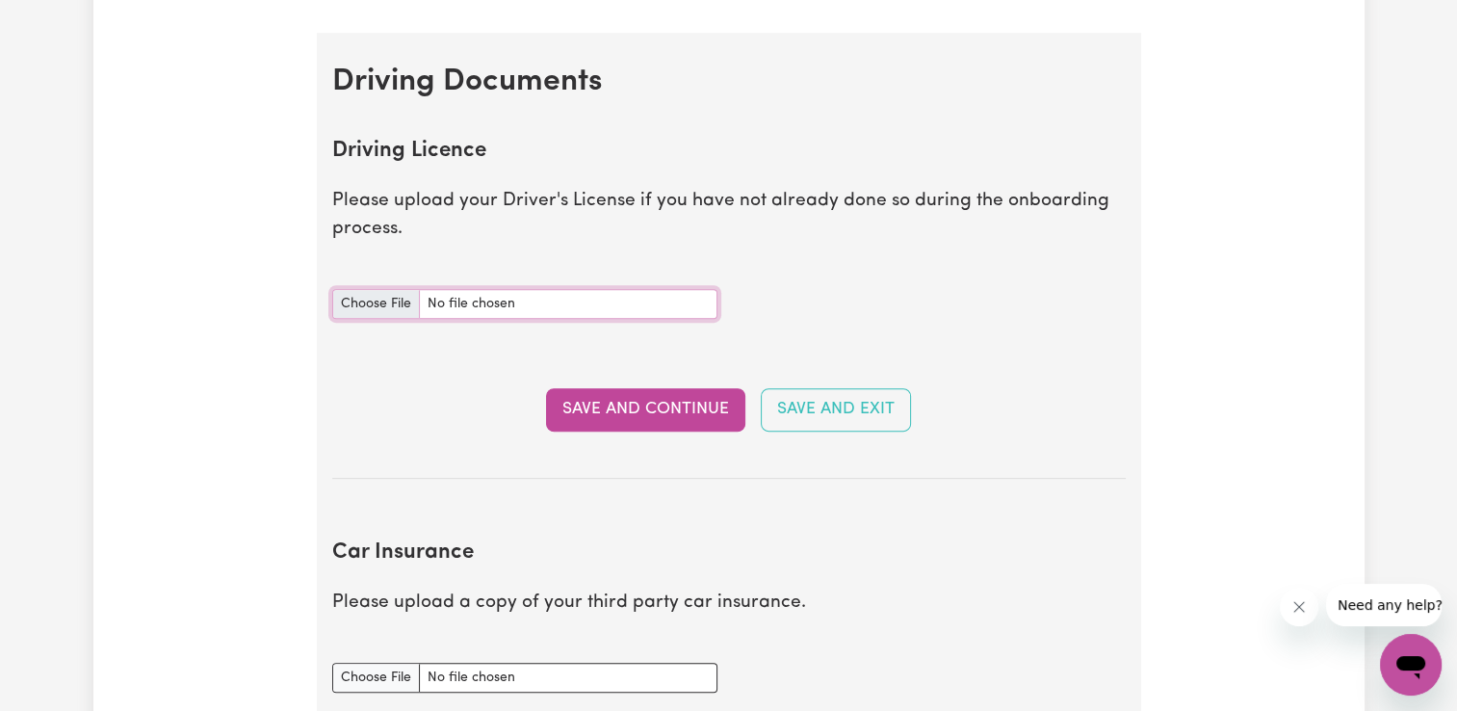
click at [381, 293] on input "Driving Licence document" at bounding box center [524, 304] width 385 height 30
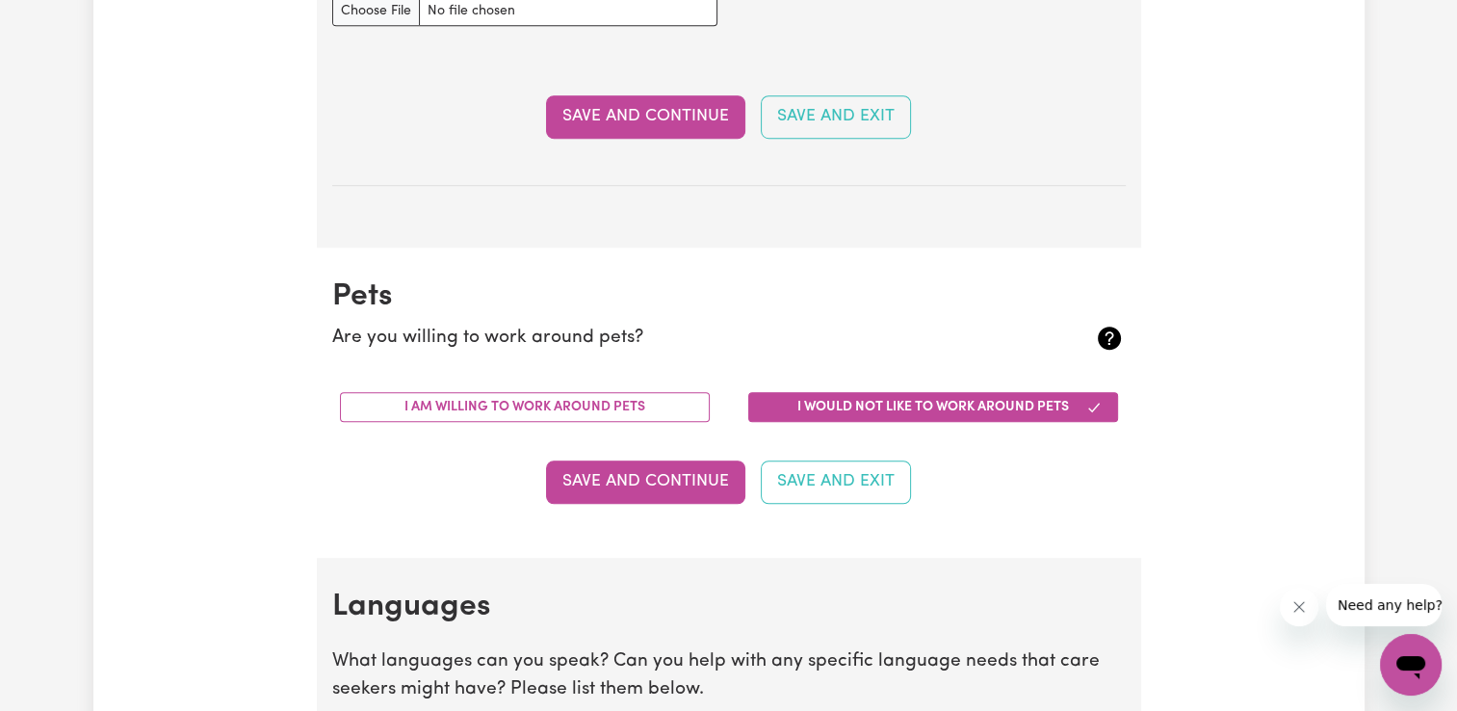
scroll to position [1444, 0]
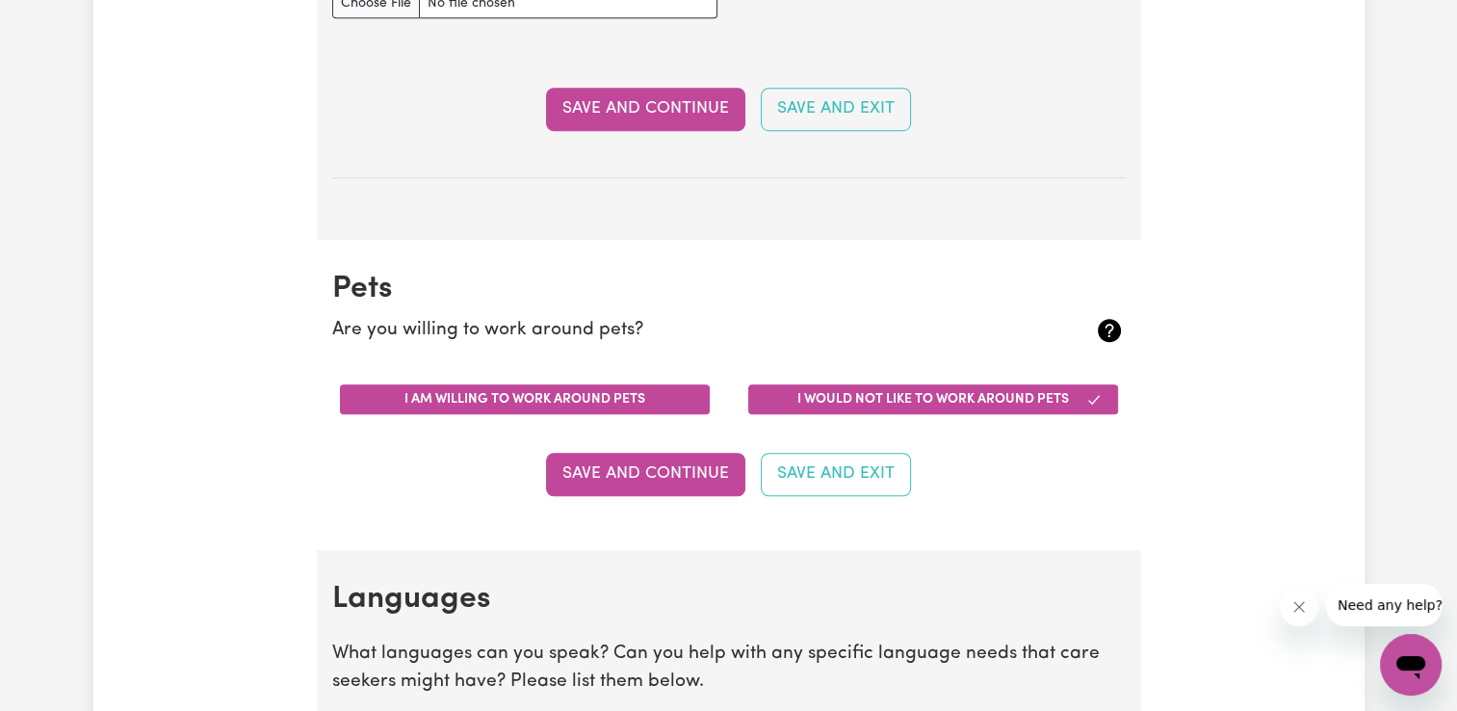
click at [584, 387] on button "I am willing to work around pets" at bounding box center [525, 399] width 370 height 30
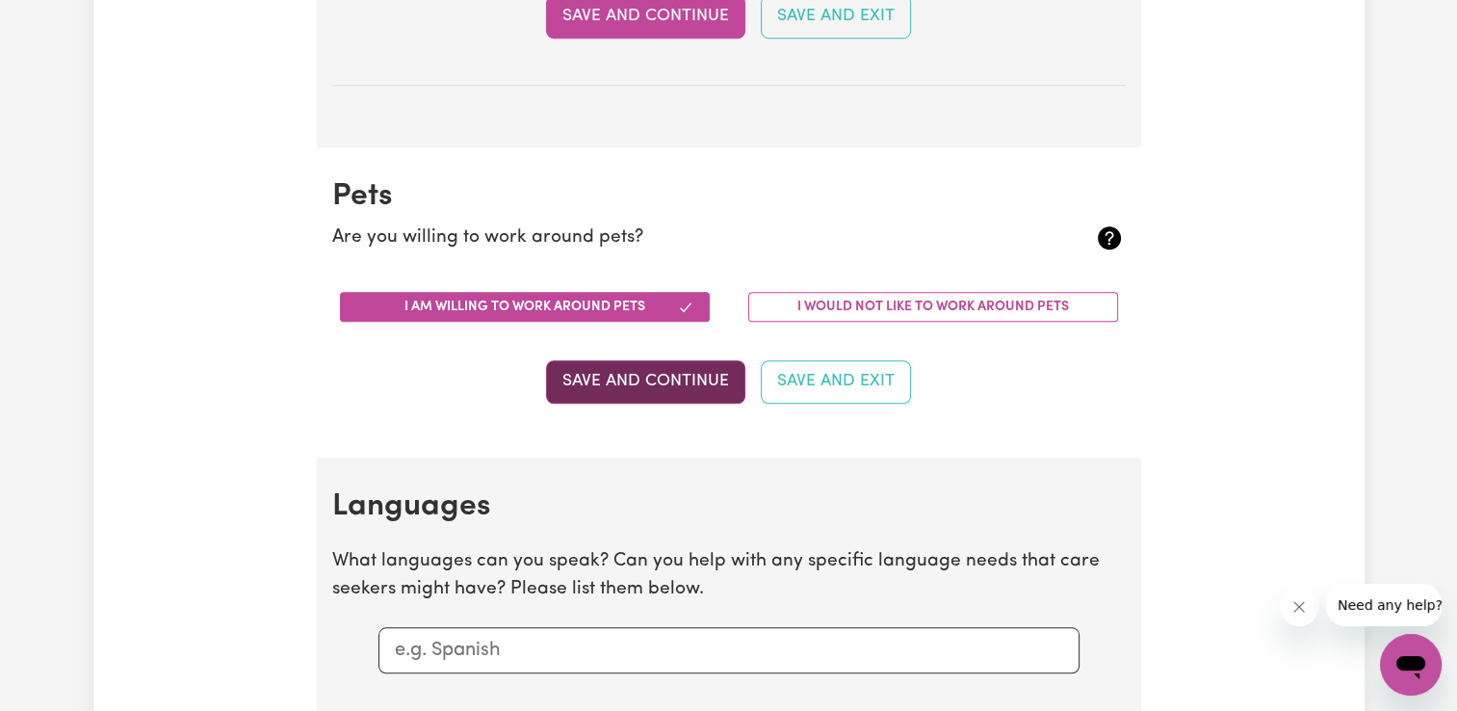
scroll to position [1541, 0]
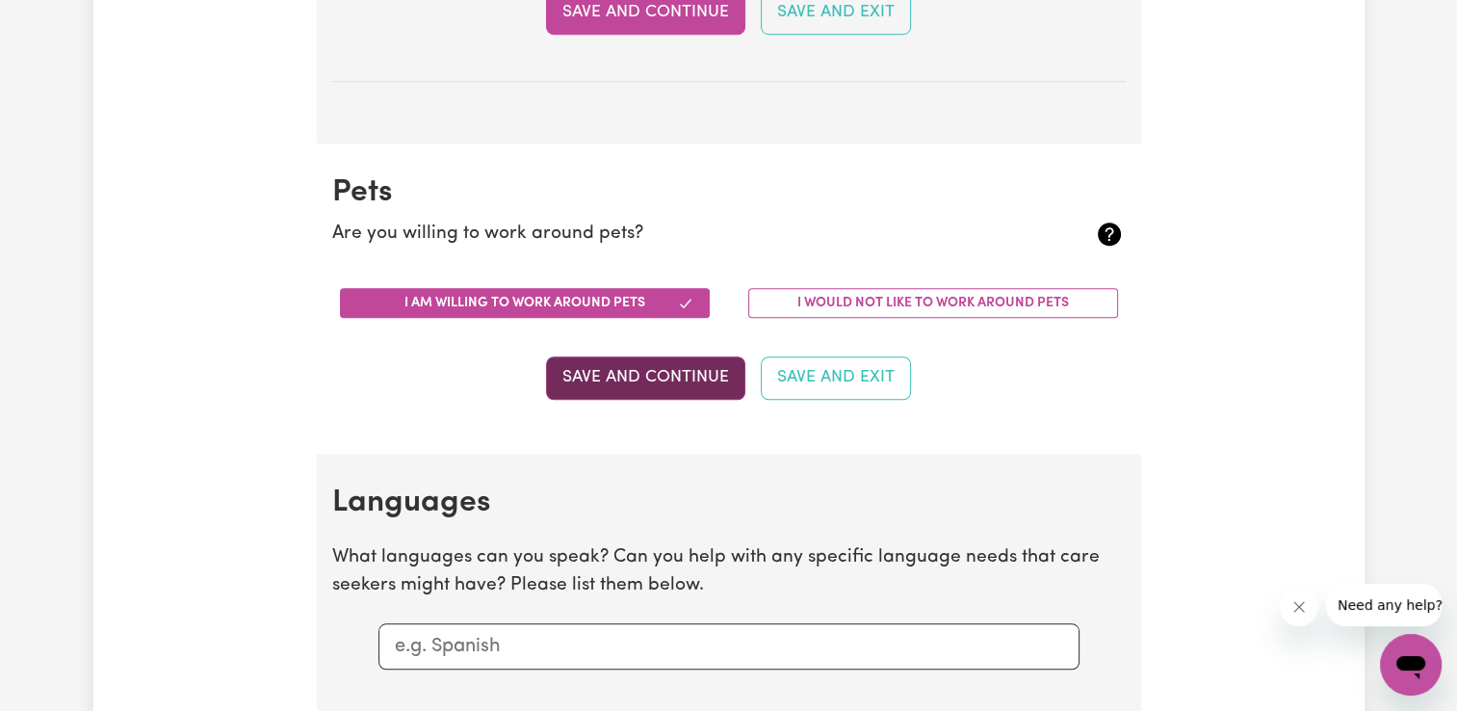
click at [630, 372] on button "Save and Continue" at bounding box center [645, 377] width 199 height 42
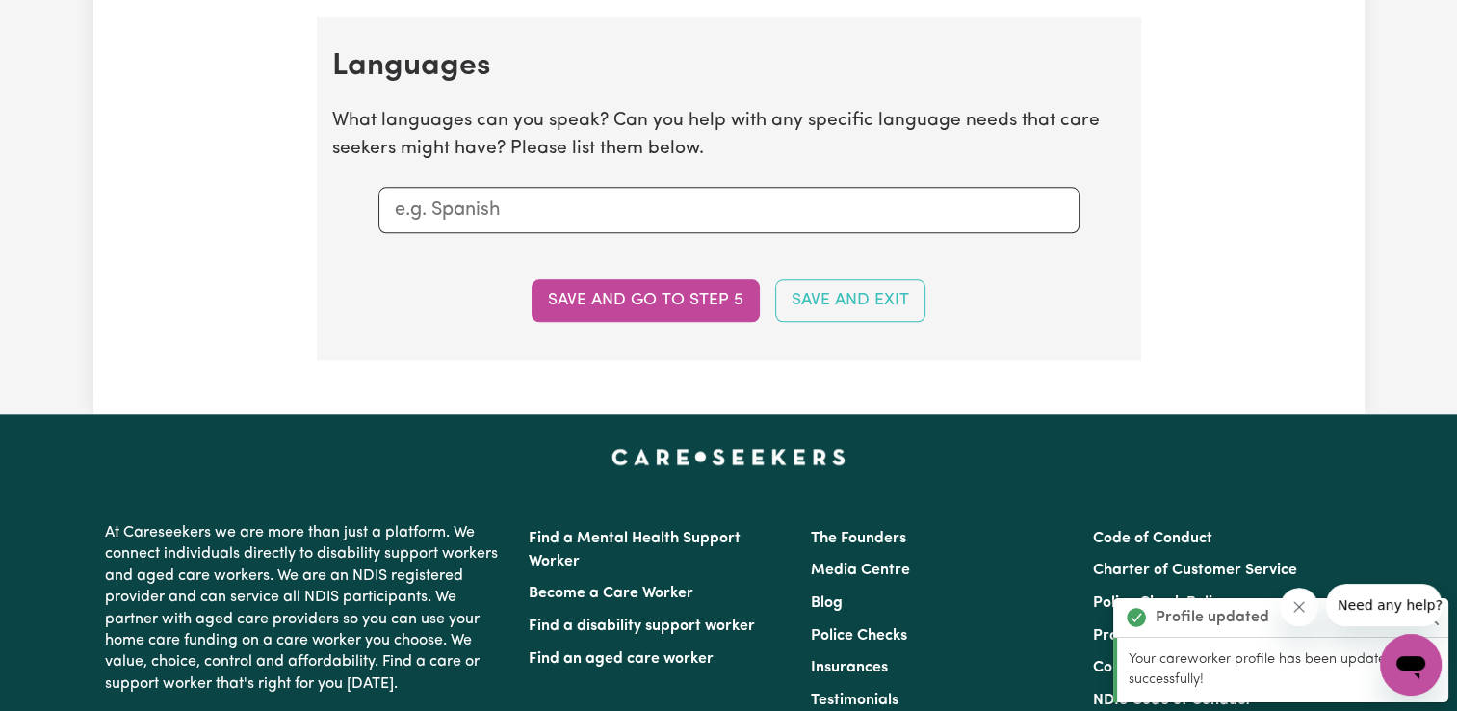
scroll to position [1991, 0]
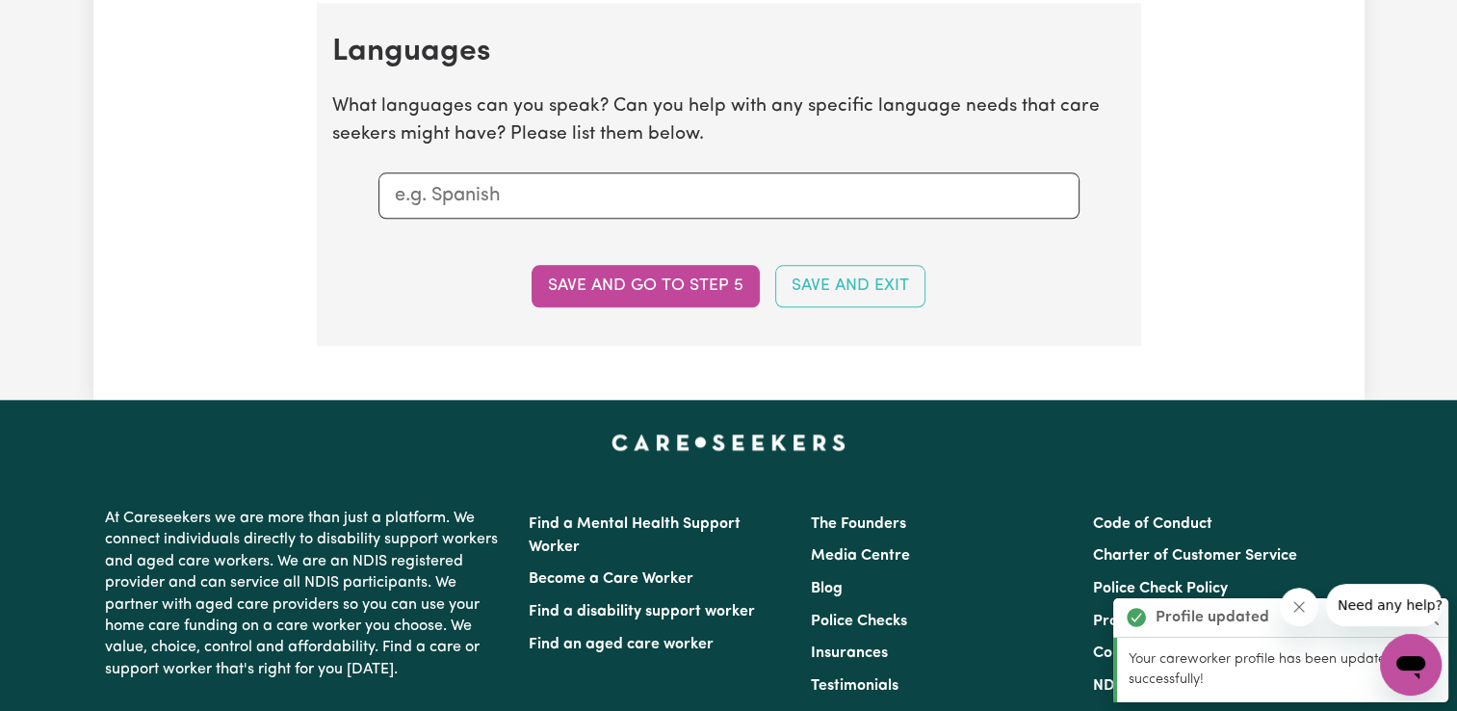
click at [541, 187] on input "text" at bounding box center [729, 195] width 668 height 29
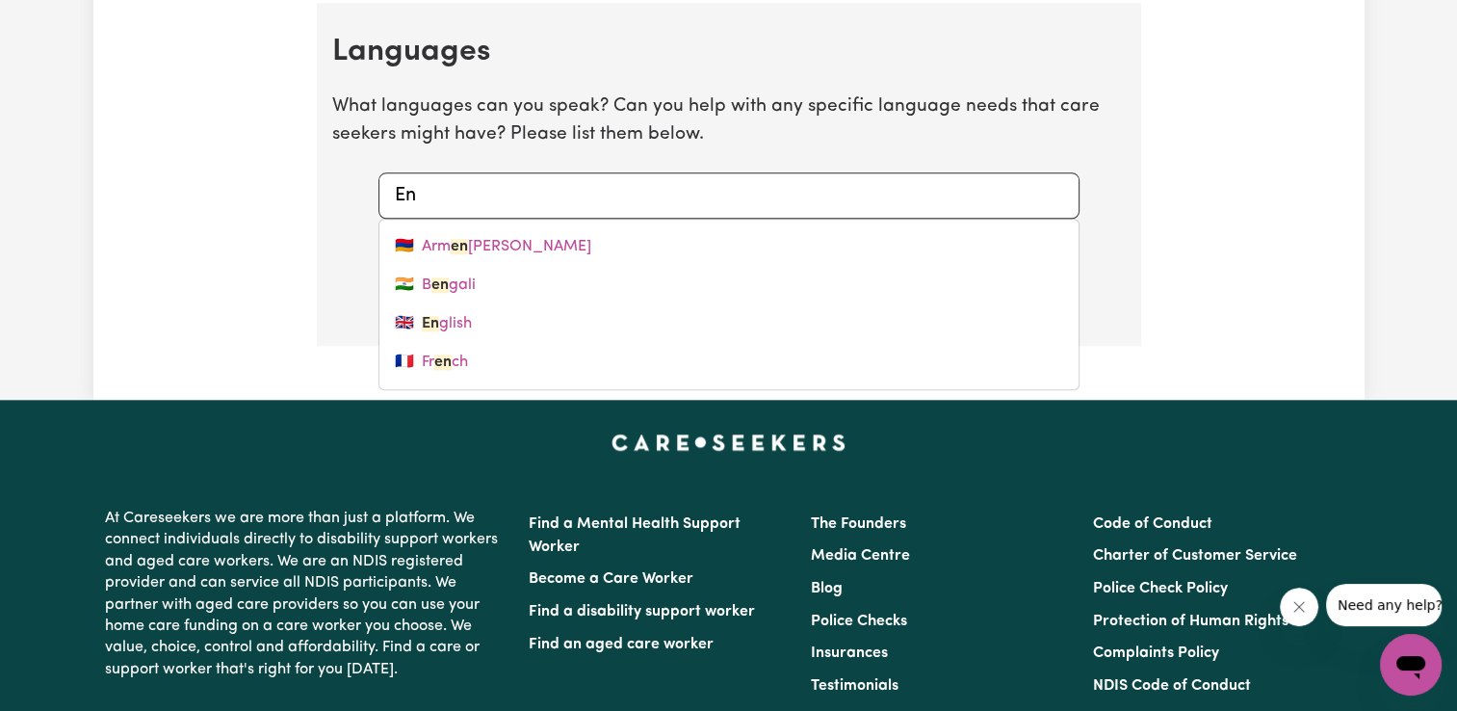
type input "Eng"
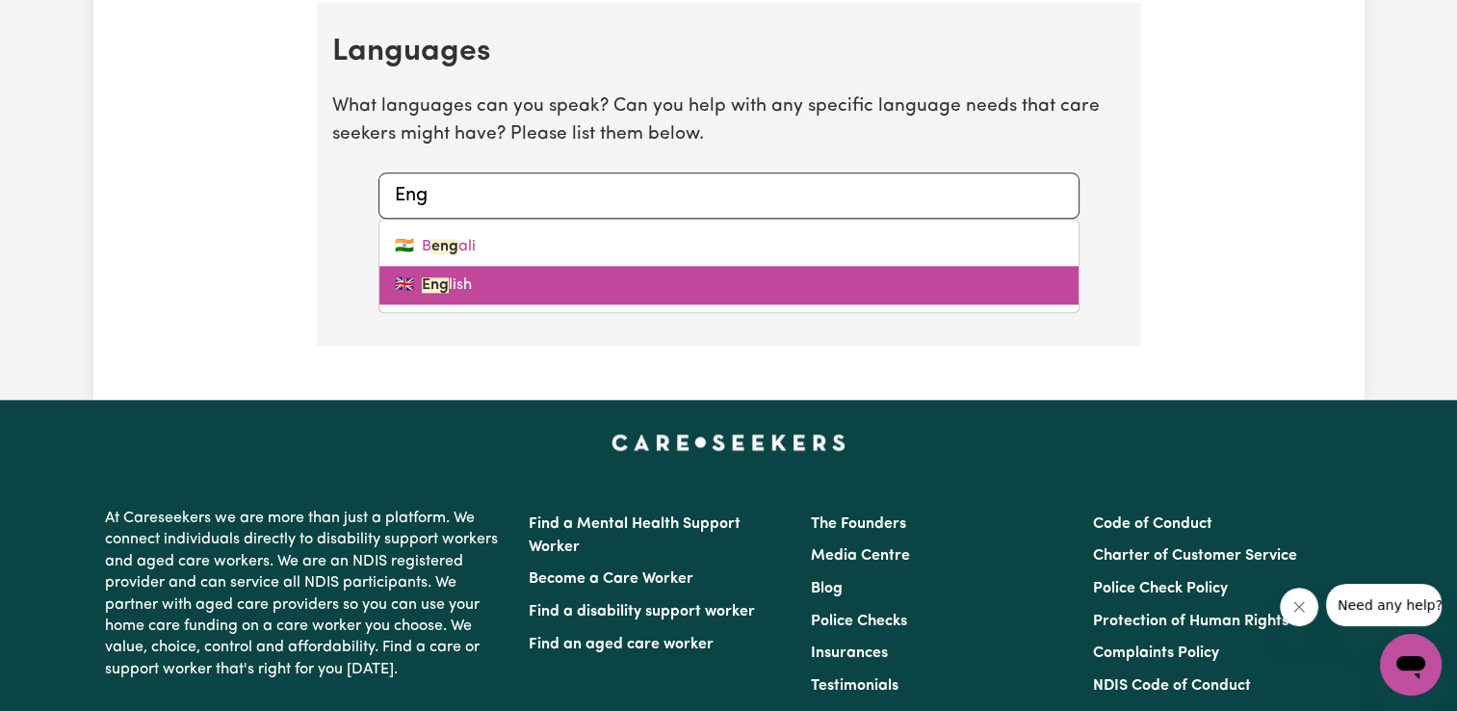
click at [441, 291] on link "🇬🇧 Eng lish" at bounding box center [728, 285] width 699 height 39
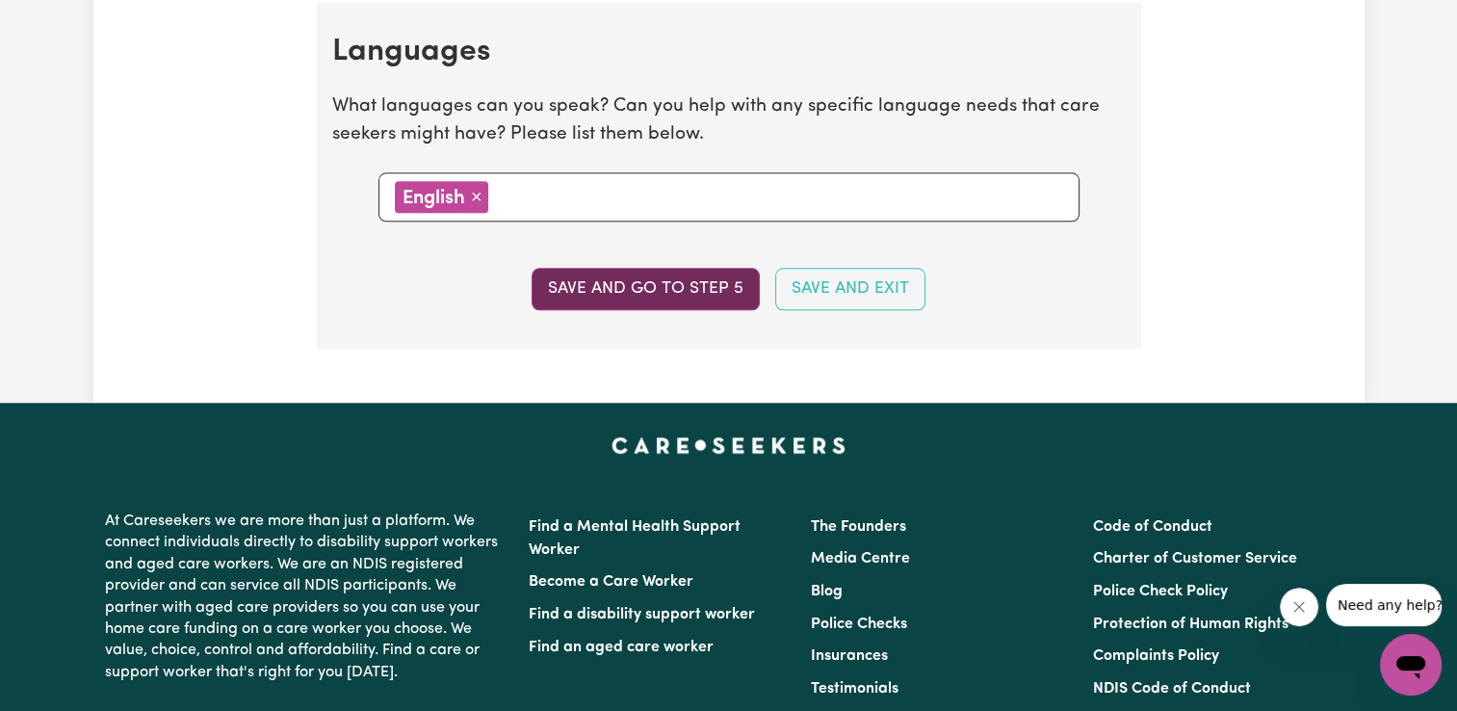
click at [705, 291] on button "Save and go to step 5" at bounding box center [646, 289] width 228 height 42
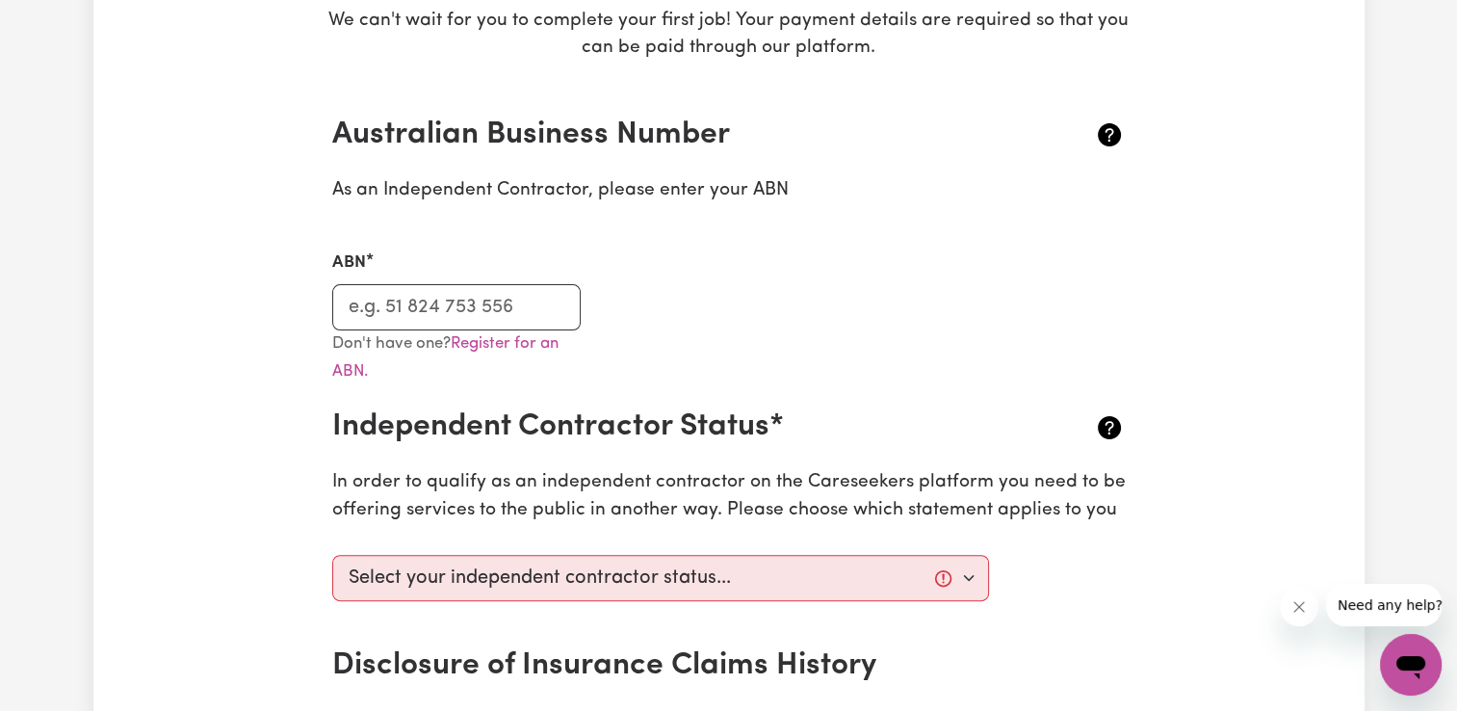
scroll to position [385, 0]
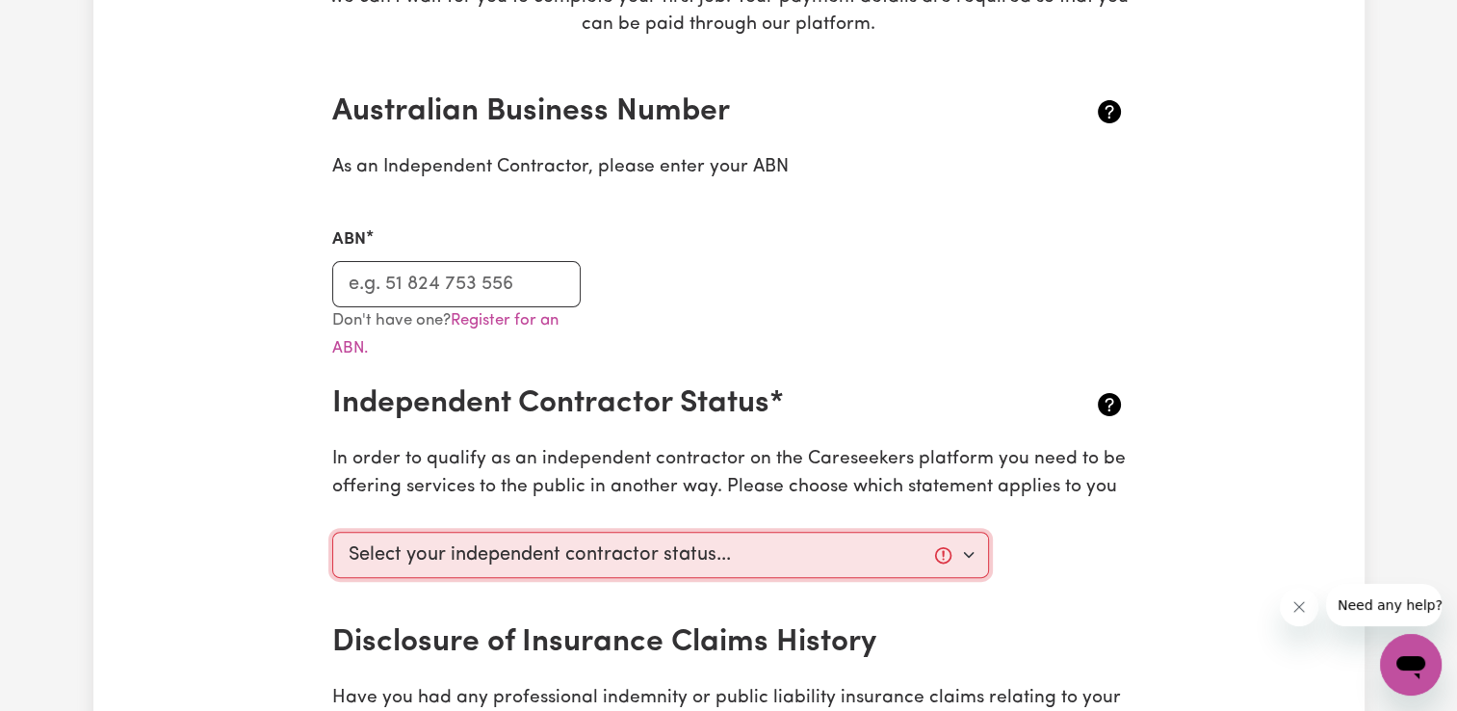
click at [809, 555] on select "Select your independent contractor status... I am providing services through an…" at bounding box center [661, 555] width 658 height 46
click at [838, 300] on div "ABN" at bounding box center [729, 255] width 817 height 102
click at [871, 550] on select "Select your independent contractor status... I am providing services through an…" at bounding box center [661, 555] width 658 height 46
select select "I am providing services through another platform"
click at [332, 532] on select "Select your independent contractor status... I am providing services through an…" at bounding box center [661, 555] width 658 height 46
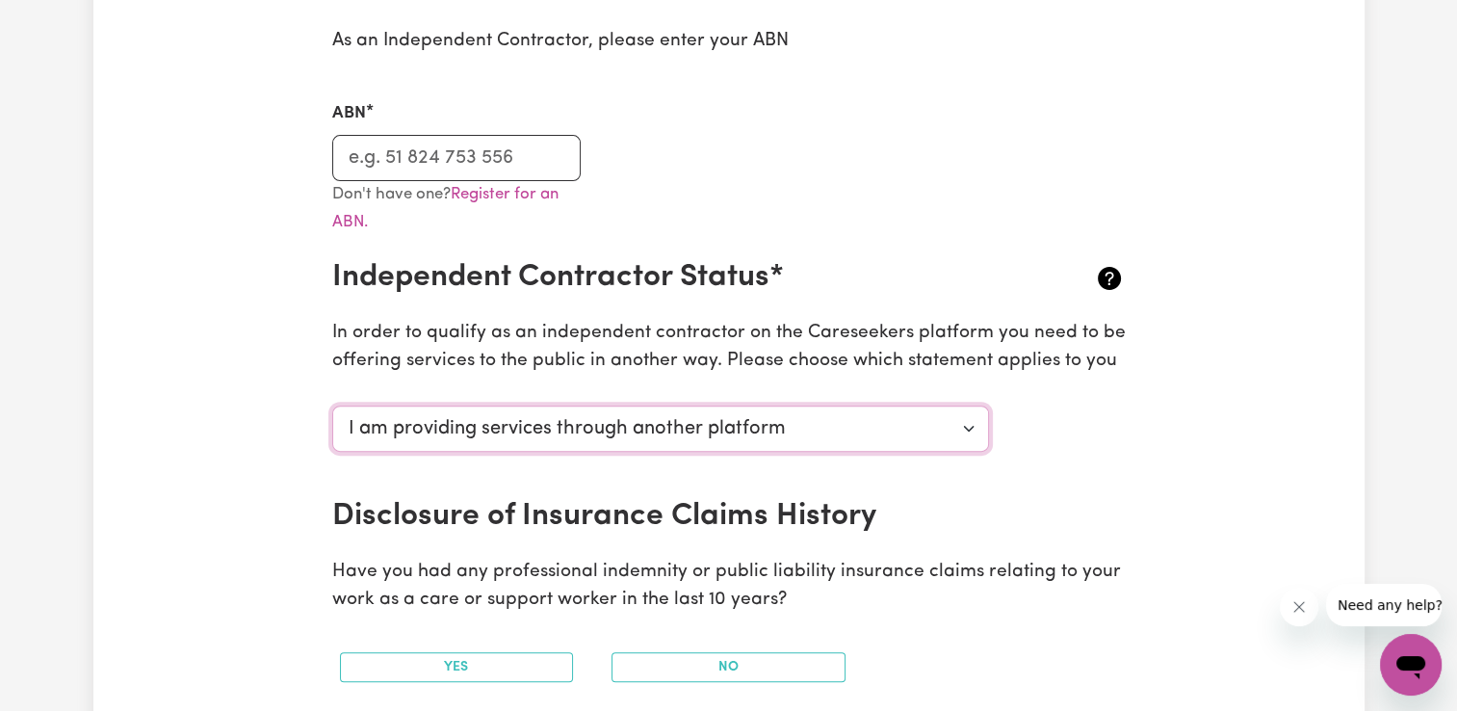
scroll to position [578, 0]
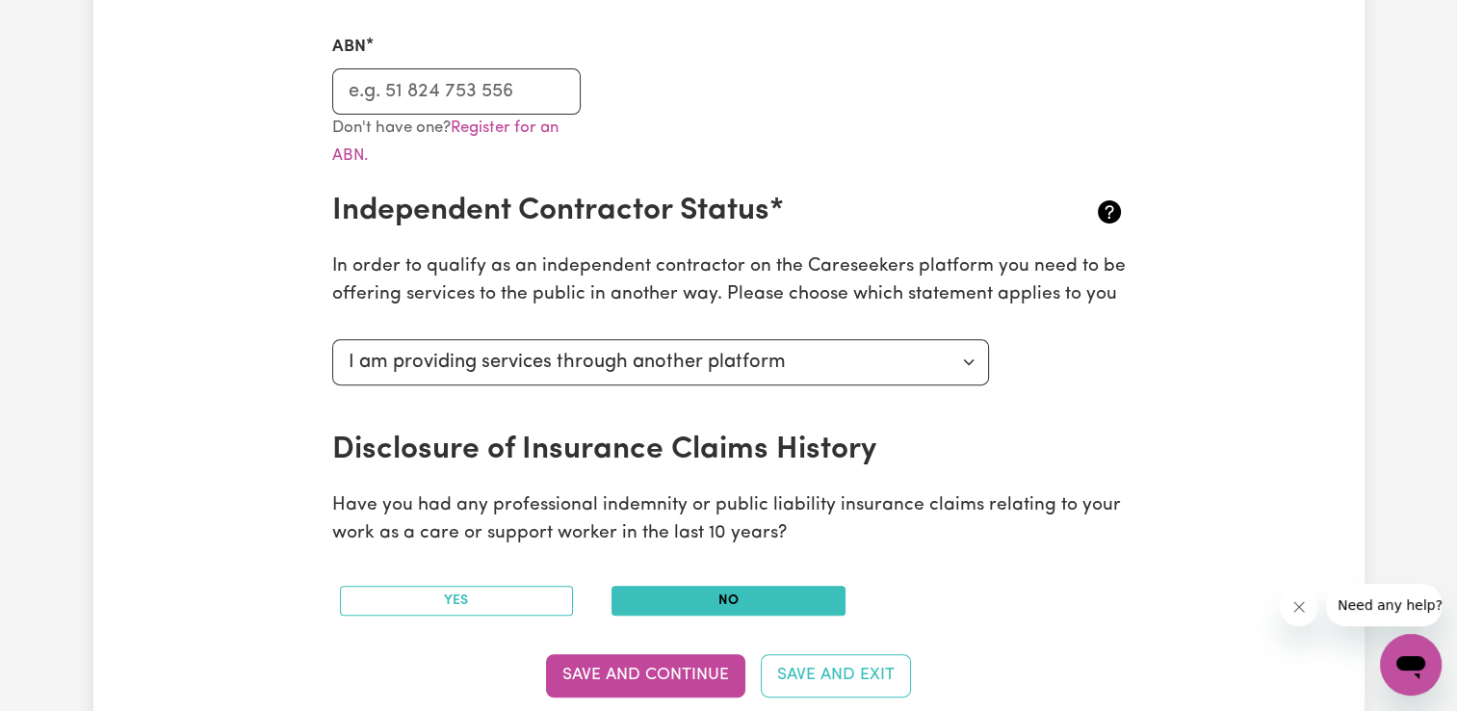
click at [778, 595] on button "No" at bounding box center [728, 600] width 234 height 30
click at [662, 672] on button "Save and Continue" at bounding box center [645, 675] width 199 height 42
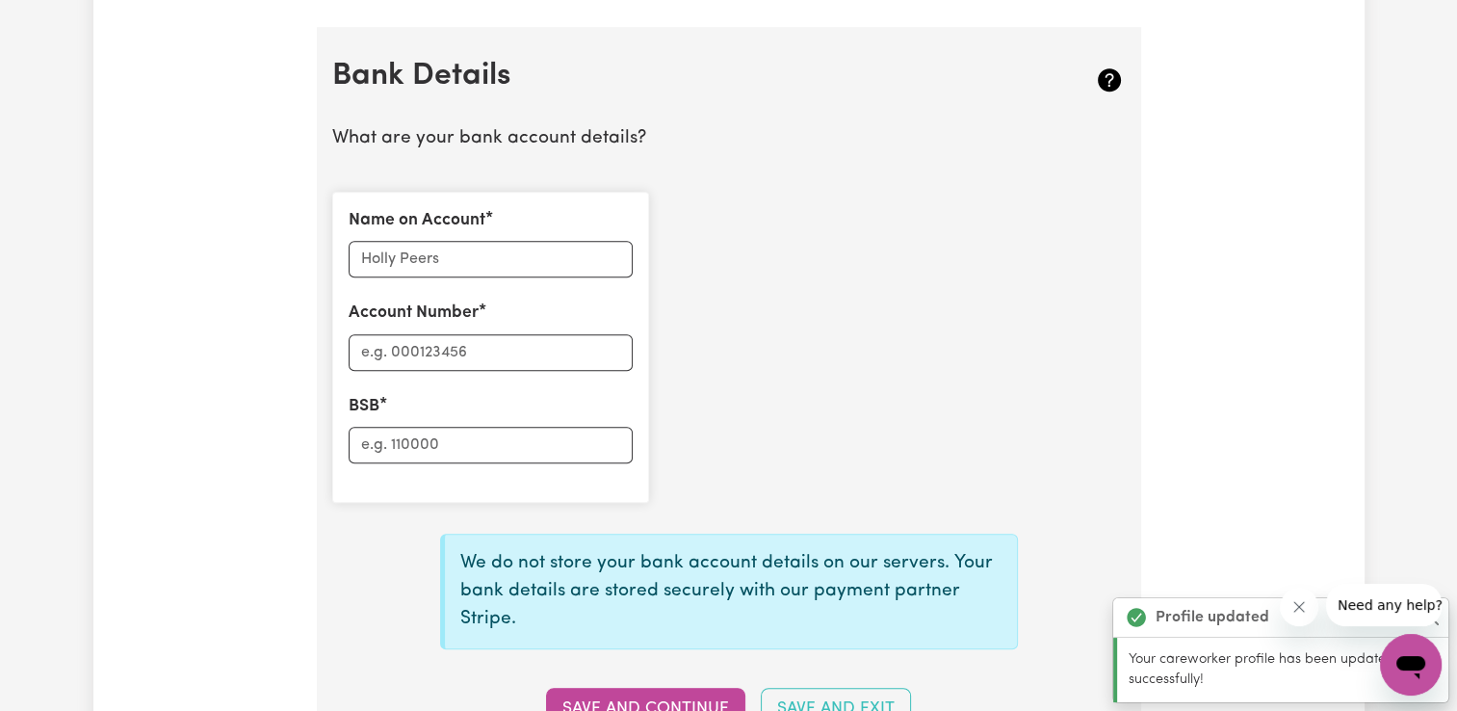
scroll to position [1328, 0]
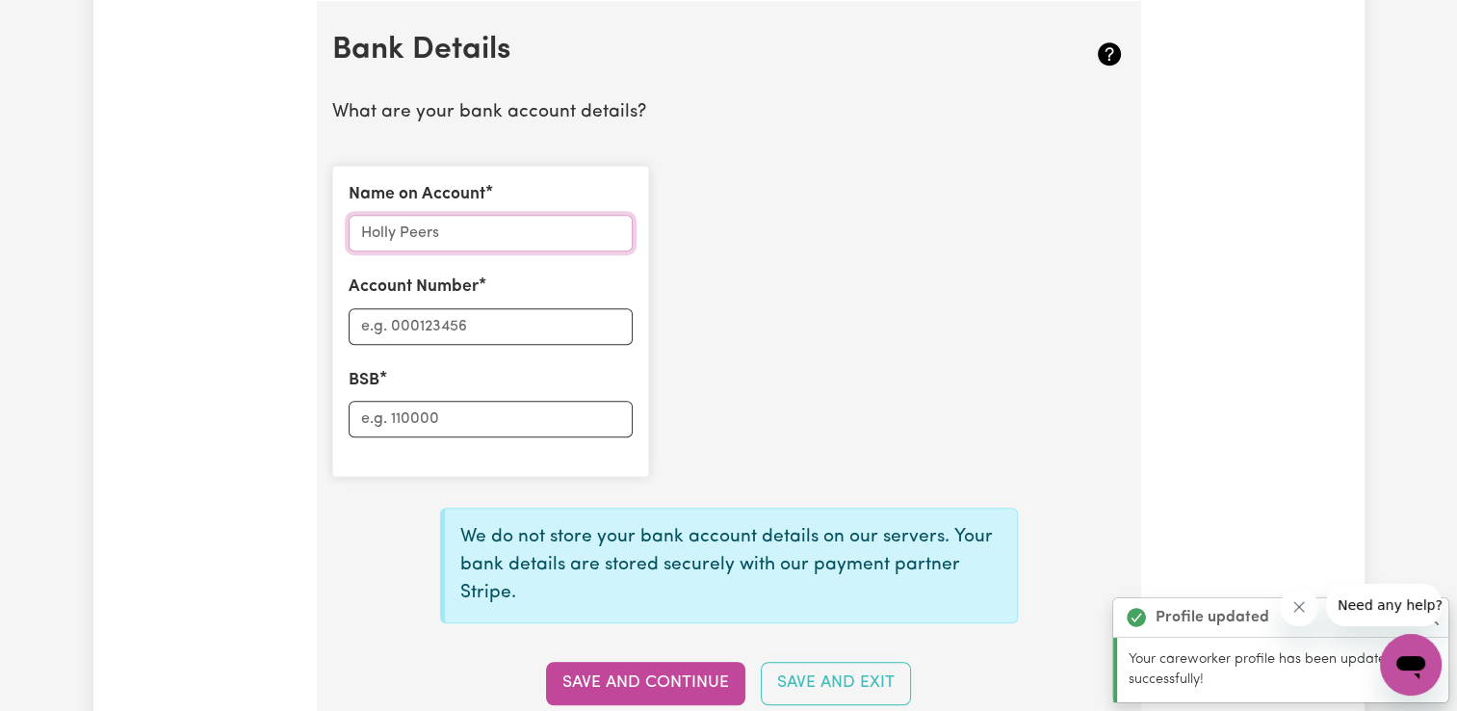
click at [562, 230] on input "Name on Account" at bounding box center [491, 233] width 284 height 37
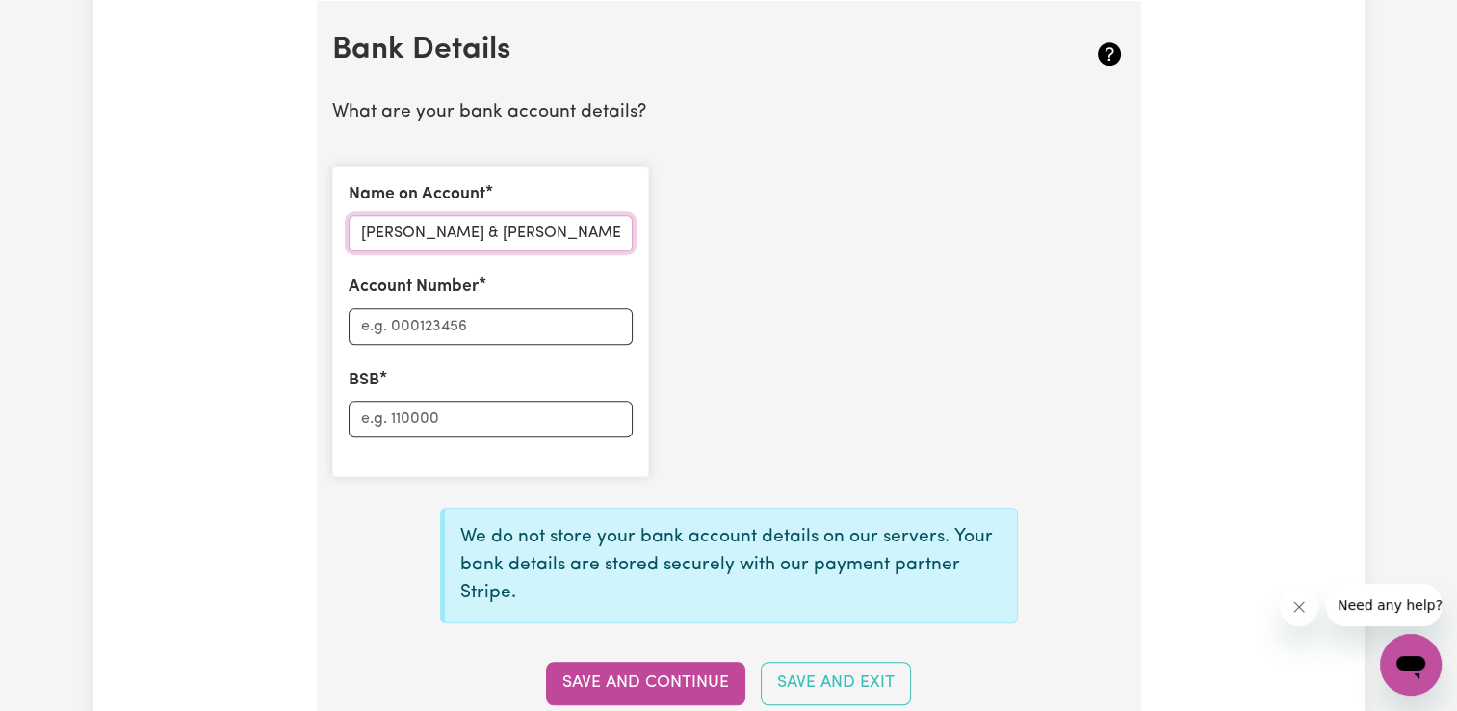
type input "[PERSON_NAME] & [PERSON_NAME]"
type input "172193996"
type input "015300"
click at [618, 676] on button "Save and Continue" at bounding box center [645, 683] width 199 height 42
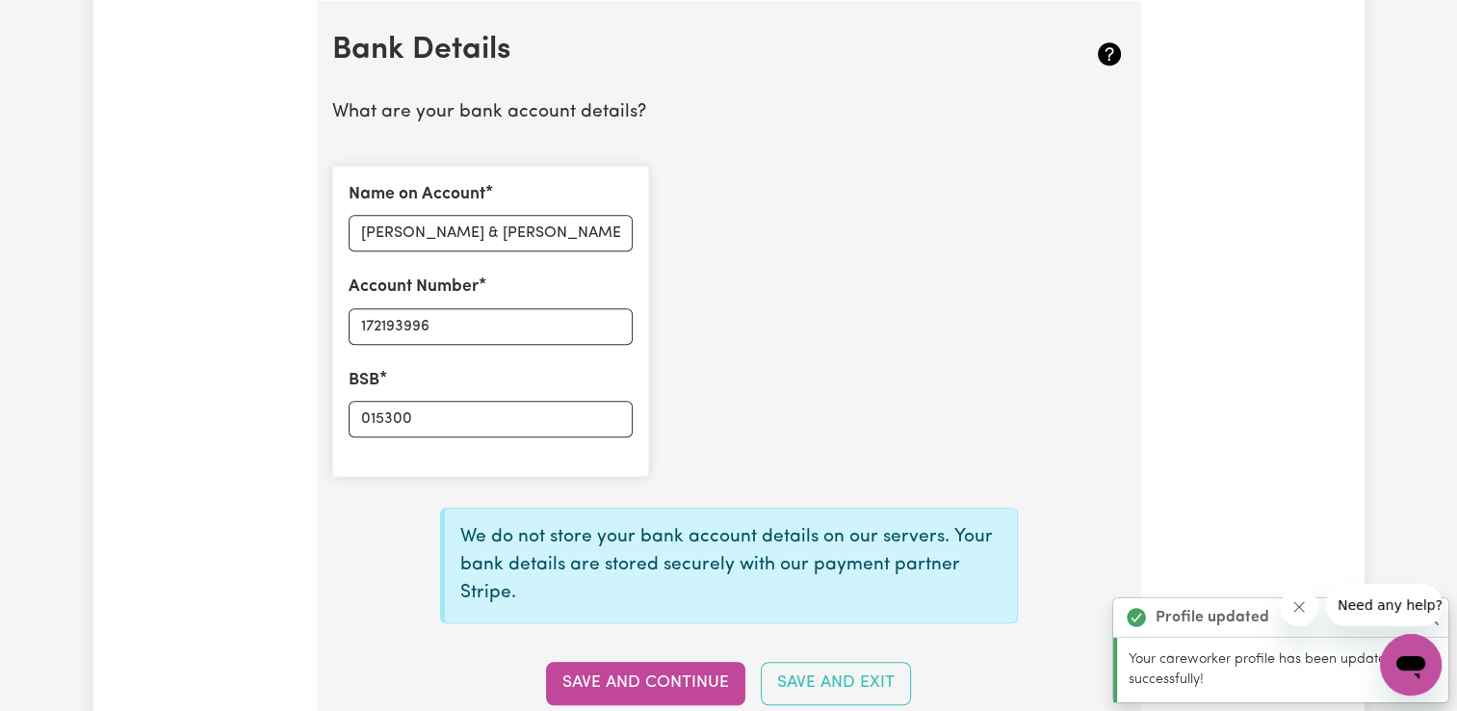
type input "****3996"
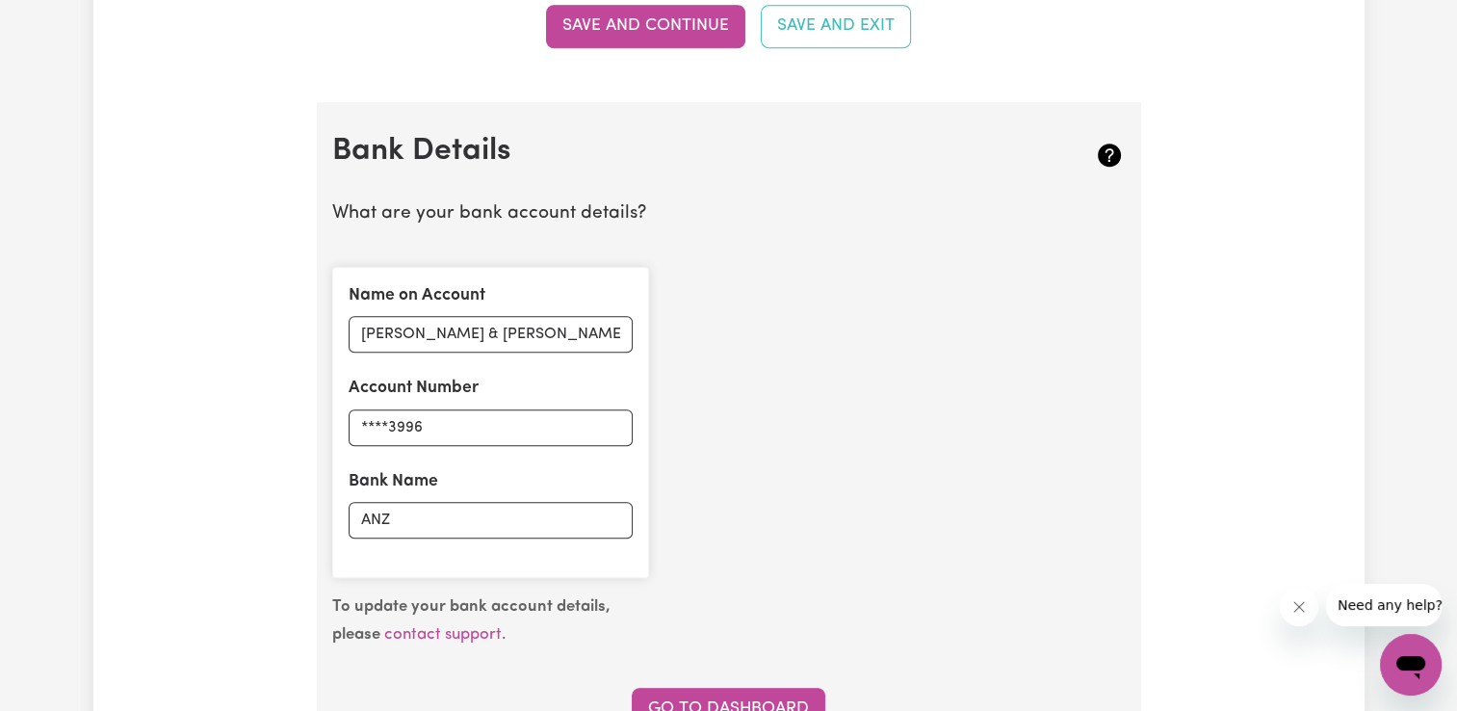
scroll to position [1232, 0]
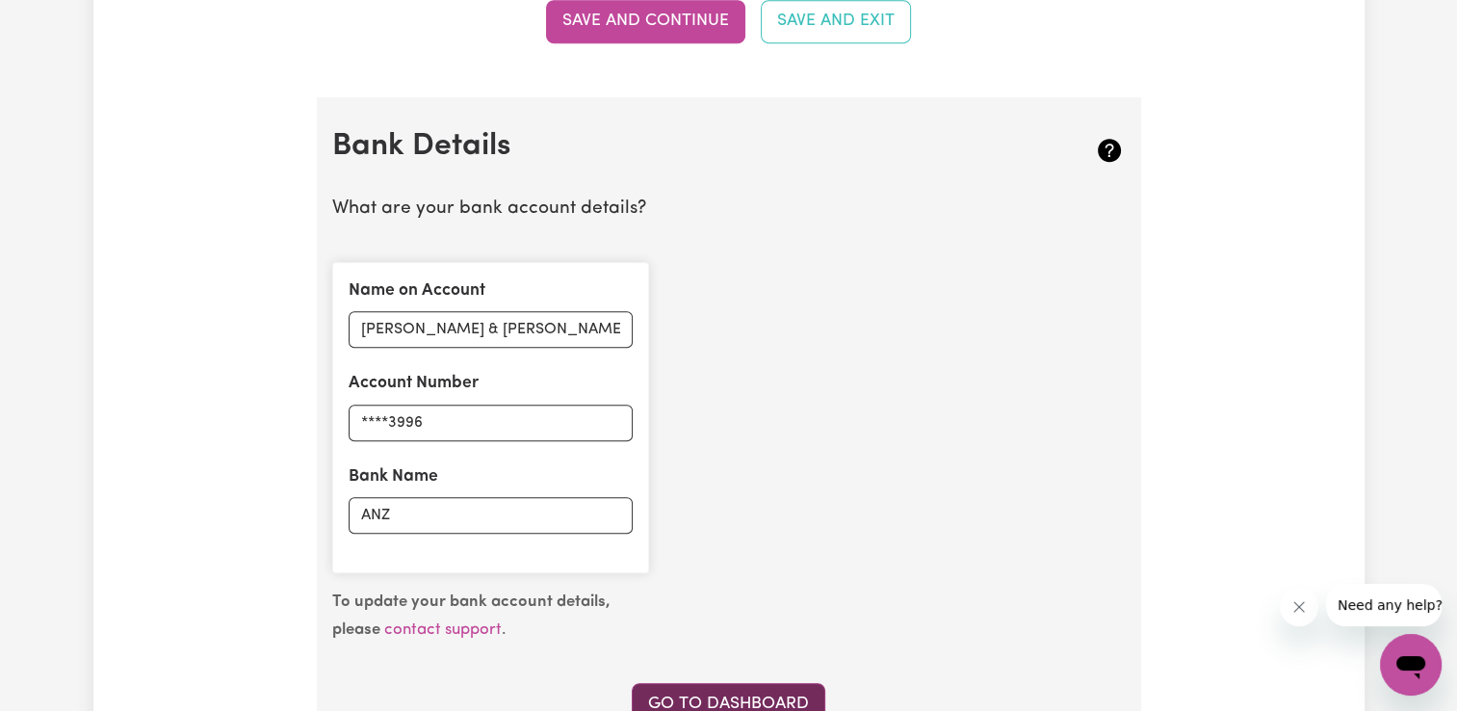
click at [727, 689] on link "Go to Dashboard" at bounding box center [729, 704] width 194 height 42
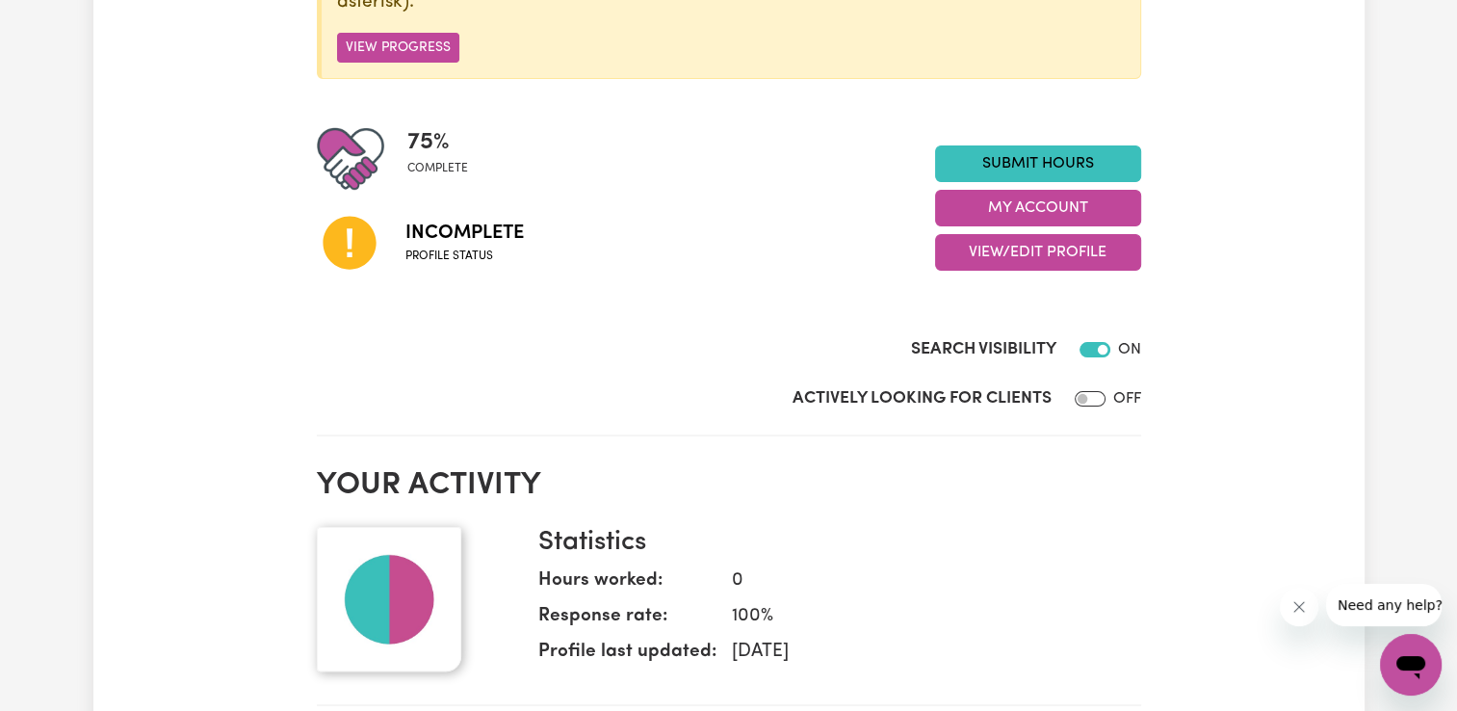
scroll to position [385, 0]
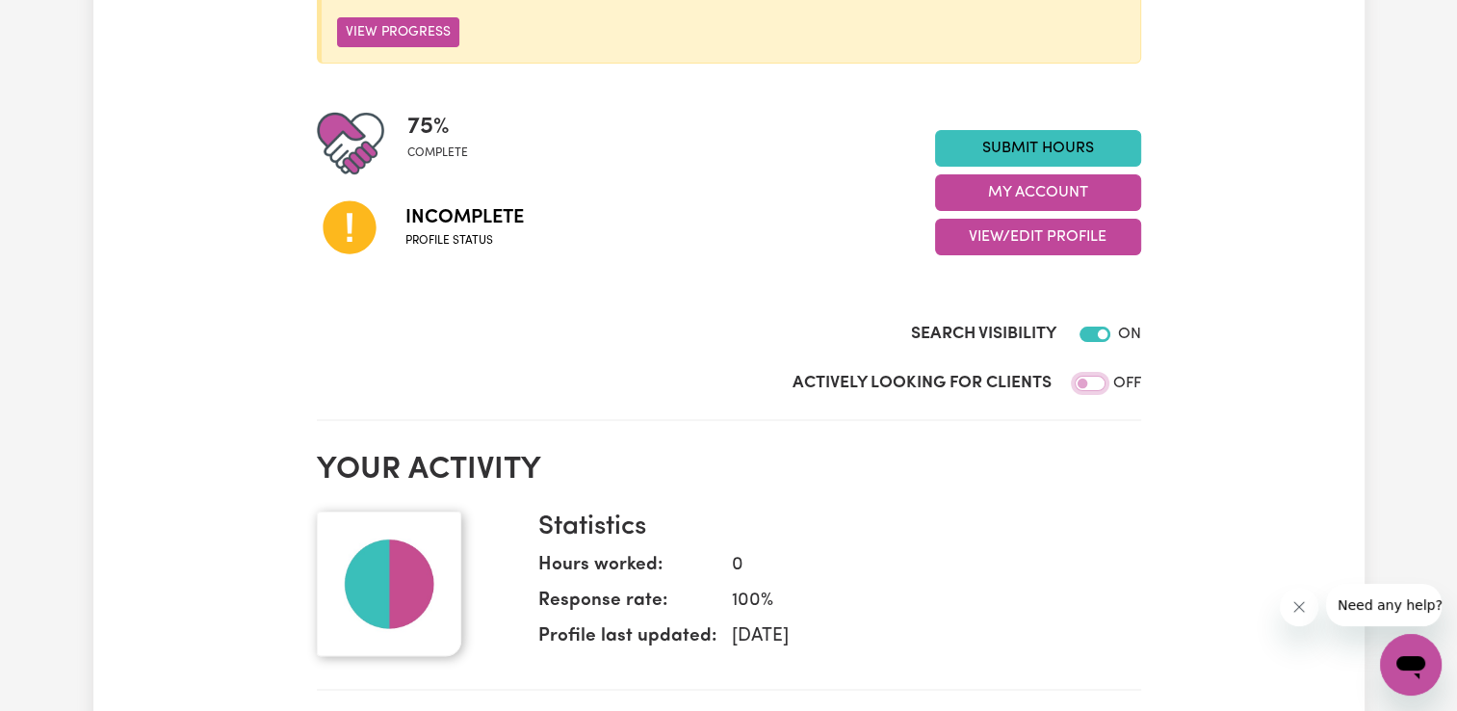
click at [1091, 383] on input "Actively Looking for Clients" at bounding box center [1090, 383] width 31 height 15
checkbox input "true"
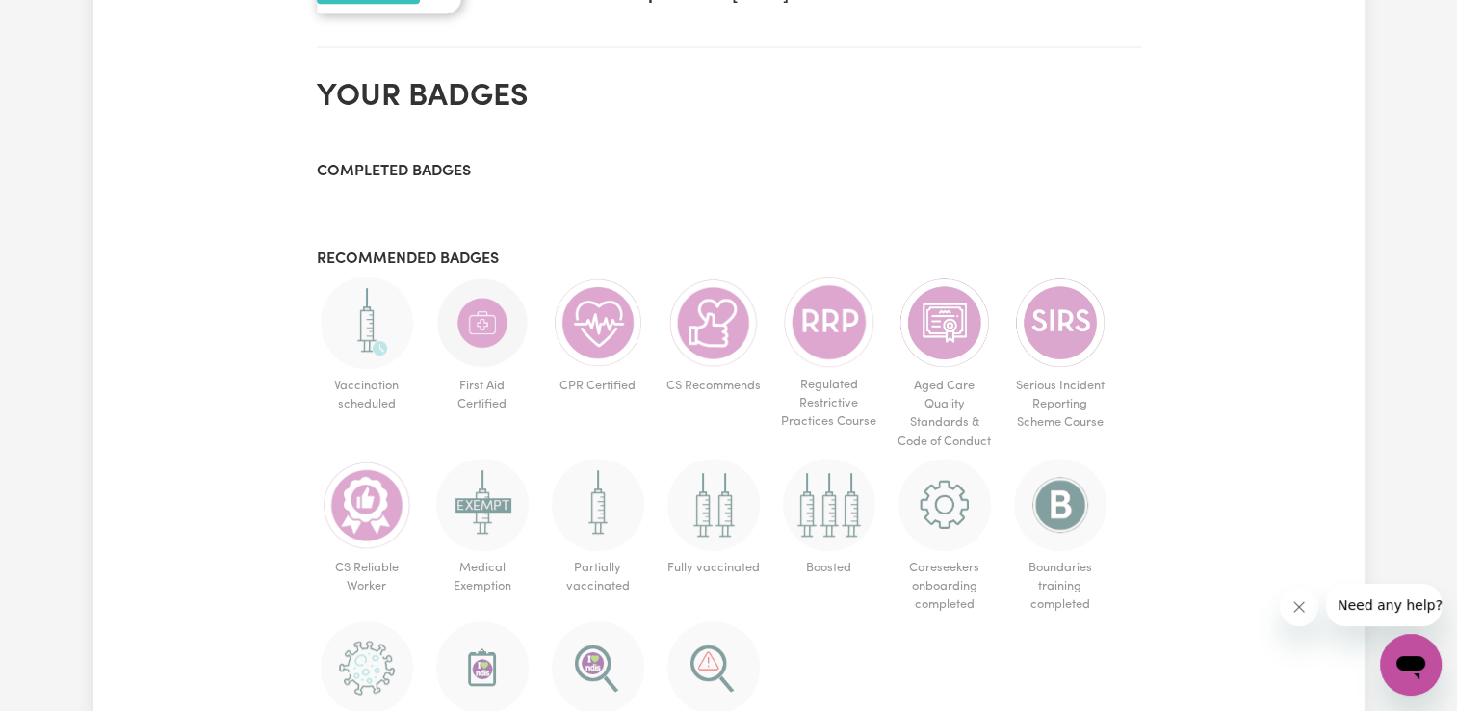
scroll to position [1059, 0]
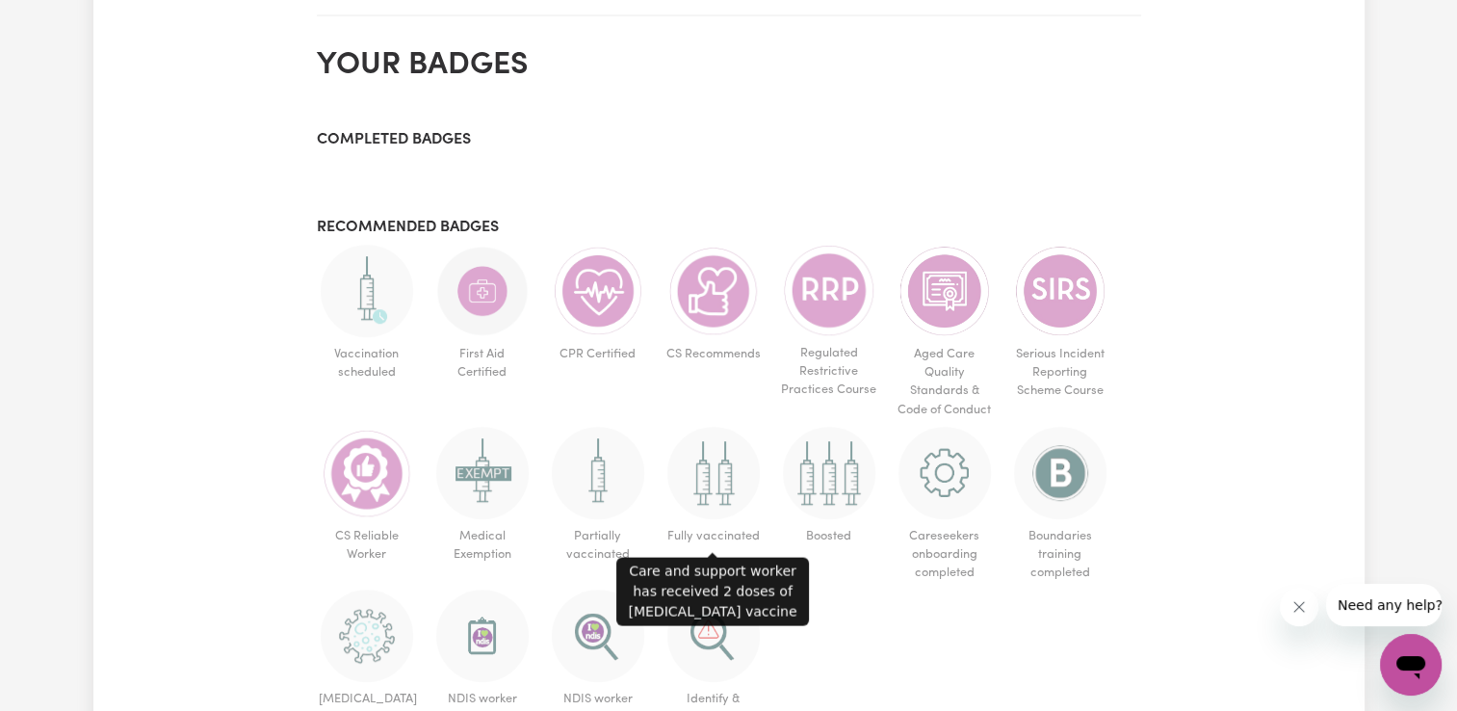
click at [730, 493] on img at bounding box center [713, 473] width 92 height 92
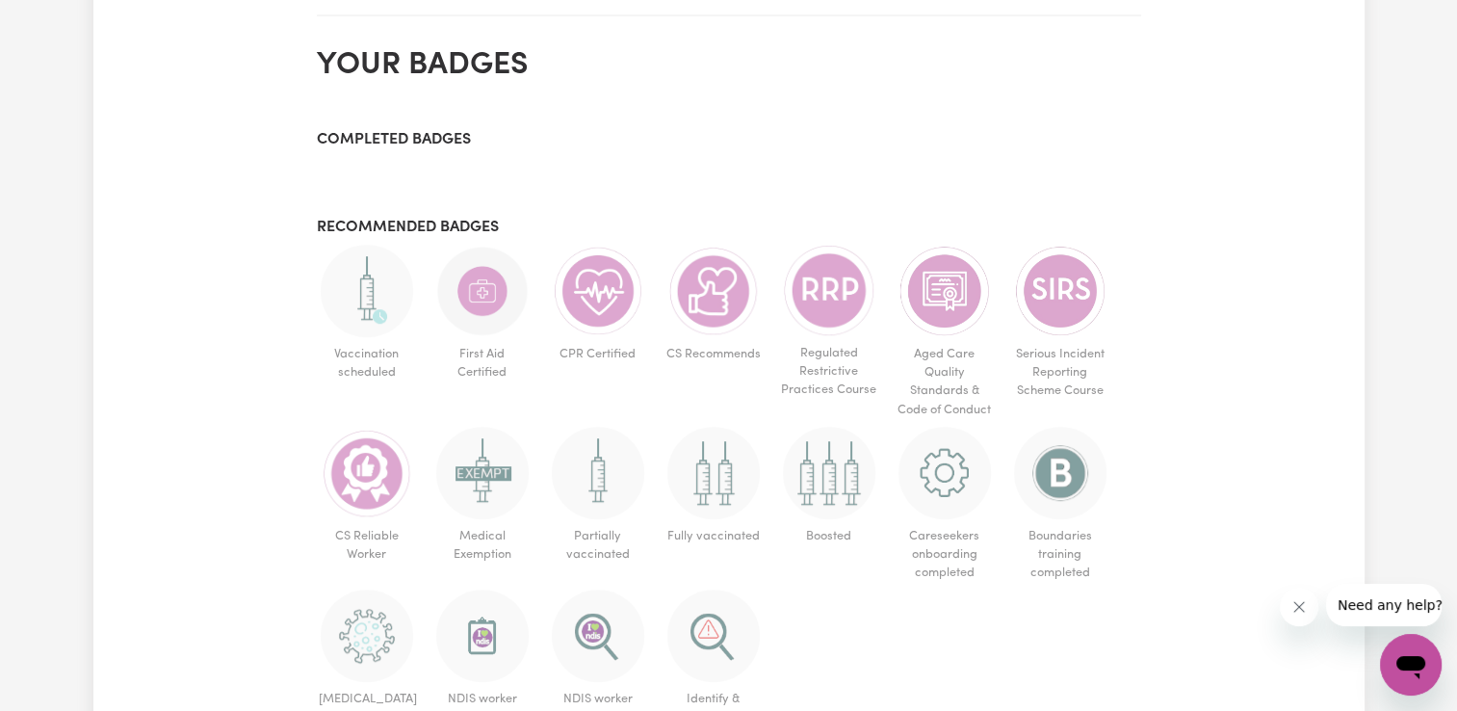
click at [719, 470] on img at bounding box center [713, 473] width 92 height 92
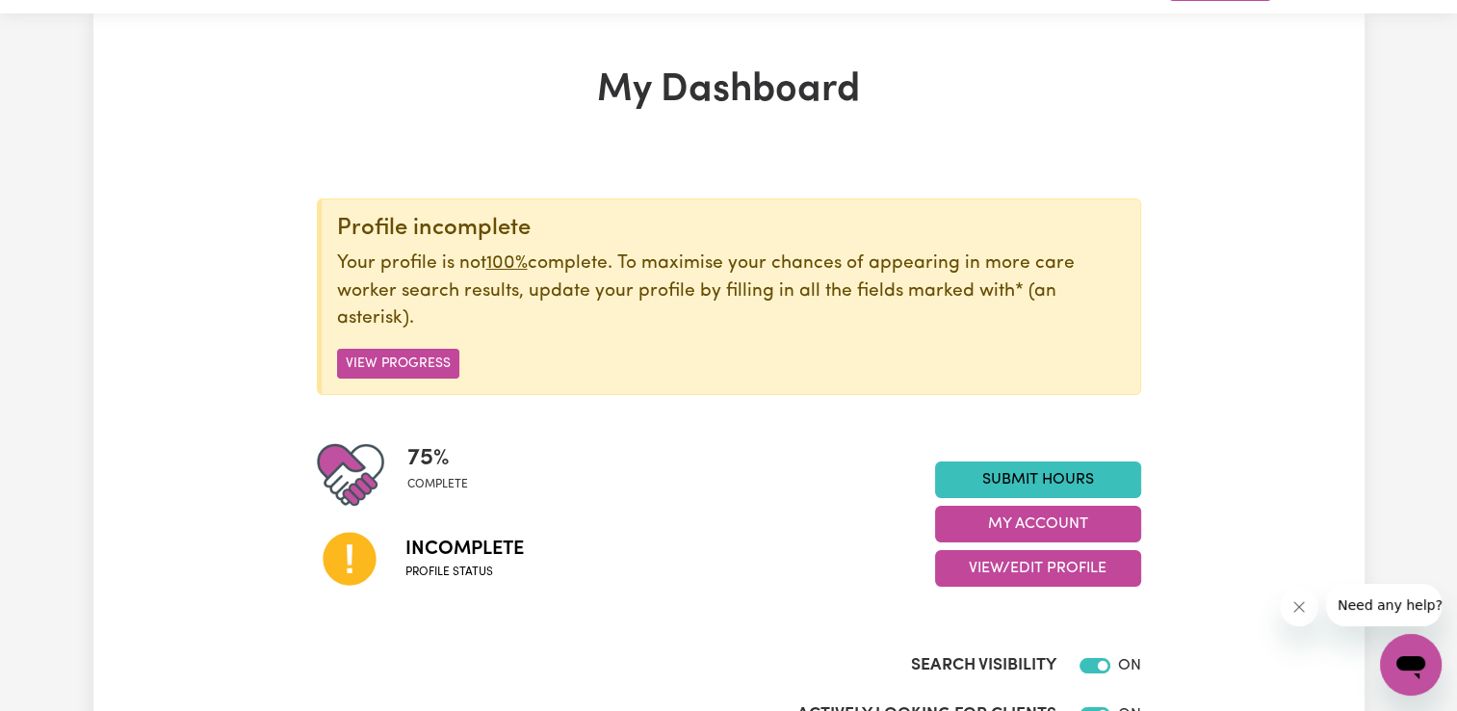
scroll to position [0, 0]
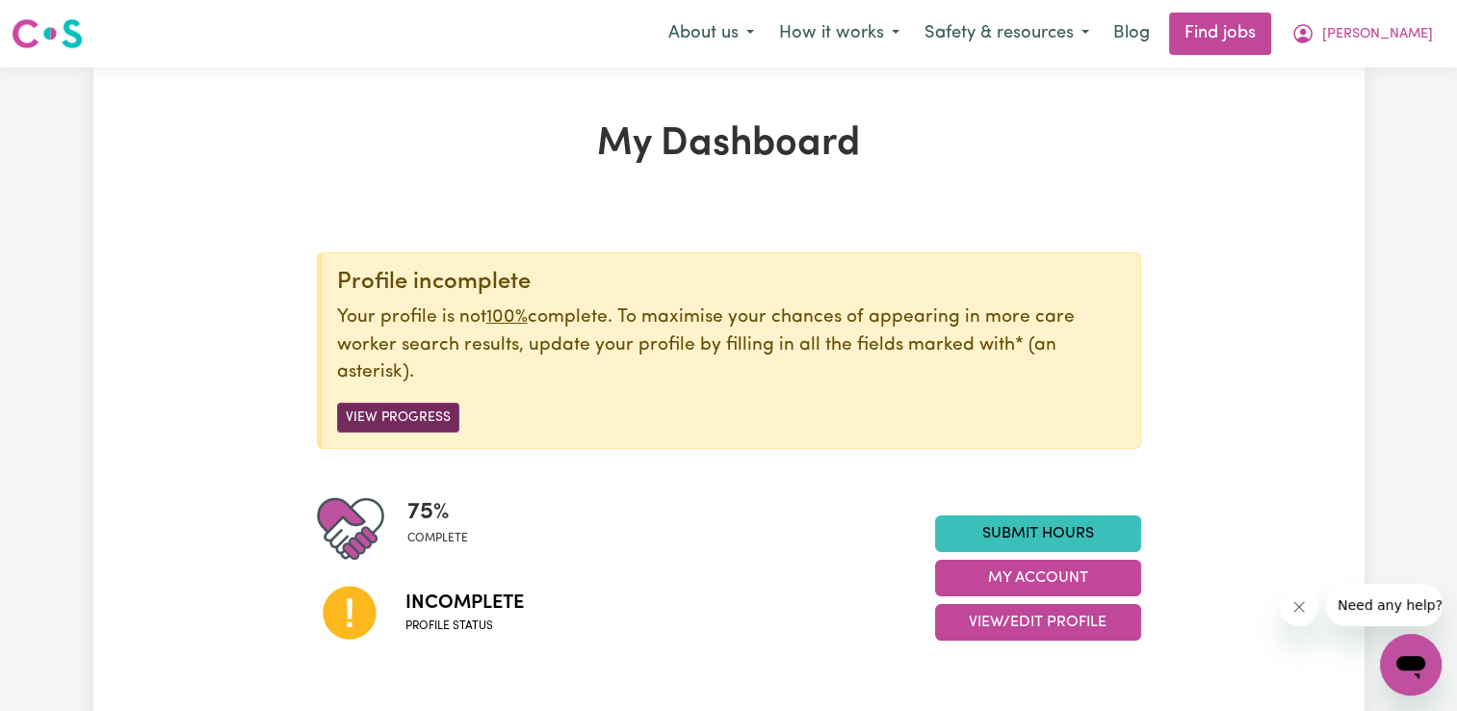
click at [394, 416] on button "View Progress" at bounding box center [398, 418] width 122 height 30
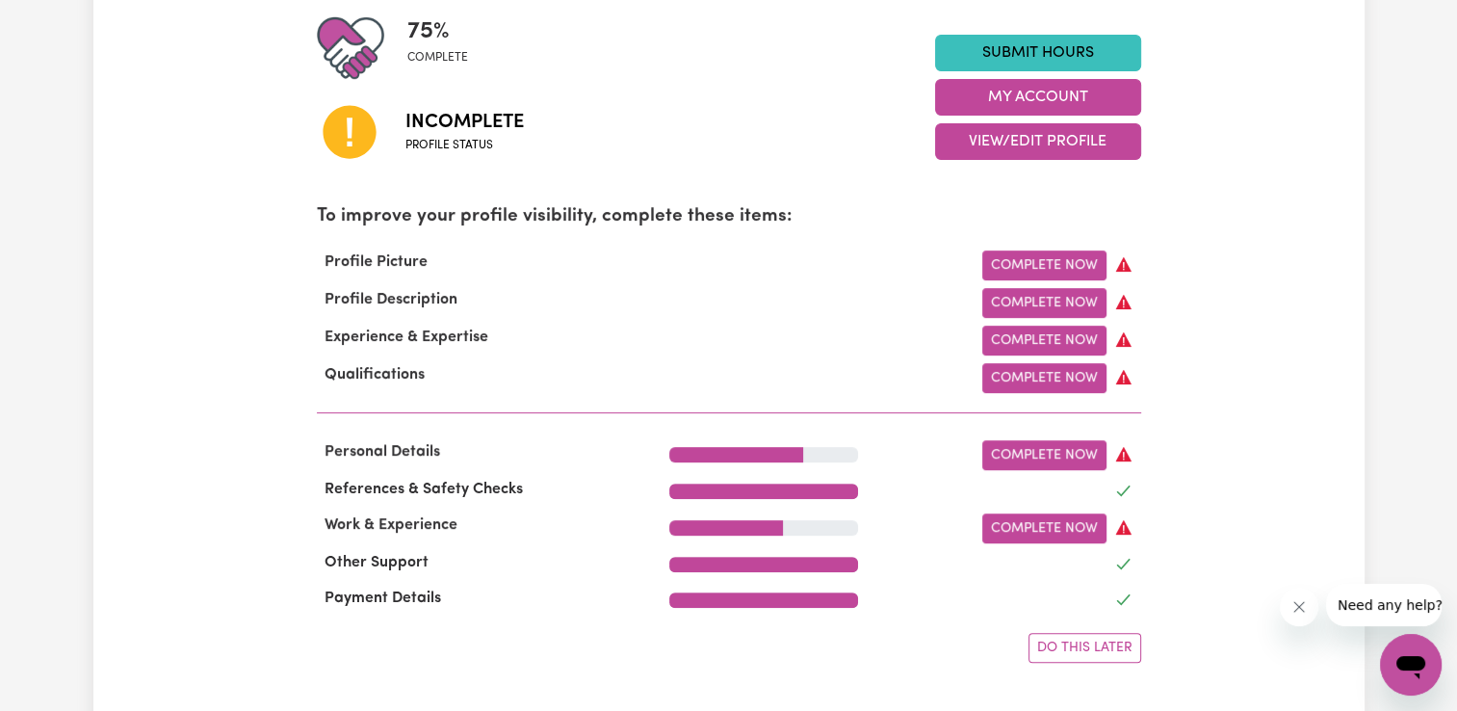
scroll to position [481, 0]
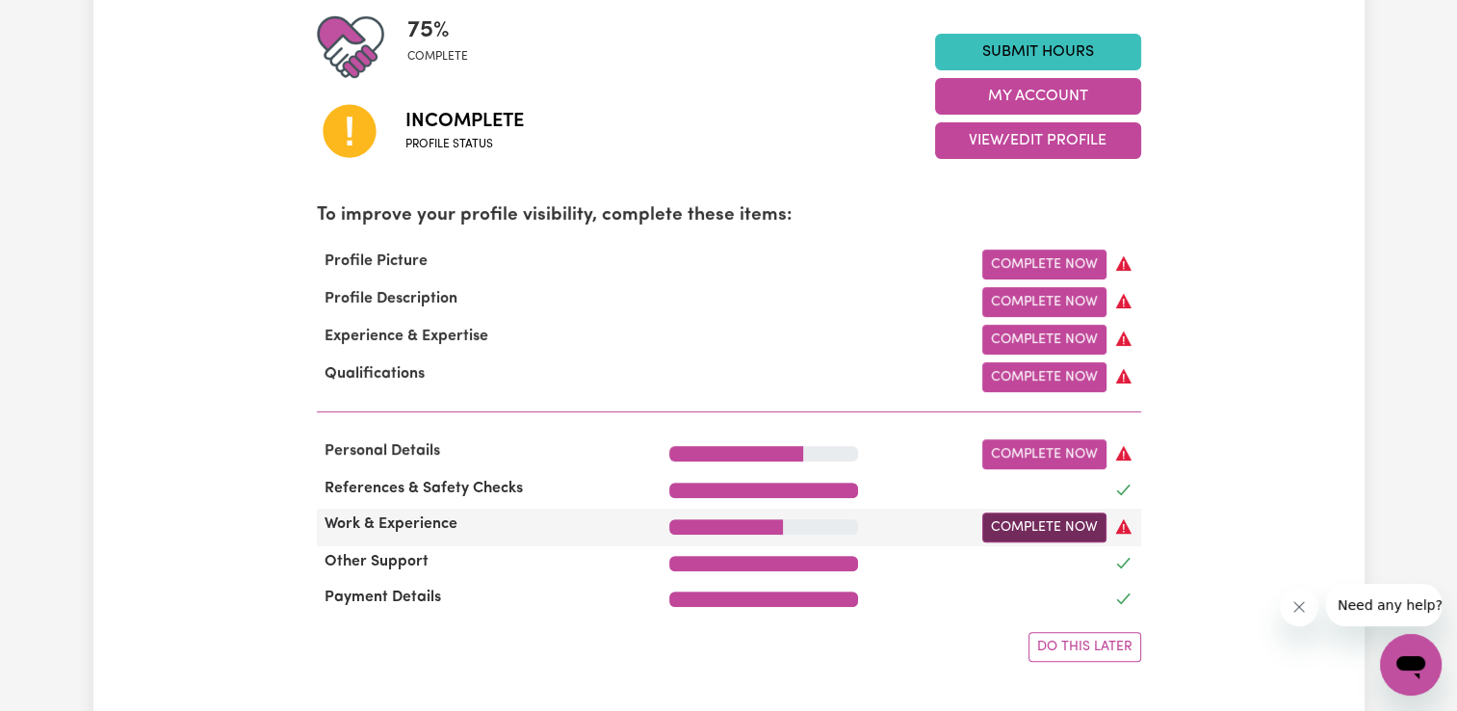
click at [1018, 538] on link "Complete Now" at bounding box center [1044, 527] width 124 height 30
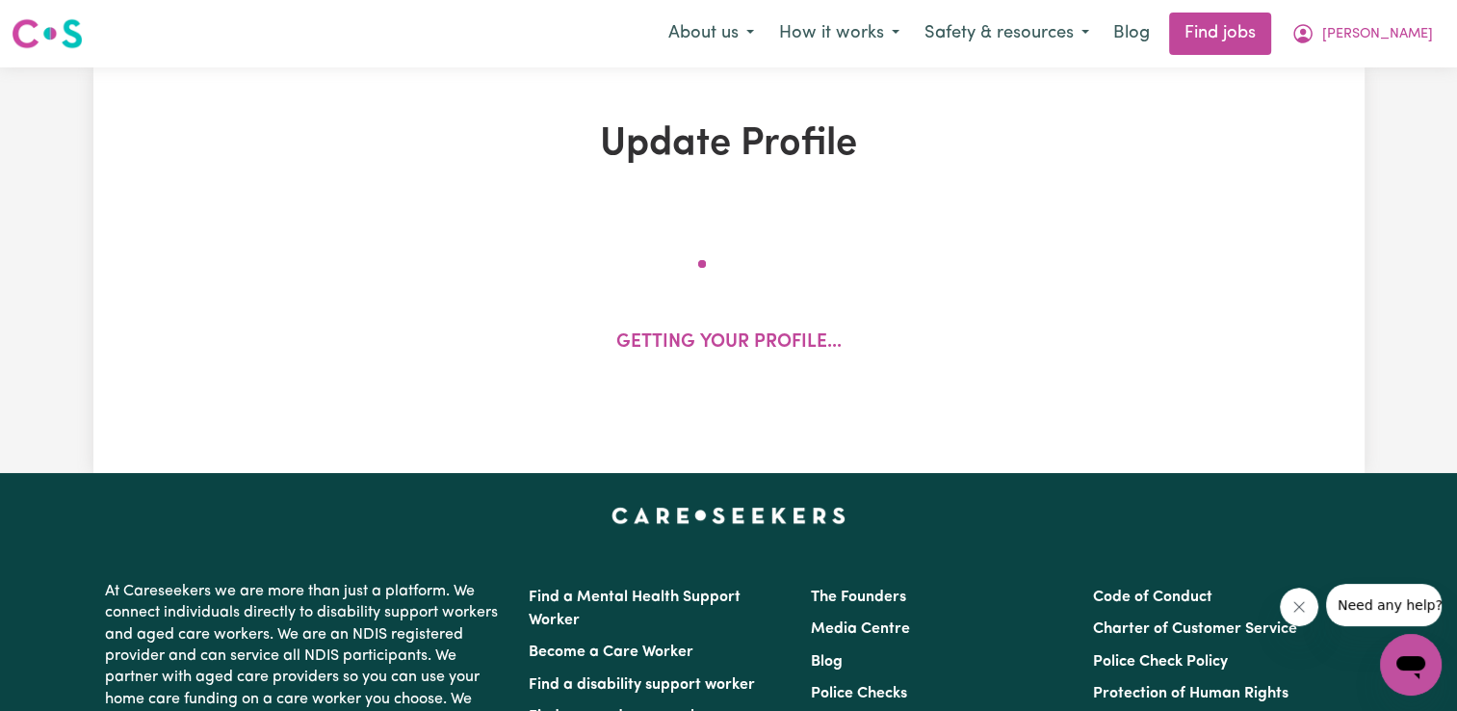
select select "2025"
select select "2021"
select select "Certificate III (Individual Support)"
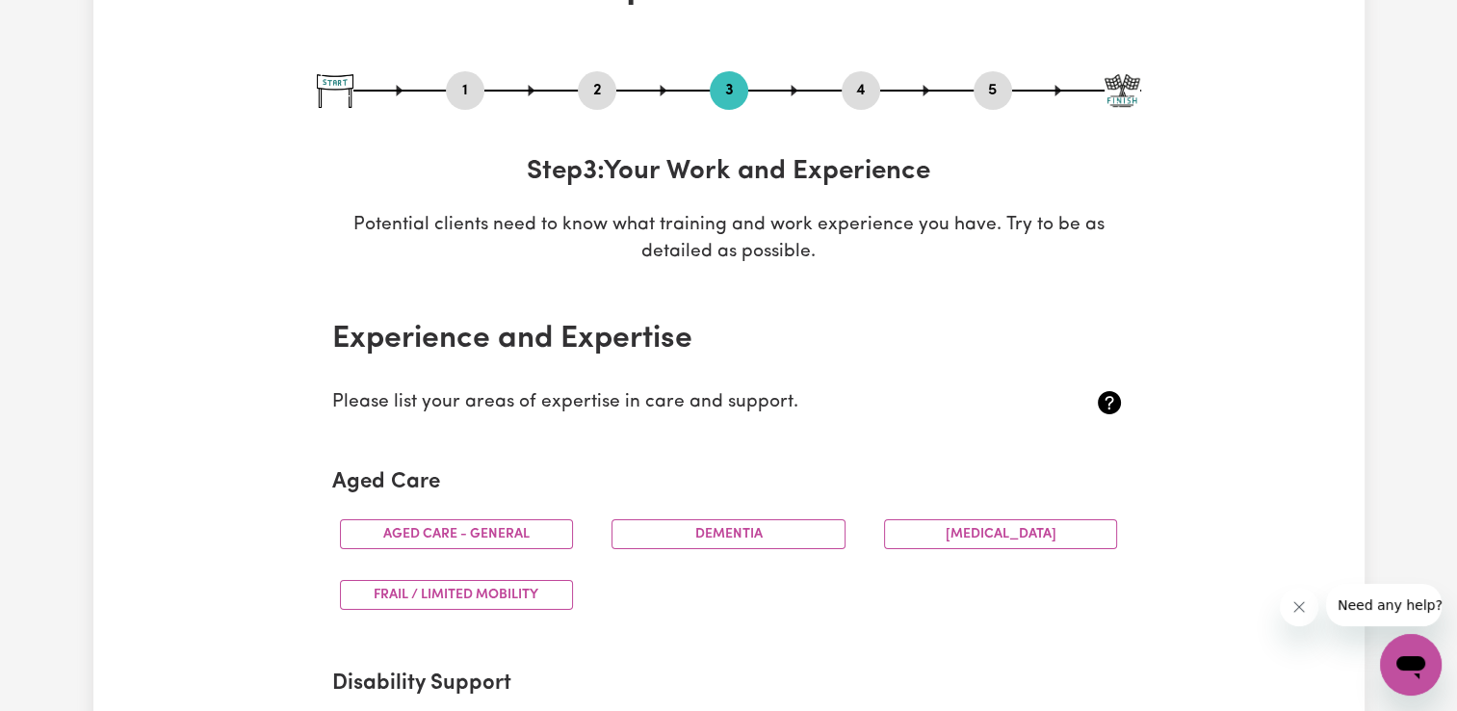
scroll to position [193, 0]
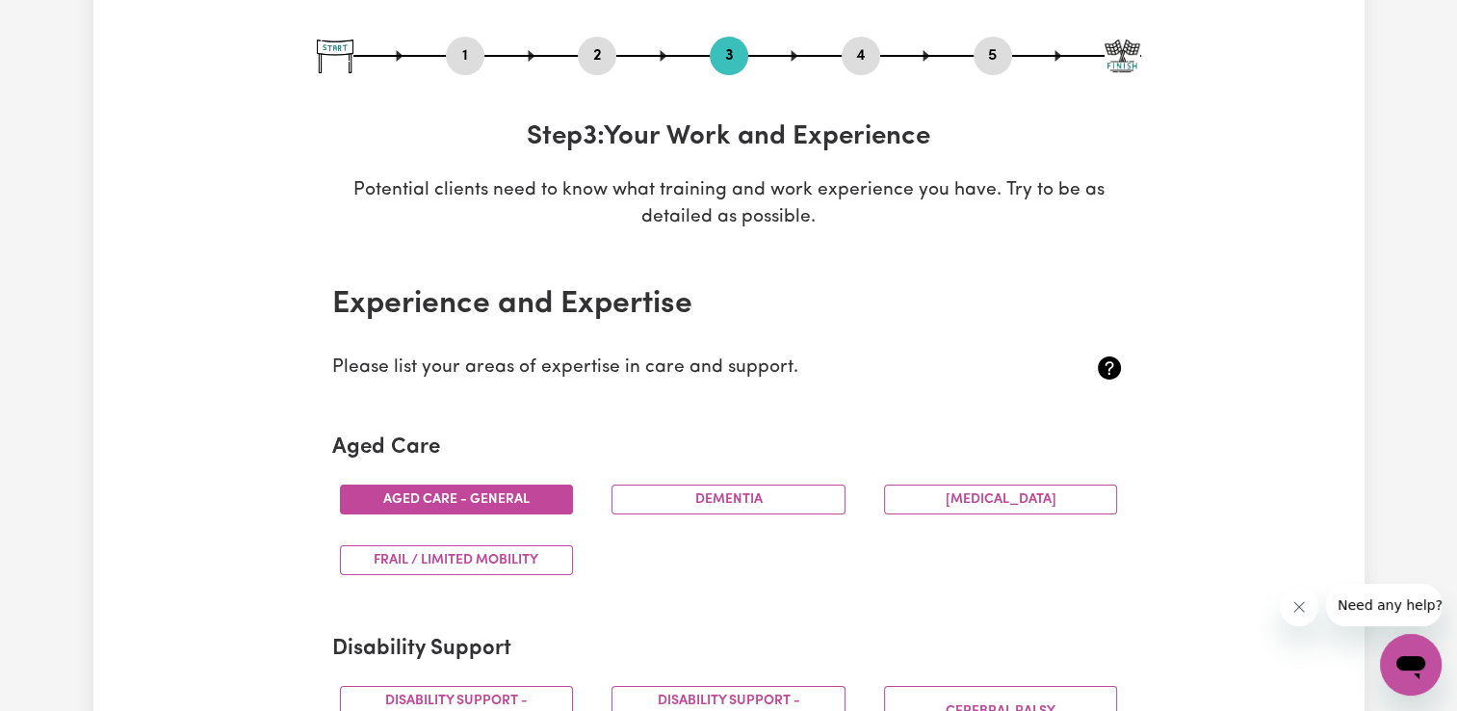
click at [458, 497] on button "Aged care - General" at bounding box center [457, 499] width 234 height 30
click at [682, 494] on button "Dementia" at bounding box center [728, 499] width 234 height 30
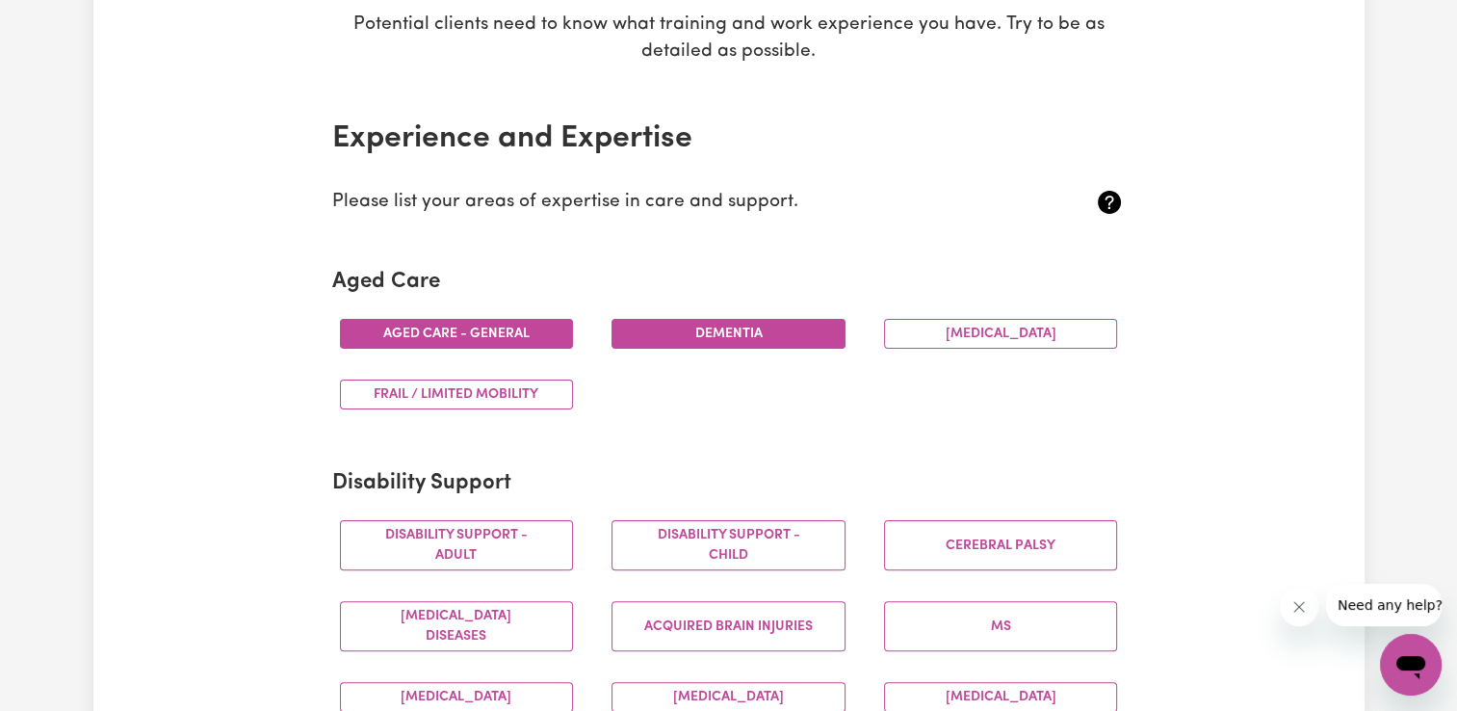
scroll to position [385, 0]
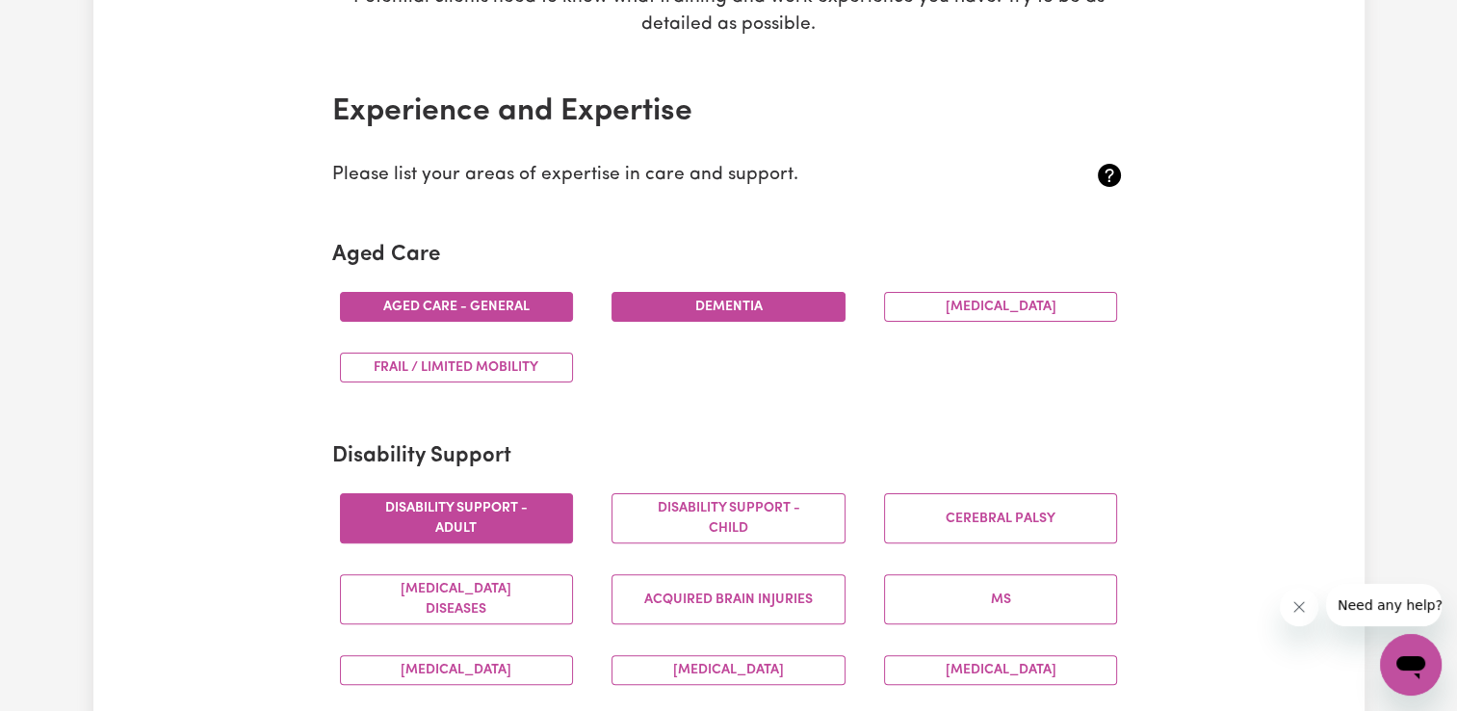
click at [461, 518] on button "Disability support - Adult" at bounding box center [457, 518] width 234 height 50
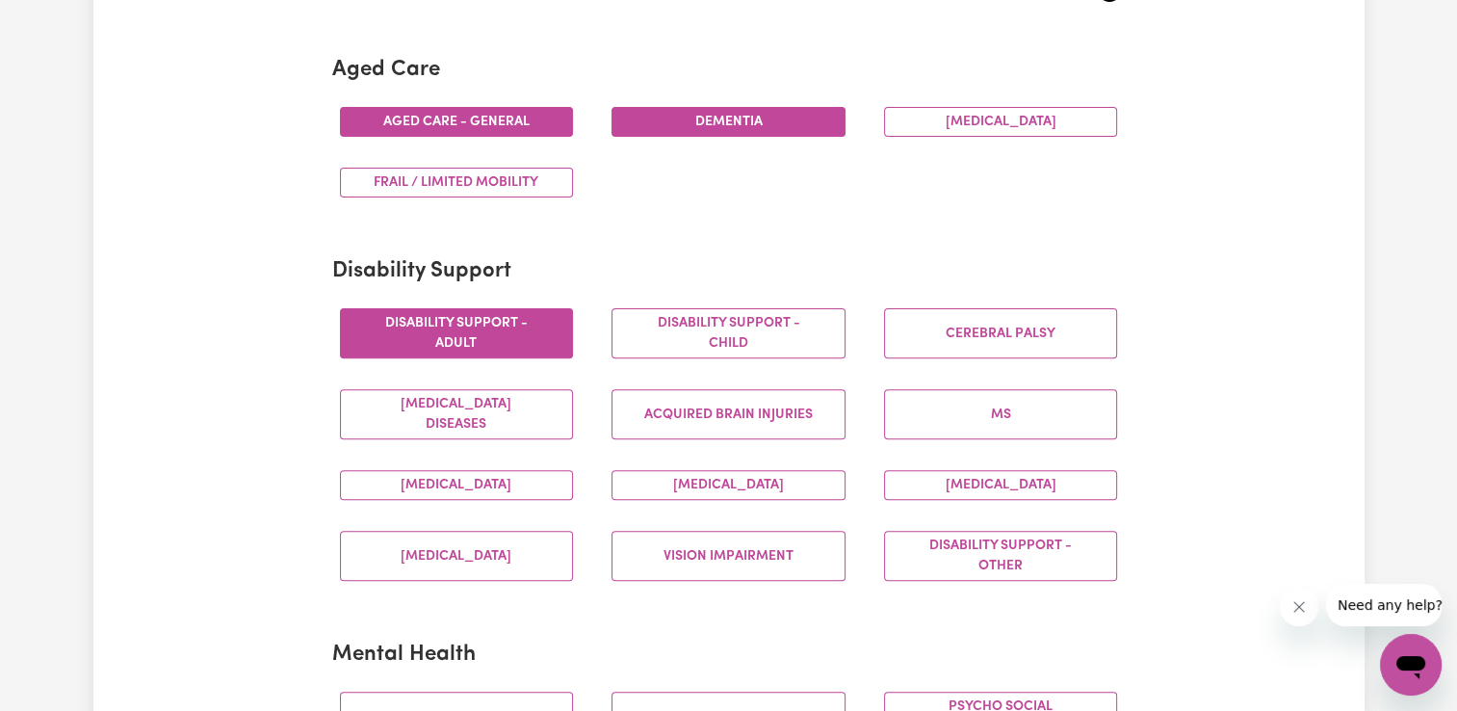
scroll to position [578, 0]
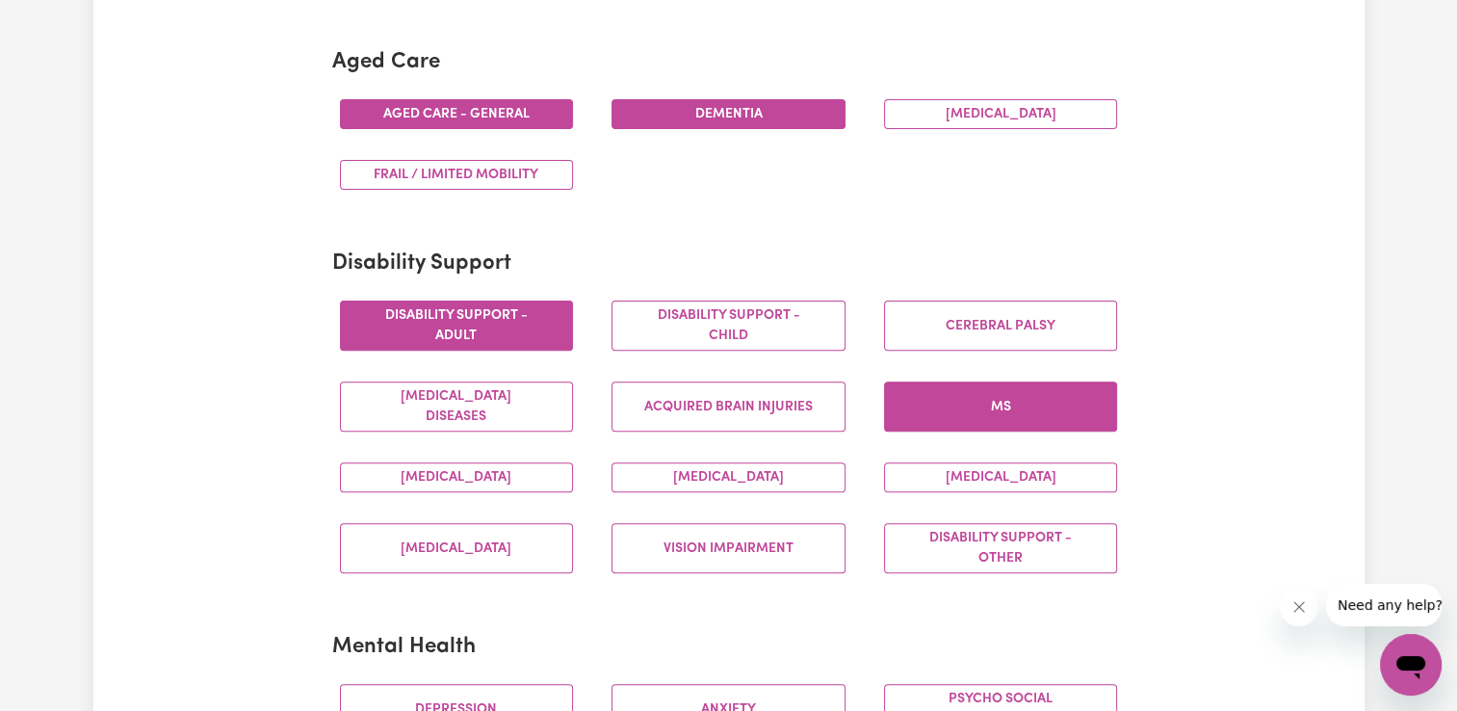
click at [930, 396] on button "MS" at bounding box center [1001, 406] width 234 height 50
click at [537, 481] on button "[MEDICAL_DATA]" at bounding box center [457, 477] width 234 height 30
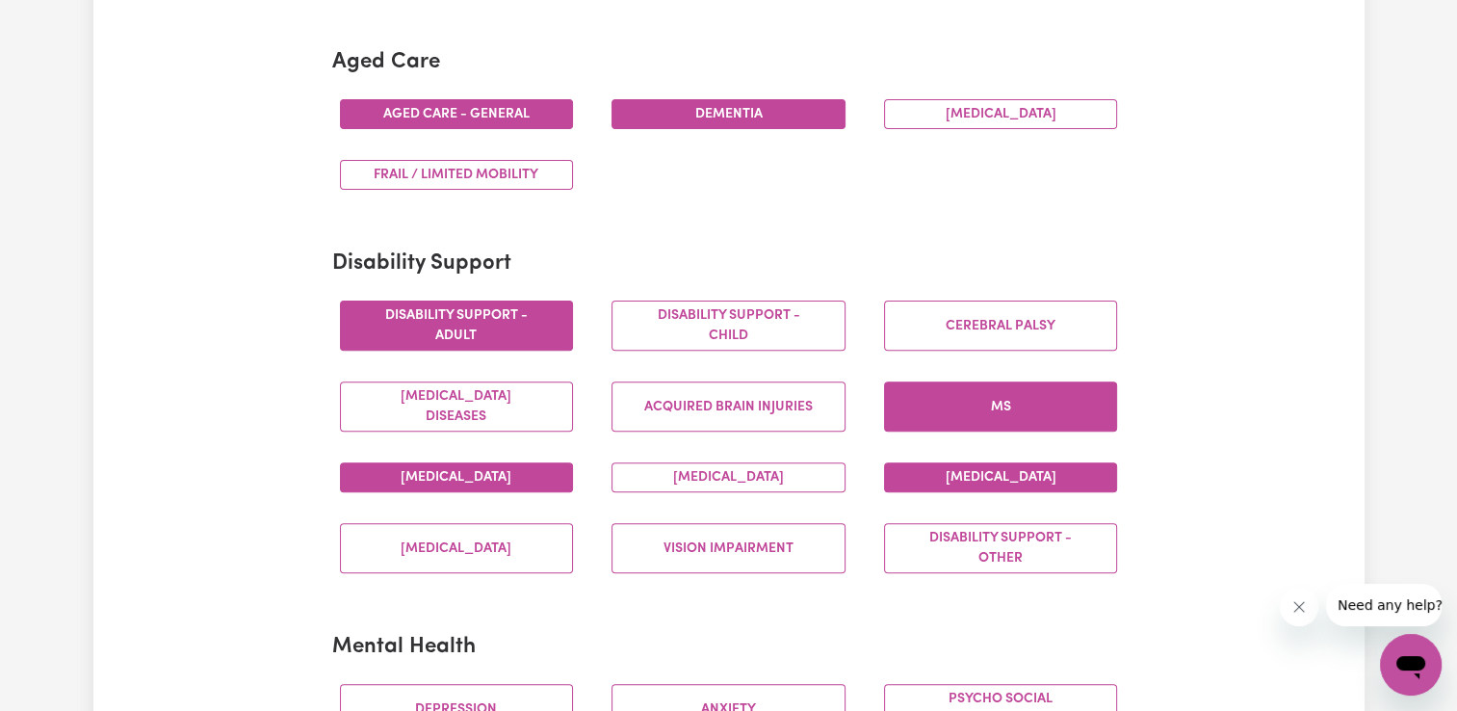
click at [941, 479] on button "[MEDICAL_DATA]" at bounding box center [1001, 477] width 234 height 30
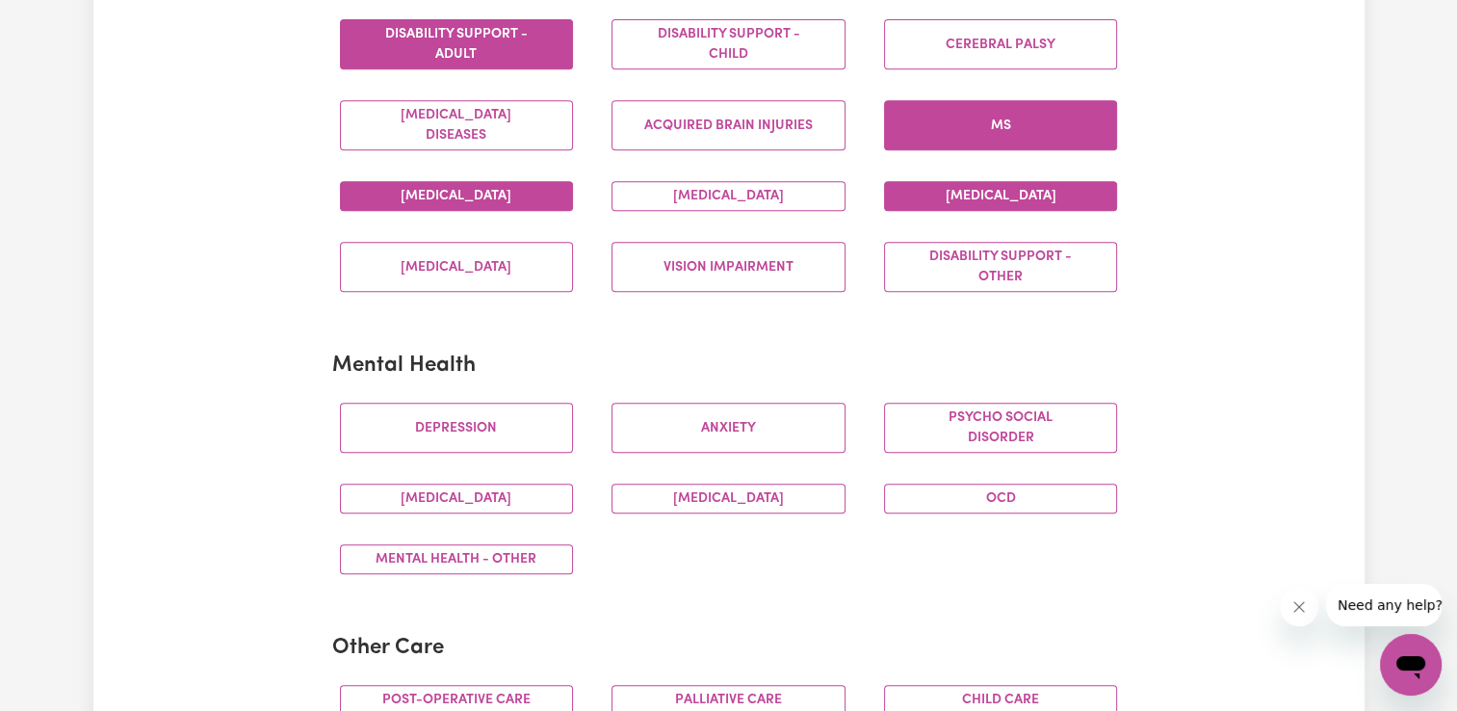
scroll to position [867, 0]
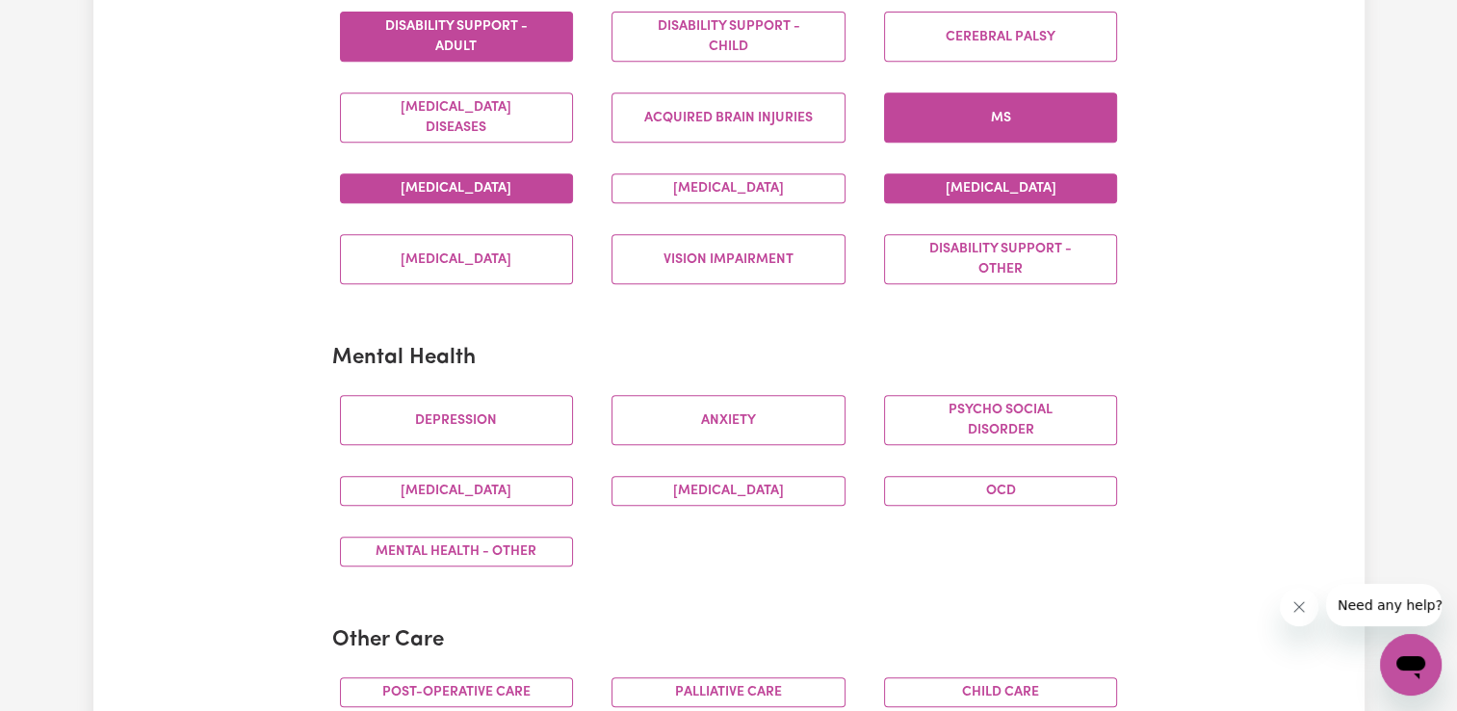
drag, startPoint x: 530, startPoint y: 423, endPoint x: 528, endPoint y: 449, distance: 26.1
click at [530, 424] on button "Depression" at bounding box center [457, 420] width 234 height 50
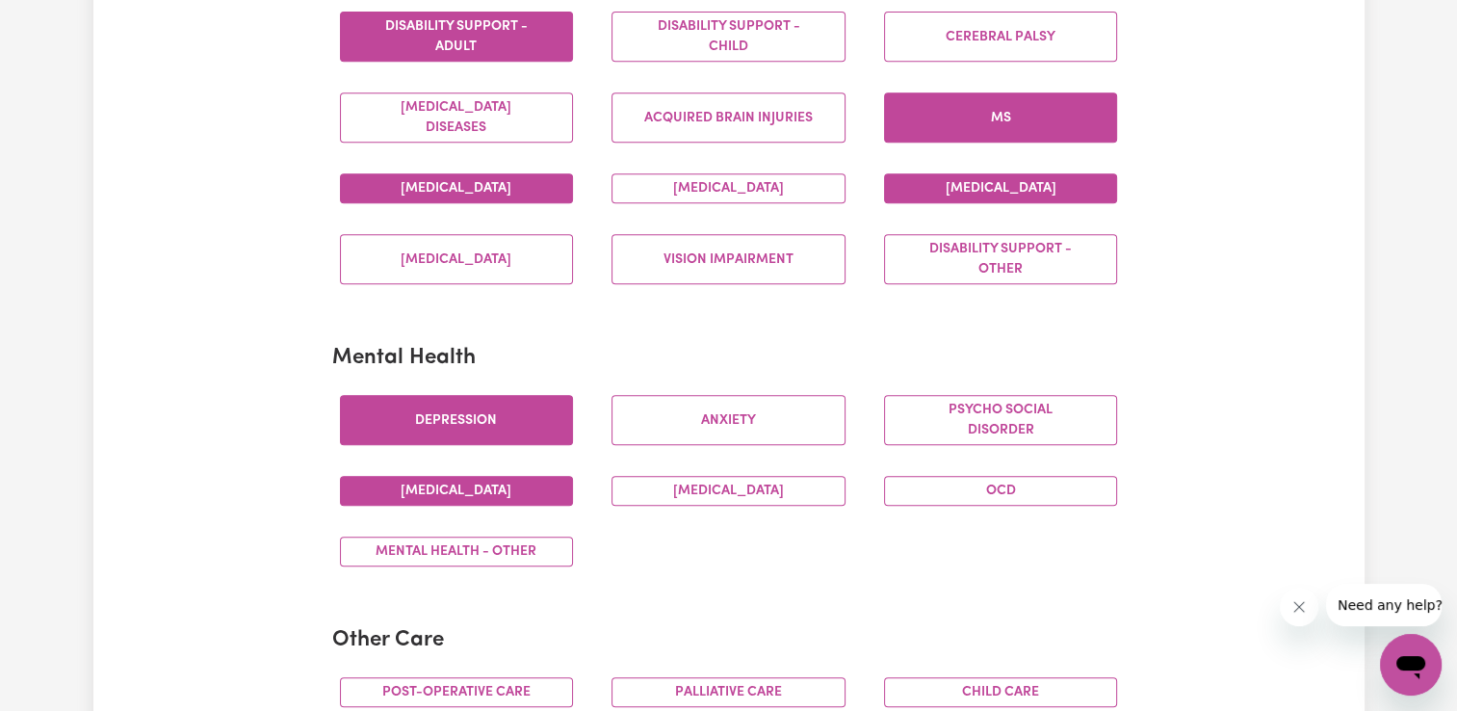
click at [511, 486] on button "[MEDICAL_DATA]" at bounding box center [457, 491] width 234 height 30
click at [512, 546] on button "Mental Health - Other" at bounding box center [457, 551] width 234 height 30
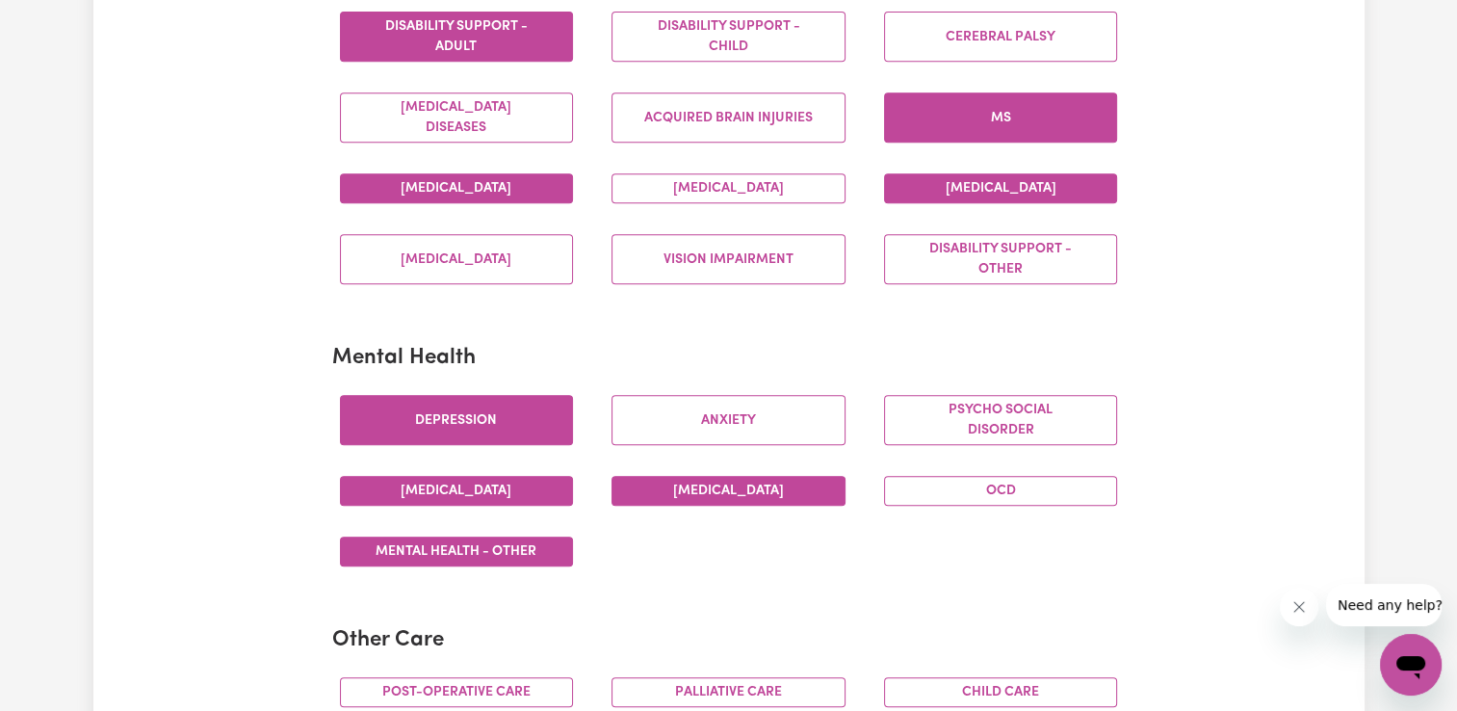
drag, startPoint x: 652, startPoint y: 498, endPoint x: 700, endPoint y: 446, distance: 70.9
click at [653, 498] on button "[MEDICAL_DATA]" at bounding box center [728, 491] width 234 height 30
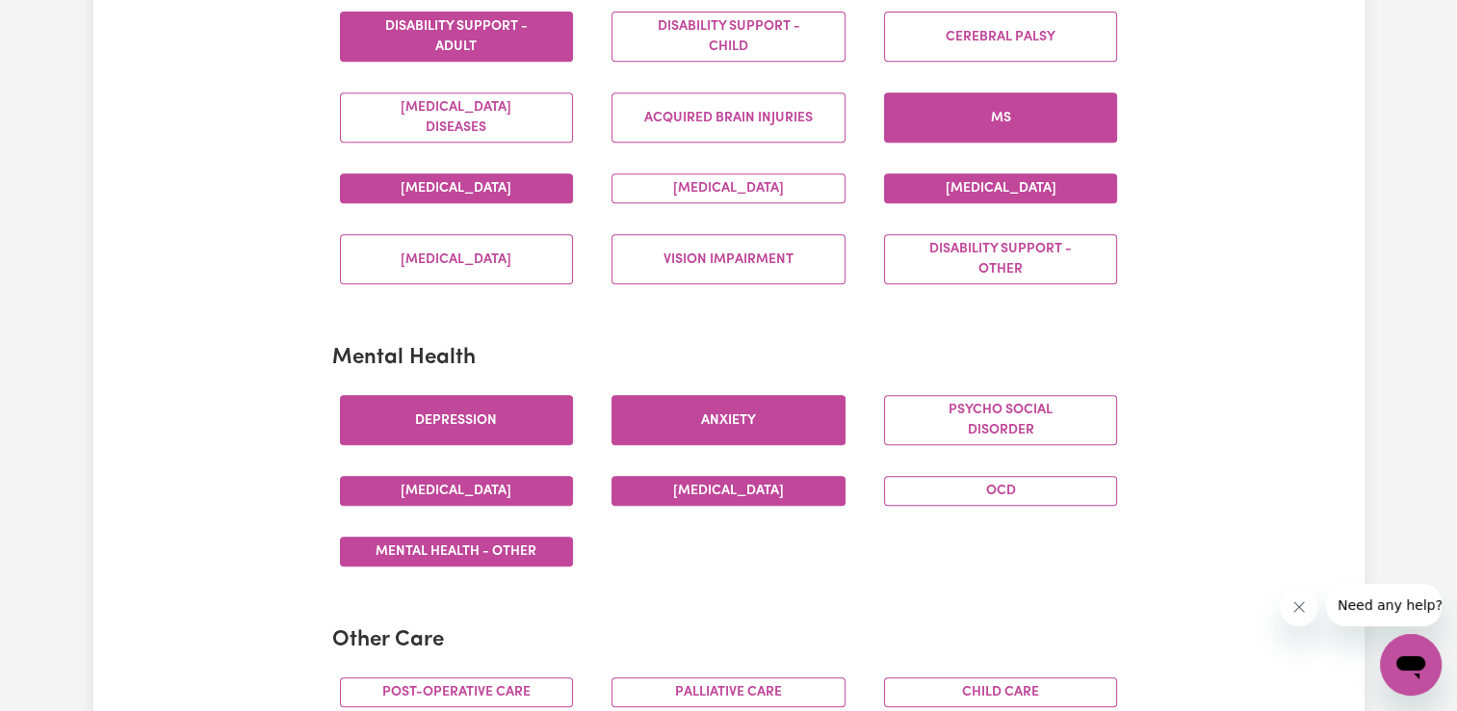
drag, startPoint x: 710, startPoint y: 436, endPoint x: 723, endPoint y: 432, distance: 14.0
click at [712, 436] on button "Anxiety" at bounding box center [728, 420] width 234 height 50
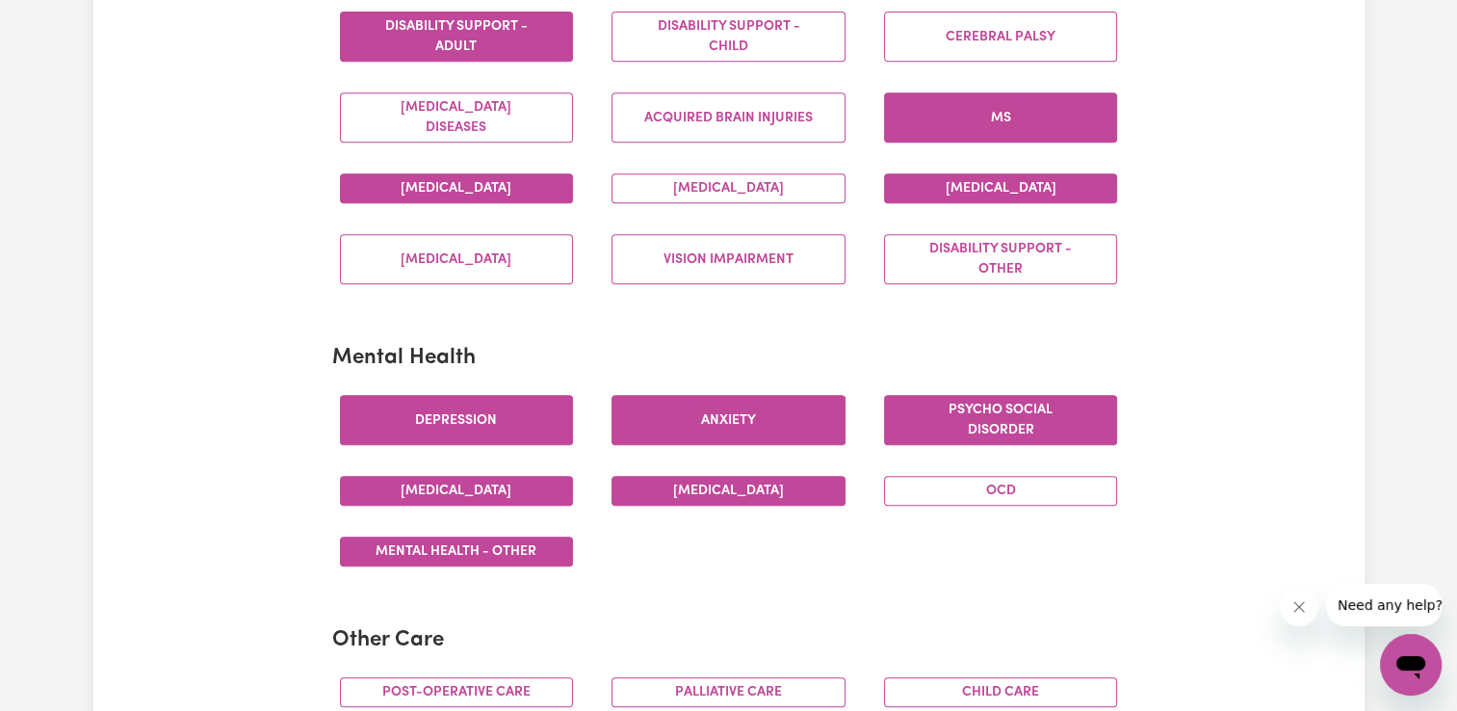
click at [936, 432] on button "Psycho social disorder" at bounding box center [1001, 420] width 234 height 50
click at [931, 487] on button "OCD" at bounding box center [1001, 491] width 234 height 30
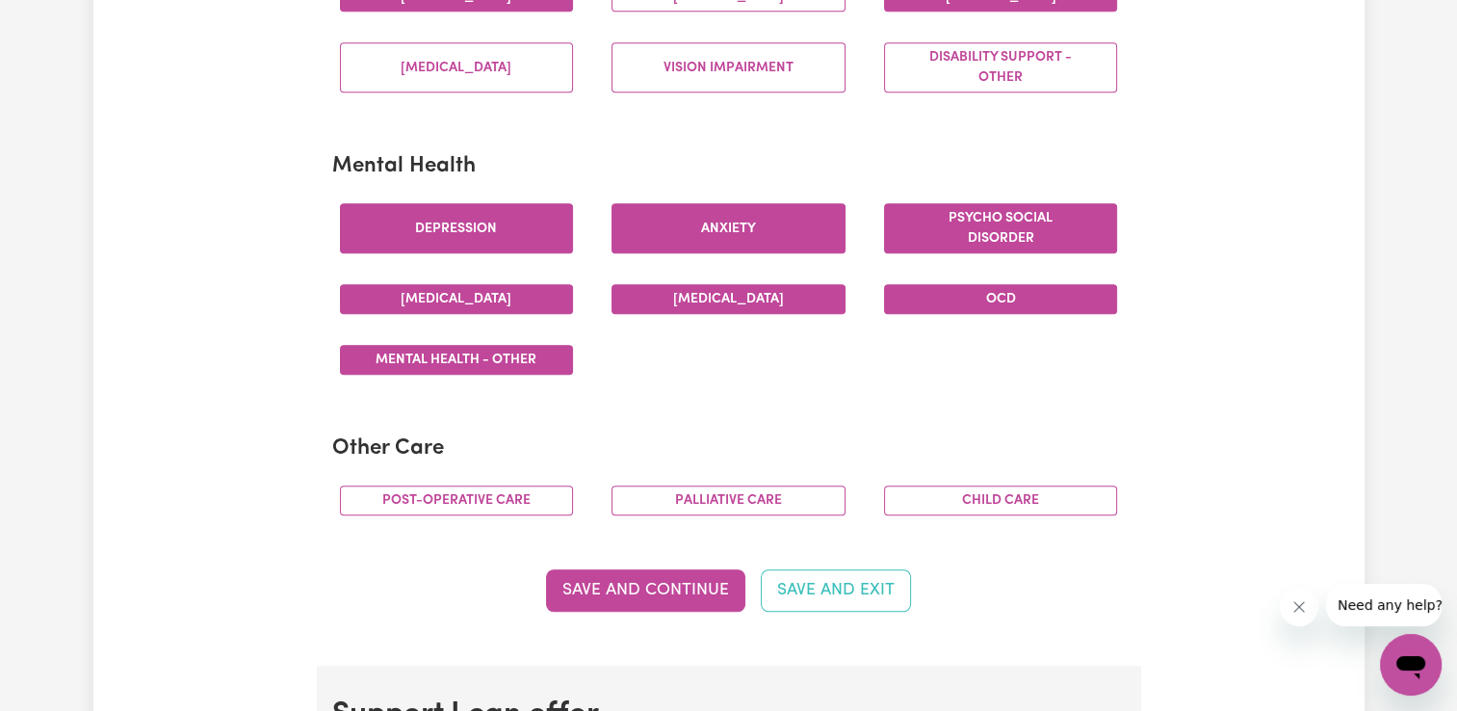
scroll to position [1059, 0]
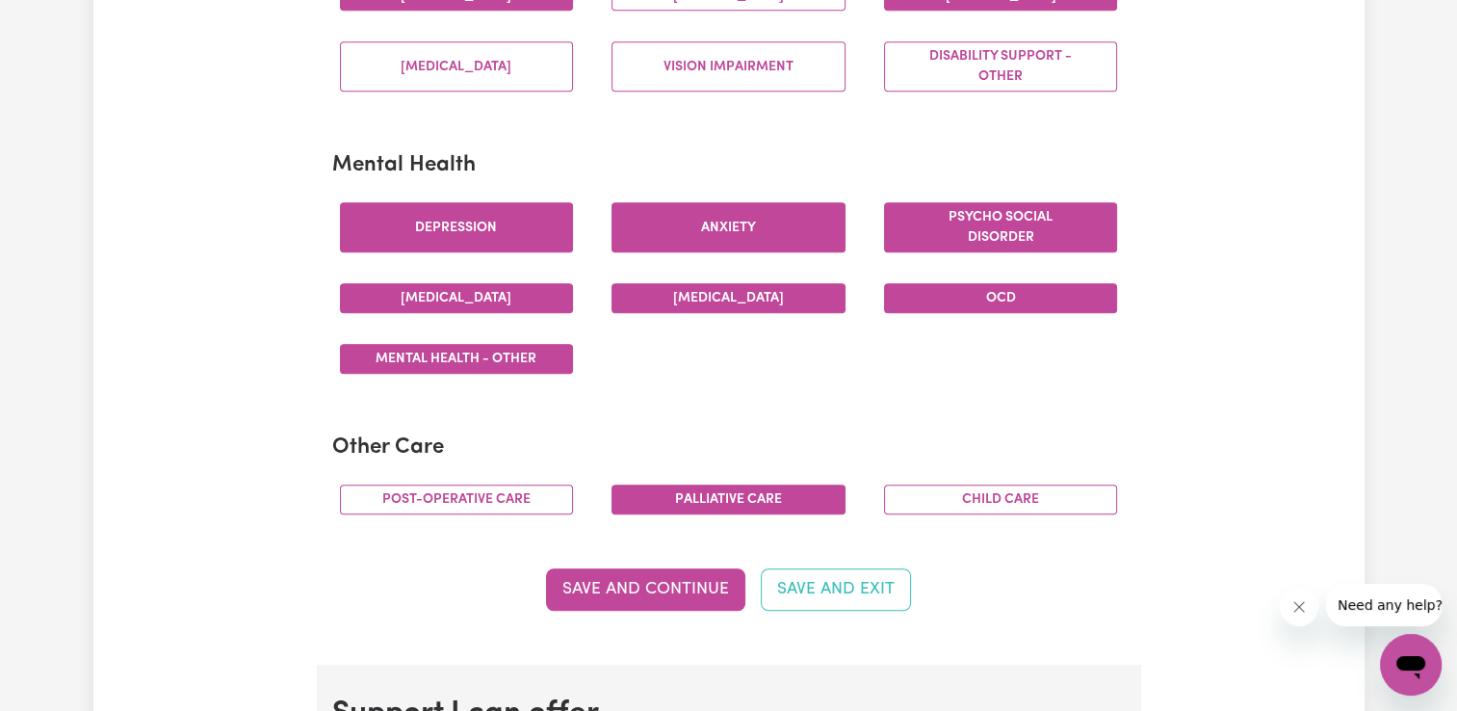
click at [729, 498] on button "Palliative care" at bounding box center [728, 499] width 234 height 30
click at [700, 570] on button "Save and Continue" at bounding box center [645, 589] width 199 height 42
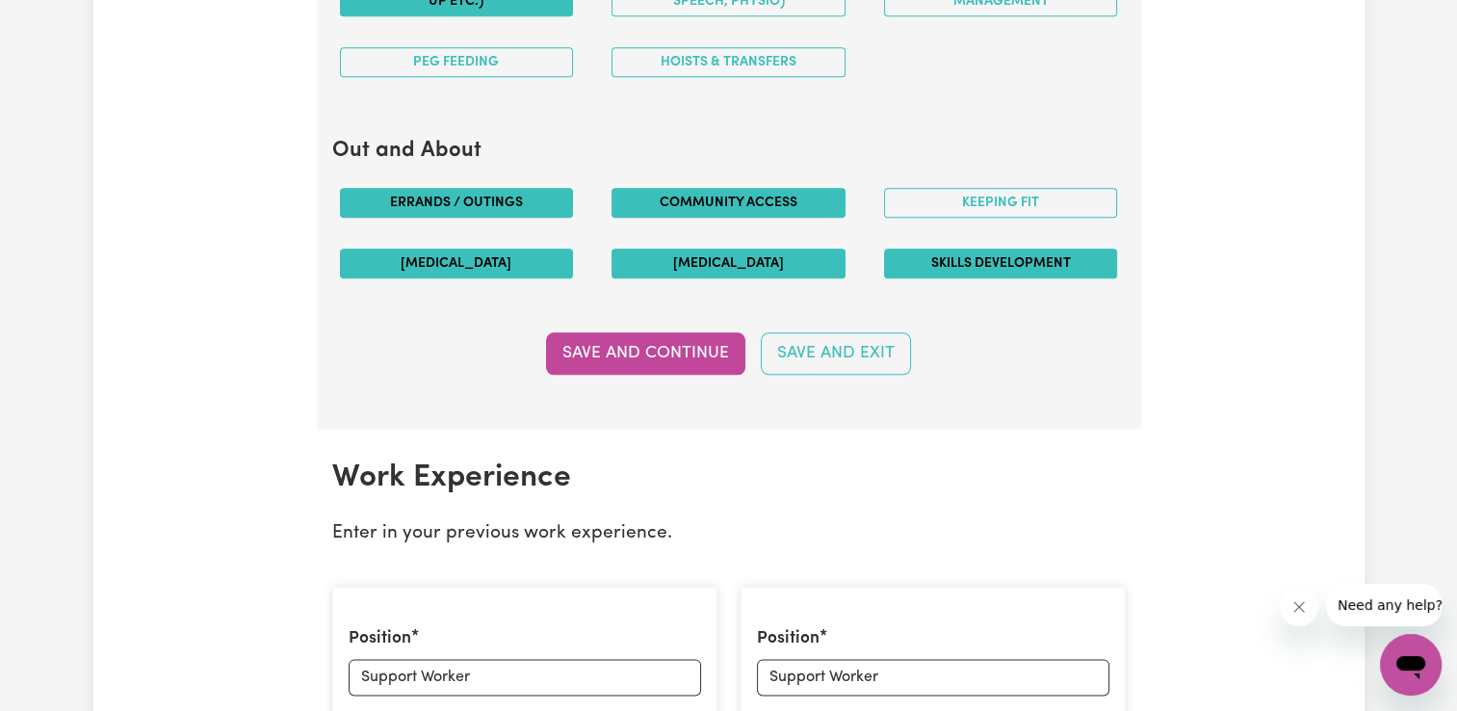
scroll to position [2298, 0]
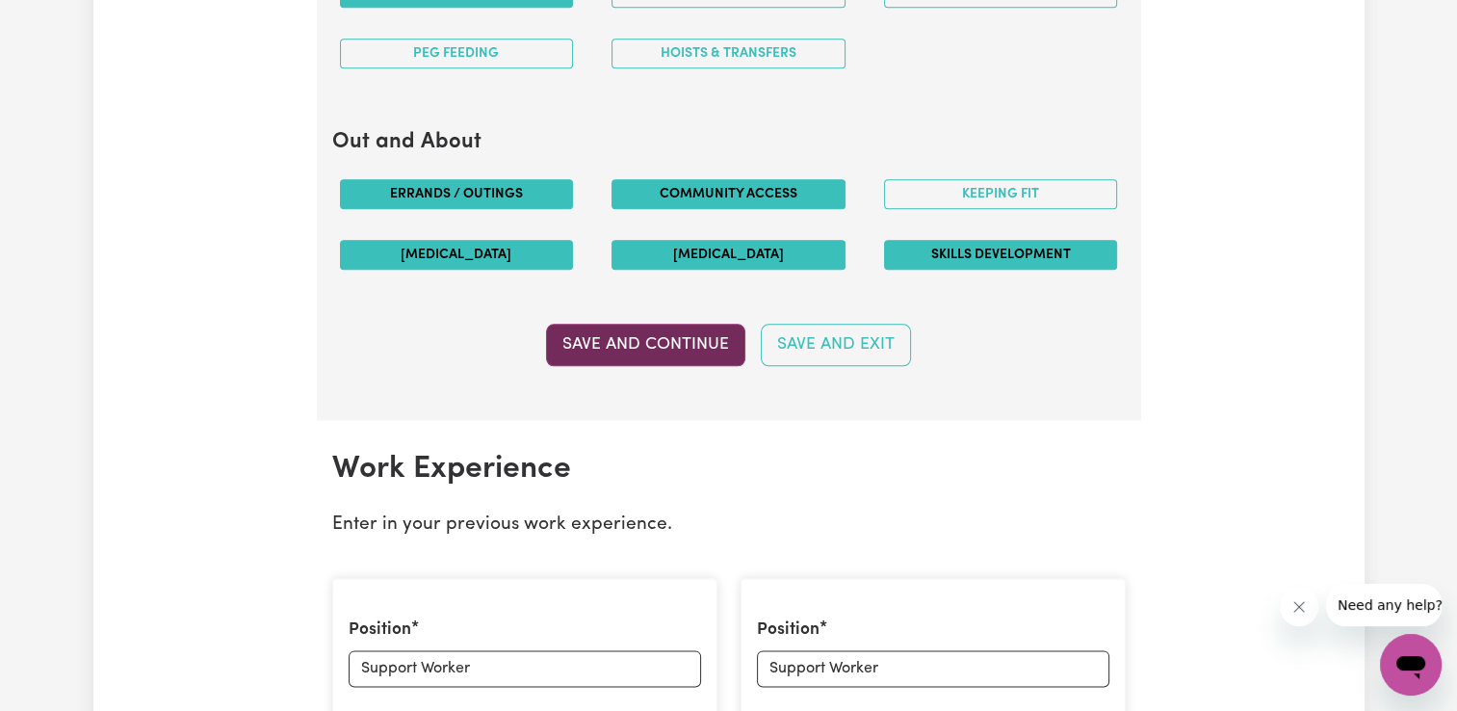
click at [703, 343] on button "Save and Continue" at bounding box center [645, 345] width 199 height 42
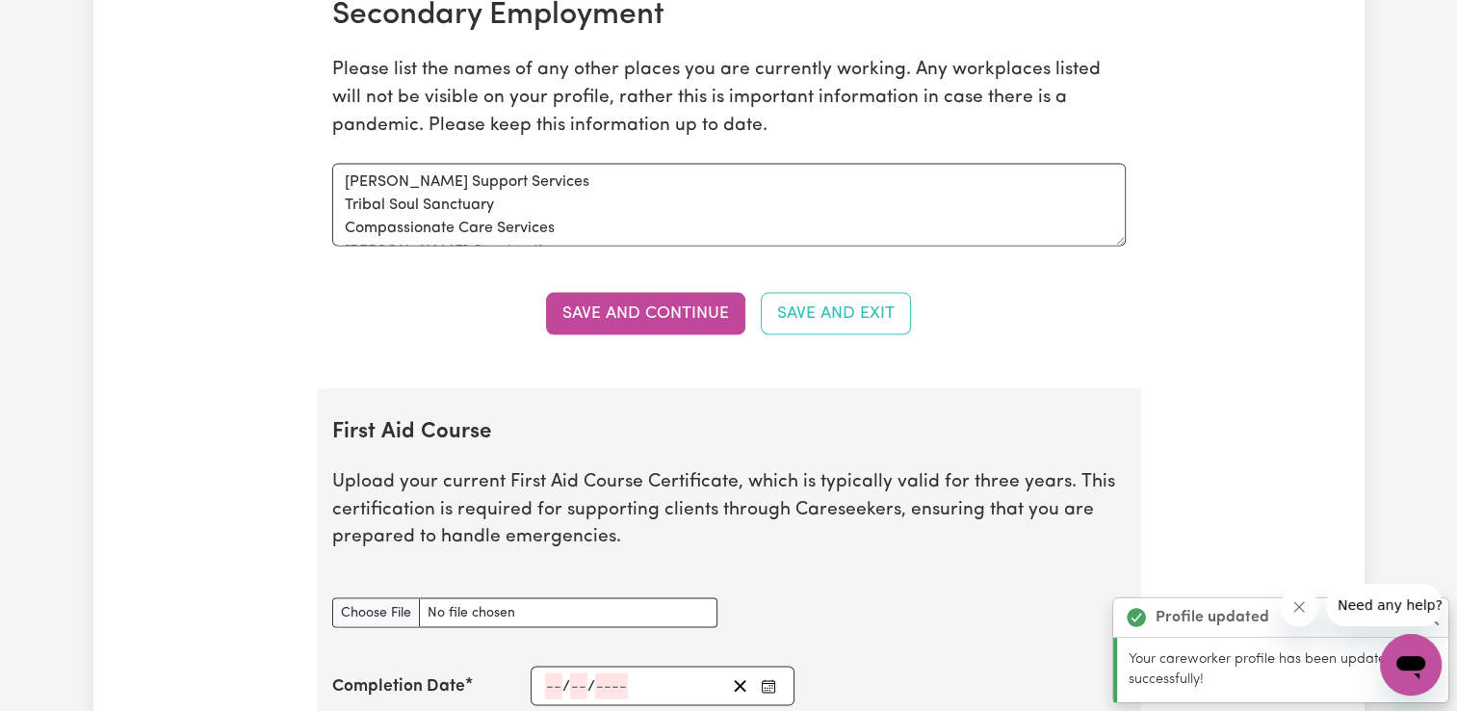
scroll to position [3866, 0]
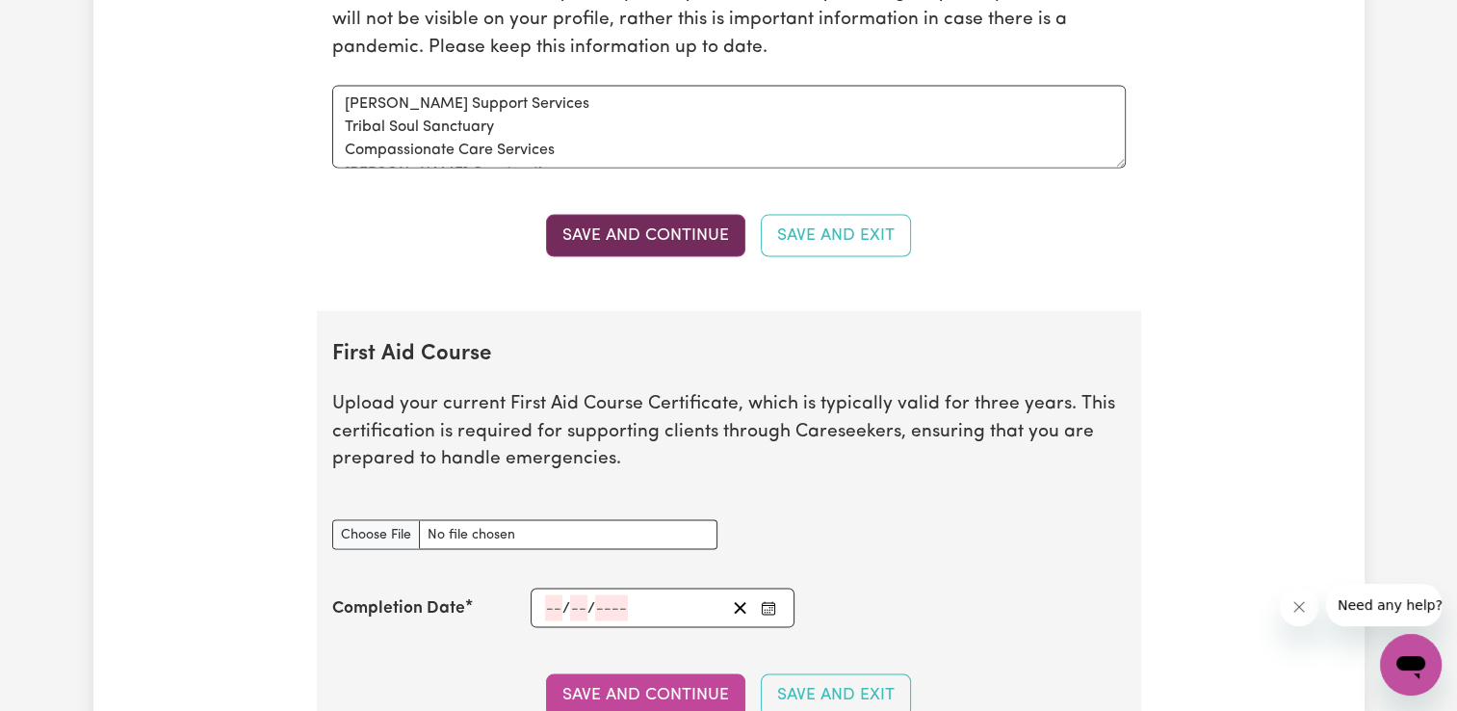
click at [676, 222] on button "Save and Continue" at bounding box center [645, 236] width 199 height 42
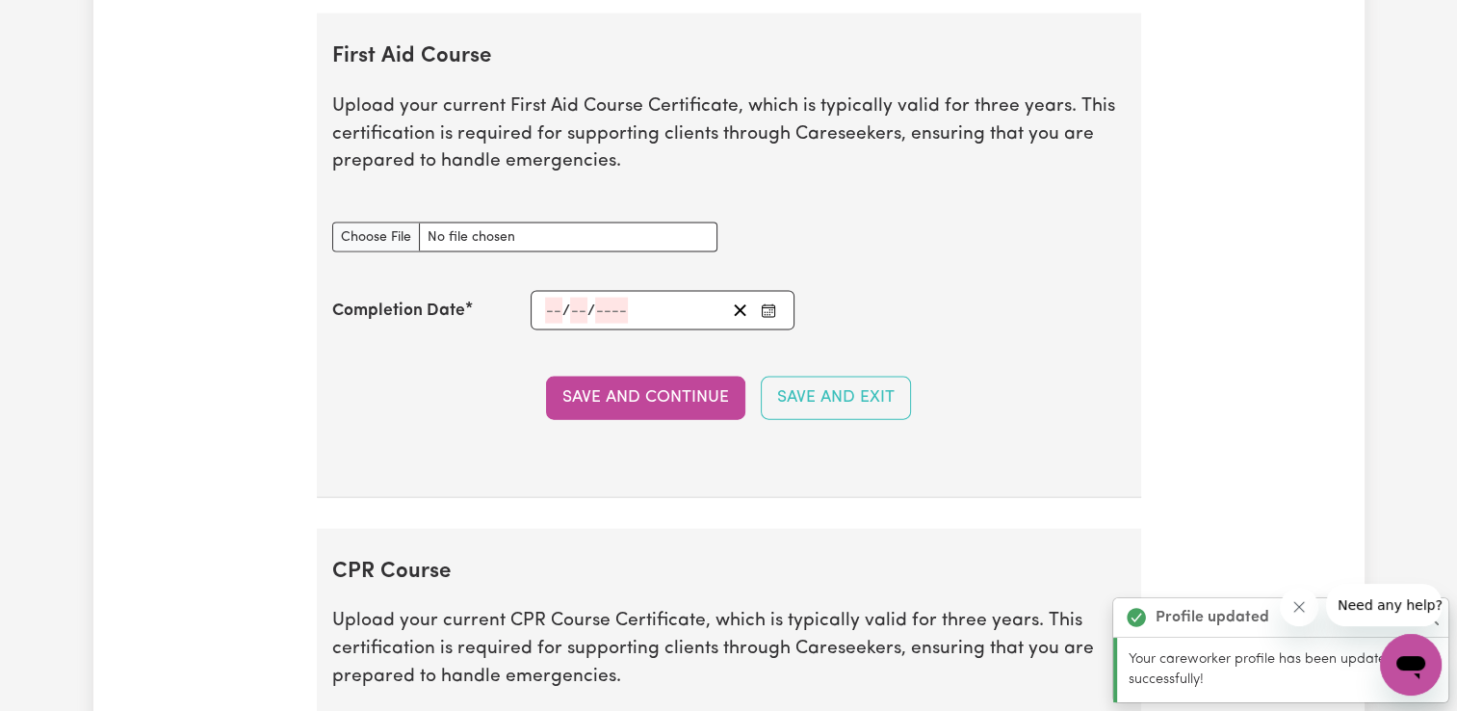
scroll to position [4166, 0]
